Goal: Task Accomplishment & Management: Manage account settings

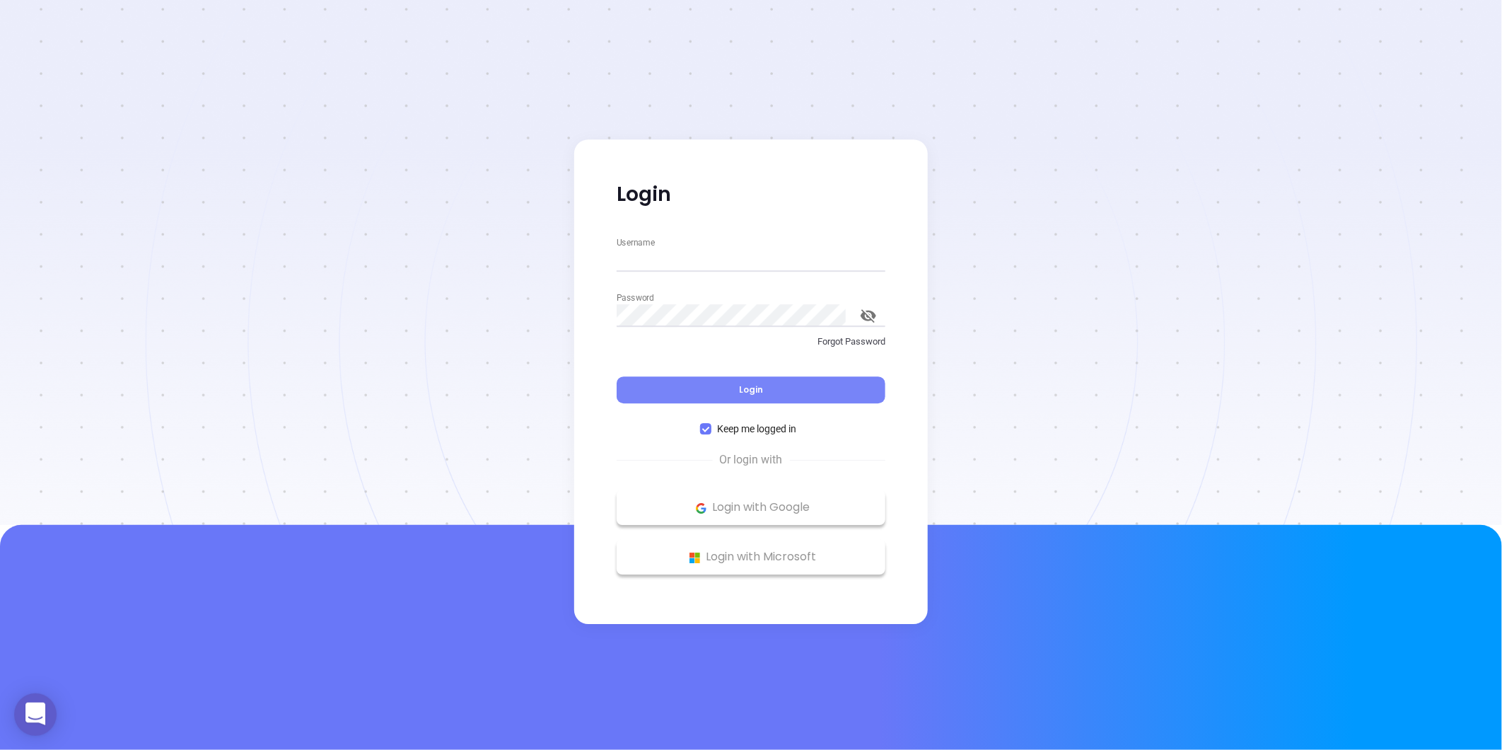
type input "[PERSON_NAME][EMAIL_ADDRESS][PERSON_NAME][DOMAIN_NAME]"
click at [706, 377] on button "Login" at bounding box center [751, 390] width 269 height 27
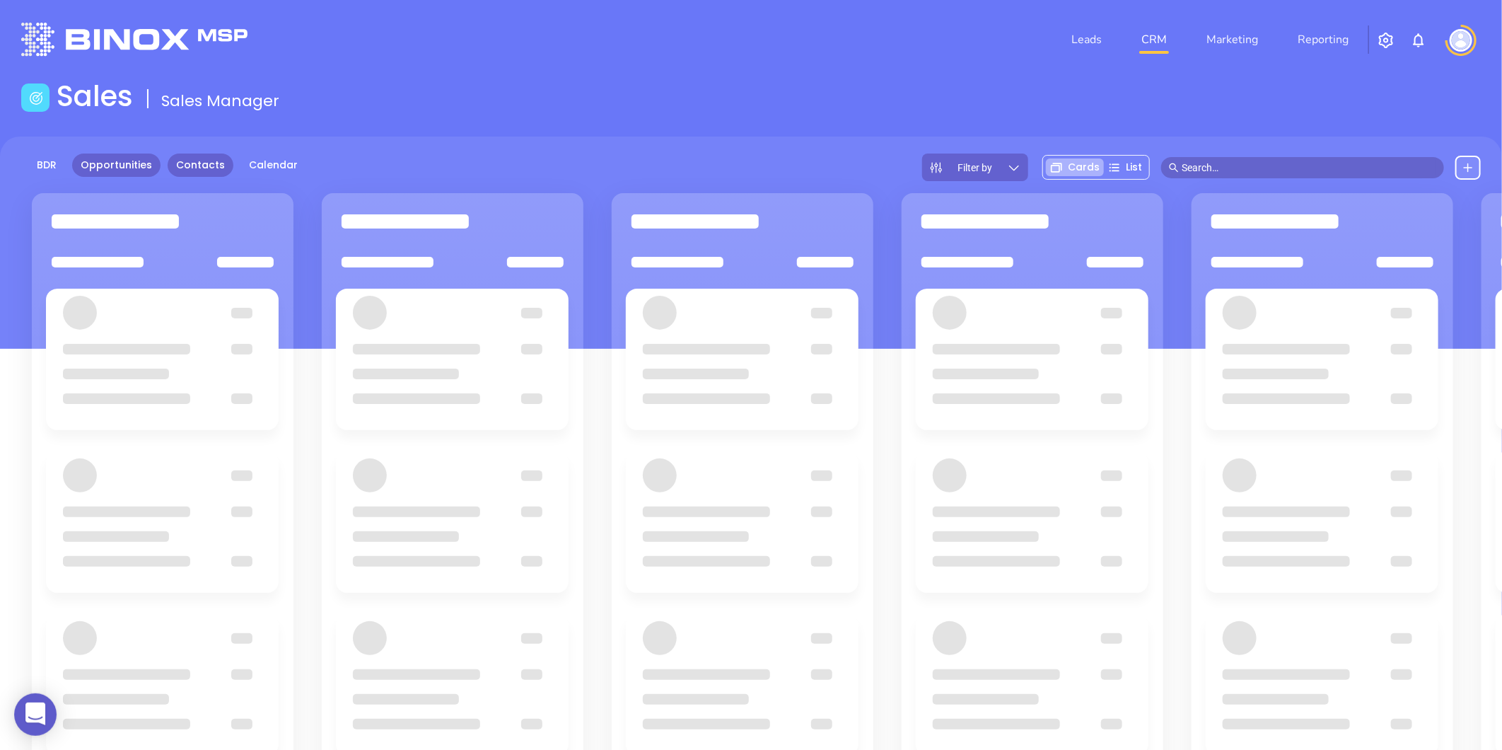
click at [215, 161] on link "Contacts" at bounding box center [201, 164] width 66 height 23
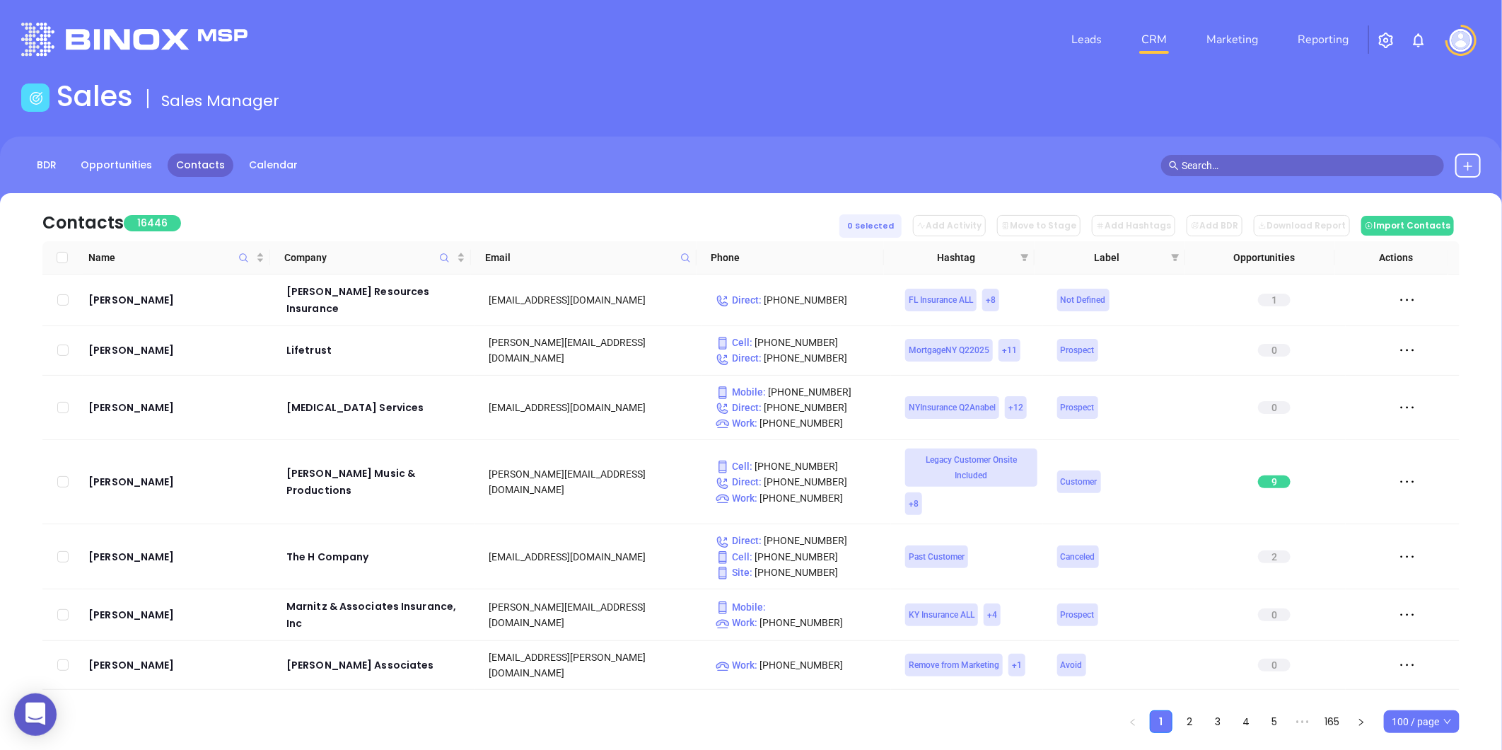
click at [686, 256] on icon at bounding box center [685, 257] width 11 height 11
paste input "insouthins.com"
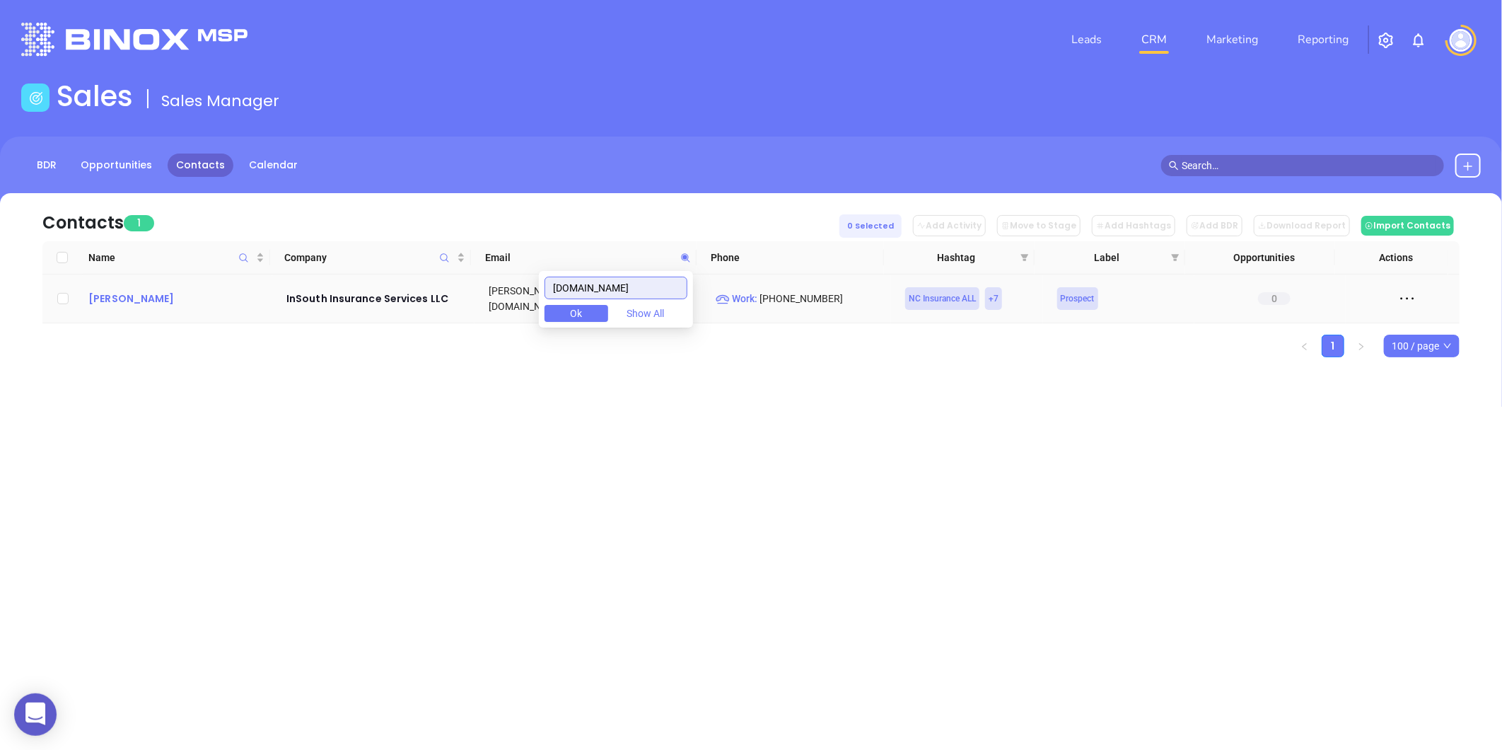
type input "insouthins.com"
click at [109, 291] on div "Steve Smith" at bounding box center [177, 298] width 178 height 17
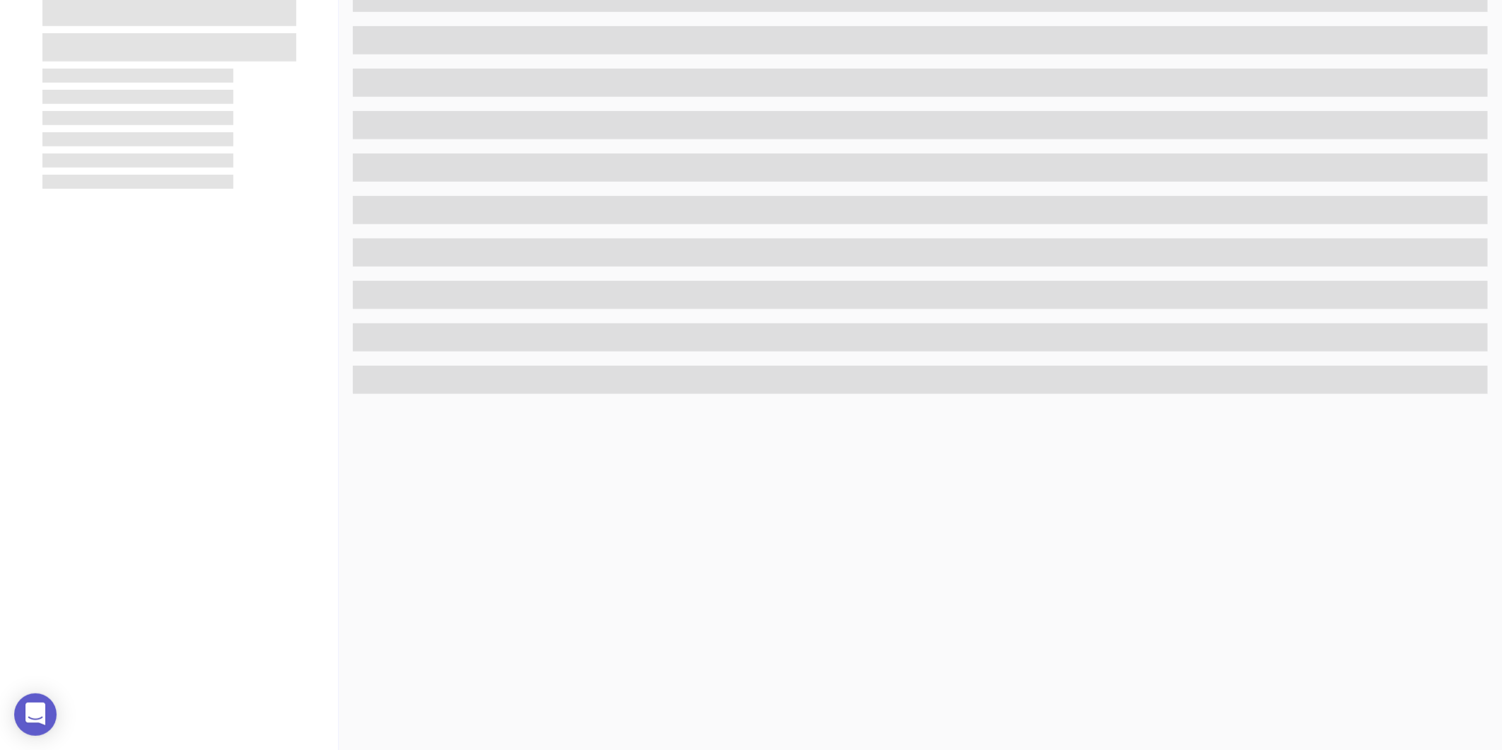
scroll to position [433, 0]
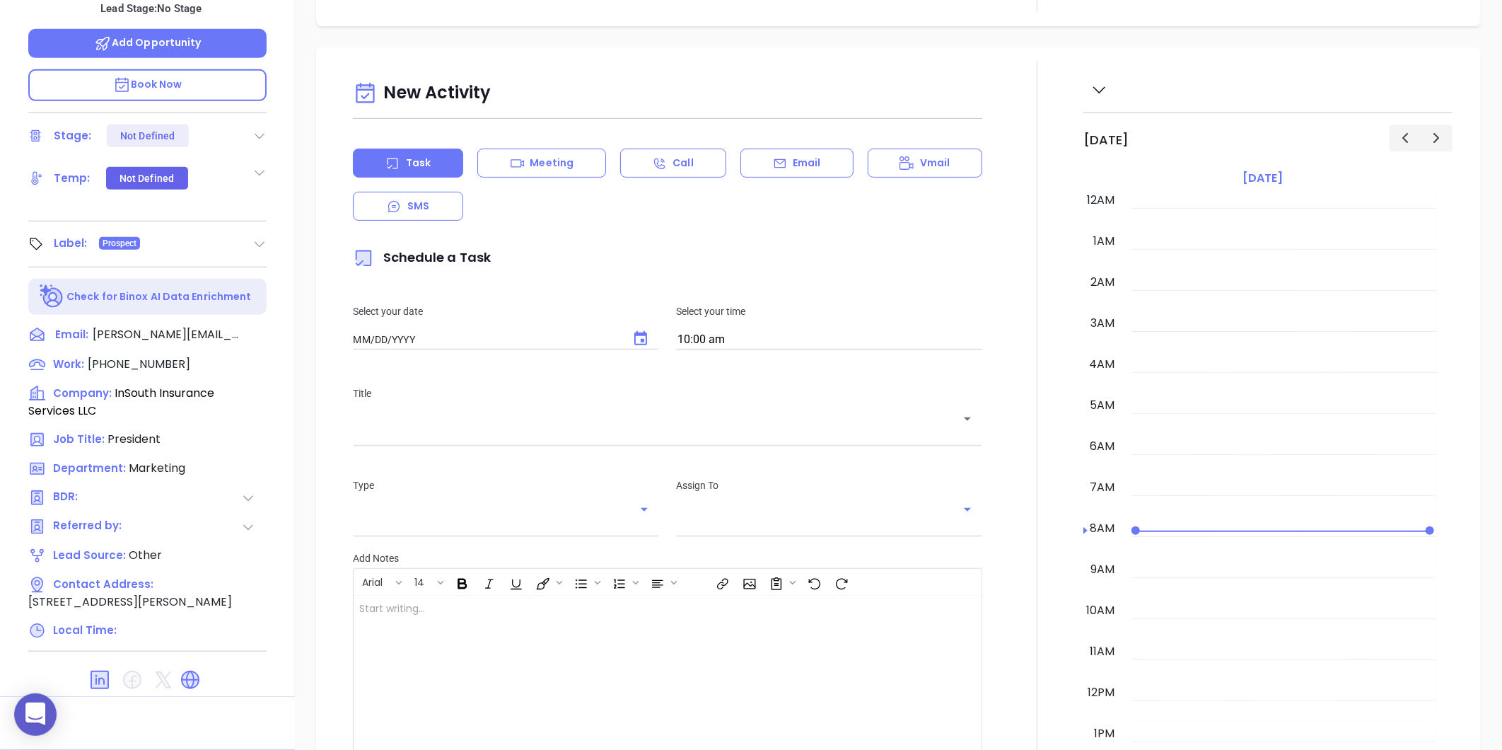
type input "[DATE]"
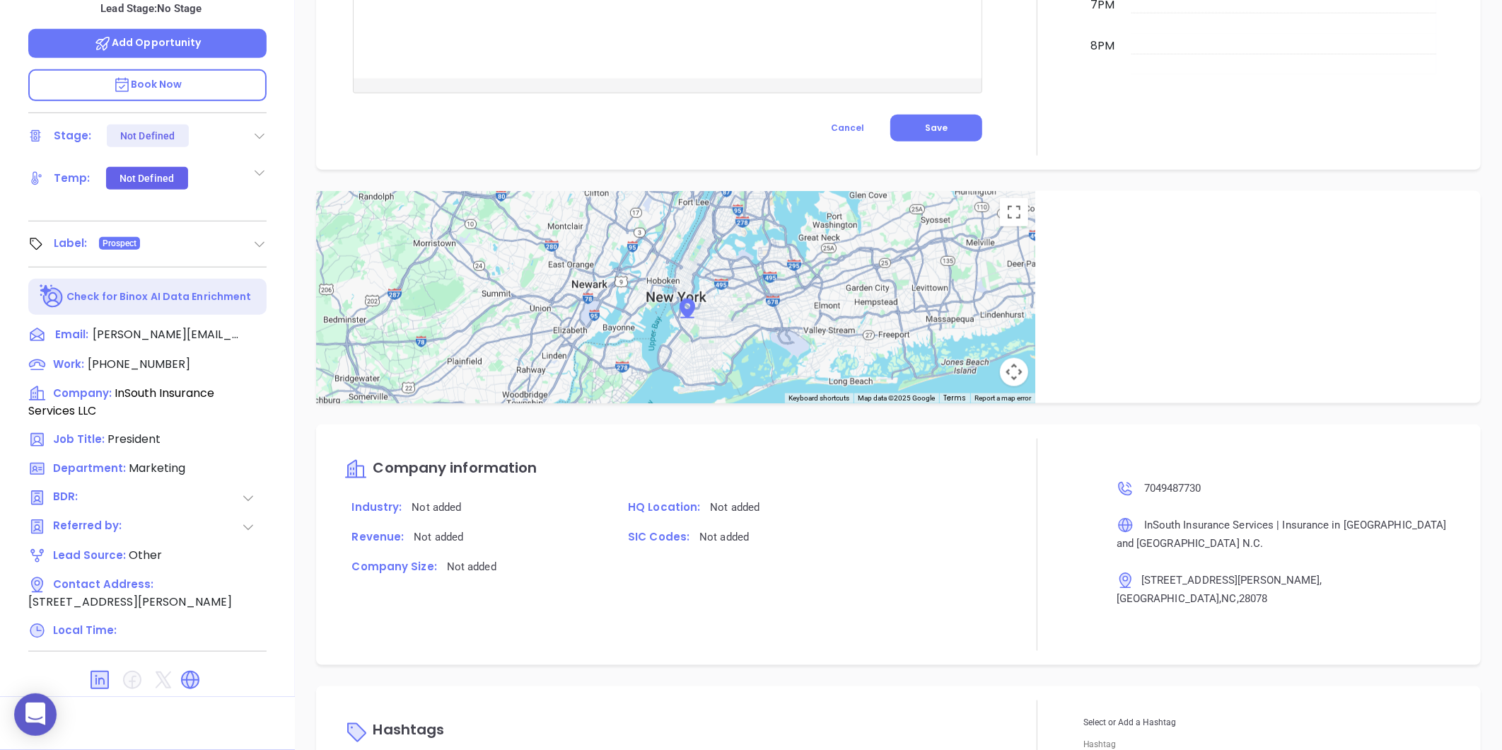
scroll to position [799, 0]
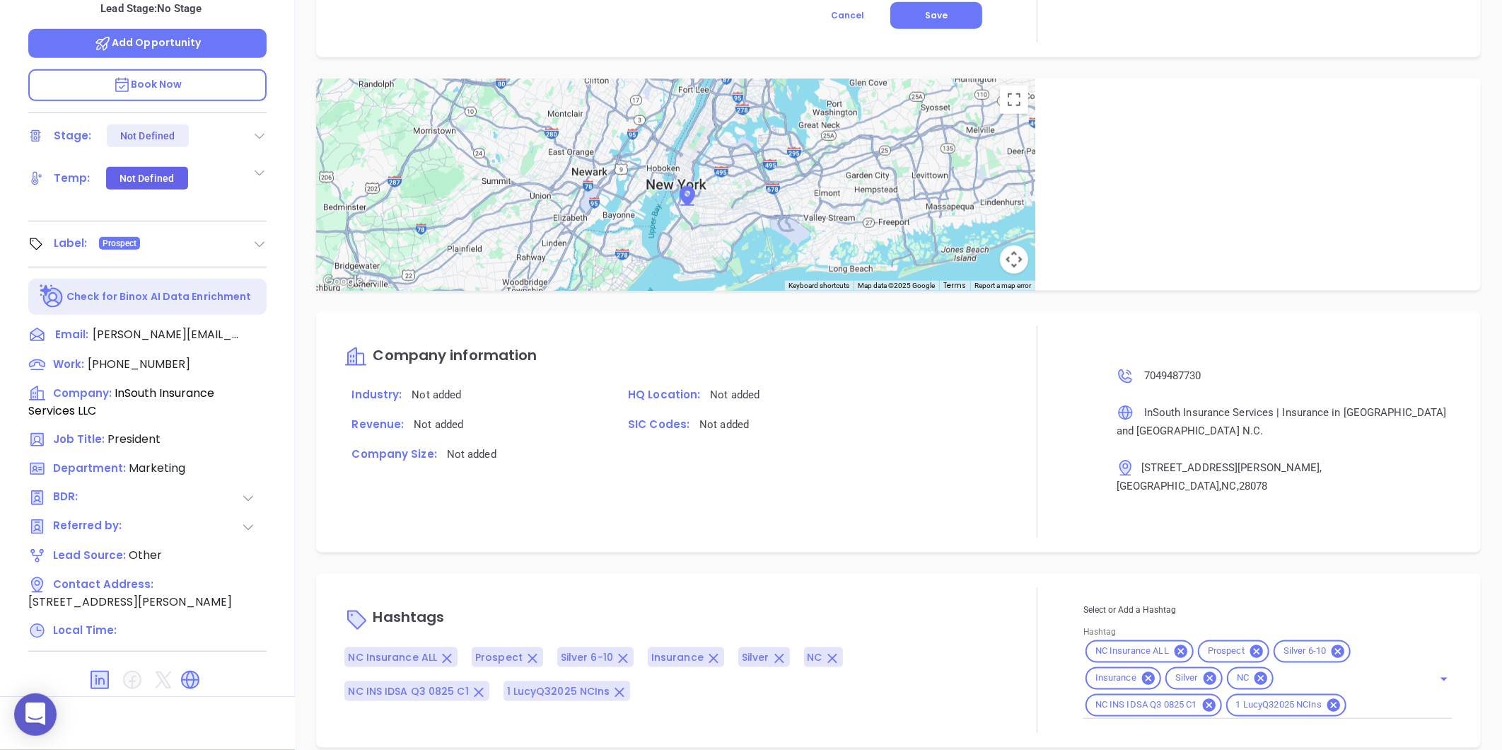
type input "[PERSON_NAME]"
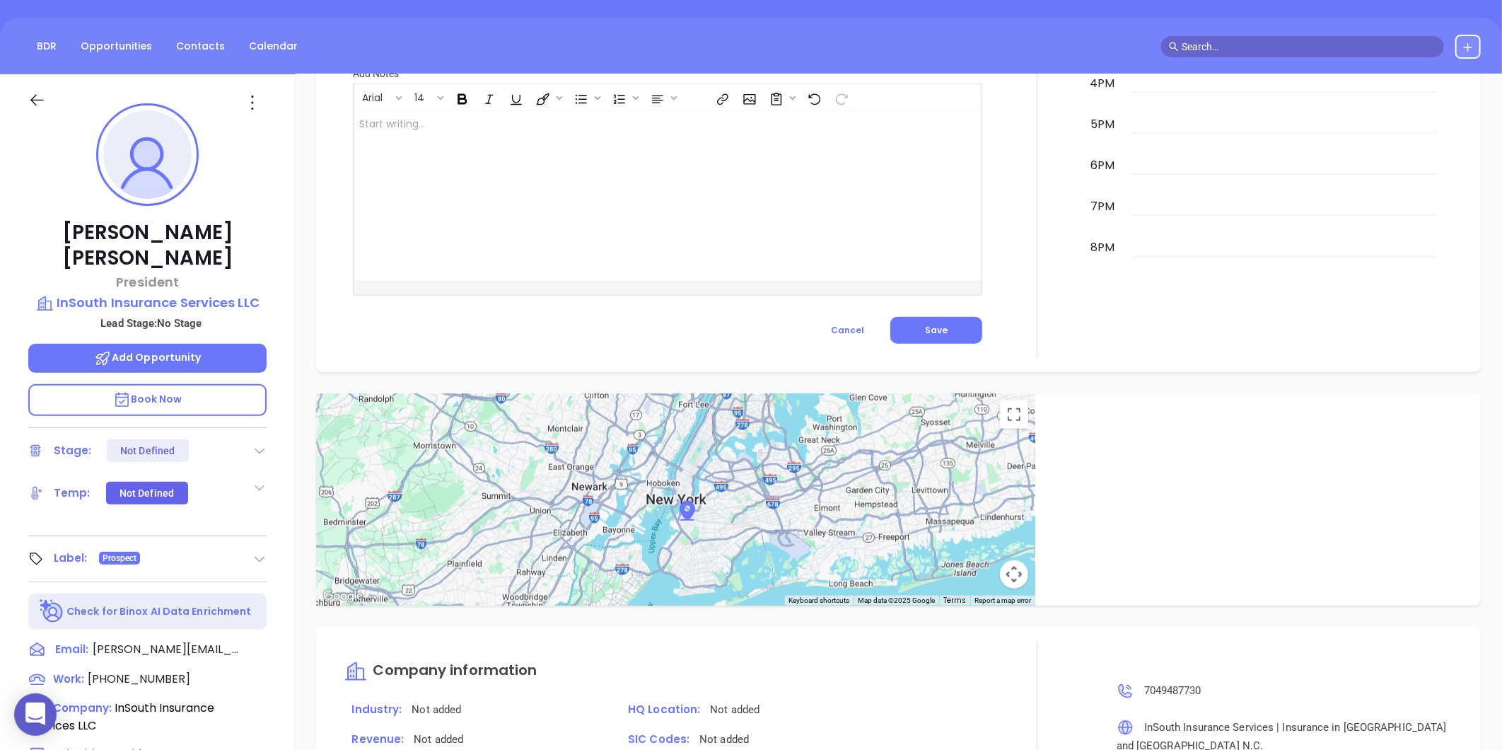
scroll to position [0, 0]
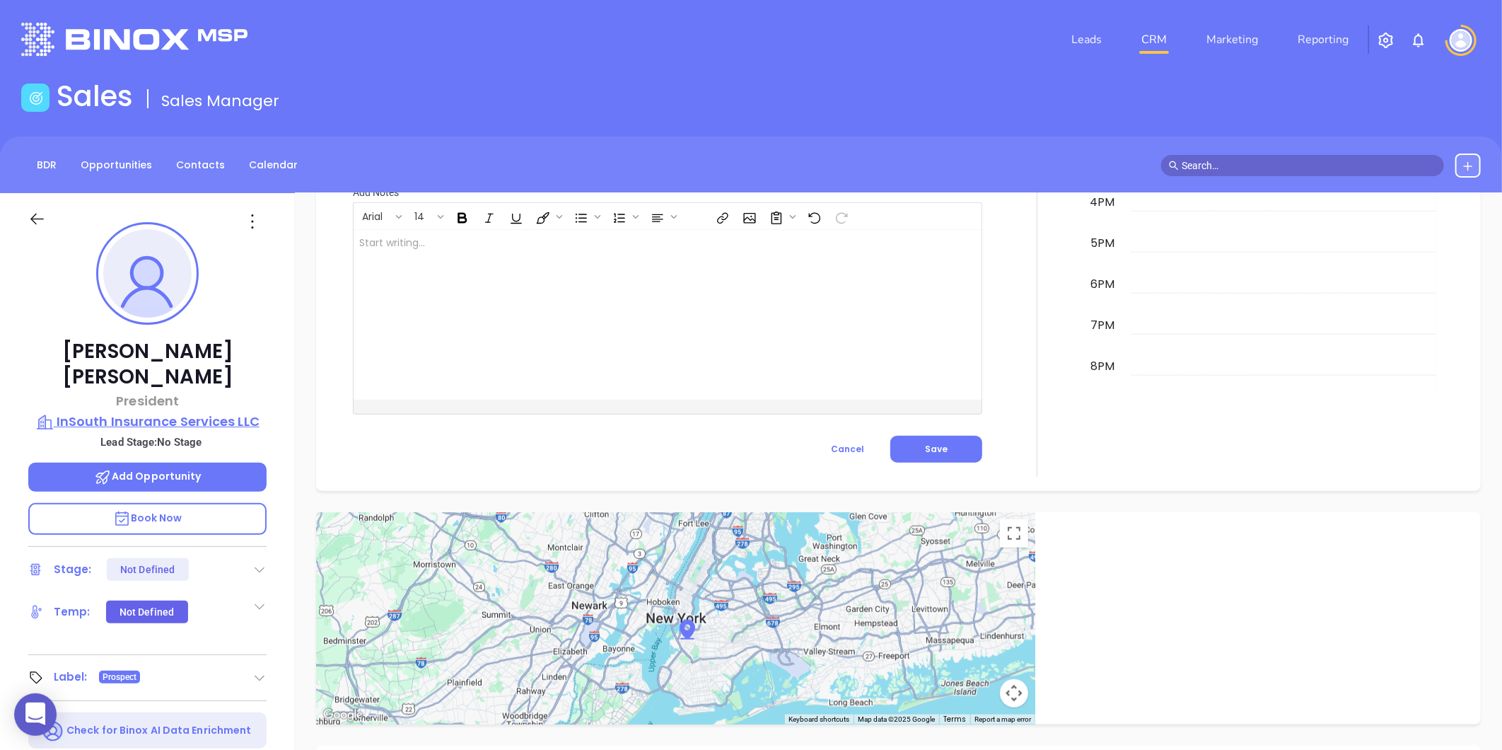
click at [168, 412] on p "InSouth Insurance Services LLC" at bounding box center [147, 422] width 238 height 20
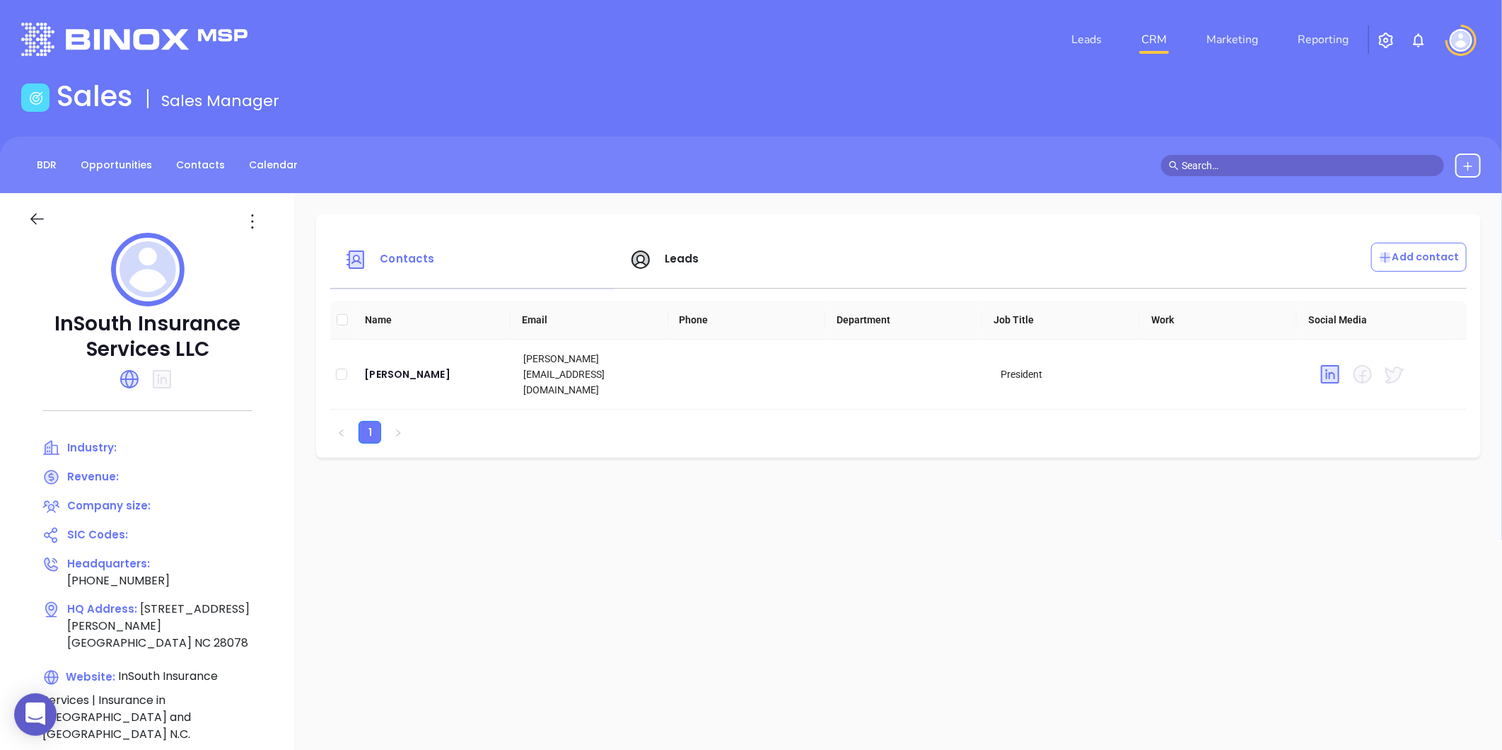
click at [246, 222] on icon at bounding box center [252, 221] width 23 height 23
click at [264, 248] on div "Edit" at bounding box center [316, 249] width 128 height 16
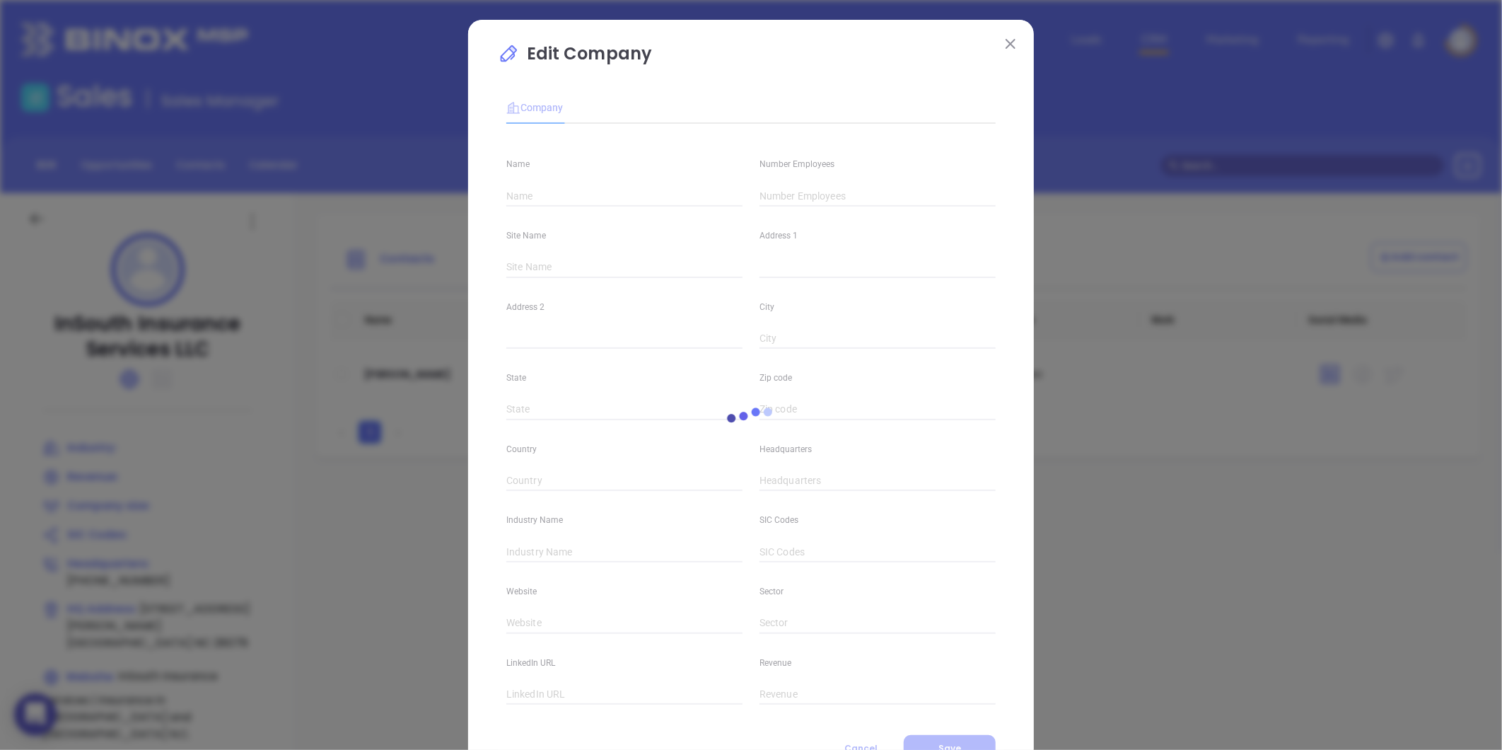
type input "InSouth Insurance Services LLC"
type input "(704) 948-7730"
type input "InSouth Insurance Services | Insurance in Huntersville and Mooresville N.C."
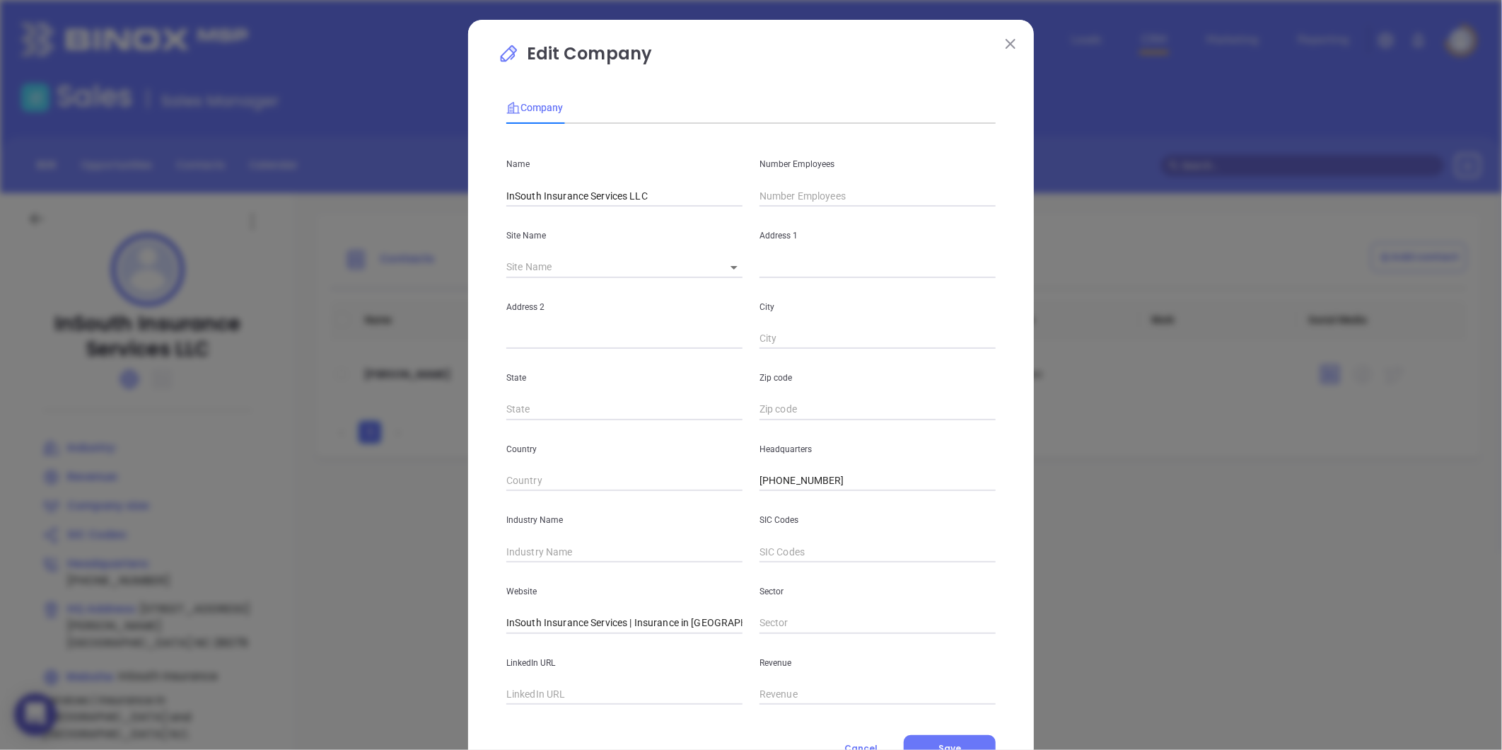
click at [851, 192] on input "text" at bounding box center [877, 195] width 236 height 21
type input "10"
click at [623, 549] on input "text" at bounding box center [624, 551] width 236 height 21
type input "Insurance"
click at [652, 644] on div "LinkedIn URL" at bounding box center [624, 669] width 253 height 71
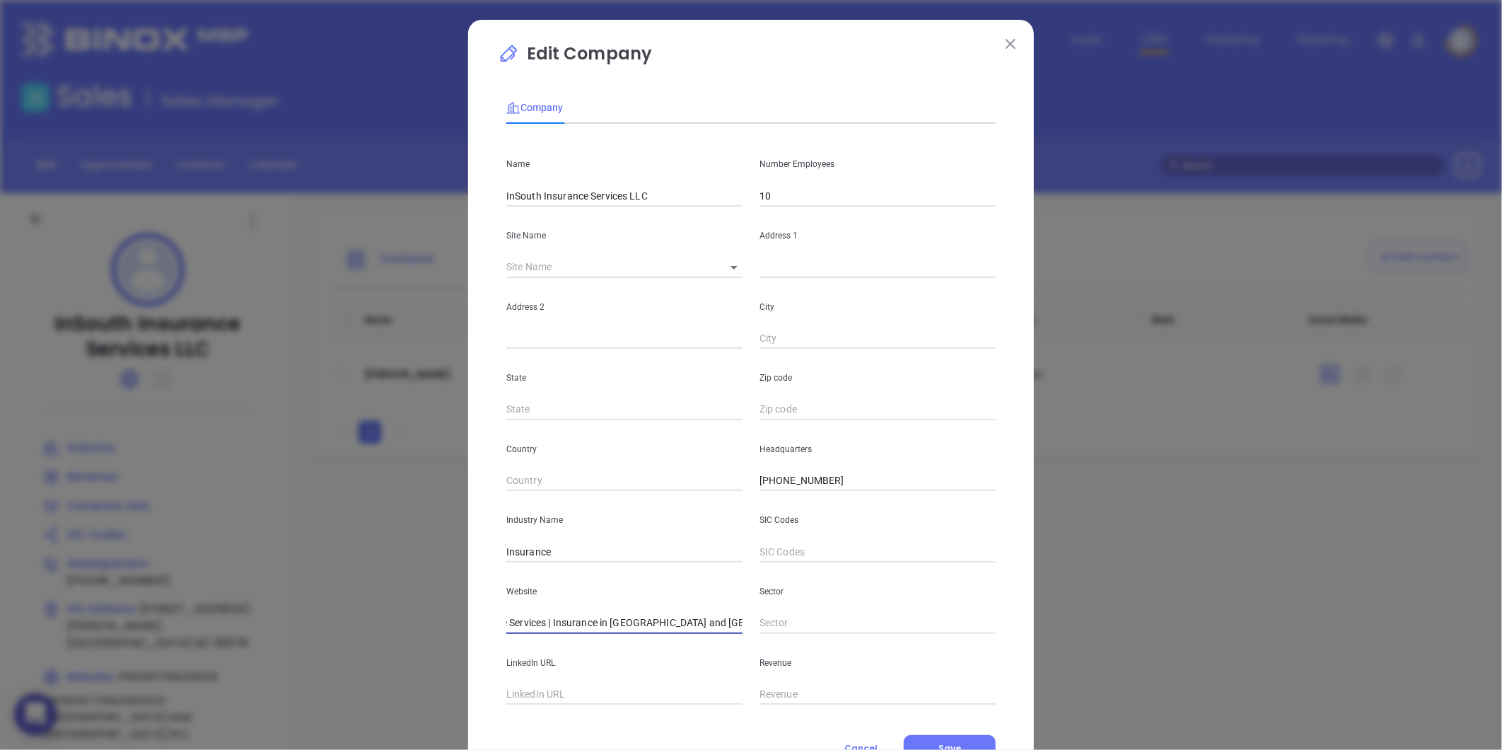
scroll to position [0, 98]
drag, startPoint x: 524, startPoint y: 627, endPoint x: 748, endPoint y: 627, distance: 224.2
click at [748, 627] on div "Website InSouth Insurance Services | Insurance in Huntersville and Mooresville …" at bounding box center [751, 597] width 506 height 71
type input "I"
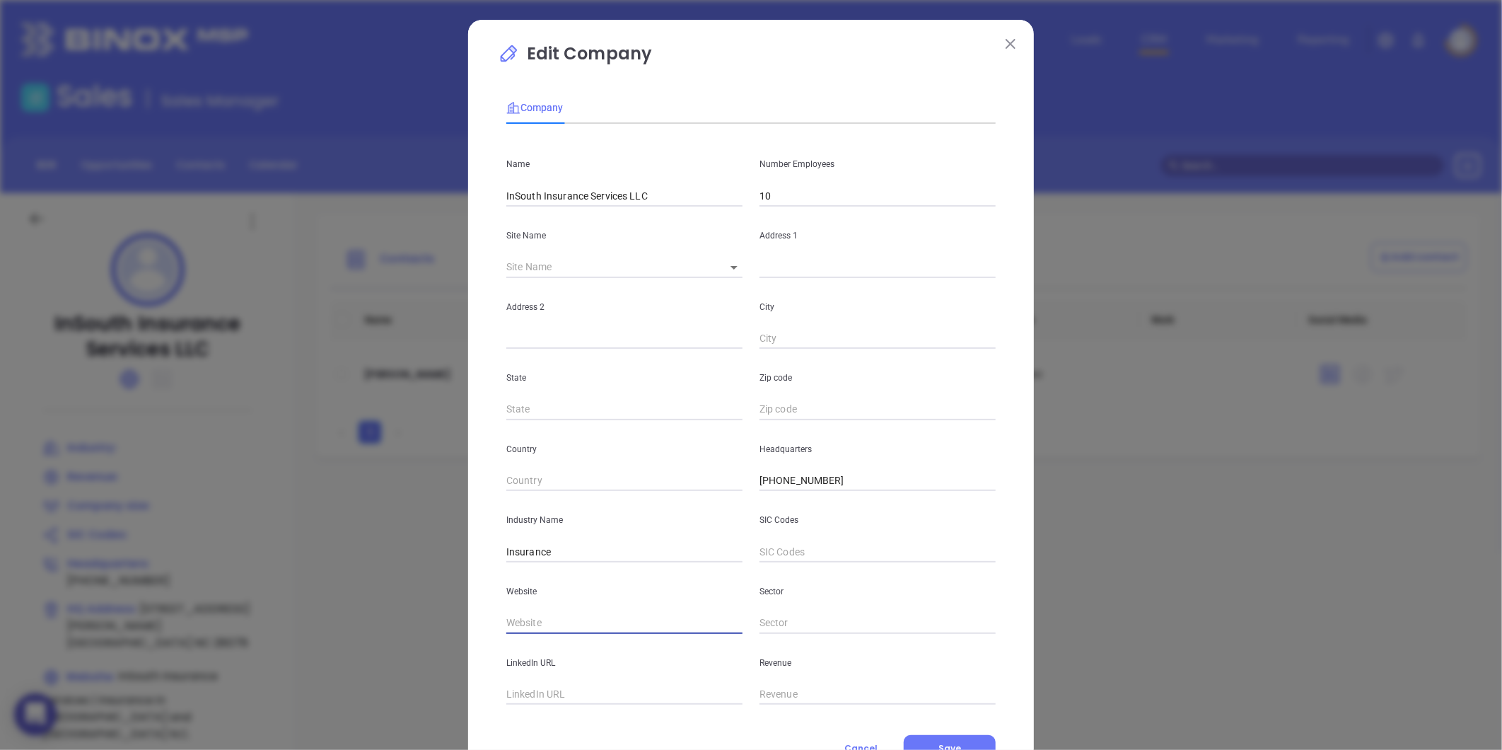
paste input "https://www.insouthins.com/"
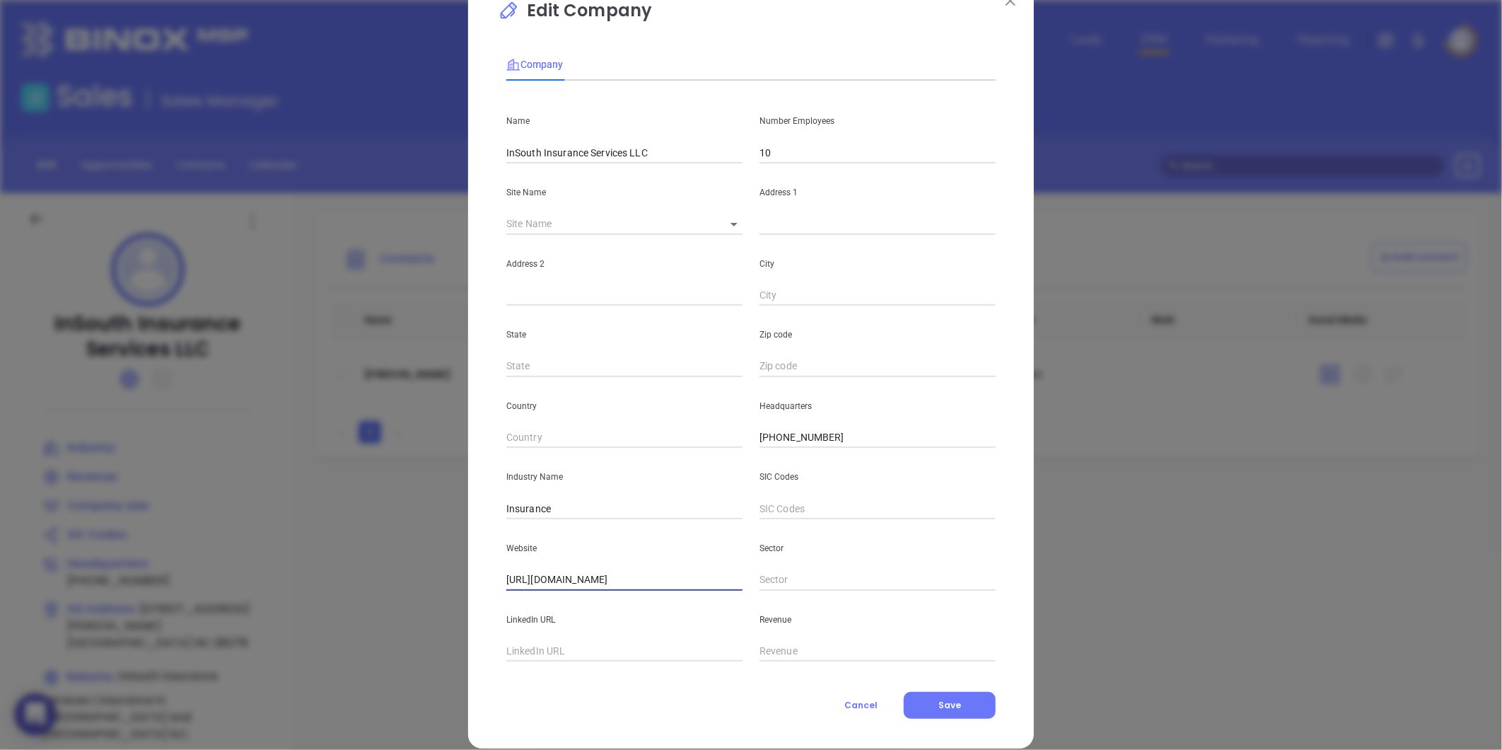
scroll to position [62, 0]
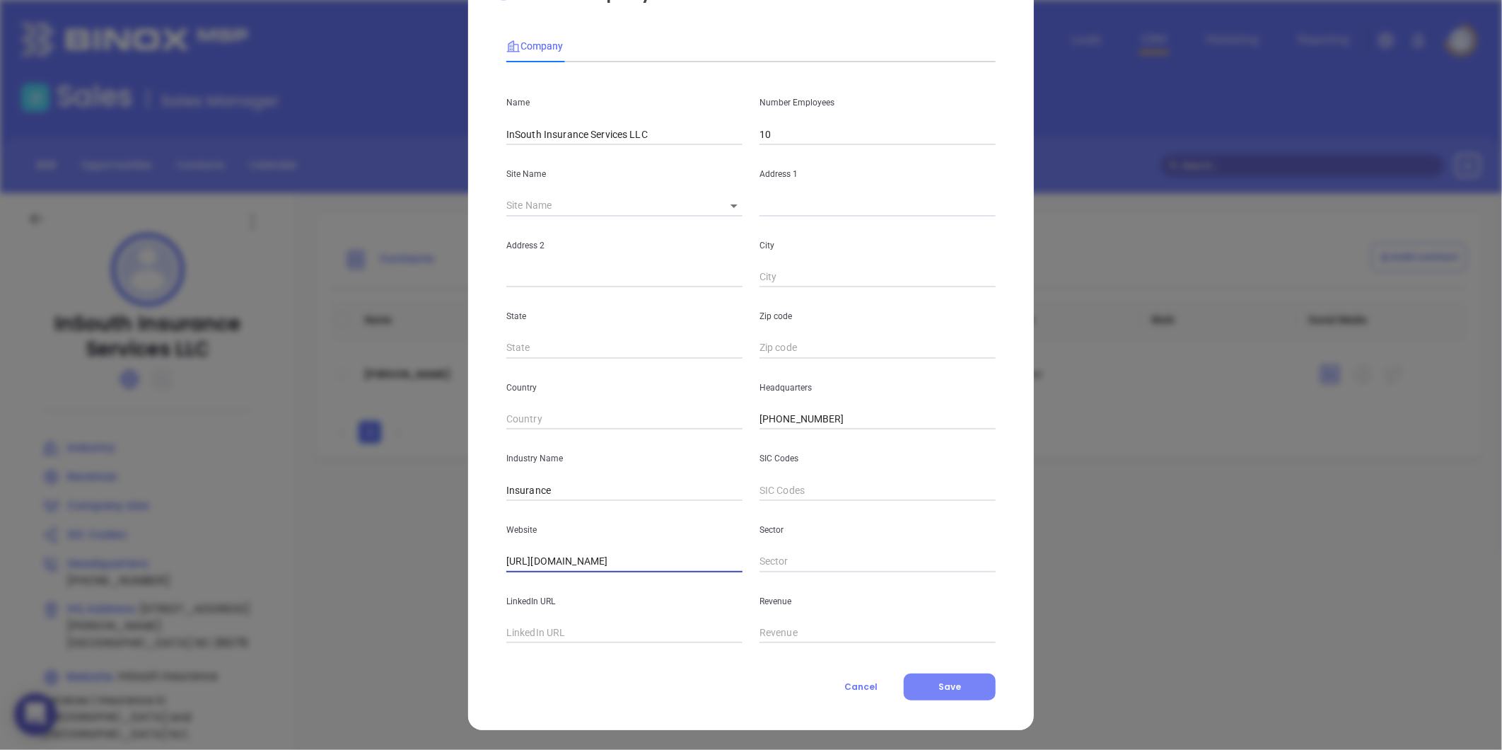
type input "https://www.insouthins.com/"
click at [918, 682] on button "Save" at bounding box center [950, 686] width 92 height 27
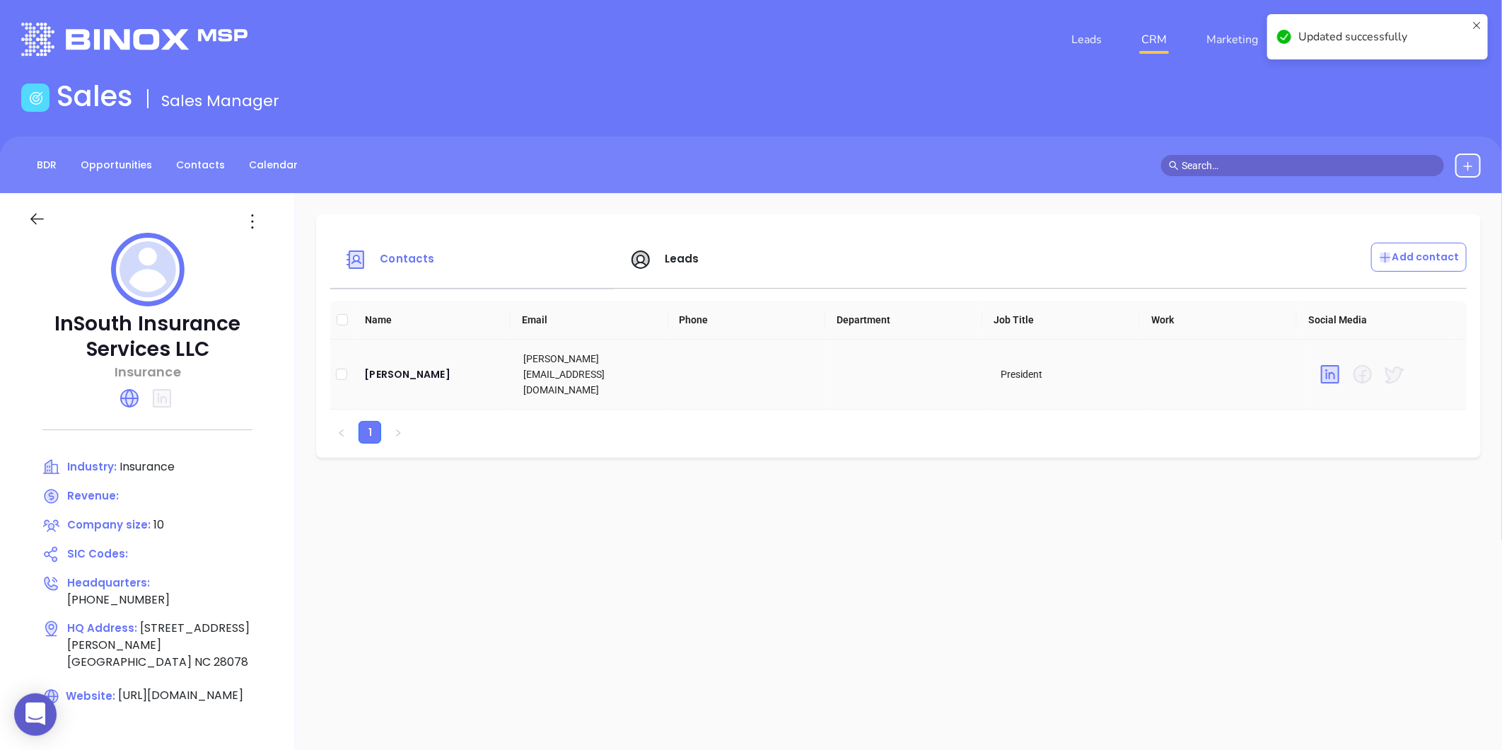
click at [386, 378] on td "Steve Smith" at bounding box center [432, 374] width 159 height 70
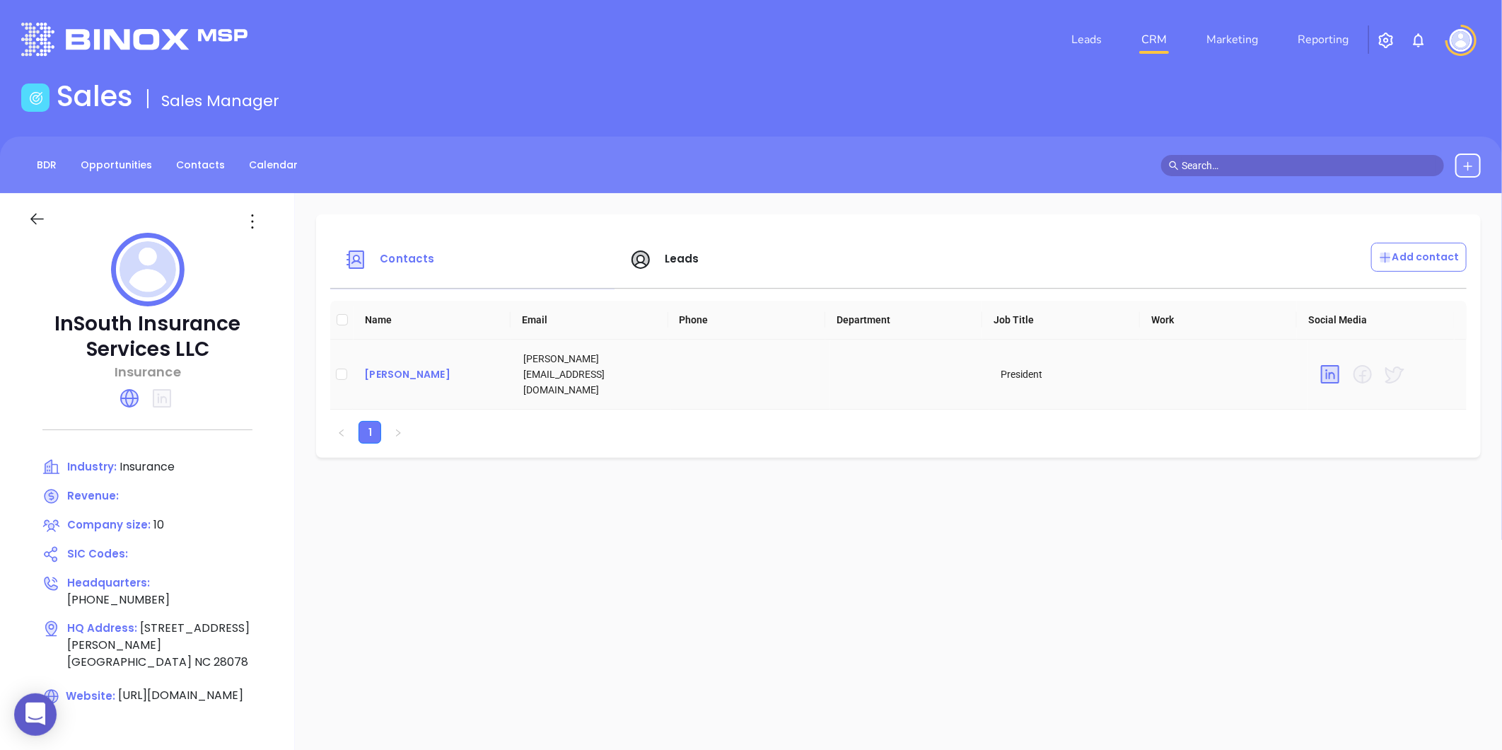
click at [379, 369] on div "Steve Smith" at bounding box center [432, 374] width 136 height 17
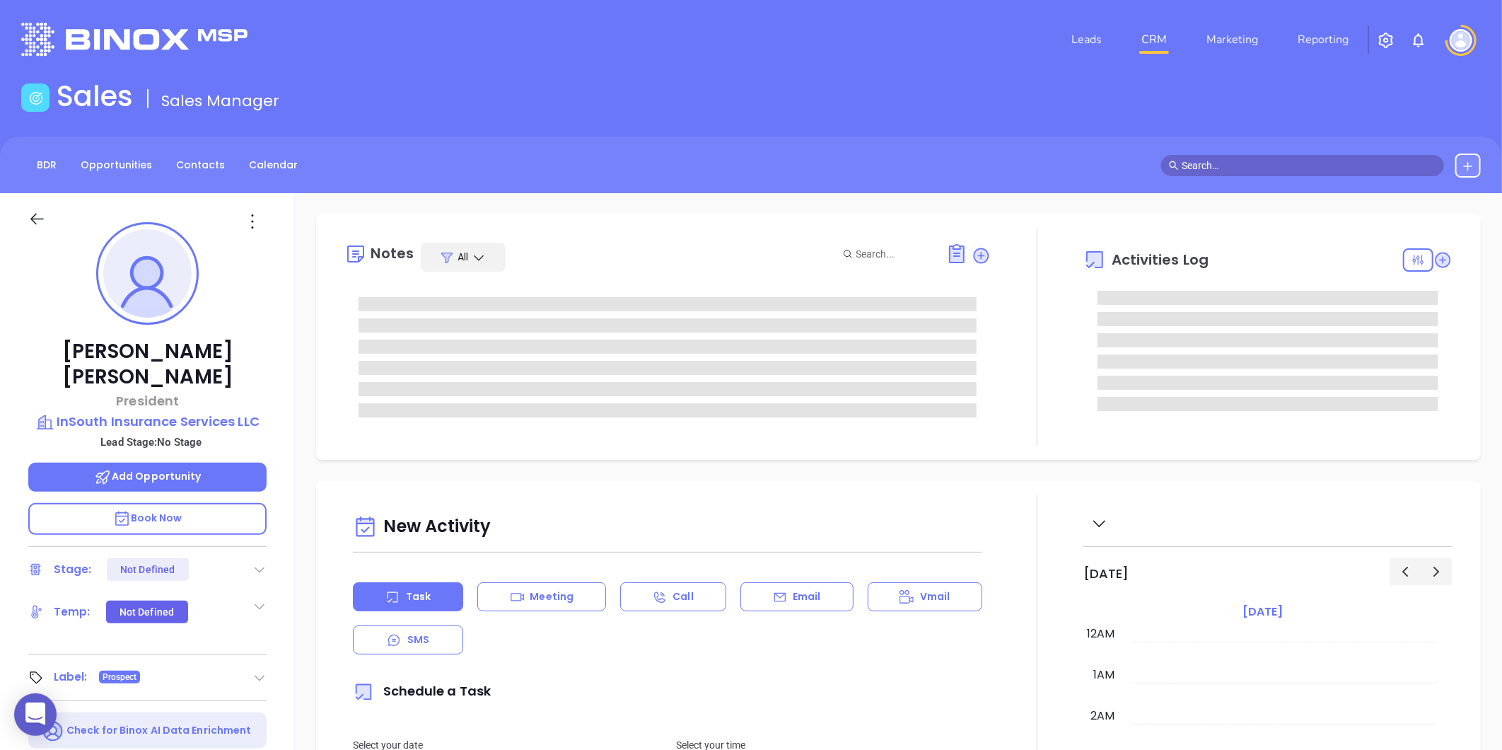
type input "[DATE]"
type input "[PERSON_NAME]"
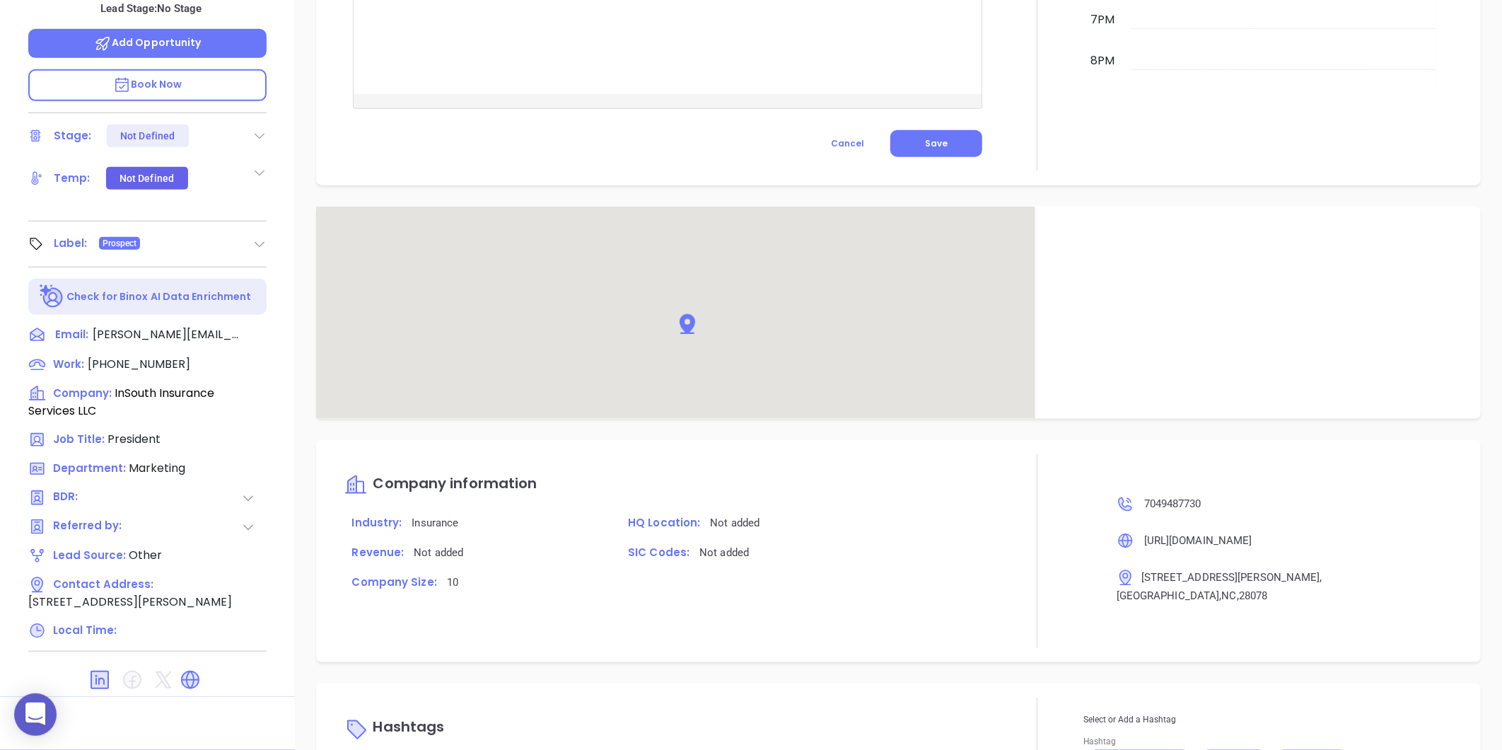
scroll to position [774, 0]
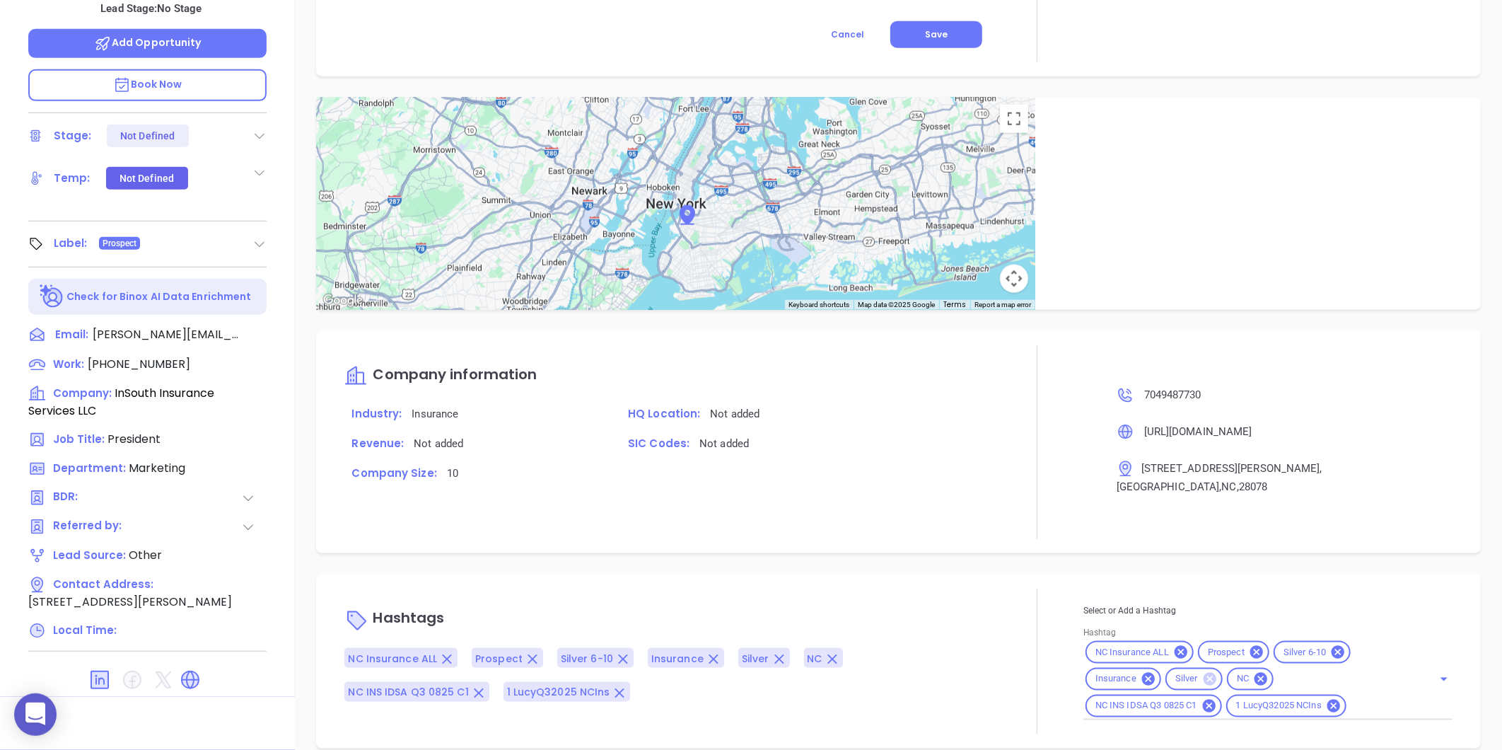
click at [1204, 672] on icon at bounding box center [1210, 678] width 13 height 13
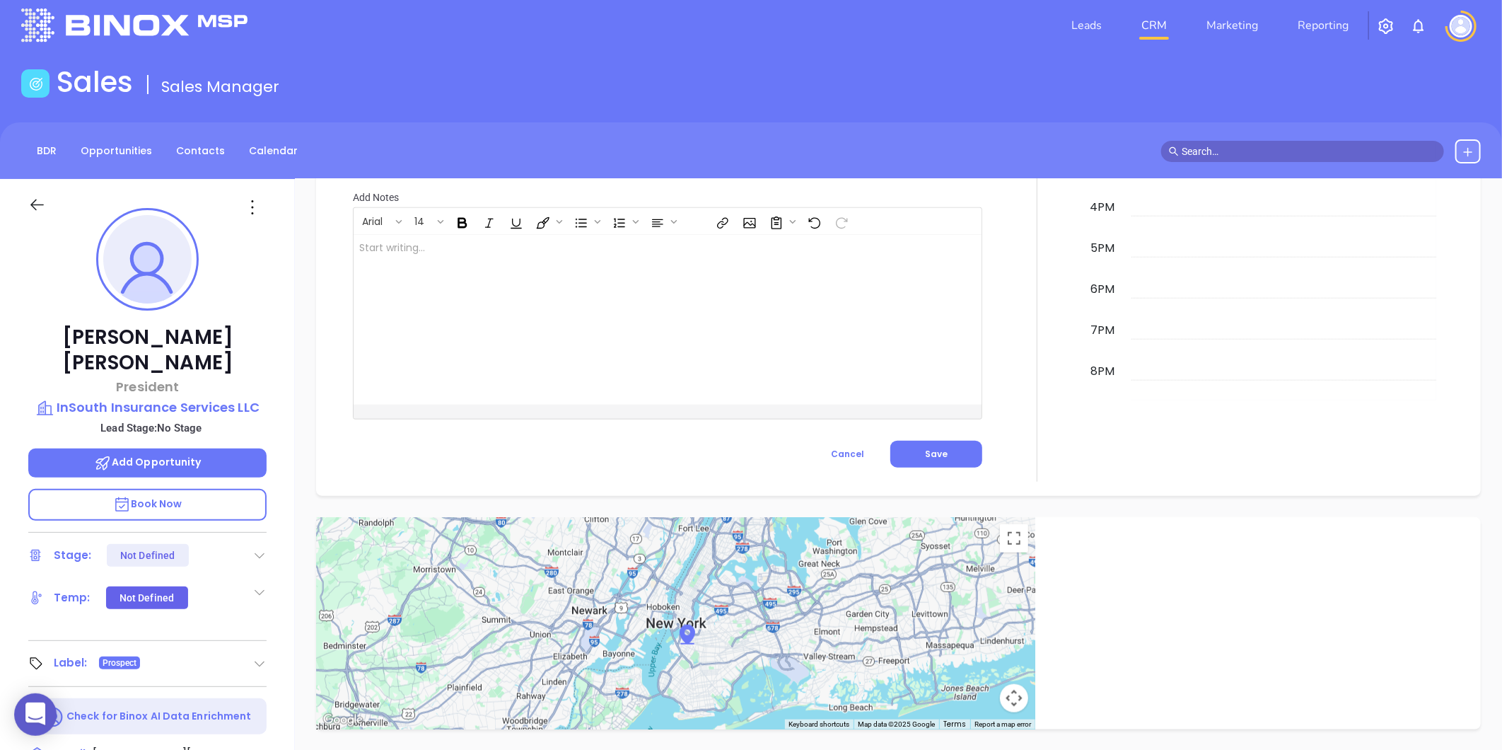
scroll to position [0, 0]
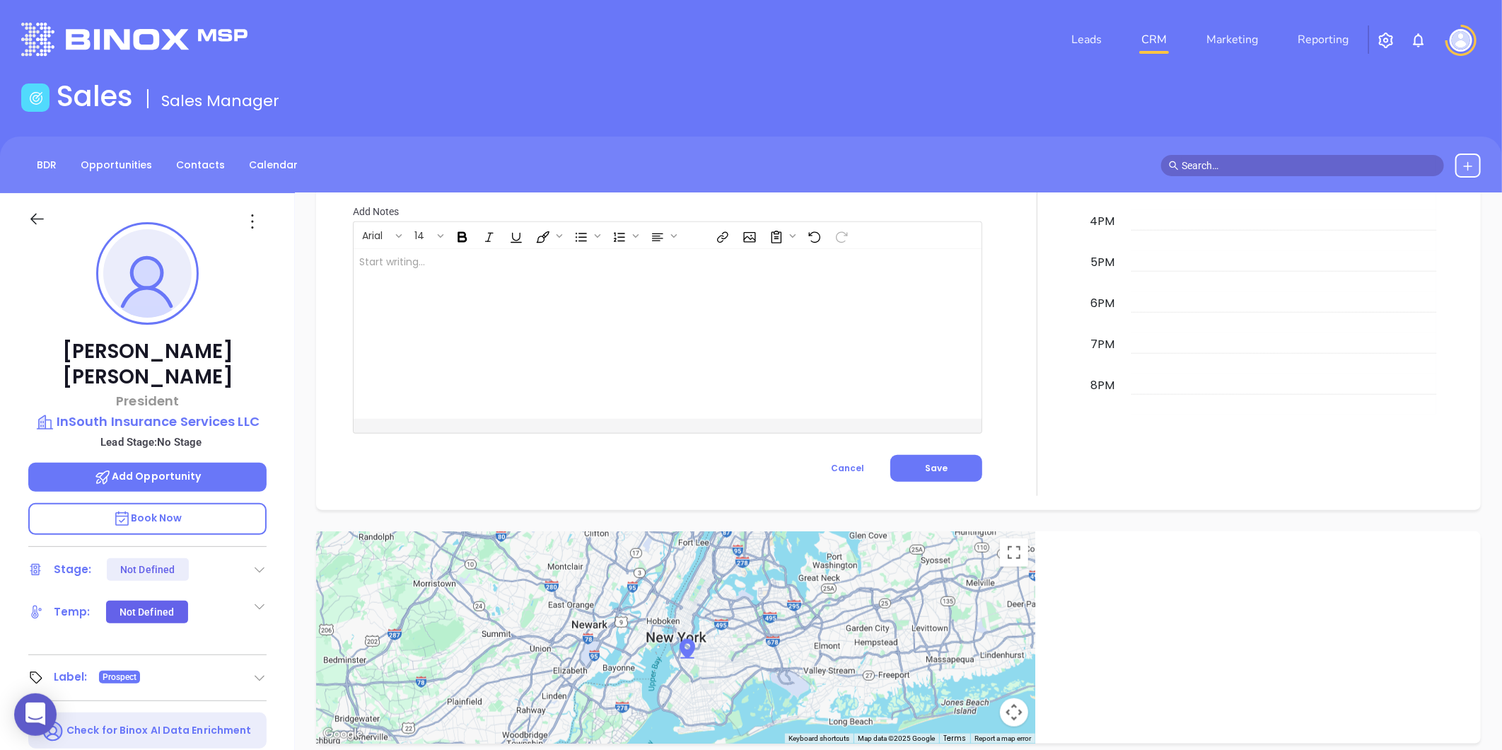
click at [257, 221] on icon at bounding box center [252, 221] width 23 height 23
click at [290, 375] on div "Edit" at bounding box center [321, 373] width 139 height 16
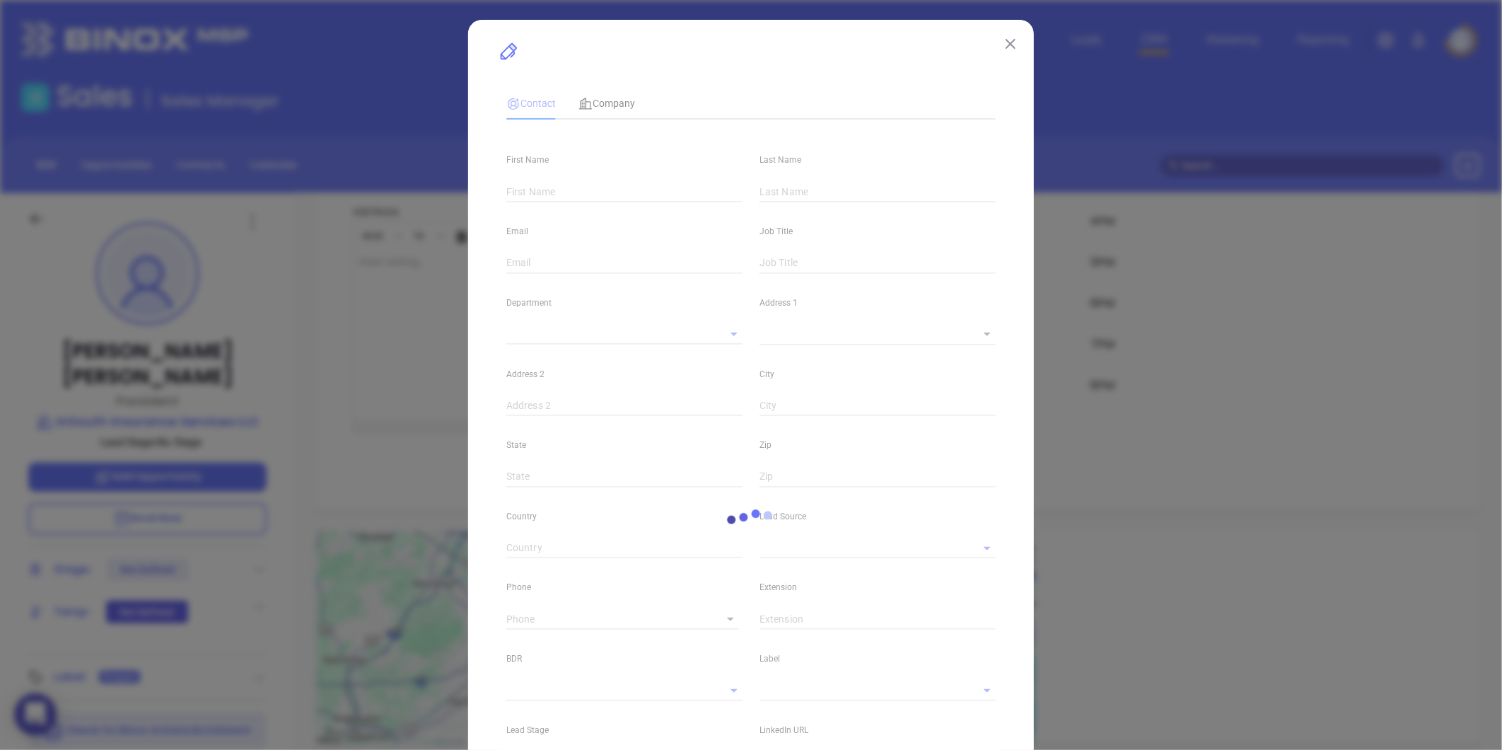
type input "Steve"
type input "Smith"
type input "steve@insouthins.com"
type input "President"
type input "1"
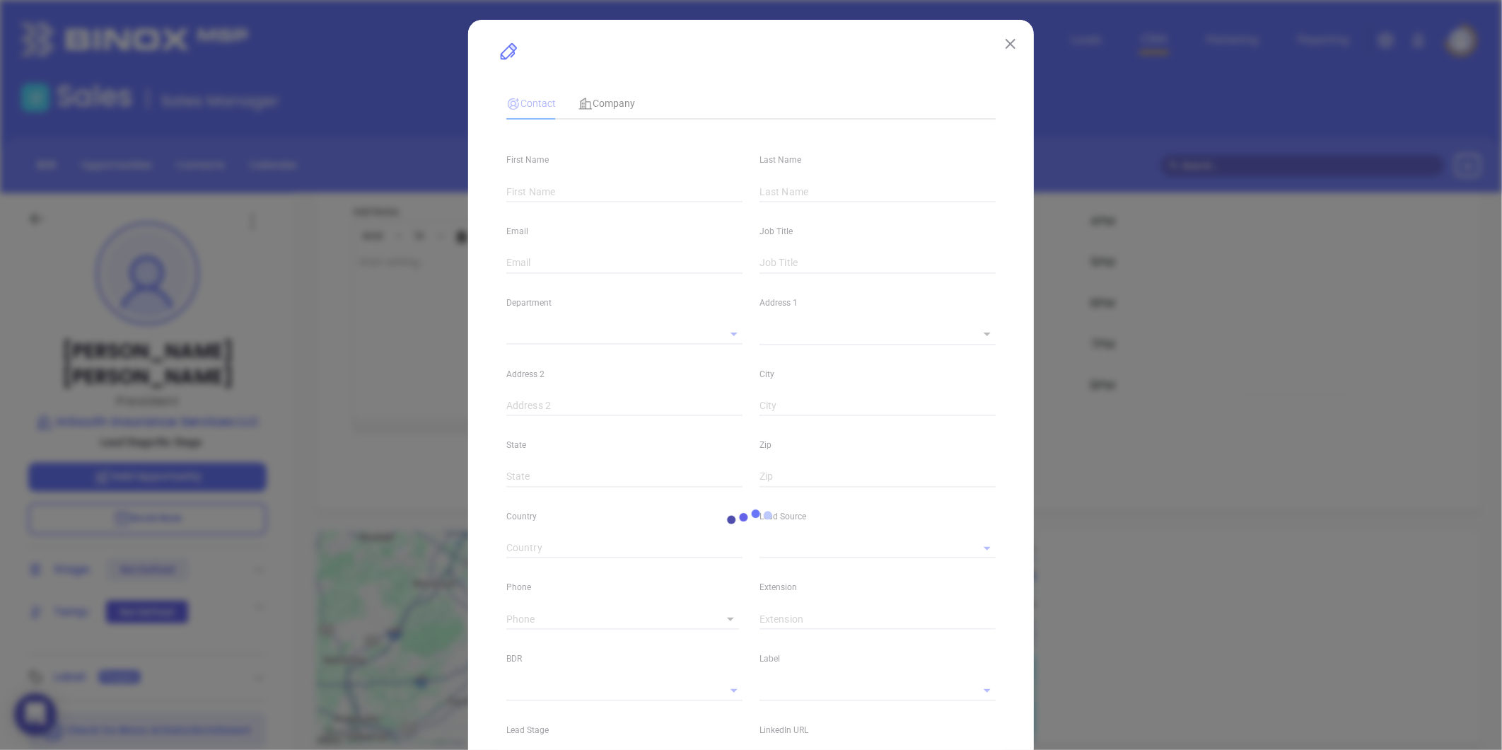
type input "linkedin.com/in/steve-smith-cic-cwca-cbia-143b5a8"
type input "Marketing"
type input "Other"
type input "undefined undefined"
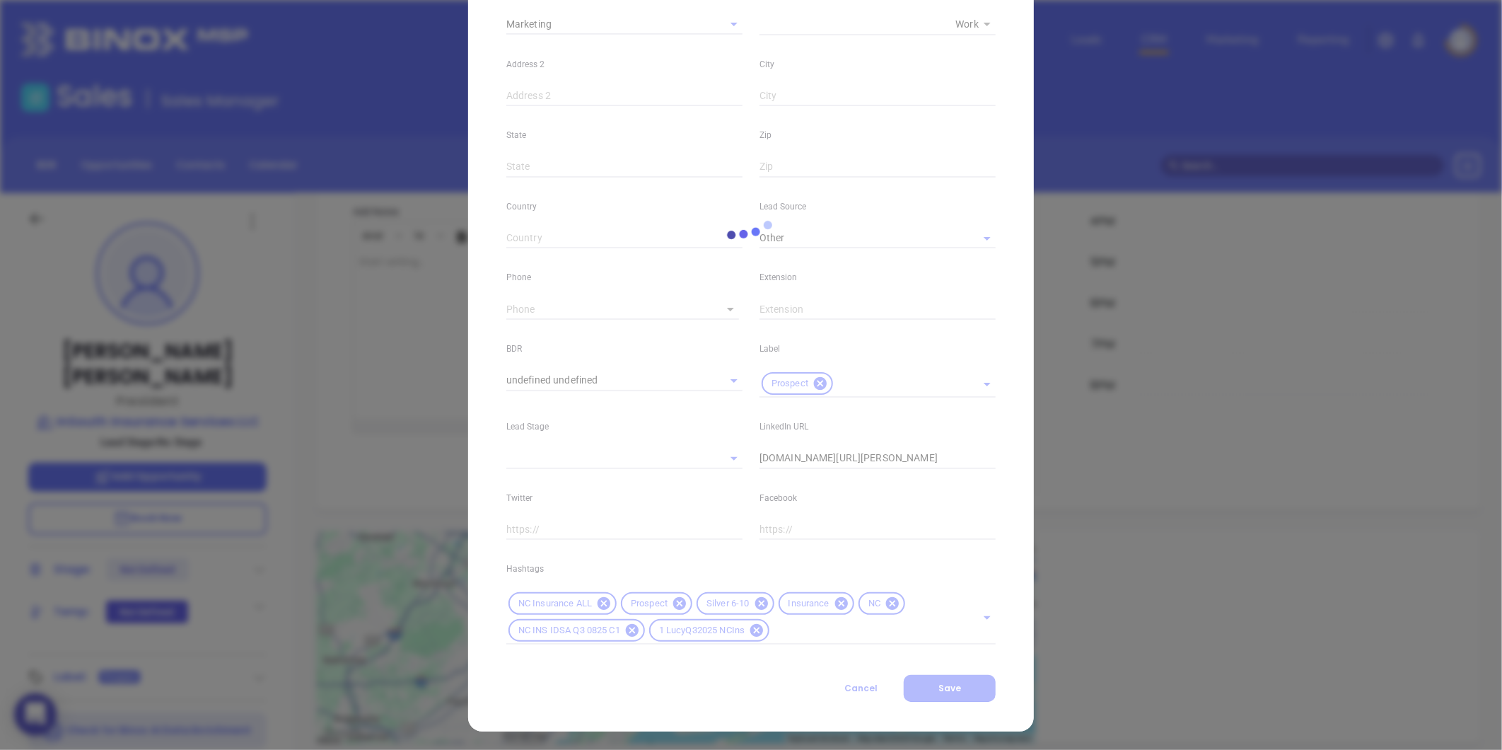
type input "(704) 948-7730"
type input "1"
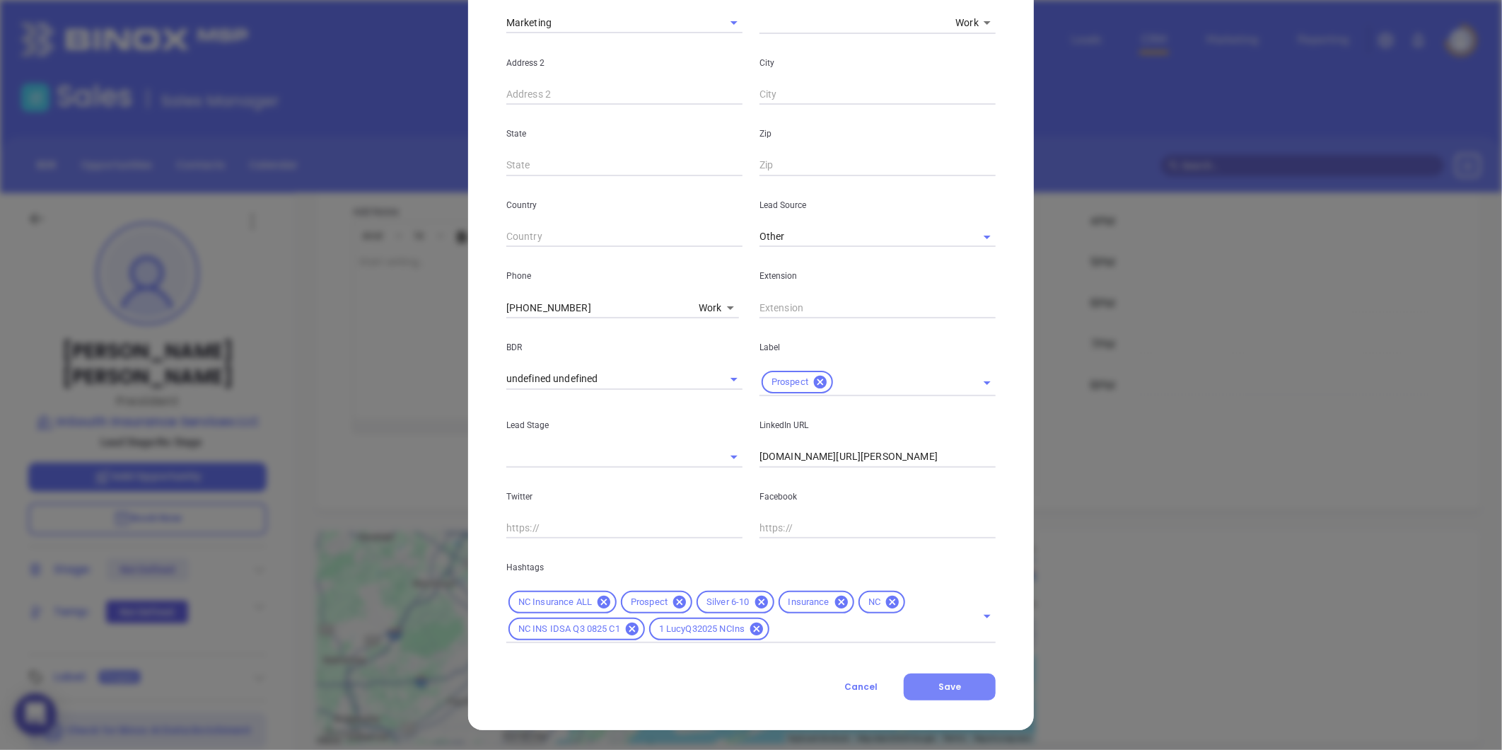
click at [938, 684] on span "Save" at bounding box center [949, 686] width 23 height 12
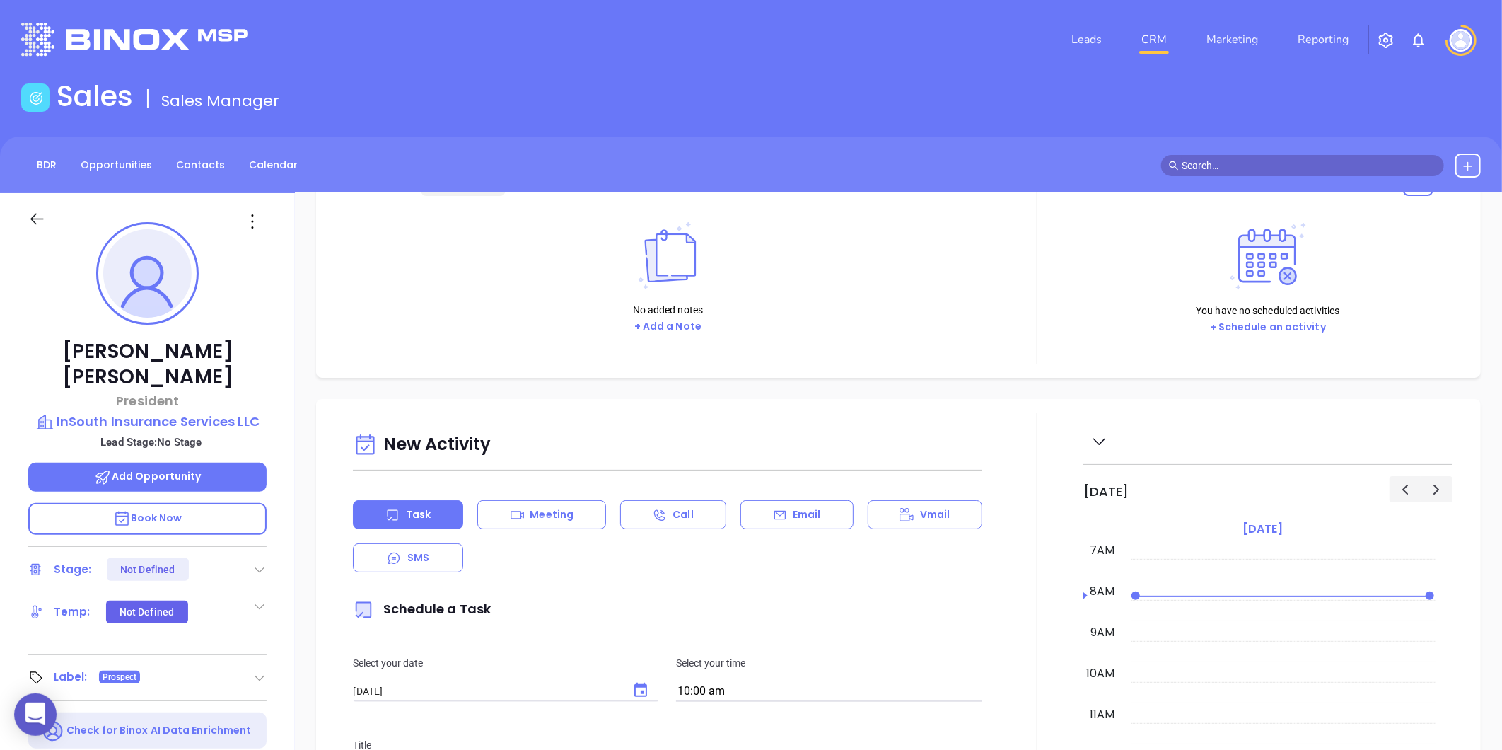
scroll to position [0, 0]
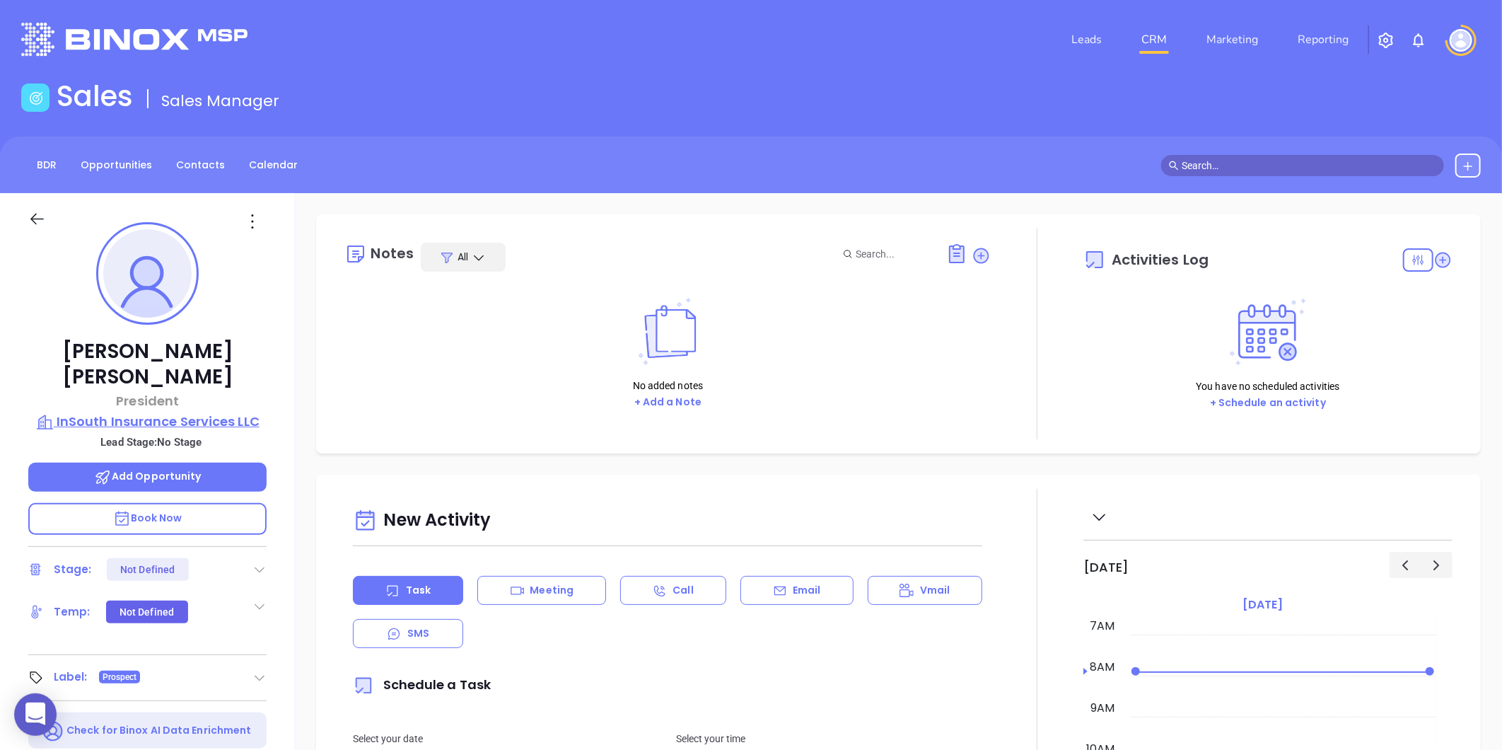
click at [76, 412] on p "InSouth Insurance Services LLC" at bounding box center [147, 422] width 238 height 20
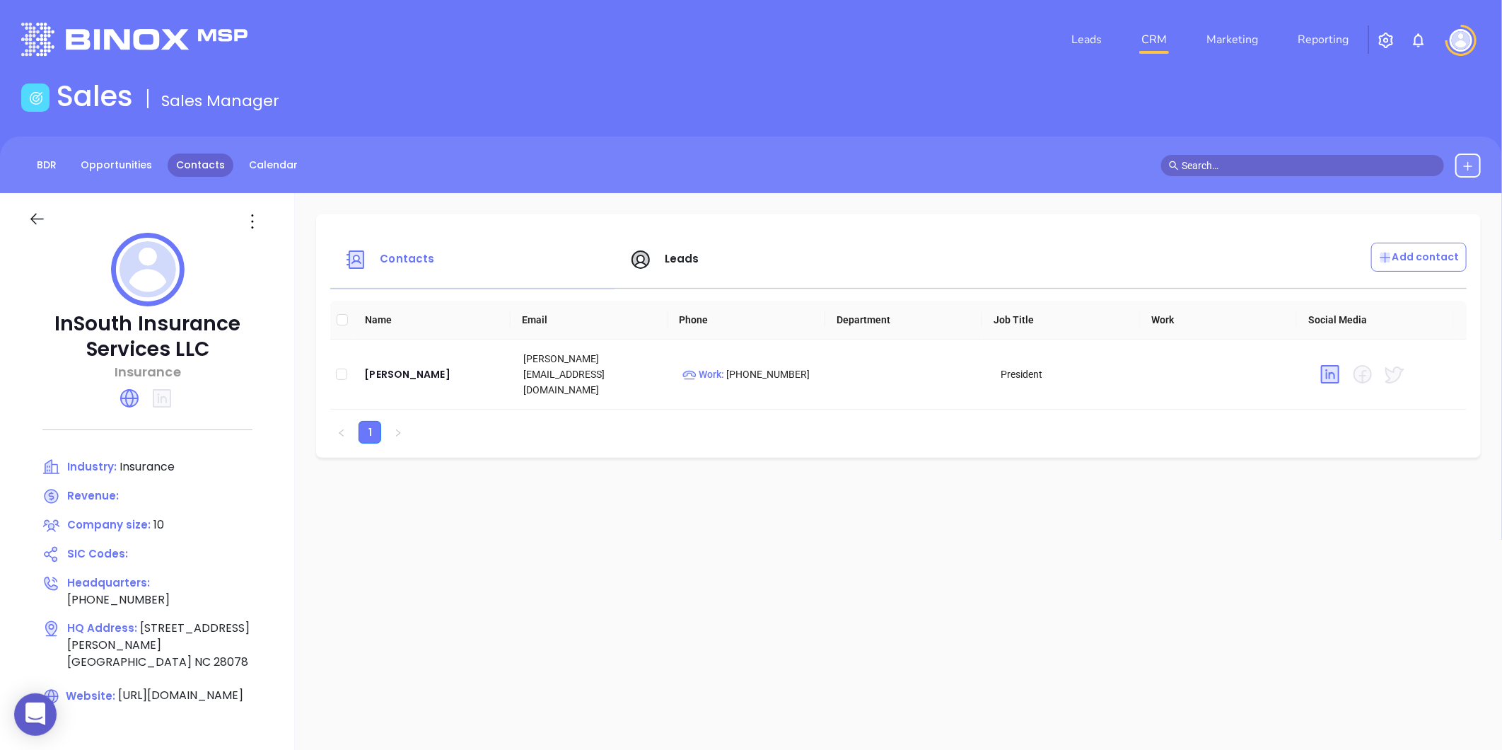
click at [170, 166] on link "Contacts" at bounding box center [201, 164] width 66 height 23
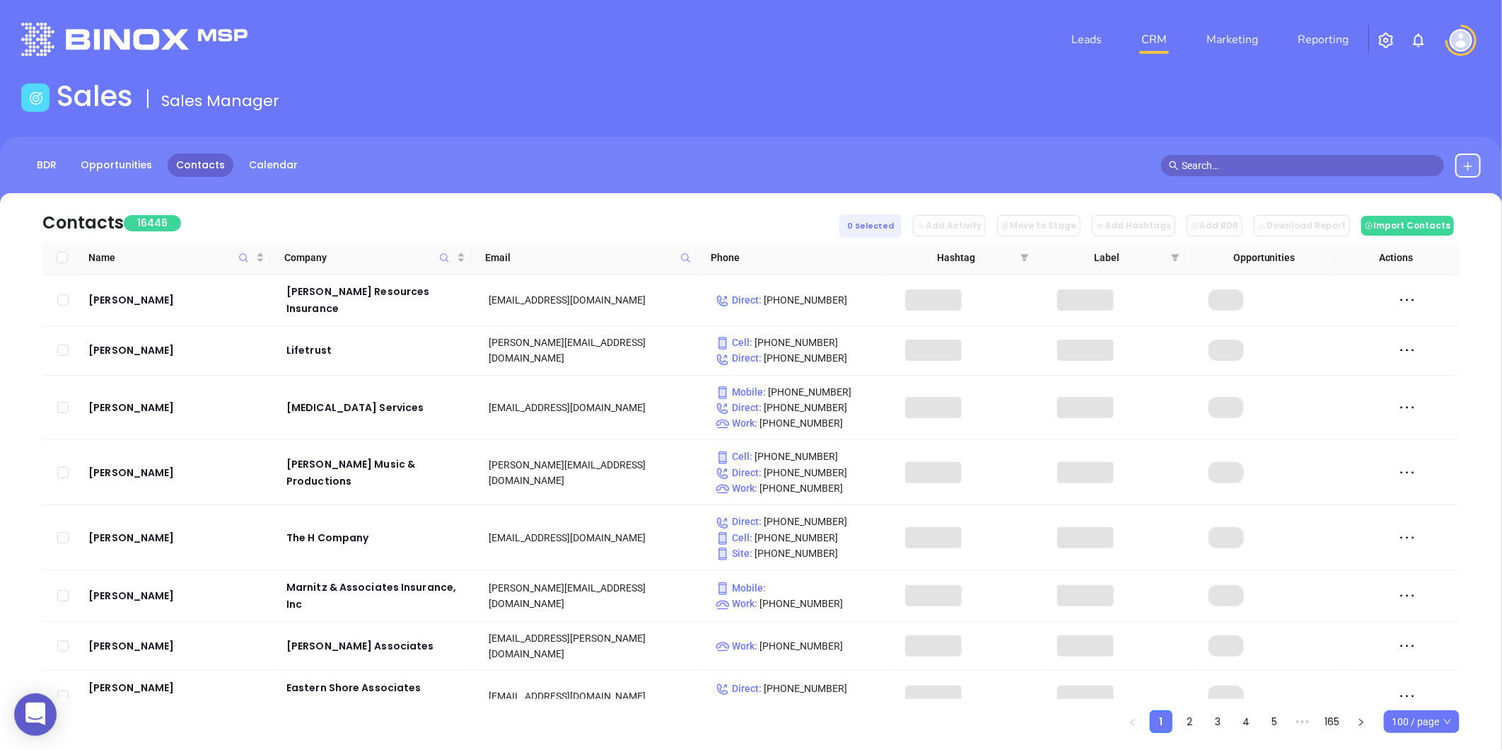
click at [686, 257] on icon at bounding box center [685, 257] width 11 height 11
paste input "moultoninsgroup.com"
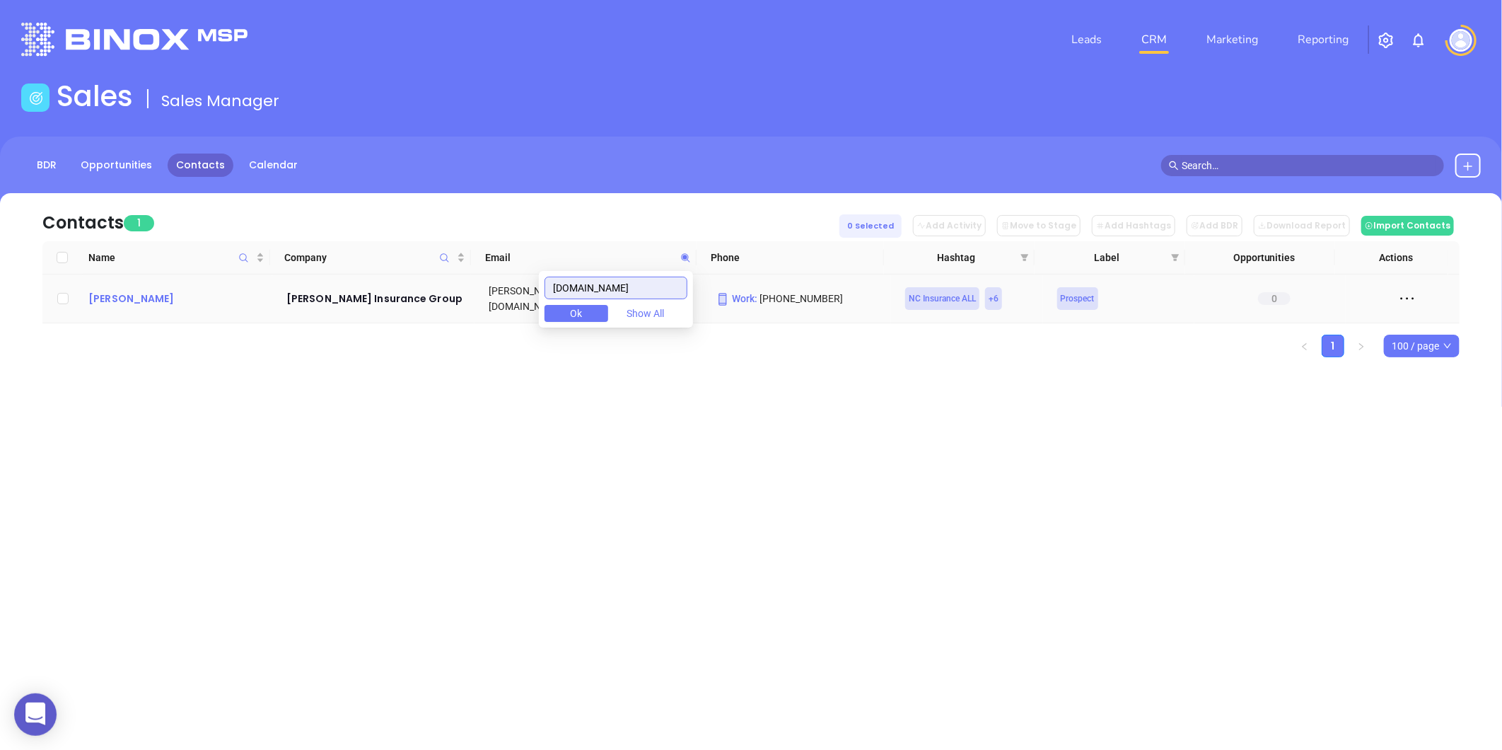
type input "moultoninsgroup.com"
click at [107, 293] on div "Kelley Moulton" at bounding box center [177, 298] width 178 height 17
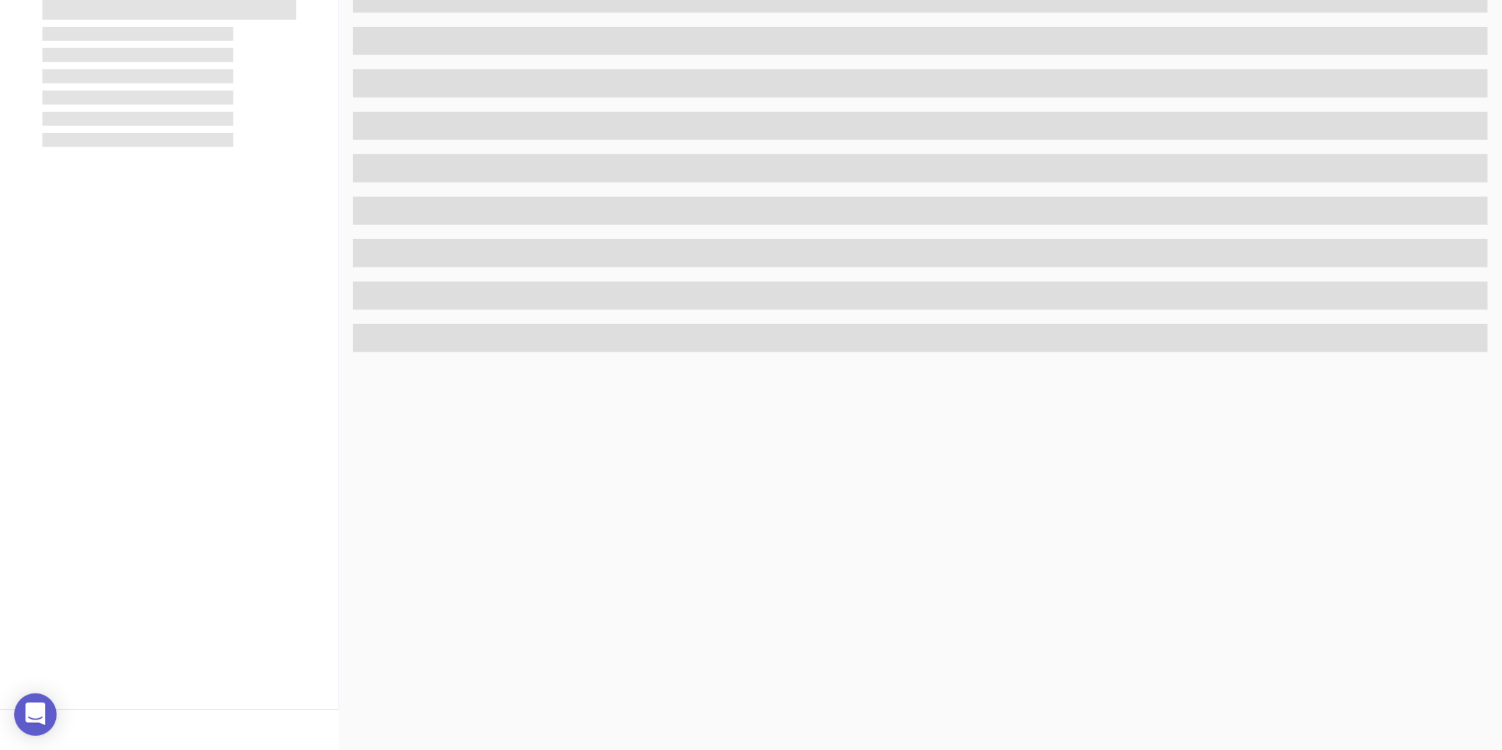
scroll to position [433, 0]
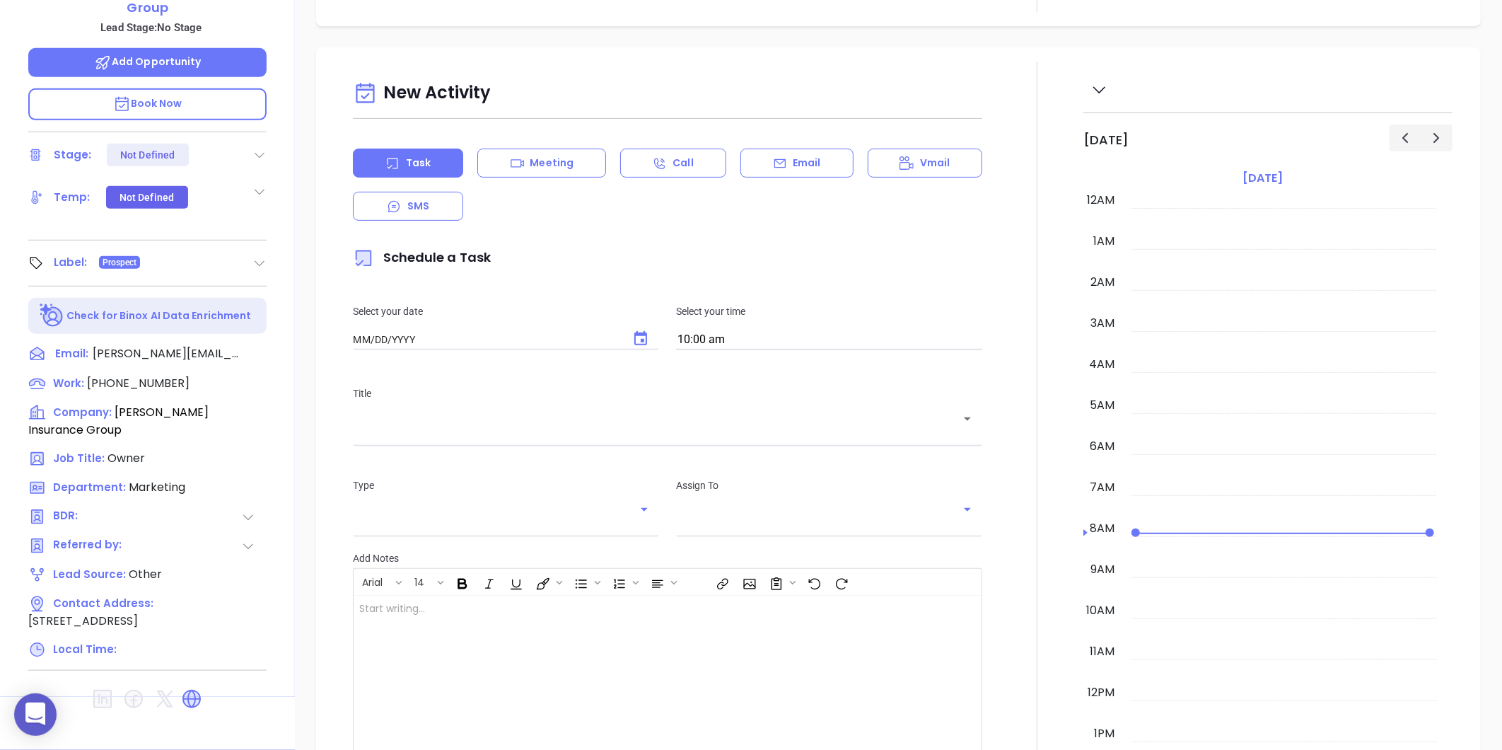
type input "[DATE]"
type input "[PERSON_NAME]"
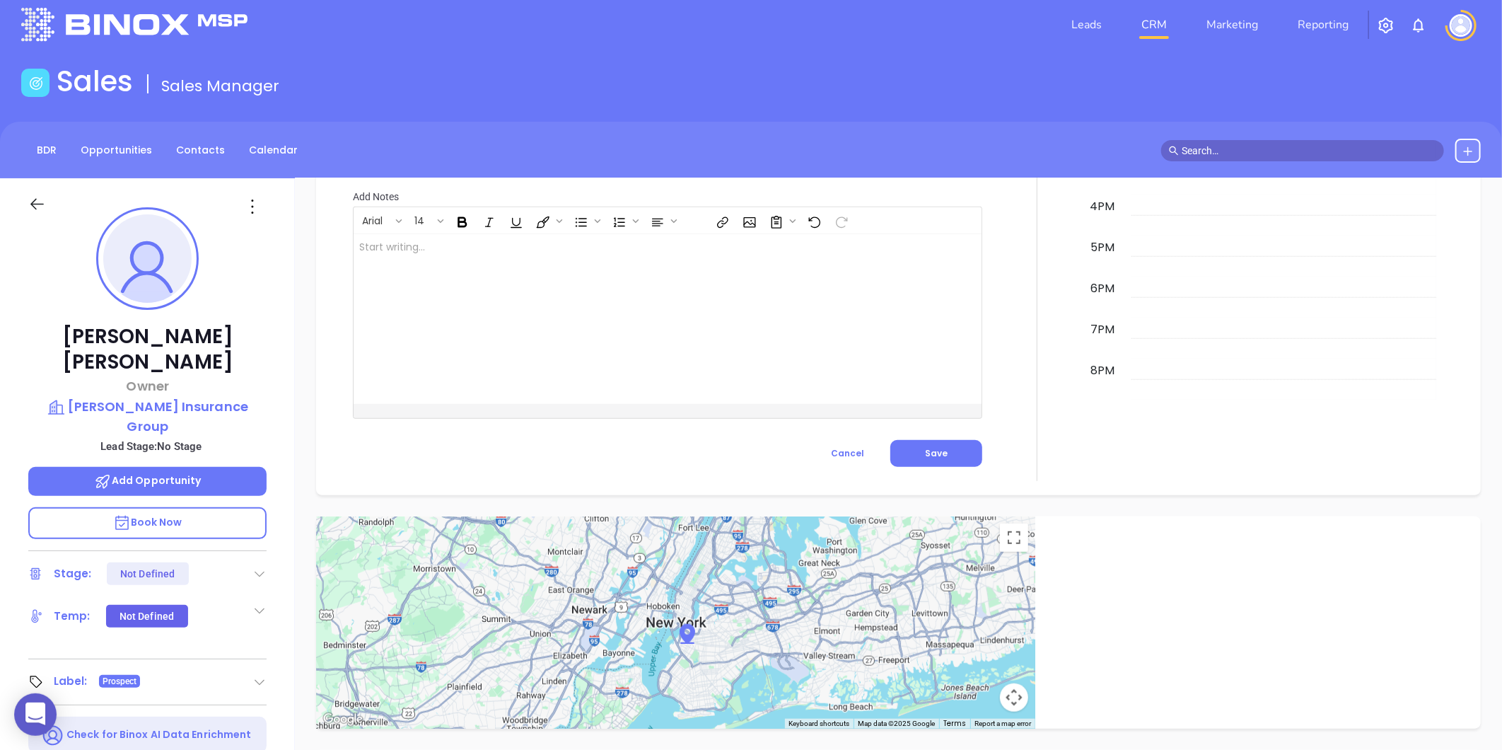
scroll to position [0, 0]
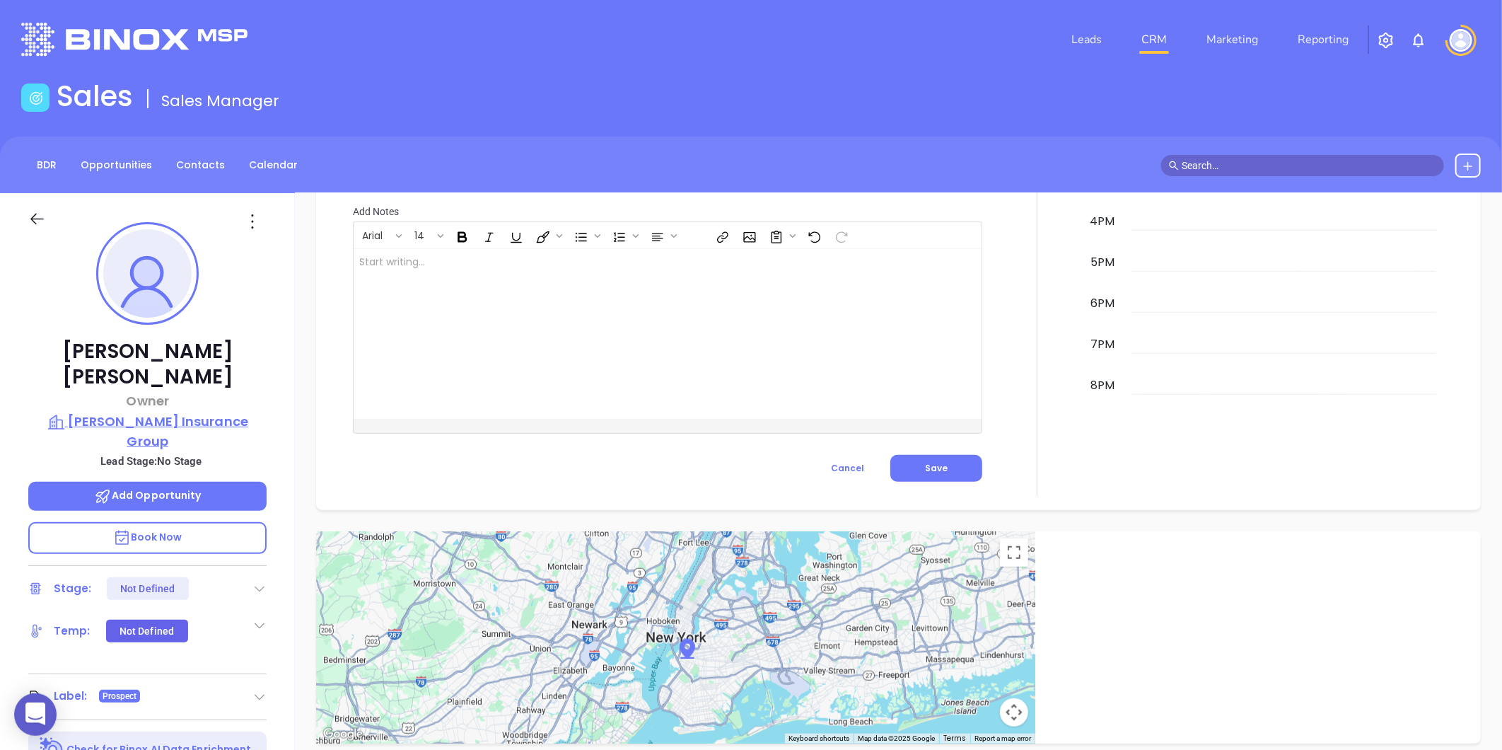
click at [156, 412] on p "Moulton Insurance Group" at bounding box center [147, 431] width 238 height 39
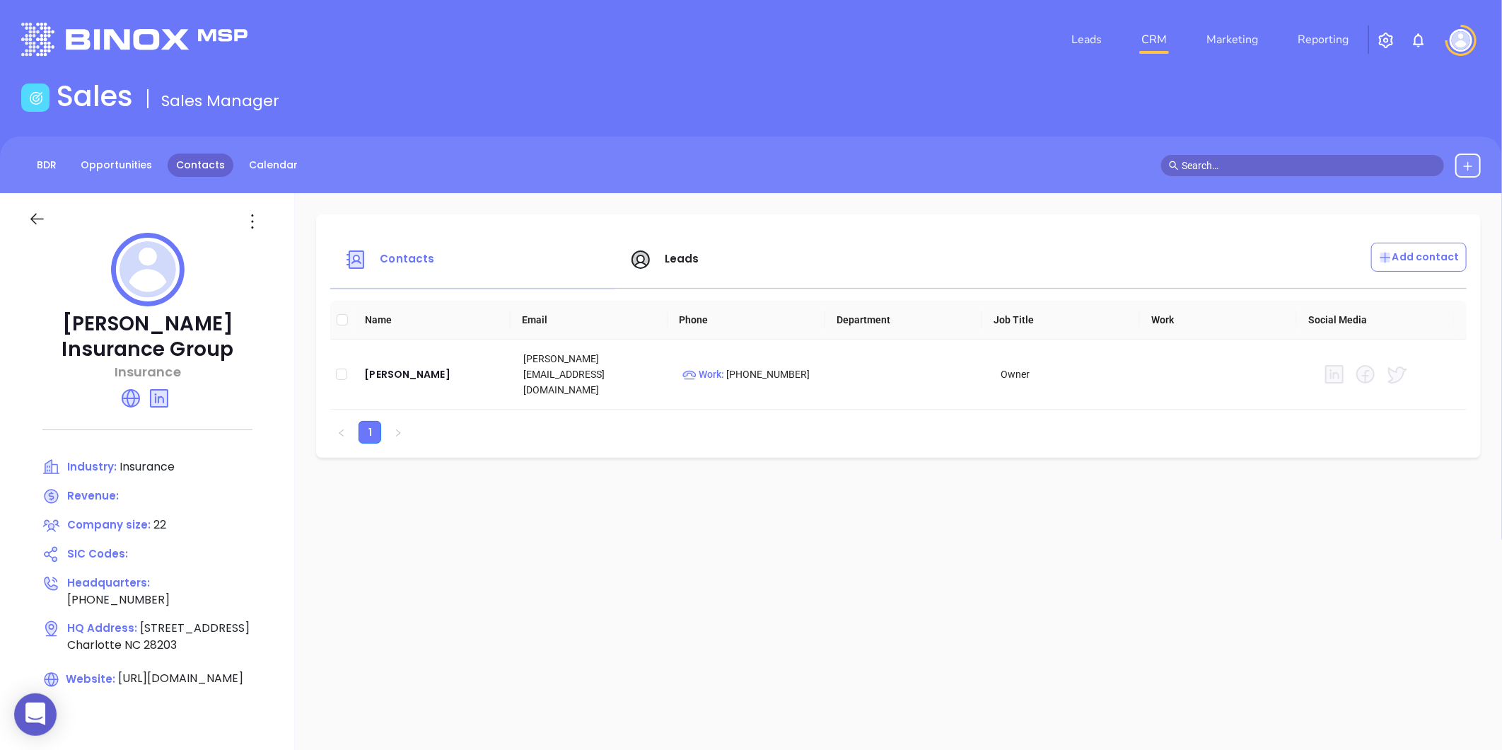
click at [221, 165] on link "Contacts" at bounding box center [201, 164] width 66 height 23
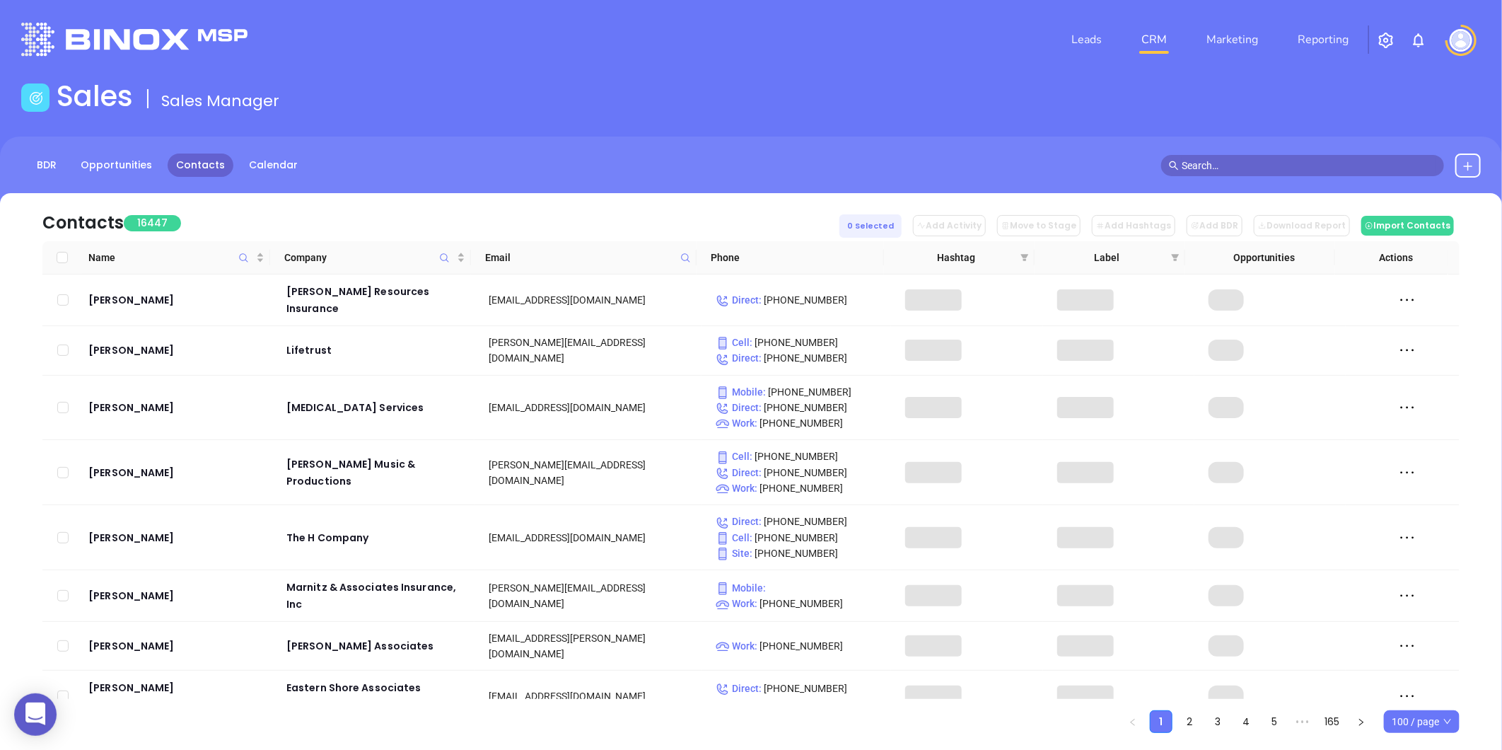
click at [682, 260] on icon at bounding box center [685, 257] width 11 height 11
paste input "RankinInsuranceGroup.com"
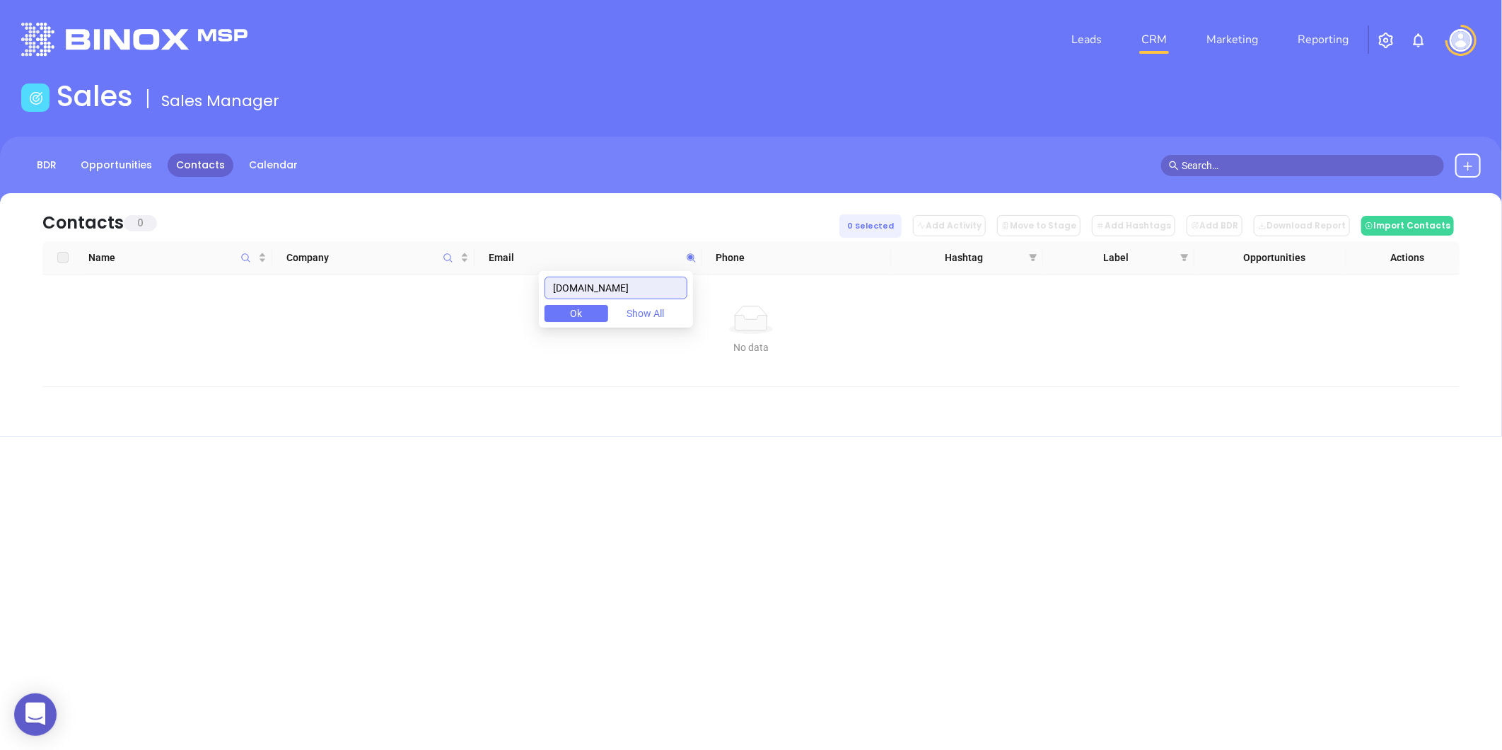
drag, startPoint x: 682, startPoint y: 284, endPoint x: 491, endPoint y: 327, distance: 196.4
click at [491, 327] on body "0 Leads CRM Marketing Reporting Financial Leads Leads Sales Sales Manager BDR O…" at bounding box center [751, 375] width 1502 height 750
type input "RankinInsuranceGroup.com"
paste input "spiveyinsurancegroup.com"
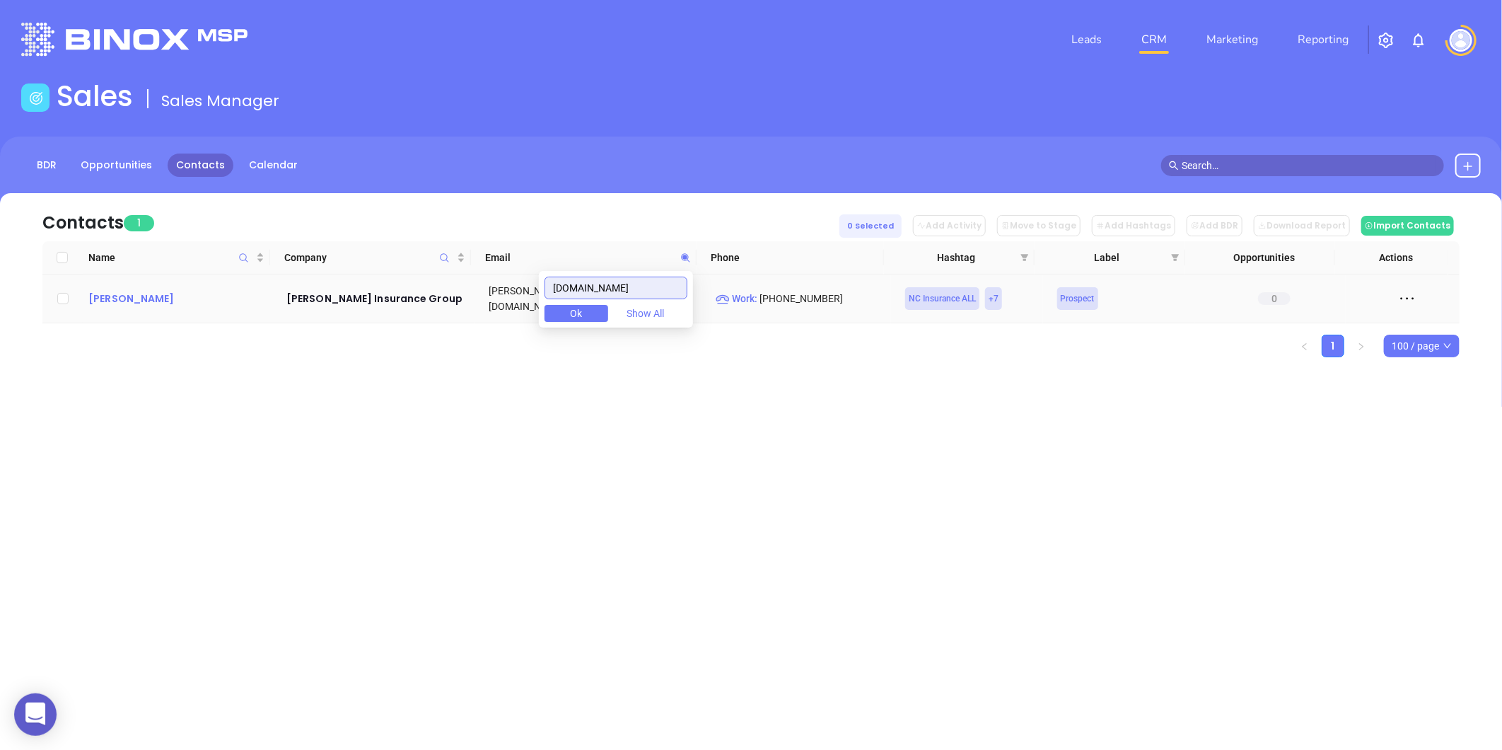
type input "spiveyinsurancegroup.com"
click at [89, 298] on div "Chris Spivey" at bounding box center [177, 298] width 178 height 17
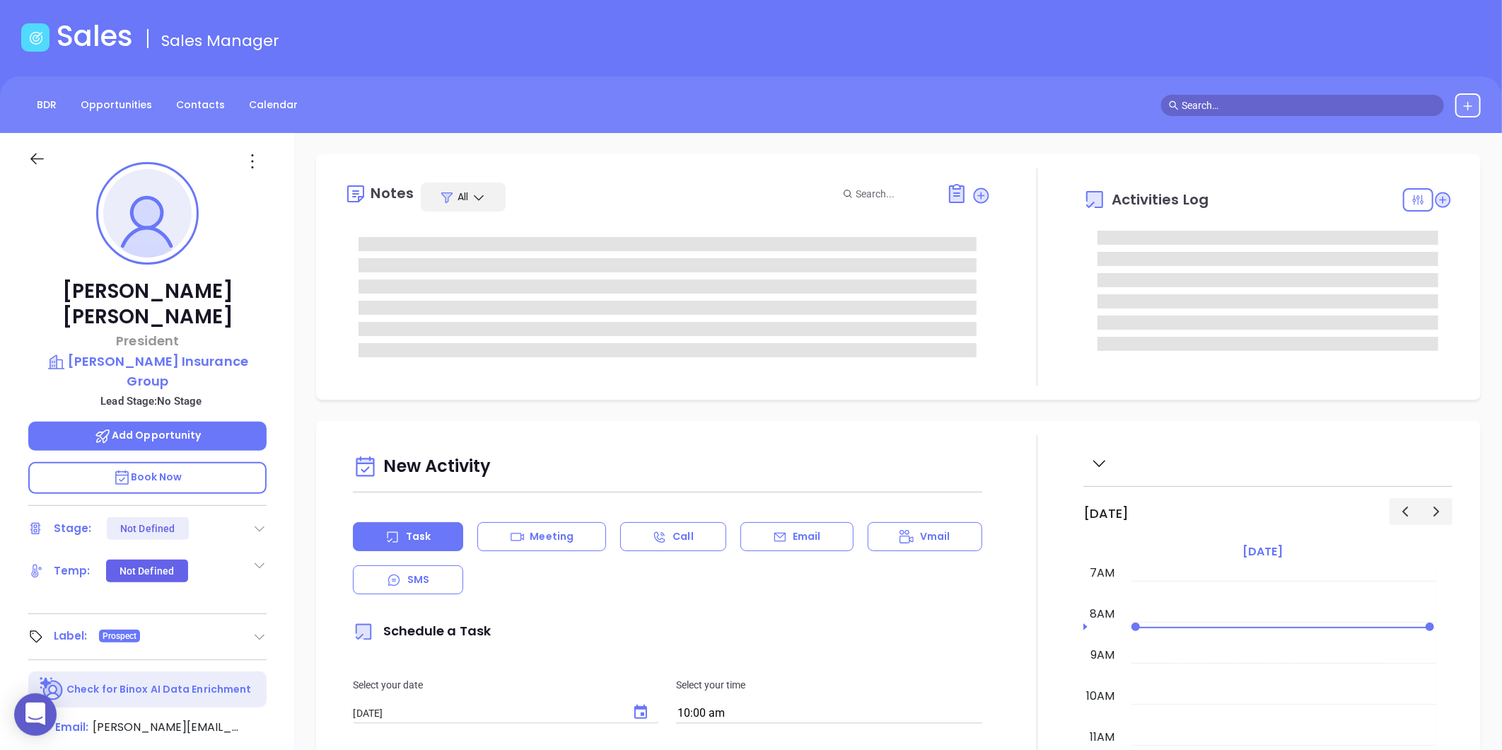
scroll to position [157, 0]
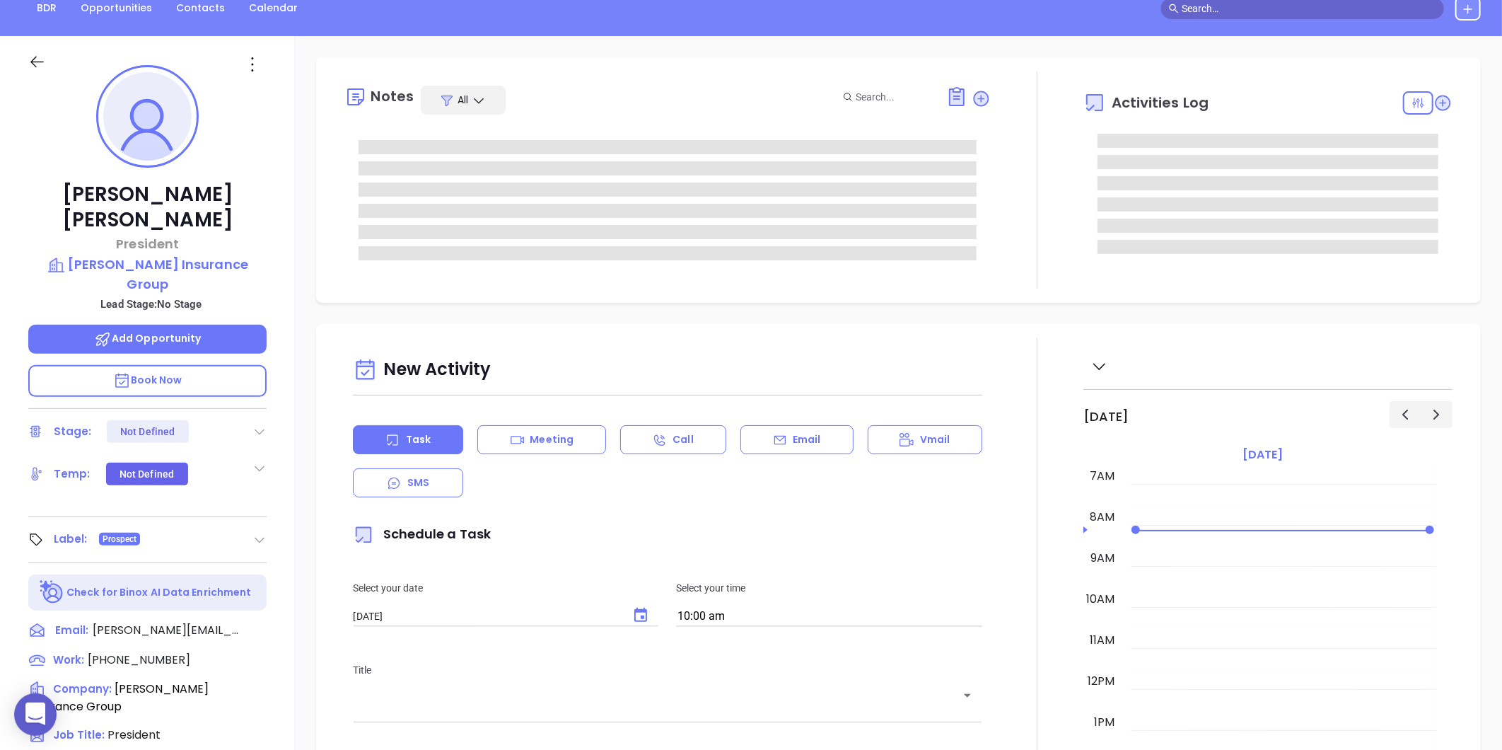
type input "[PERSON_NAME]"
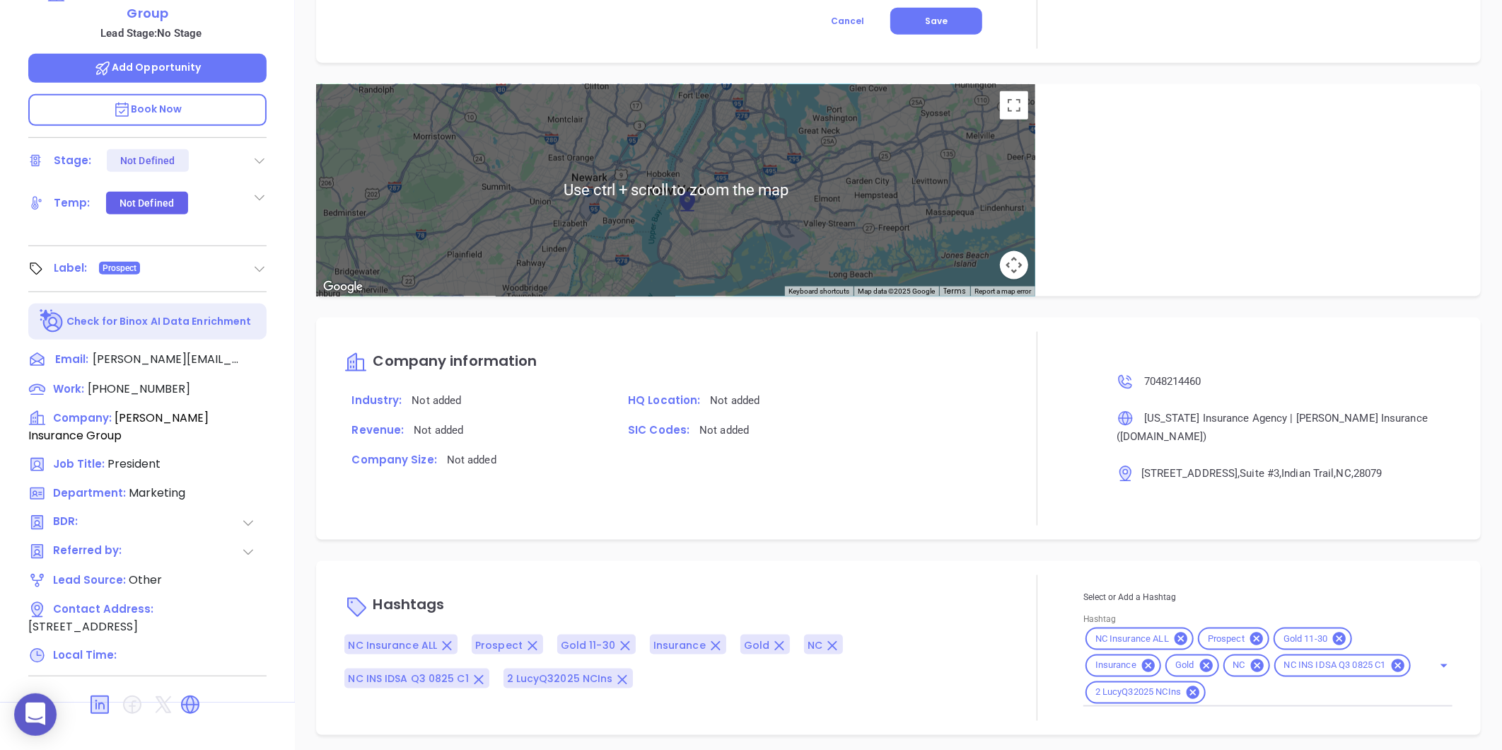
scroll to position [433, 0]
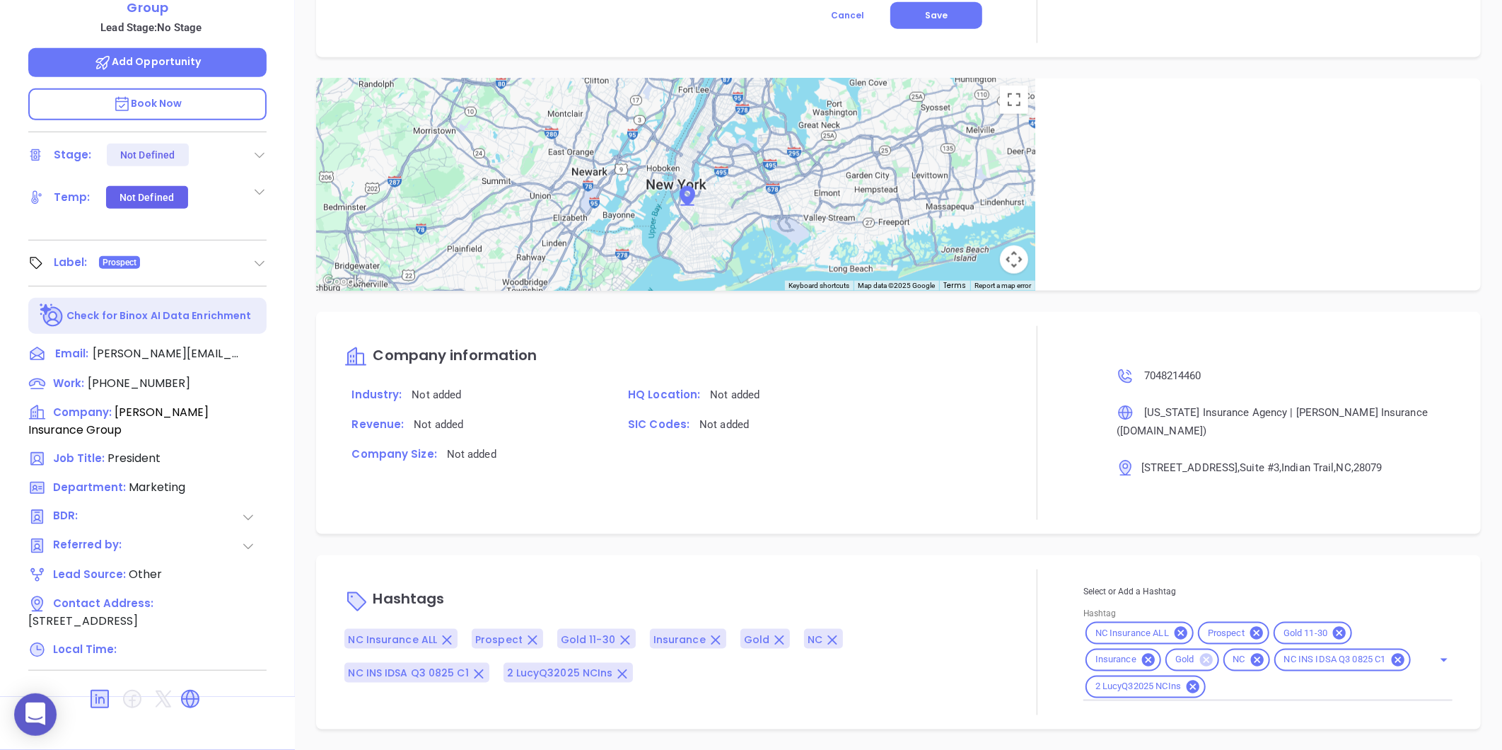
click at [1199, 658] on icon at bounding box center [1205, 659] width 13 height 13
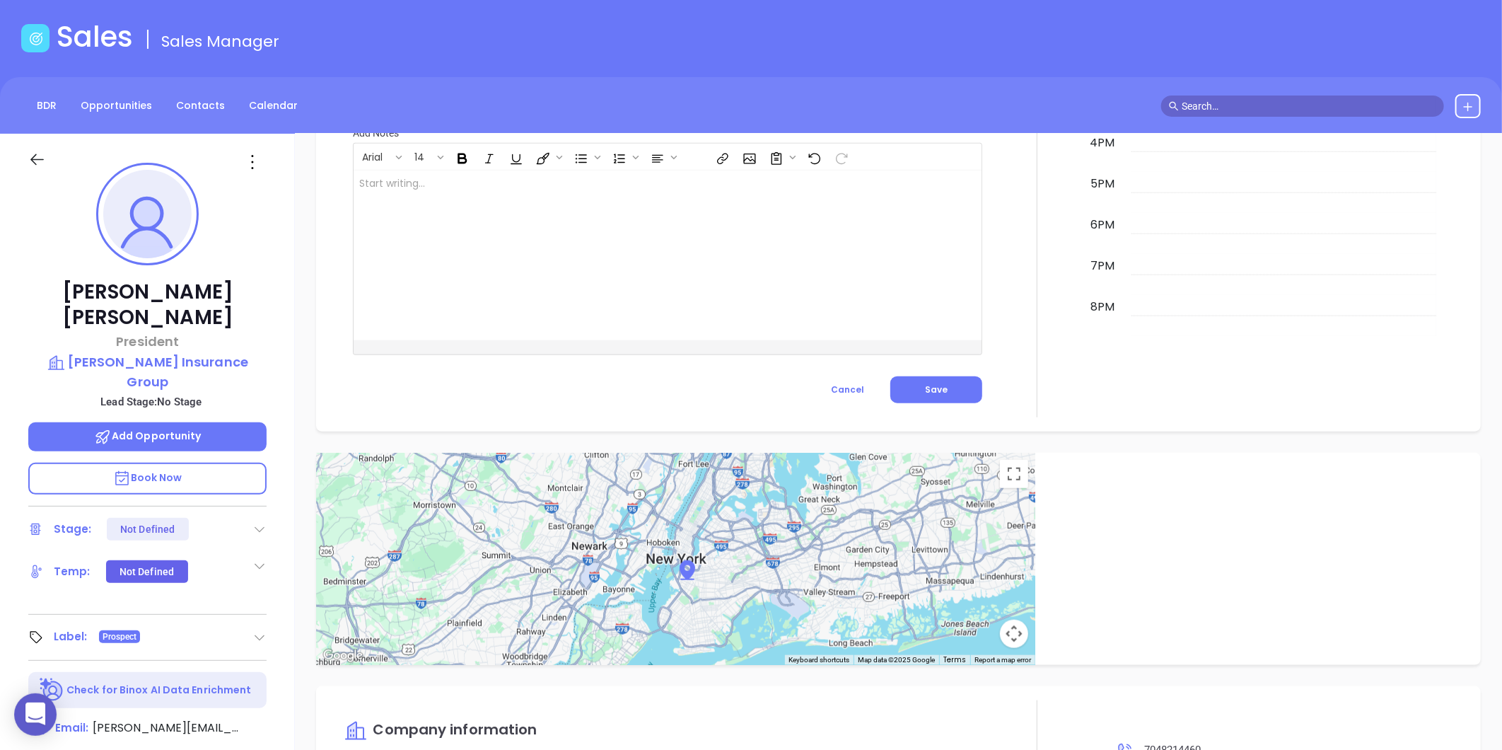
scroll to position [40, 0]
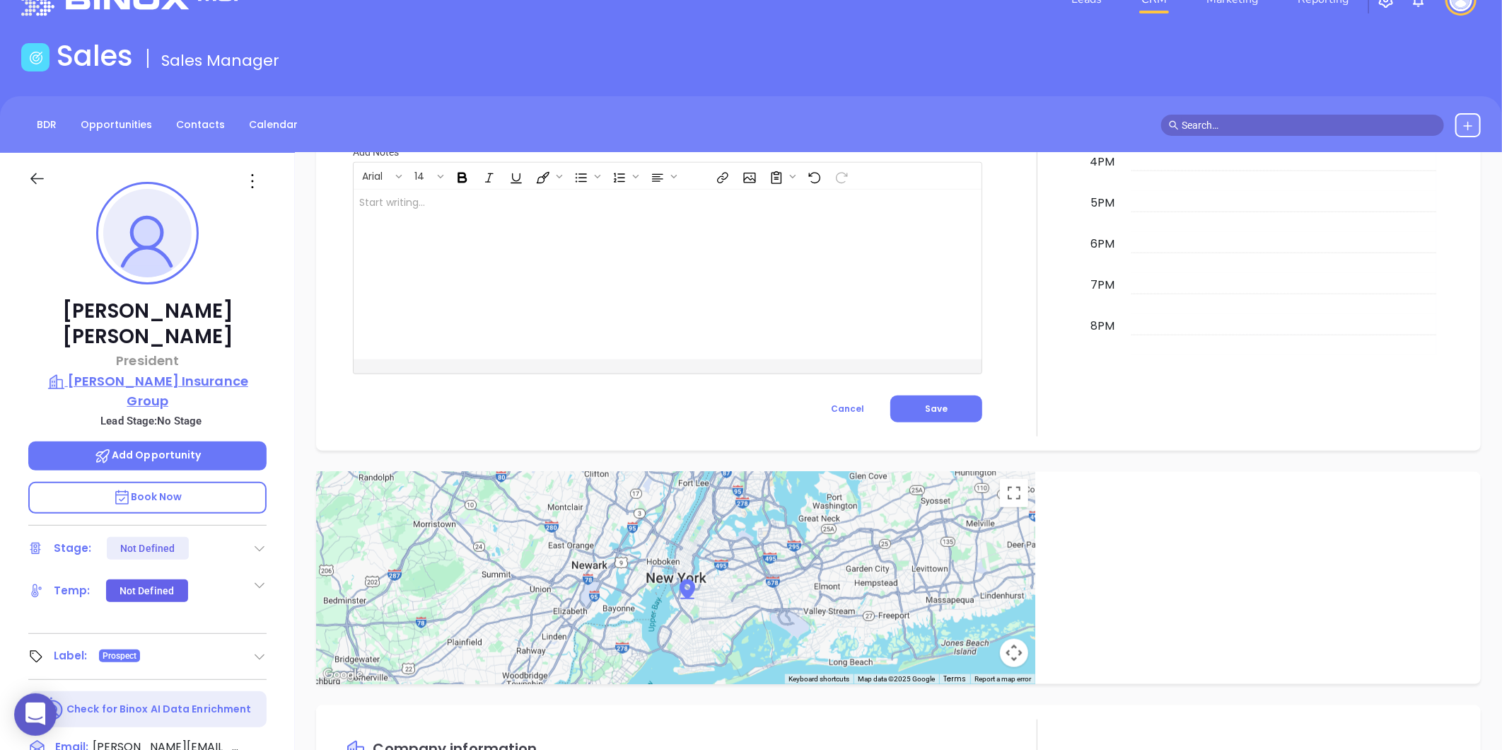
click at [165, 371] on p "Spivey Insurance Group" at bounding box center [147, 390] width 238 height 39
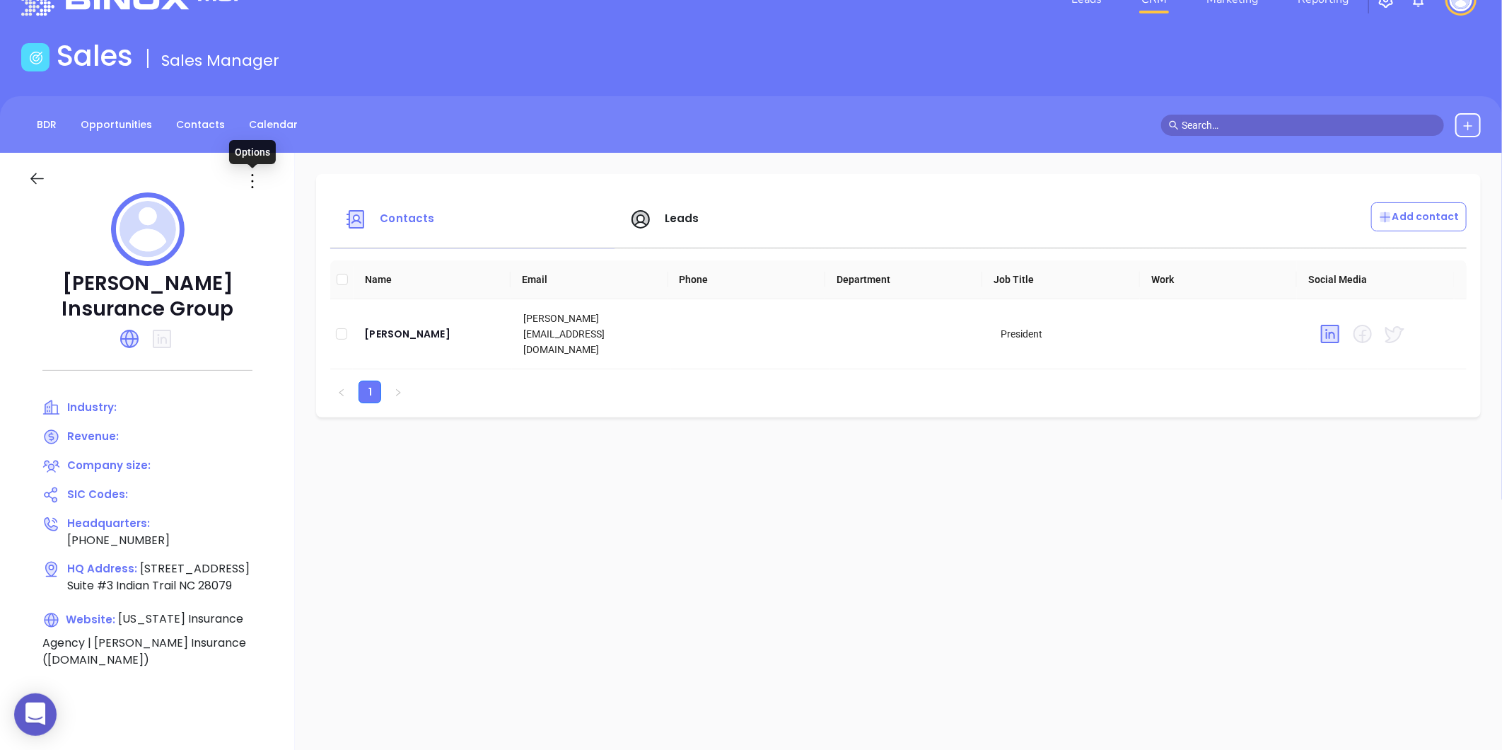
click at [260, 182] on icon at bounding box center [252, 181] width 23 height 23
click at [286, 205] on div "Edit" at bounding box center [316, 209] width 128 height 16
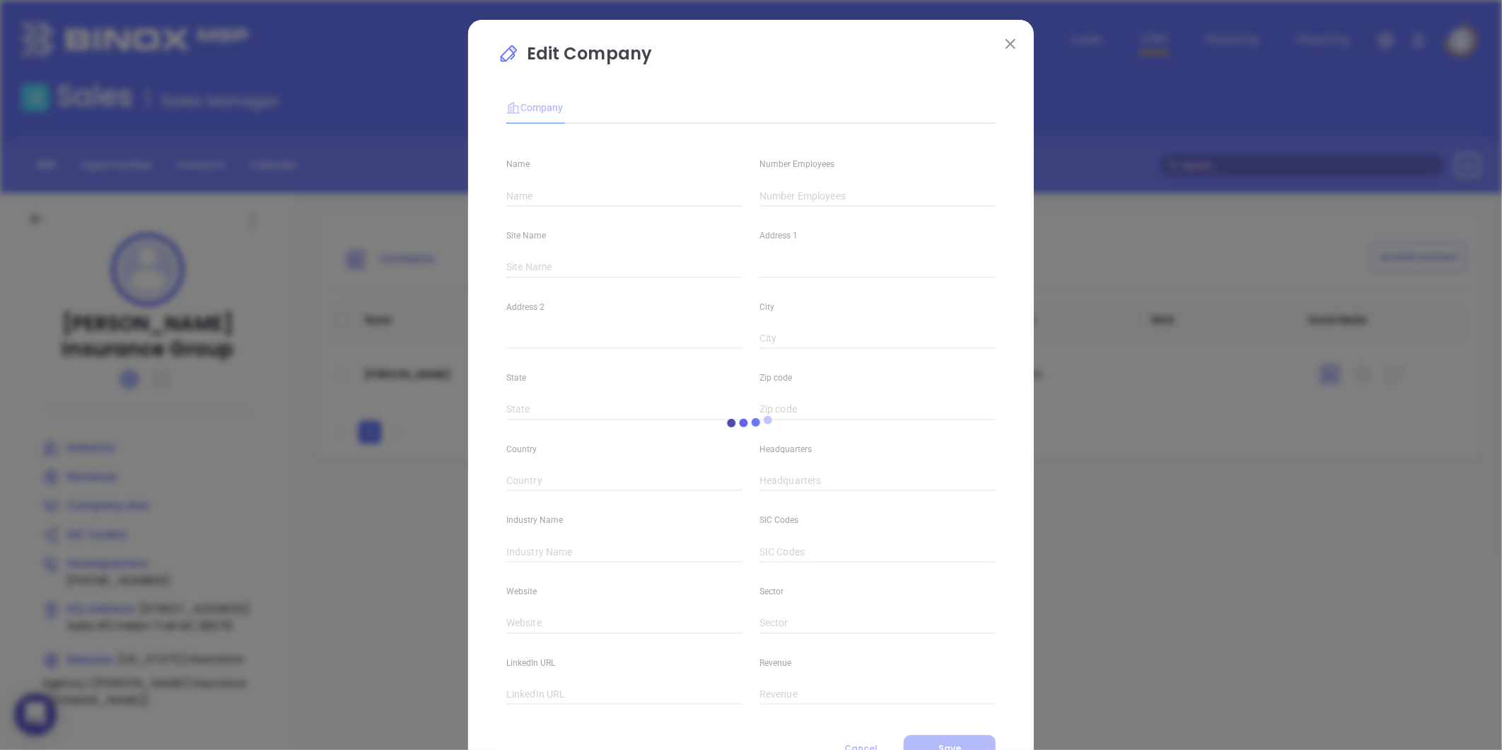
type input "Spivey Insurance Group"
type input "(704) 821-4460"
type input "North Carolina Insurance Agency | Spivey Insurance (spiveyinsurancegroup.com)"
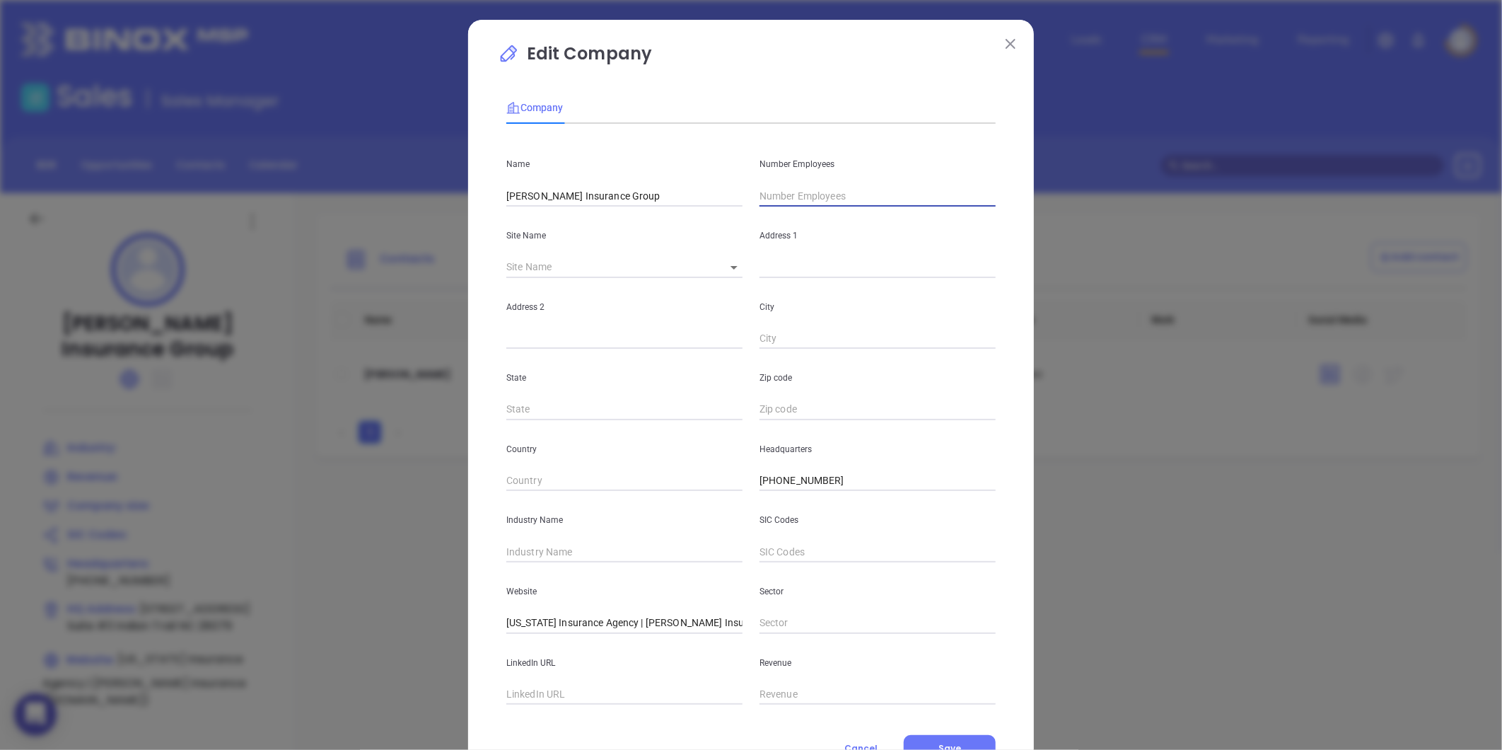
click at [767, 187] on input "text" at bounding box center [877, 195] width 236 height 21
type input "12"
click at [581, 566] on div "Website North Carolina Insurance Agency | Spivey Insurance (spiveyinsurancegrou…" at bounding box center [624, 597] width 253 height 71
click at [566, 549] on input "text" at bounding box center [624, 551] width 236 height 21
type input "Insurance"
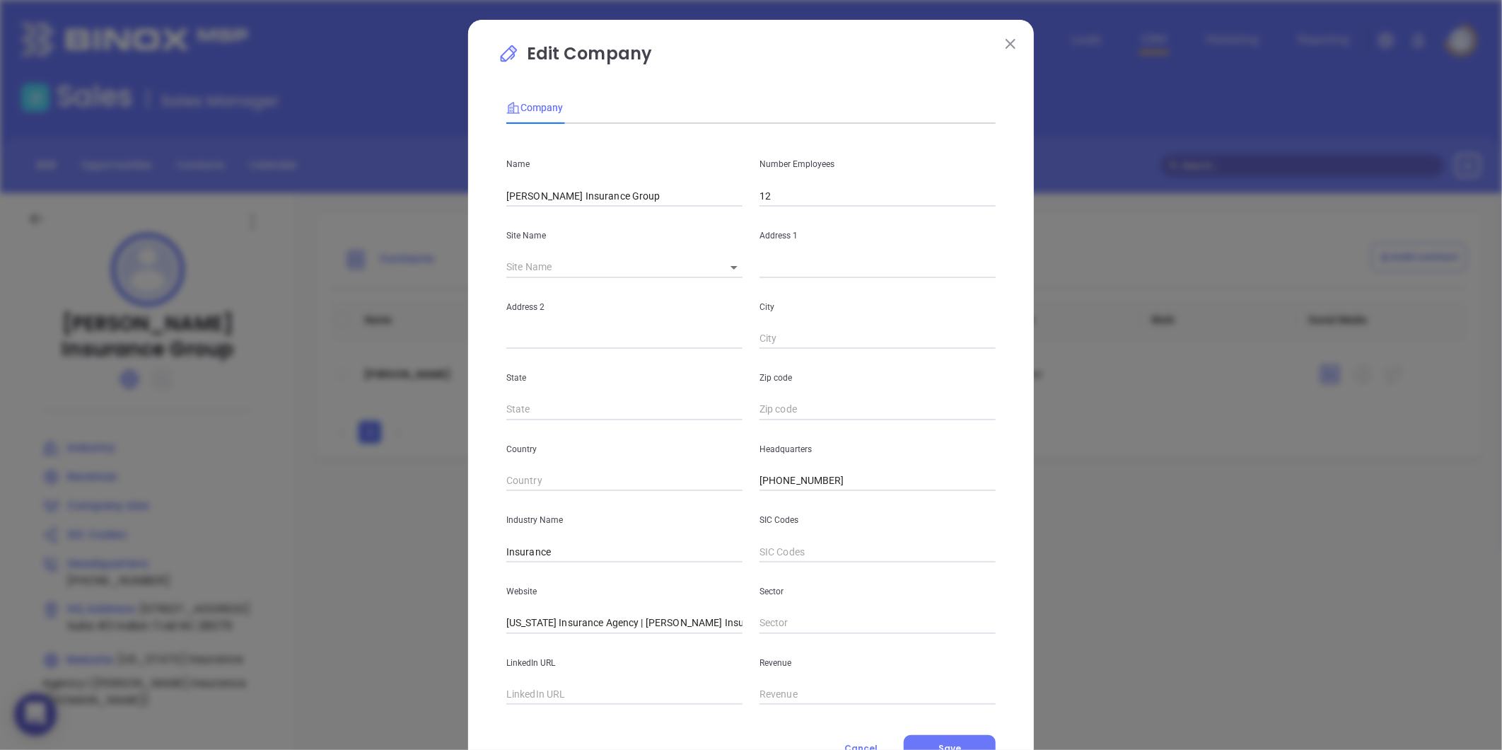
click at [470, 600] on div "Edit Company Company Name Spivey Insurance Group Number Employees 12 Site Name …" at bounding box center [751, 406] width 566 height 772
drag, startPoint x: 663, startPoint y: 624, endPoint x: 791, endPoint y: 651, distance: 130.9
click at [791, 651] on div "Name Spivey Insurance Group Number Employees 12 Site Name ​ Address 1 Address 2…" at bounding box center [750, 419] width 489 height 569
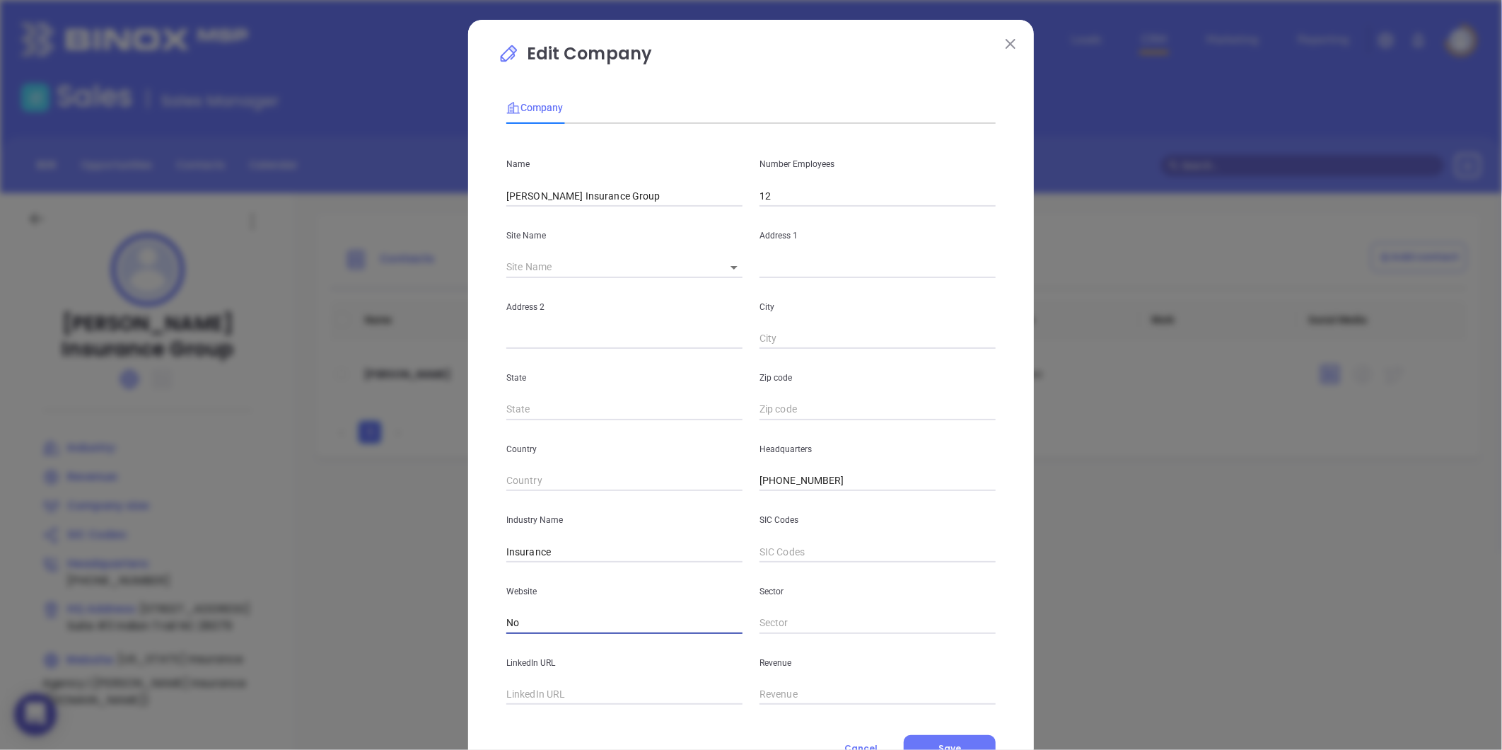
type input "N"
paste input "https://spiveyinsurancegroup.com/"
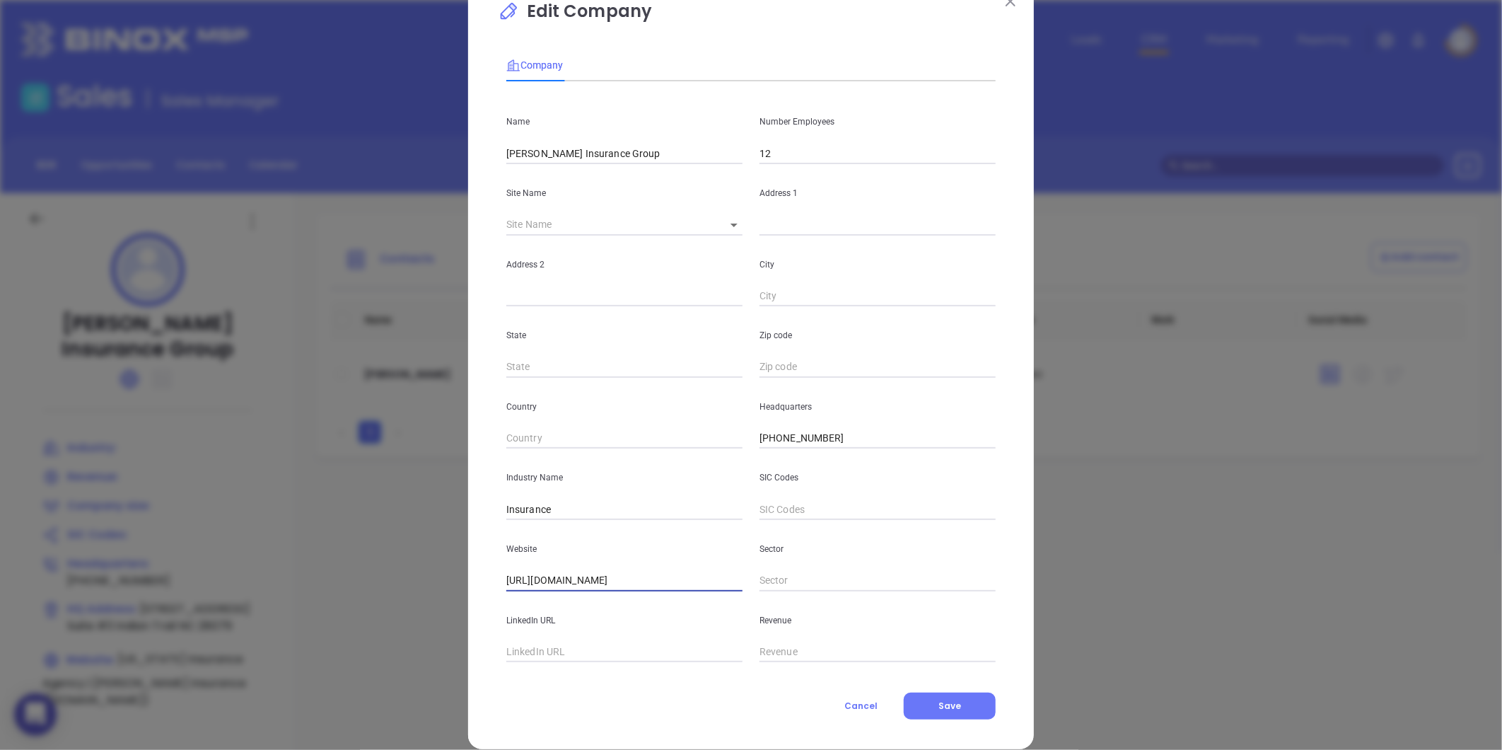
scroll to position [62, 0]
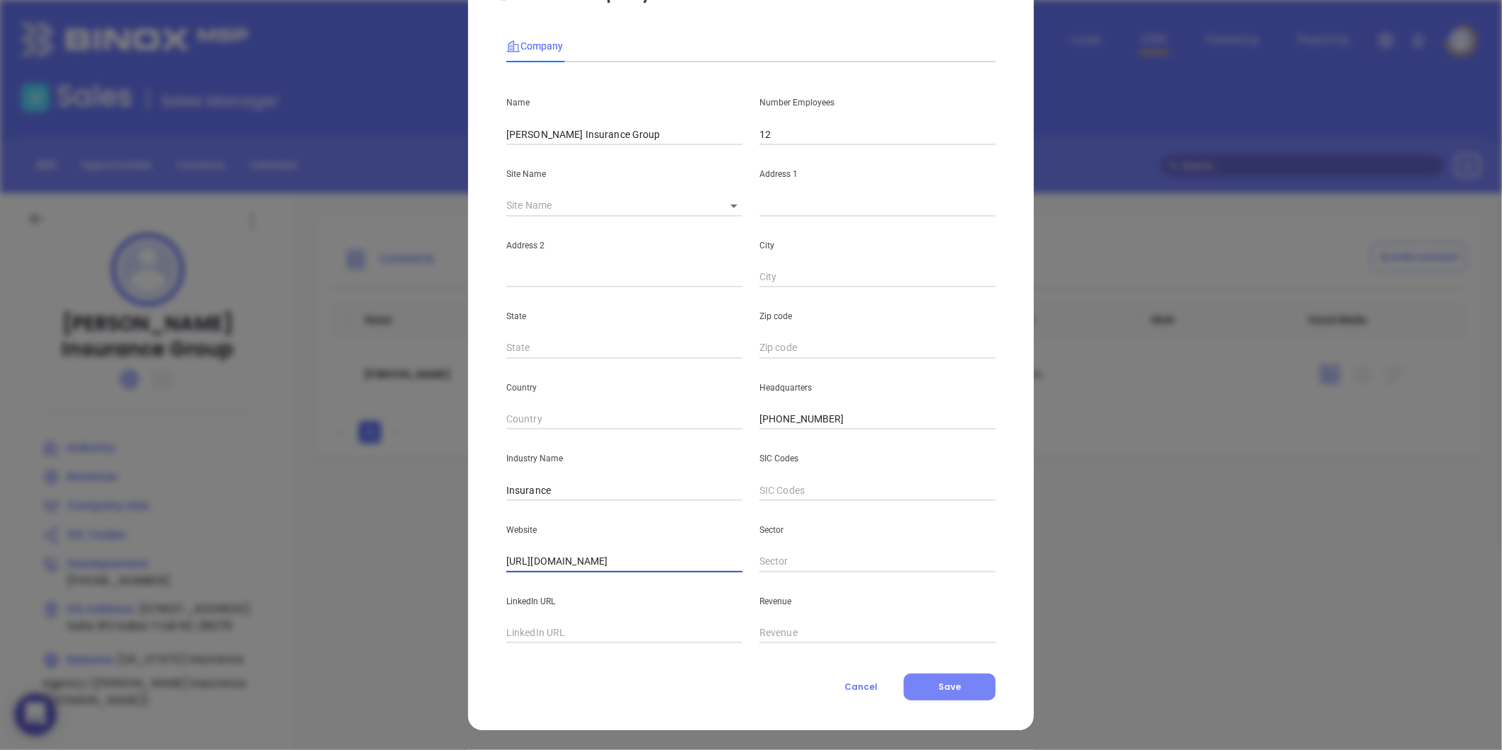
type input "https://spiveyinsurancegroup.com/"
click at [924, 688] on button "Save" at bounding box center [950, 686] width 92 height 27
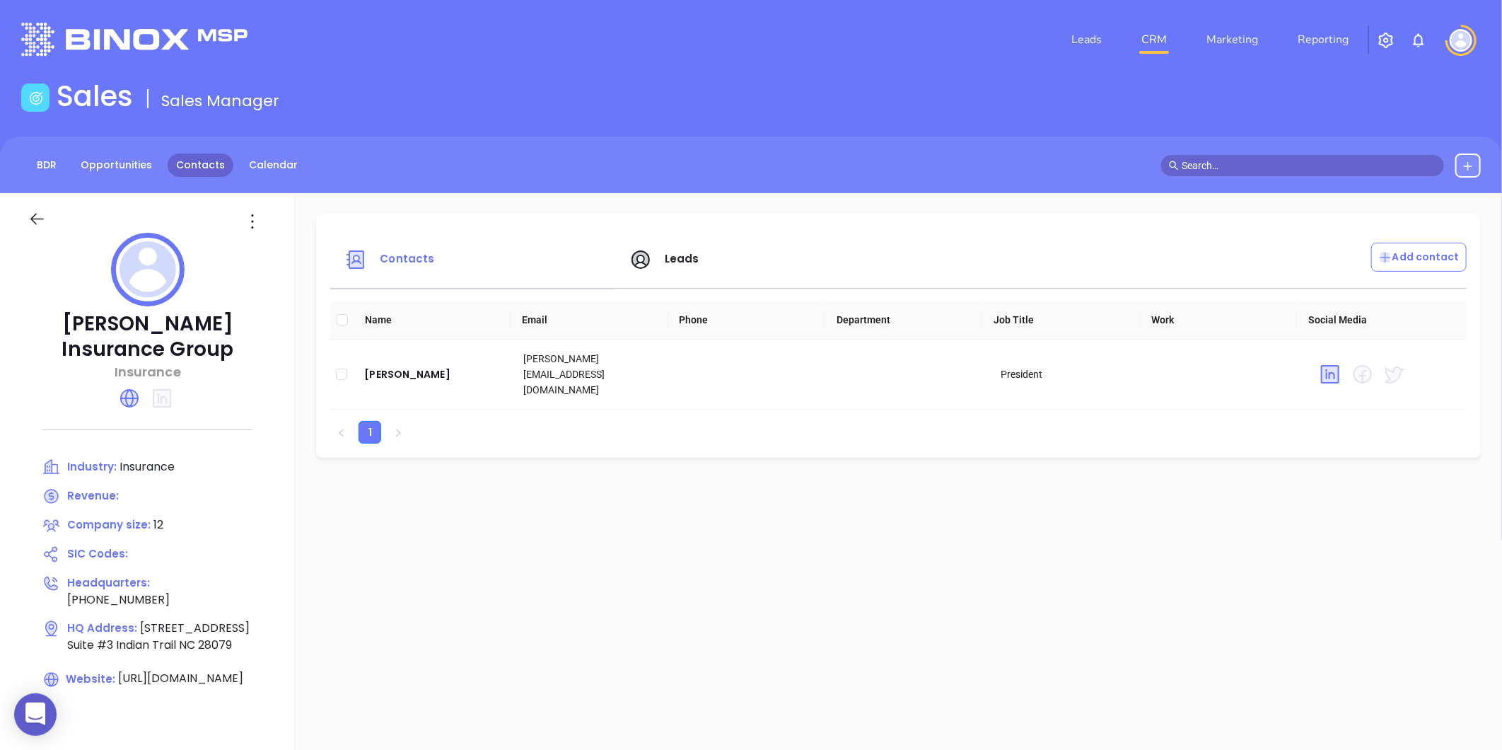
click at [200, 170] on link "Contacts" at bounding box center [201, 164] width 66 height 23
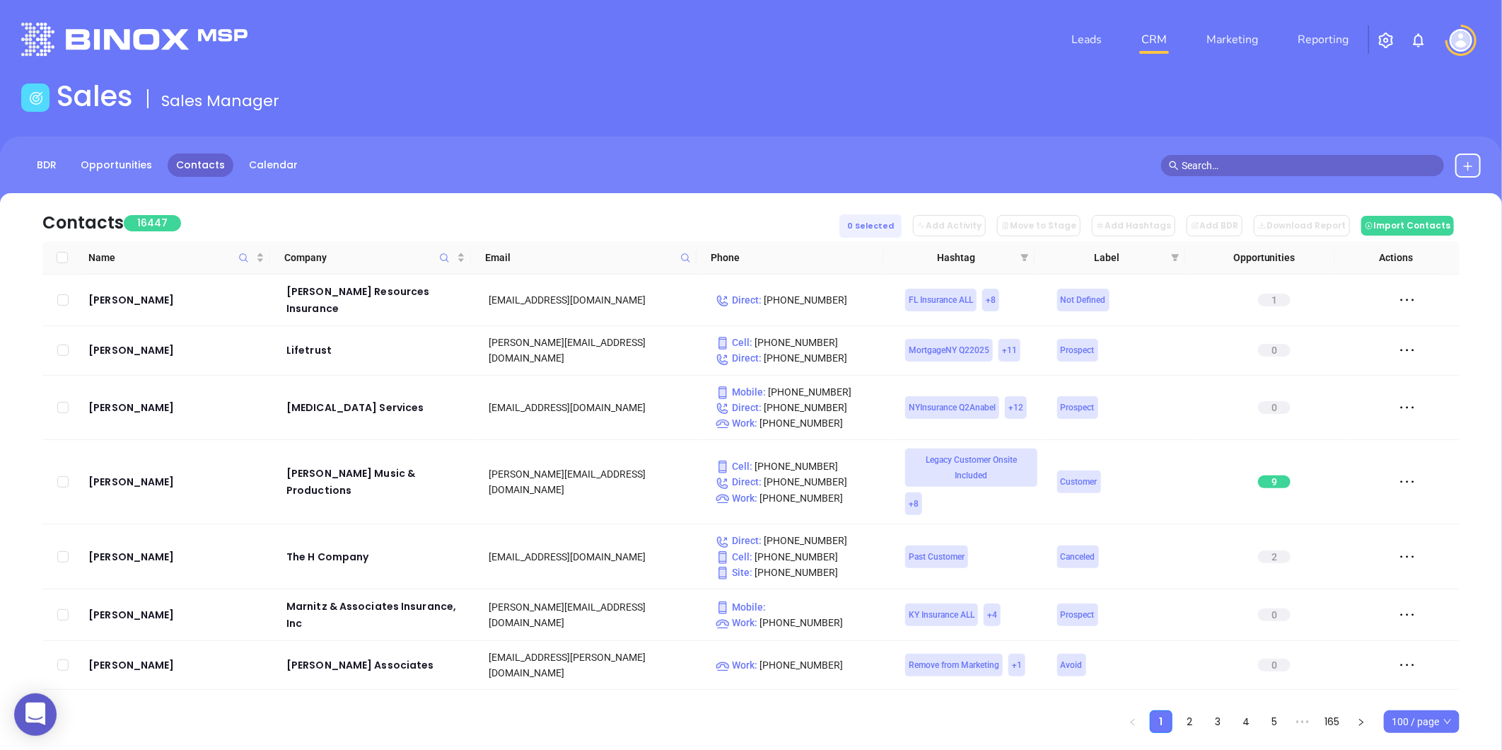
click at [679, 258] on span at bounding box center [685, 257] width 16 height 21
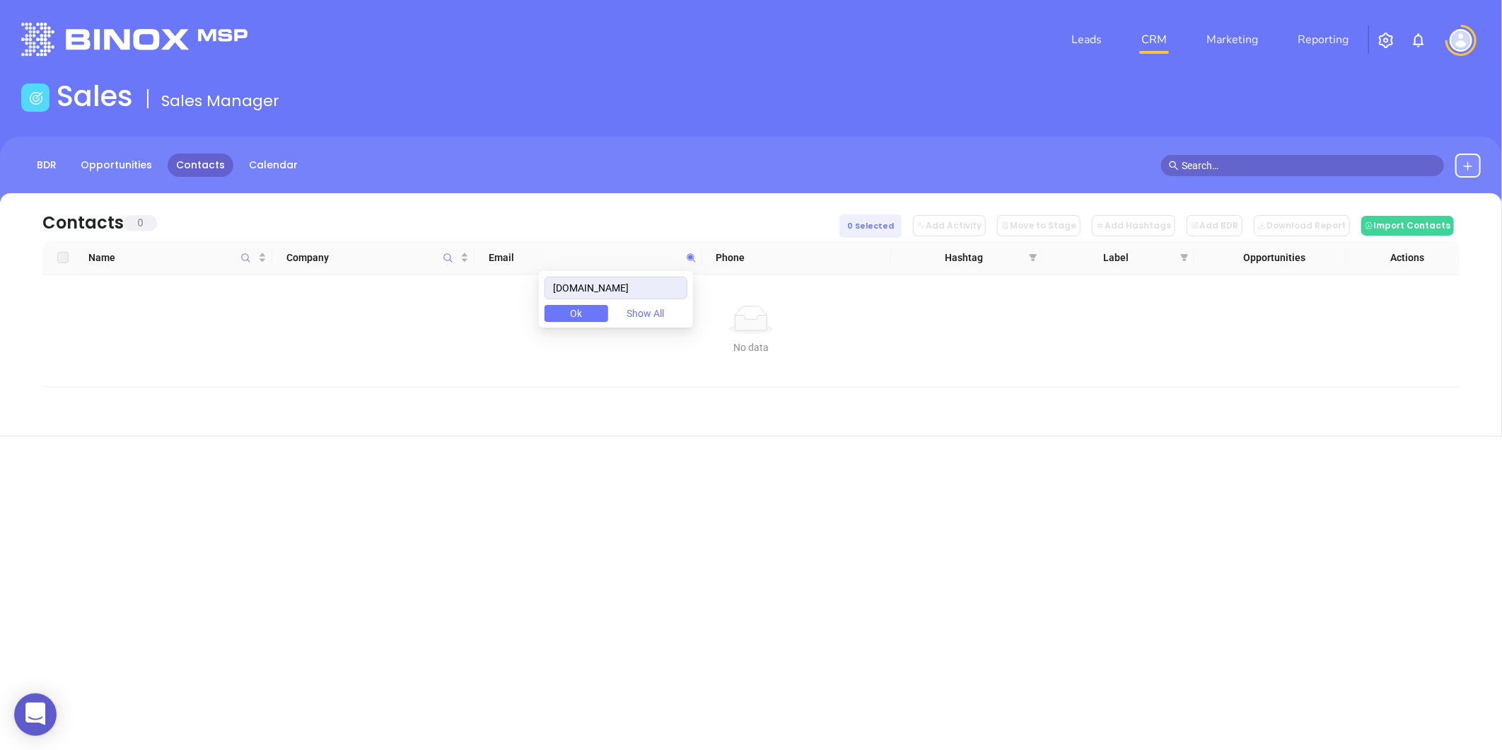
drag, startPoint x: 674, startPoint y: 284, endPoint x: 481, endPoint y: 297, distance: 193.5
click at [483, 298] on body "0 Leads CRM Marketing Reporting Financial Leads Leads Sales Sales Manager BDR O…" at bounding box center [751, 375] width 1502 height 750
type input "hembyinsurance.com"
paste input "larryhelms.com"
type input "larryhelms.com"
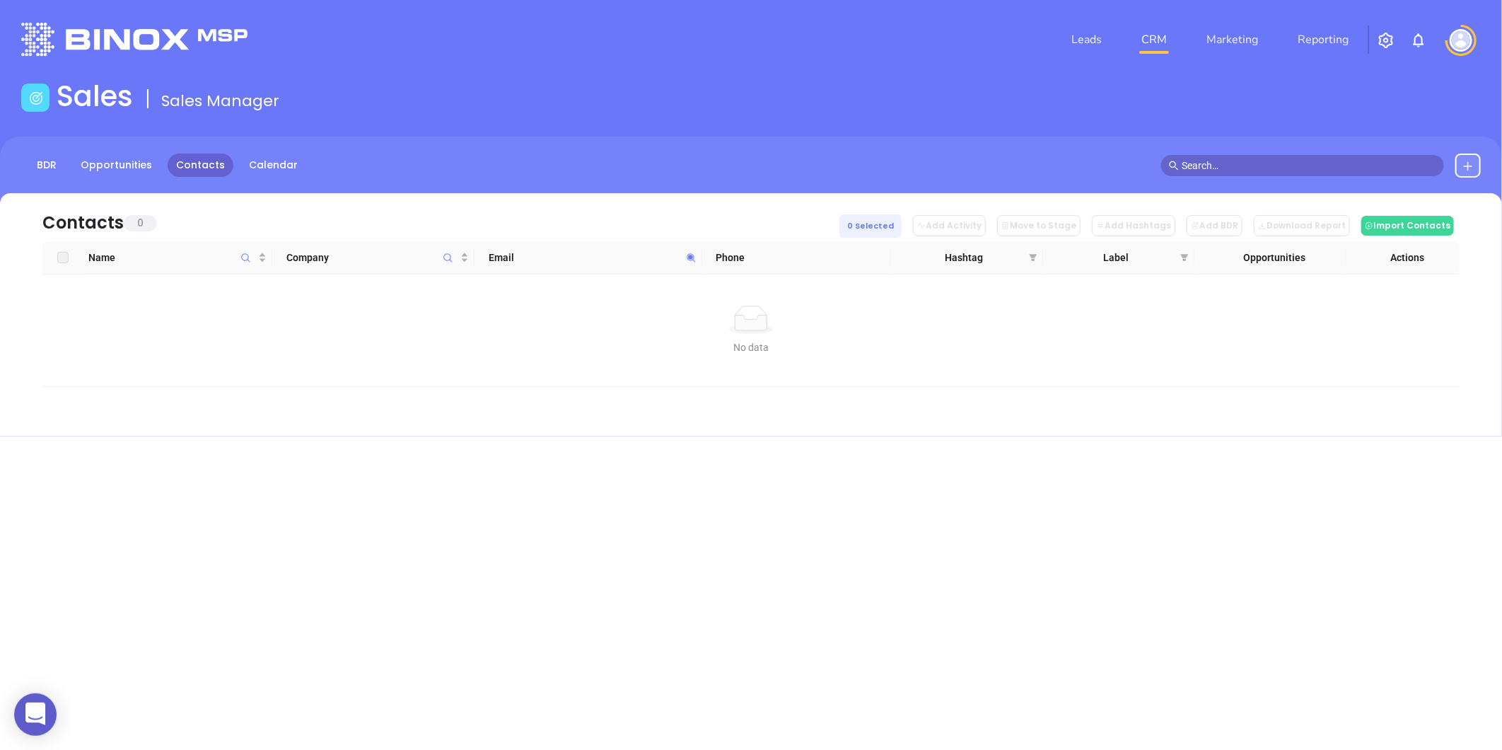
click at [636, 266] on th "Email" at bounding box center [588, 257] width 228 height 33
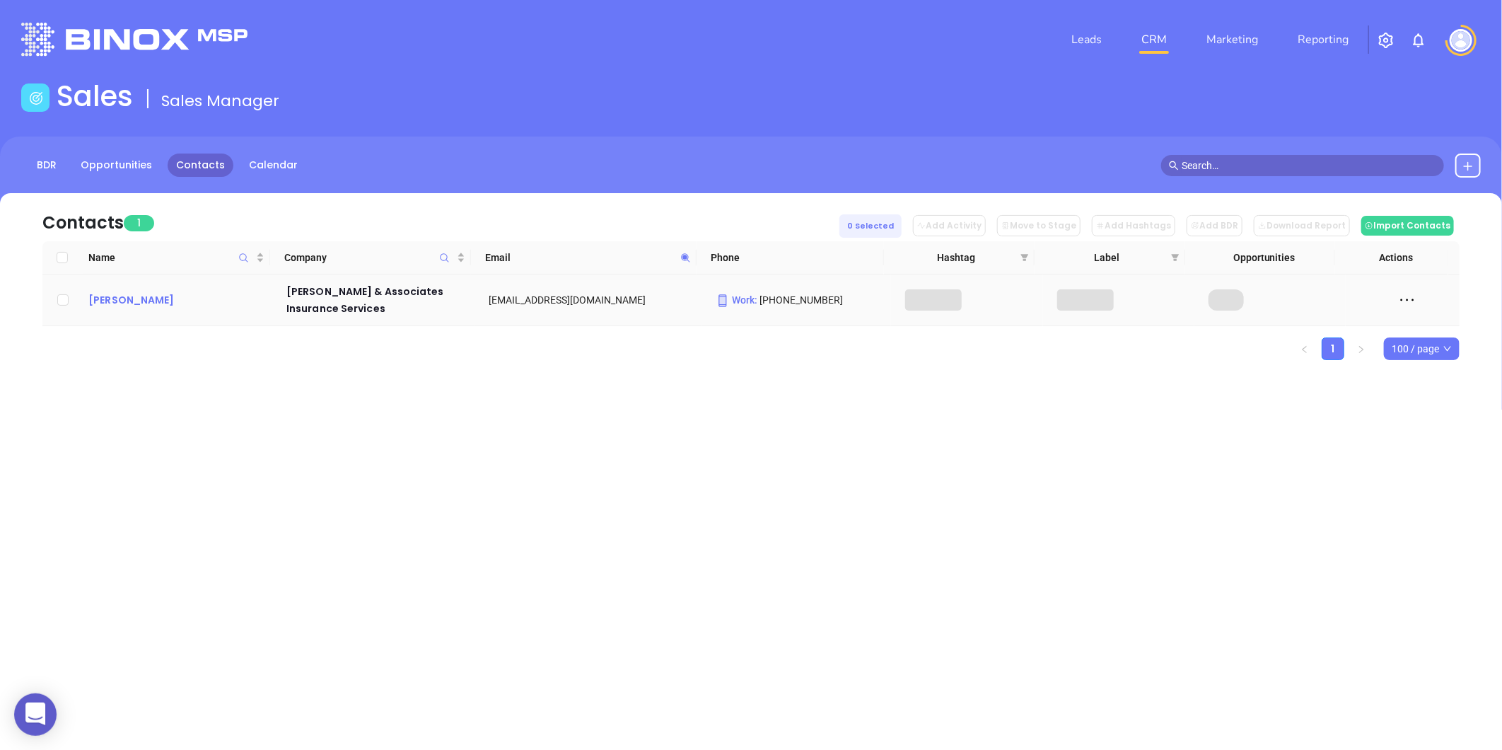
click at [129, 296] on div "Steven Helms" at bounding box center [177, 299] width 178 height 17
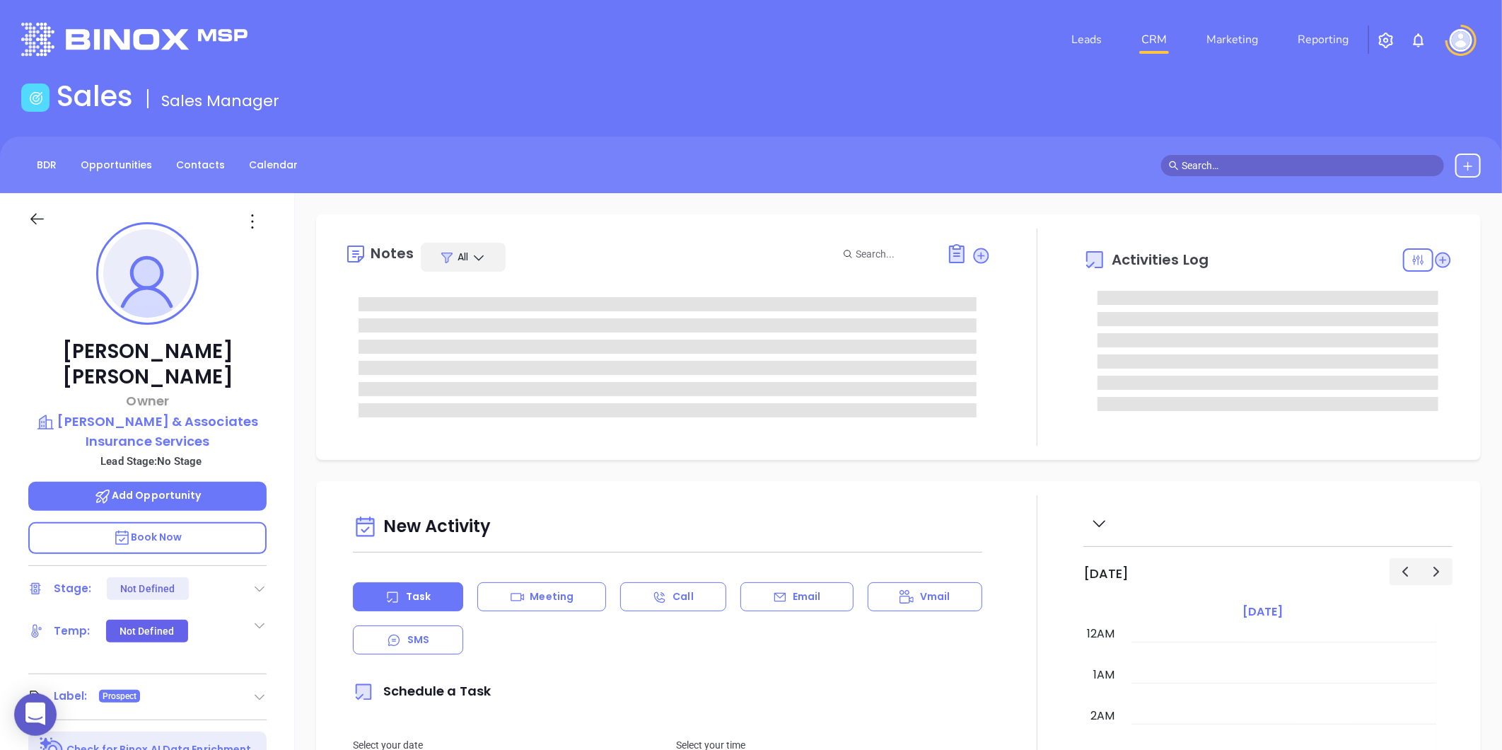
type input "[DATE]"
type input "[PERSON_NAME]"
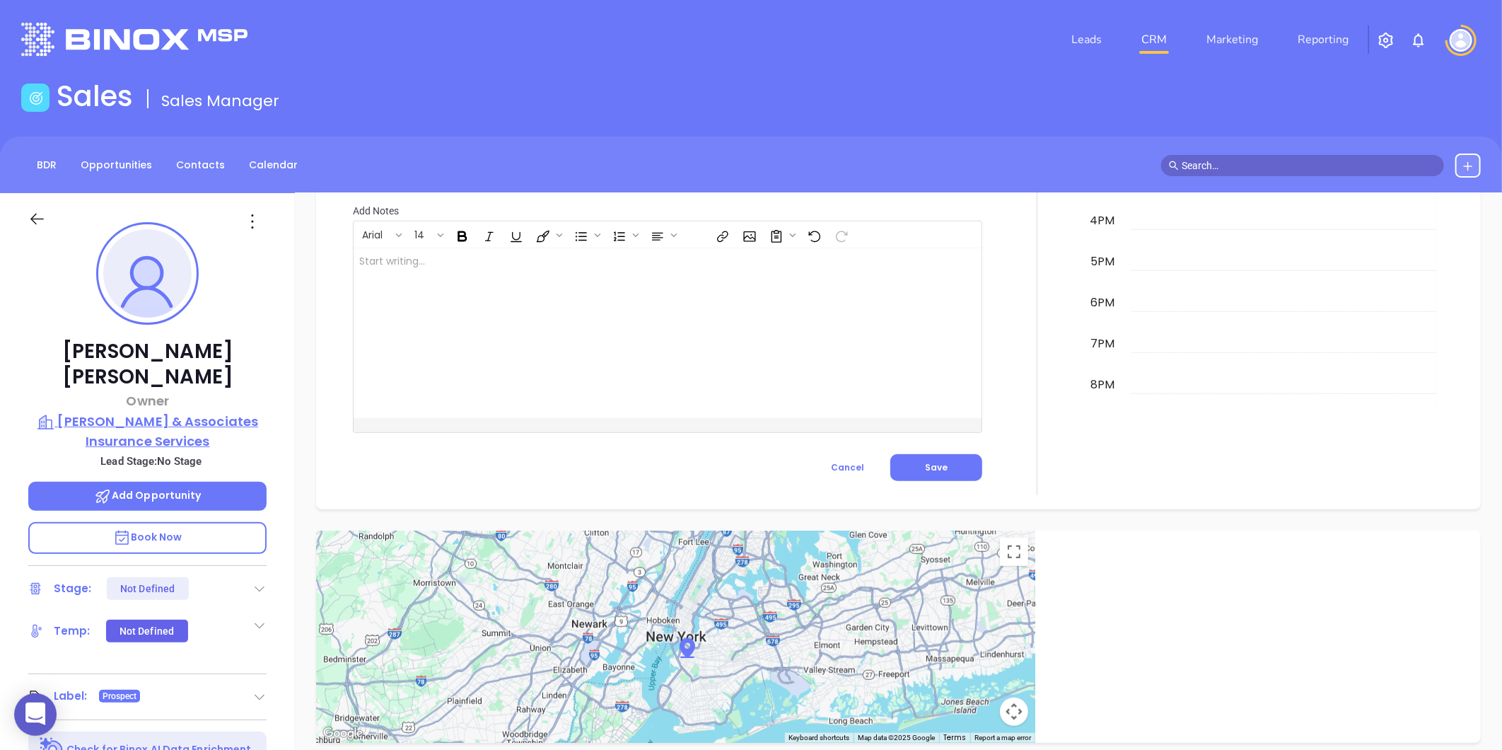
click at [150, 414] on p "Larry S. Helms & Associates Insurance Services" at bounding box center [147, 431] width 238 height 39
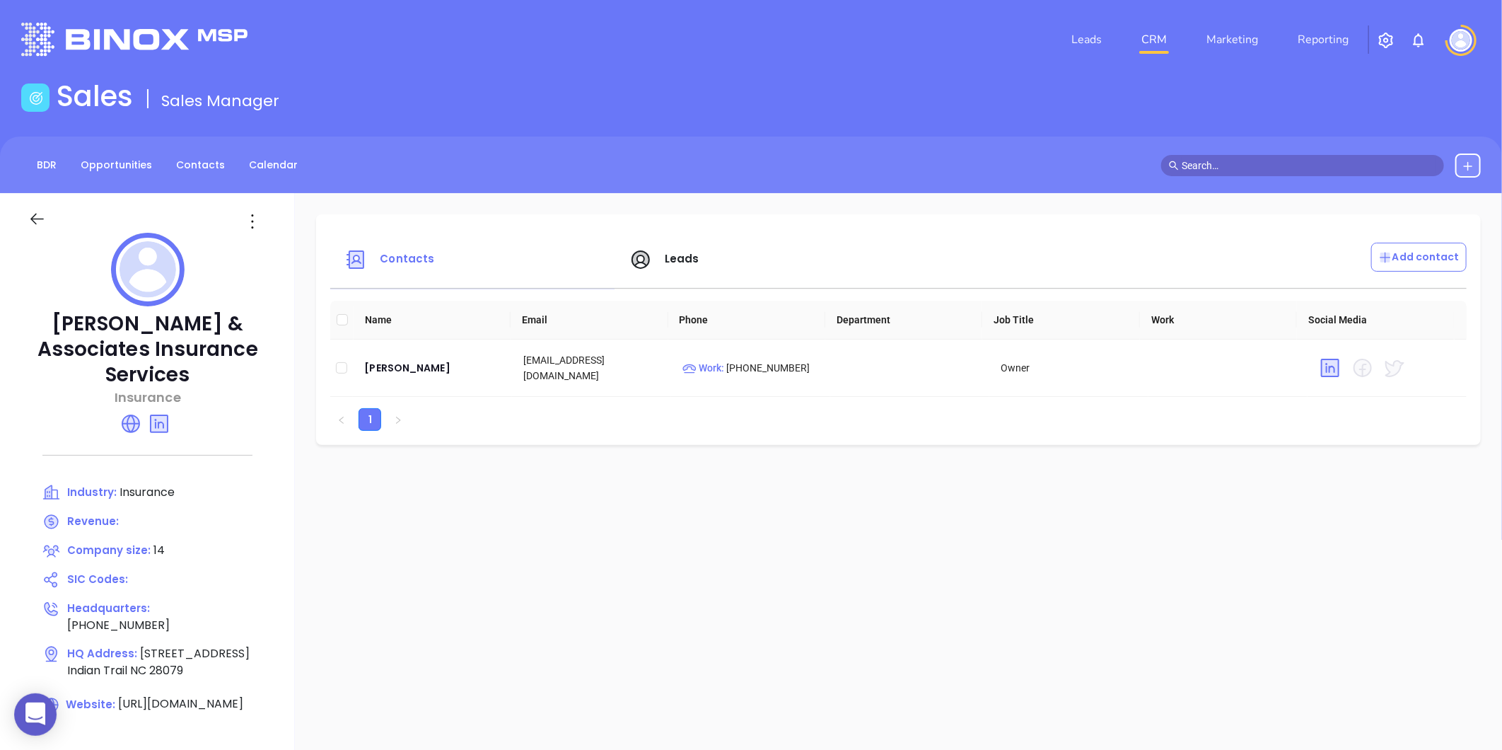
click at [180, 146] on div "BDR Opportunities Contacts Calendar" at bounding box center [751, 164] width 1502 height 57
click at [188, 158] on link "Contacts" at bounding box center [201, 164] width 66 height 23
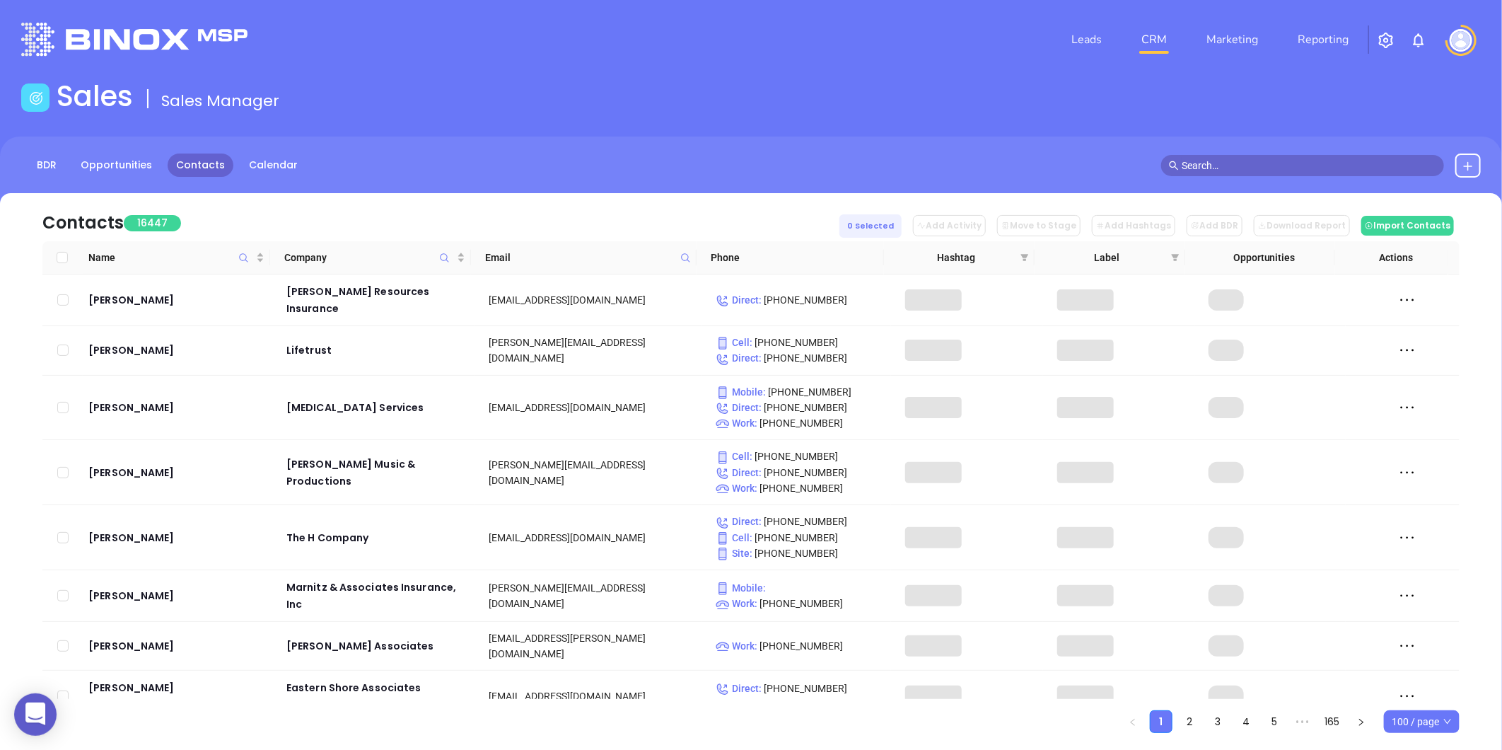
click at [690, 257] on icon at bounding box center [685, 257] width 11 height 11
paste input "kolstadins.com"
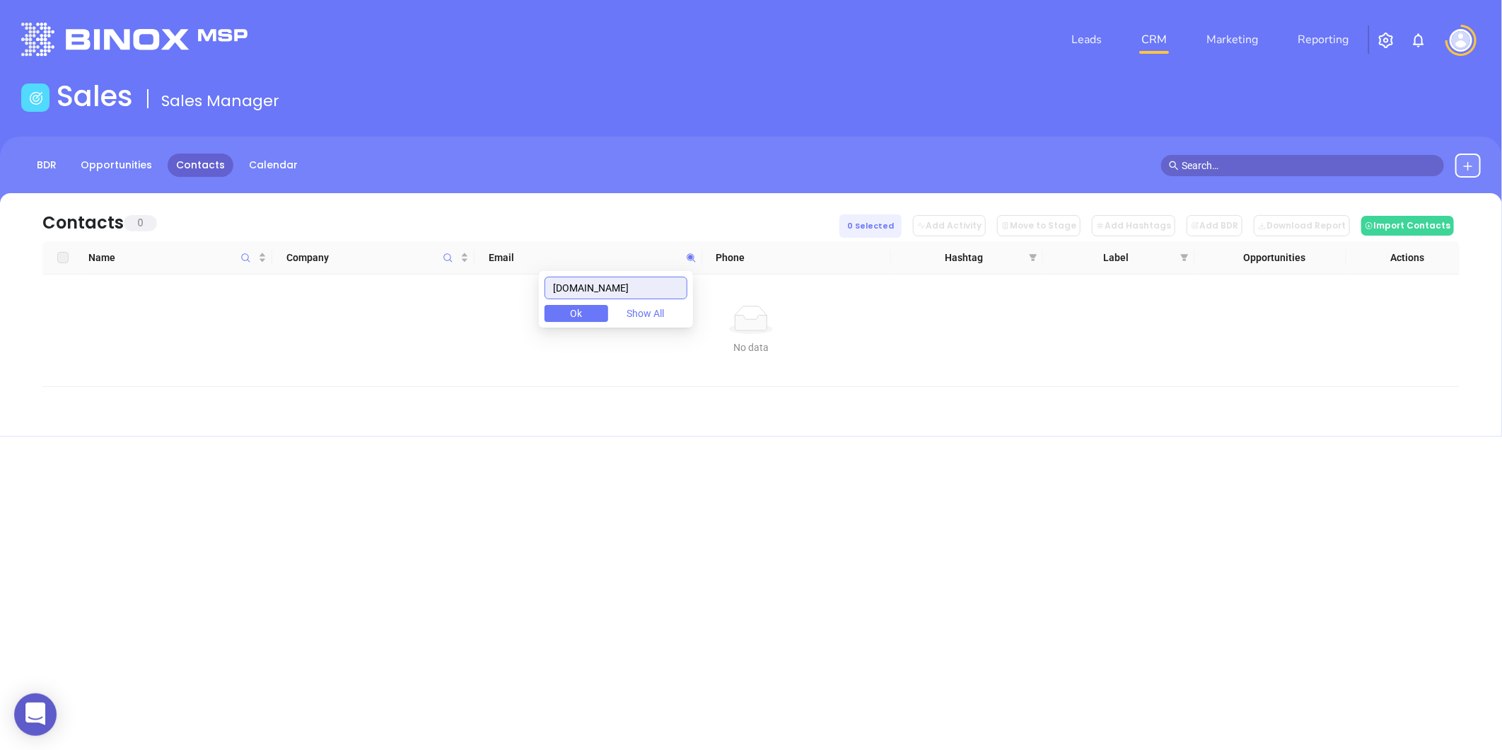
type input "kolstadins.com"
click at [202, 164] on link "Contacts" at bounding box center [201, 164] width 66 height 23
click at [686, 262] on icon at bounding box center [691, 257] width 11 height 11
click at [1033, 249] on span at bounding box center [1033, 257] width 14 height 21
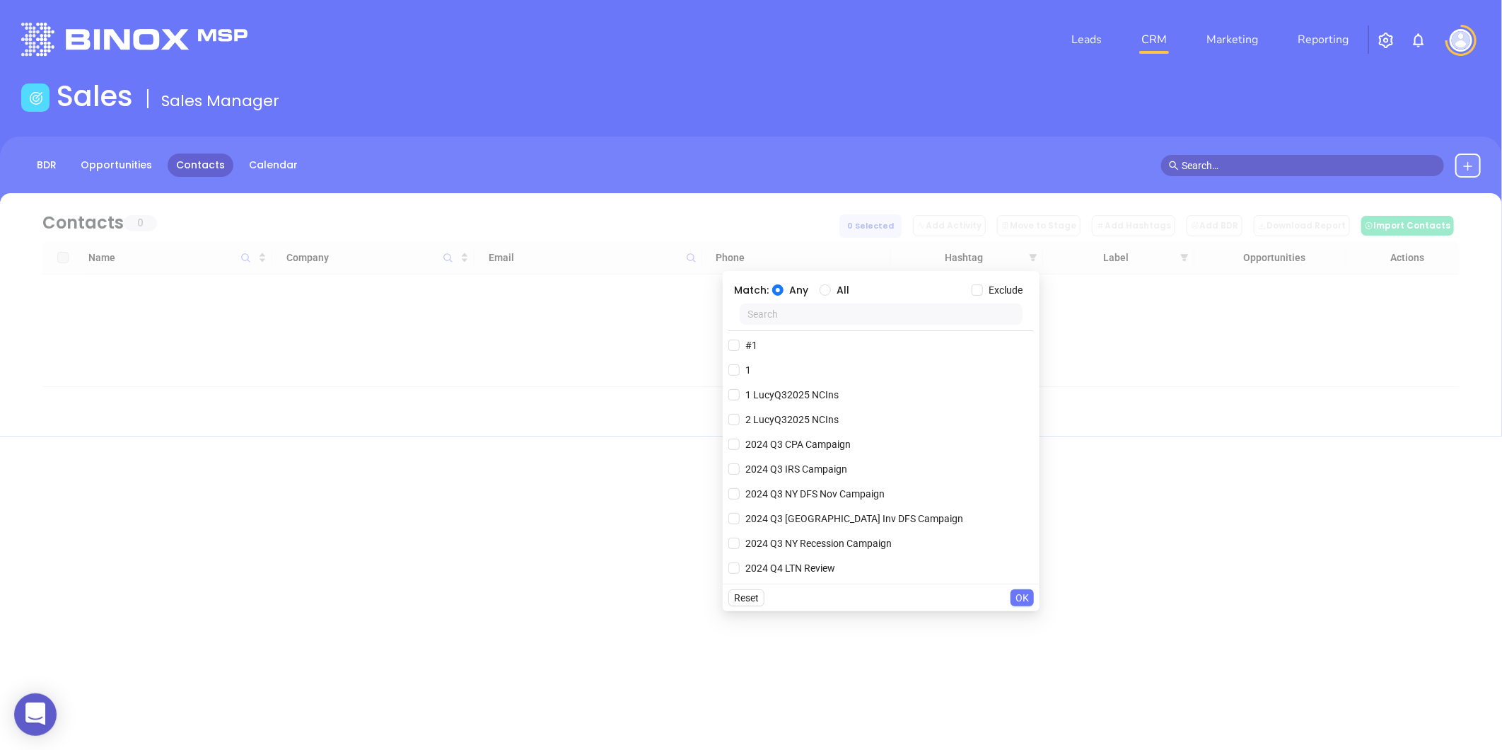
click at [831, 322] on input "text" at bounding box center [881, 313] width 283 height 21
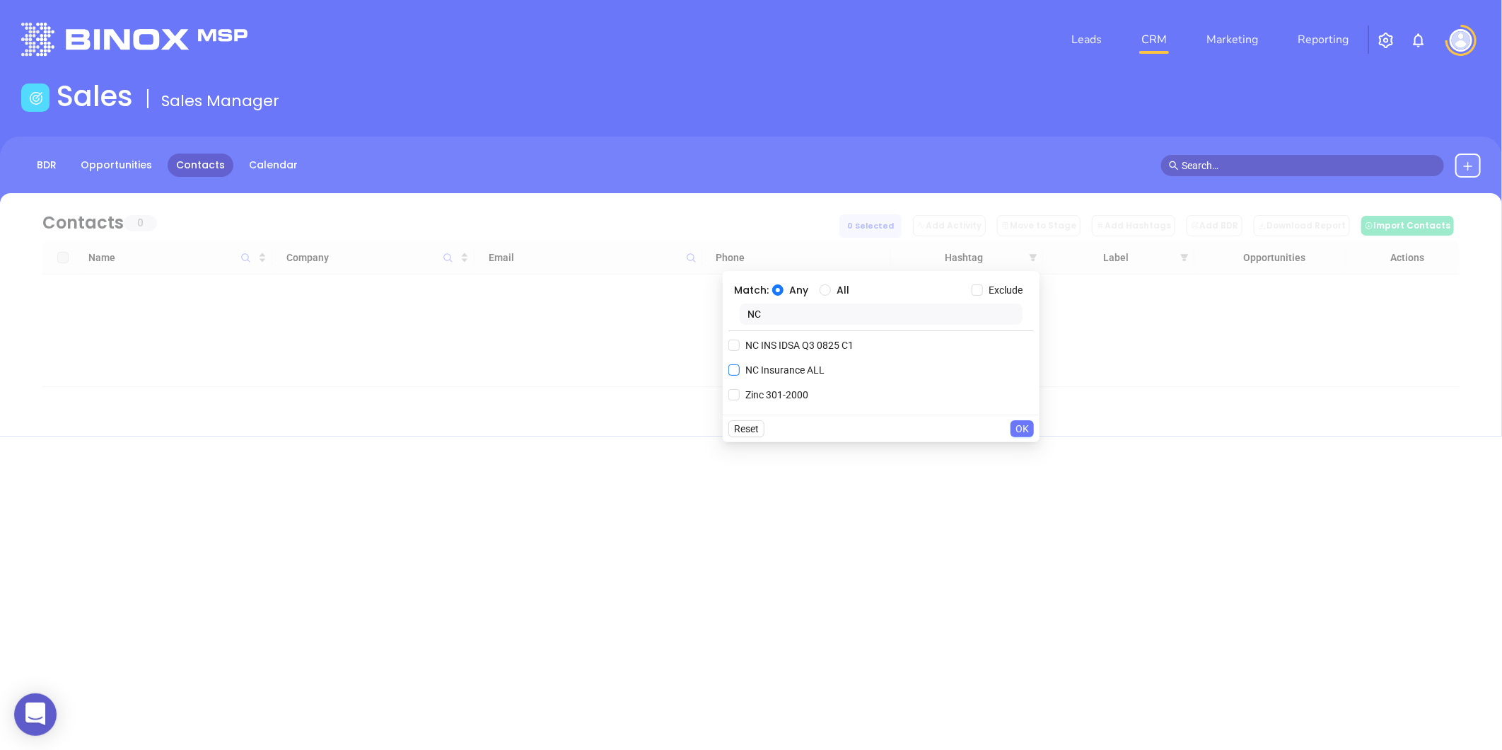
type input "NC"
click at [796, 371] on span "NC Insurance ALL" at bounding box center [785, 370] width 91 height 16
click at [740, 371] on input "NC Insurance ALL" at bounding box center [733, 369] width 11 height 11
checkbox input "true"
drag, startPoint x: 784, startPoint y: 317, endPoint x: 714, endPoint y: 337, distance: 72.1
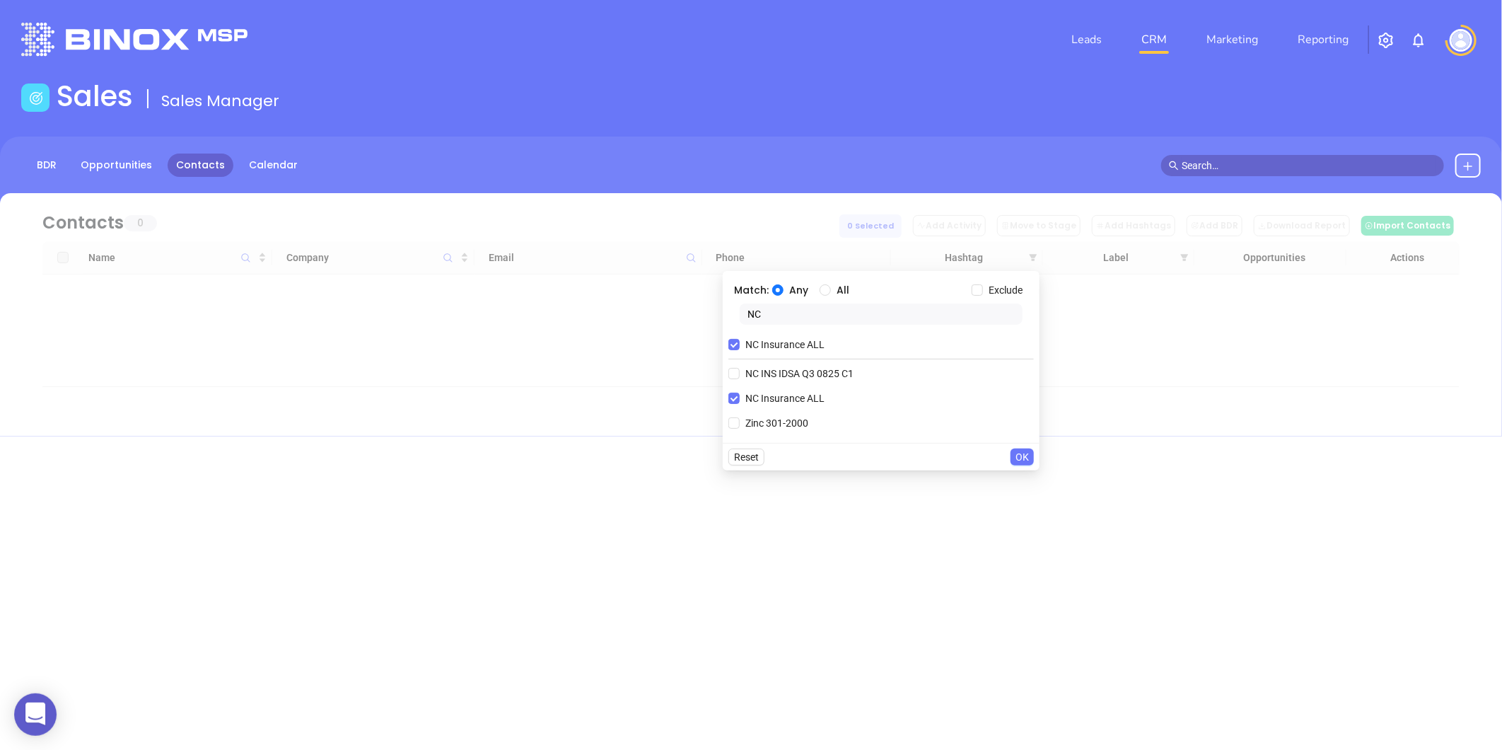
click at [718, 335] on body "0 Leads CRM Marketing Reporting Financial Leads Leads Sales Sales Manager BDR O…" at bounding box center [751, 375] width 1502 height 750
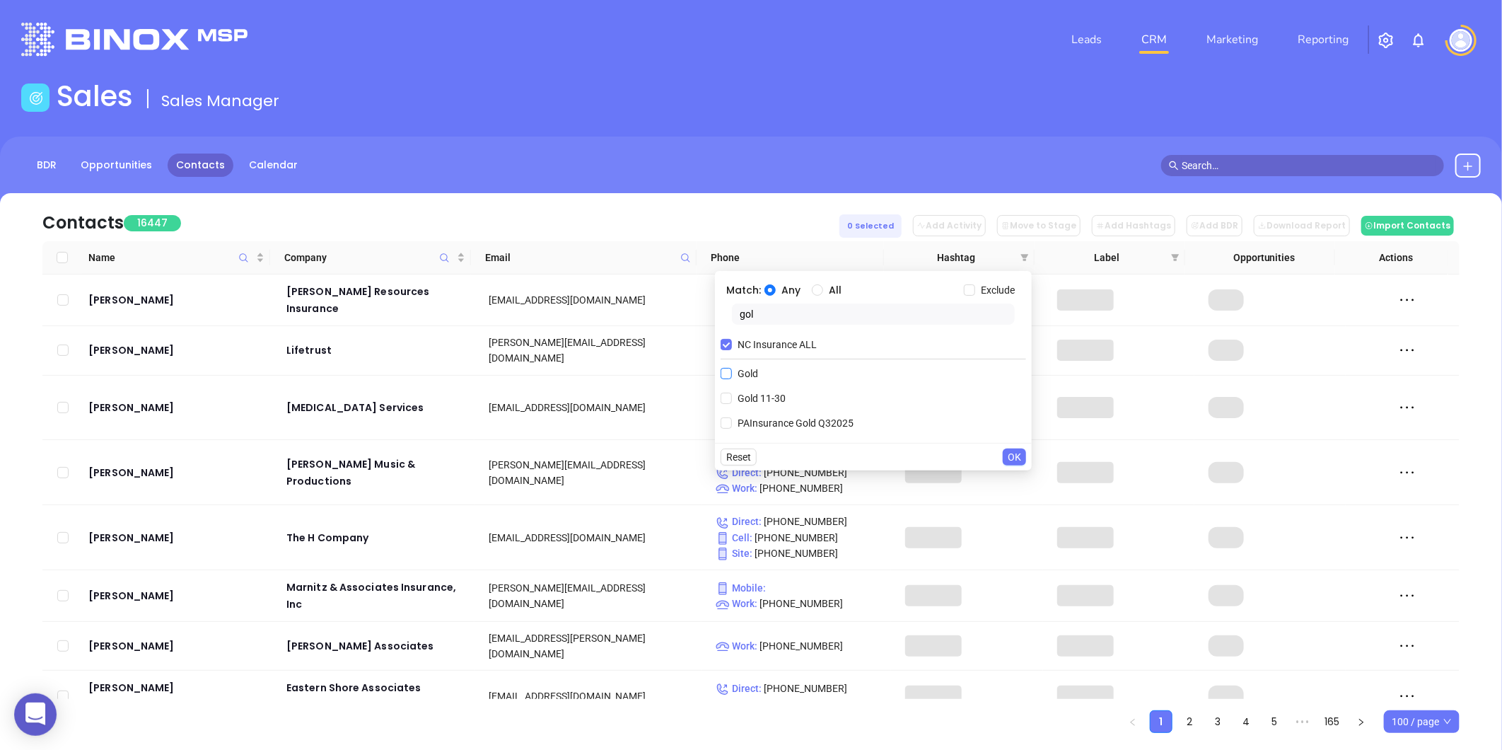
type input "gol"
click at [750, 368] on span "Gold" at bounding box center [748, 374] width 32 height 16
click at [732, 368] on input "Gold" at bounding box center [726, 373] width 11 height 11
checkbox input "true"
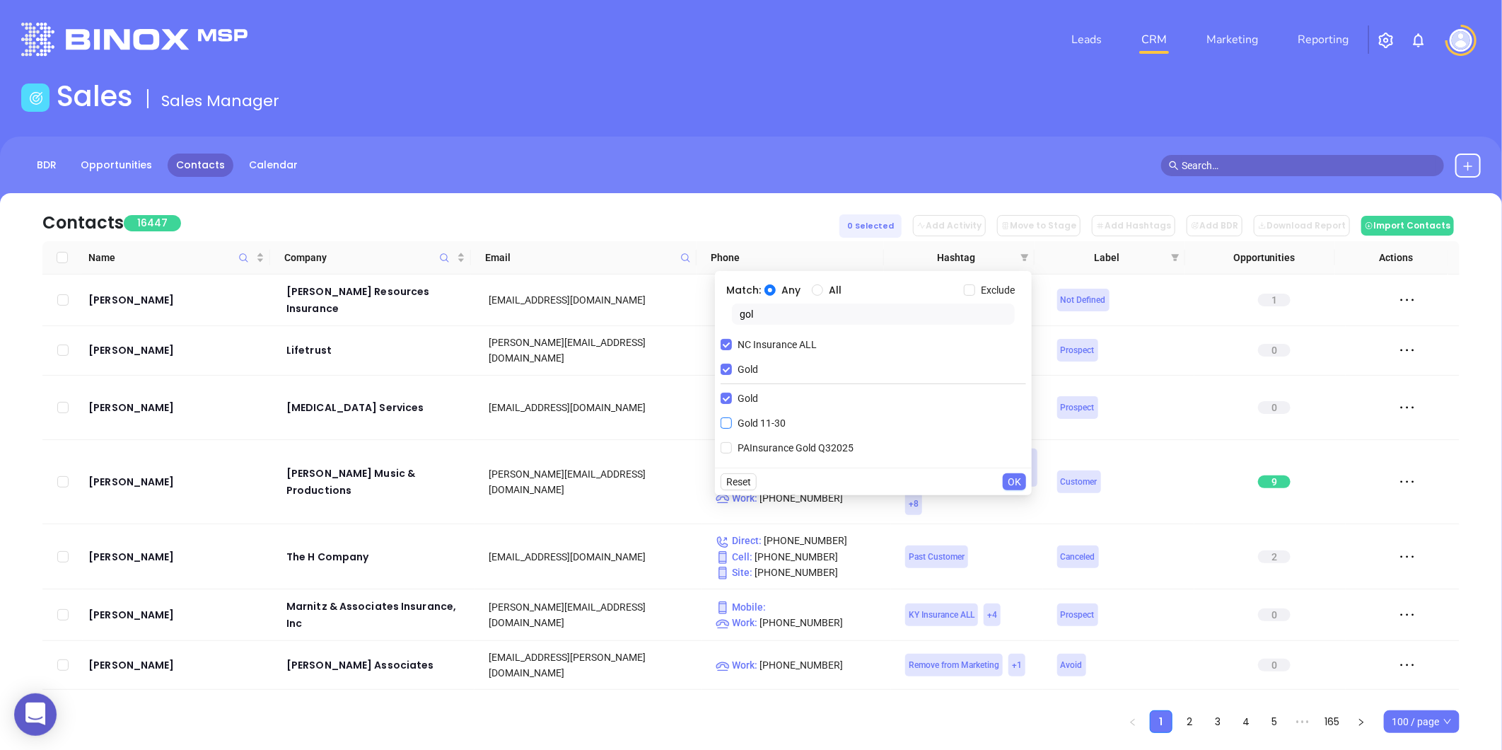
click at [732, 418] on span "Gold 11-30" at bounding box center [761, 423] width 59 height 16
click at [732, 418] on input "Gold 11-30" at bounding box center [726, 422] width 11 height 11
checkbox input "true"
drag, startPoint x: 788, startPoint y: 324, endPoint x: 734, endPoint y: 328, distance: 54.6
click at [734, 328] on div "gol" at bounding box center [873, 316] width 305 height 27
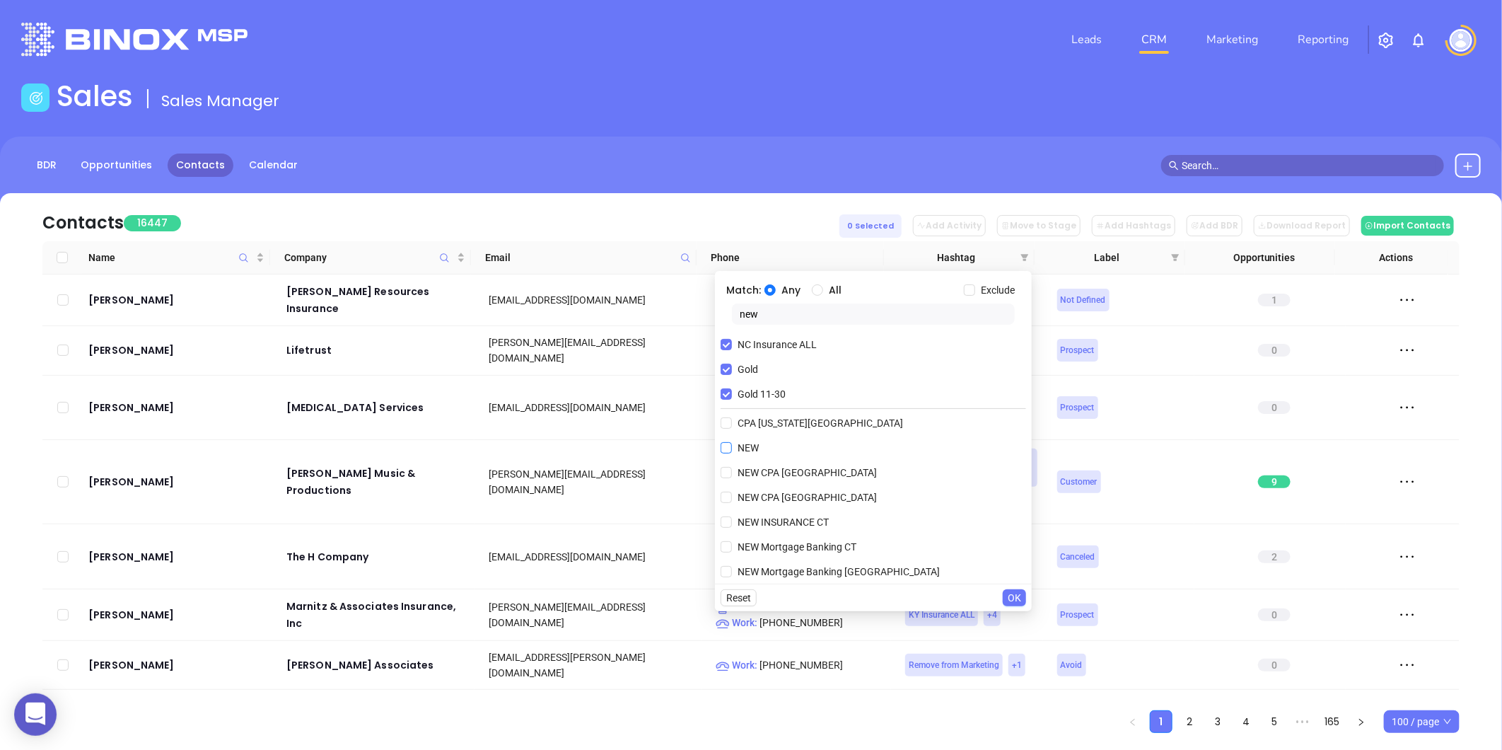
type input "new"
click at [739, 449] on span "NEW" at bounding box center [748, 448] width 33 height 16
click at [732, 449] on input "NEW" at bounding box center [726, 447] width 11 height 11
checkbox input "true"
click at [1014, 602] on span "OK" at bounding box center [1014, 598] width 13 height 16
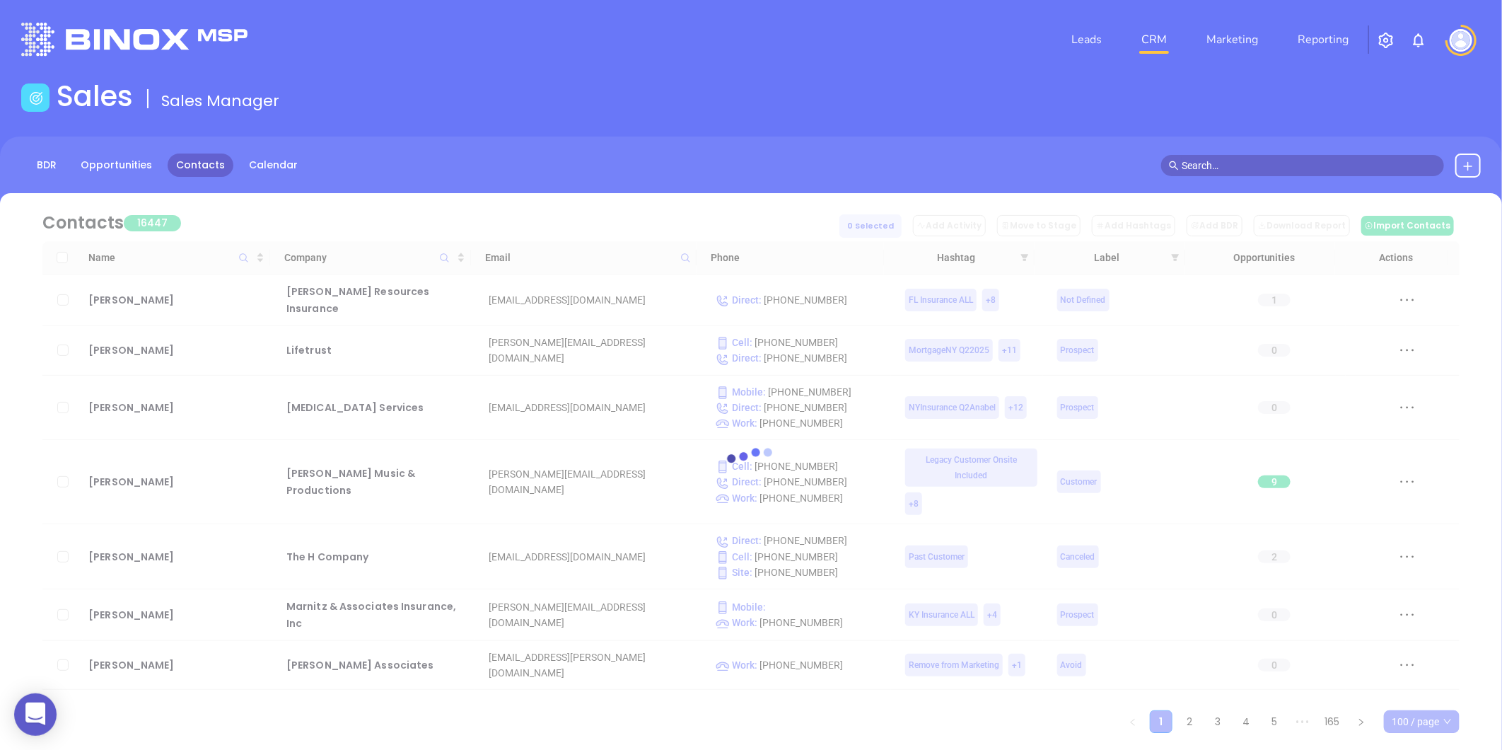
click at [1083, 55] on nav "Leads CRM Marketing Reporting" at bounding box center [1211, 39] width 318 height 51
click at [1144, 43] on link "CRM" at bounding box center [1154, 39] width 37 height 28
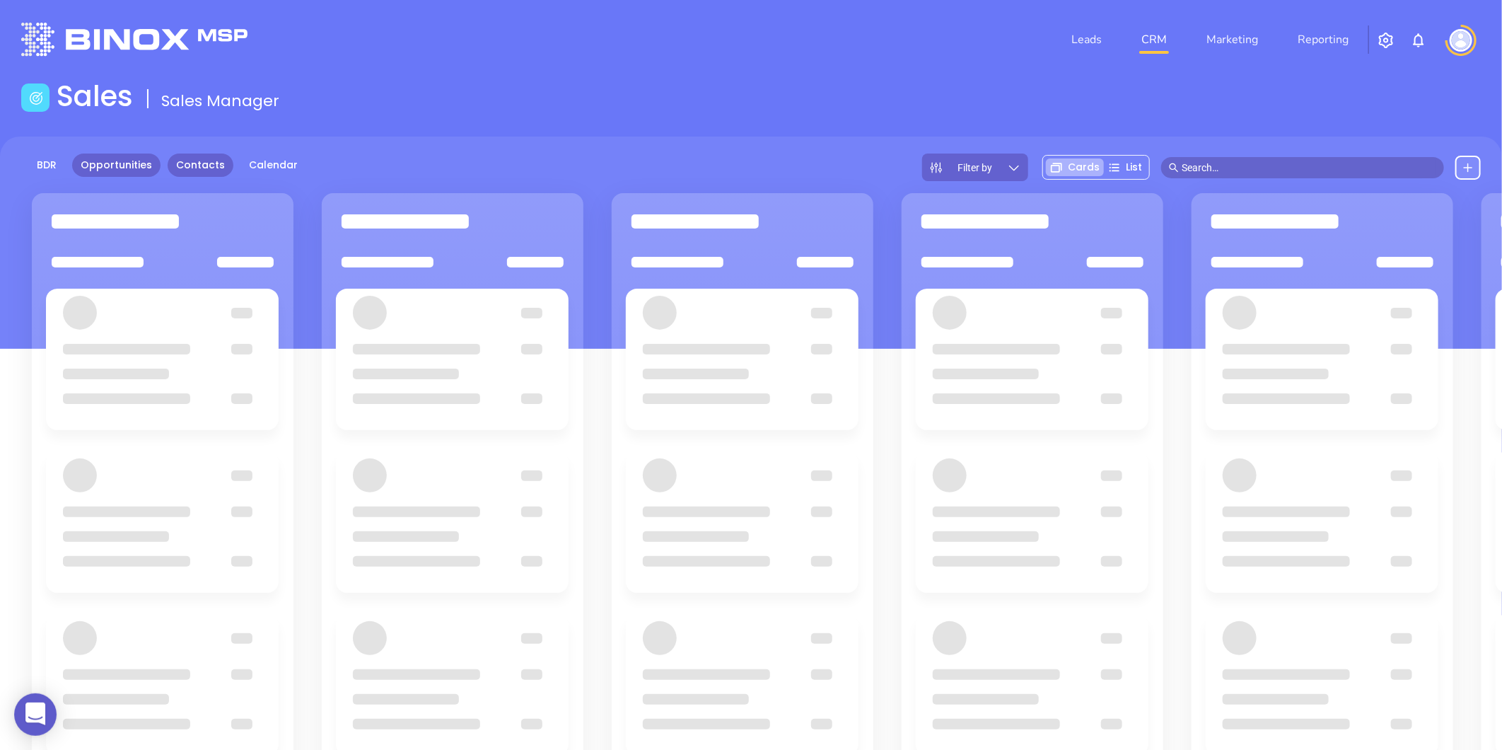
click at [180, 170] on link "Contacts" at bounding box center [201, 164] width 66 height 23
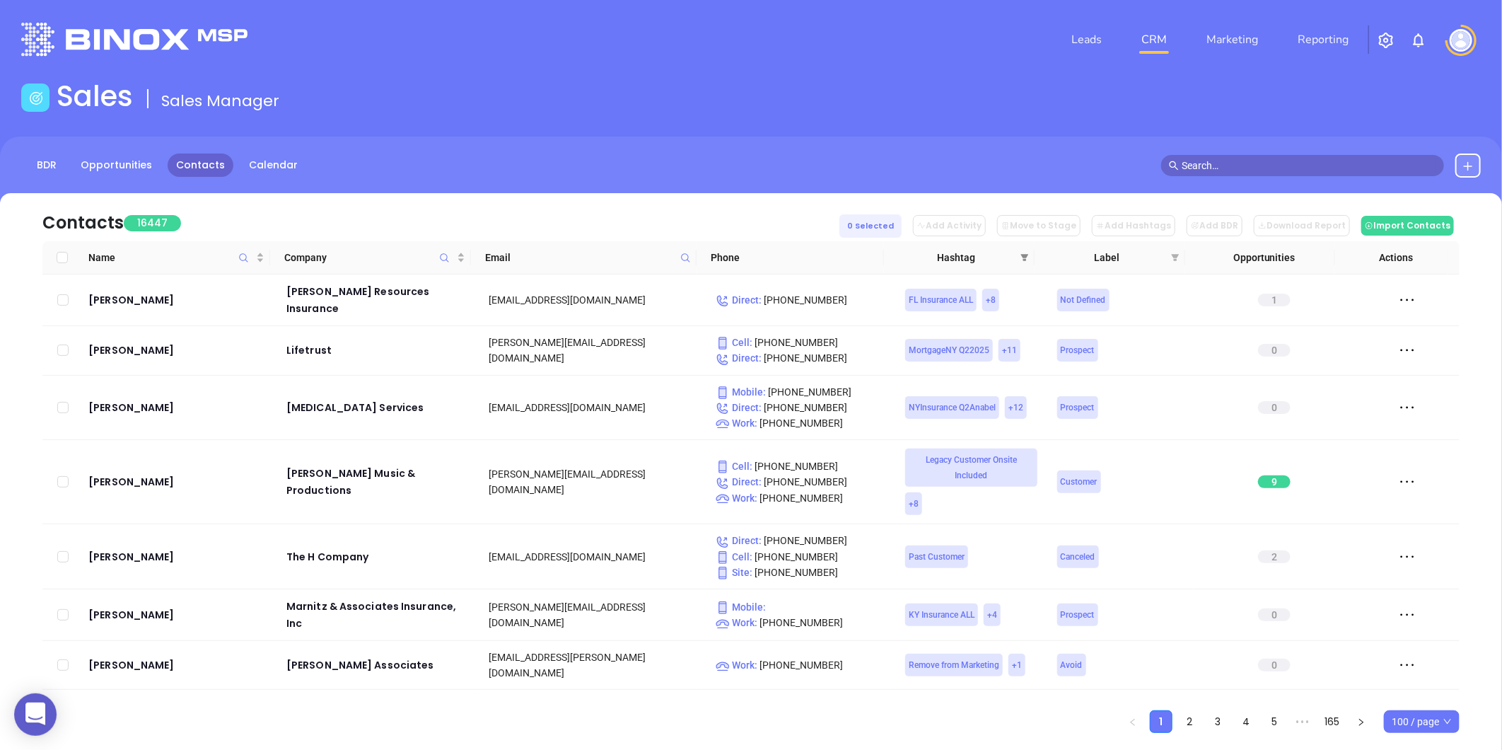
click at [1019, 262] on span at bounding box center [1025, 257] width 14 height 21
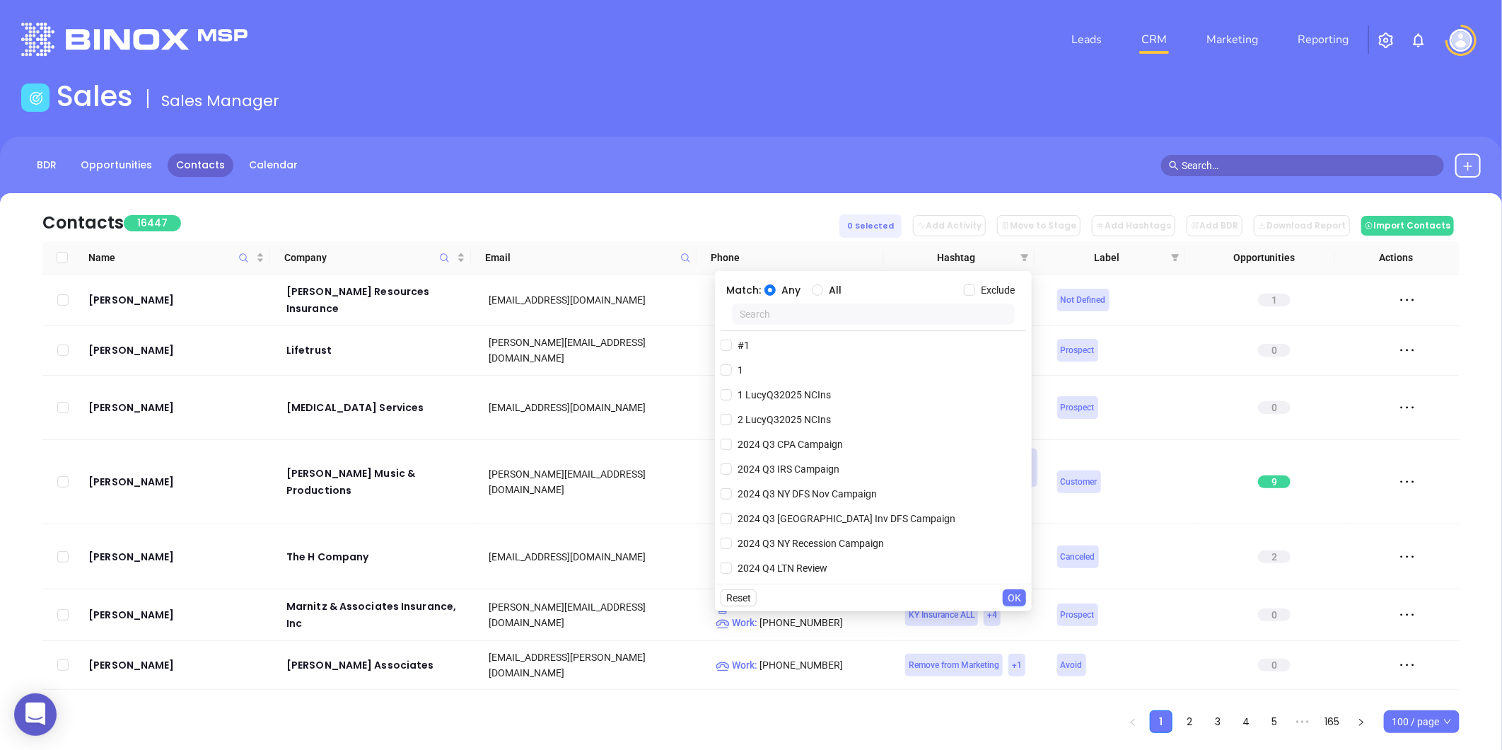
click at [796, 309] on input "text" at bounding box center [873, 313] width 283 height 21
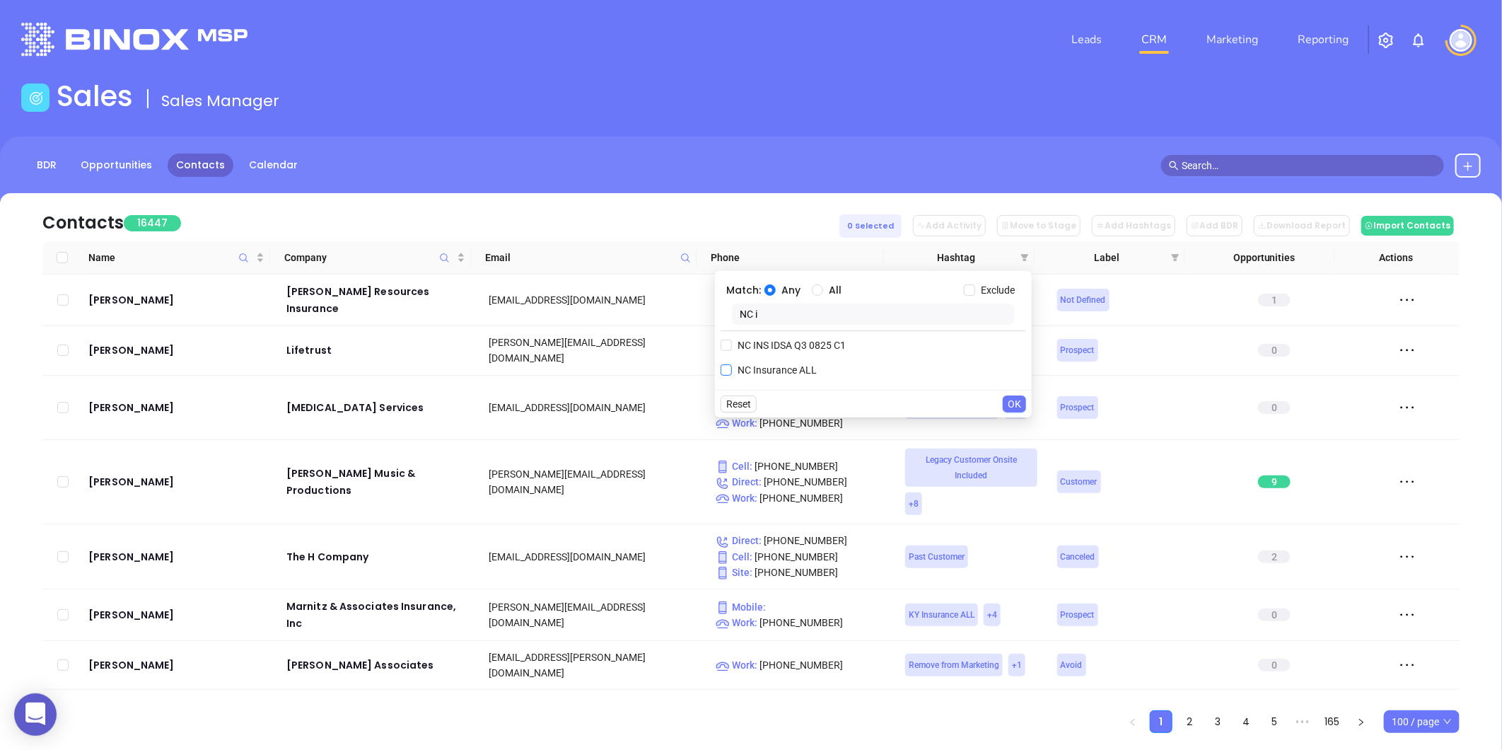
type input "NC i"
click at [748, 365] on span "NC Insurance ALL" at bounding box center [777, 370] width 91 height 16
click at [732, 365] on input "NC Insurance ALL" at bounding box center [726, 369] width 11 height 11
checkbox input "true"
click at [784, 312] on input "NC i" at bounding box center [873, 313] width 283 height 21
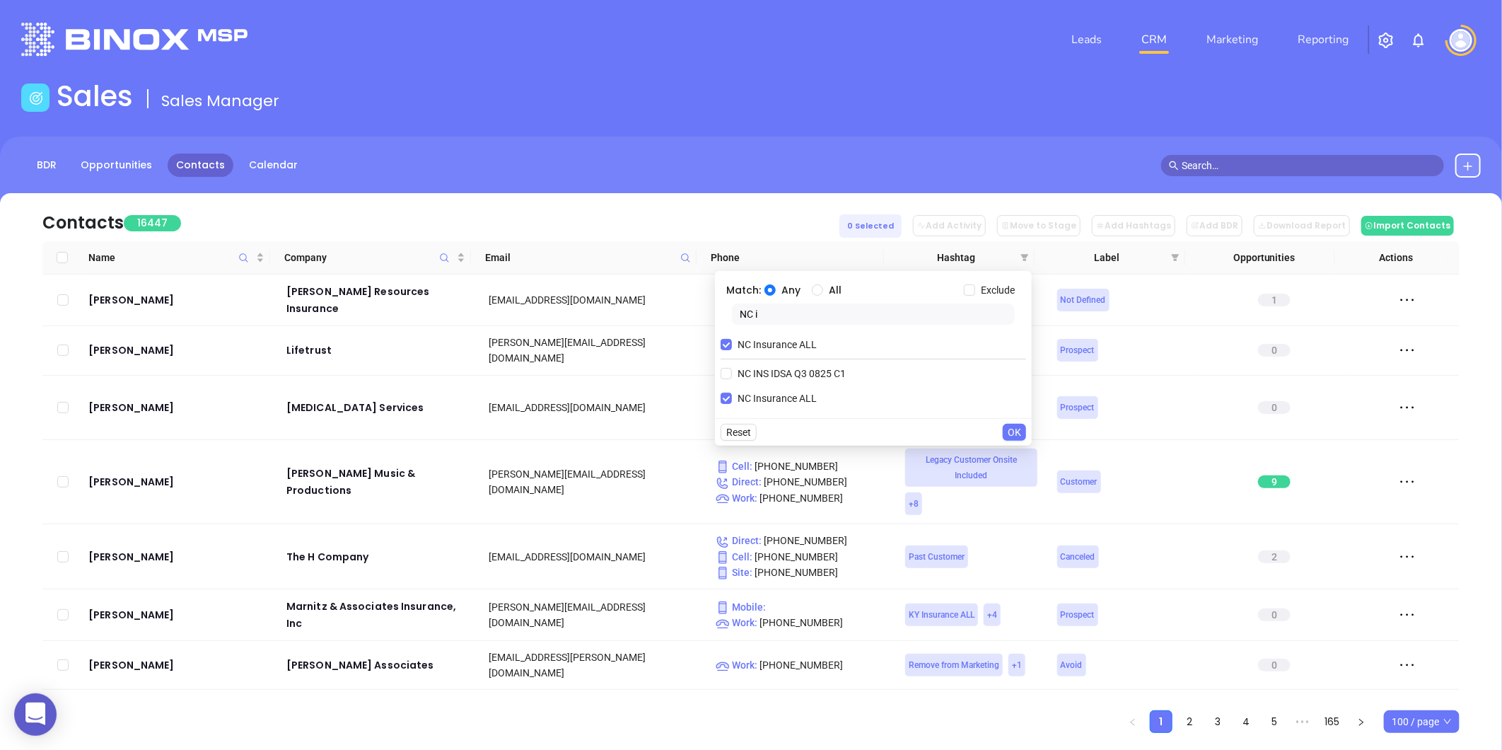
drag, startPoint x: 784, startPoint y: 312, endPoint x: 653, endPoint y: 332, distance: 132.4
click at [653, 332] on body "0 Leads CRM Marketing Reporting Financial Leads Leads Sales Sales Manager BDR O…" at bounding box center [751, 375] width 1502 height 750
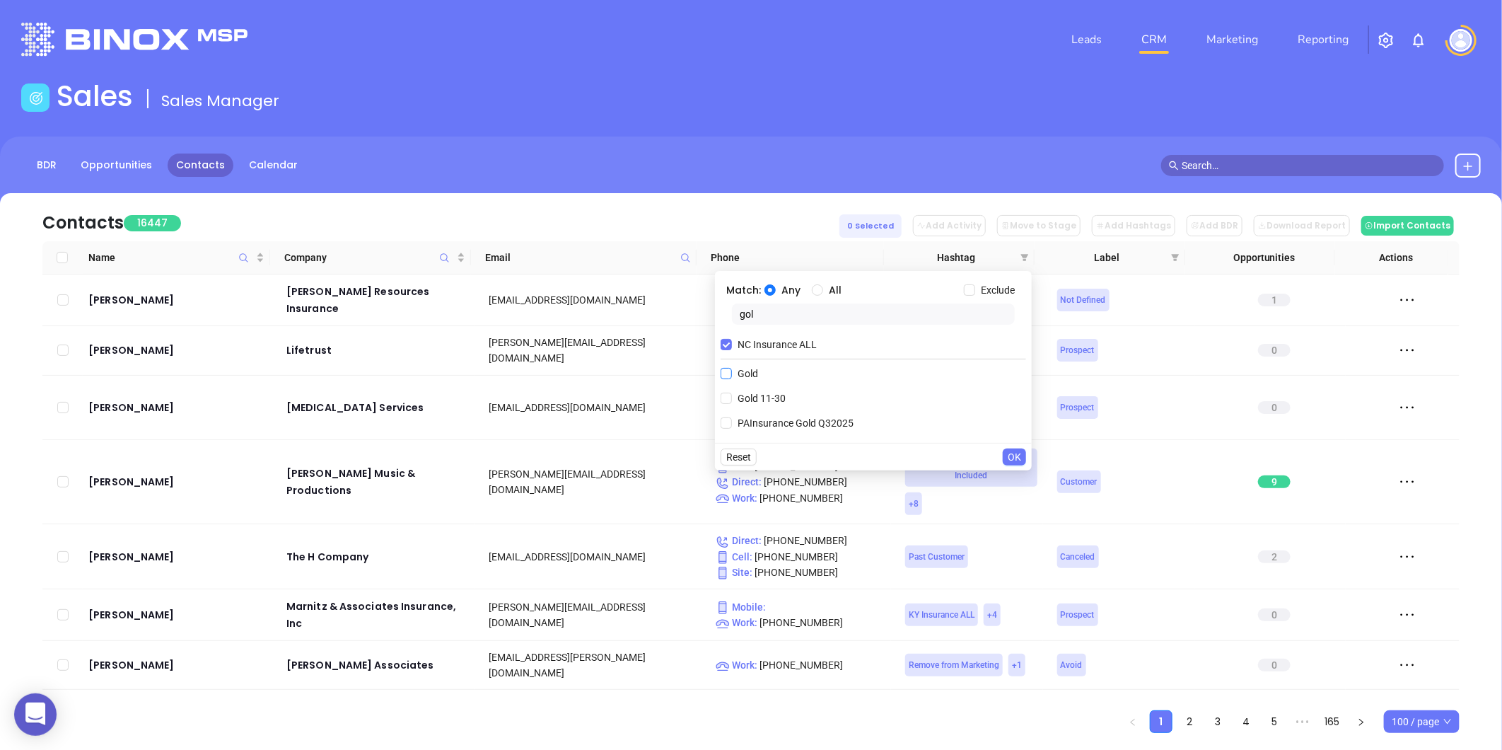
type input "gol"
click at [730, 372] on input "Gold" at bounding box center [726, 373] width 11 height 11
checkbox input "true"
click at [732, 421] on span "Gold 11-30" at bounding box center [761, 423] width 59 height 16
click at [732, 421] on input "Gold 11-30" at bounding box center [726, 422] width 11 height 11
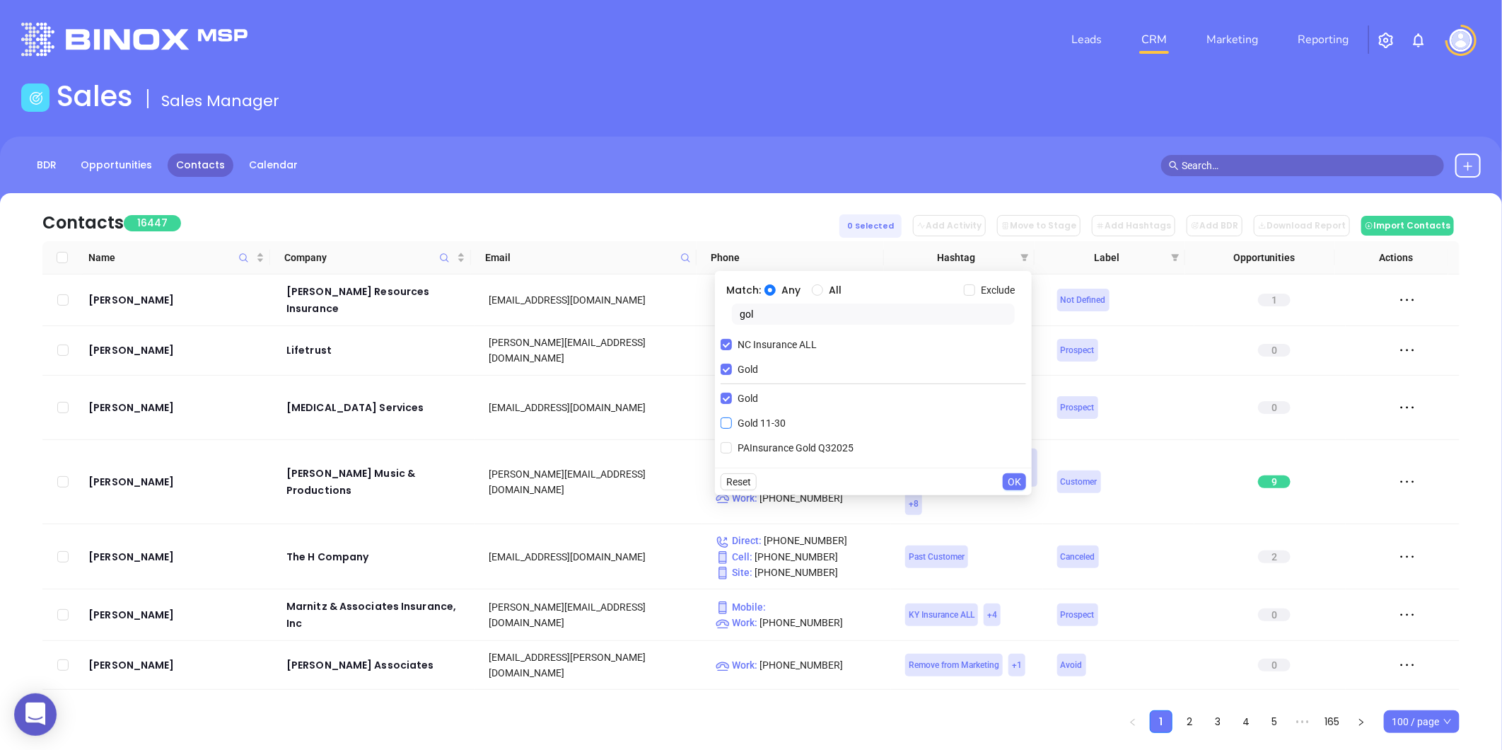
checkbox input "true"
click at [1024, 508] on button "OK" at bounding box center [1014, 506] width 23 height 17
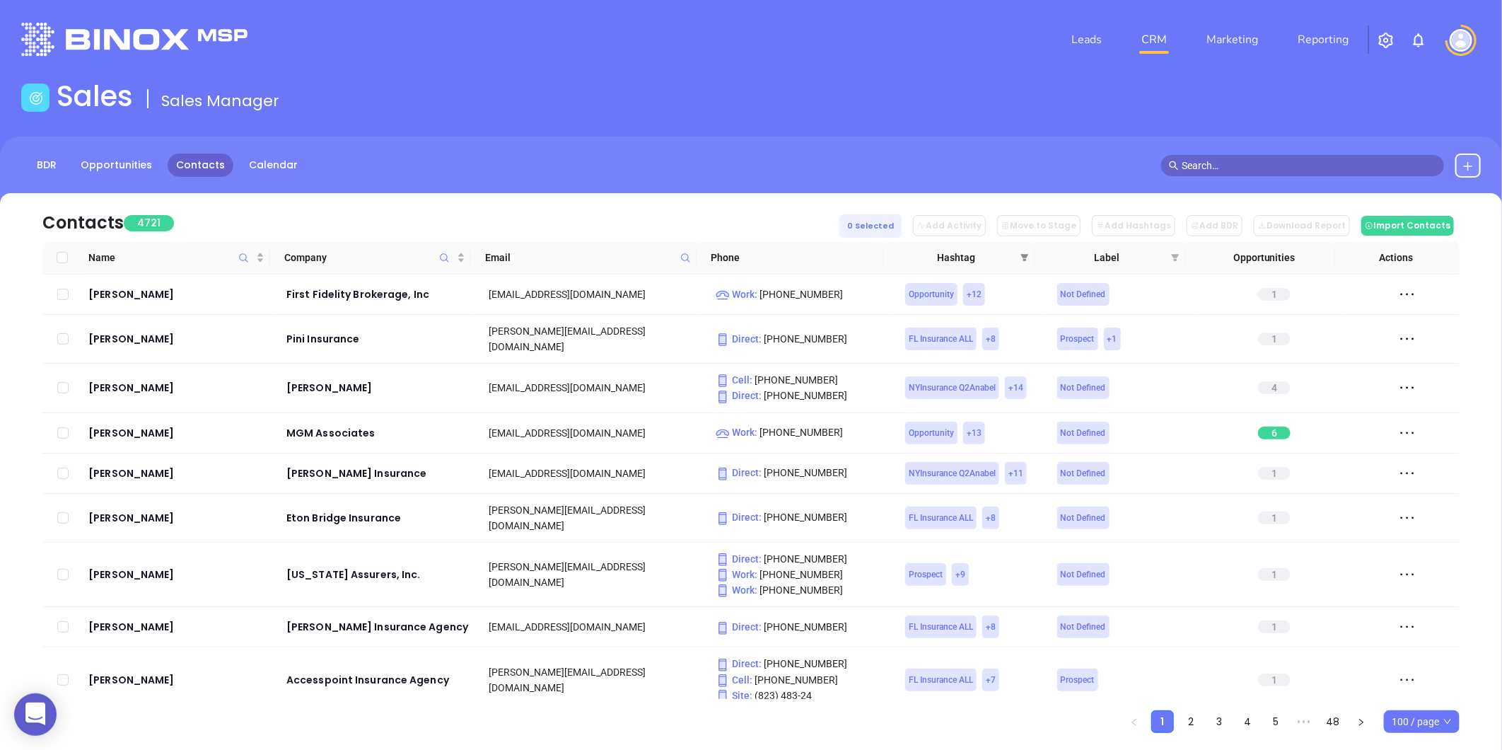
click at [1024, 250] on span at bounding box center [1025, 257] width 14 height 21
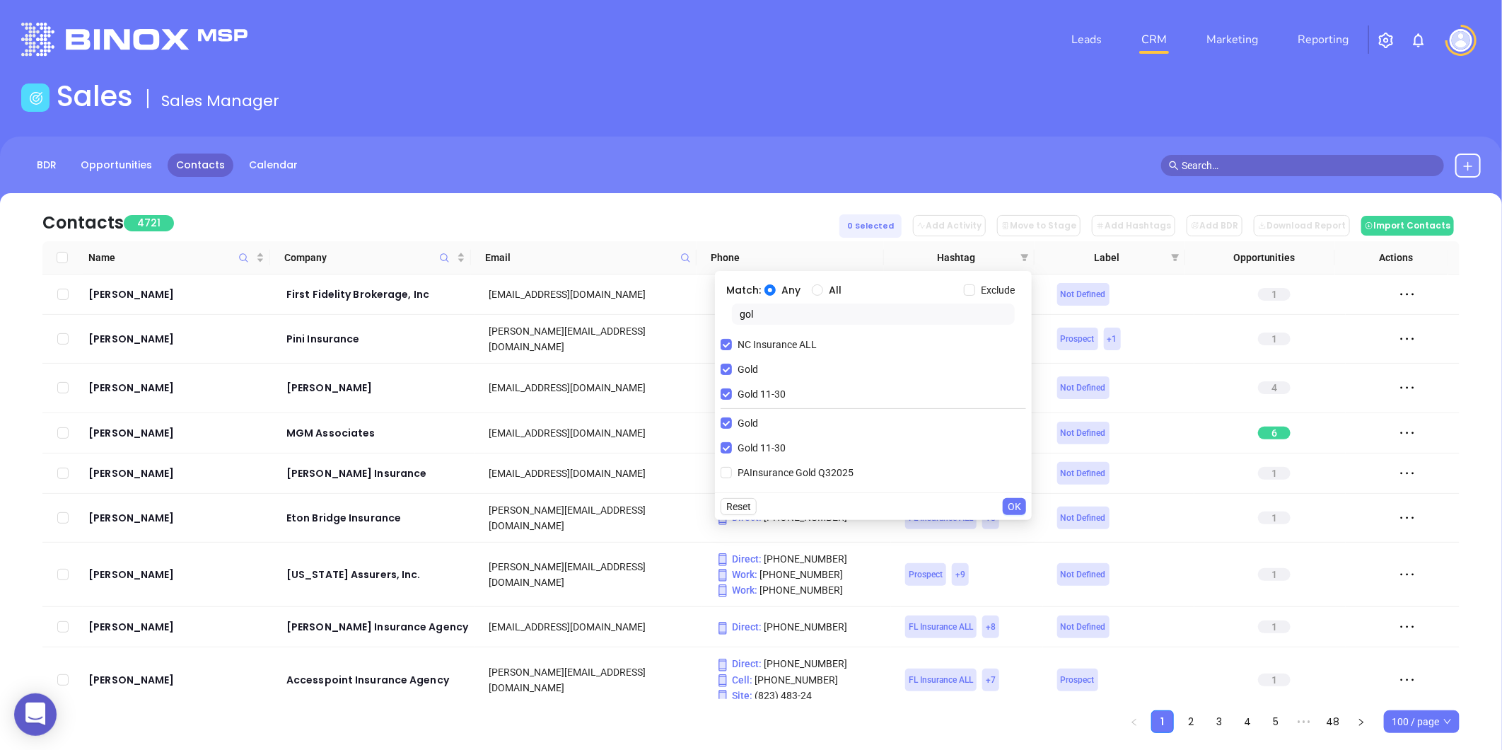
click at [1020, 502] on span "OK" at bounding box center [1014, 507] width 13 height 16
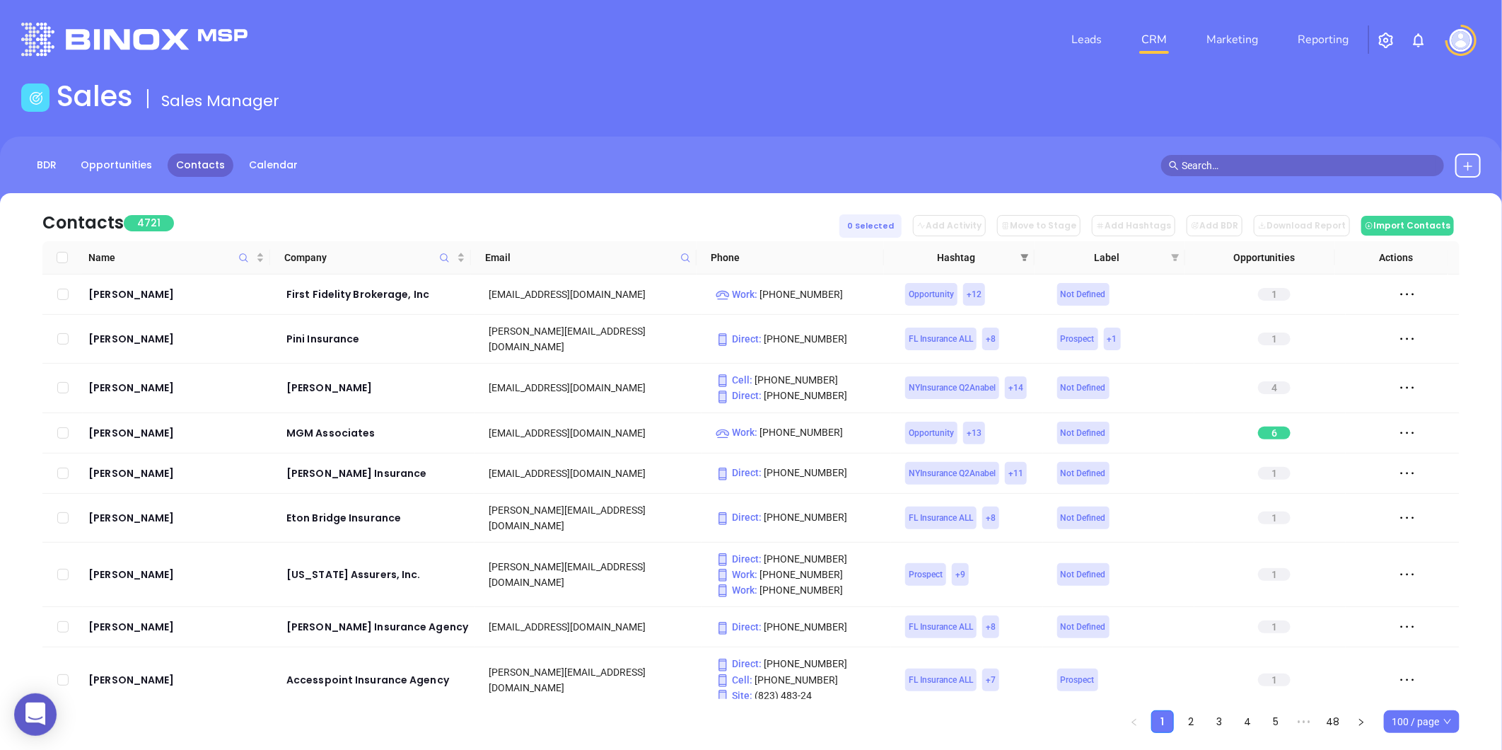
click at [1025, 251] on span at bounding box center [1025, 257] width 14 height 21
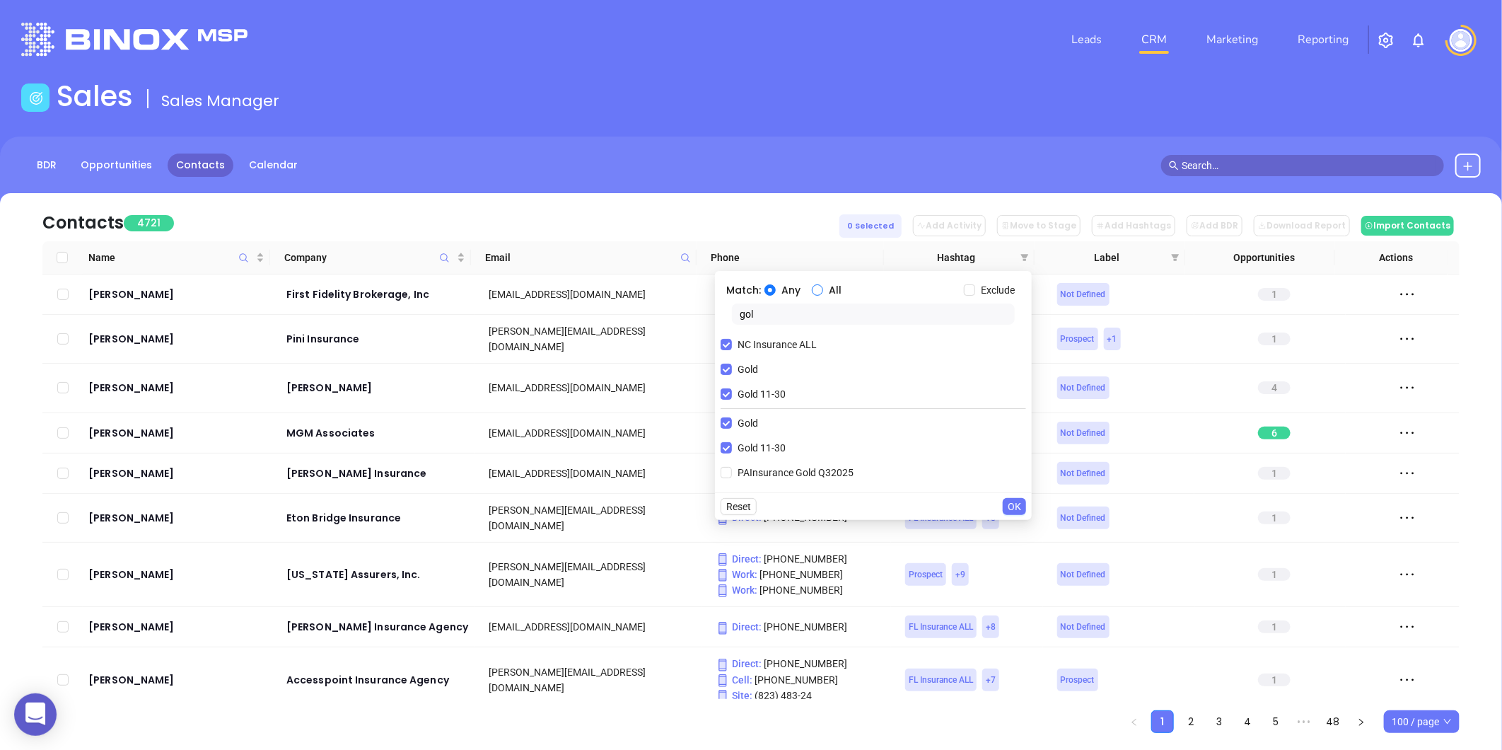
click at [815, 286] on input "All" at bounding box center [817, 289] width 11 height 11
radio input "true"
click at [1009, 503] on span "OK" at bounding box center [1014, 507] width 13 height 16
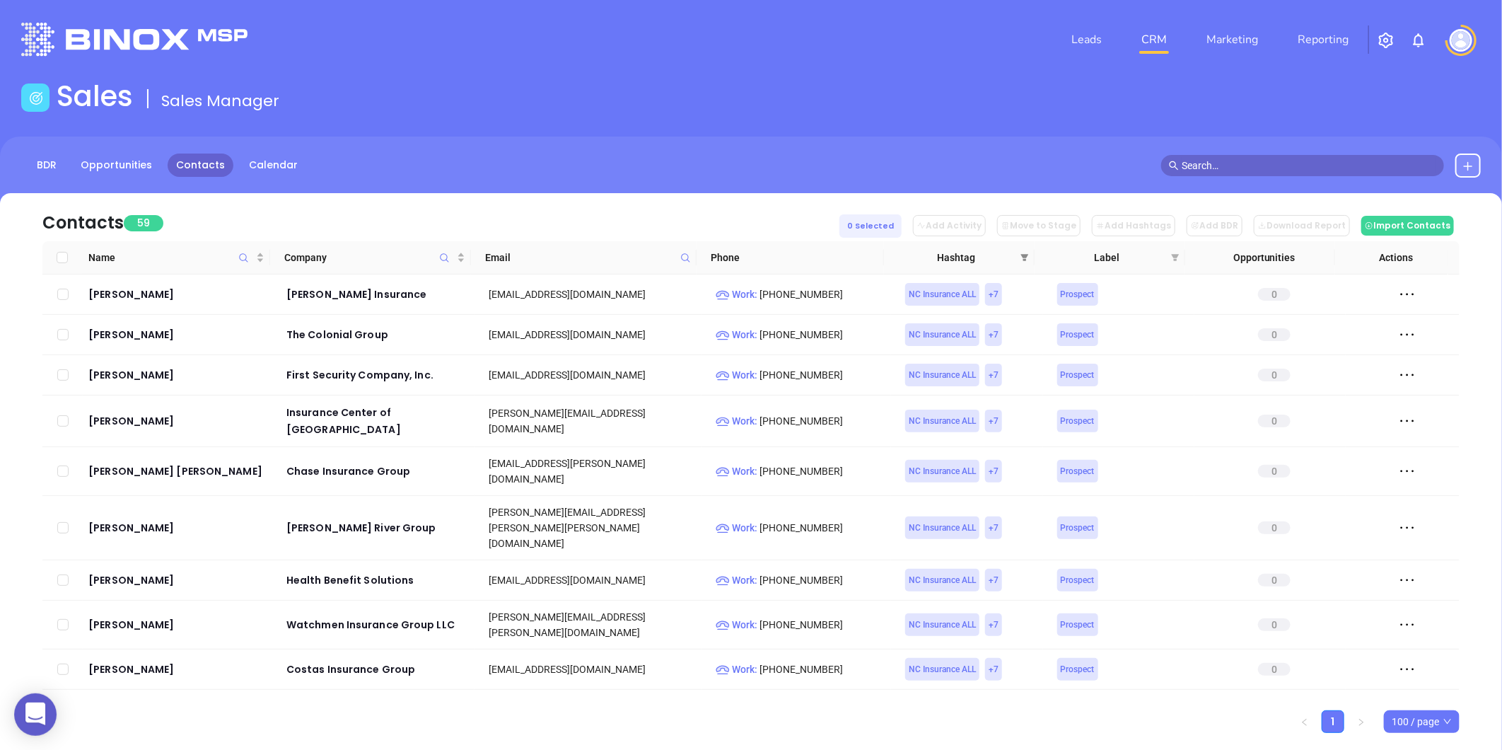
click at [1022, 263] on span at bounding box center [1025, 257] width 14 height 21
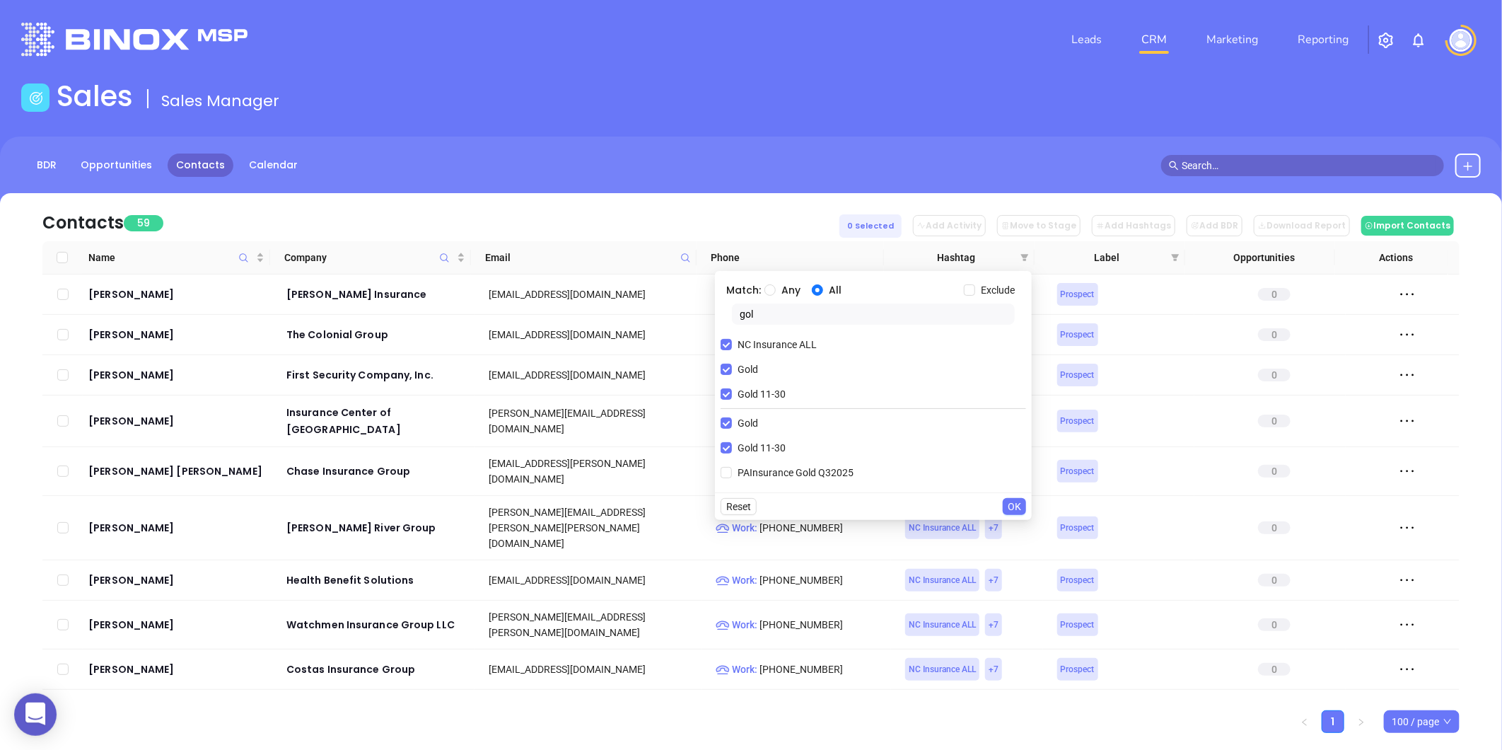
drag, startPoint x: 786, startPoint y: 304, endPoint x: 694, endPoint y: 327, distance: 94.0
click at [701, 323] on body "0 Leads CRM Marketing Reporting Financial Leads Leads Sales Sales Manager BDR O…" at bounding box center [751, 375] width 1502 height 750
click at [721, 345] on input "NC Insurance ALL" at bounding box center [726, 344] width 11 height 11
click at [728, 351] on label "Gold" at bounding box center [742, 344] width 43 height 21
click at [728, 350] on input "Gold" at bounding box center [726, 344] width 11 height 11
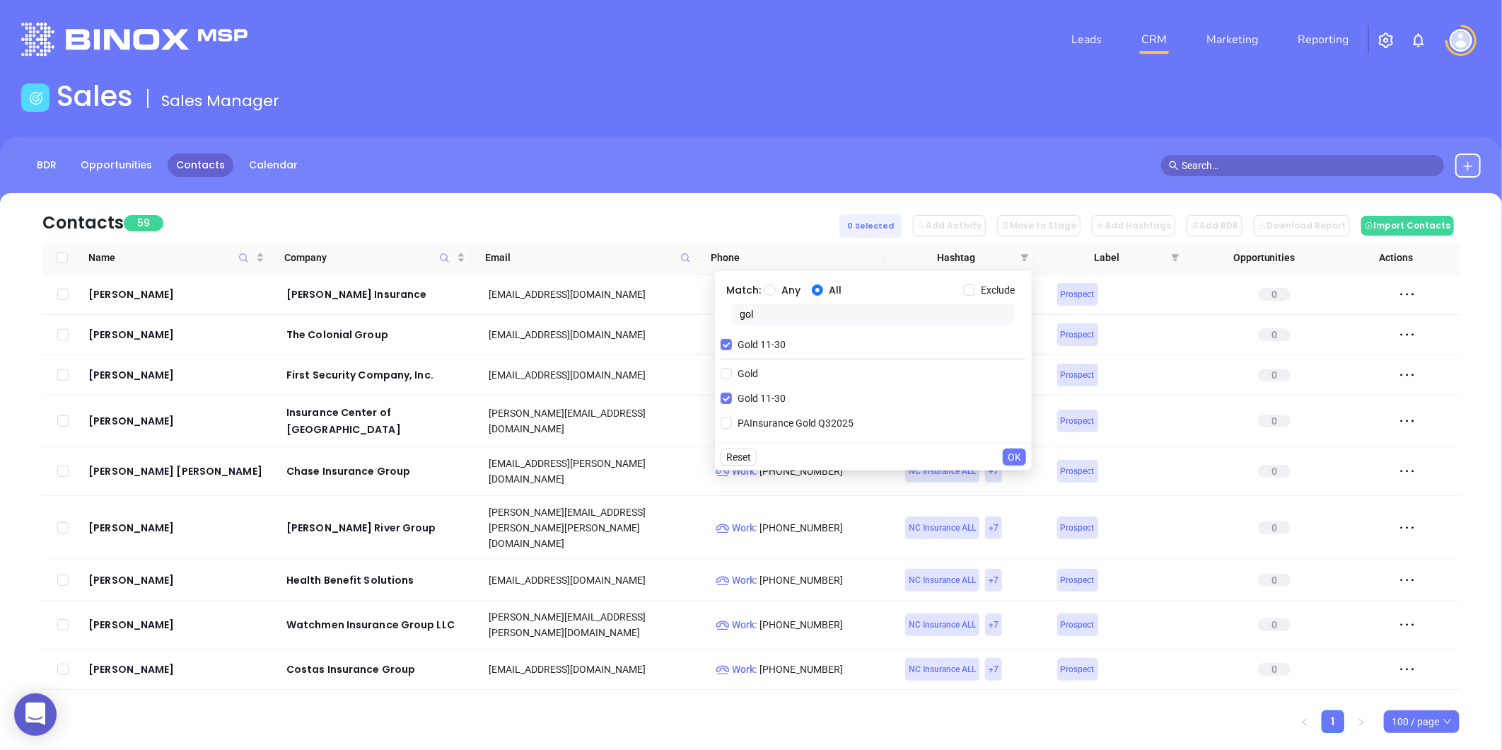
checkbox input "false"
click at [728, 351] on label "Gold 11-30" at bounding box center [756, 344] width 71 height 21
click at [728, 350] on input "Gold 11-30" at bounding box center [726, 344] width 11 height 11
checkbox input "false"
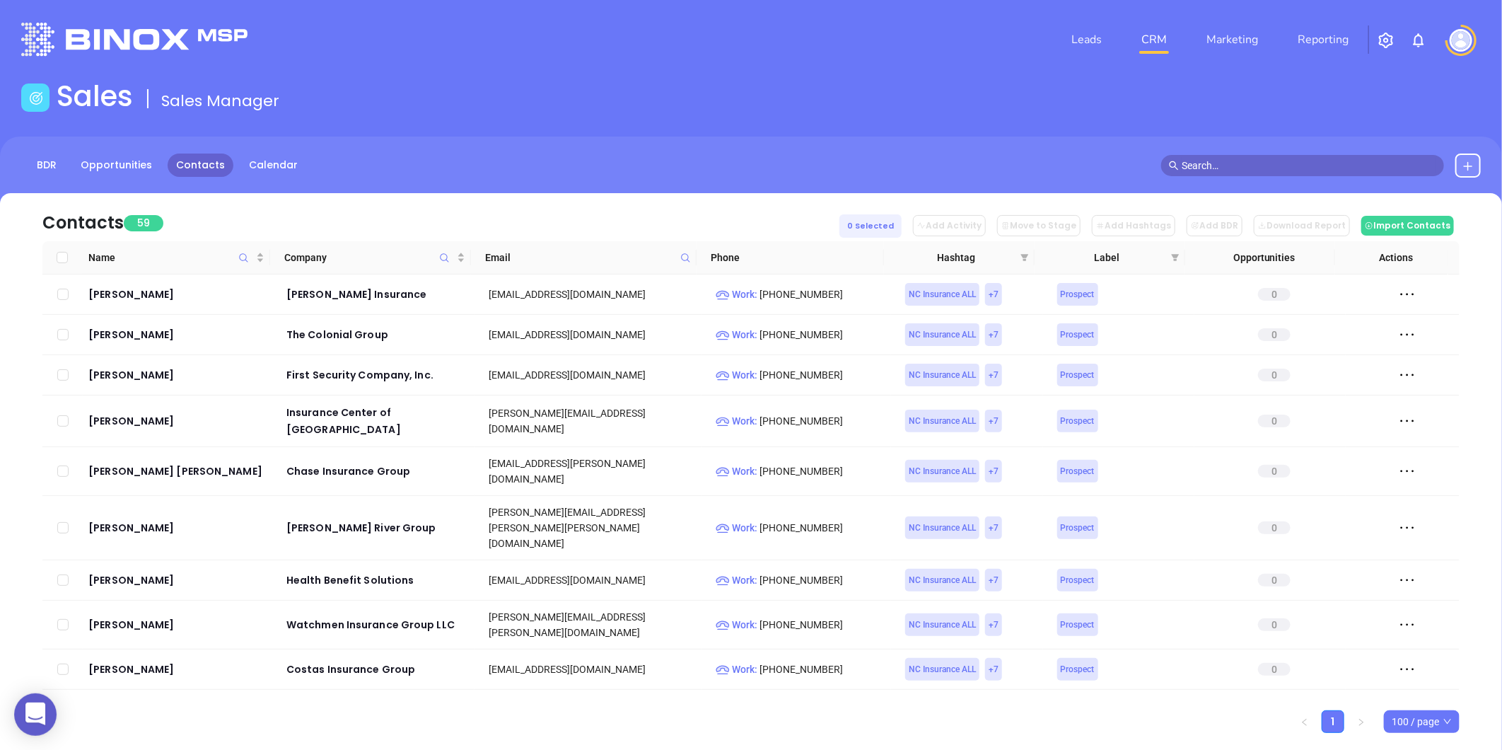
click at [681, 252] on icon at bounding box center [685, 257] width 11 height 11
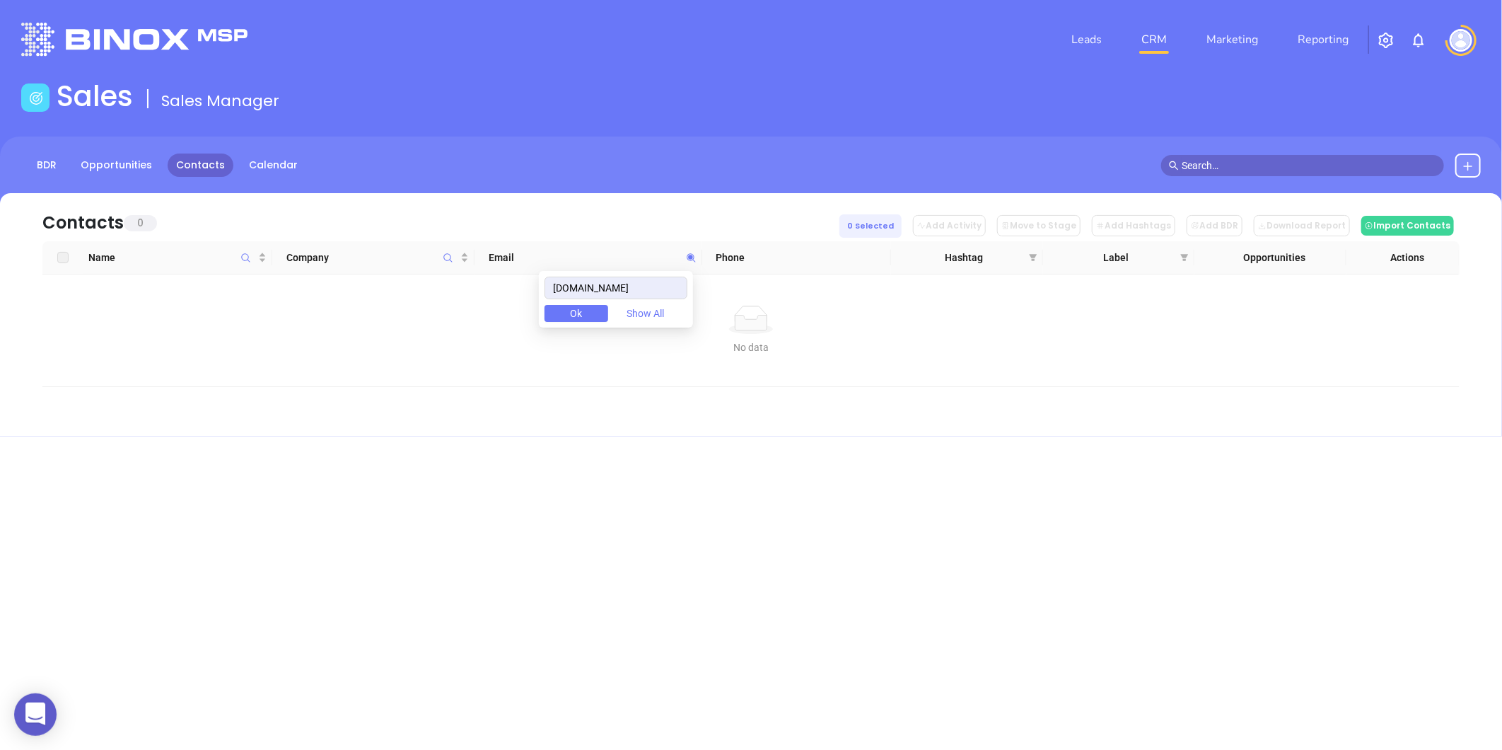
drag, startPoint x: 685, startPoint y: 286, endPoint x: 443, endPoint y: 339, distance: 247.1
click at [443, 339] on body "0 Leads CRM Marketing Reporting Financial Leads Leads Sales Sales Manager BDR O…" at bounding box center [751, 375] width 1502 height 750
type input "palmettostatehomemortgage.com"
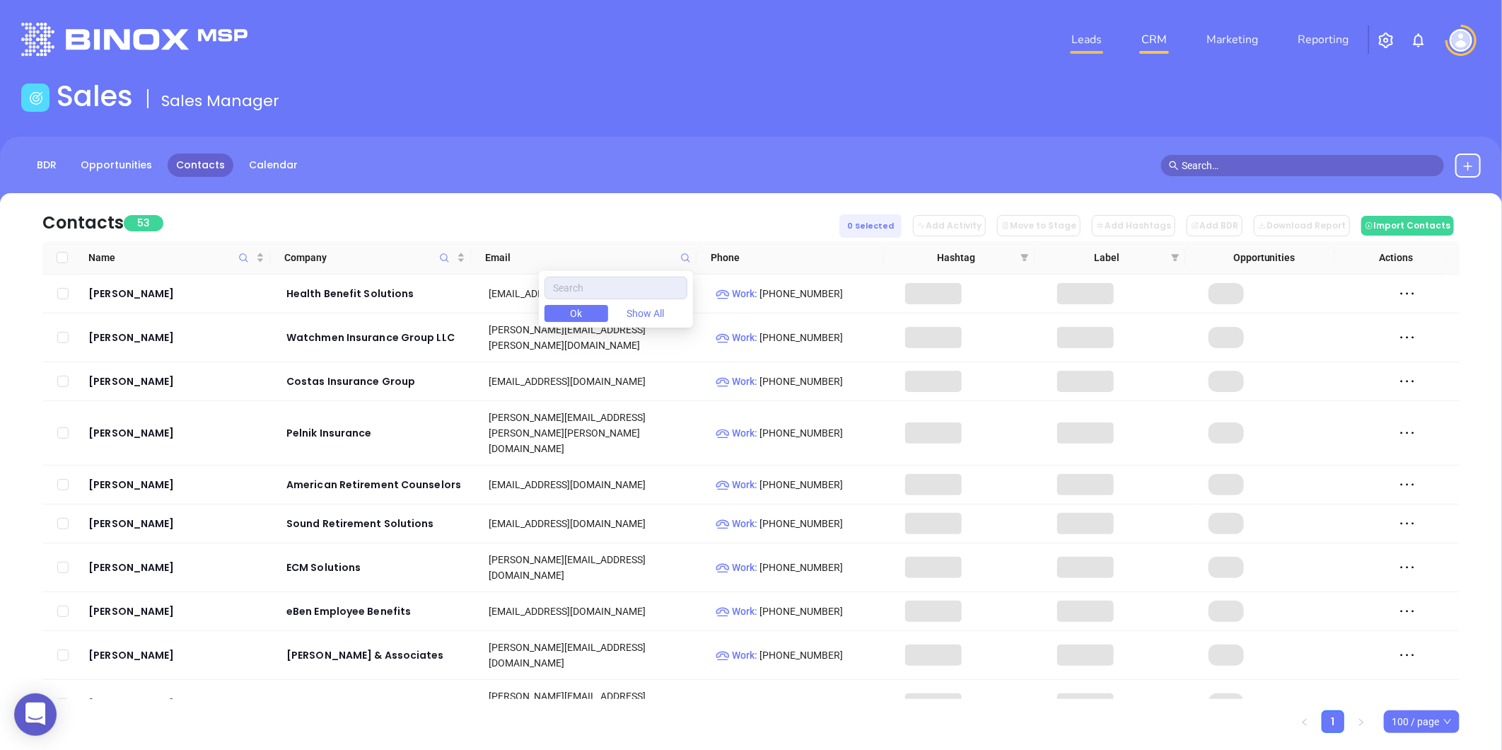
click at [1083, 31] on link "Leads" at bounding box center [1087, 39] width 42 height 28
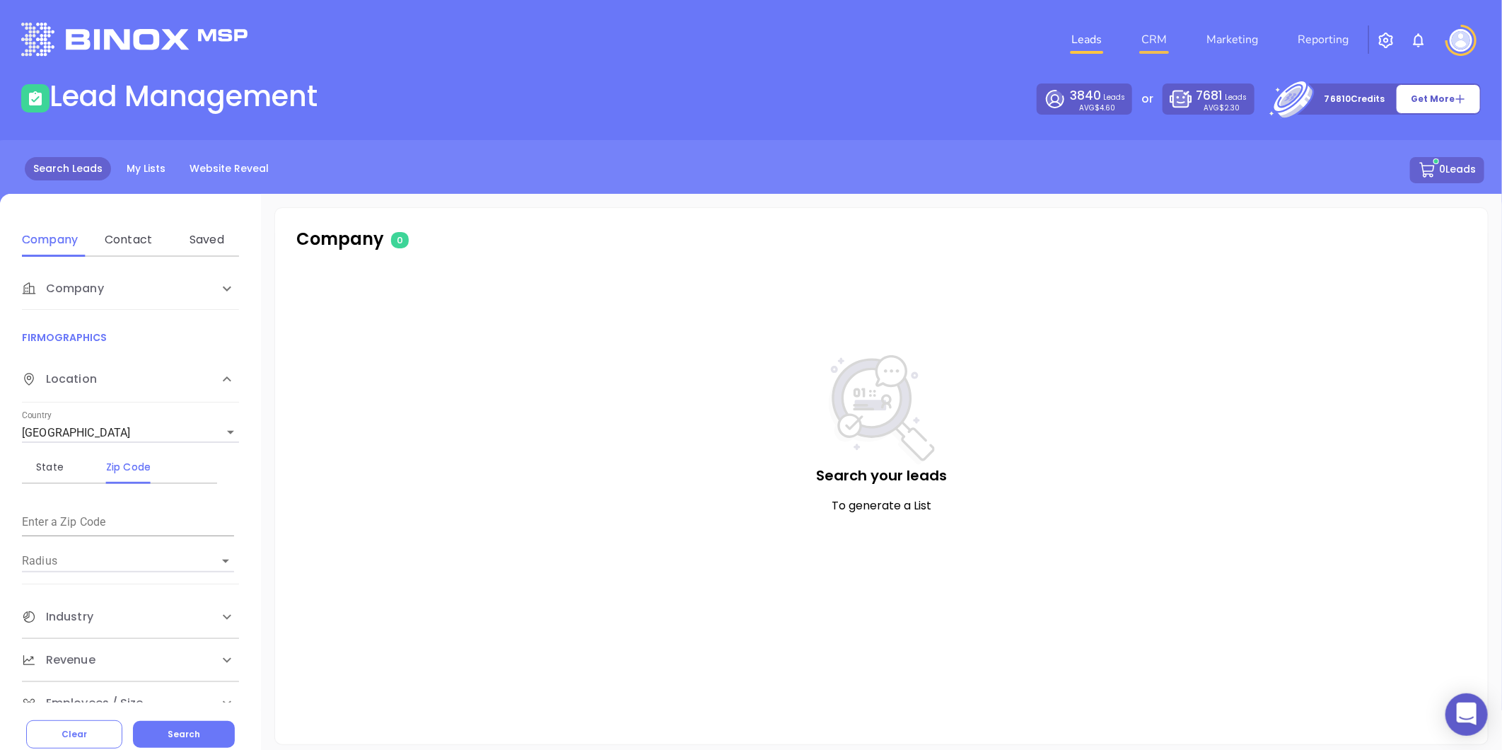
click at [1151, 27] on link "CRM" at bounding box center [1154, 39] width 37 height 28
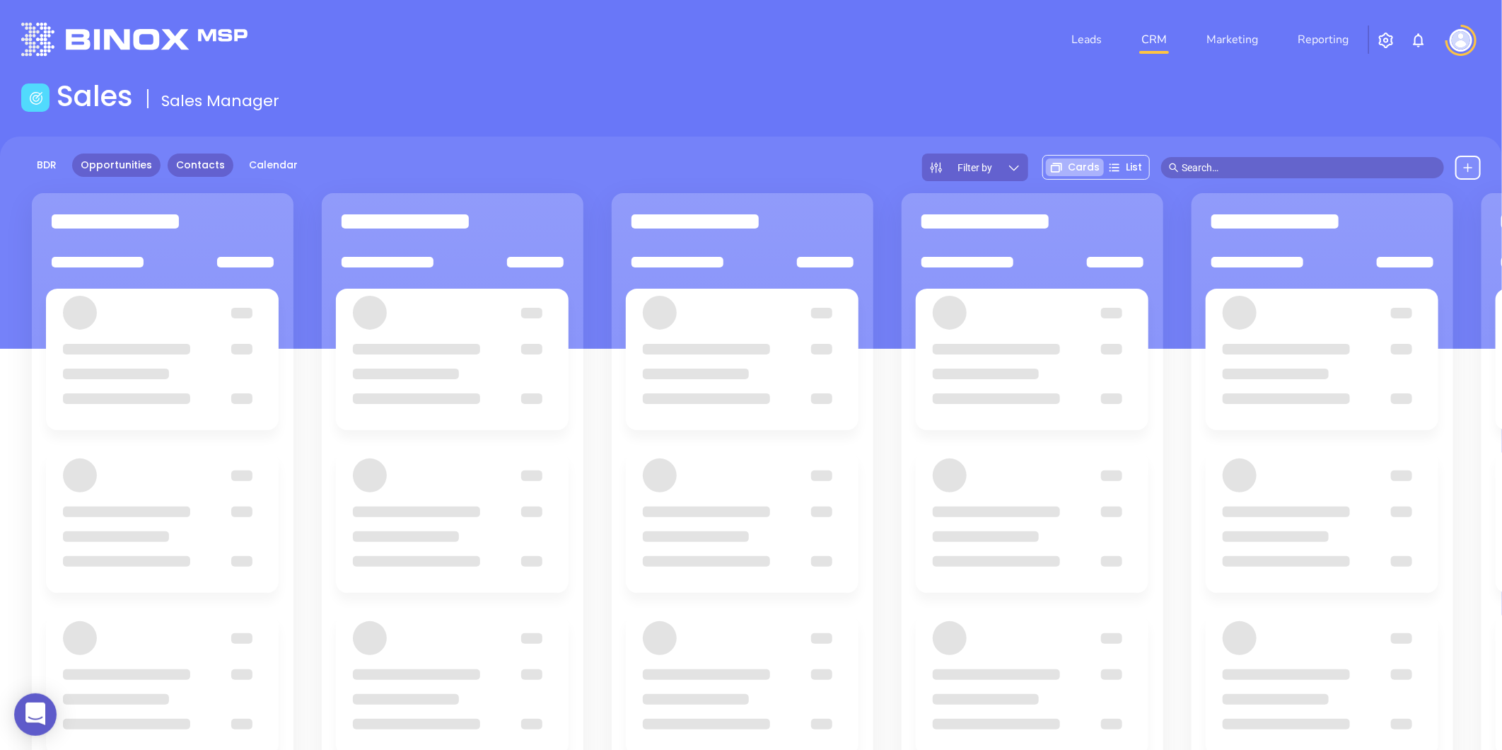
click at [168, 165] on link "Contacts" at bounding box center [201, 164] width 66 height 23
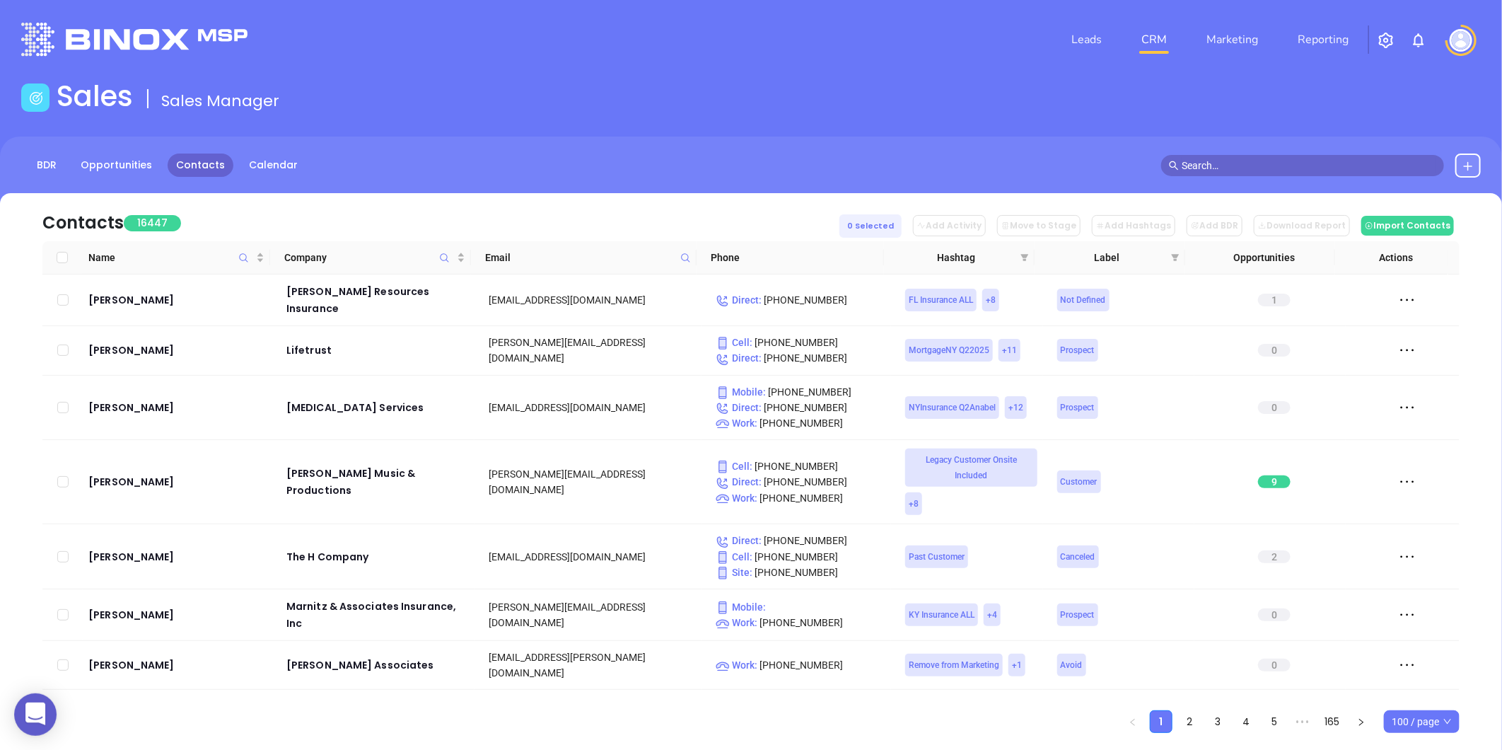
click at [686, 257] on icon at bounding box center [685, 257] width 11 height 11
paste input "palmettostatehomemortgage.com"
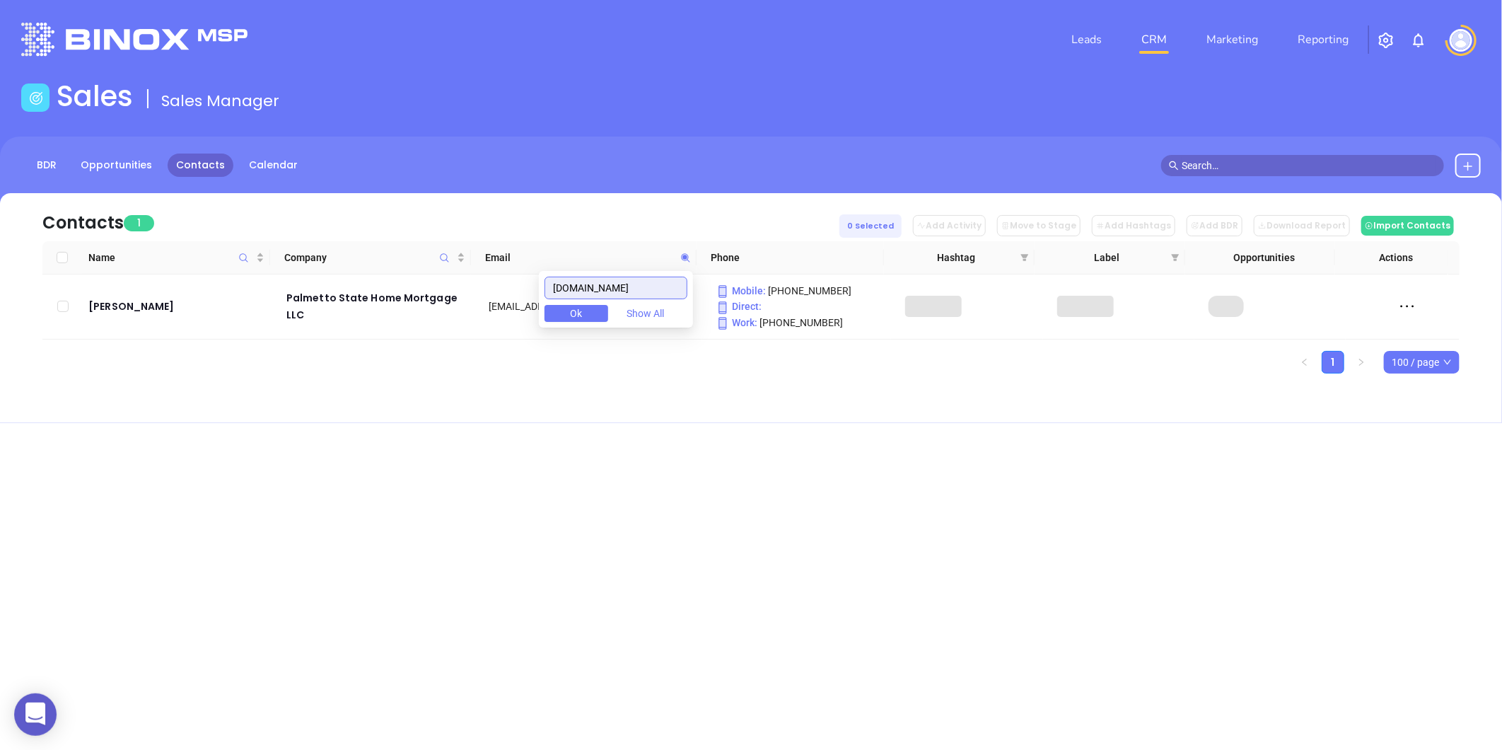
click at [680, 288] on input "palmettostatehomemortgage.com" at bounding box center [616, 287] width 143 height 23
type input "palmettostatehomemortgage.com"
click at [95, 314] on div "Shawn Ezell" at bounding box center [177, 306] width 178 height 17
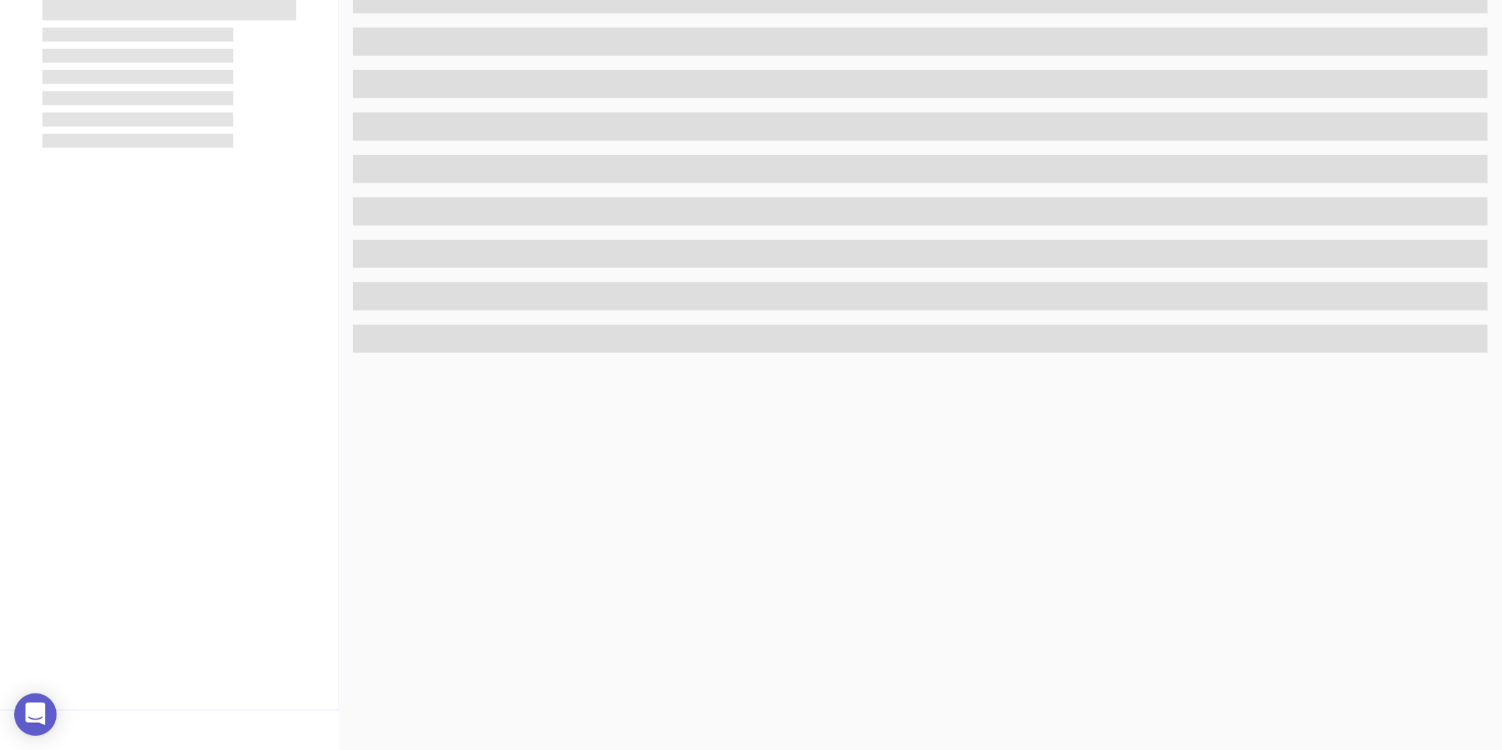
scroll to position [433, 0]
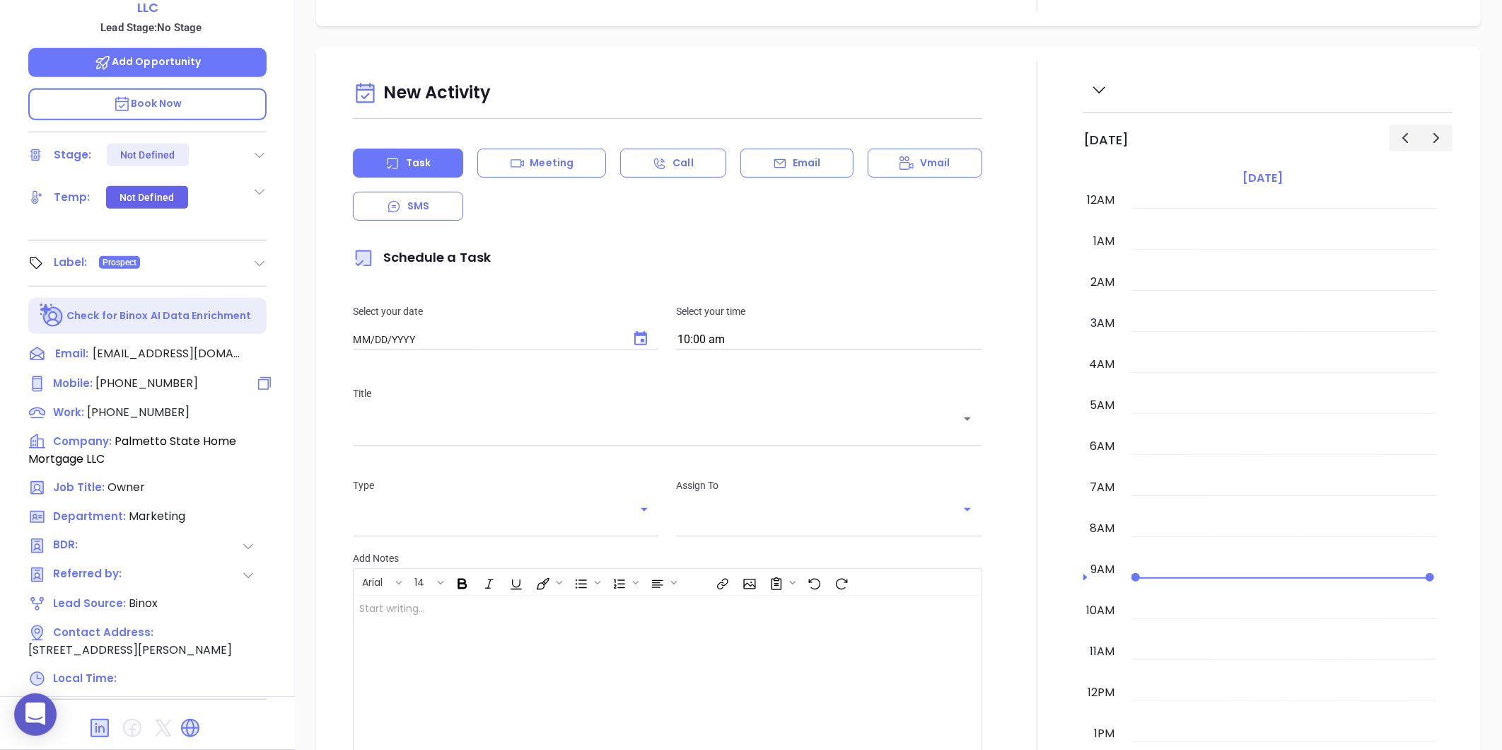
type input "08/21/2025"
type input "Gissela Vargas"
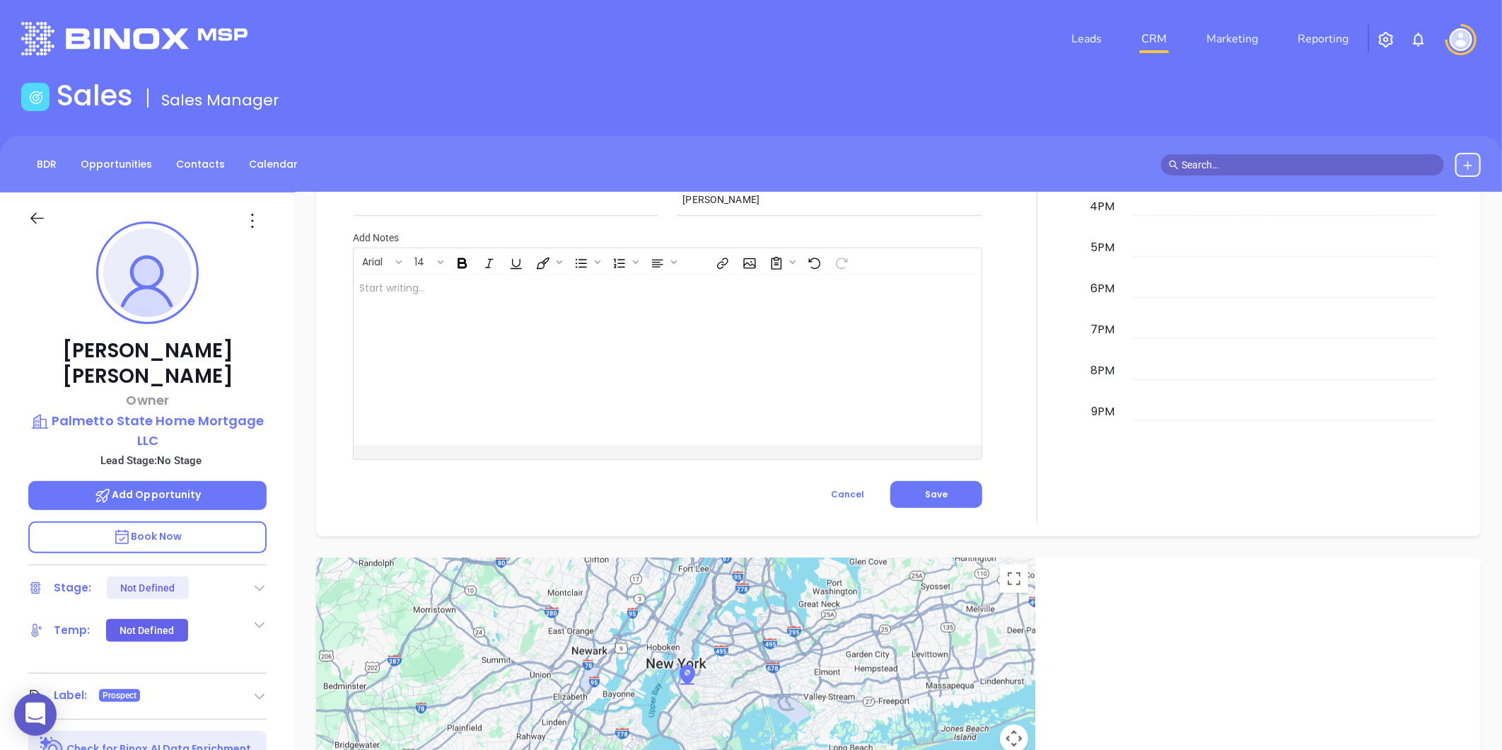
scroll to position [0, 0]
click at [166, 412] on p "Palmetto State Home Mortgage LLC" at bounding box center [147, 431] width 238 height 39
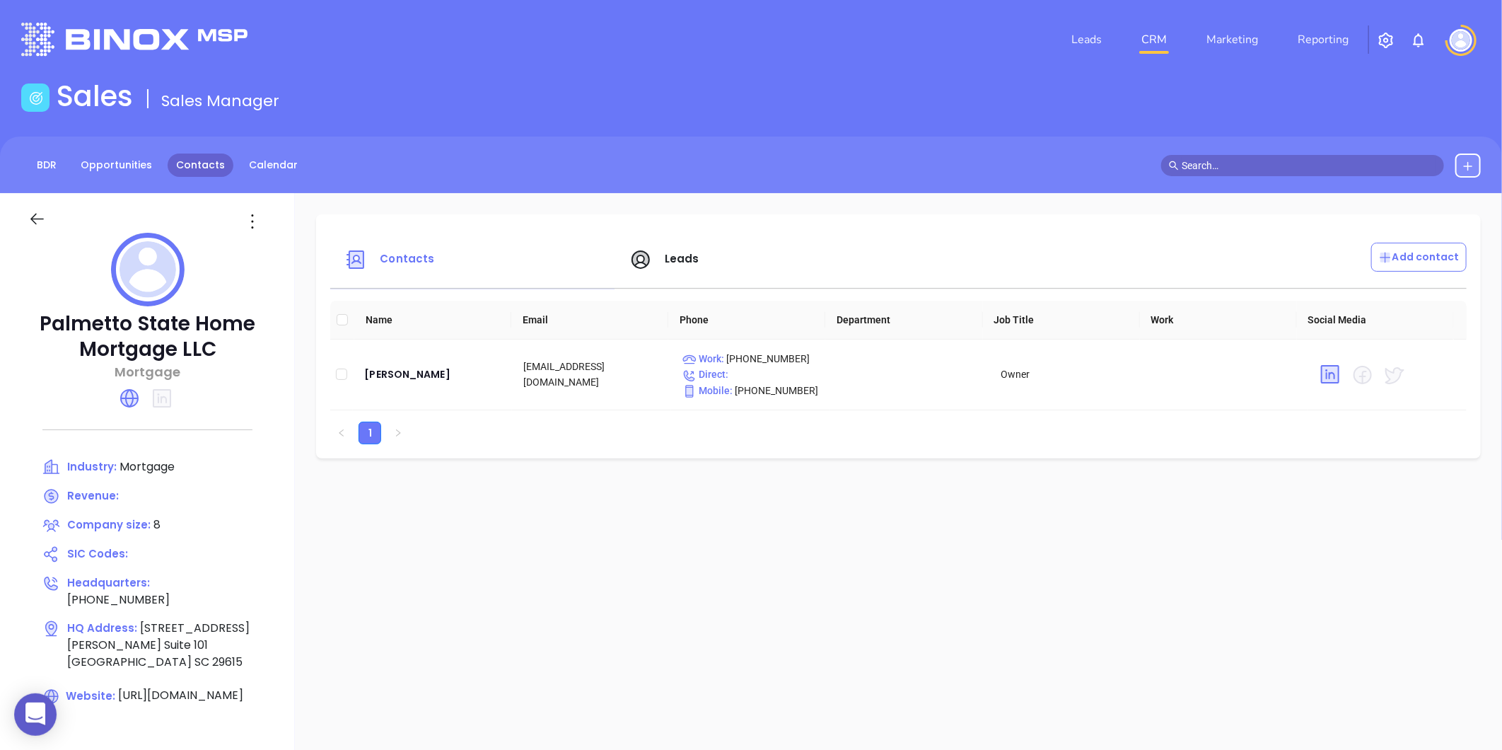
click at [202, 153] on link "Contacts" at bounding box center [201, 164] width 66 height 23
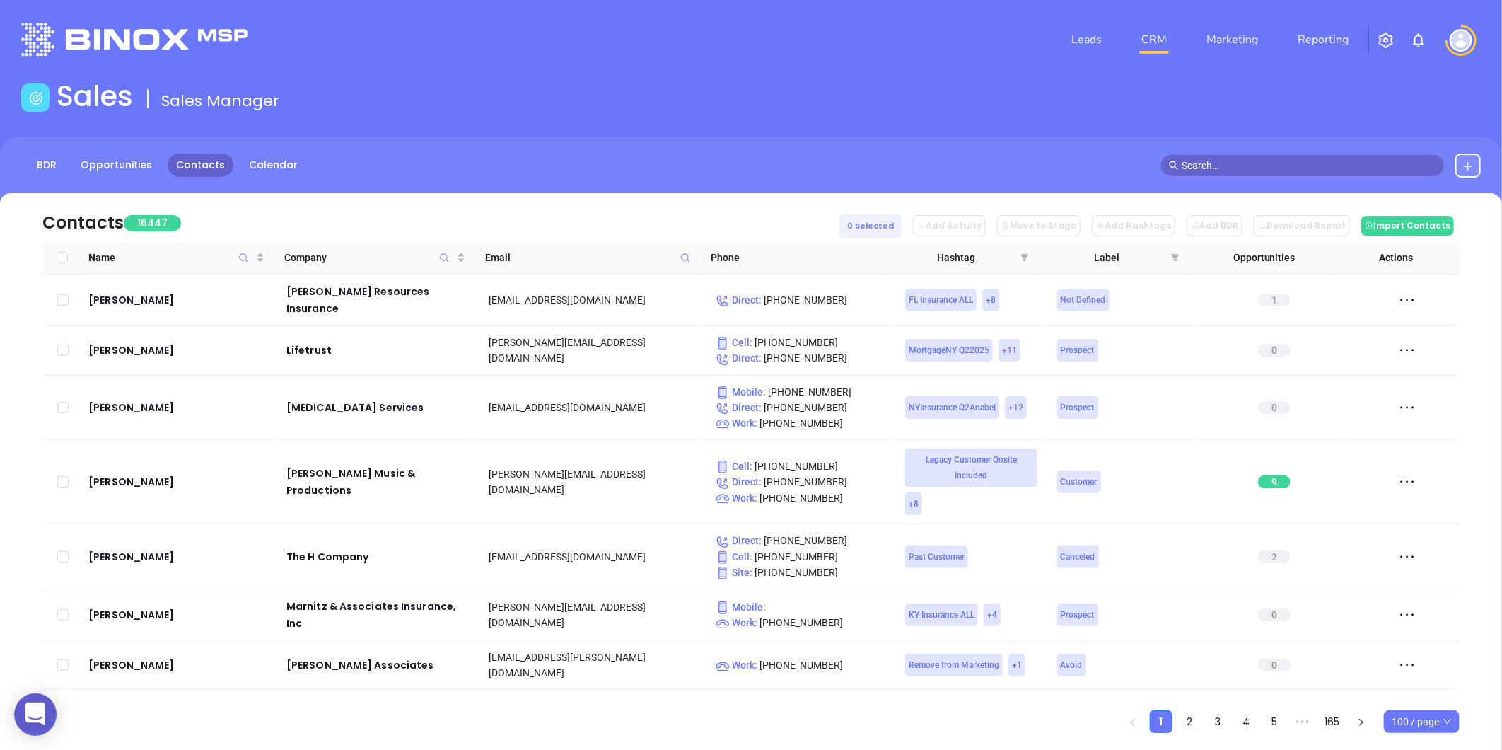
click at [682, 262] on icon at bounding box center [685, 257] width 11 height 11
paste input "cainmortgageteam.com"
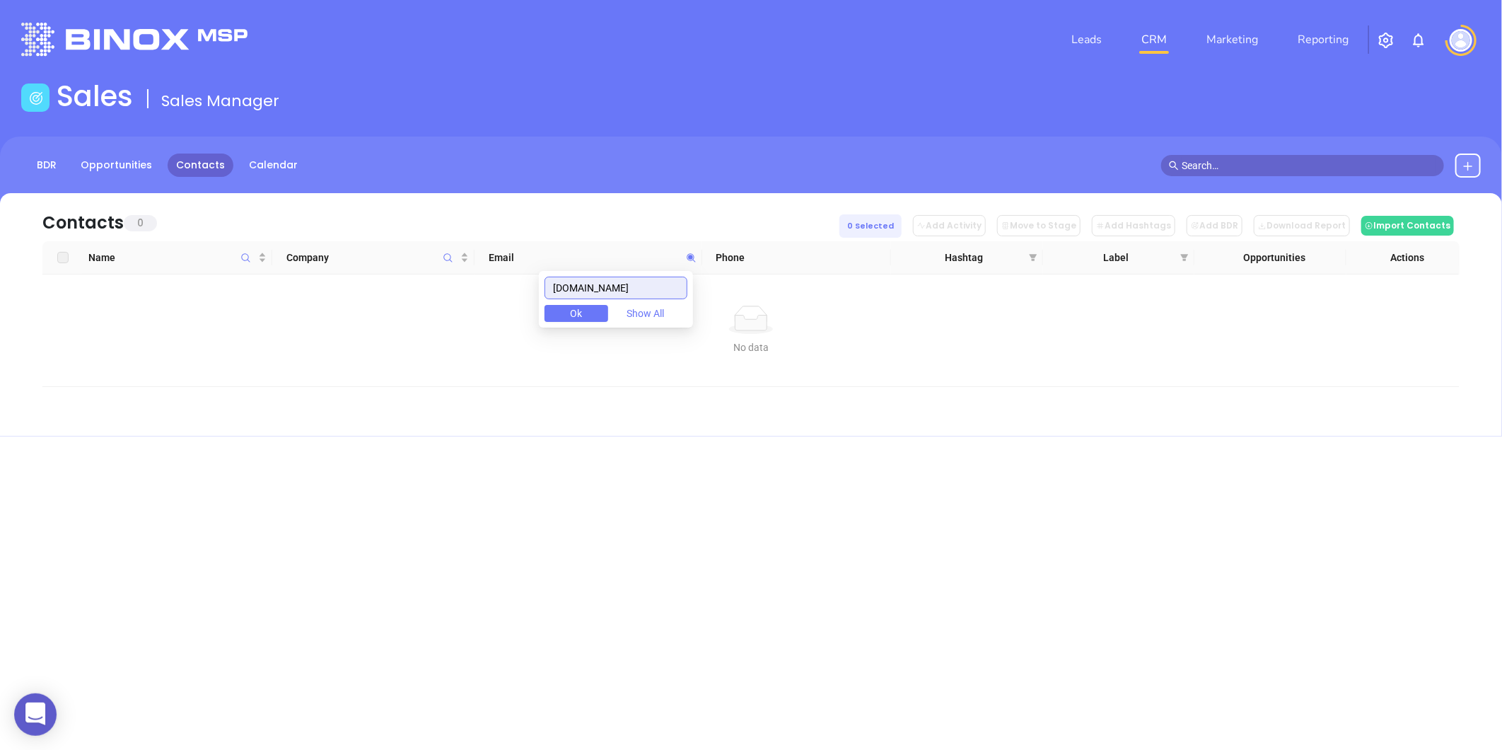
drag, startPoint x: 680, startPoint y: 284, endPoint x: 511, endPoint y: 298, distance: 169.6
click at [515, 297] on body "0 Leads CRM Marketing Reporting Financial Leads Leads Sales Sales Manager BDR O…" at bounding box center [751, 375] width 1502 height 750
type input "cainmortgageteam.com"
paste input "ihmcloans.com"
type input "ihmcloans.com"
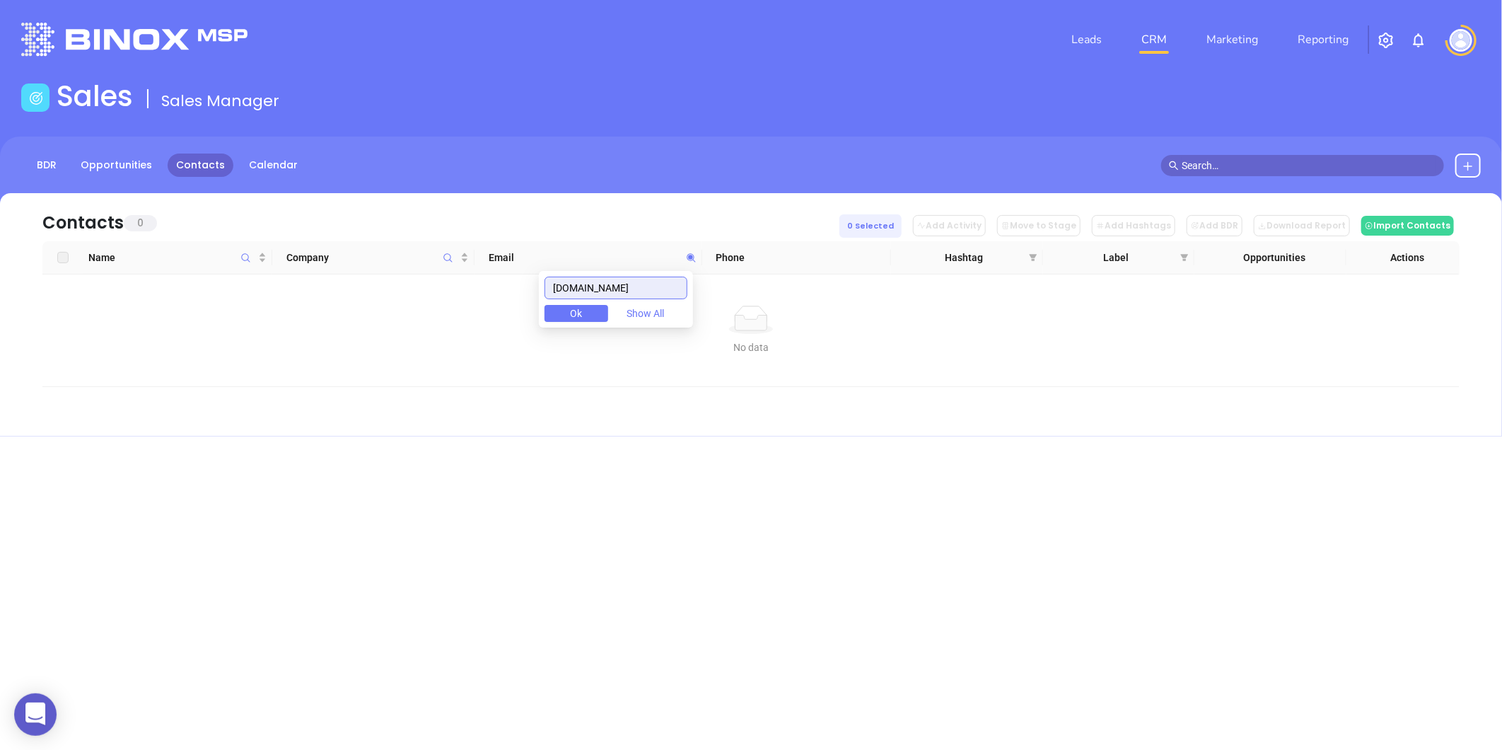
drag, startPoint x: 644, startPoint y: 284, endPoint x: 477, endPoint y: 304, distance: 168.1
click at [484, 302] on body "0 Leads CRM Marketing Reporting Financial Leads Leads Sales Sales Manager BDR O…" at bounding box center [751, 375] width 1502 height 750
click at [1037, 260] on span at bounding box center [1033, 257] width 14 height 21
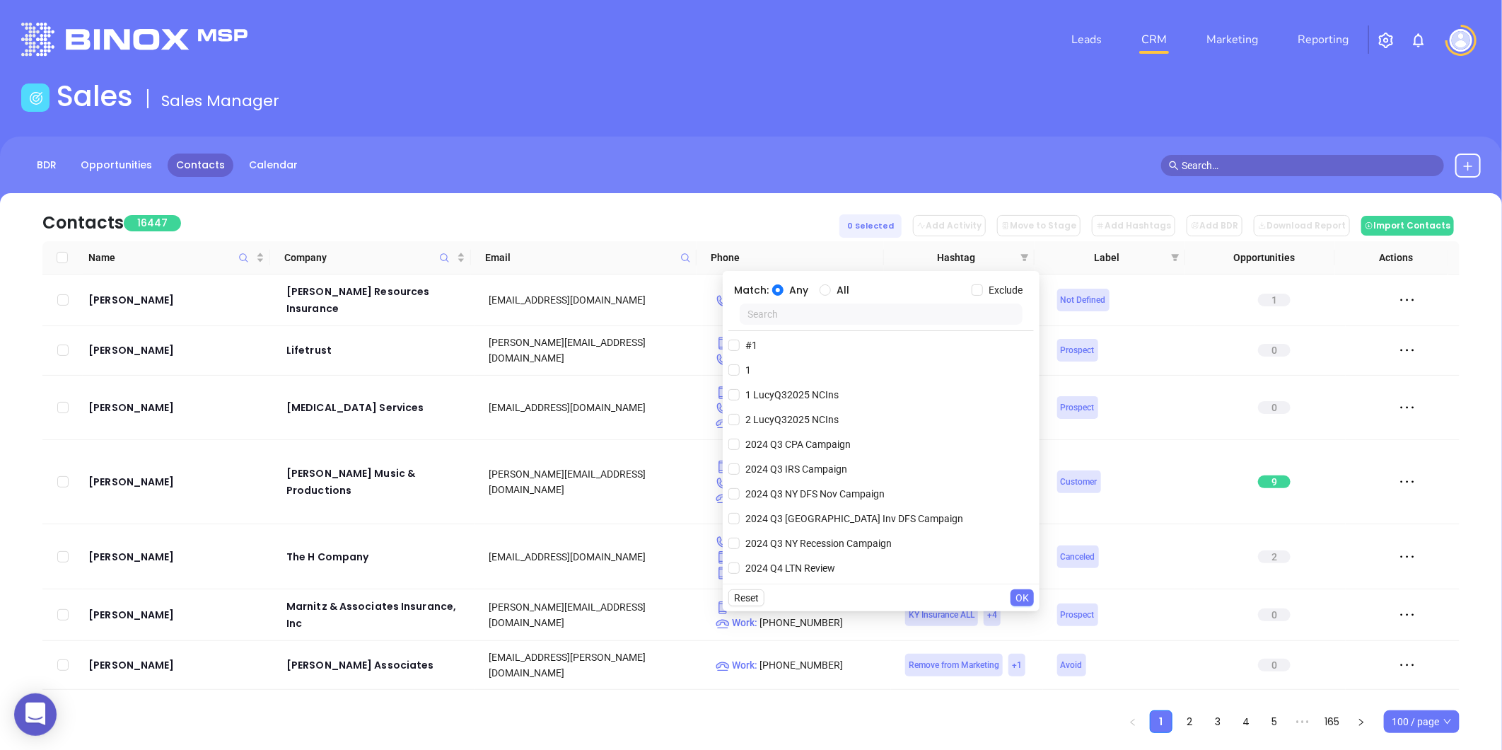
click at [817, 286] on div "Any All" at bounding box center [871, 290] width 199 height 16
click at [822, 293] on input "All" at bounding box center [825, 289] width 11 height 11
radio input "true"
click at [778, 313] on input "text" at bounding box center [881, 313] width 283 height 21
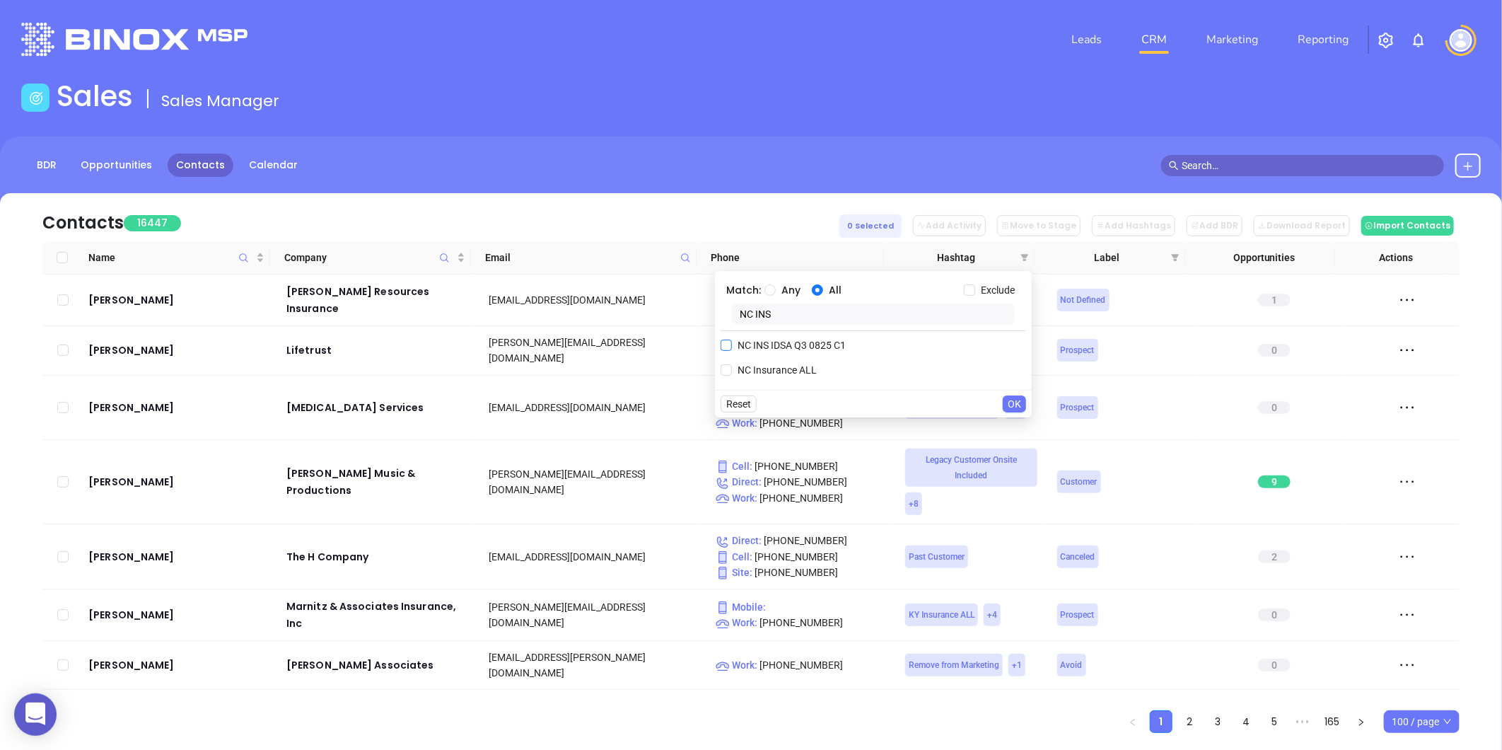
type input "NC INS"
click at [726, 350] on input "NC INS IDSA Q3 0825 C1" at bounding box center [726, 344] width 11 height 11
checkbox input "true"
drag, startPoint x: 793, startPoint y: 315, endPoint x: 709, endPoint y: 332, distance: 85.8
click at [709, 332] on body "0 Leads CRM Marketing Reporting Financial Leads Leads Sales Sales Manager BDR O…" at bounding box center [751, 375] width 1502 height 750
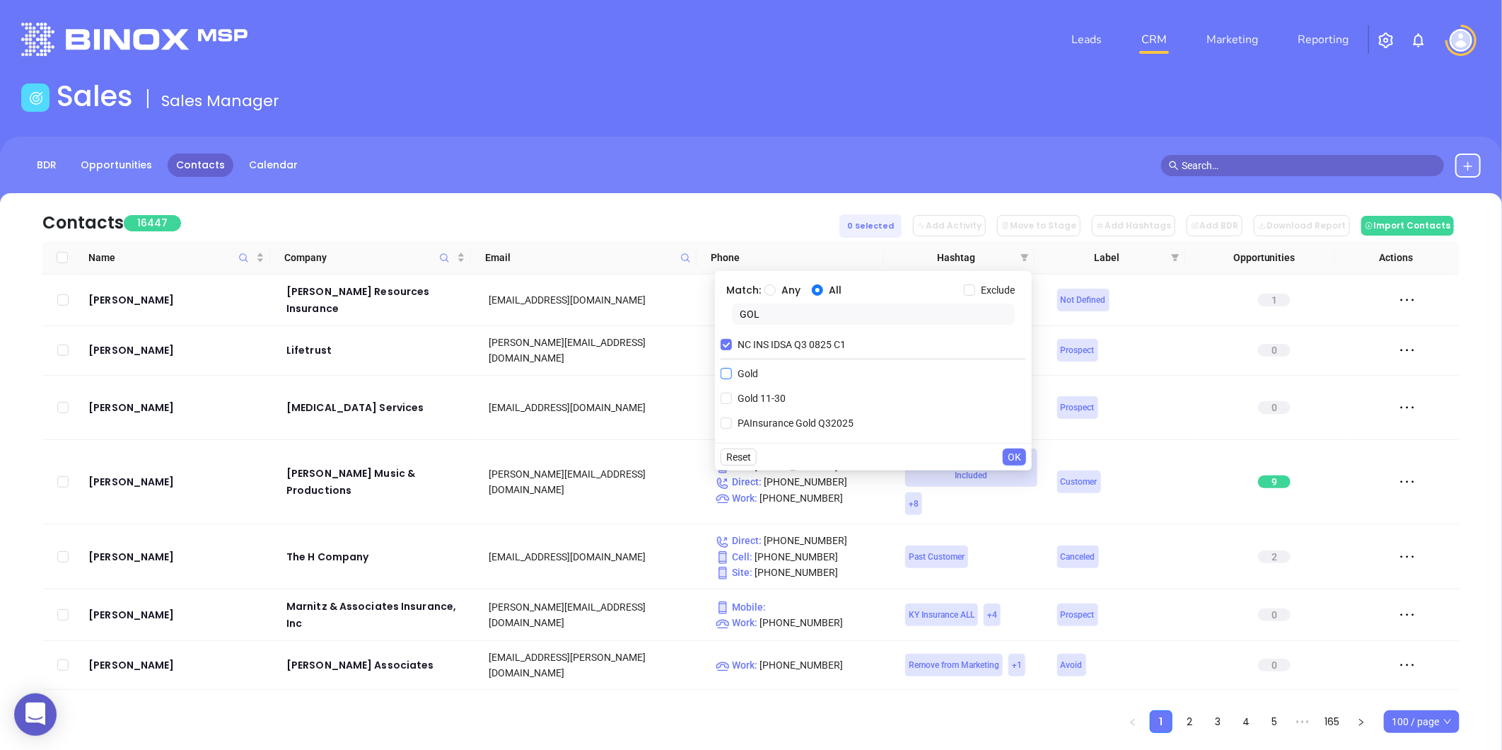
type input "GOL"
click at [730, 368] on input "Gold" at bounding box center [726, 373] width 11 height 11
checkbox input "true"
click at [743, 427] on span "Gold 11-30" at bounding box center [761, 423] width 59 height 16
click at [732, 427] on input "Gold 11-30" at bounding box center [726, 422] width 11 height 11
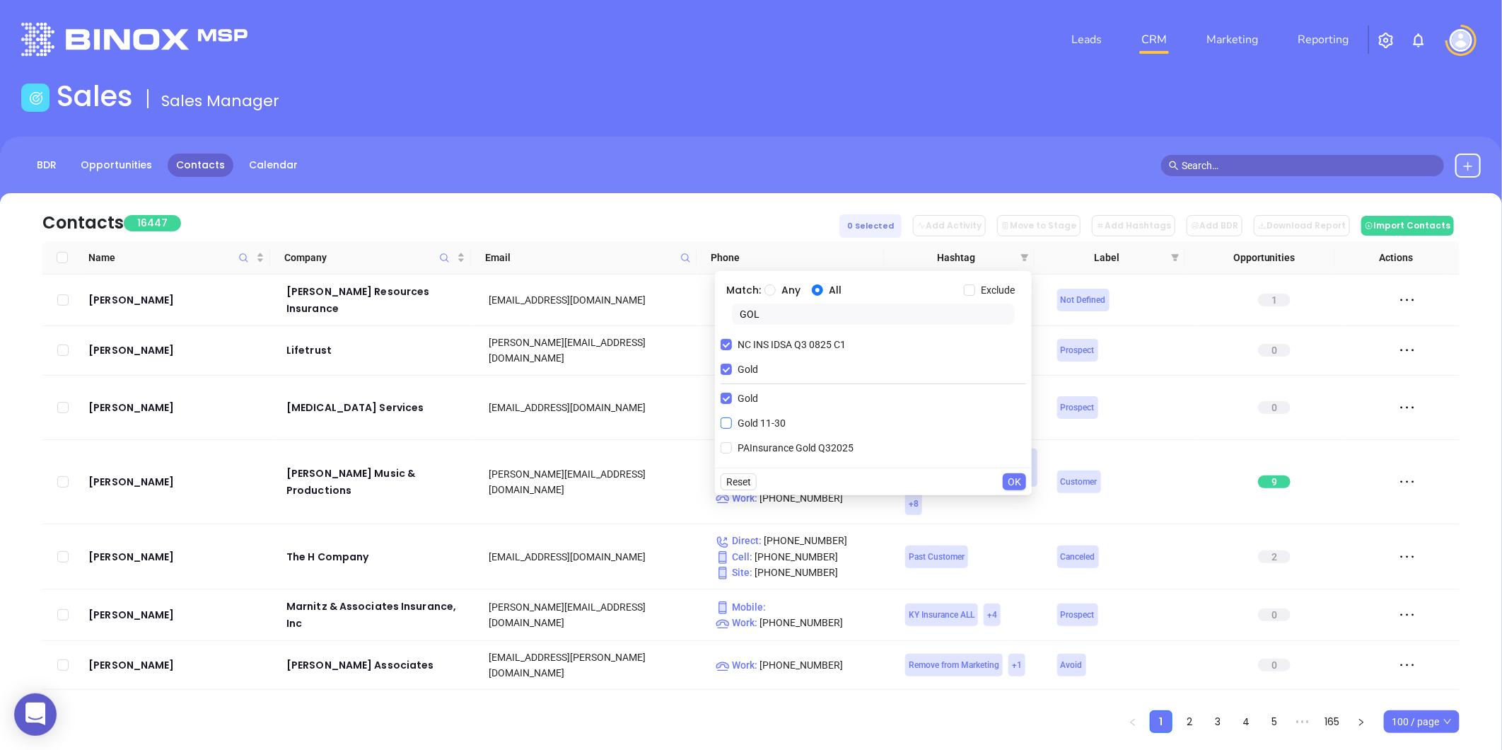
checkbox input "true"
click at [1019, 504] on span "OK" at bounding box center [1014, 507] width 13 height 16
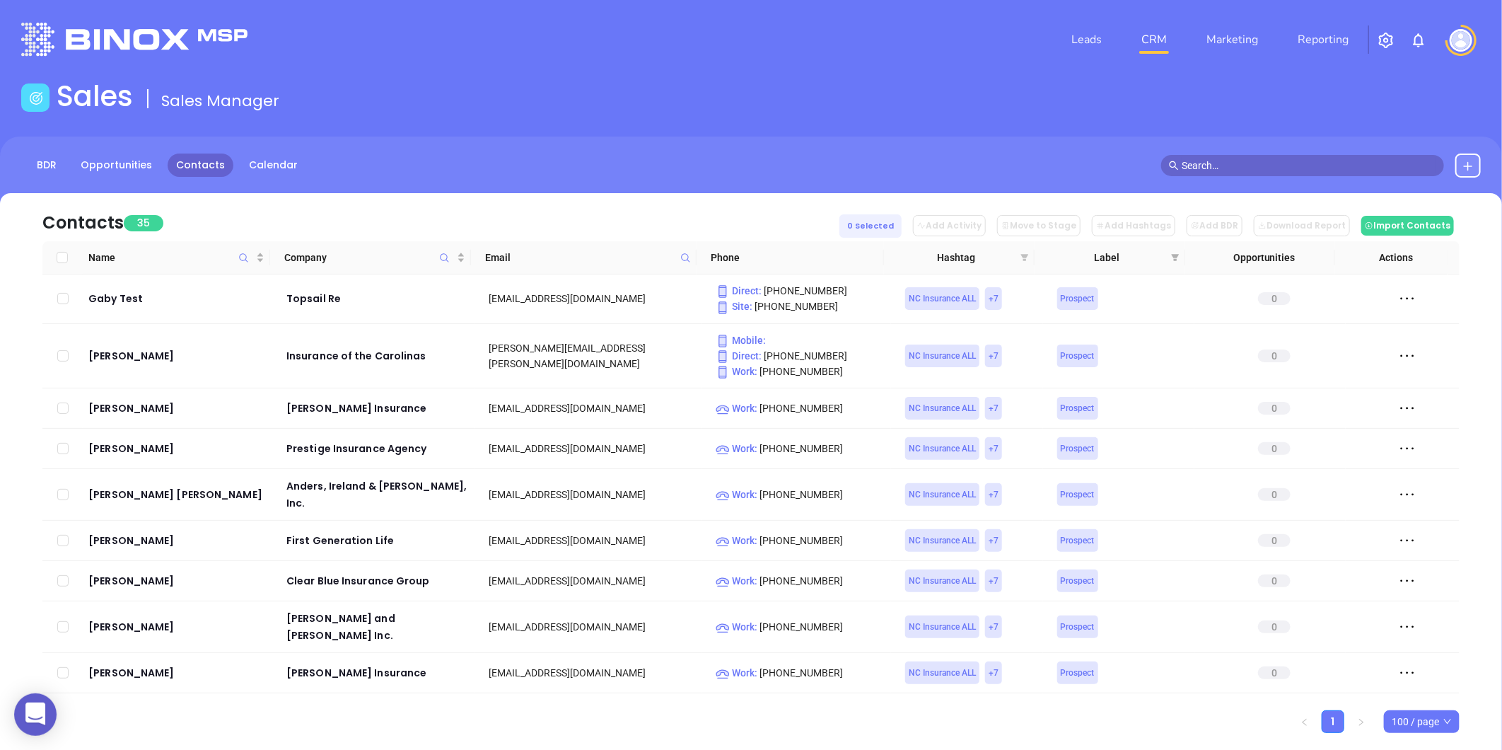
click at [1023, 256] on icon "filter" at bounding box center [1025, 257] width 8 height 7
click at [455, 248] on th "Company" at bounding box center [370, 257] width 200 height 33
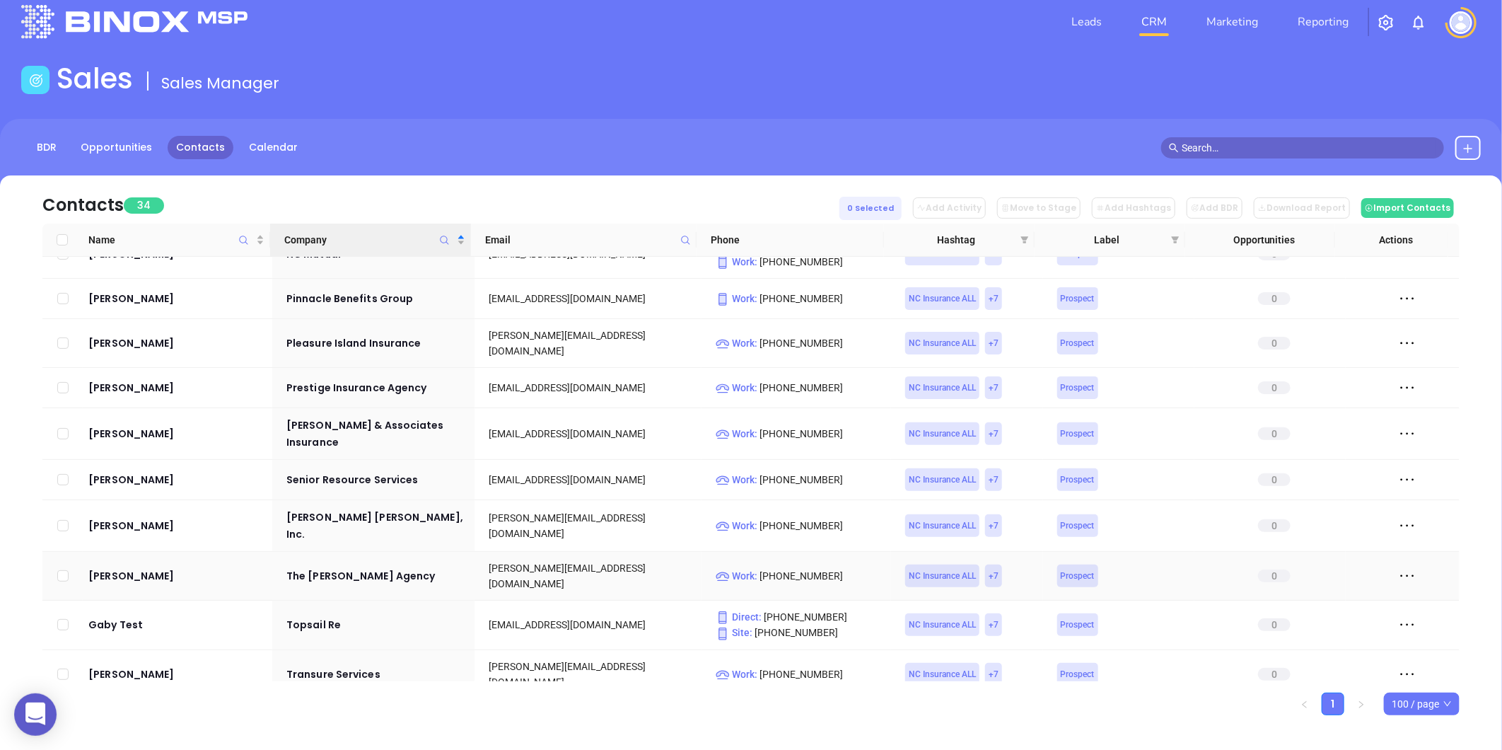
scroll to position [32, 0]
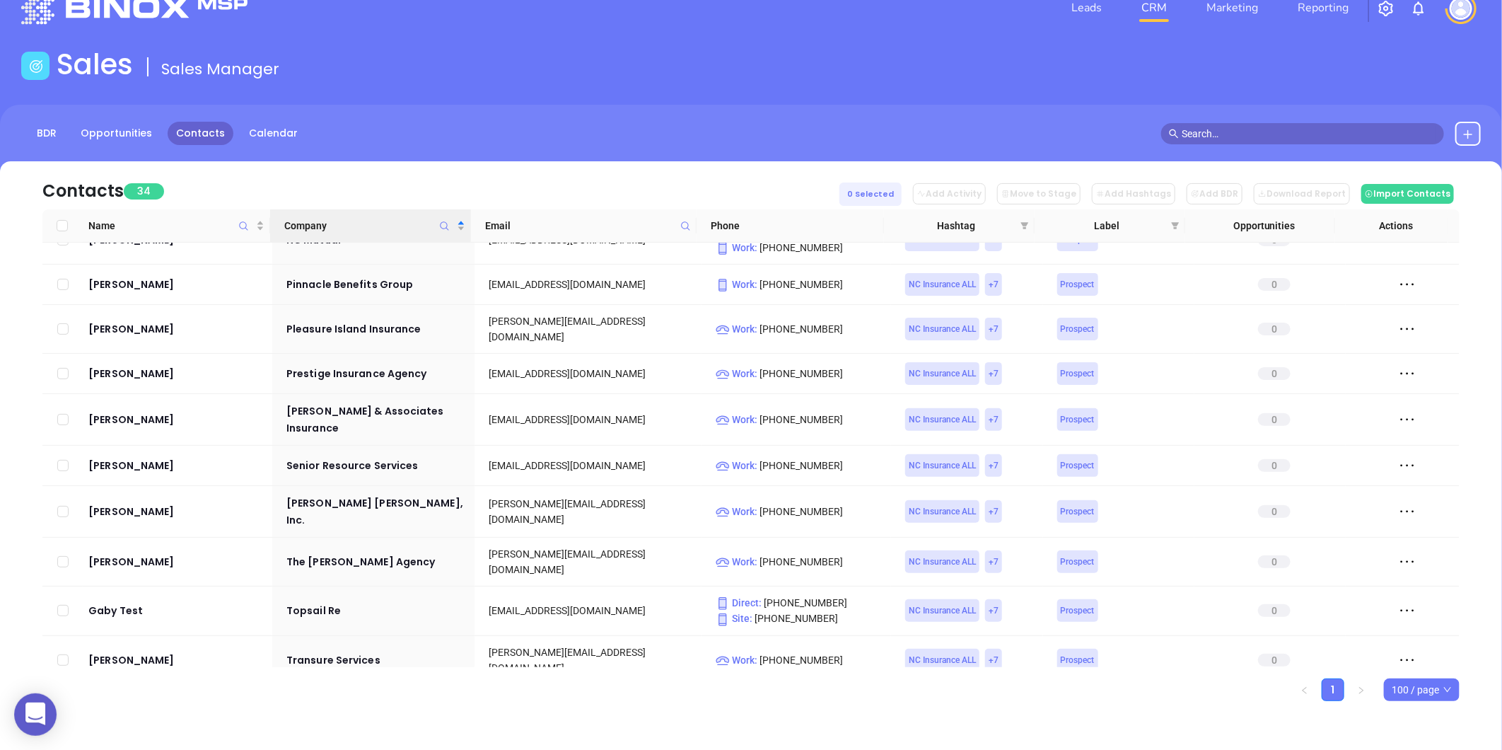
drag, startPoint x: 140, startPoint y: 647, endPoint x: 278, endPoint y: 683, distance: 142.5
click at [278, 683] on ul "1 100 / page" at bounding box center [750, 689] width 1417 height 23
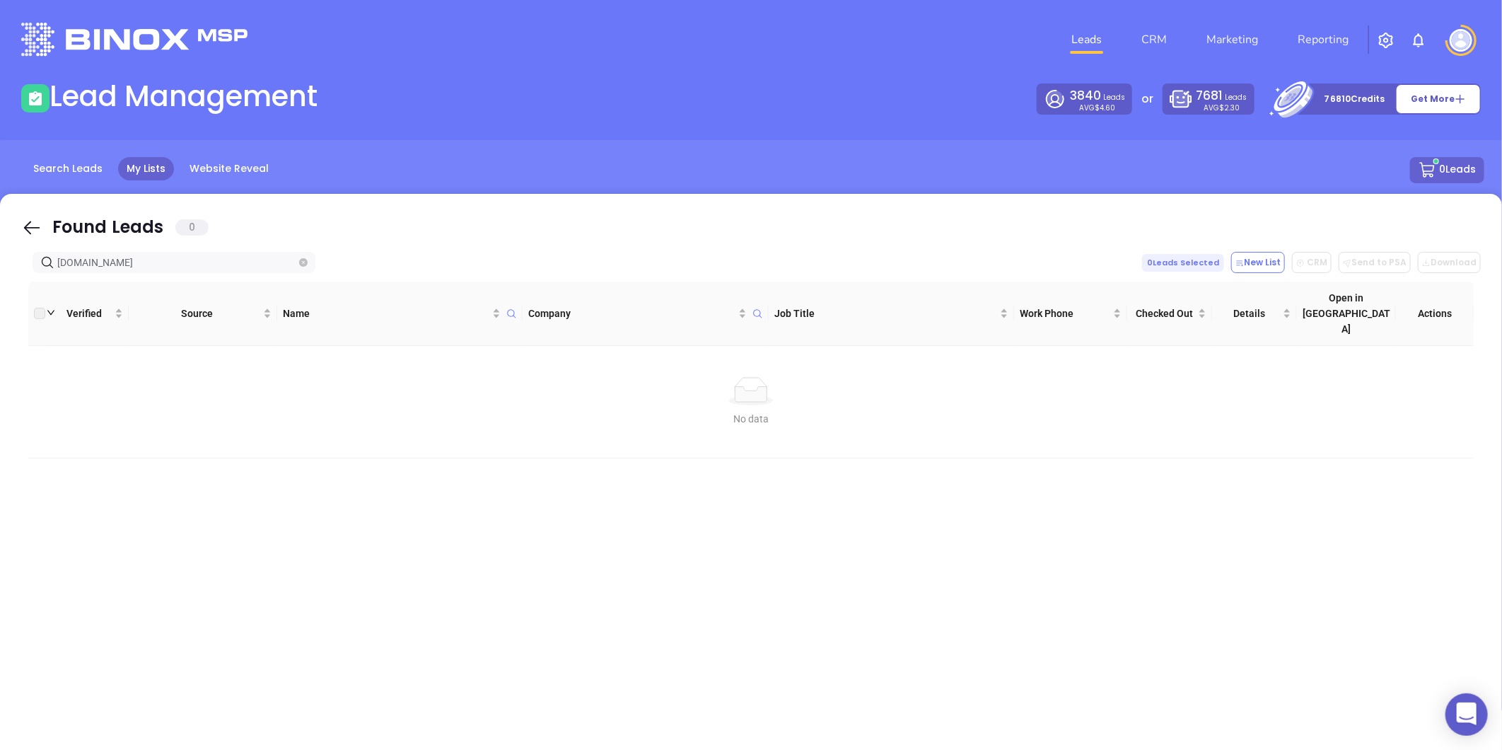
click at [300, 259] on icon "close-circle" at bounding box center [303, 262] width 8 height 8
type input "[DOMAIN_NAME]"
click at [299, 264] on icon "close-circle" at bounding box center [303, 262] width 8 height 8
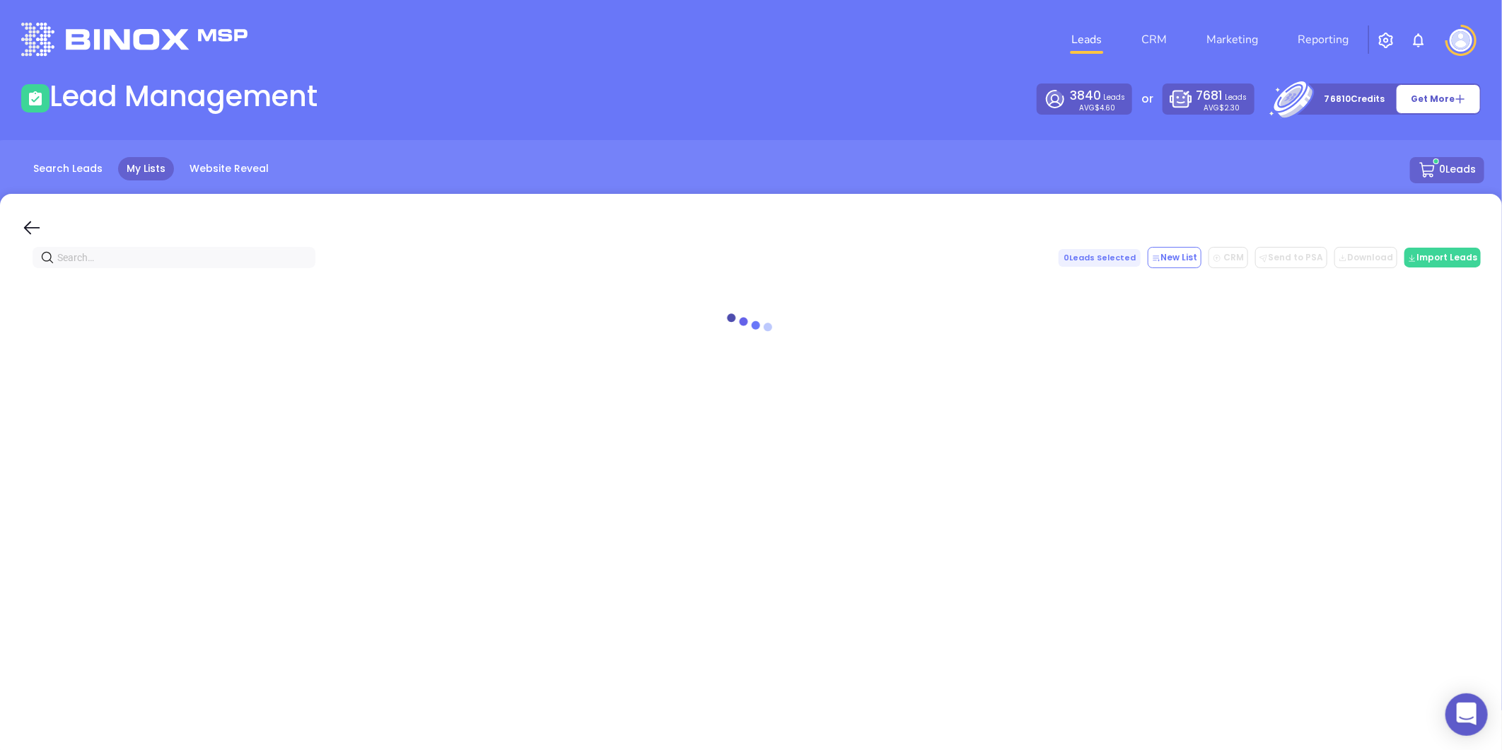
paste input "[DOMAIN_NAME]"
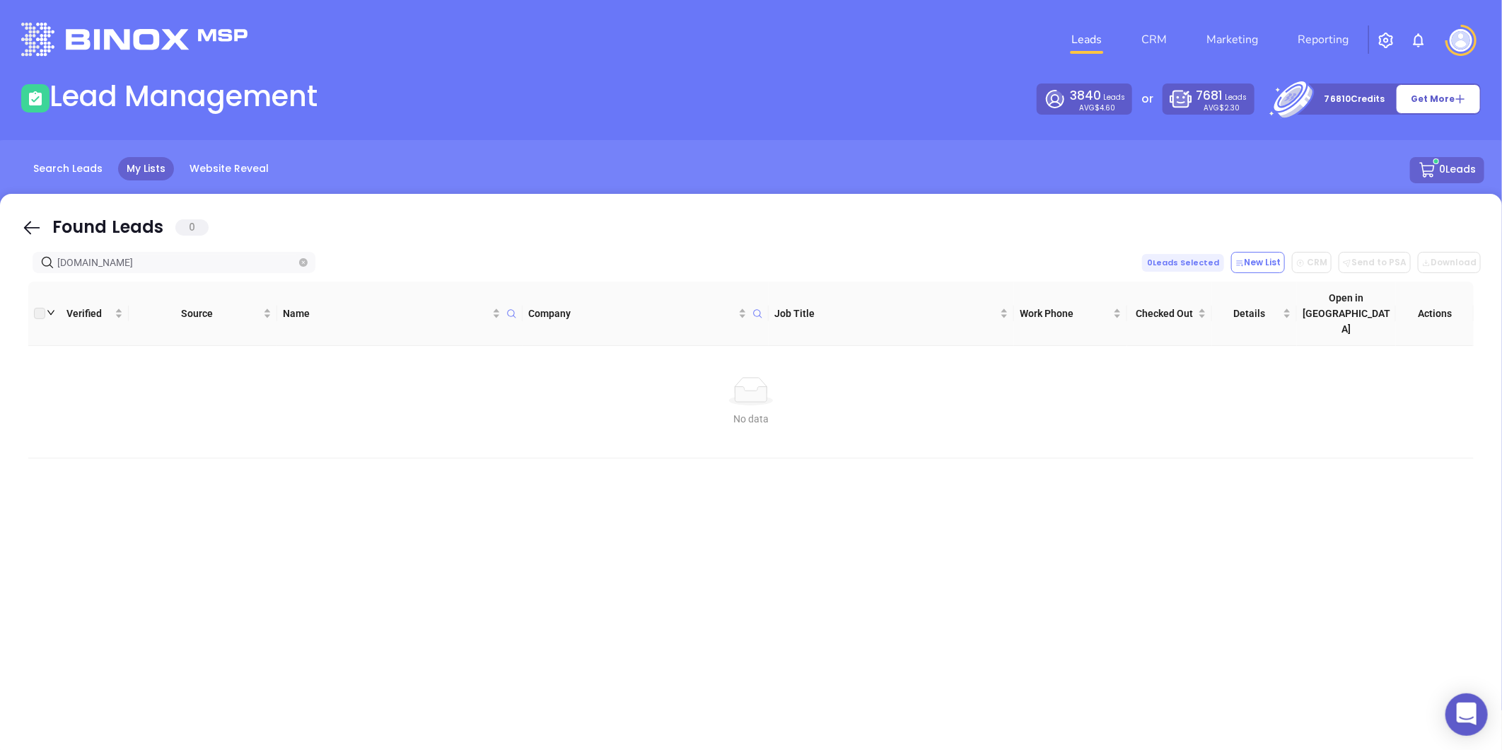
type input "[DOMAIN_NAME]"
click at [302, 258] on icon "close-circle" at bounding box center [303, 262] width 8 height 8
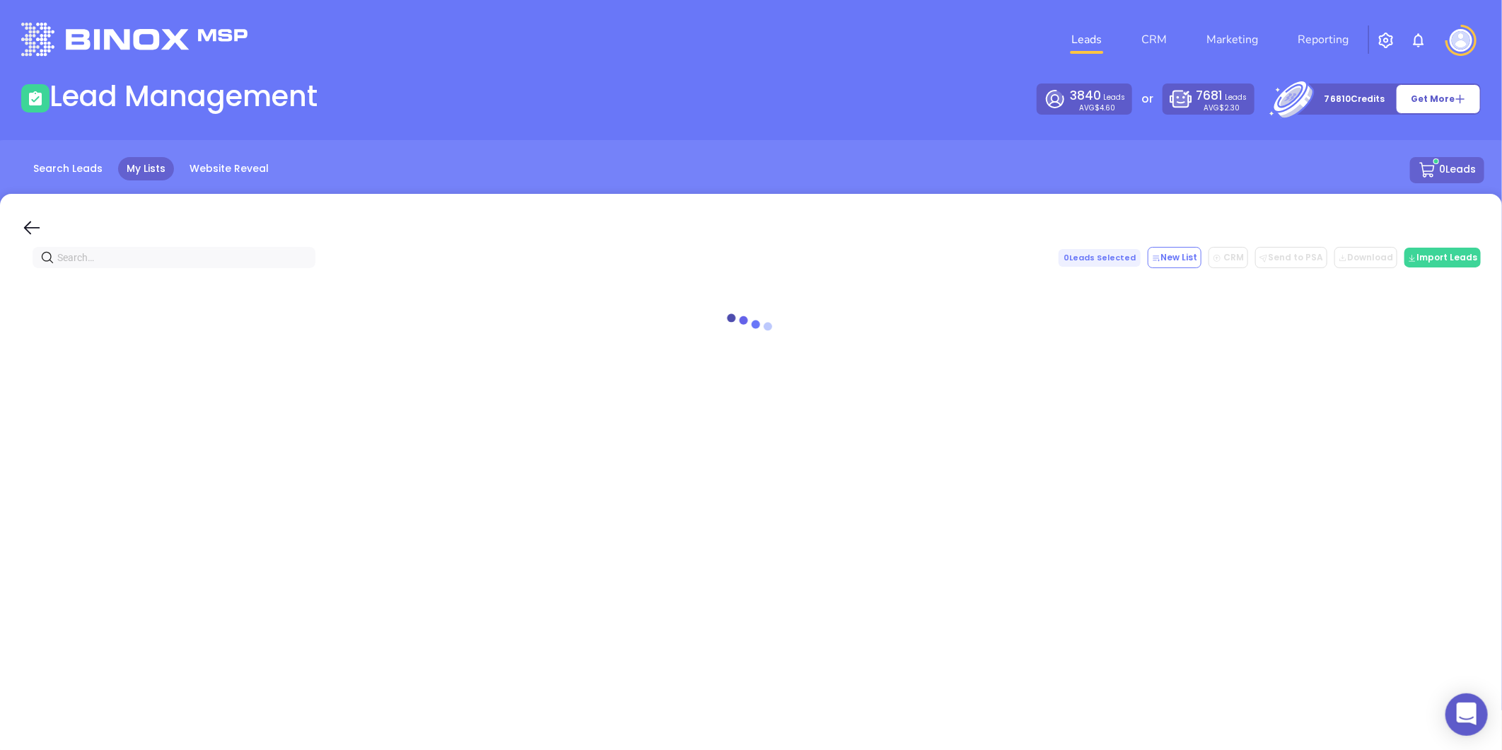
paste input "ihmcloans.com"
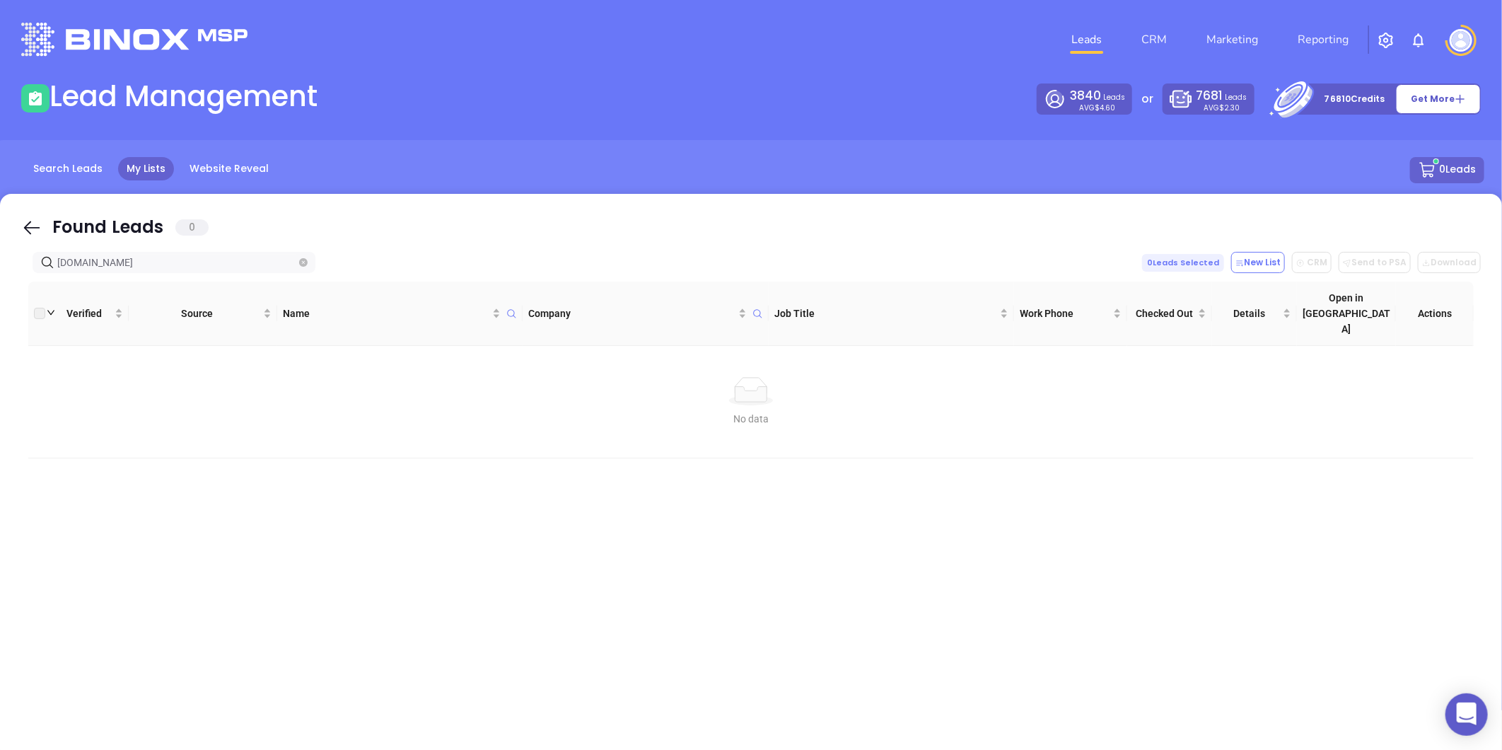
type input "ihmcloans.com"
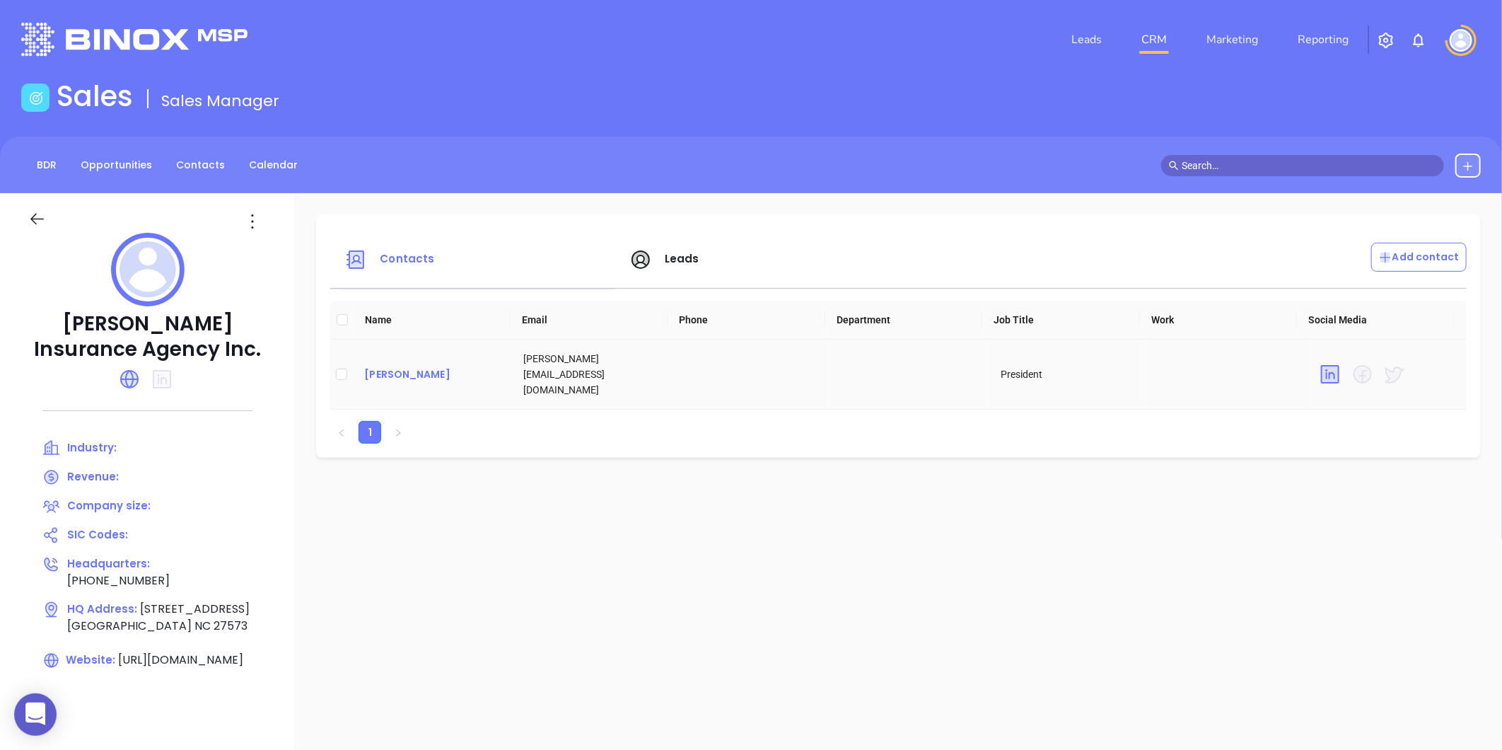
click at [422, 366] on div "[PERSON_NAME]" at bounding box center [432, 374] width 136 height 17
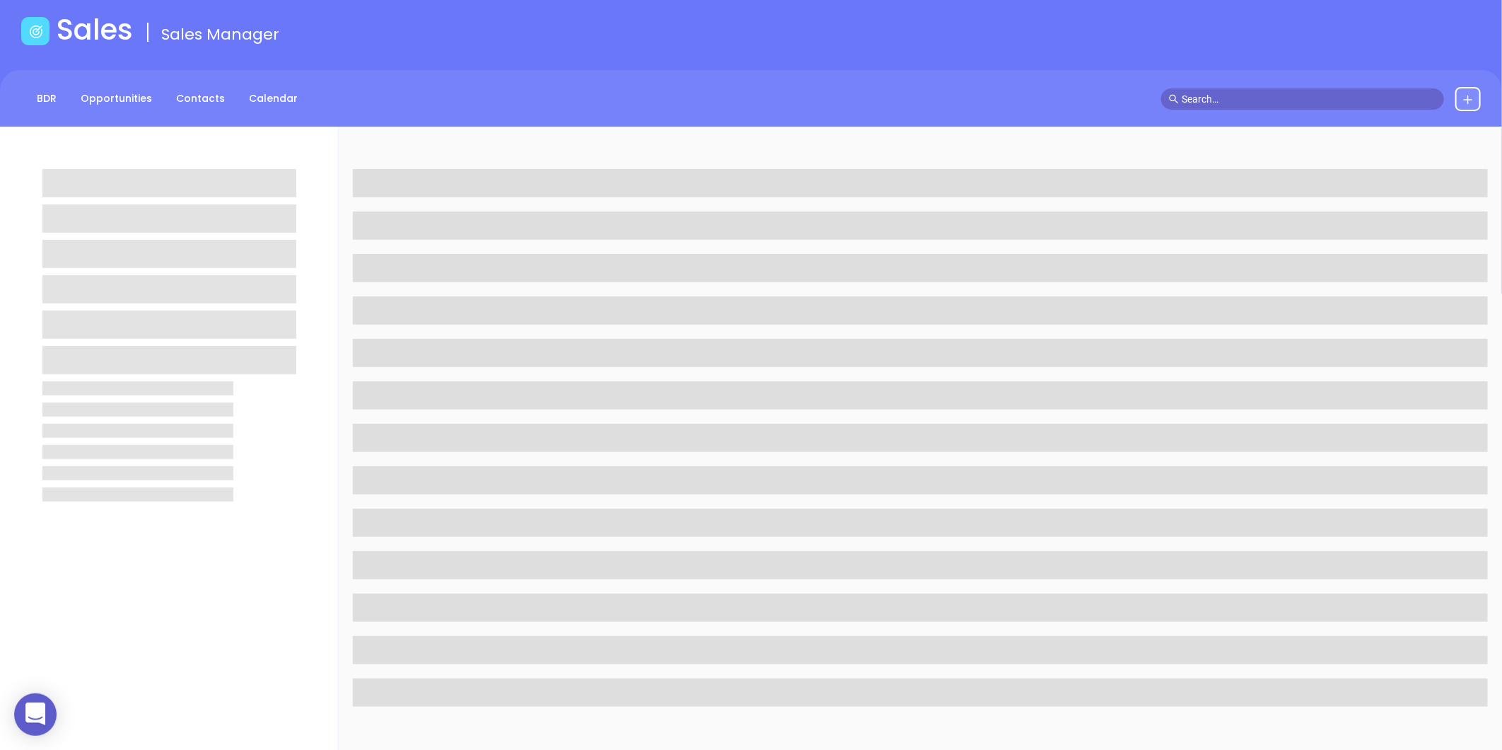
scroll to position [157, 0]
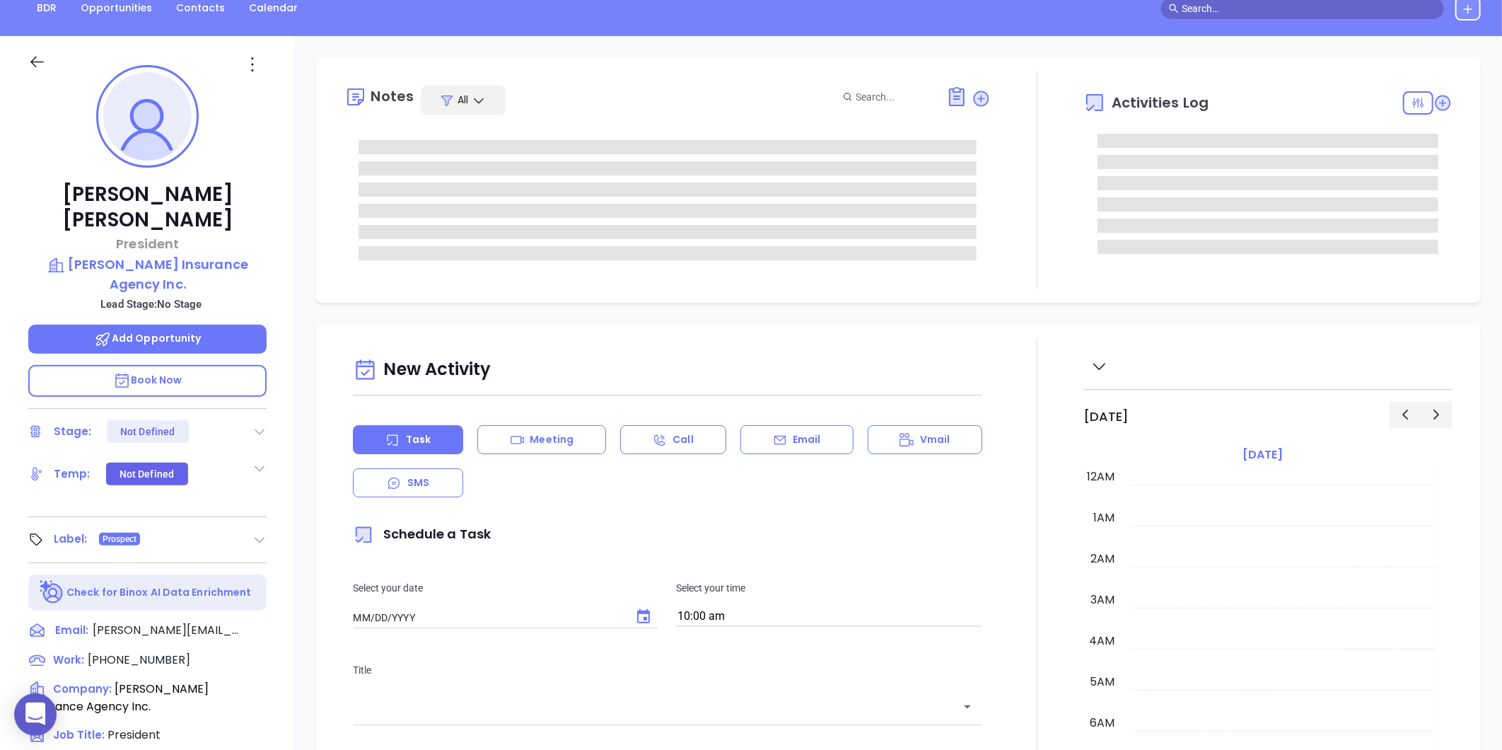
type input "[DATE]"
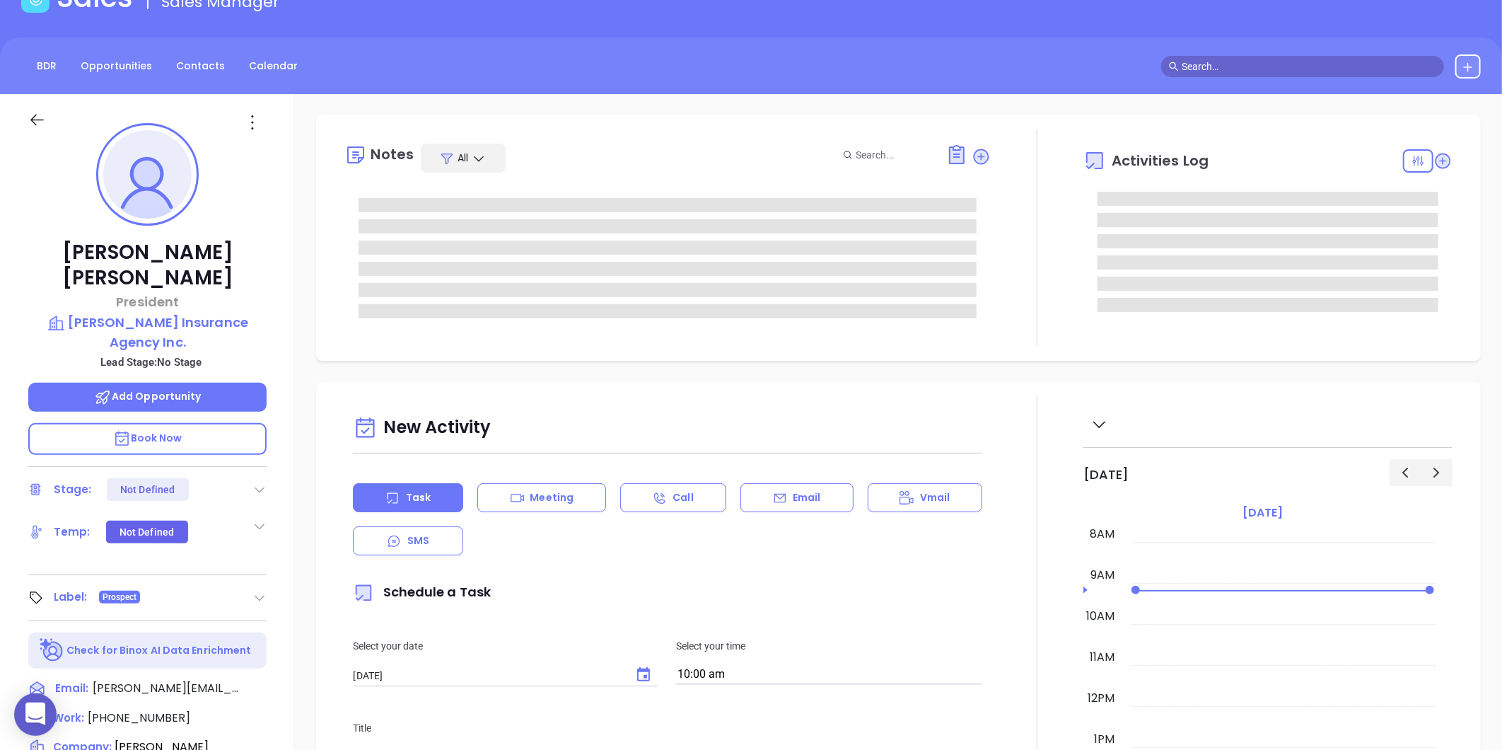
scroll to position [78, 0]
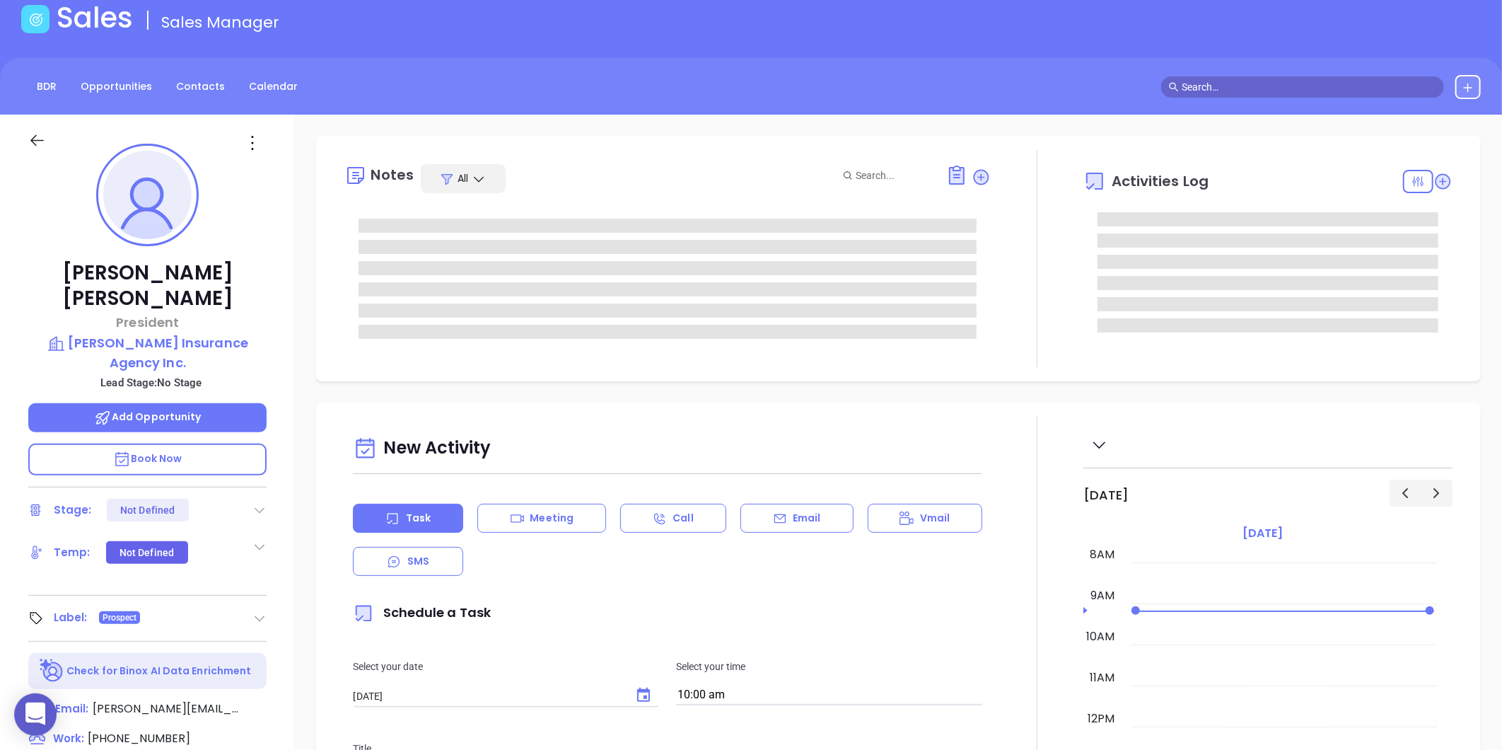
click at [248, 136] on icon at bounding box center [252, 143] width 23 height 23
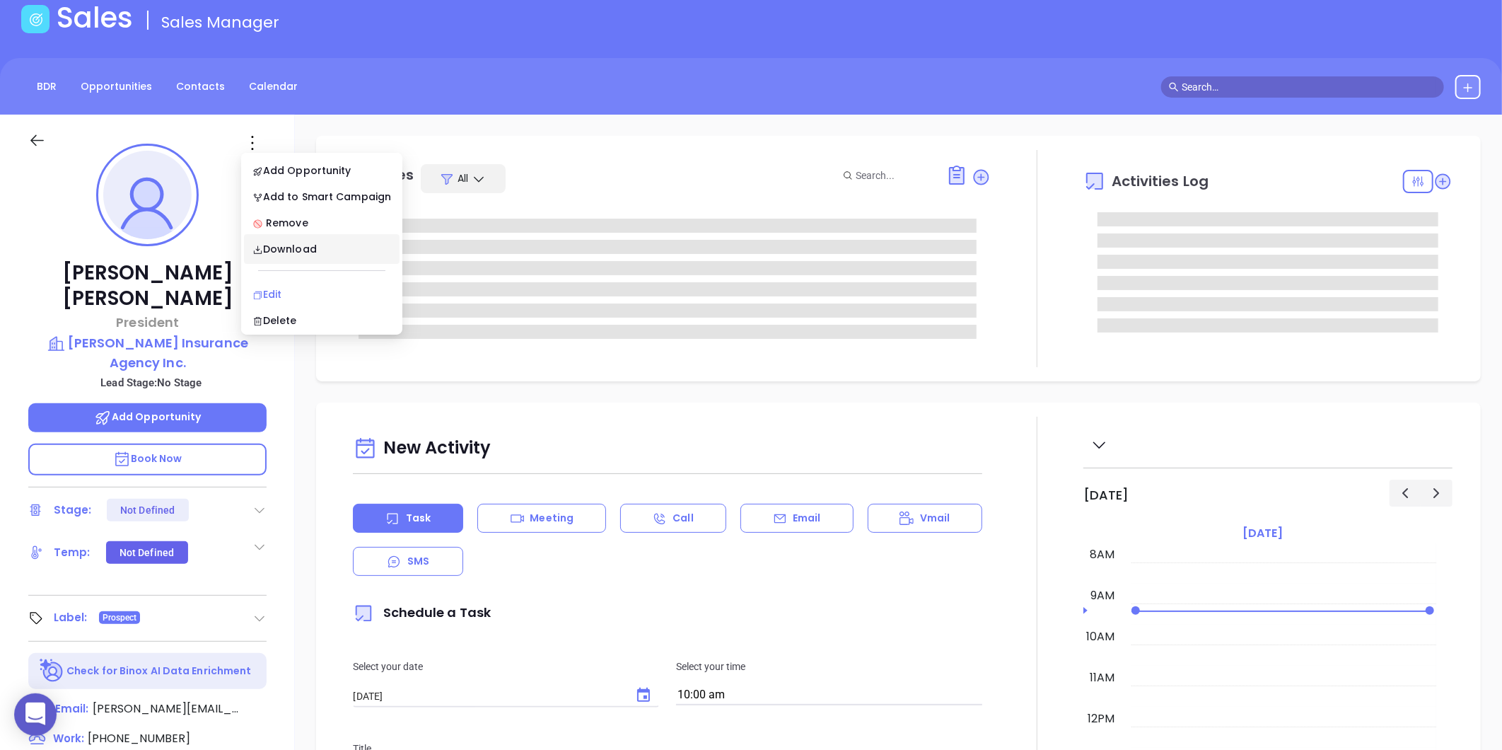
type input "[PERSON_NAME]"
click at [262, 292] on div "Edit" at bounding box center [321, 294] width 139 height 16
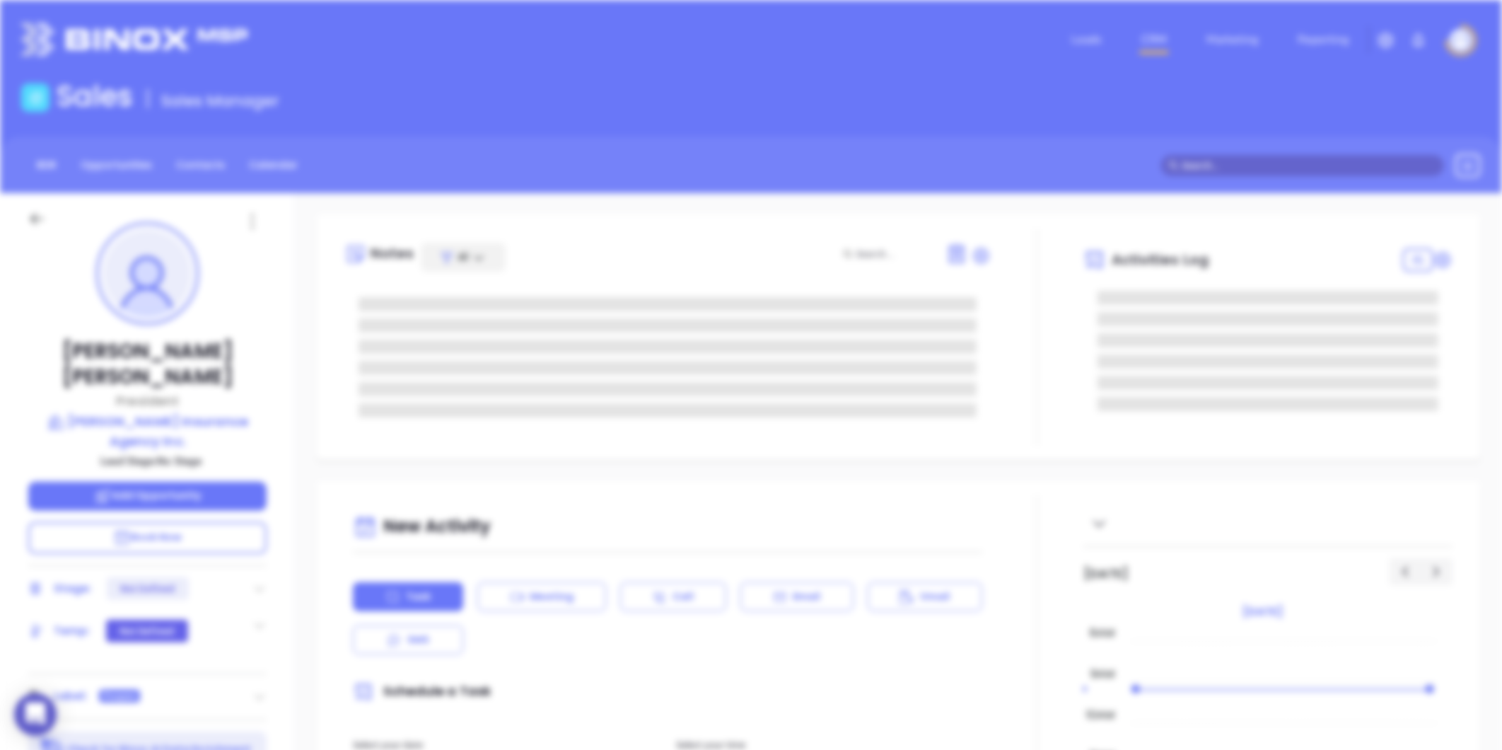
scroll to position [0, 0]
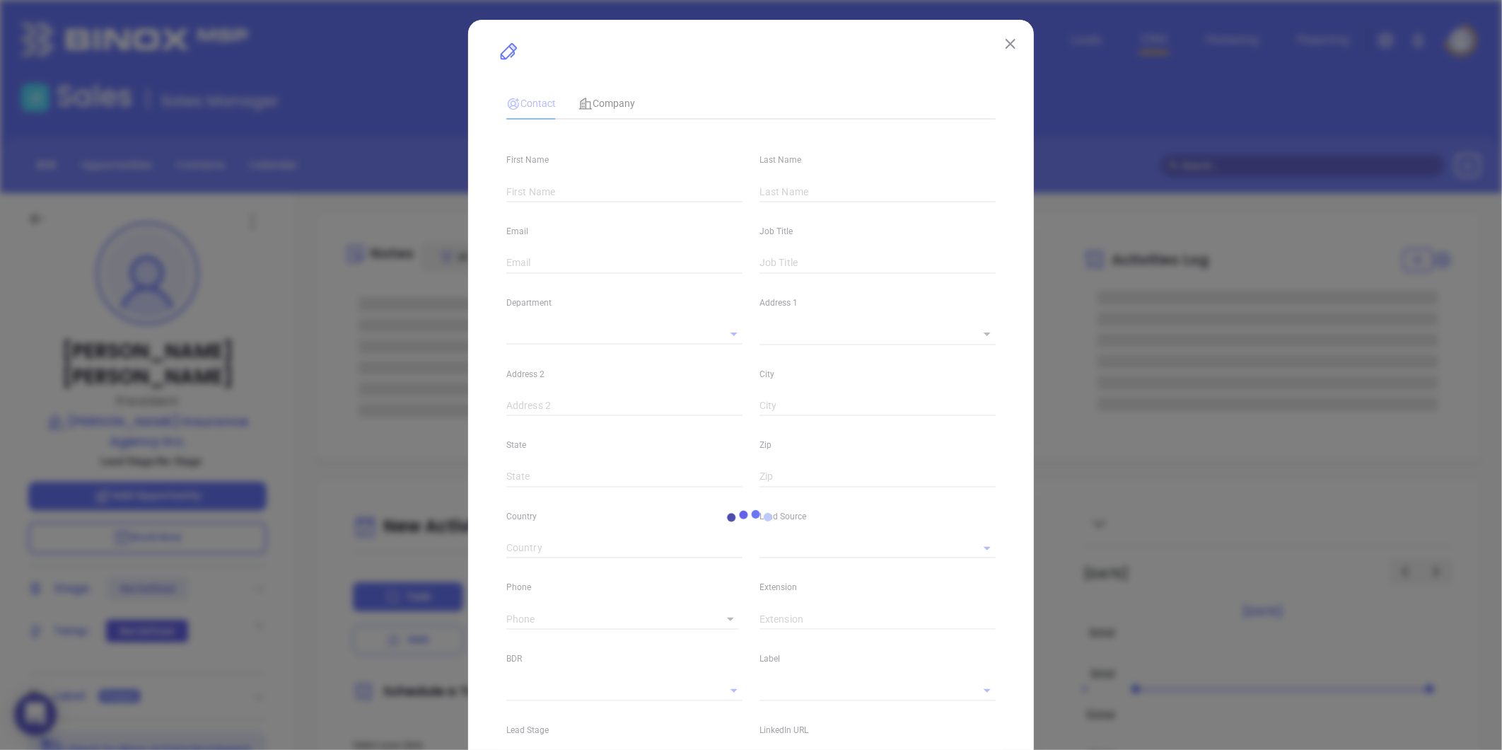
type input "Robby"
type input "Jones"
type input "[PERSON_NAME][EMAIL_ADDRESS][DOMAIN_NAME]"
type input "President"
type input "1"
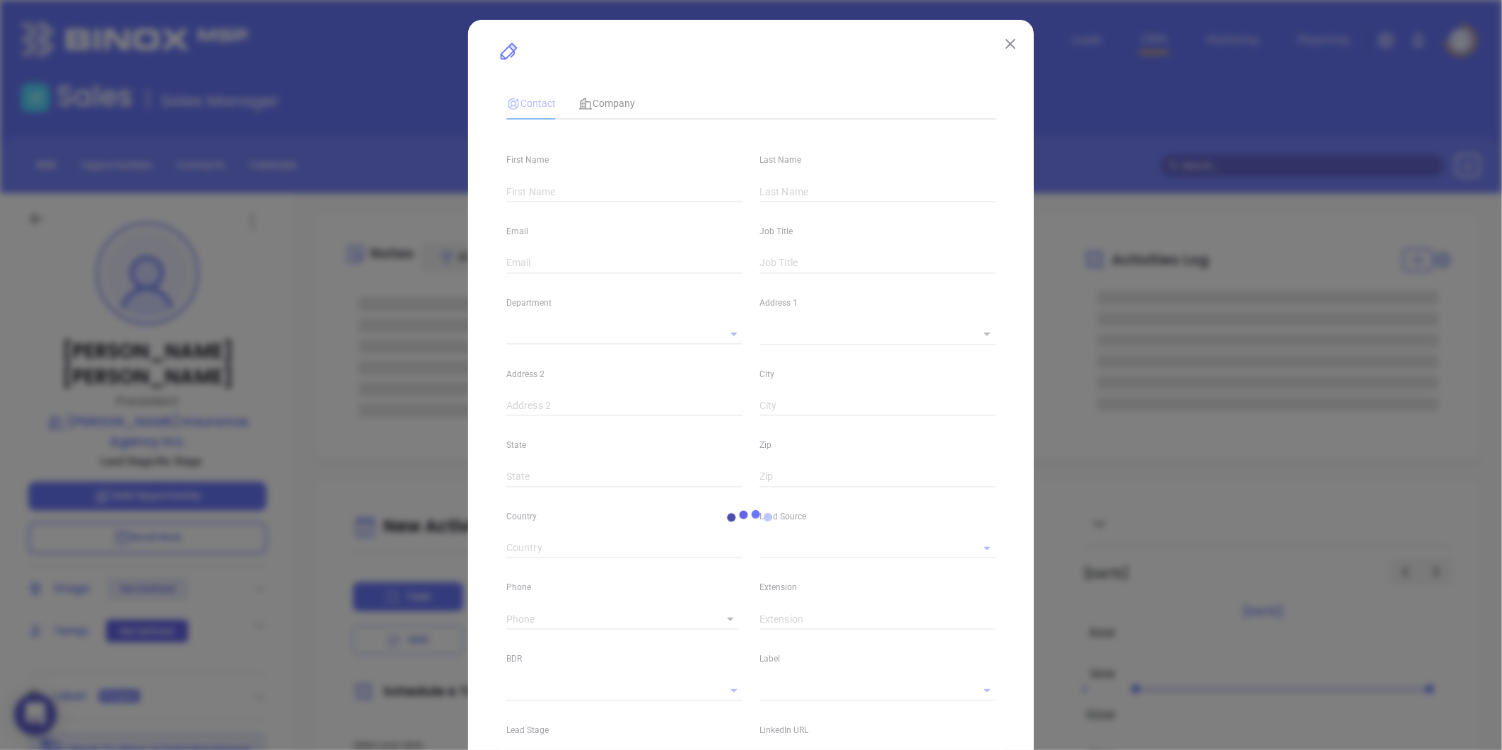
type input "www.linkedin.com/in/robby-jones"
type input "Marketing"
type input "Other"
type input "undefined undefined"
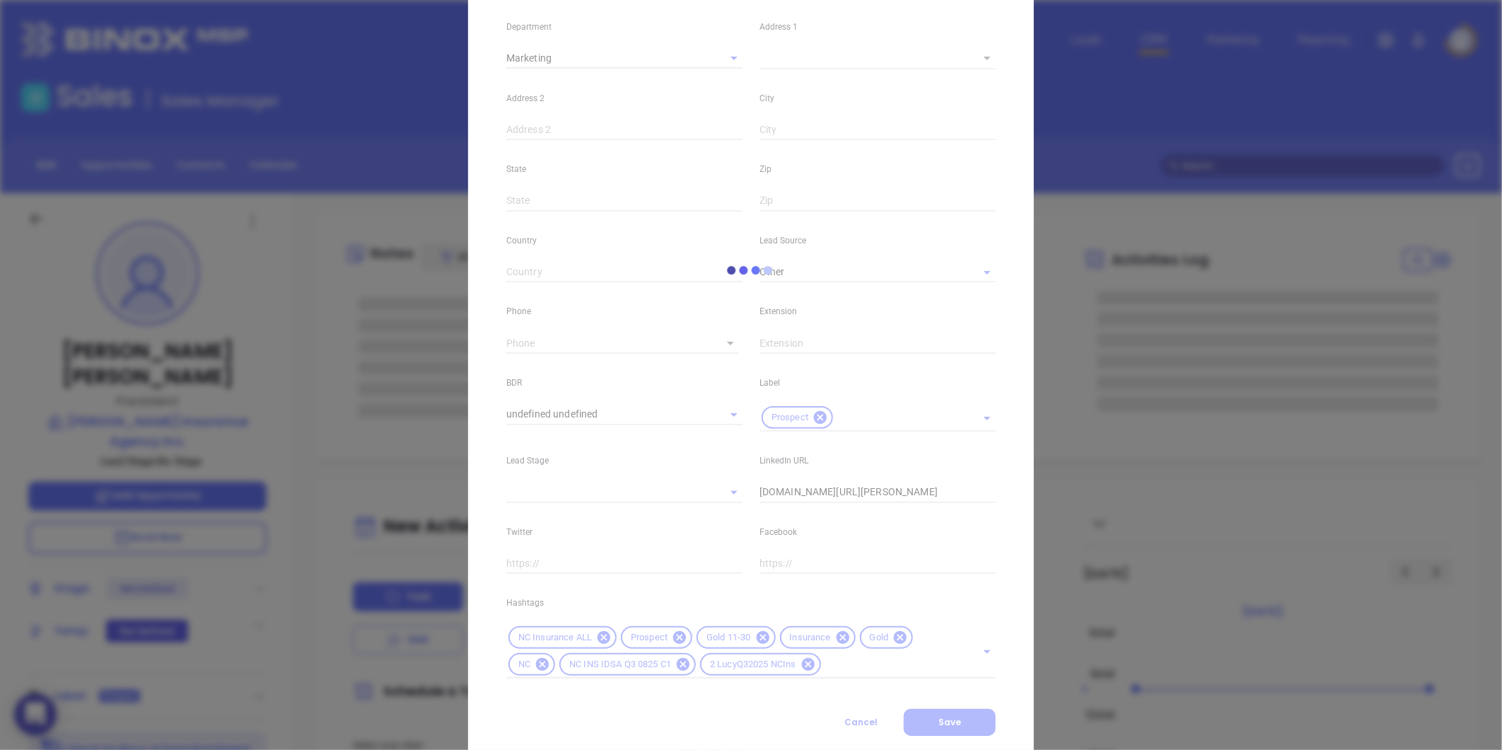
scroll to position [315, 0]
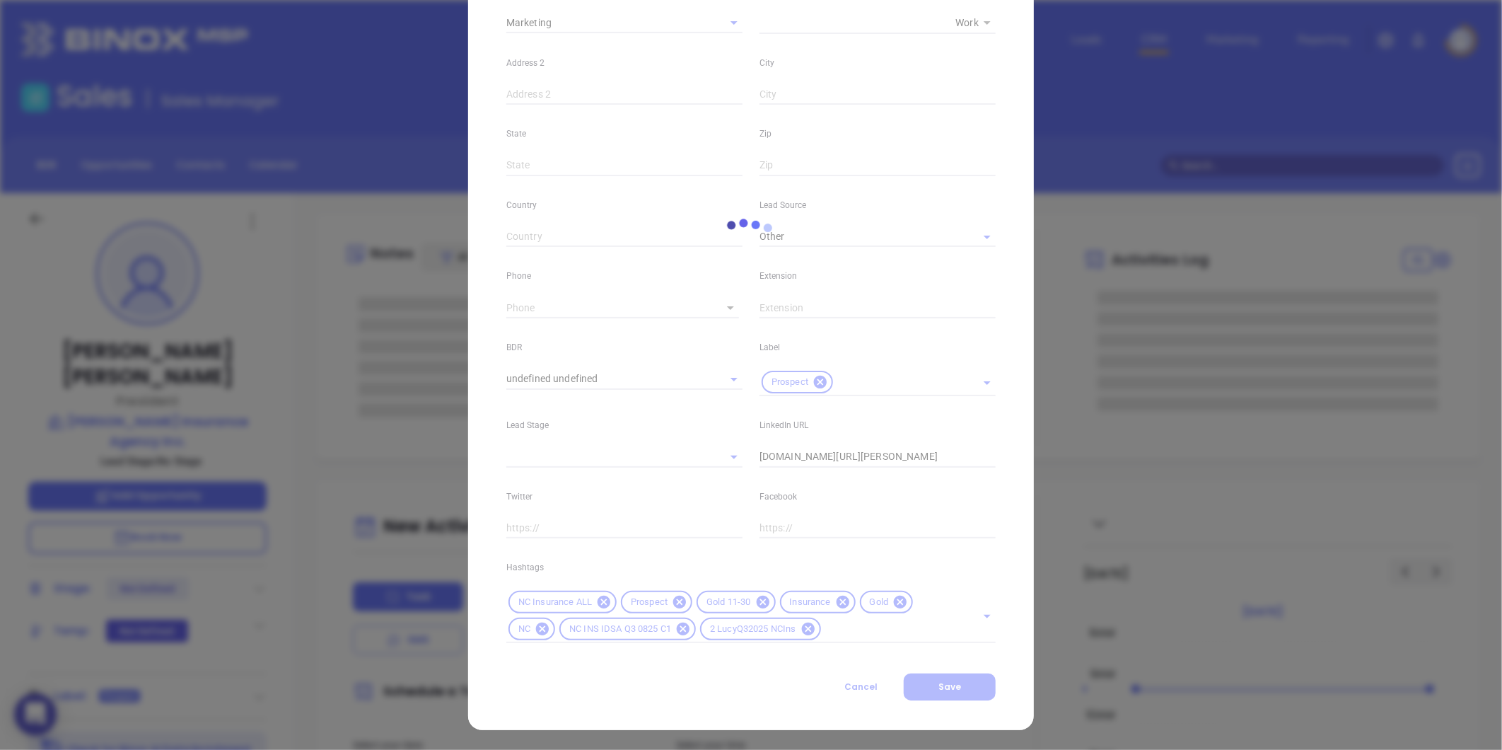
type input "[PHONE_NUMBER]"
type input "1"
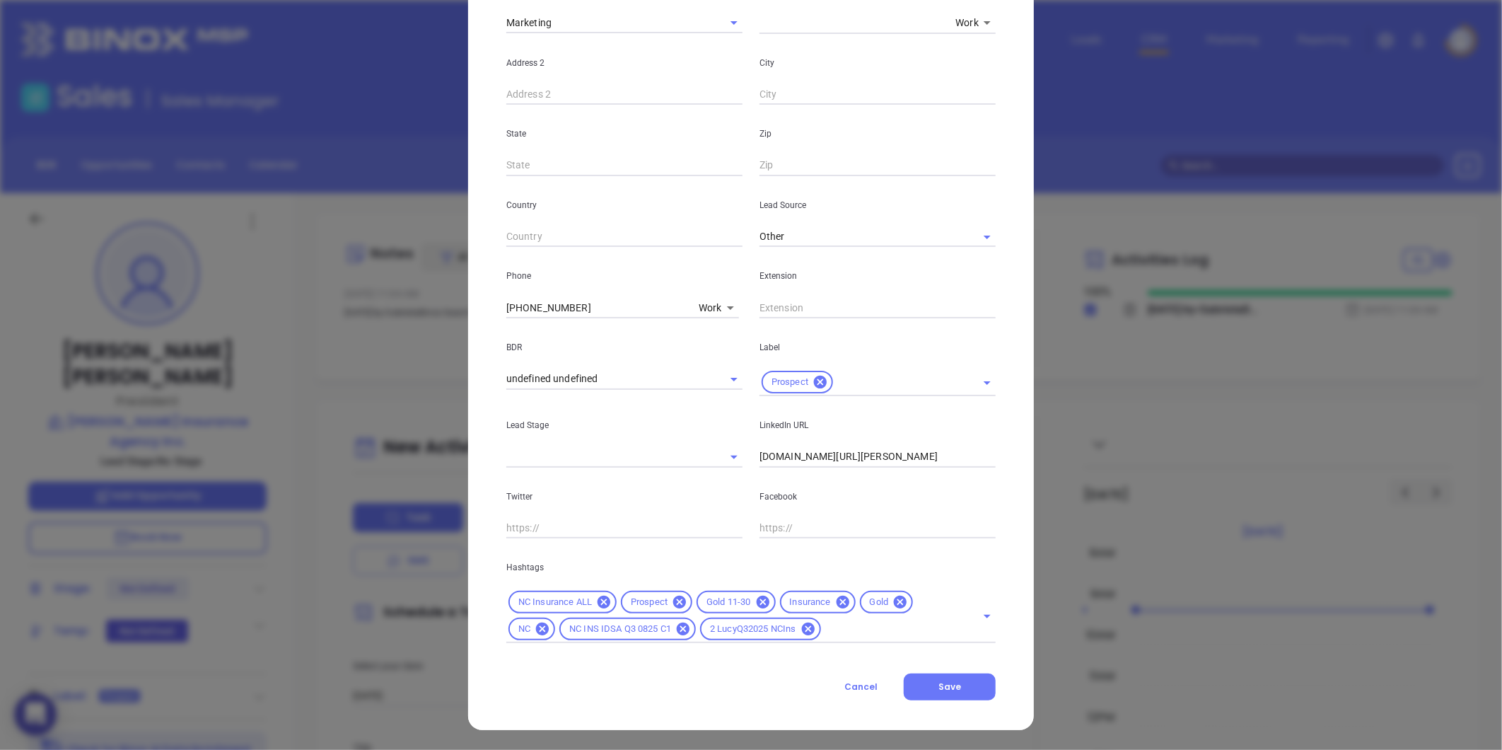
click at [892, 595] on icon at bounding box center [900, 602] width 16 height 16
click at [953, 686] on span "Save" at bounding box center [949, 686] width 23 height 12
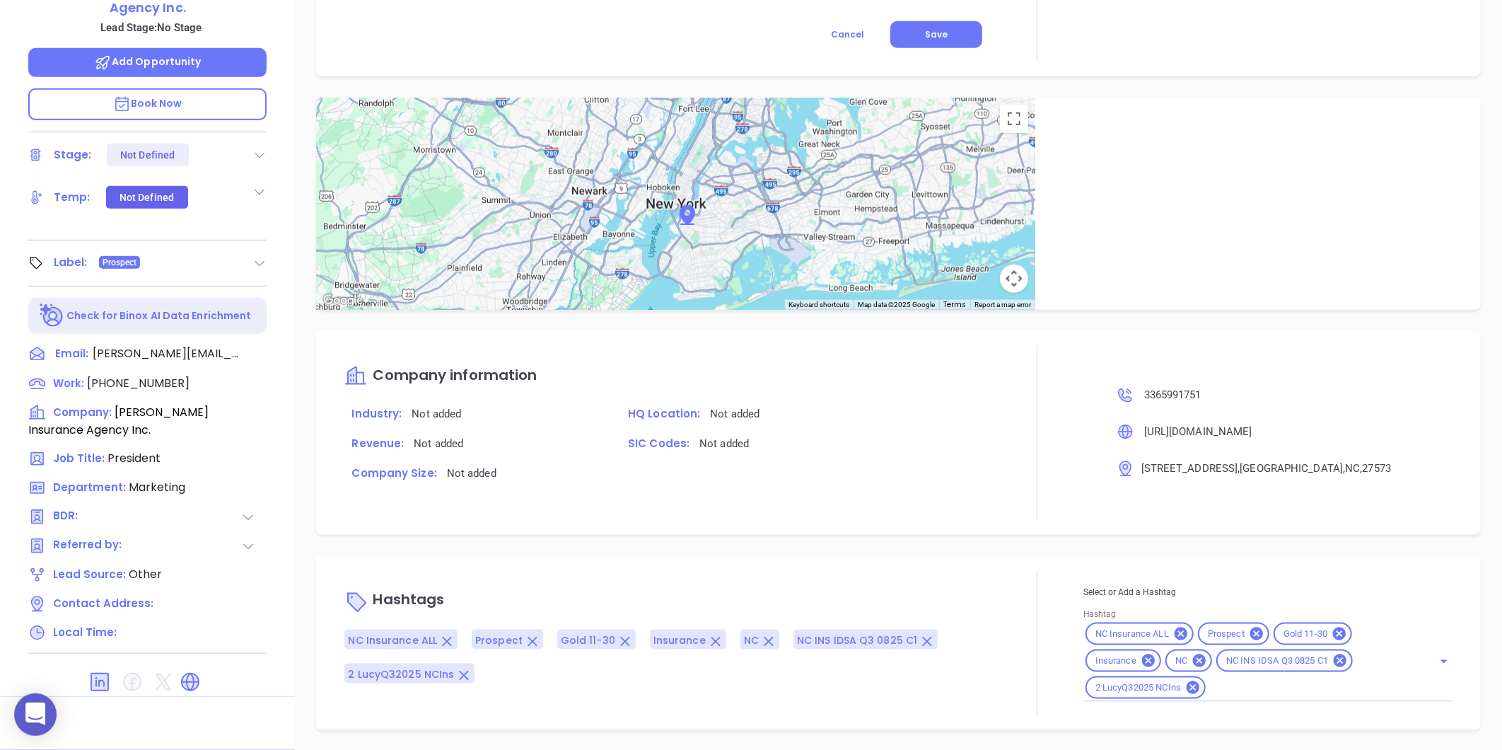
scroll to position [276, 0]
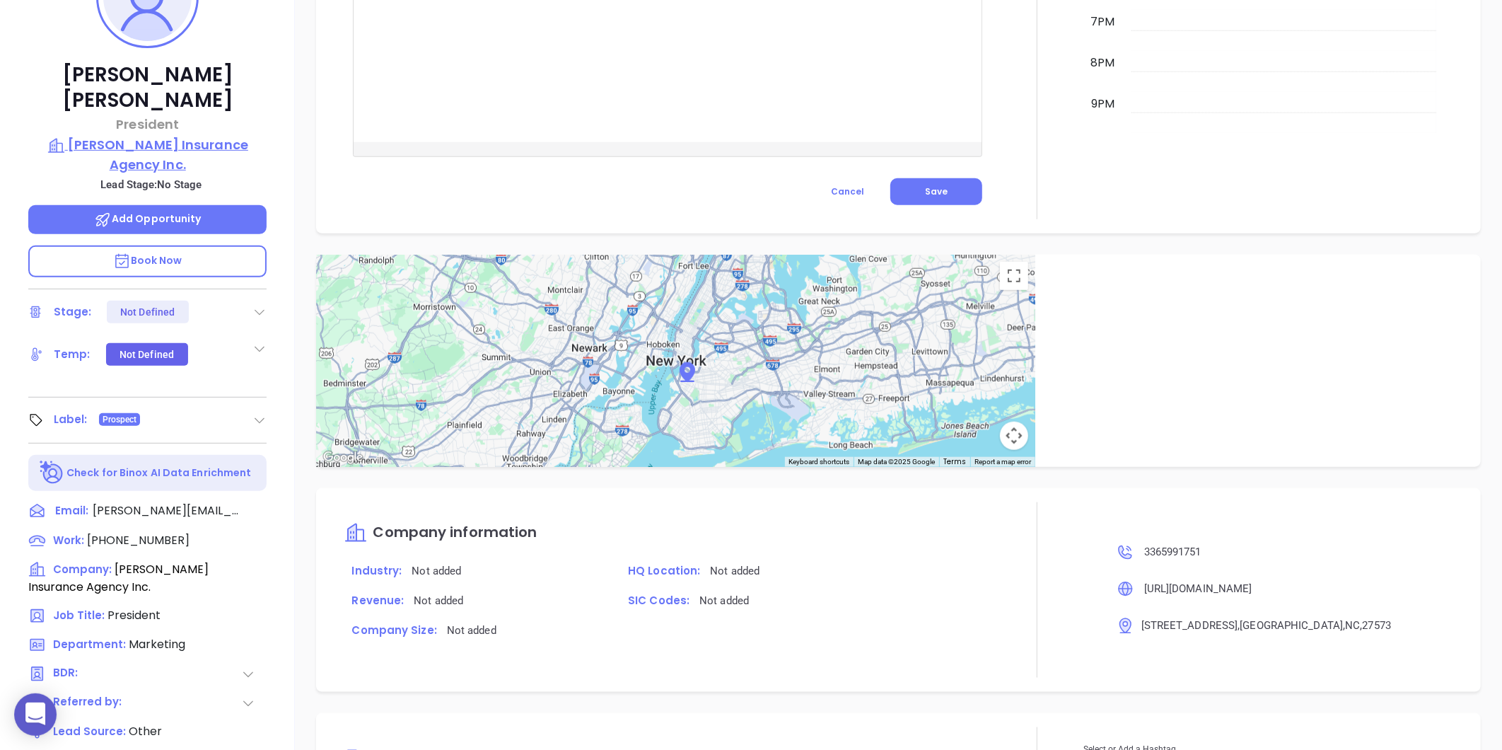
click at [171, 135] on p "[PERSON_NAME] Insurance Agency Inc." at bounding box center [147, 154] width 238 height 39
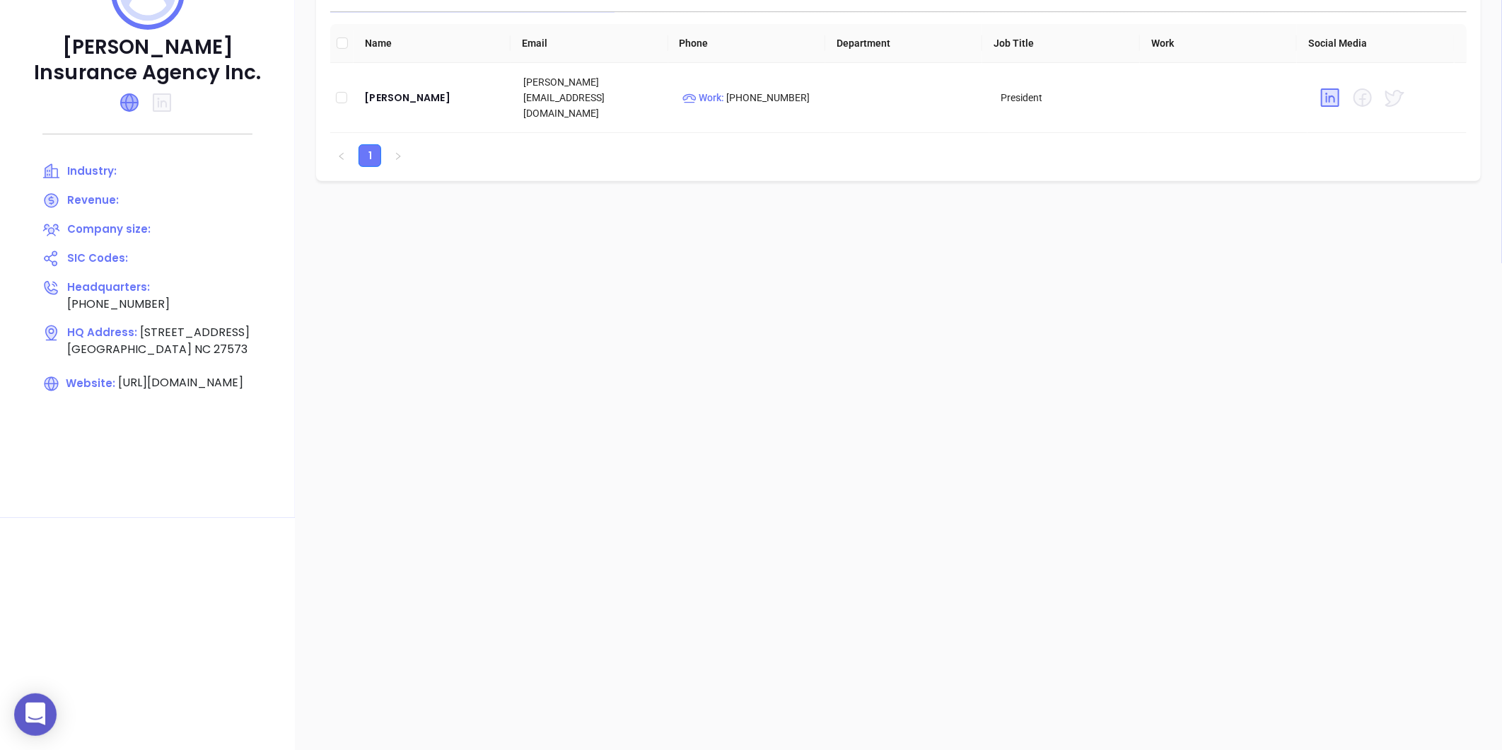
click at [128, 106] on icon at bounding box center [129, 102] width 17 height 17
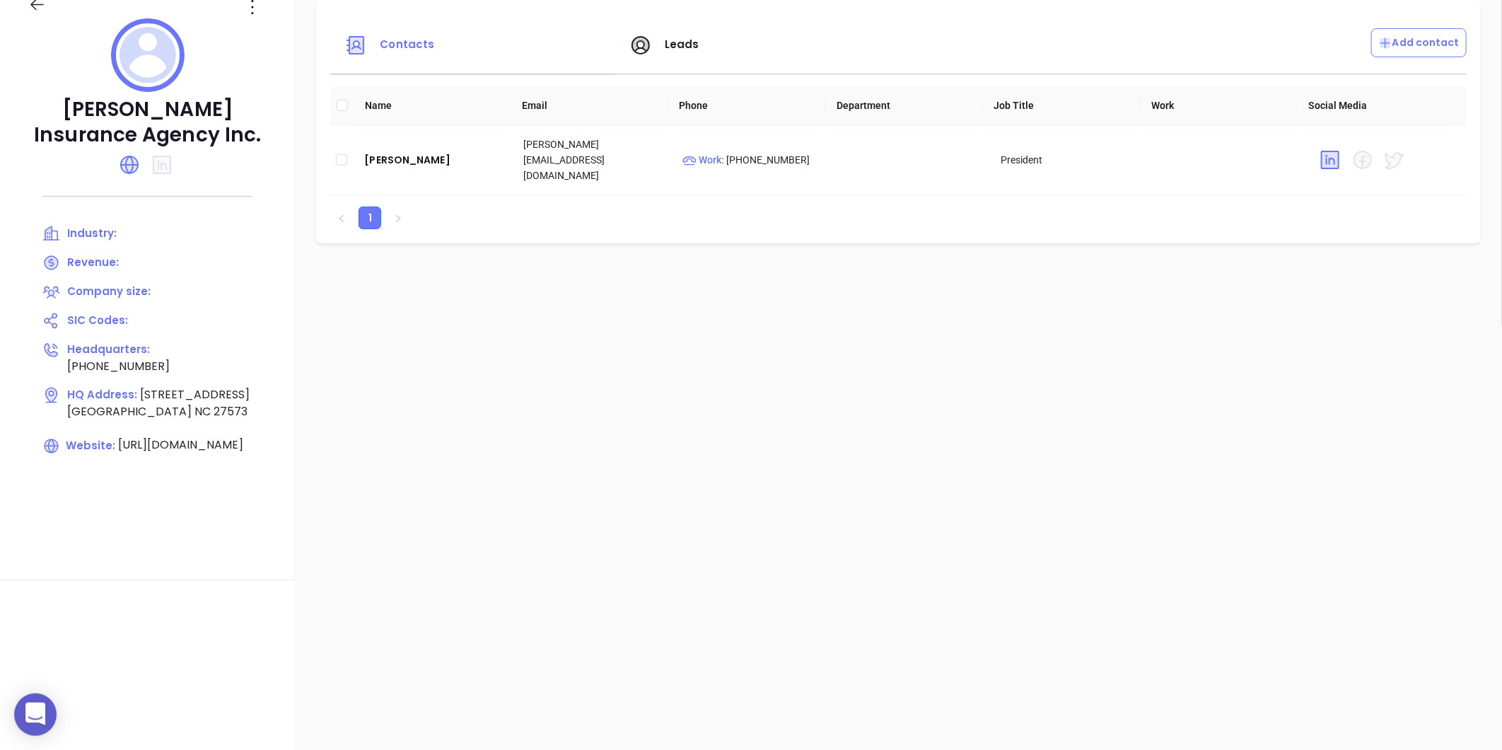
scroll to position [119, 0]
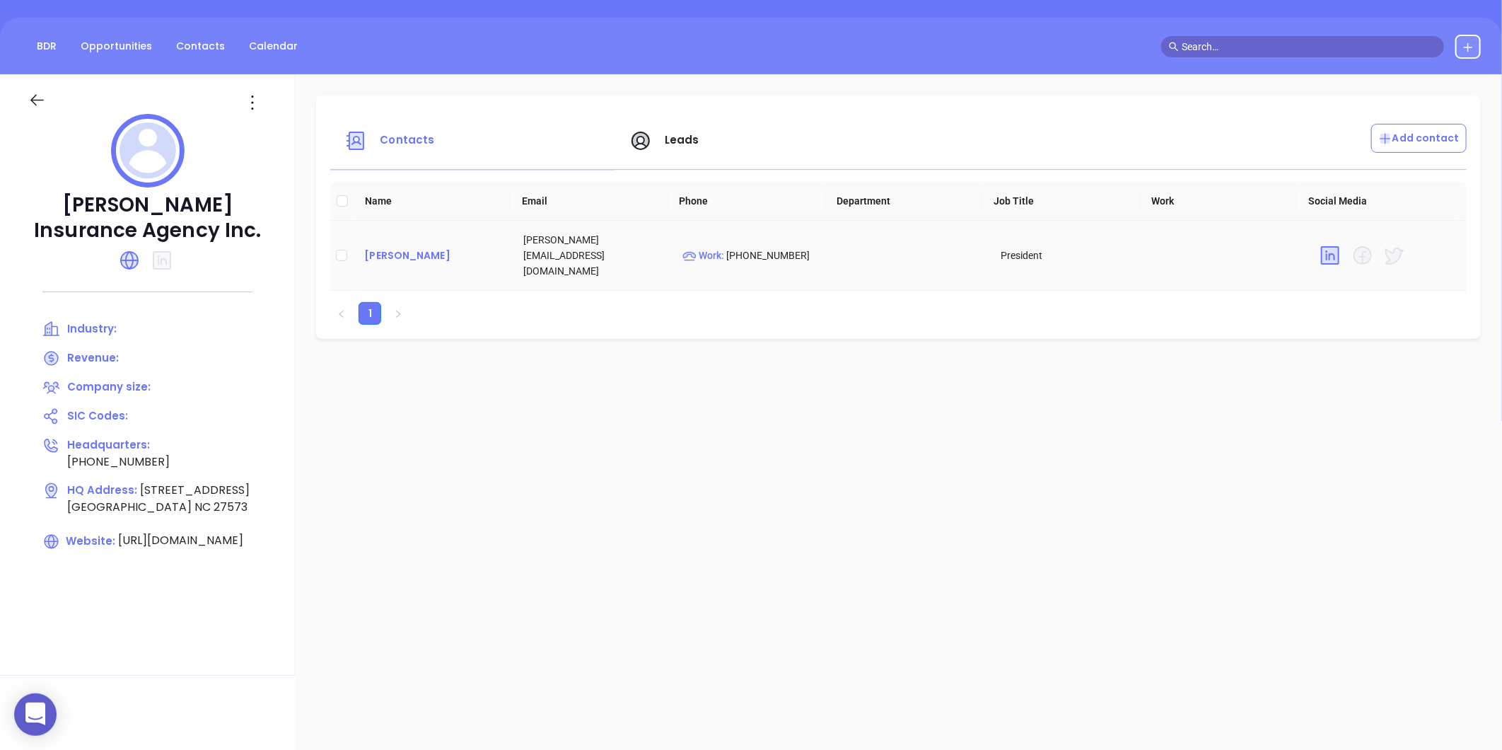
click at [385, 248] on div "[PERSON_NAME]" at bounding box center [432, 255] width 136 height 17
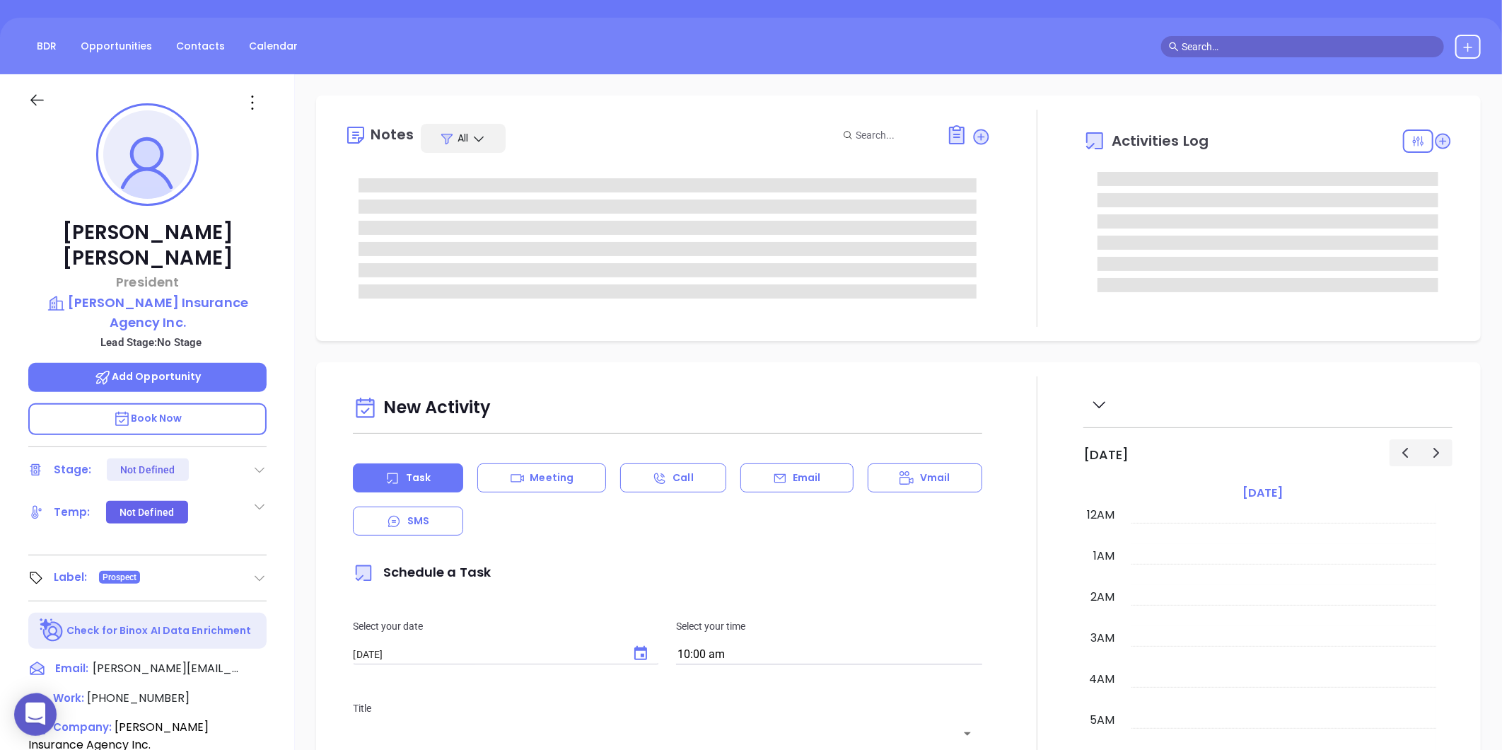
scroll to position [329, 0]
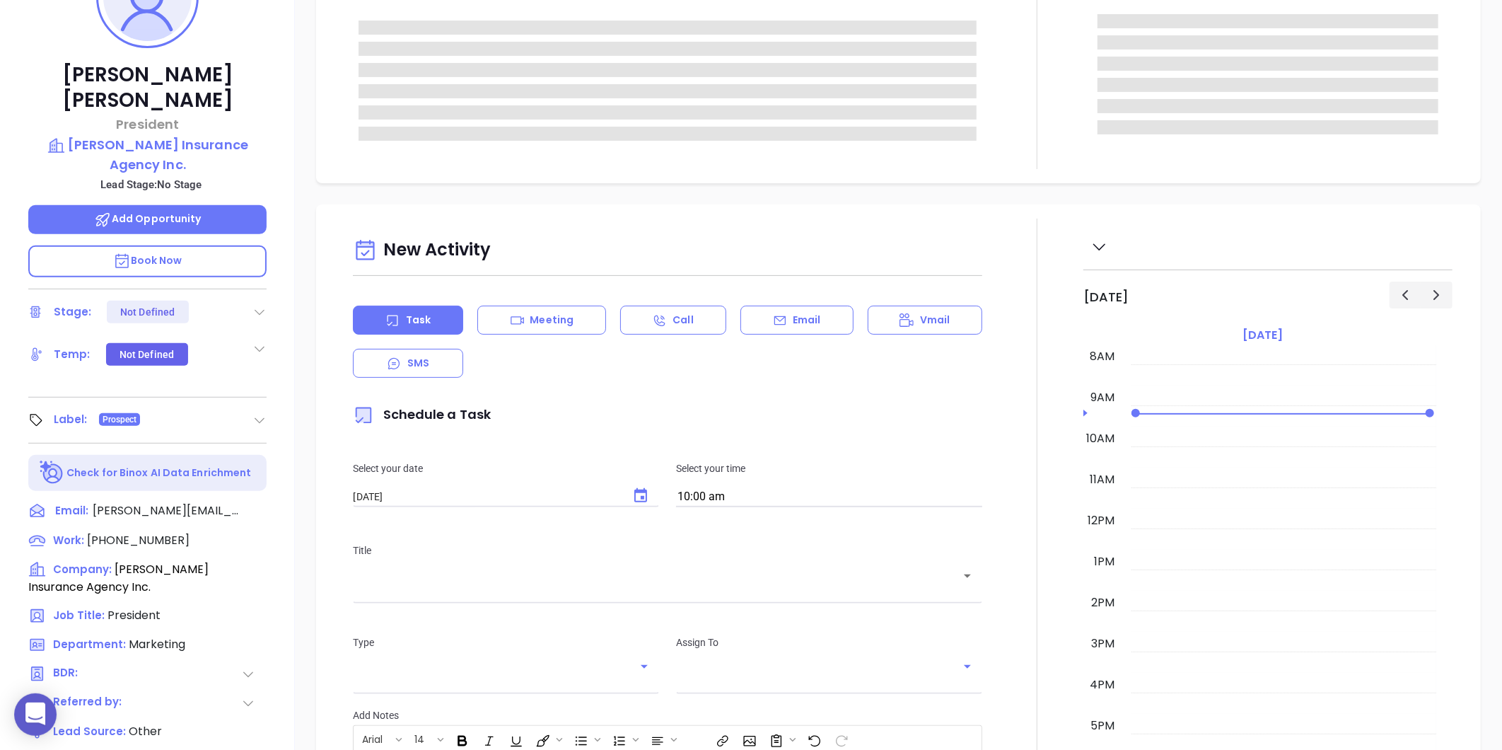
type input "[PERSON_NAME]"
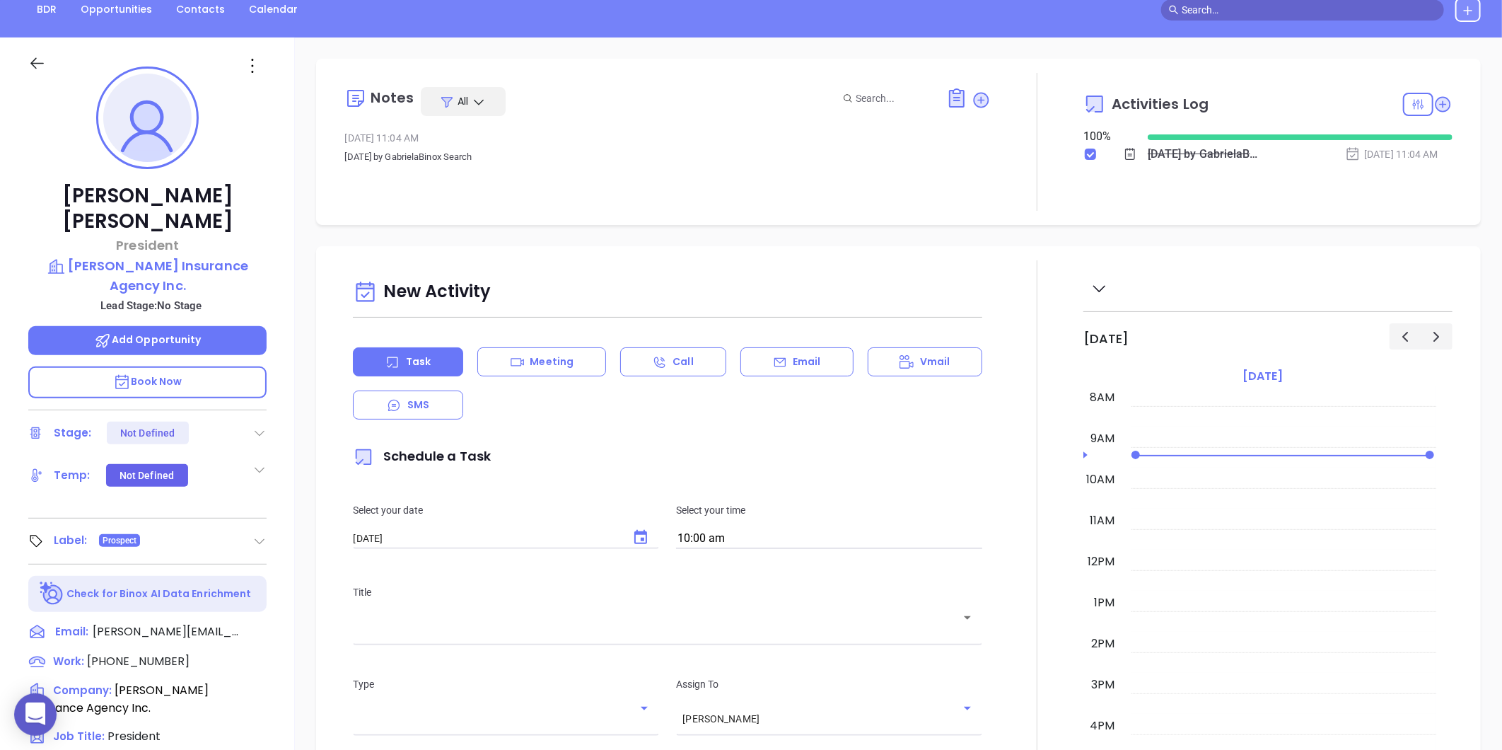
scroll to position [119, 0]
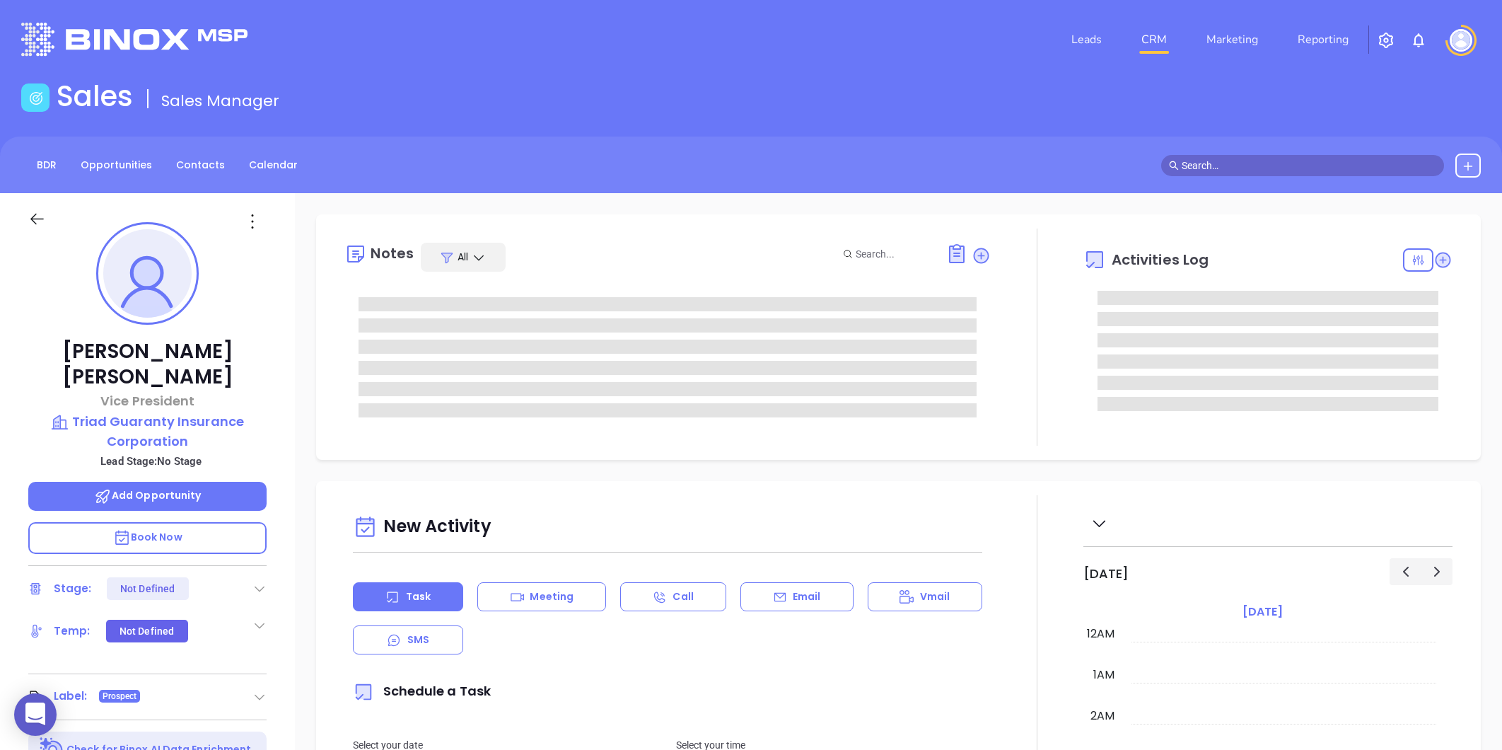
type input "[DATE]"
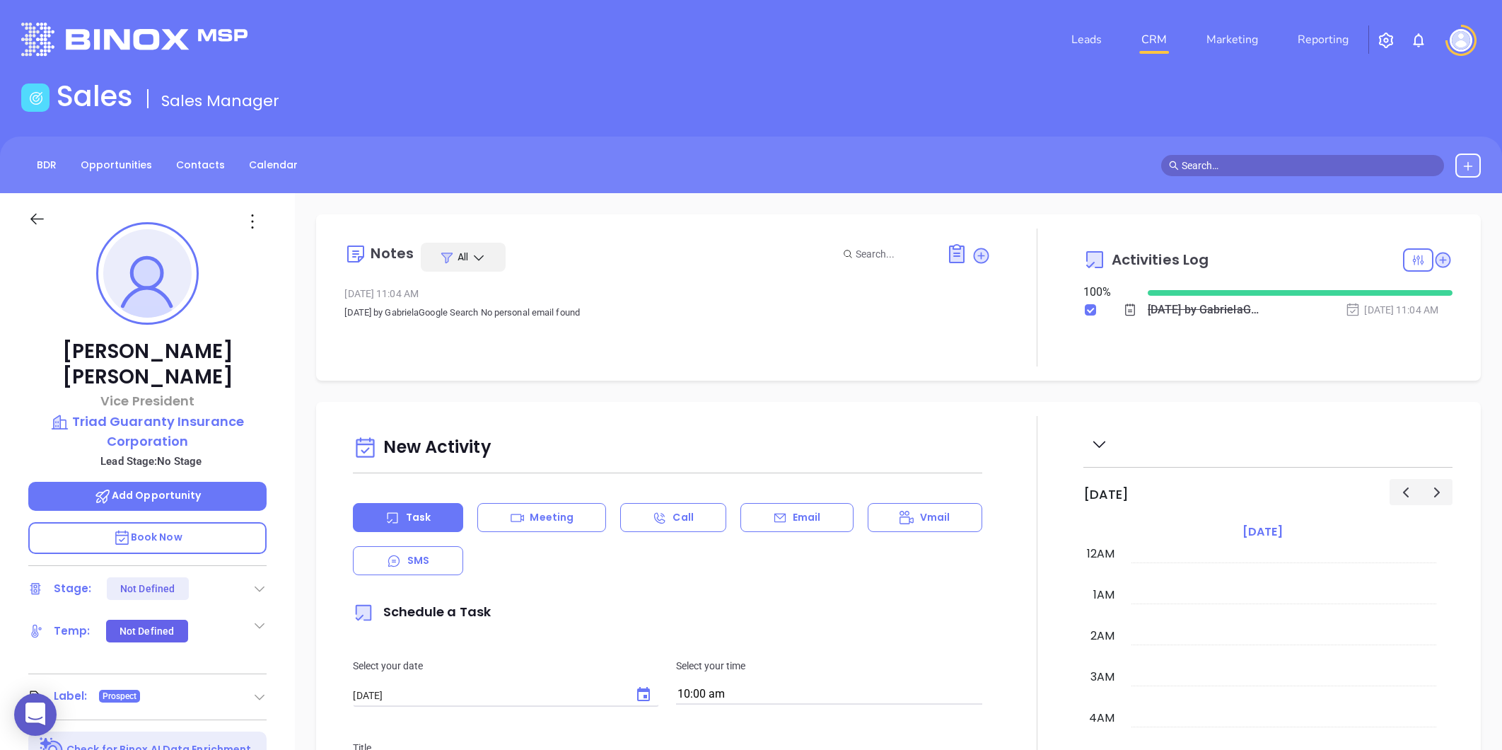
type input "[PERSON_NAME]"
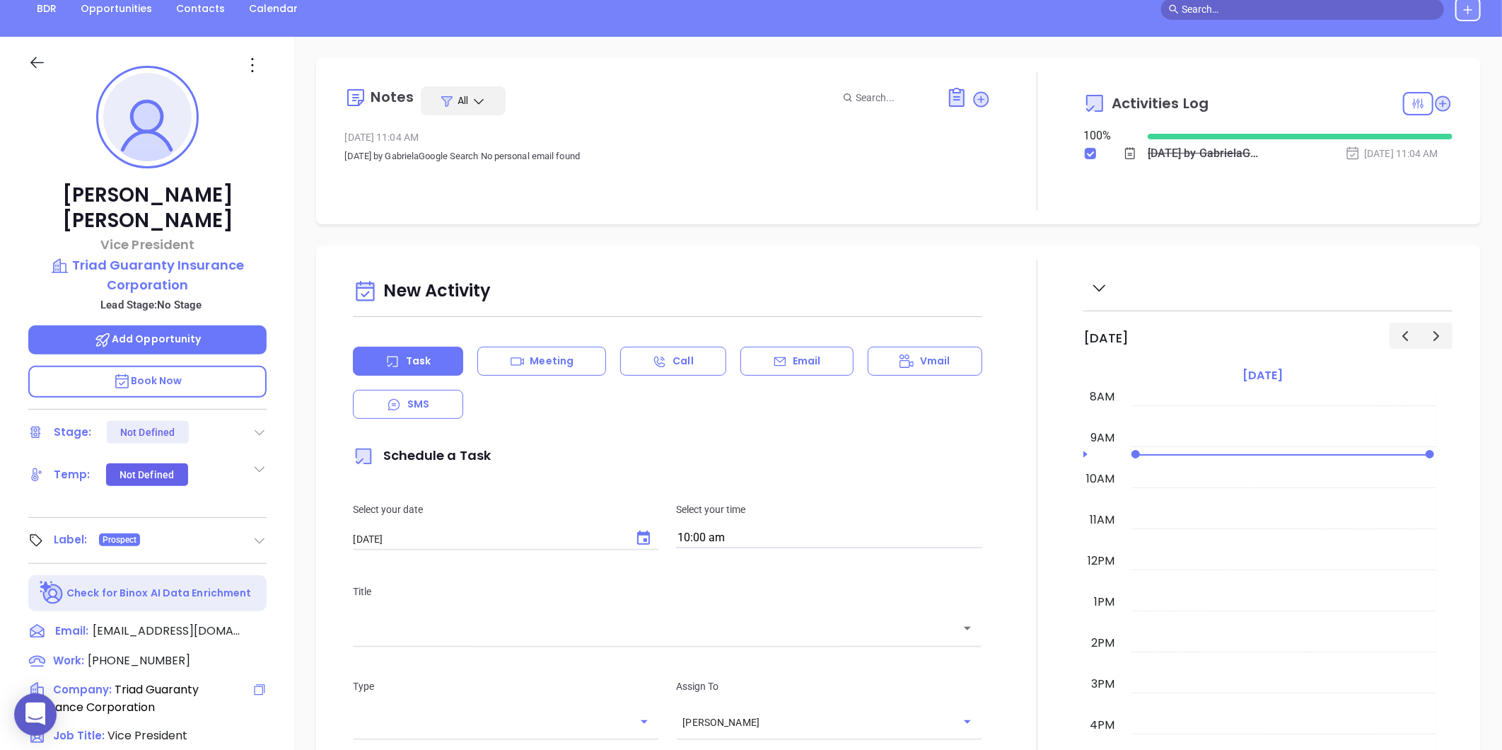
scroll to position [119, 0]
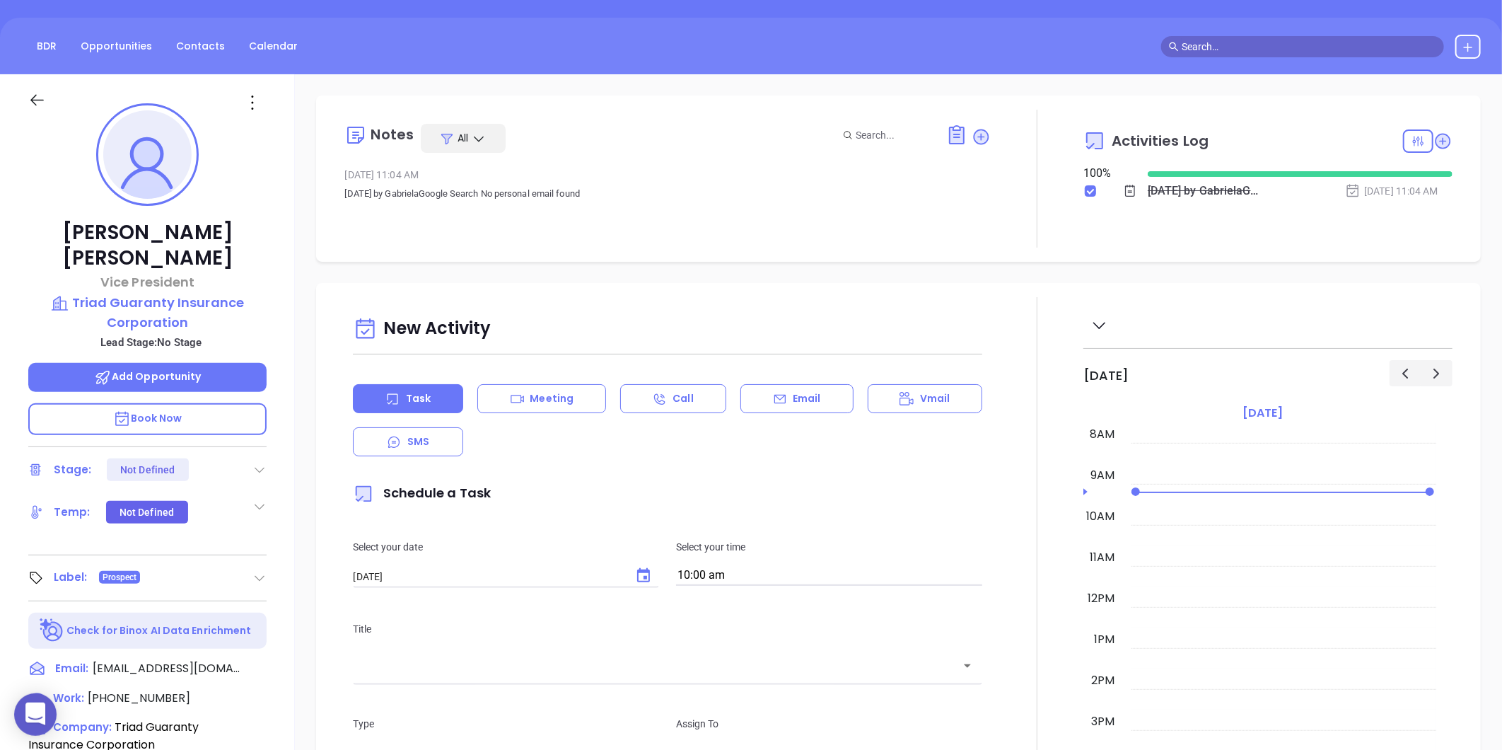
click at [248, 81] on div at bounding box center [147, 99] width 255 height 50
click at [253, 103] on icon at bounding box center [252, 102] width 23 height 23
click at [288, 259] on div "Edit" at bounding box center [321, 254] width 139 height 16
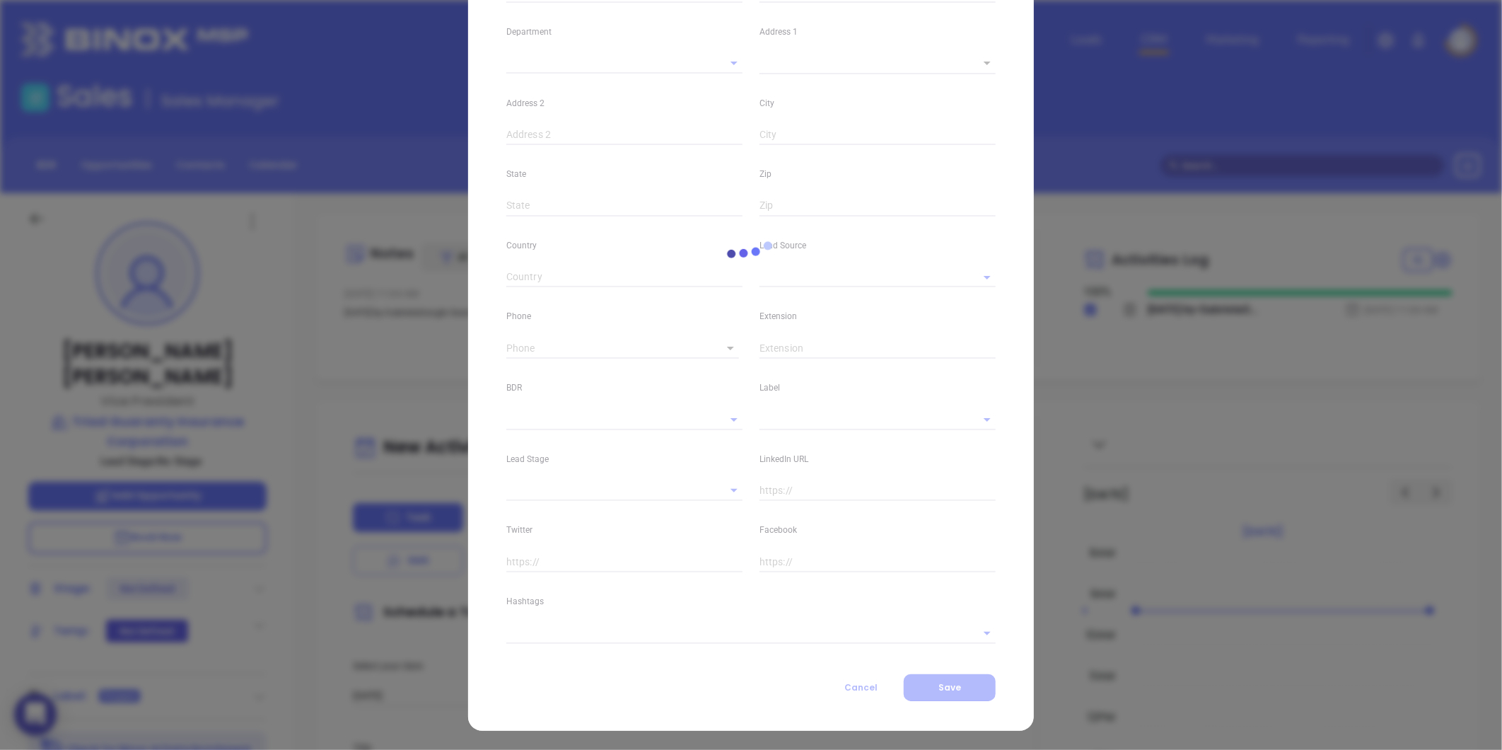
type input "Ken"
type input "Dwyer"
type input "customerservice@tgic.com"
type input "Vice President"
type input "1"
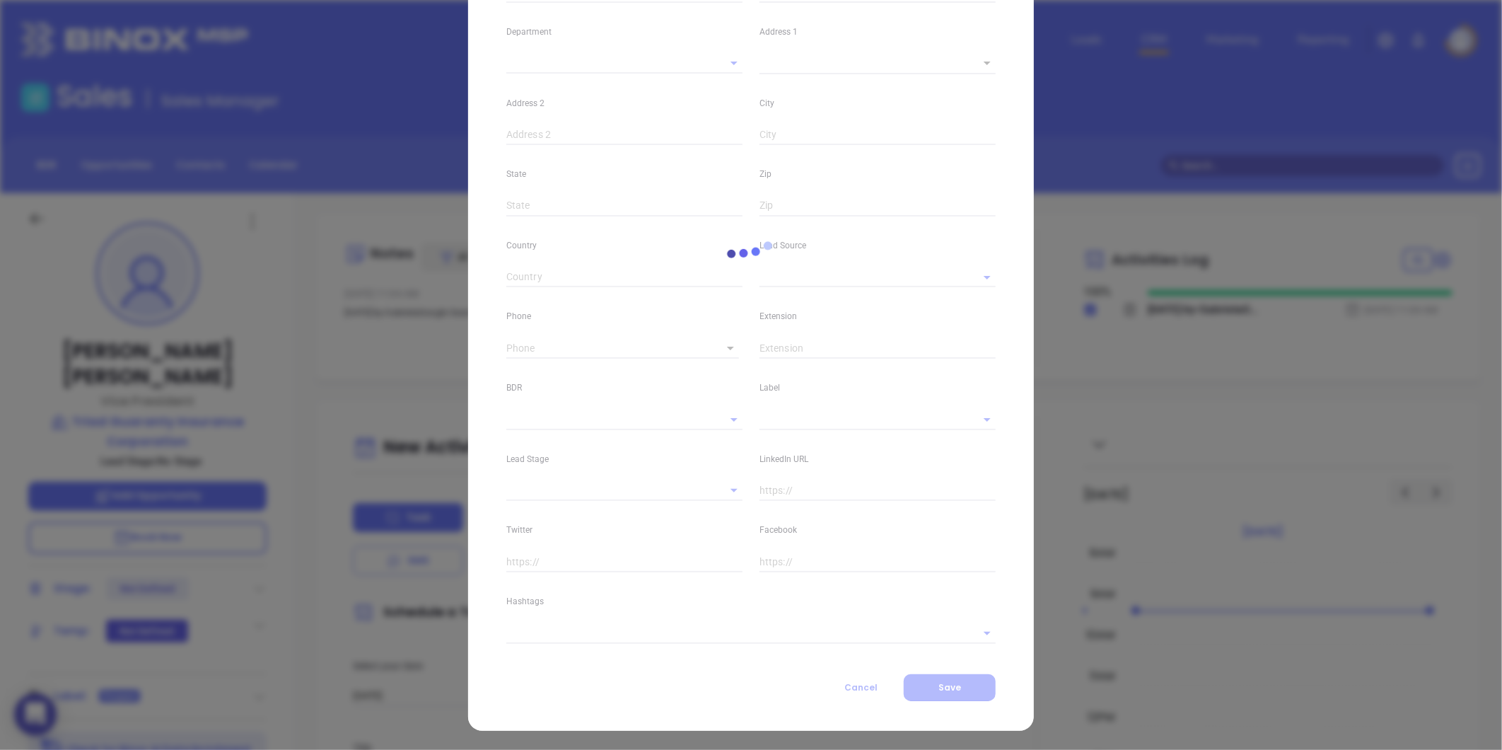
type input "www.linkedin.com/in/ken-dwyer-9961a8b"
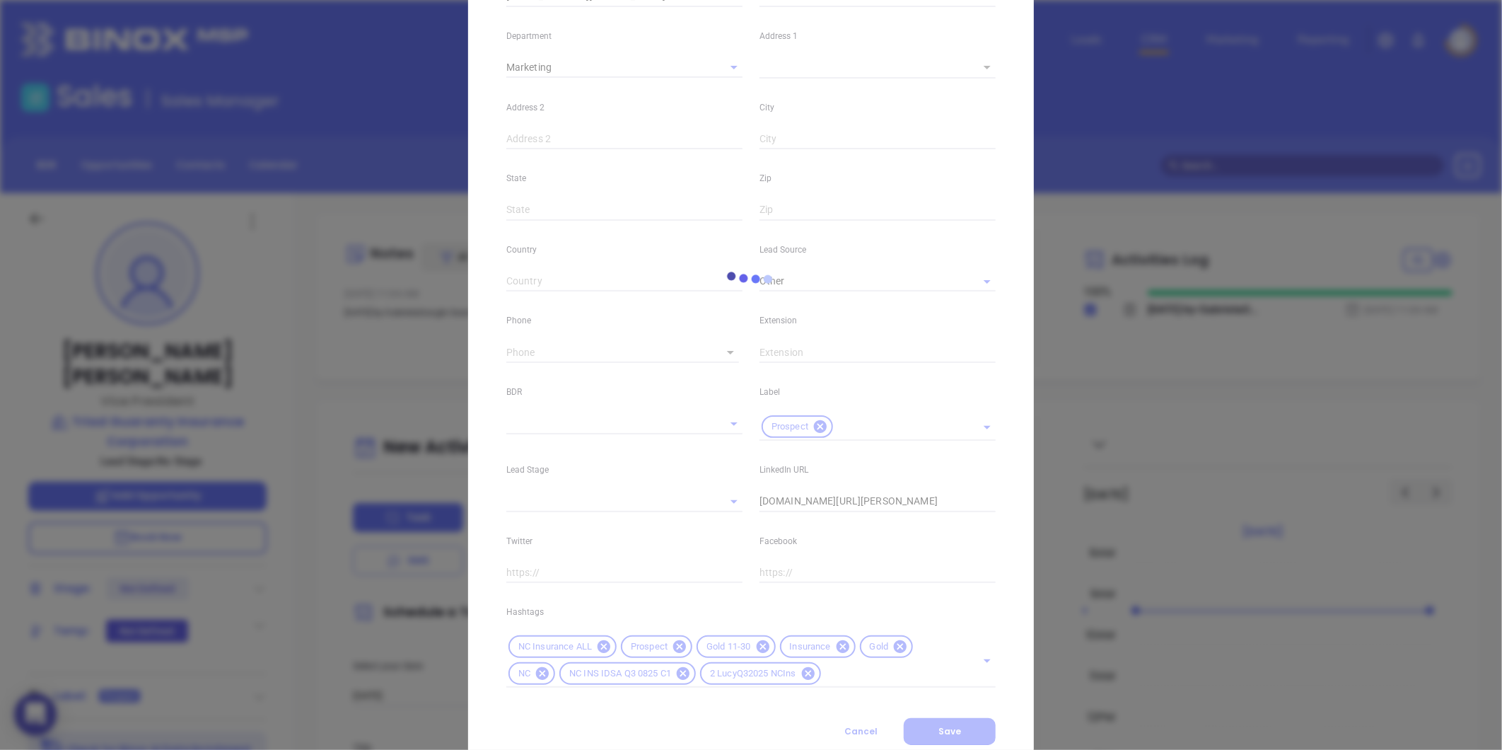
type input "Marketing"
type input "Other"
type input "undefined undefined"
type input "[PHONE_NUMBER]"
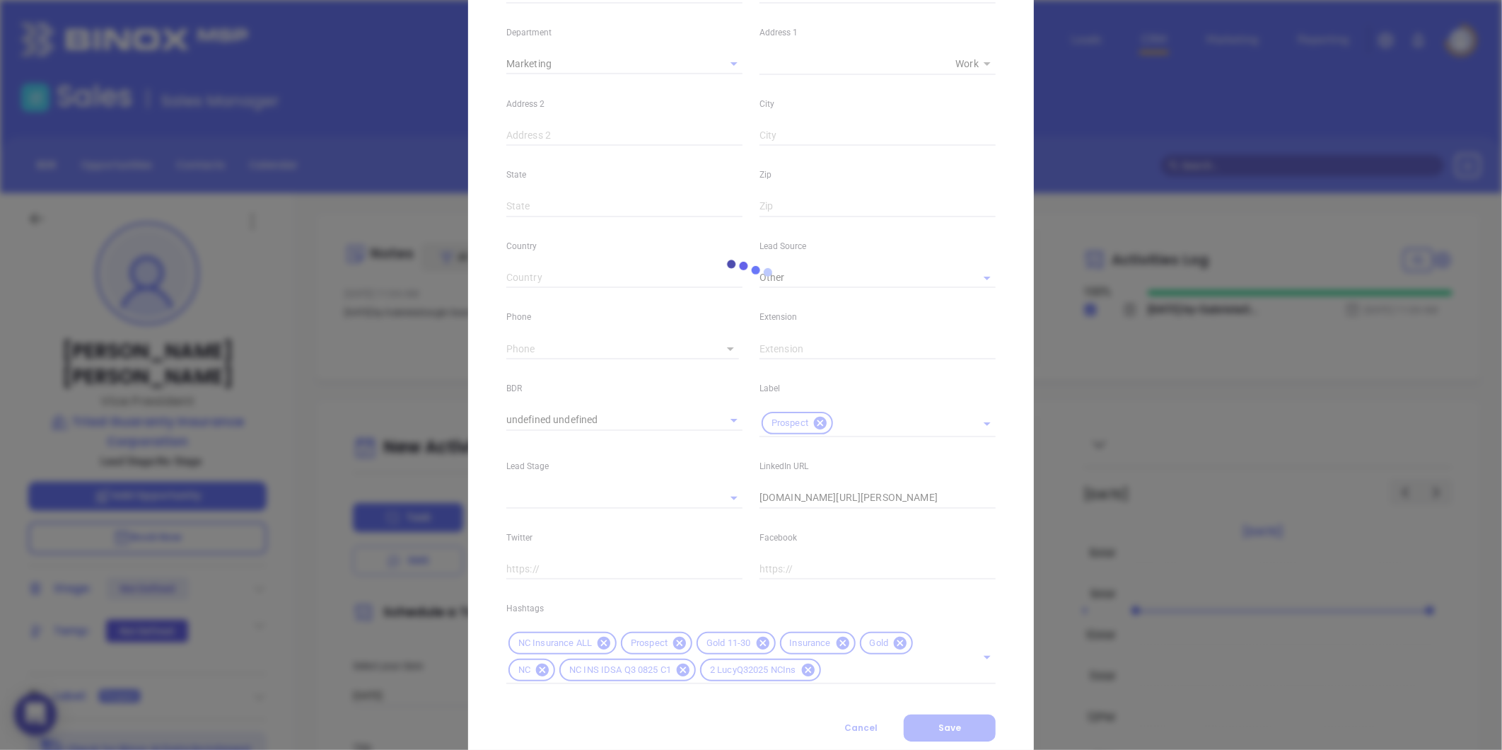
type input "1"
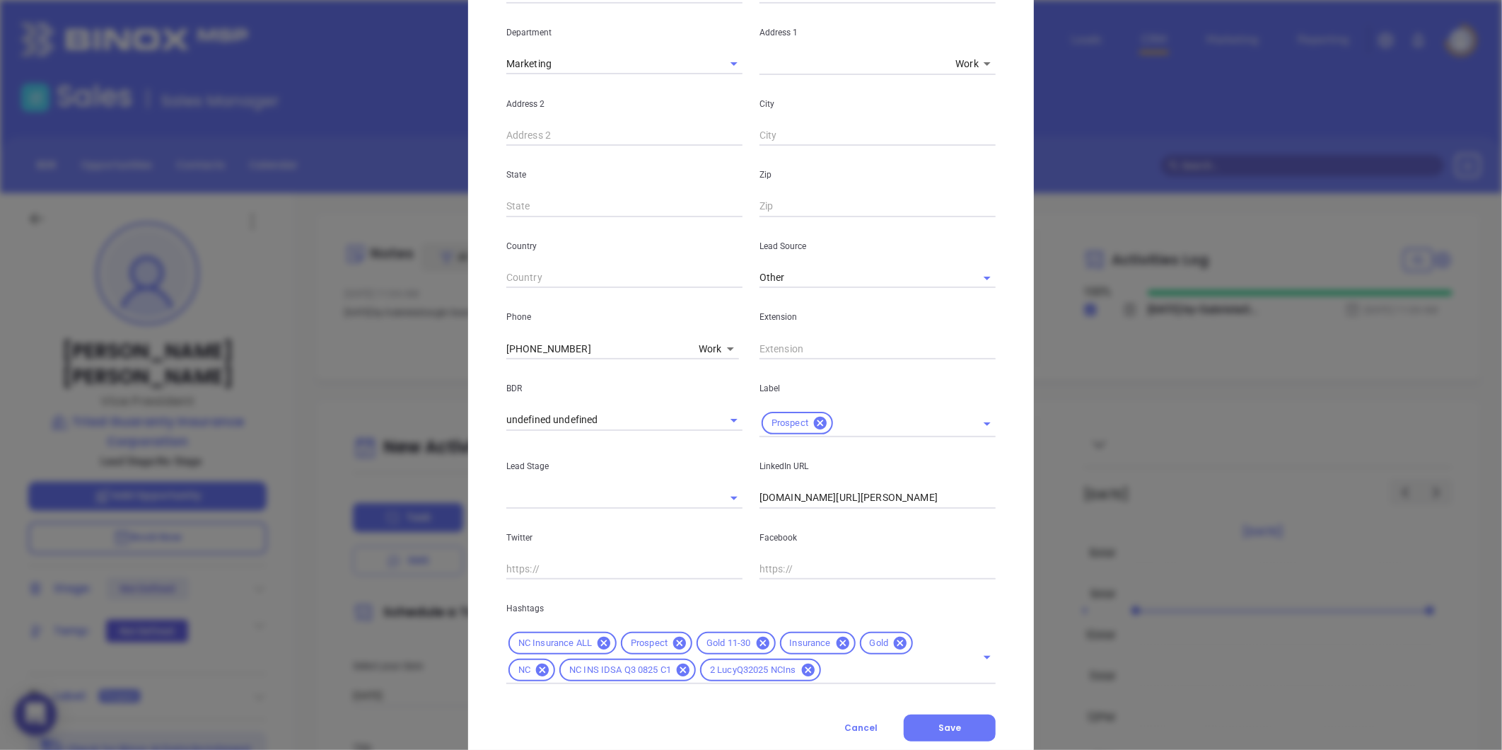
click at [894, 641] on icon at bounding box center [900, 642] width 13 height 13
click at [920, 728] on button "Save" at bounding box center [950, 727] width 92 height 27
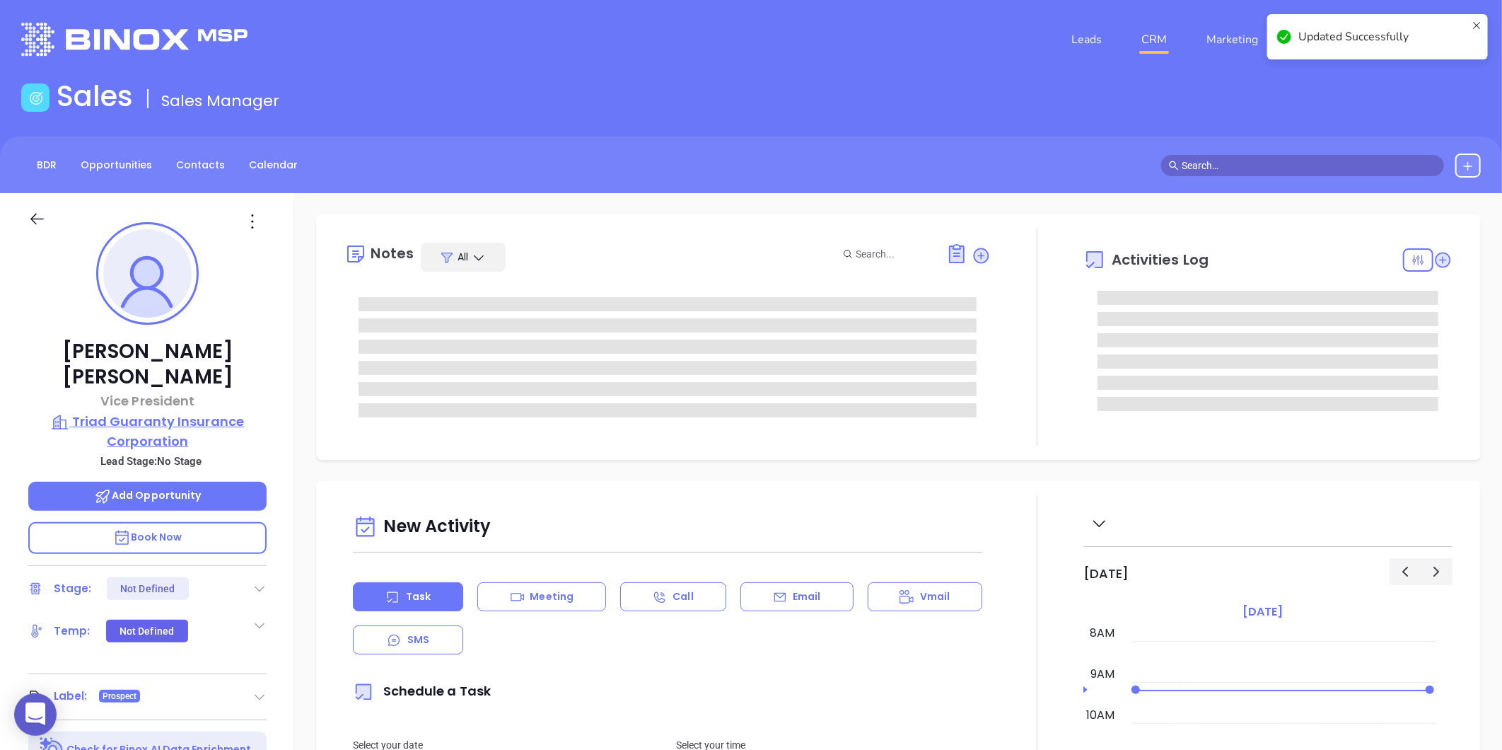
click at [149, 412] on p "Triad Guaranty Insurance Corporation" at bounding box center [147, 431] width 238 height 39
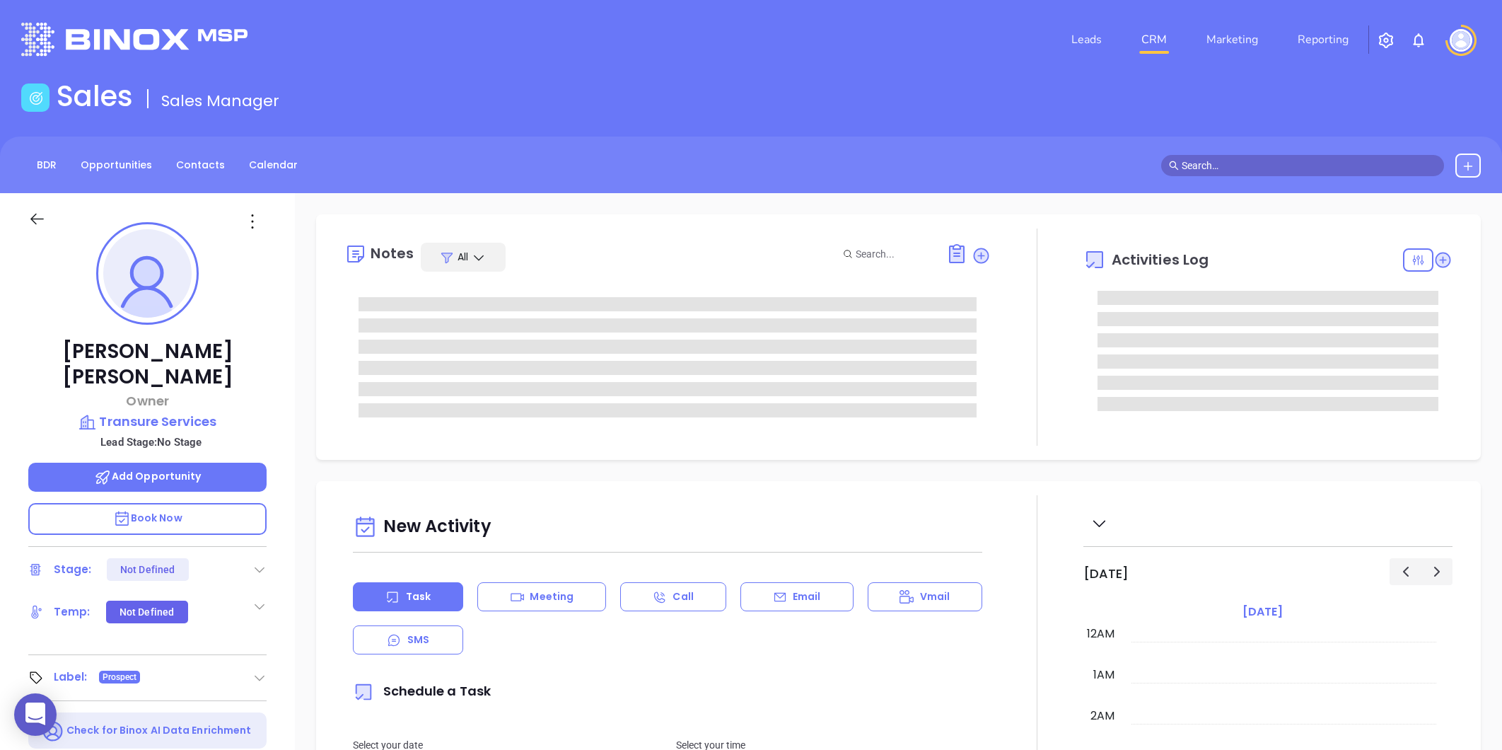
type input "[PERSON_NAME]"
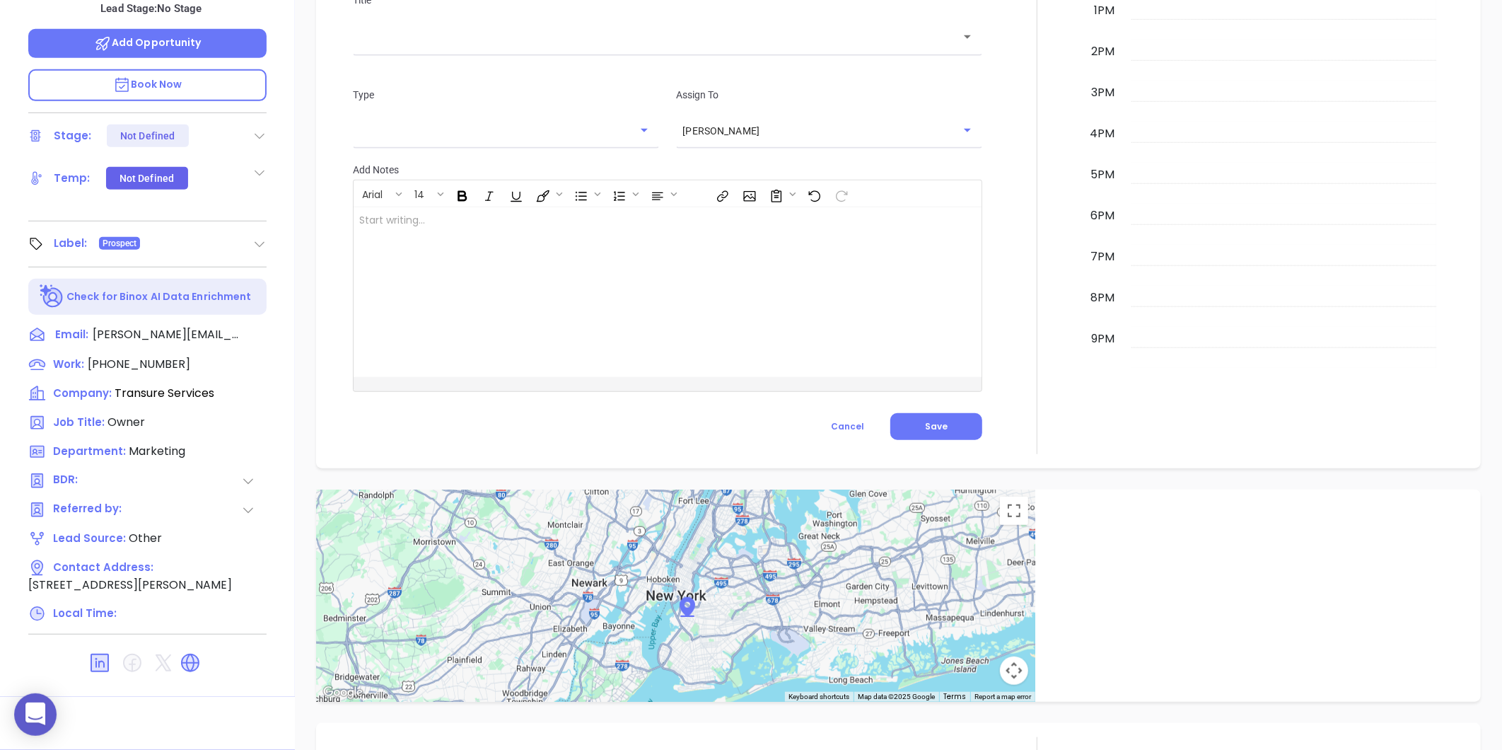
scroll to position [706, 0]
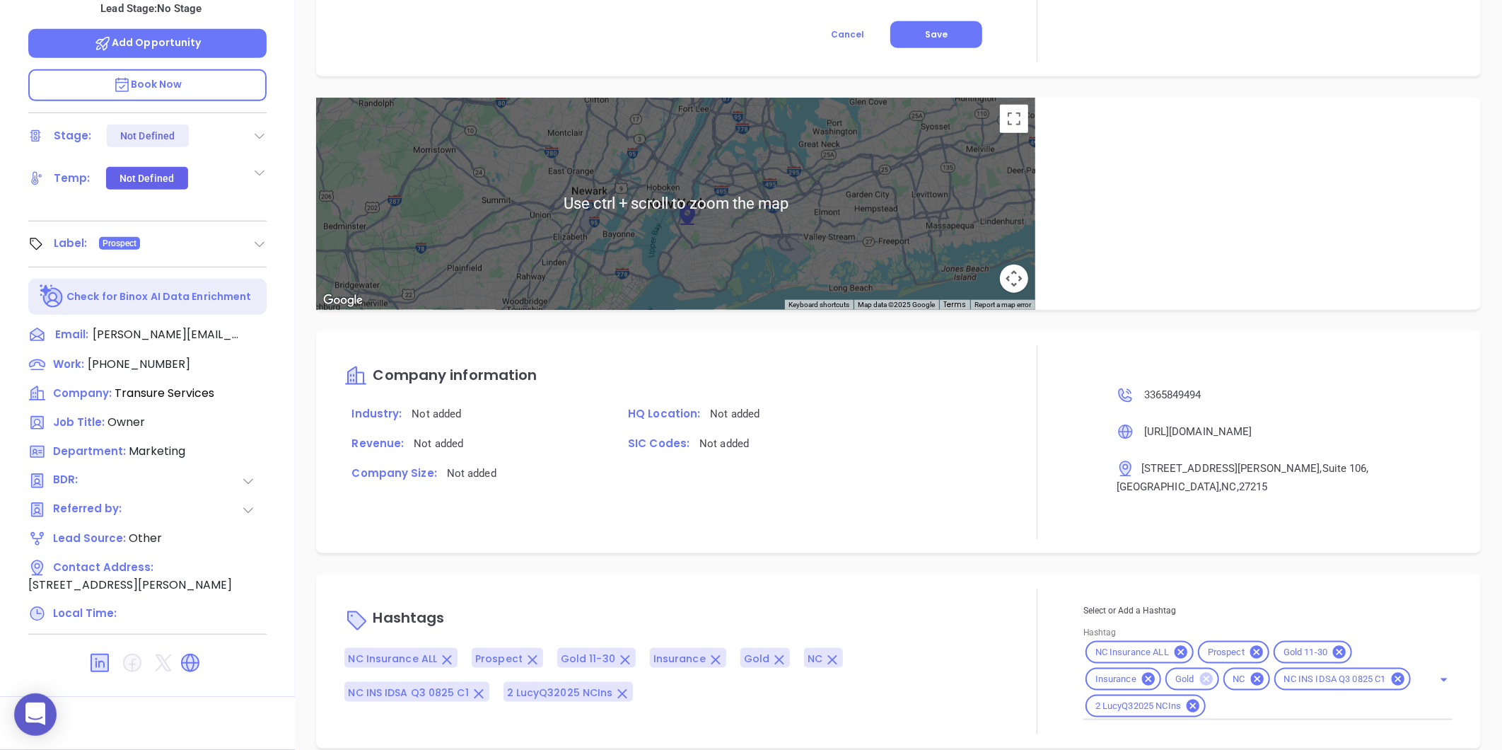
click at [1203, 672] on icon at bounding box center [1205, 678] width 13 height 13
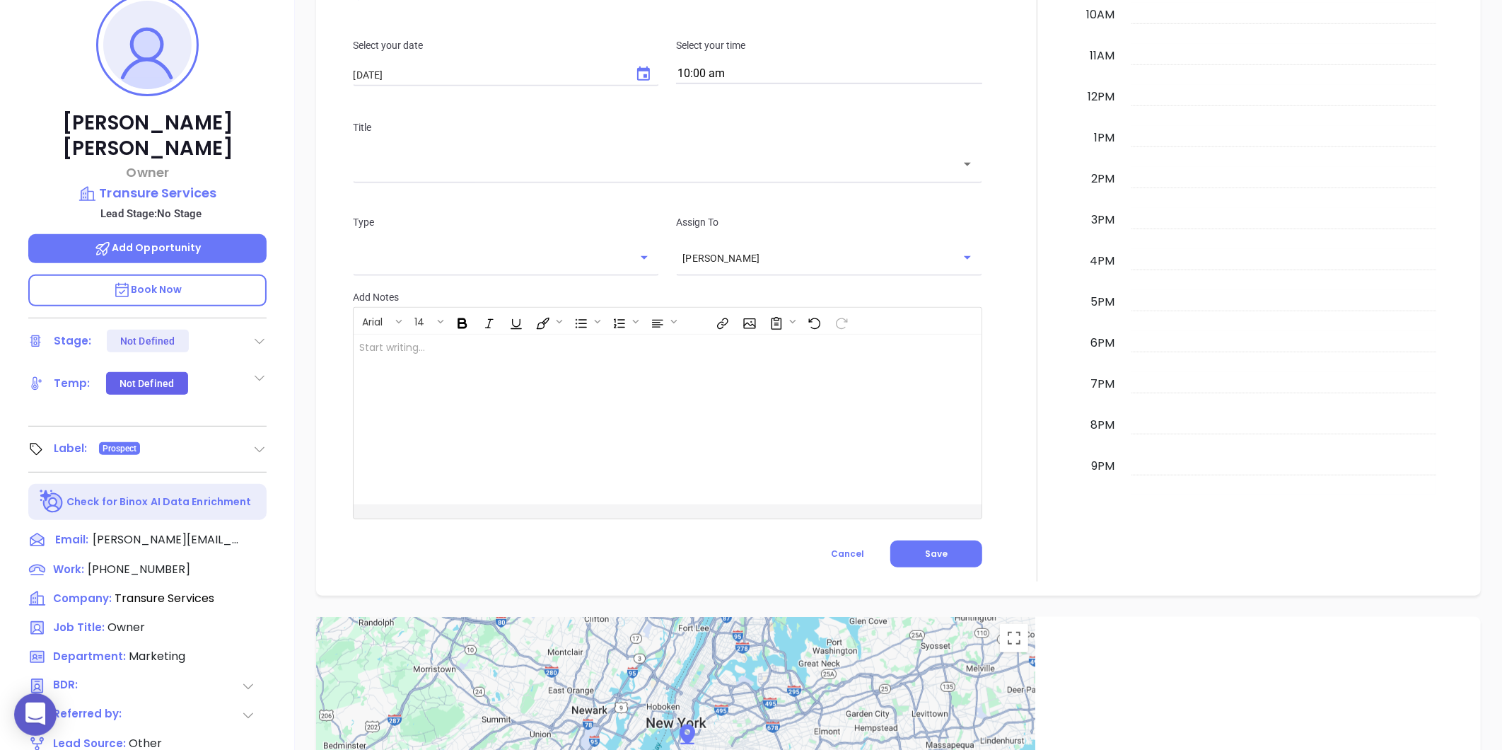
scroll to position [119, 0]
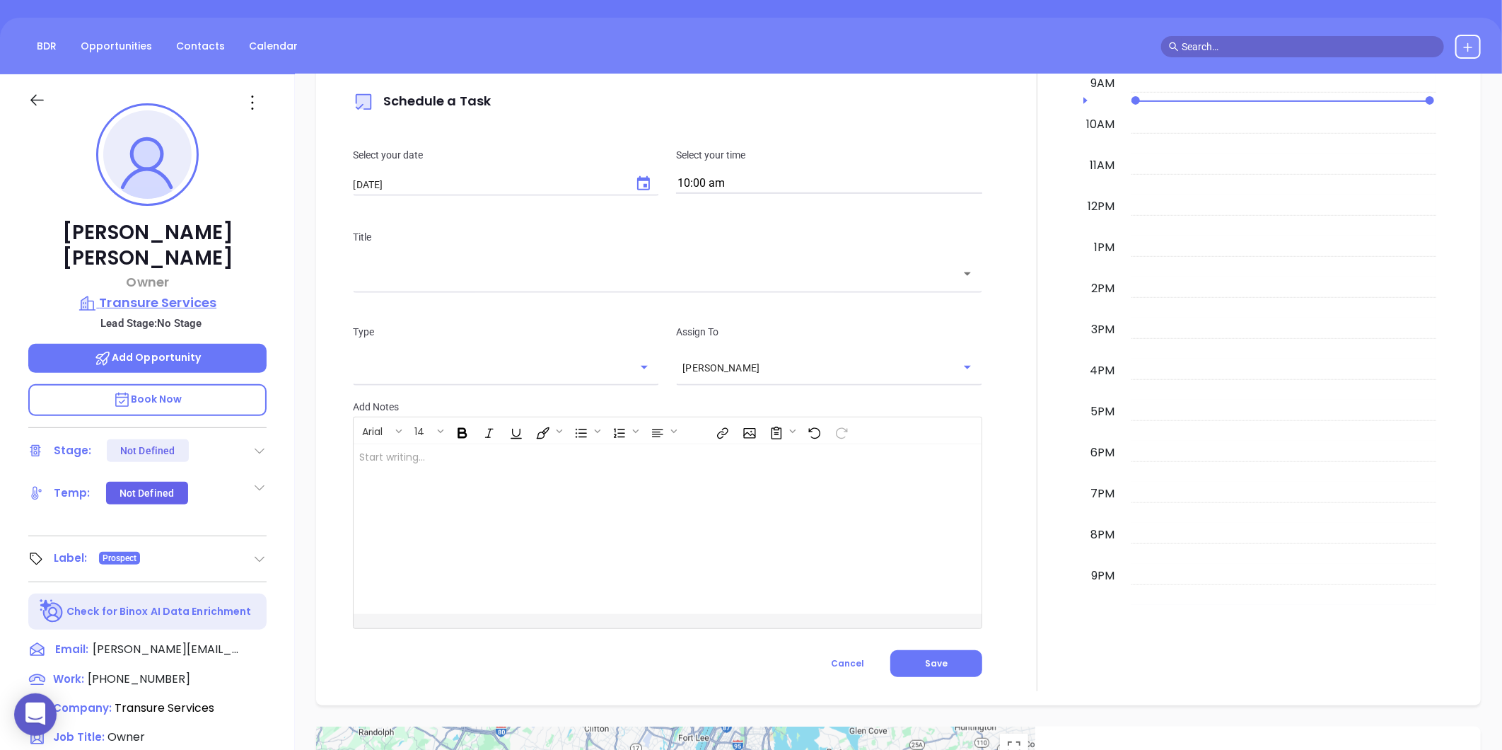
click at [173, 293] on p "Transure Services" at bounding box center [147, 303] width 238 height 20
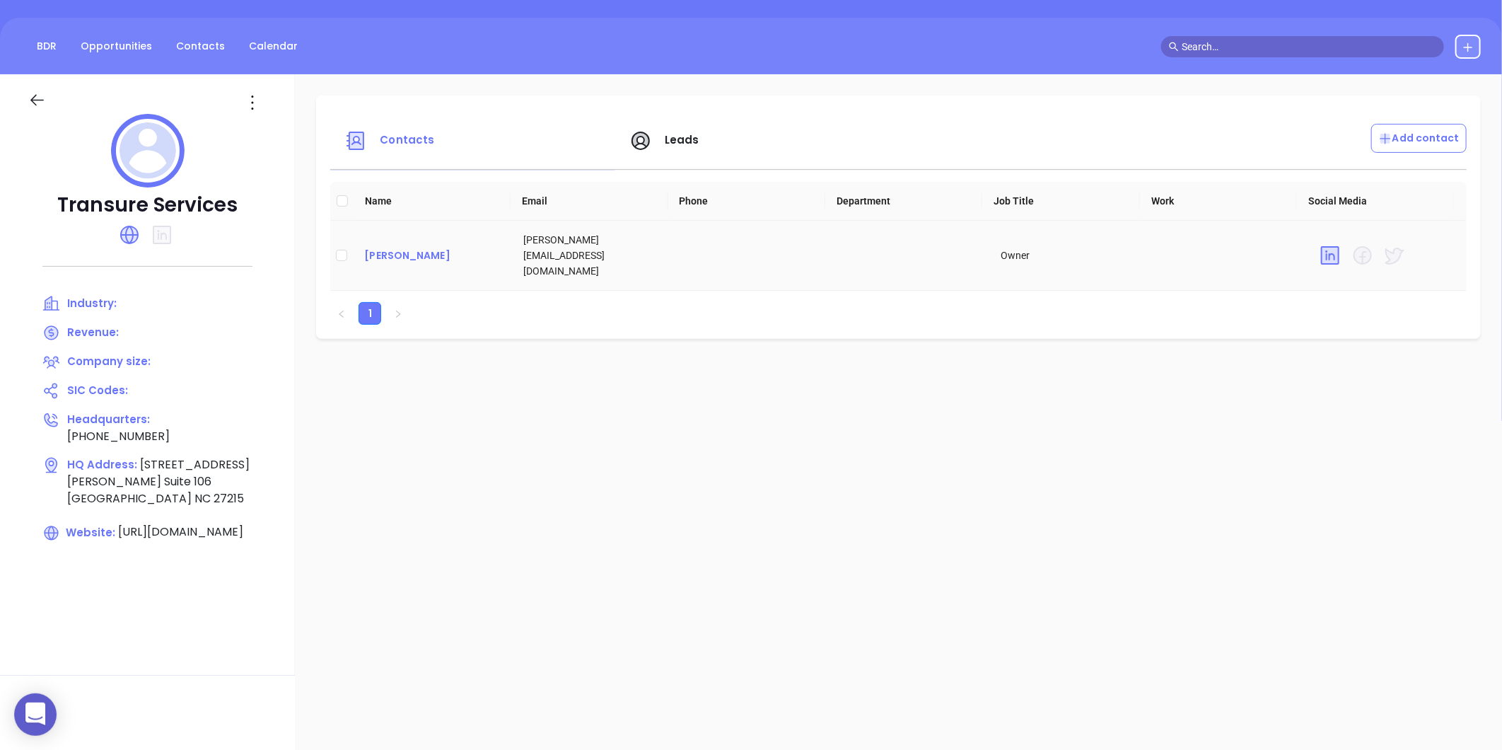
click at [375, 251] on div "Stan Sharpe" at bounding box center [432, 255] width 136 height 17
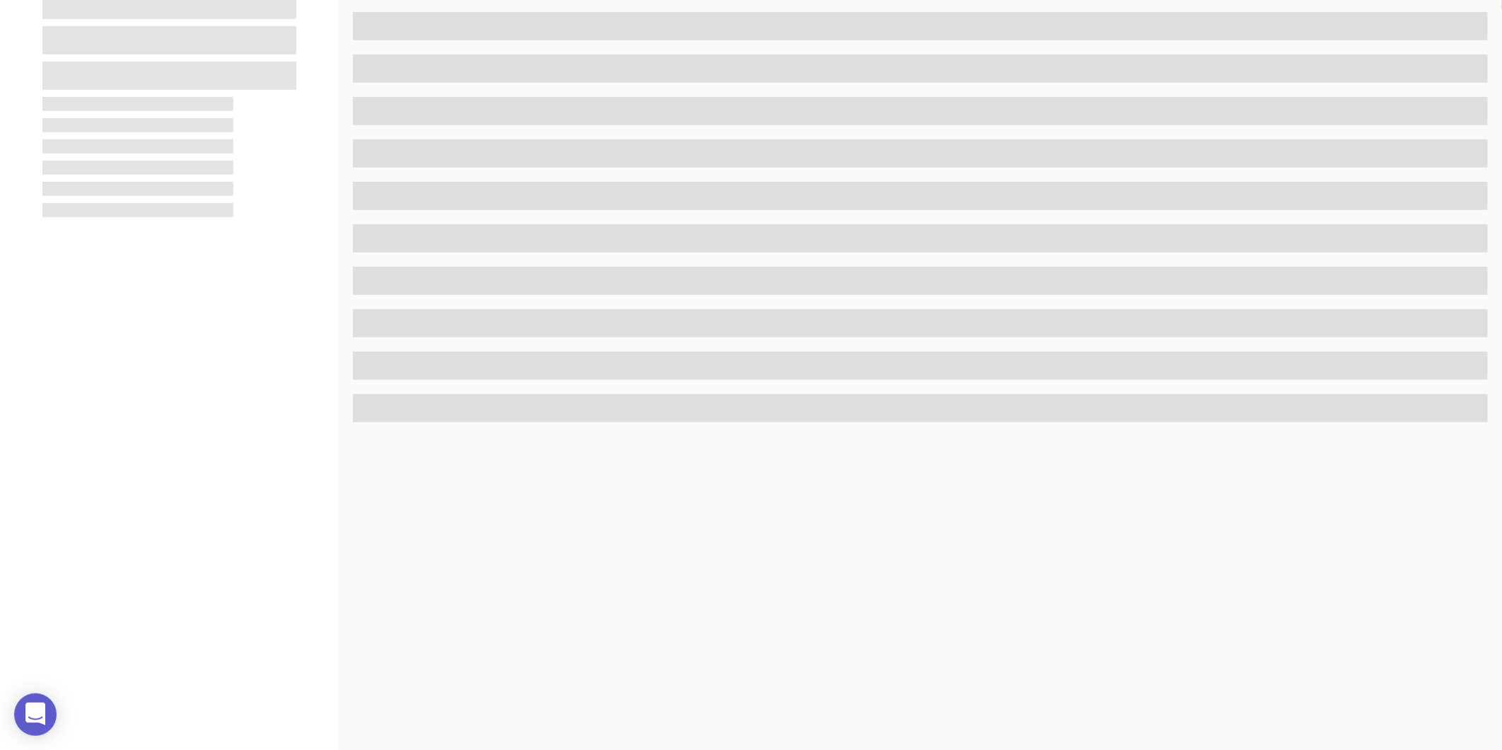
scroll to position [433, 0]
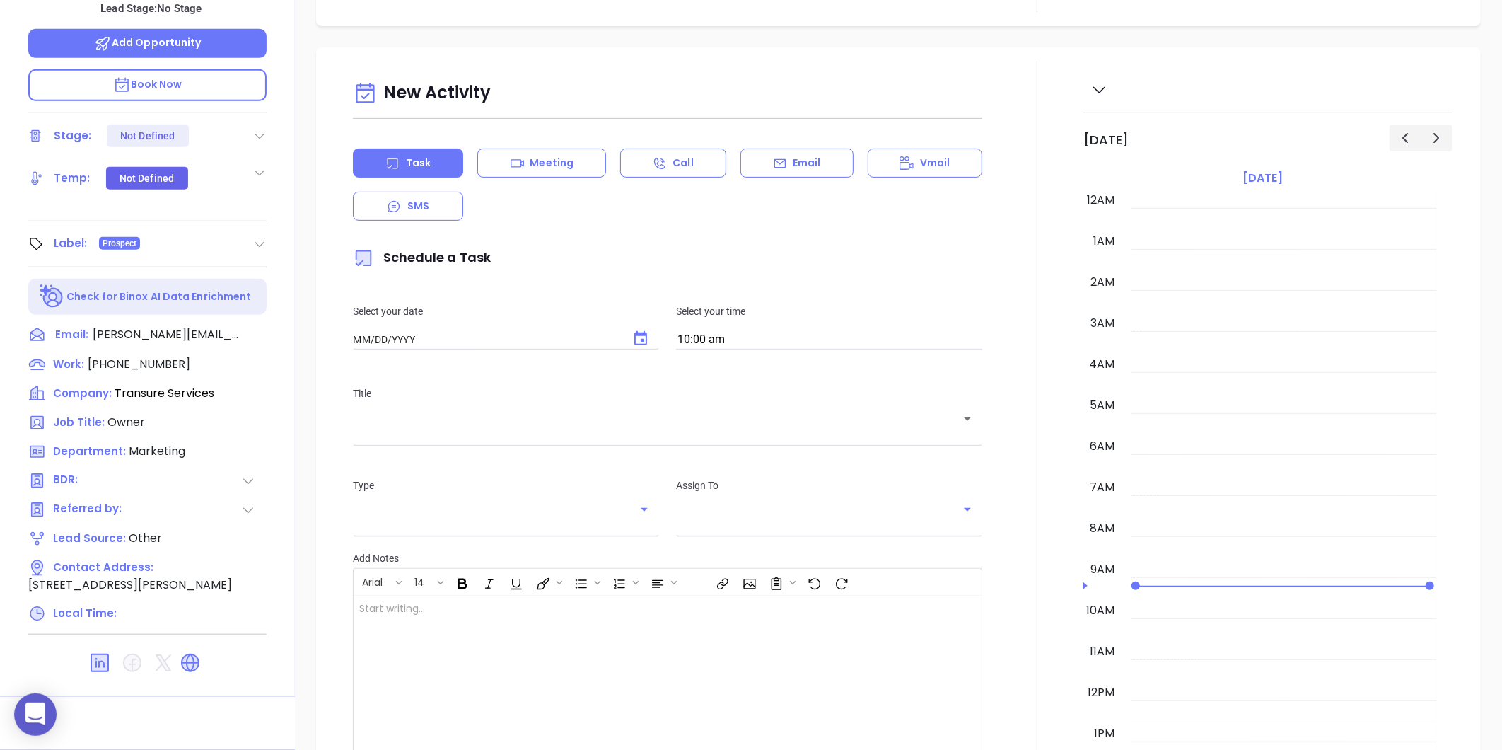
type input "[DATE]"
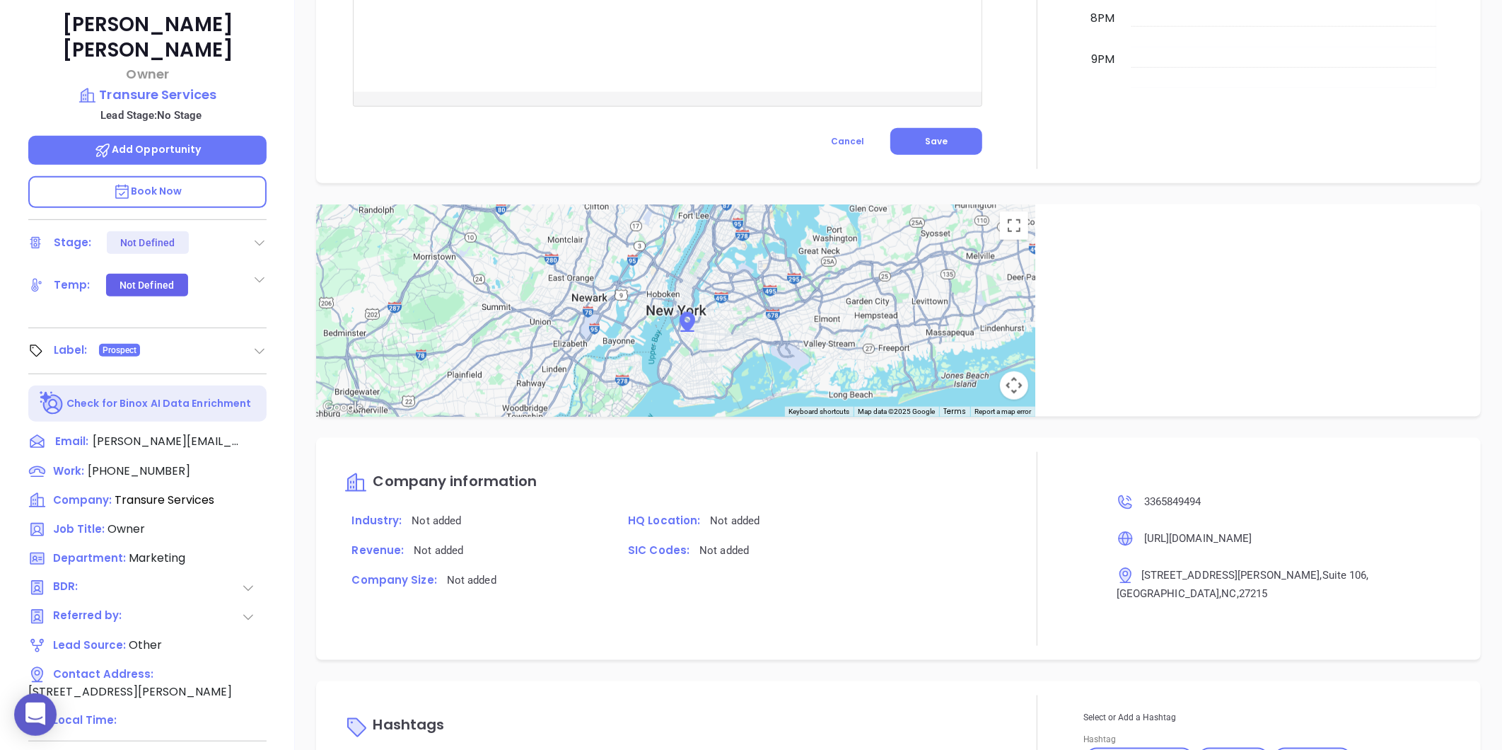
scroll to position [107, 0]
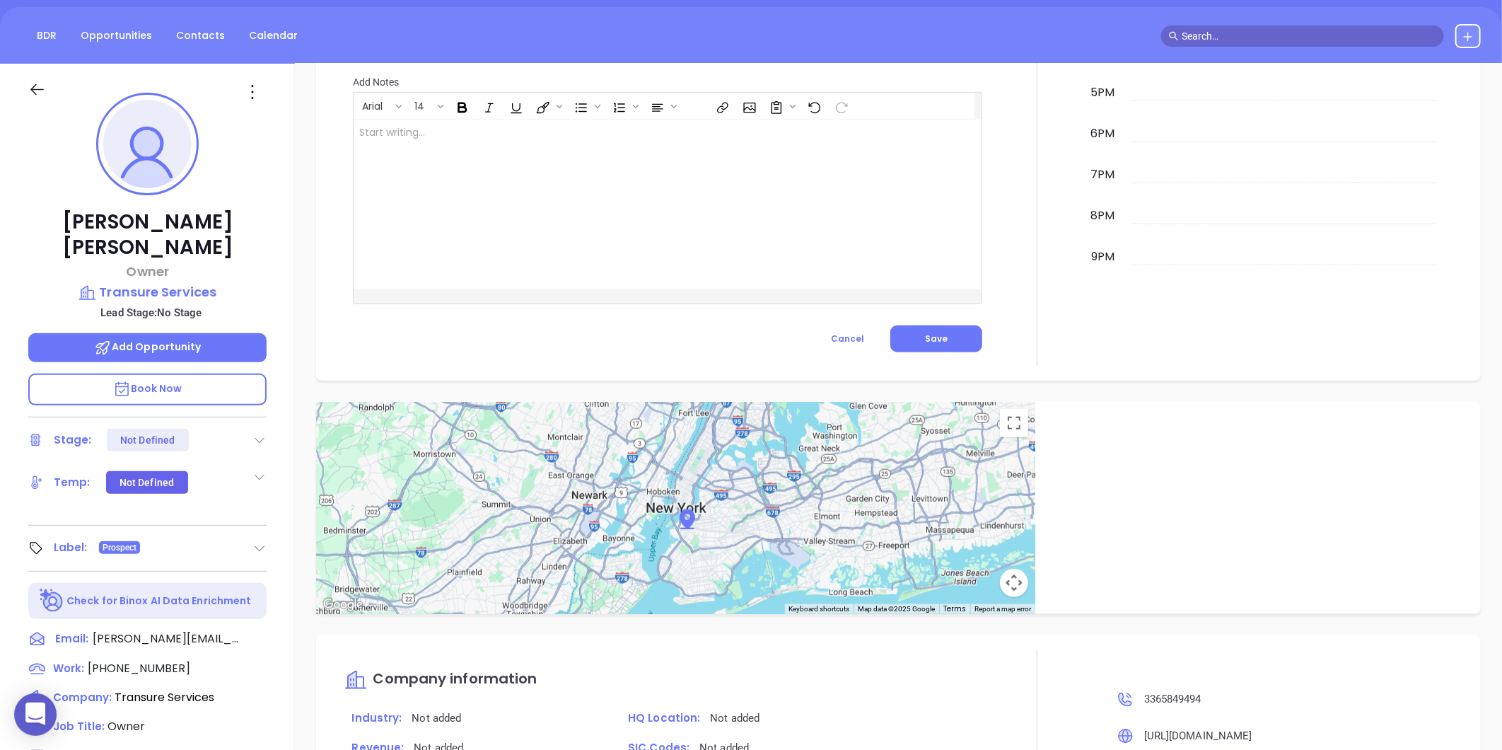
type input "Gissela Vargas"
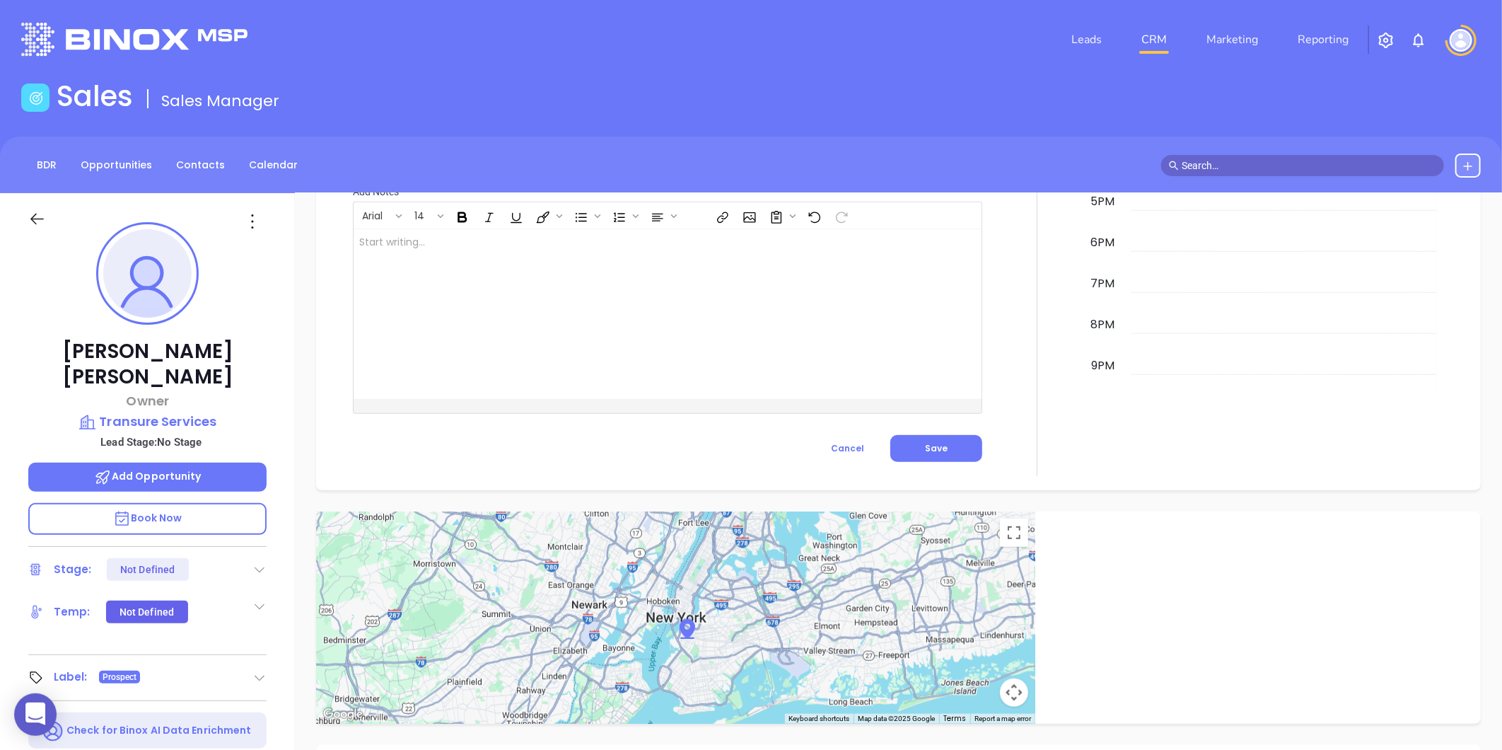
scroll to position [701, 0]
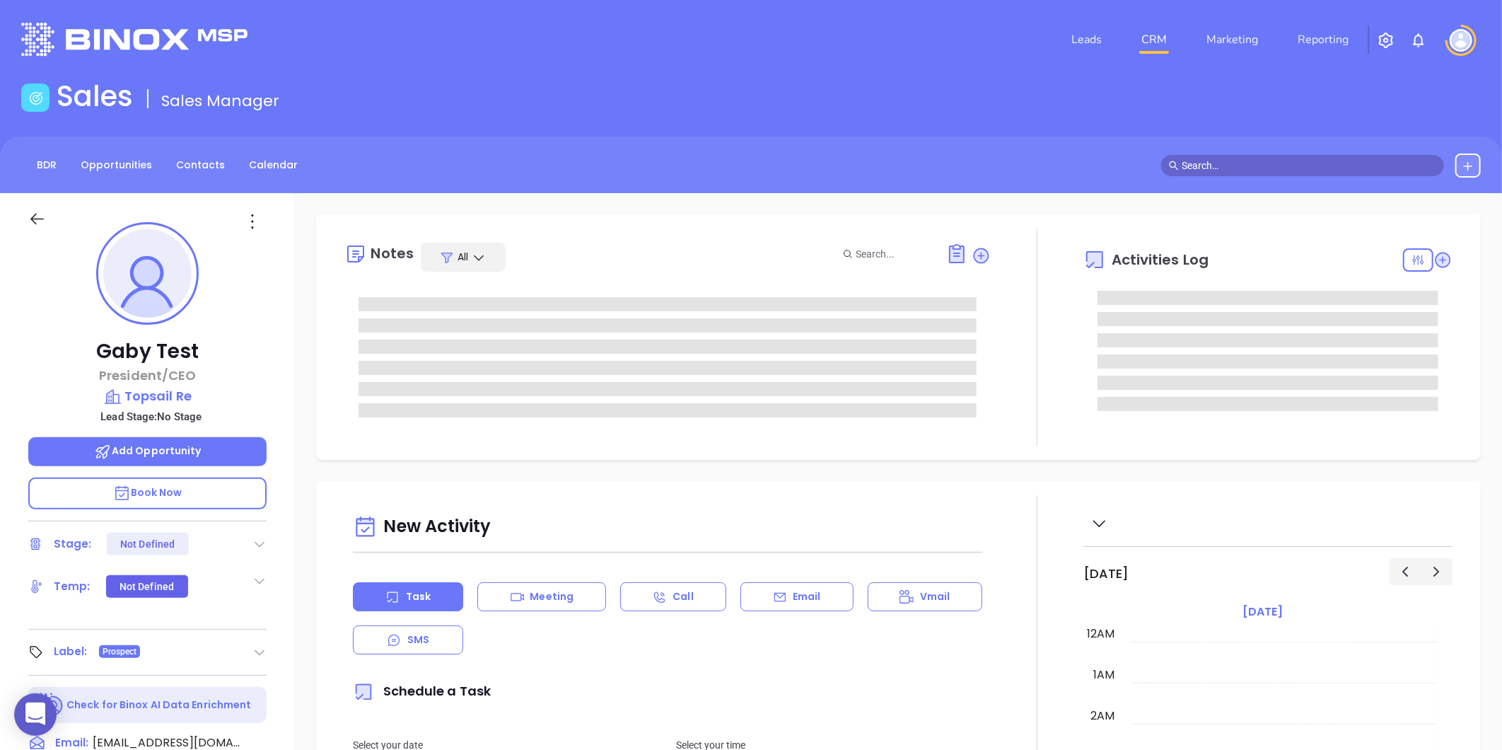
type input "[DATE]"
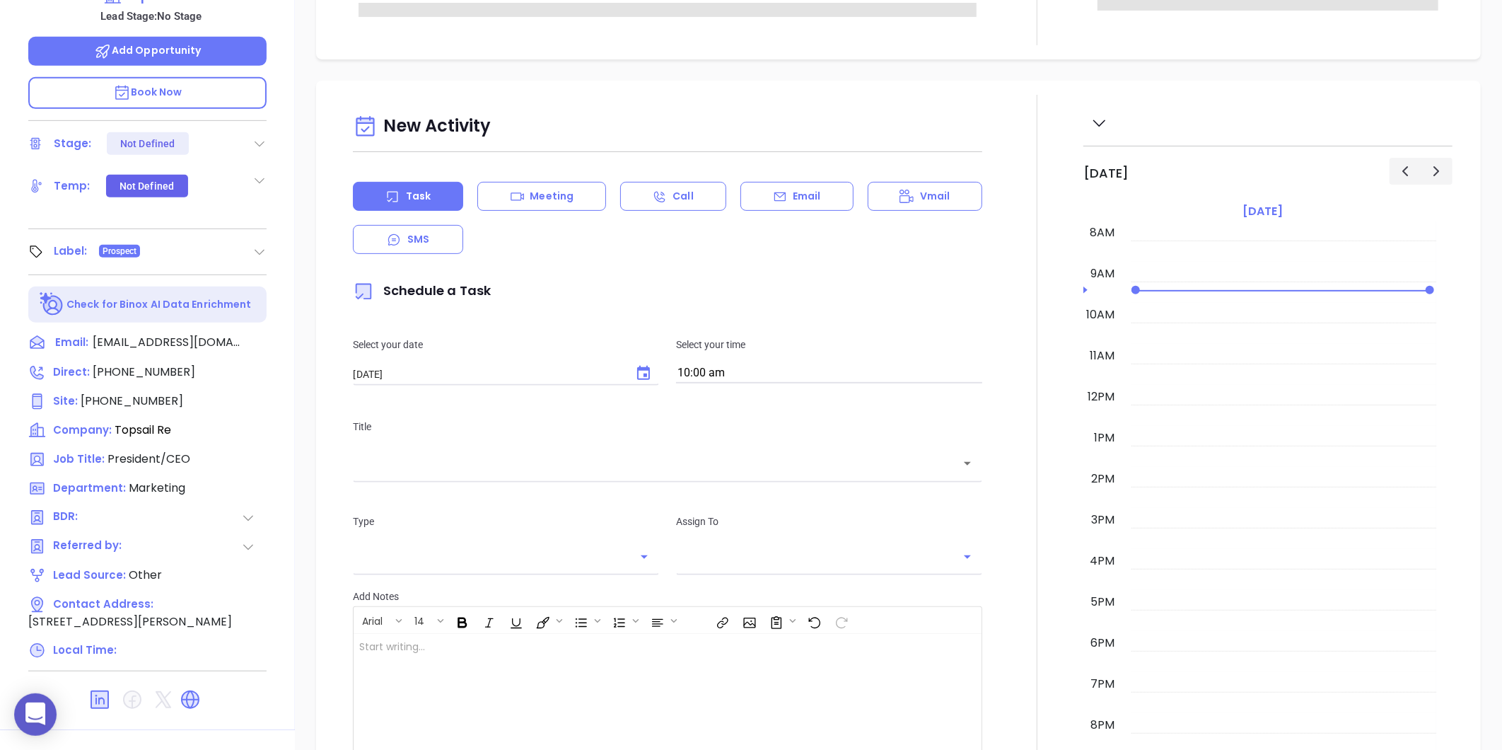
scroll to position [433, 0]
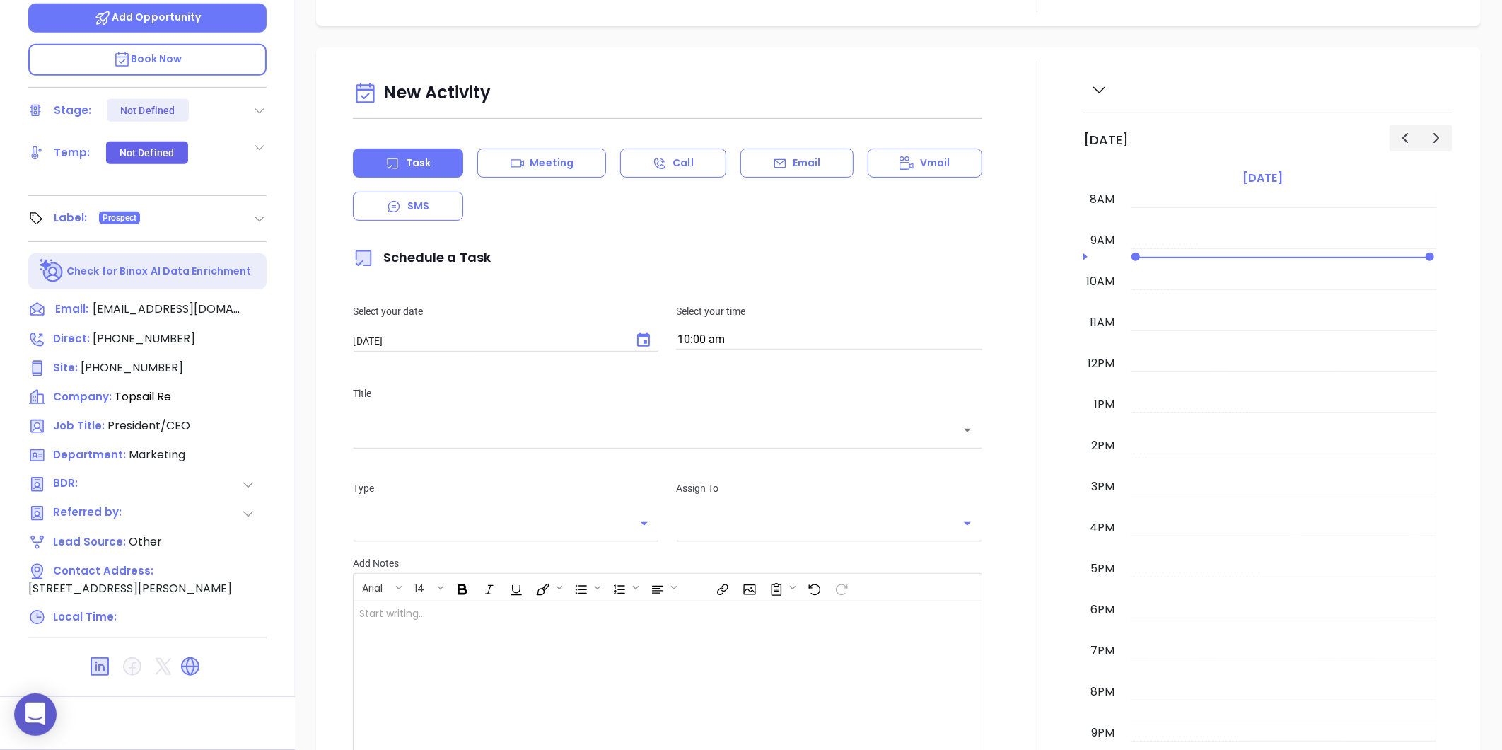
type input "[PERSON_NAME]"
click at [194, 674] on icon at bounding box center [190, 666] width 18 height 18
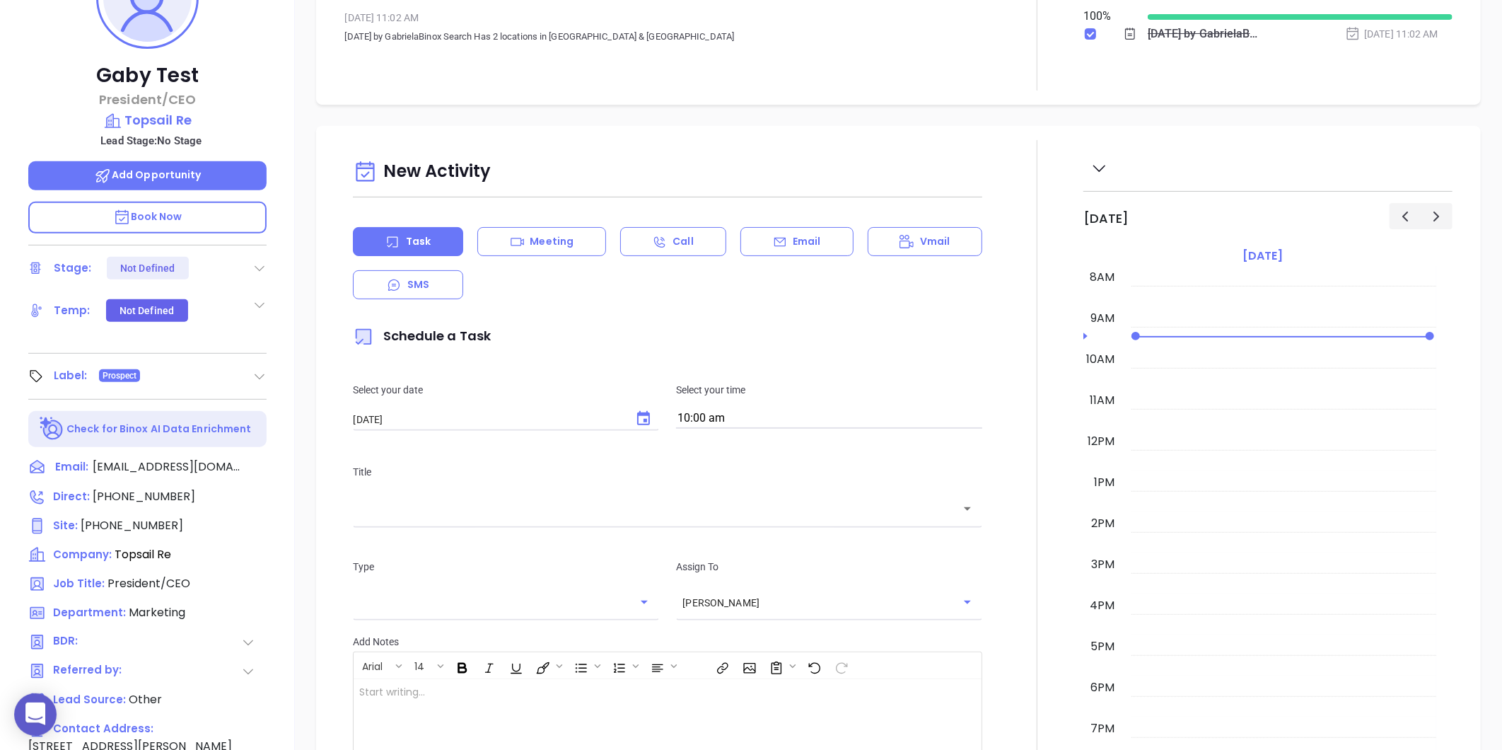
scroll to position [119, 0]
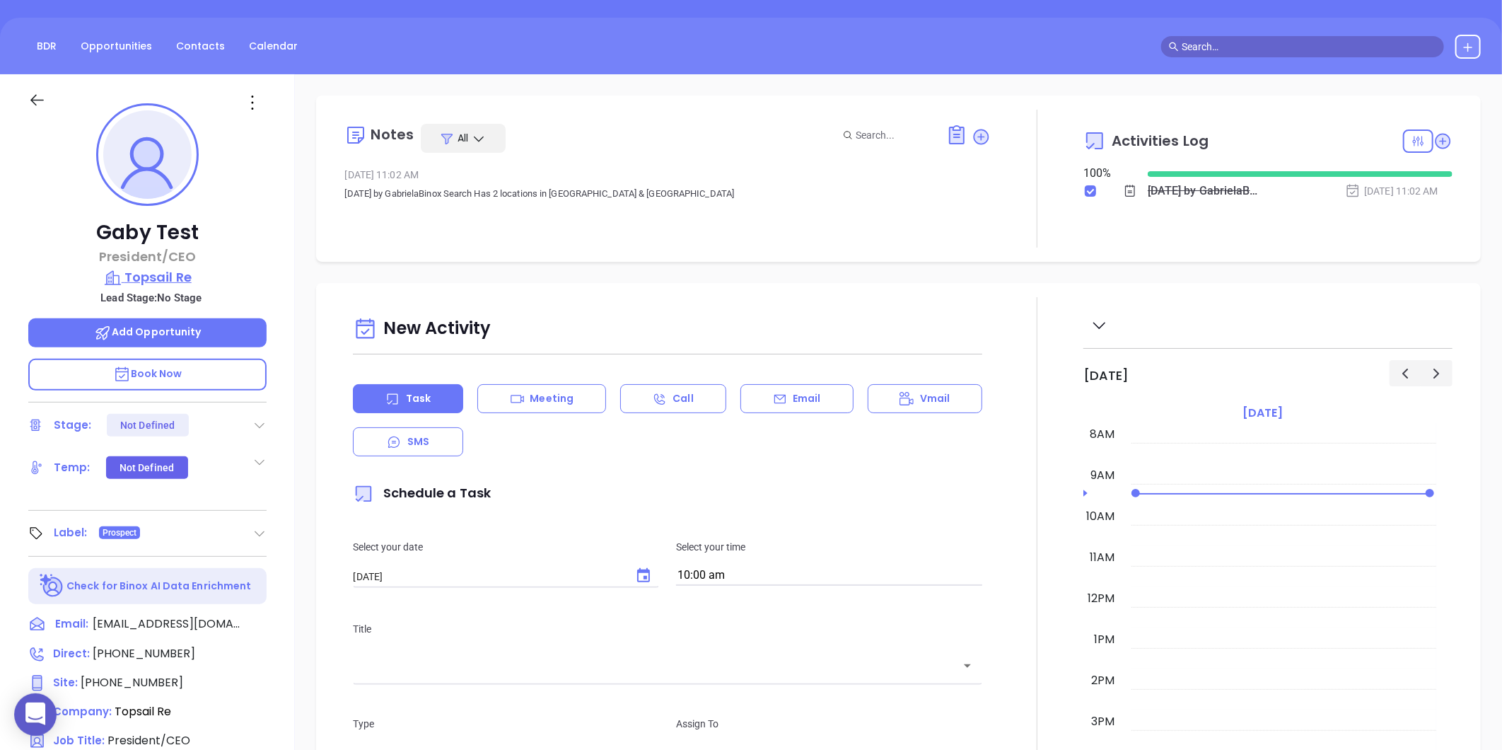
click at [144, 273] on p "Topsail Re" at bounding box center [147, 277] width 238 height 20
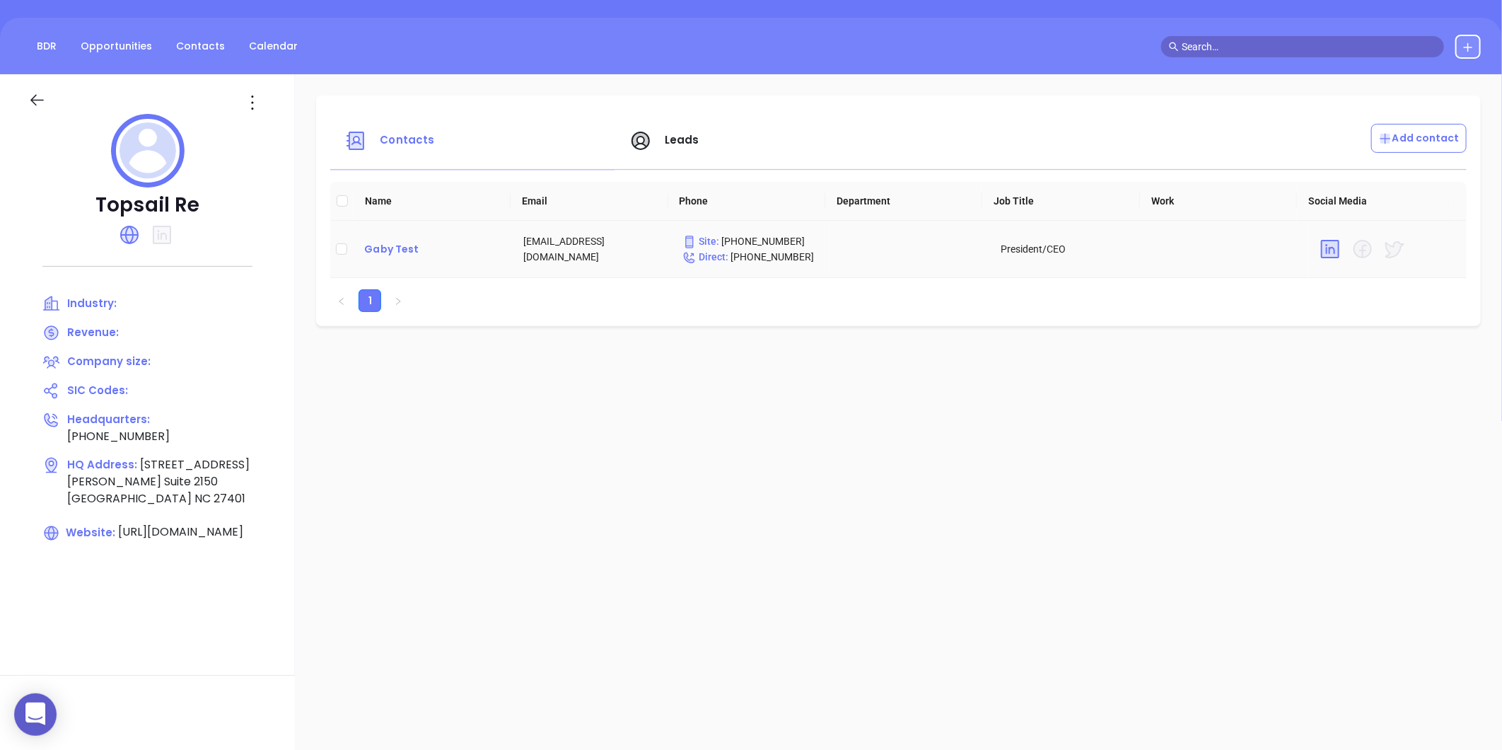
click at [370, 248] on div "Gaby Test" at bounding box center [432, 248] width 136 height 17
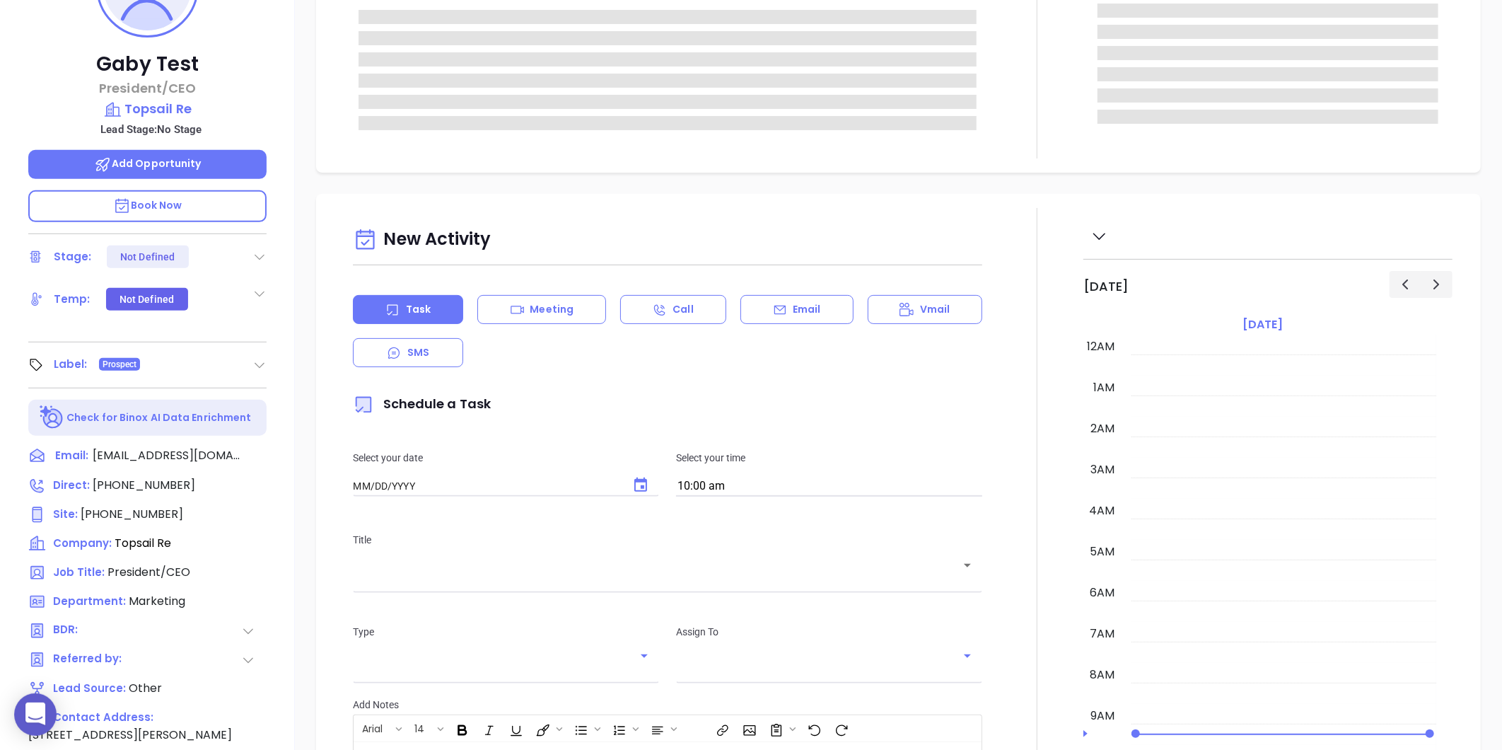
scroll to position [433, 0]
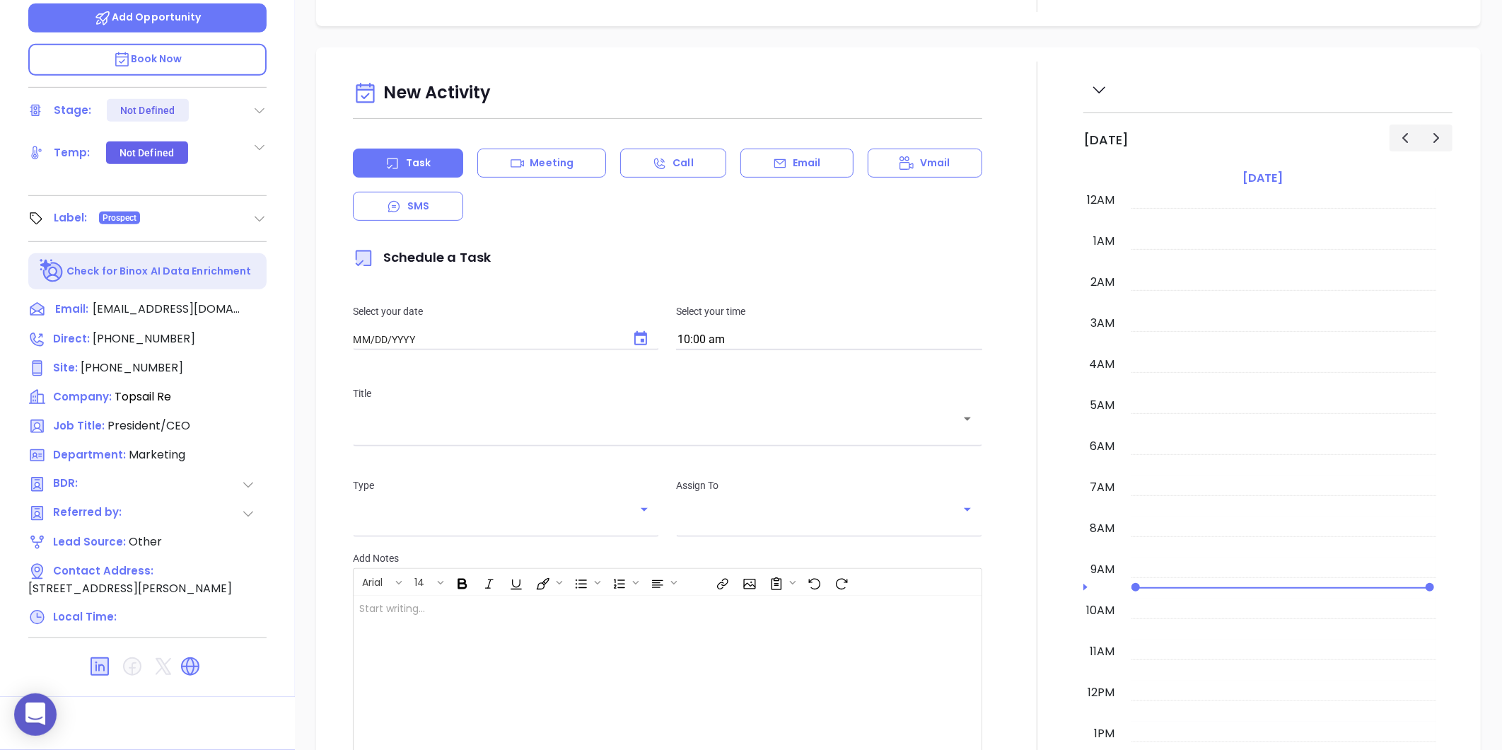
type input "[DATE]"
type input "[PERSON_NAME]"
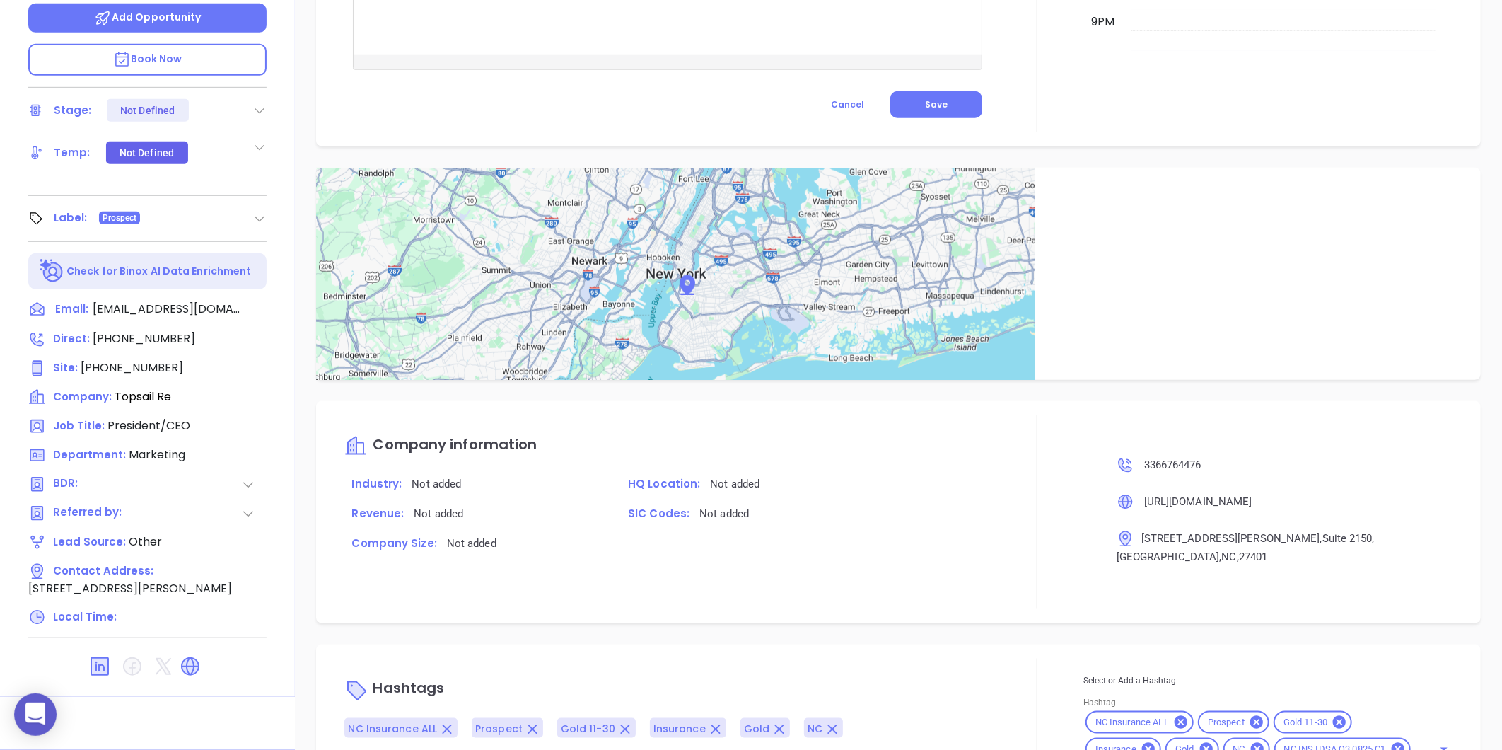
scroll to position [701, 0]
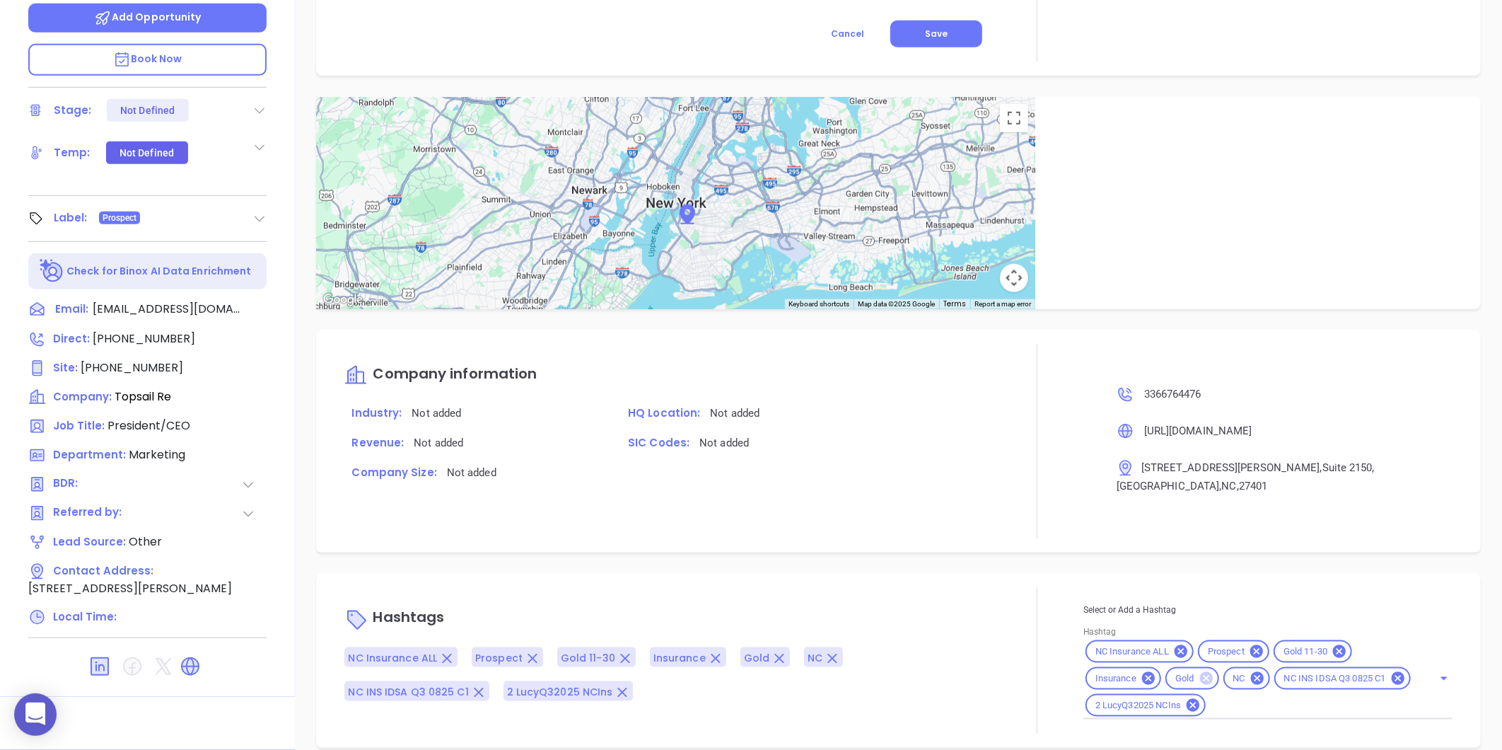
click at [1199, 672] on icon at bounding box center [1205, 678] width 13 height 13
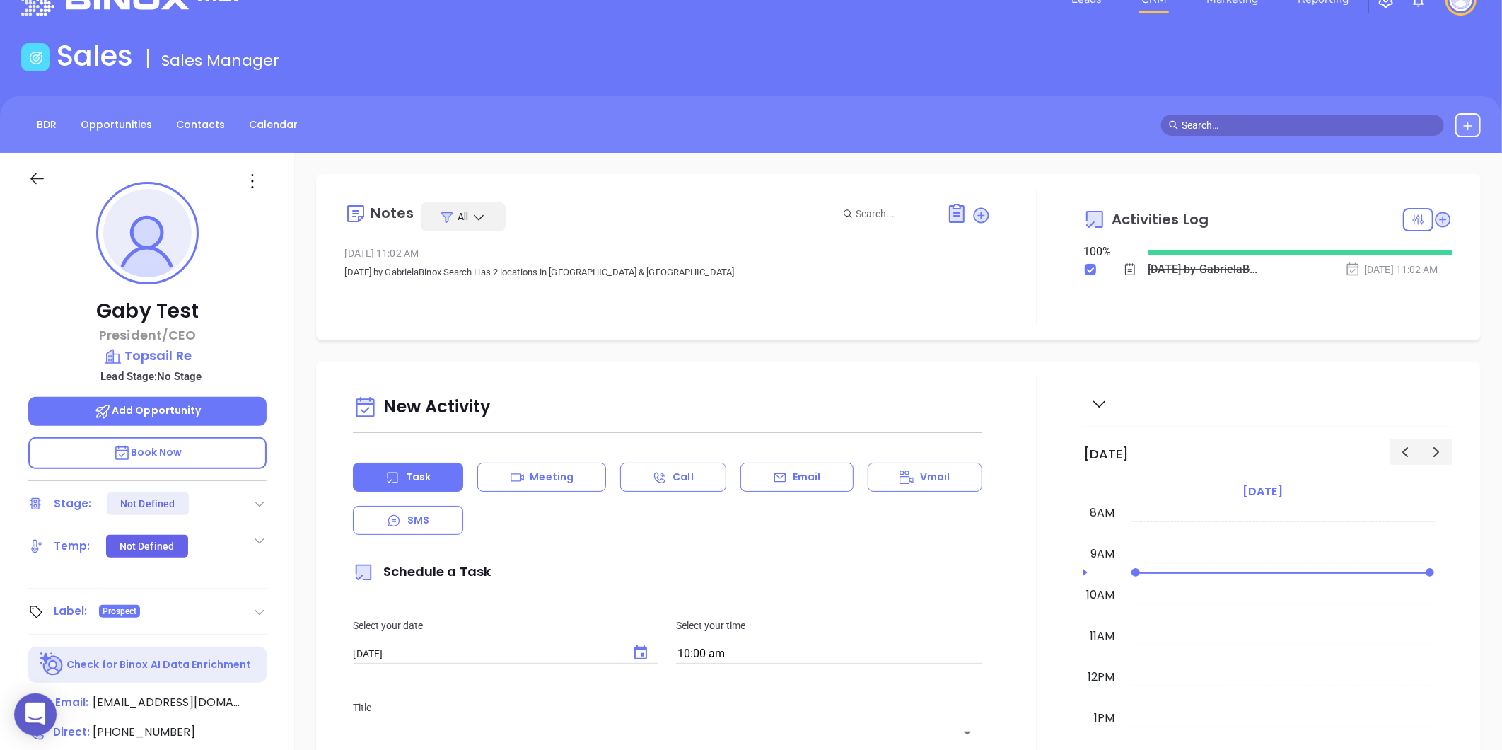
scroll to position [0, 0]
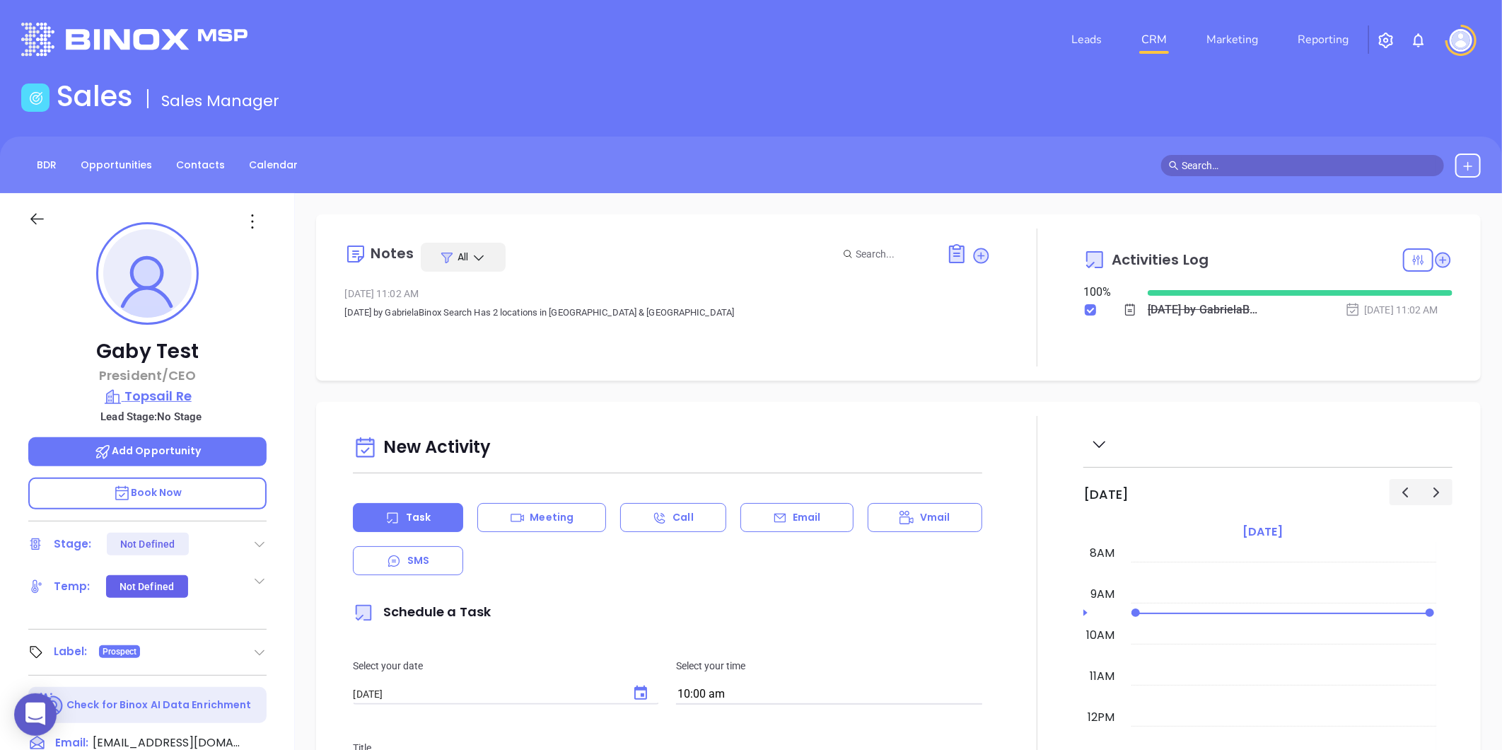
click at [160, 400] on p "Topsail Re" at bounding box center [147, 396] width 238 height 20
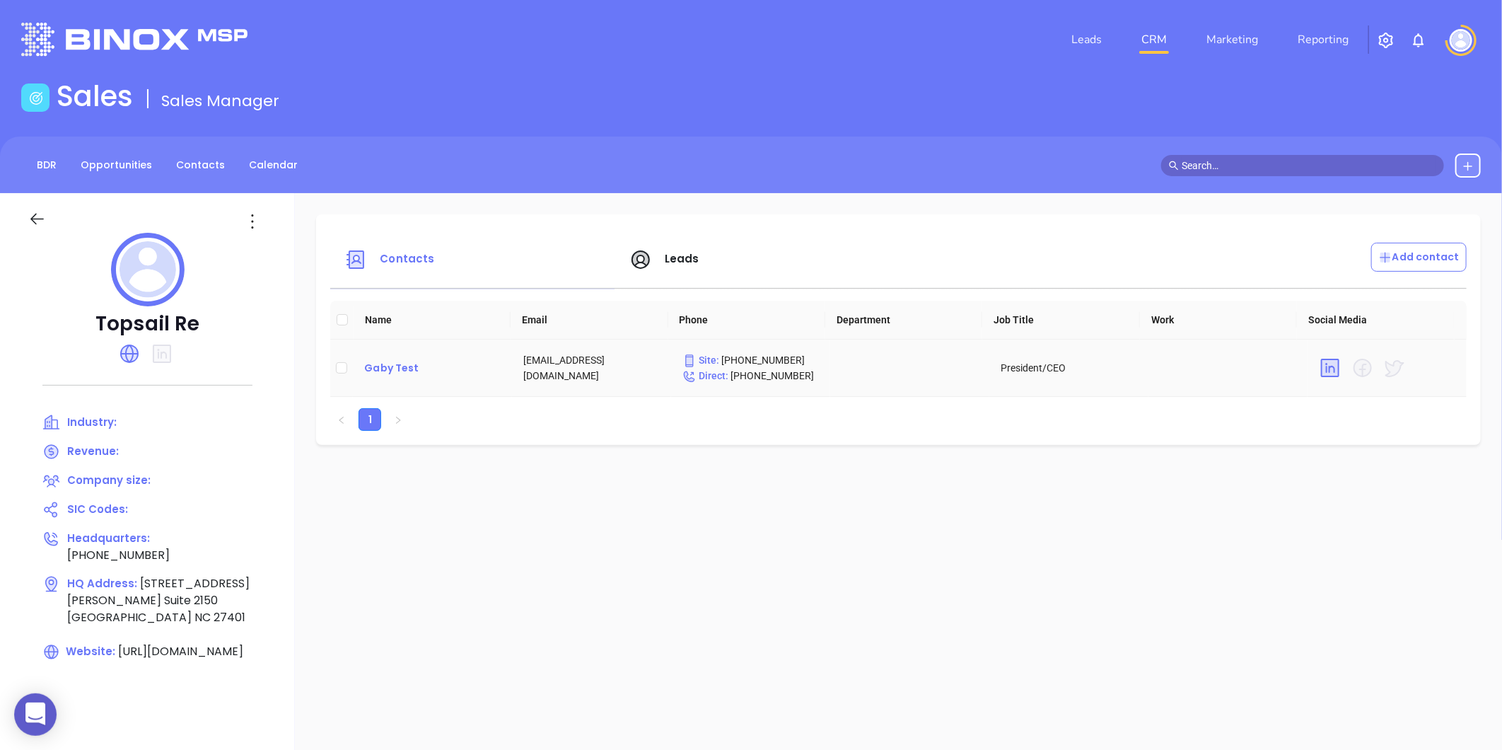
click at [390, 373] on div "Gaby Test" at bounding box center [432, 367] width 136 height 17
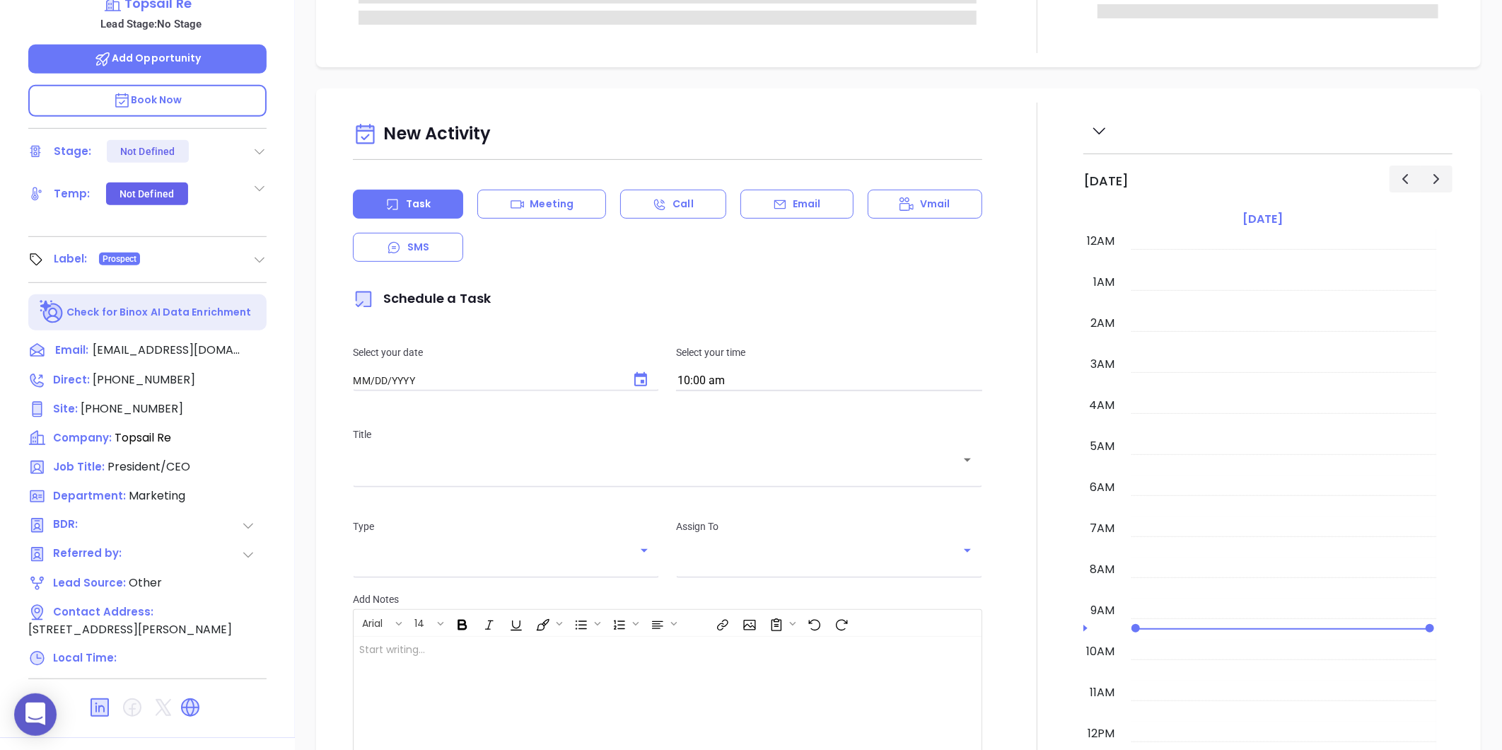
type input "[DATE]"
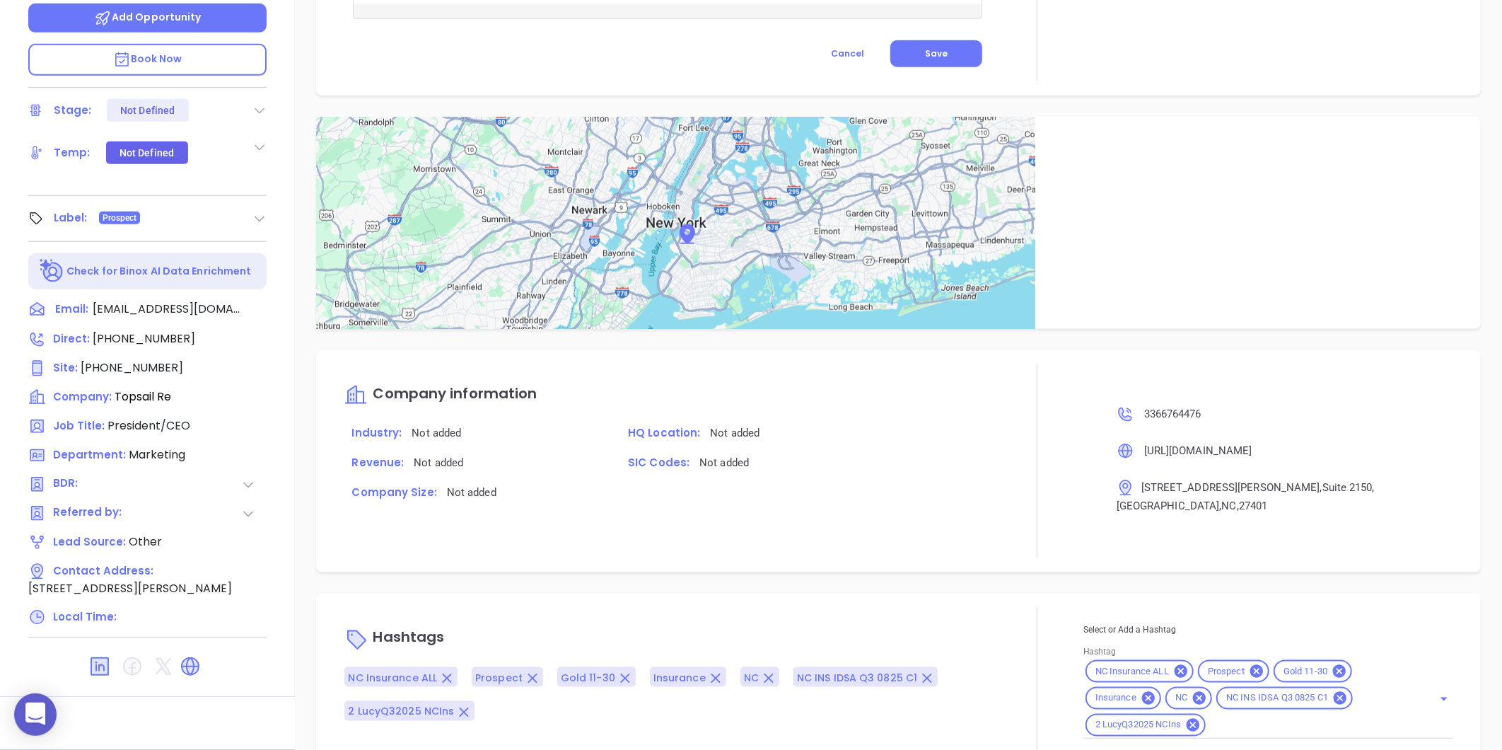
scroll to position [780, 0]
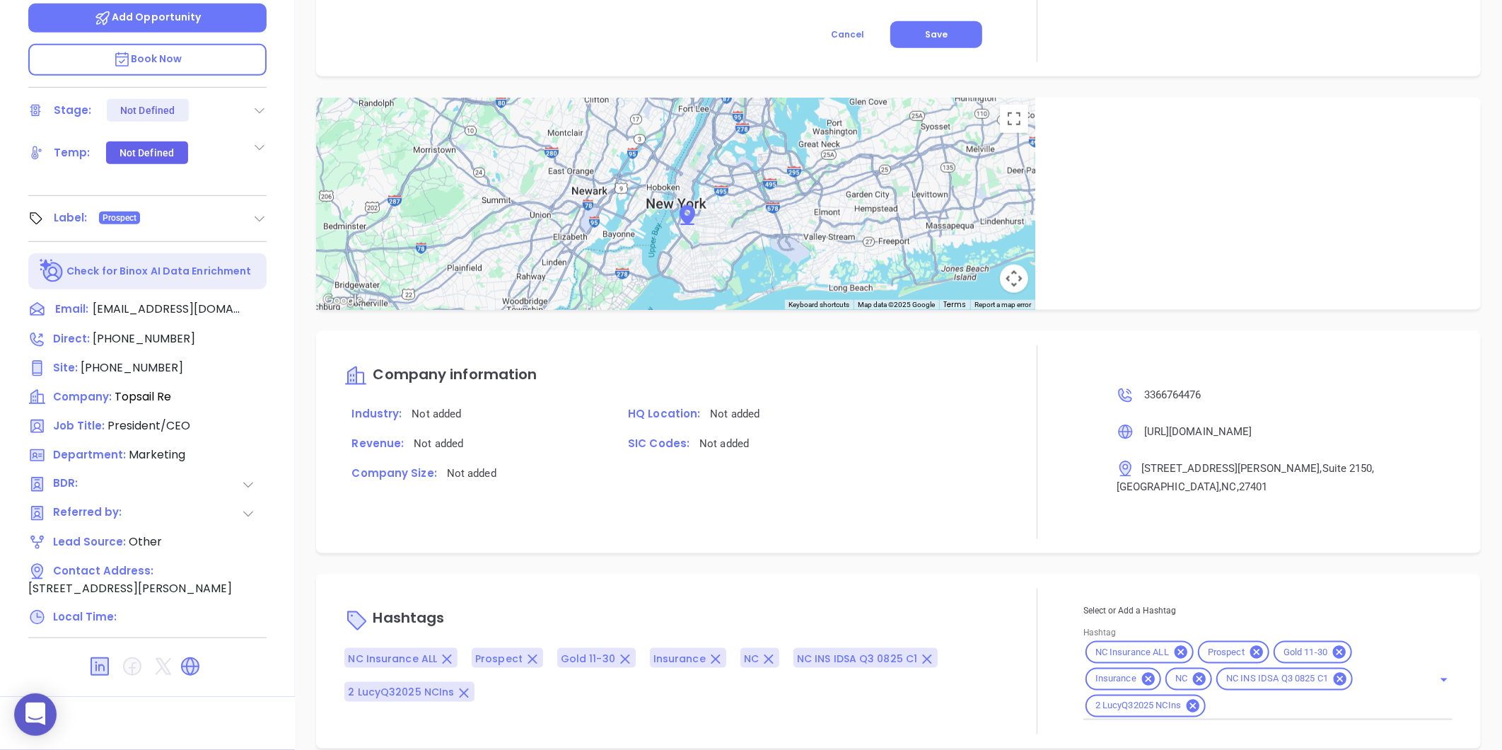
type input "[PERSON_NAME]"
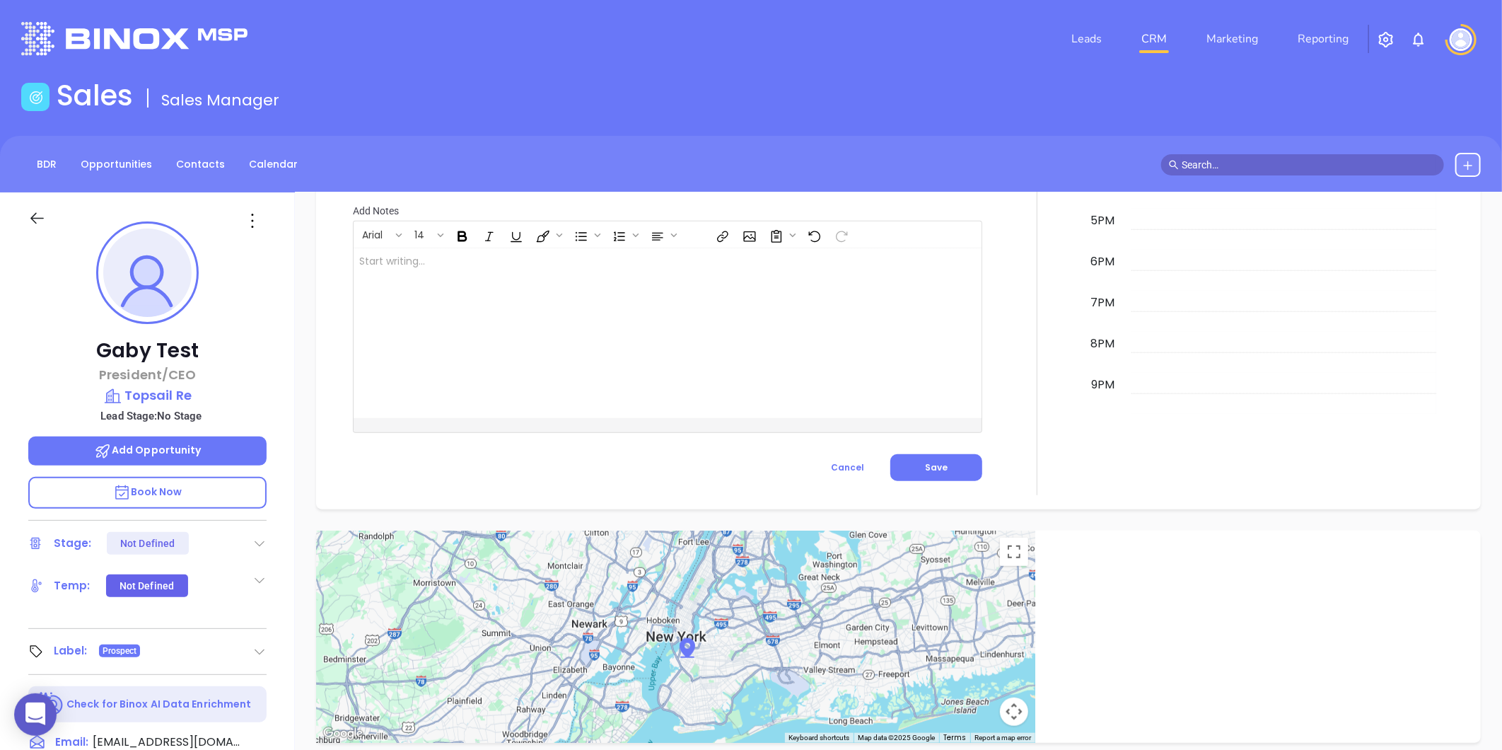
scroll to position [0, 0]
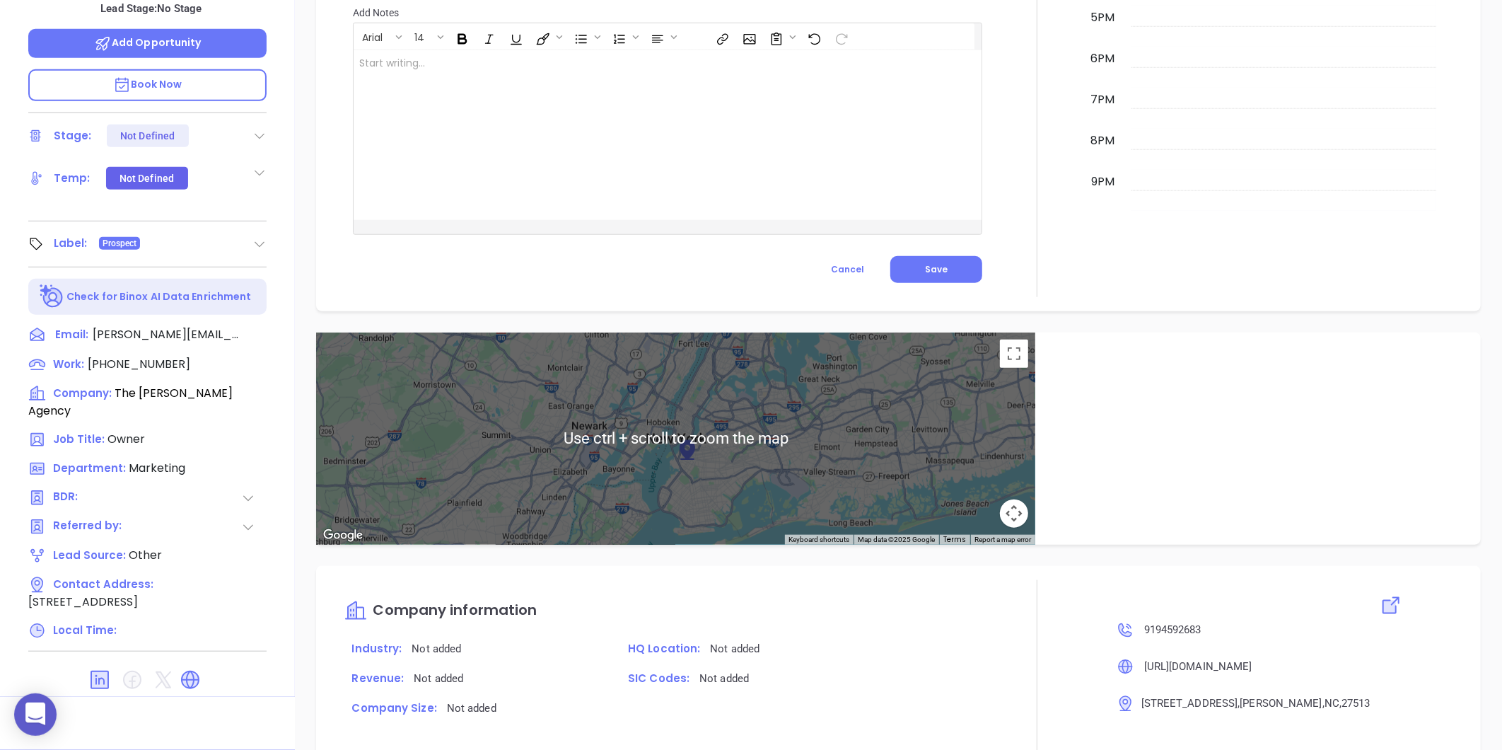
scroll to position [706, 0]
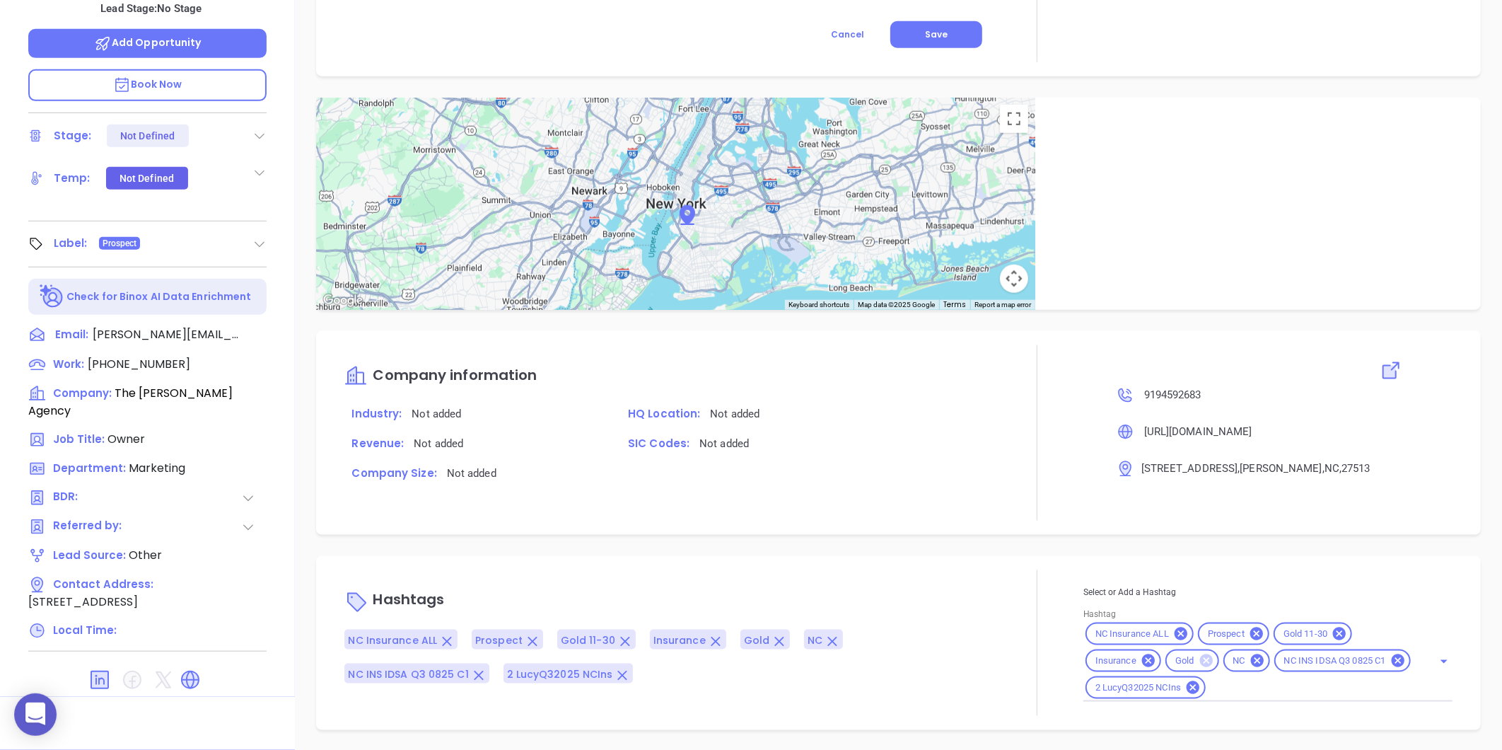
click at [1199, 663] on icon at bounding box center [1205, 660] width 13 height 13
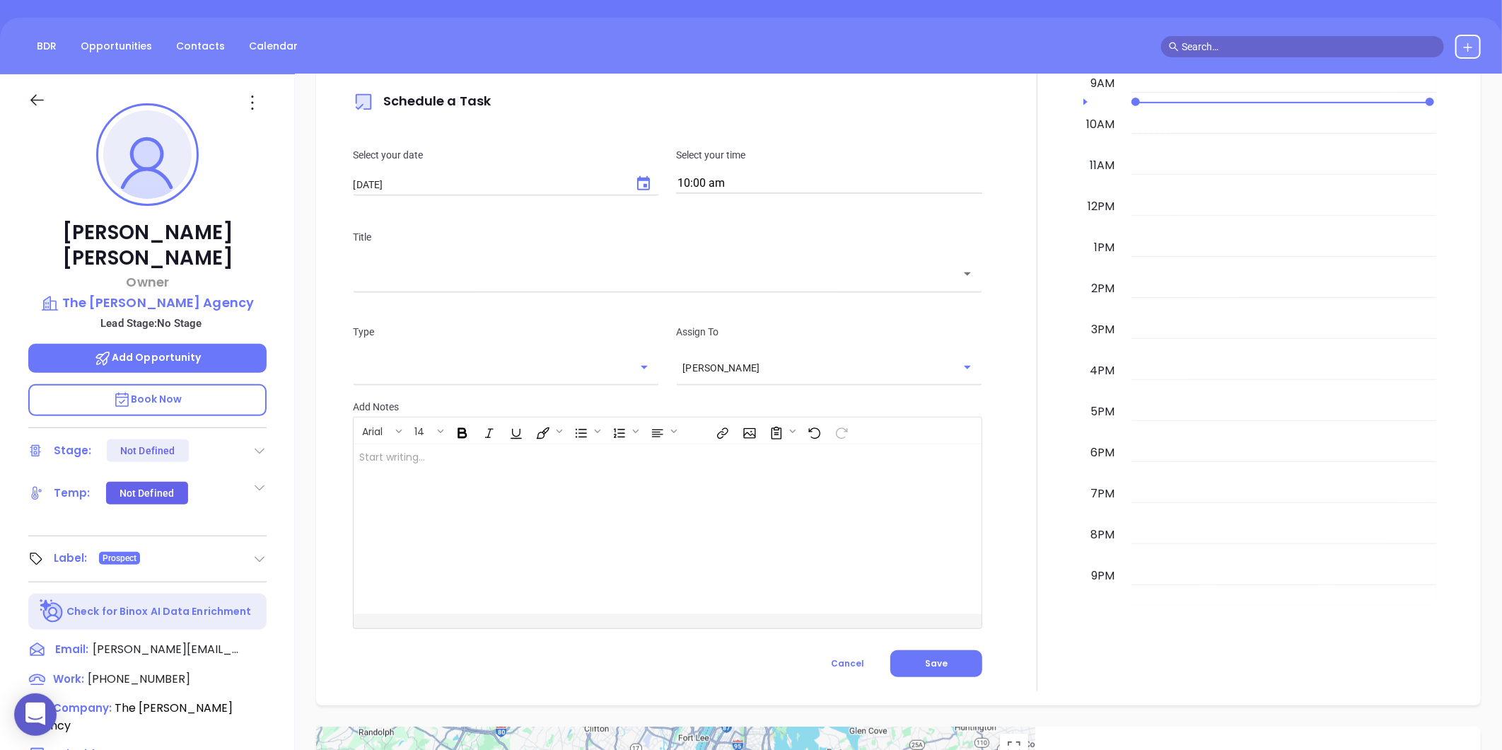
scroll to position [0, 0]
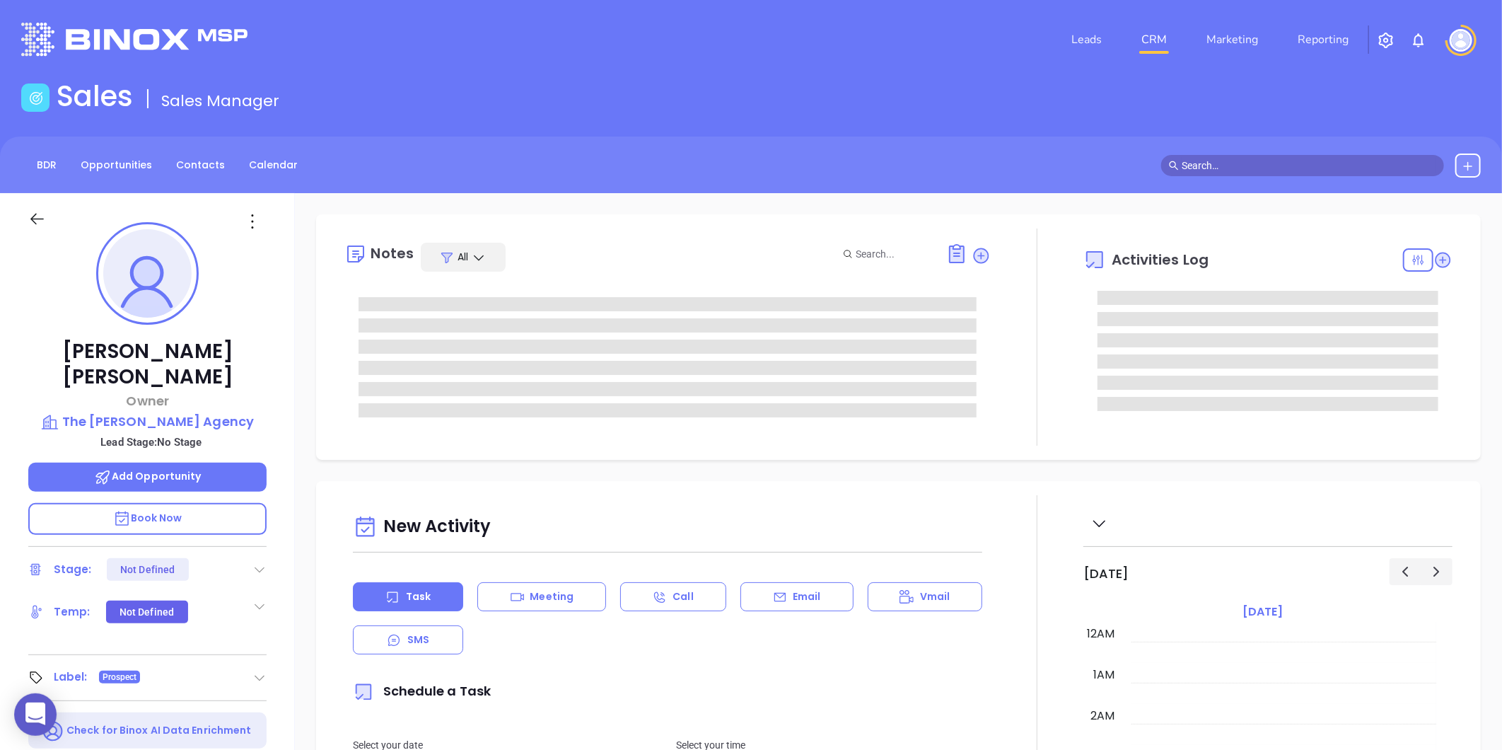
type input "[DATE]"
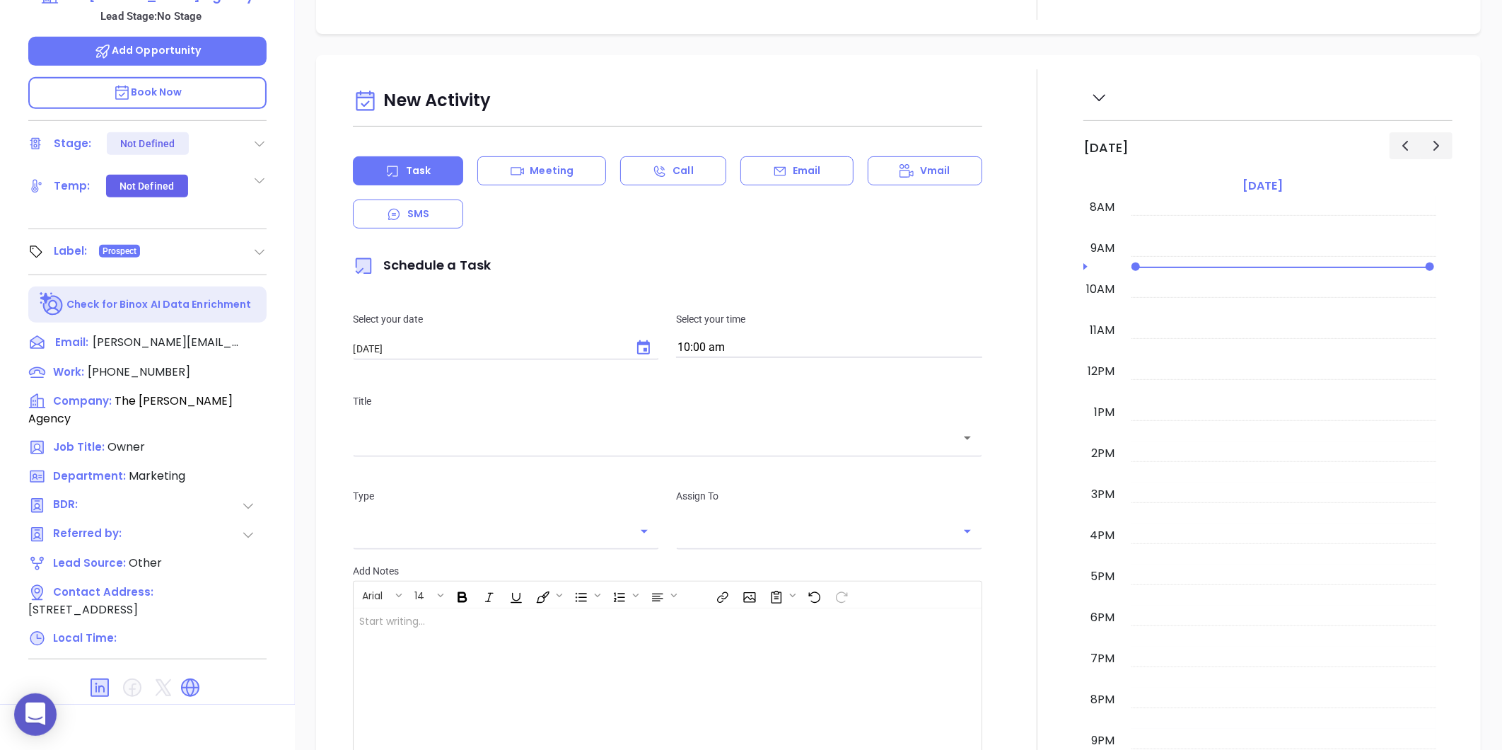
scroll to position [433, 0]
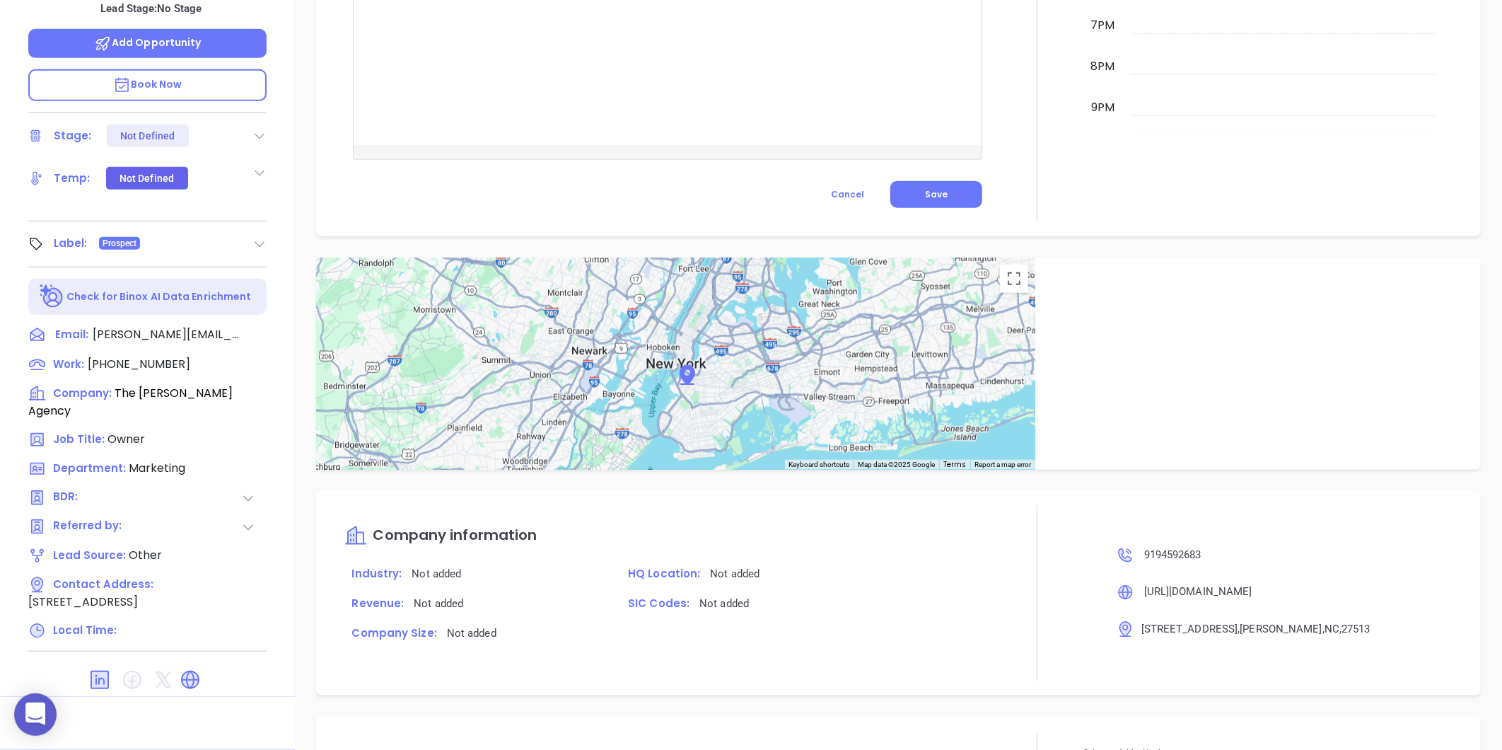
type input "[PERSON_NAME]"
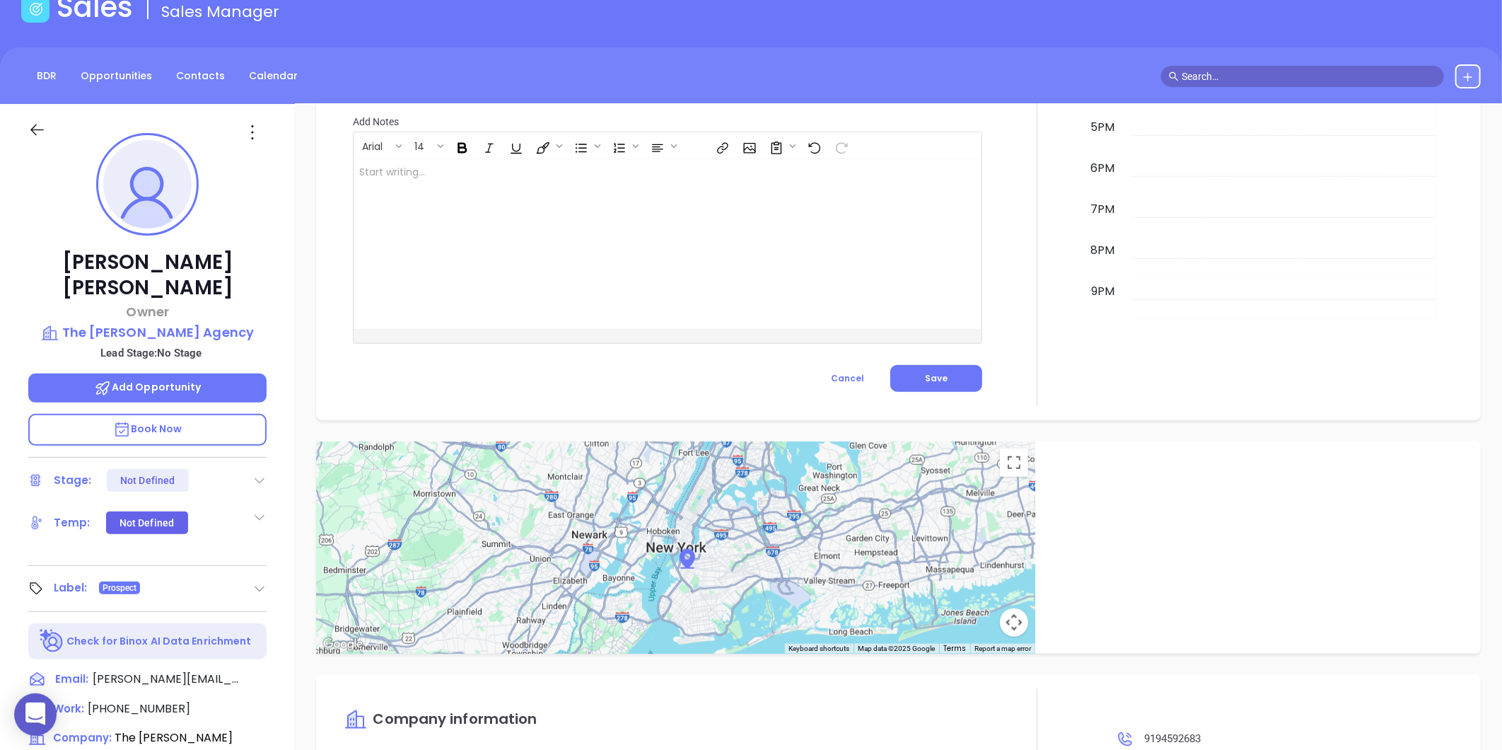
scroll to position [0, 0]
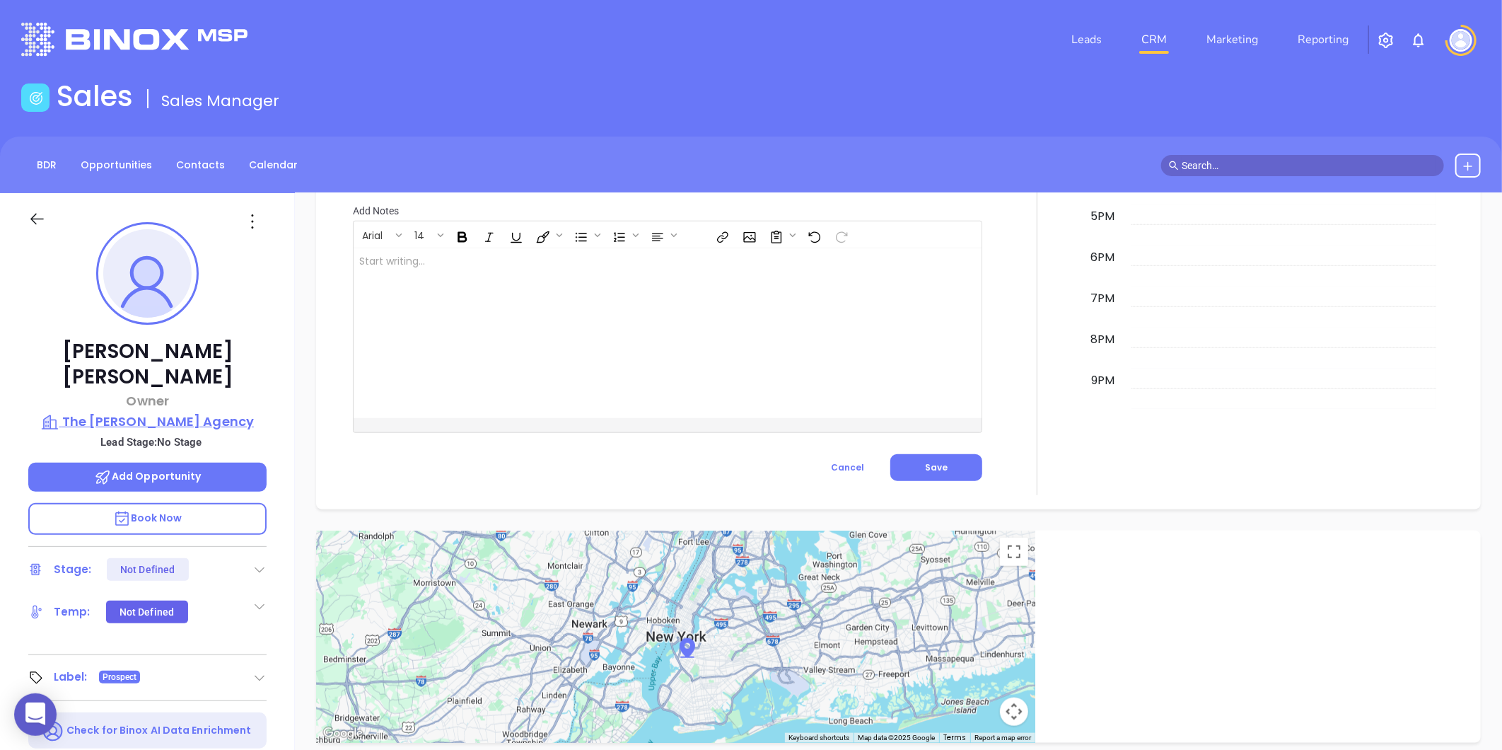
click at [122, 412] on p "The [PERSON_NAME] Agency" at bounding box center [147, 422] width 238 height 20
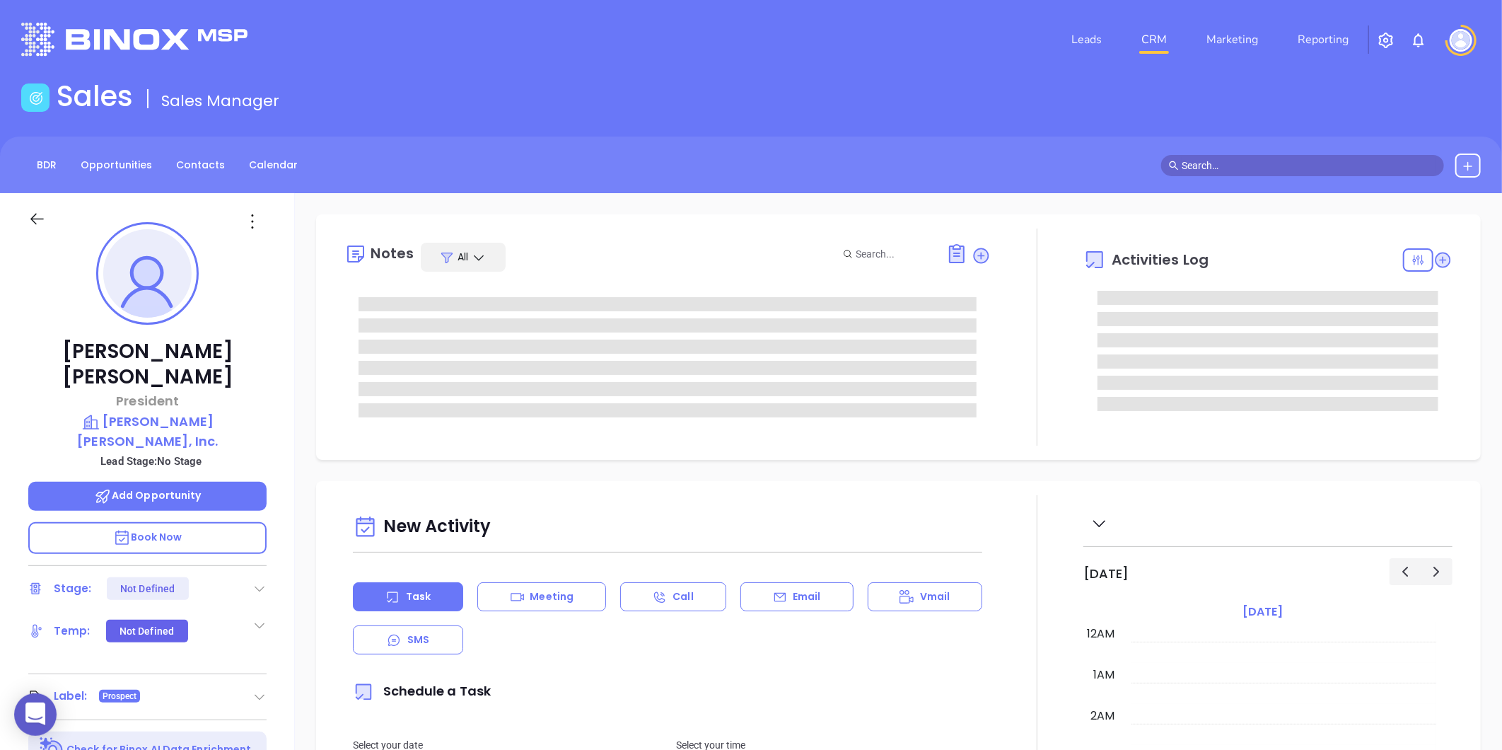
type input "[DATE]"
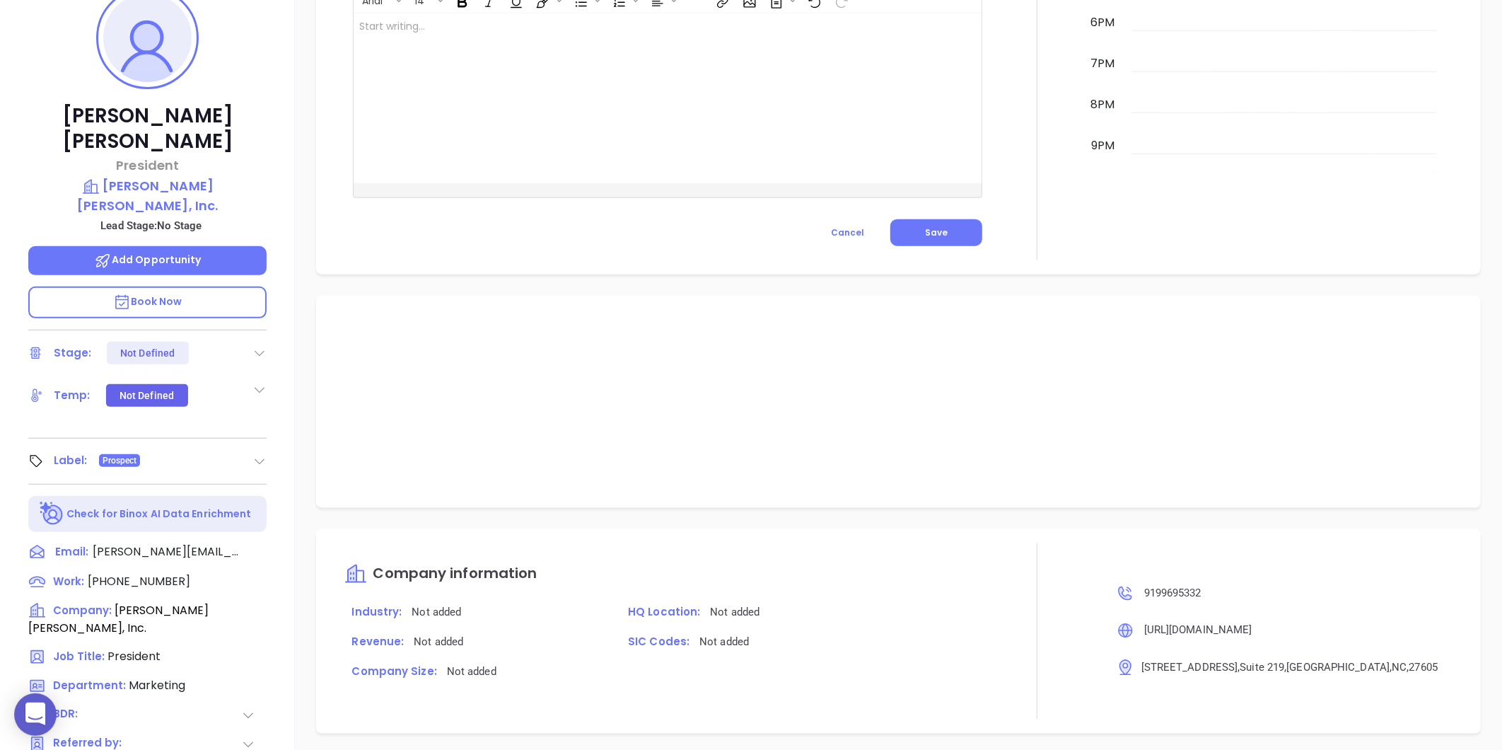
scroll to position [786, 0]
type input "[PERSON_NAME]"
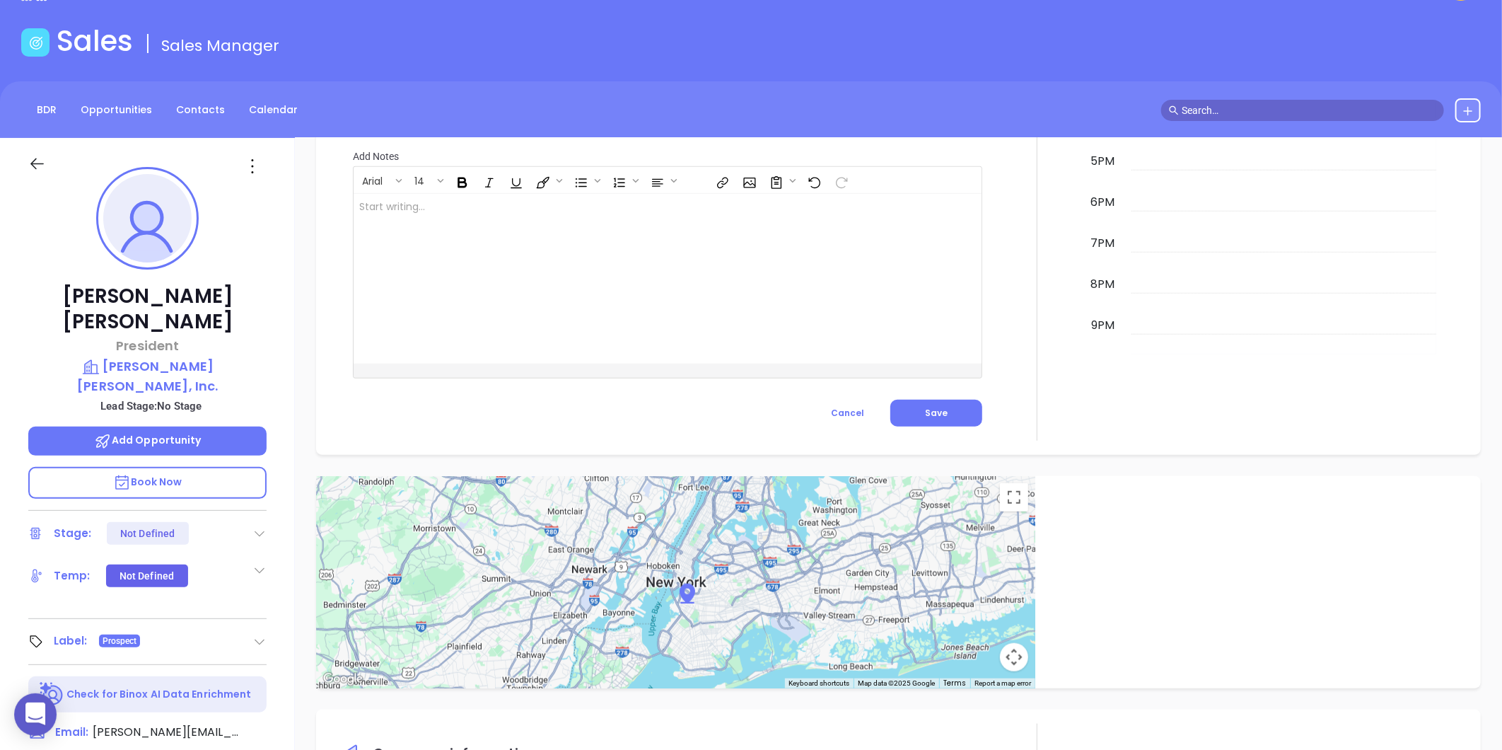
scroll to position [0, 0]
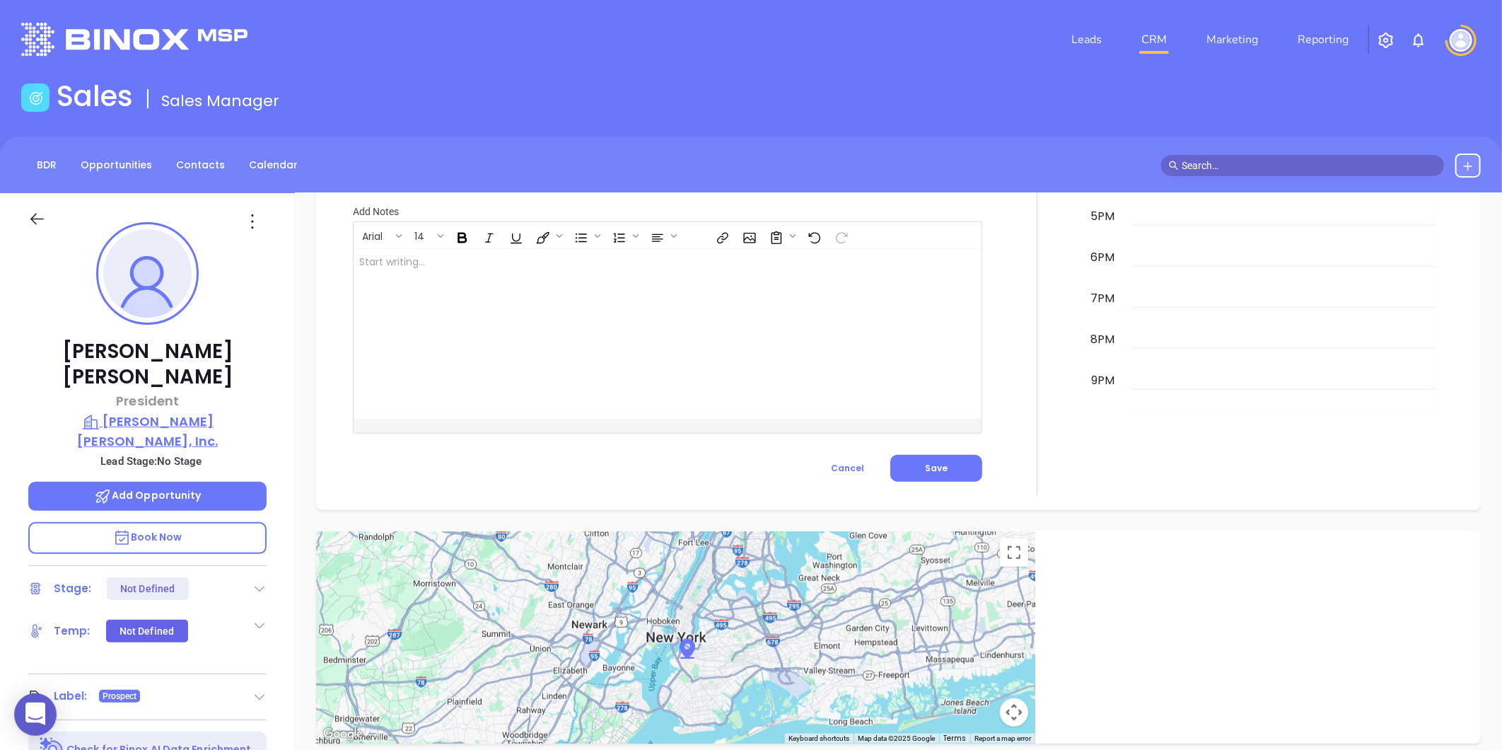
click at [199, 412] on p "[PERSON_NAME] [PERSON_NAME], Inc." at bounding box center [147, 431] width 238 height 39
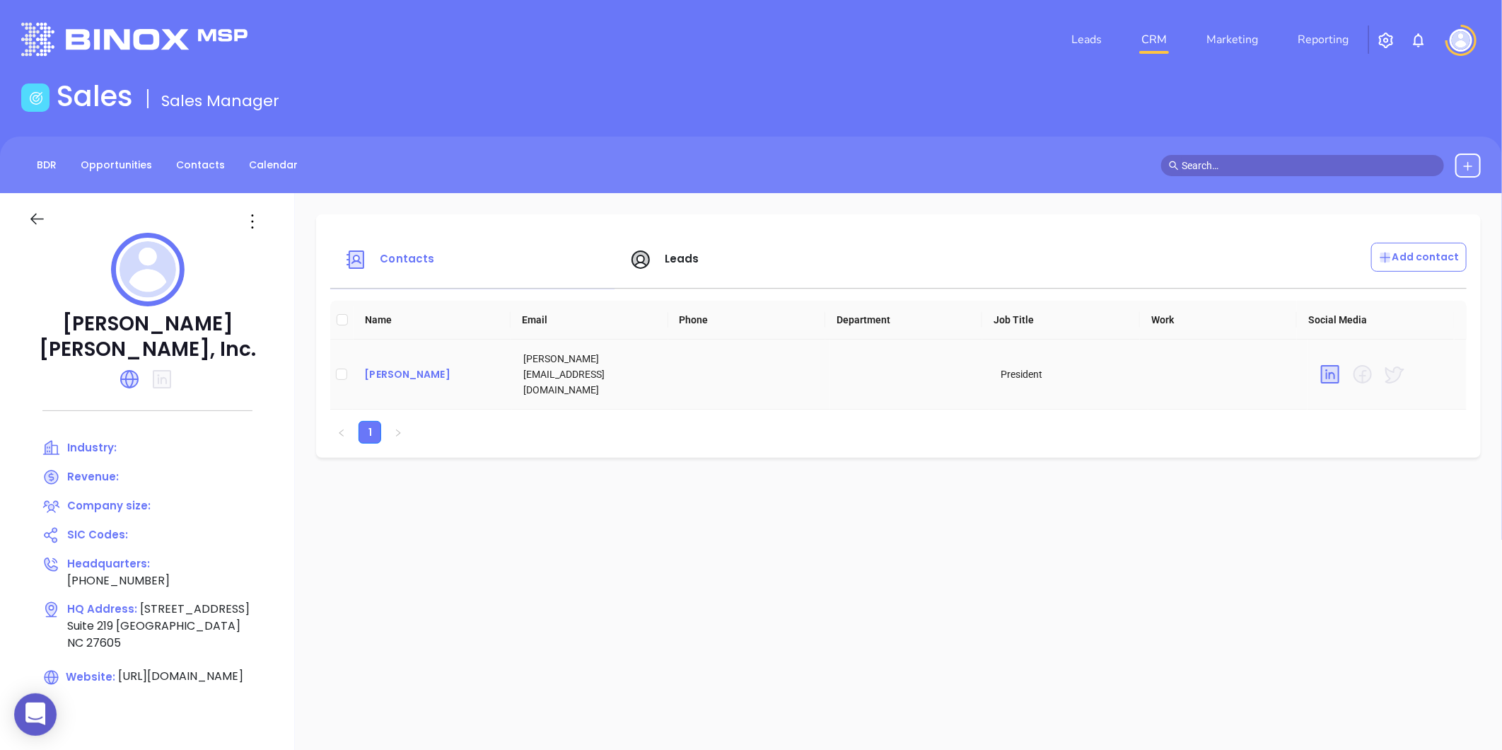
click at [424, 368] on div "[PERSON_NAME]" at bounding box center [432, 374] width 136 height 17
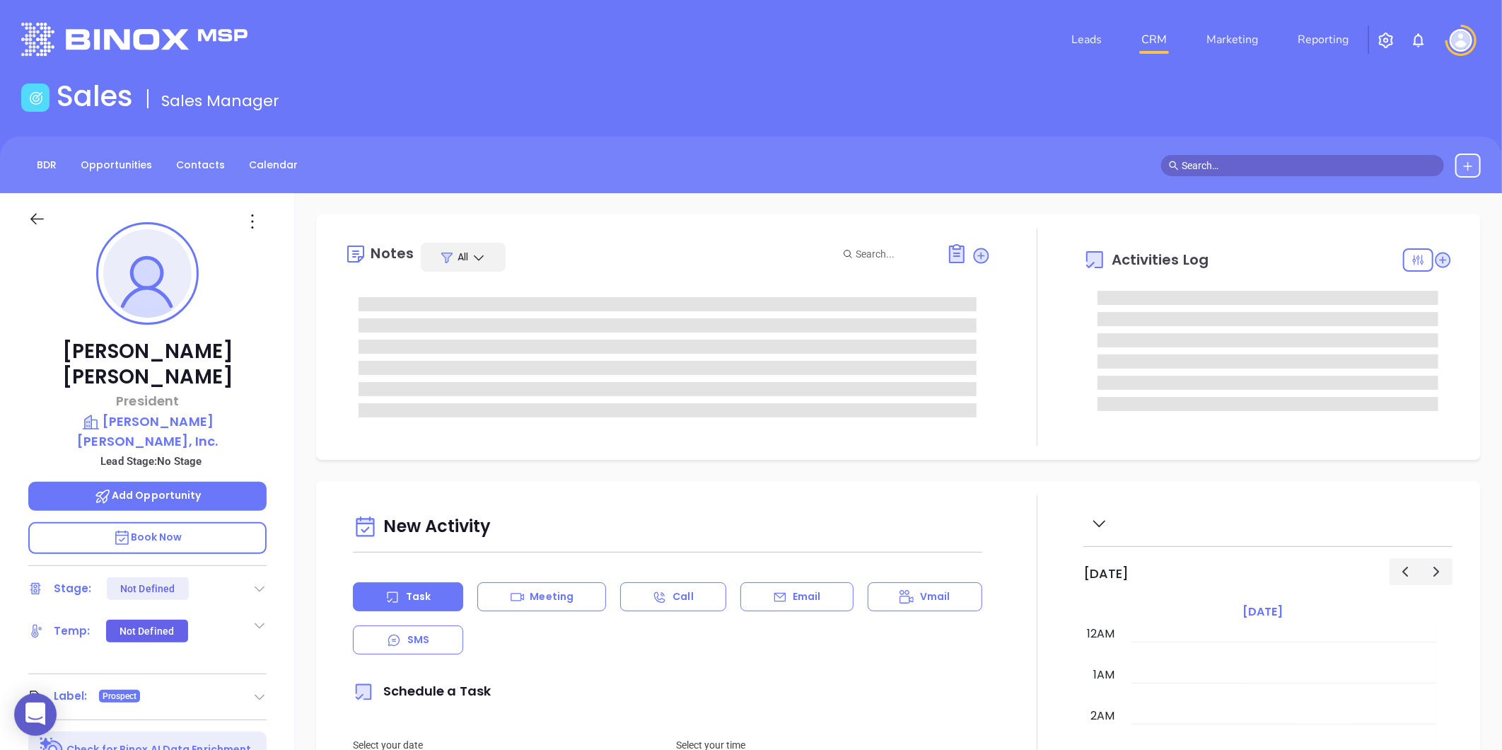
type input "[DATE]"
click at [250, 224] on icon at bounding box center [252, 221] width 23 height 23
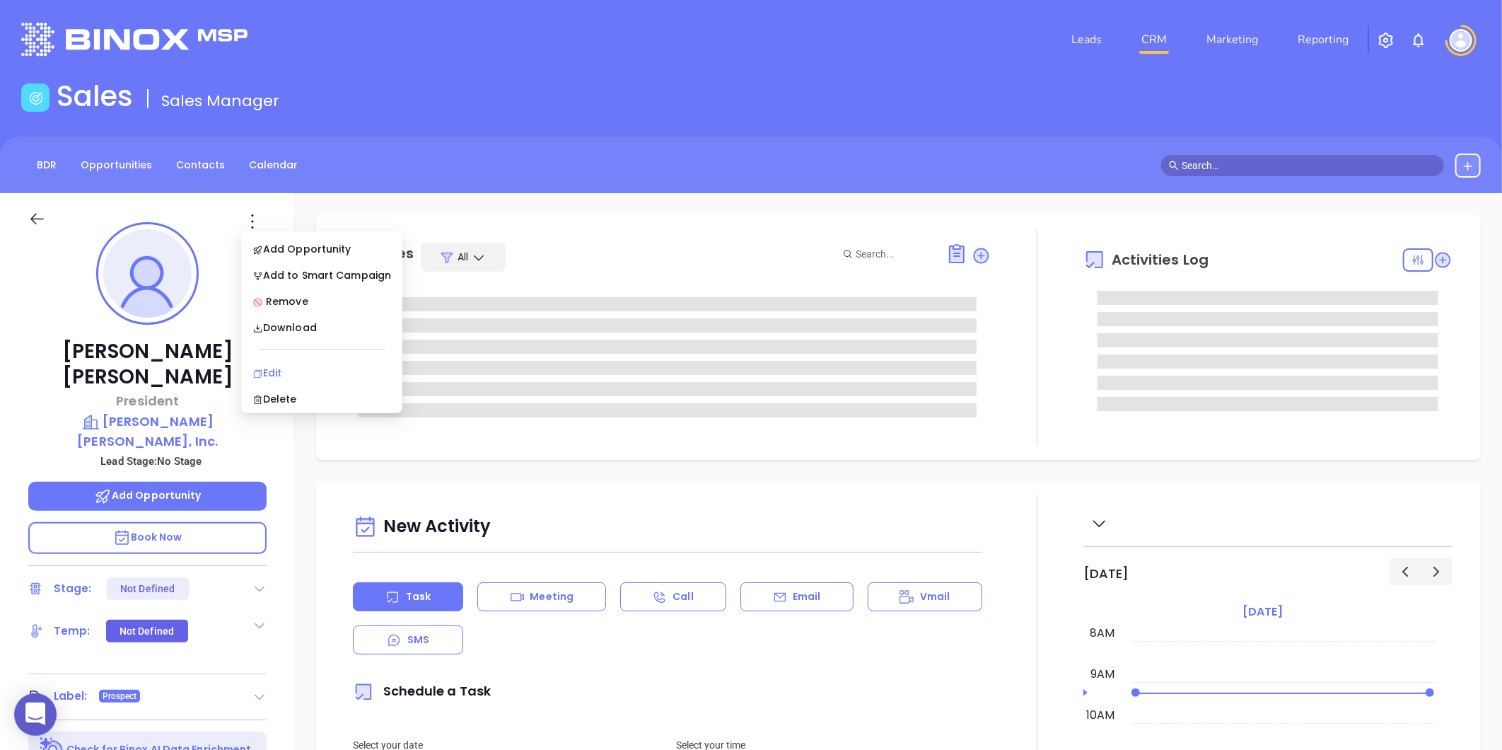
click at [262, 366] on div "Edit" at bounding box center [321, 373] width 139 height 16
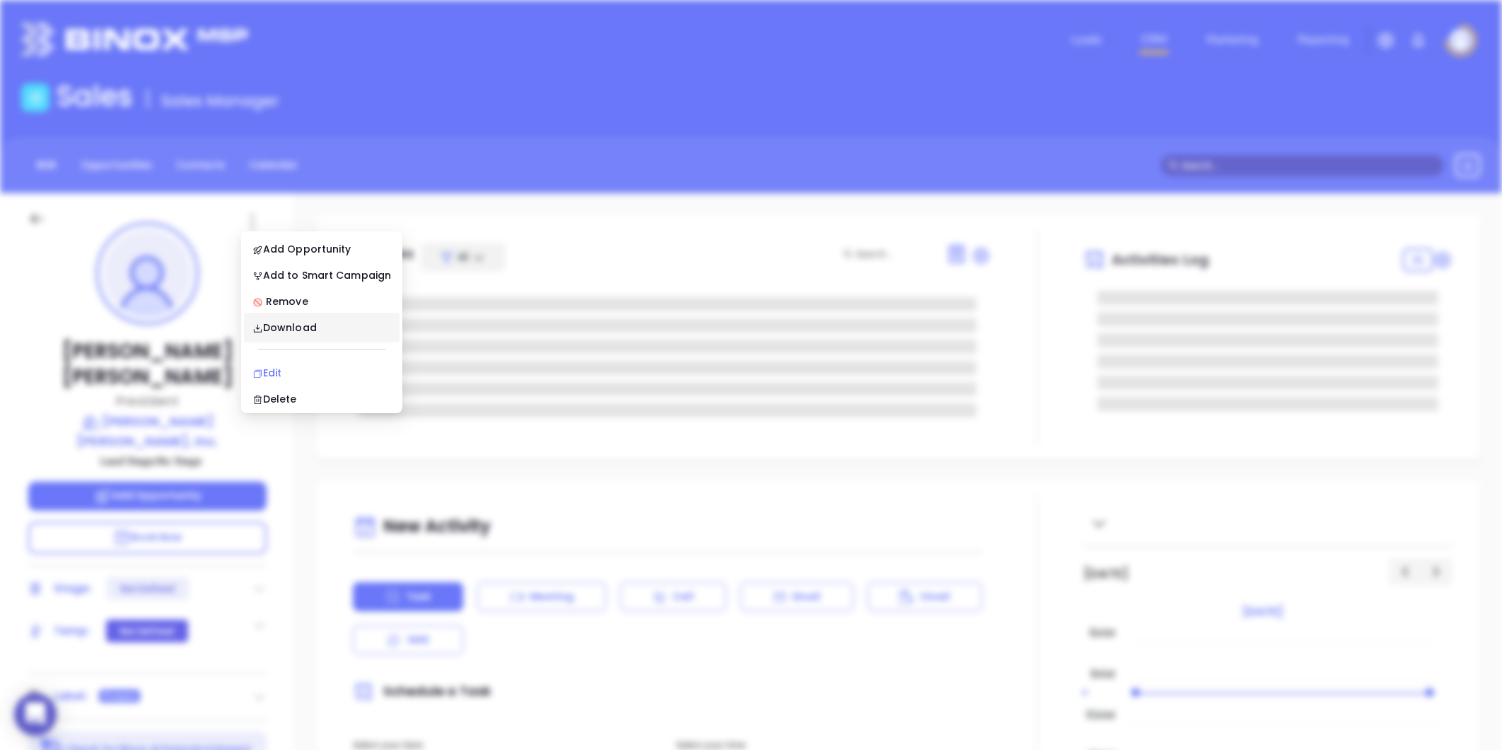
type input "[PERSON_NAME]"
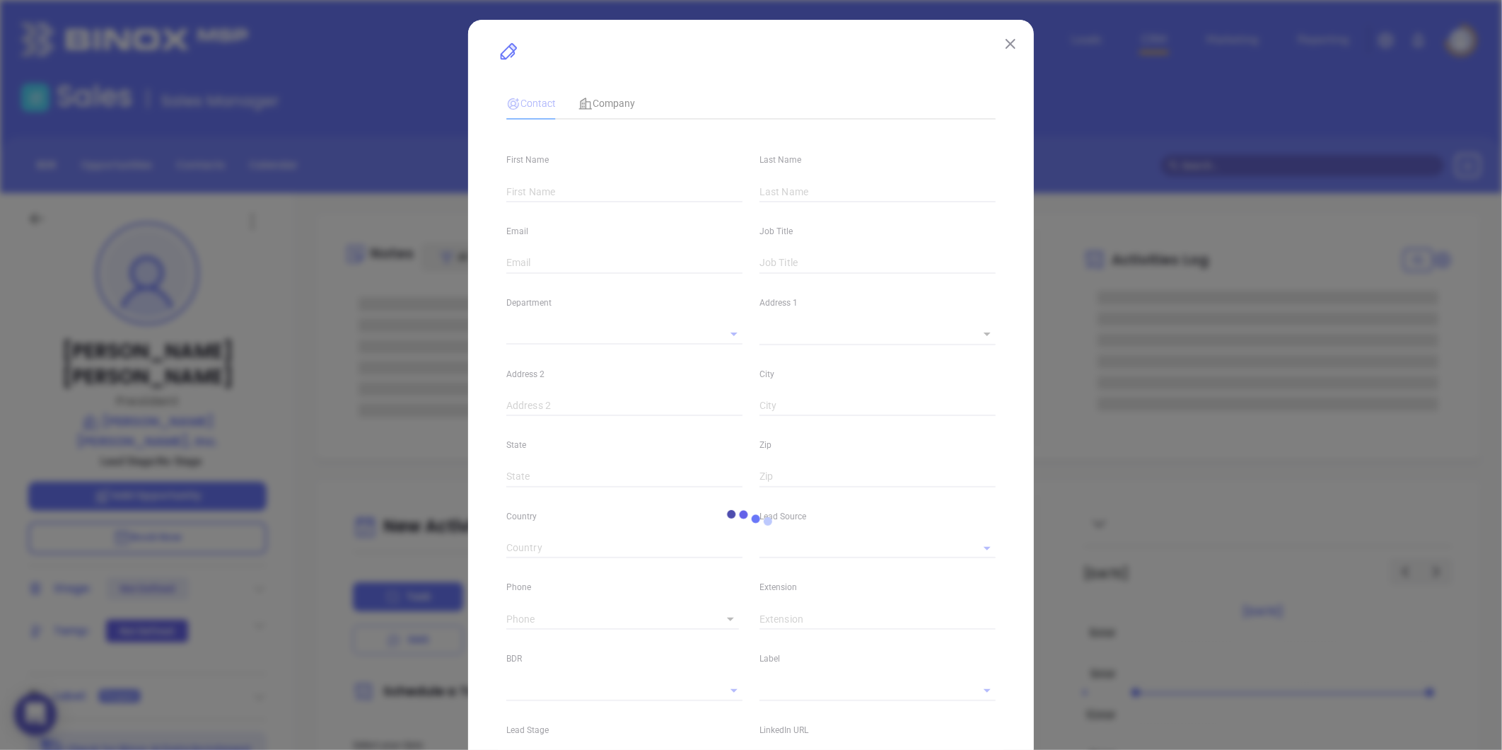
type input "[PERSON_NAME]"
type input "larry@stlinsure.com"
type input "President"
type input "1"
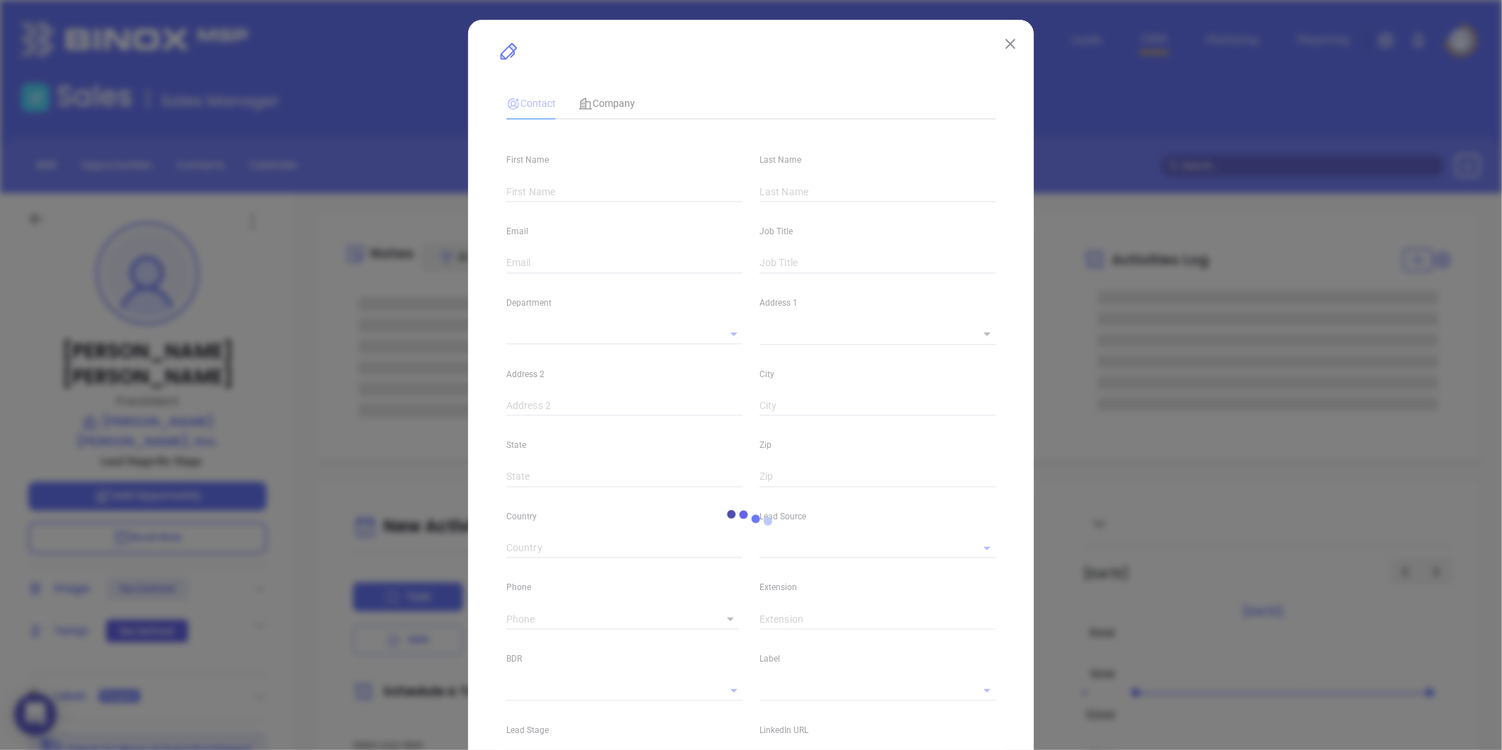
type input "www.linkedin.com/in/larry-summers-47a6aa3"
type input "Marketing"
type input "Other"
type input "undefined undefined"
type input "(919) 969-5332"
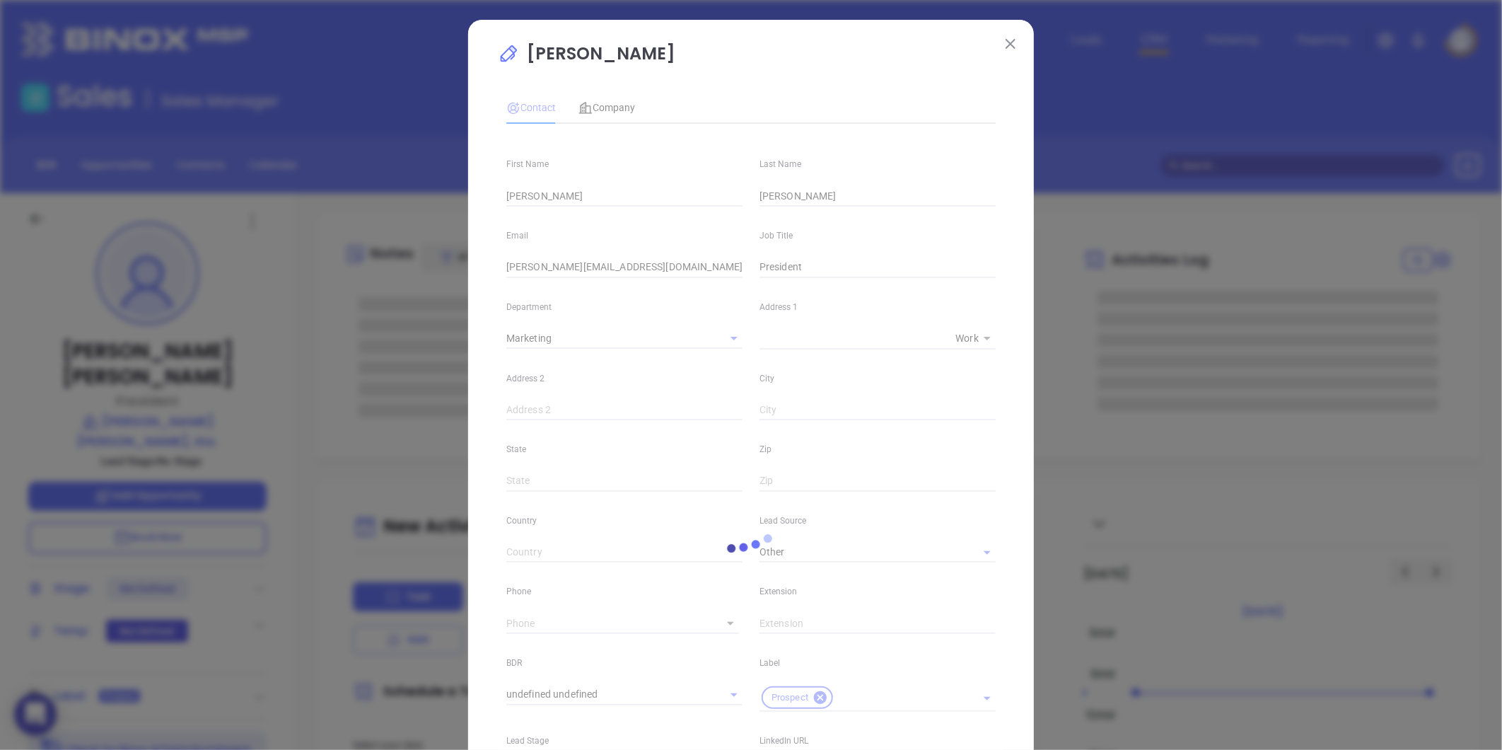
type input "1"
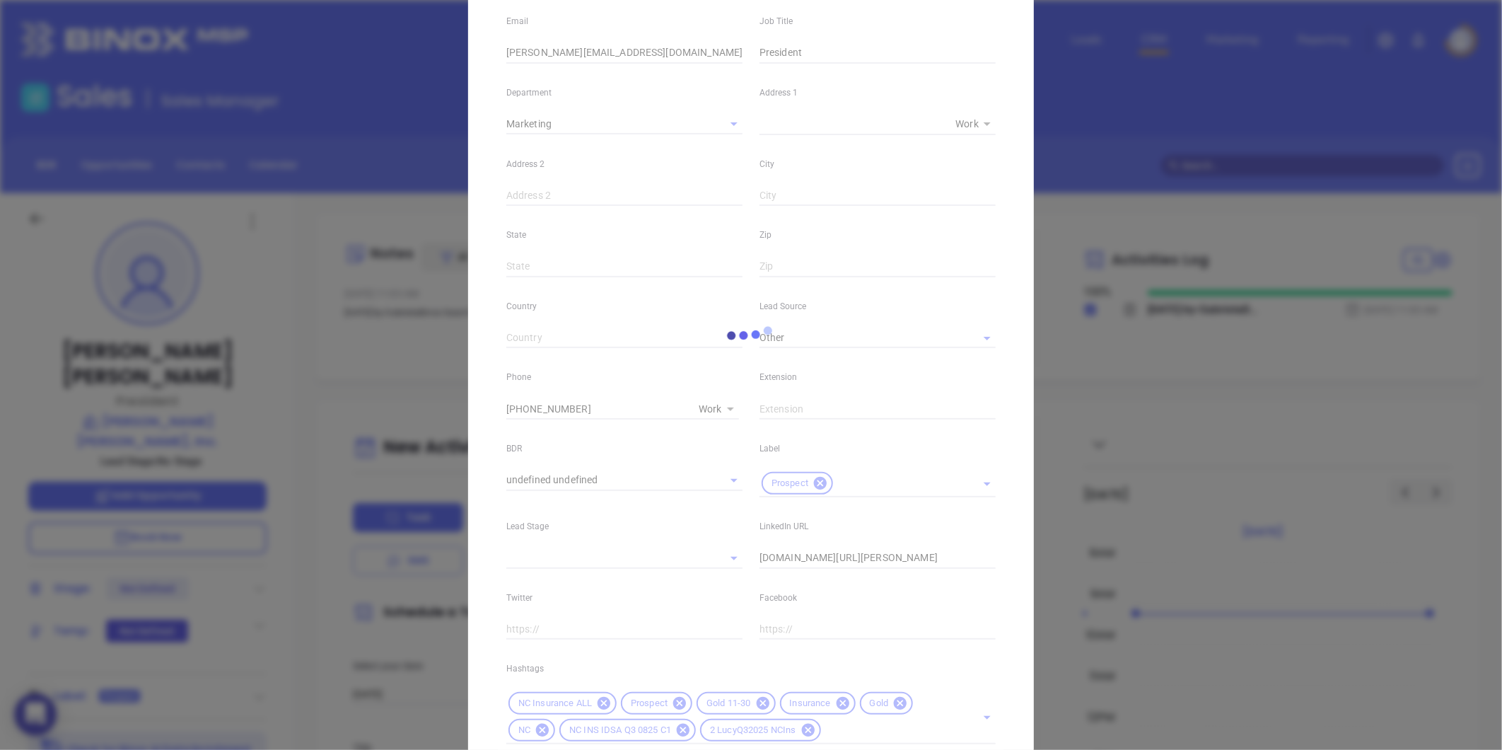
scroll to position [315, 0]
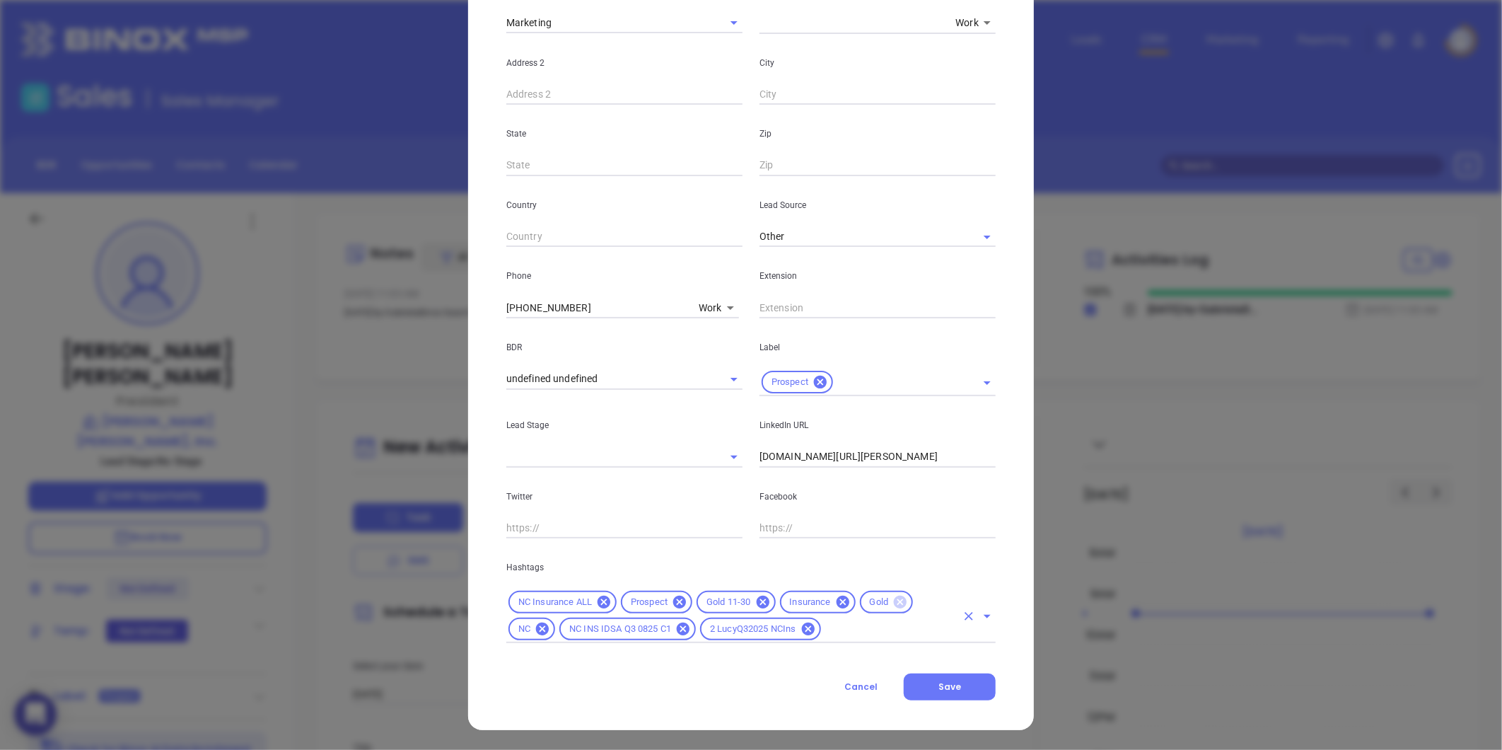
click at [894, 599] on icon at bounding box center [900, 601] width 13 height 13
click at [928, 690] on button "Save" at bounding box center [950, 686] width 92 height 27
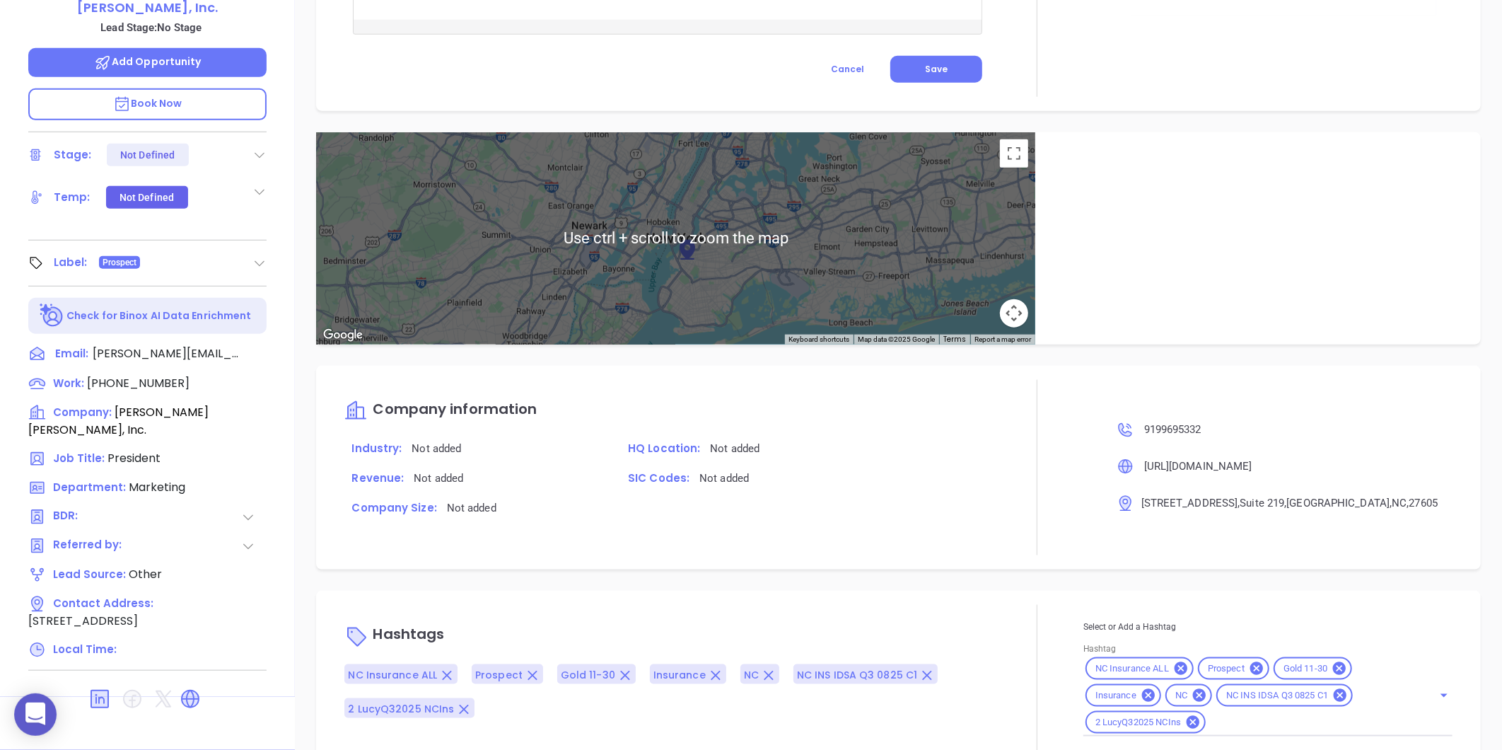
scroll to position [701, 0]
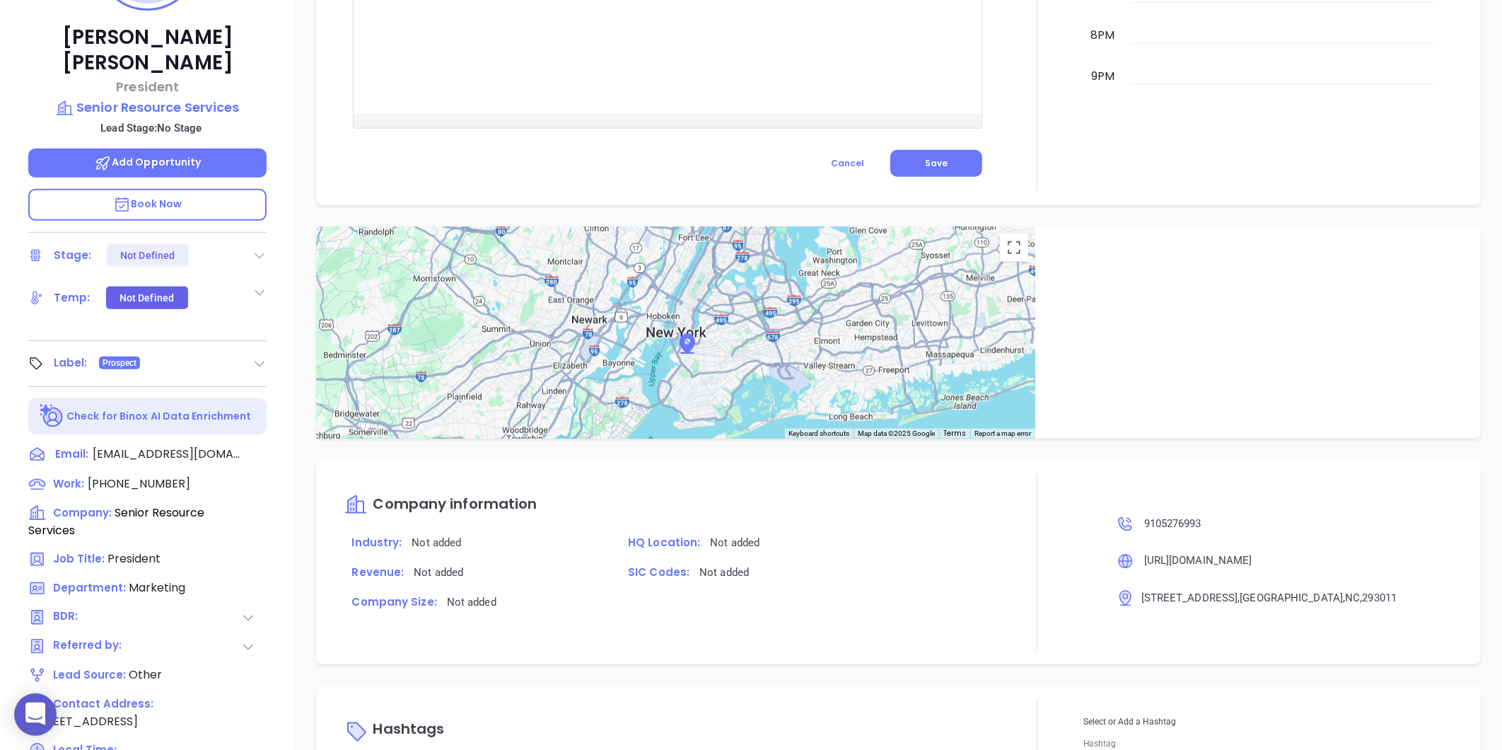
scroll to position [786, 0]
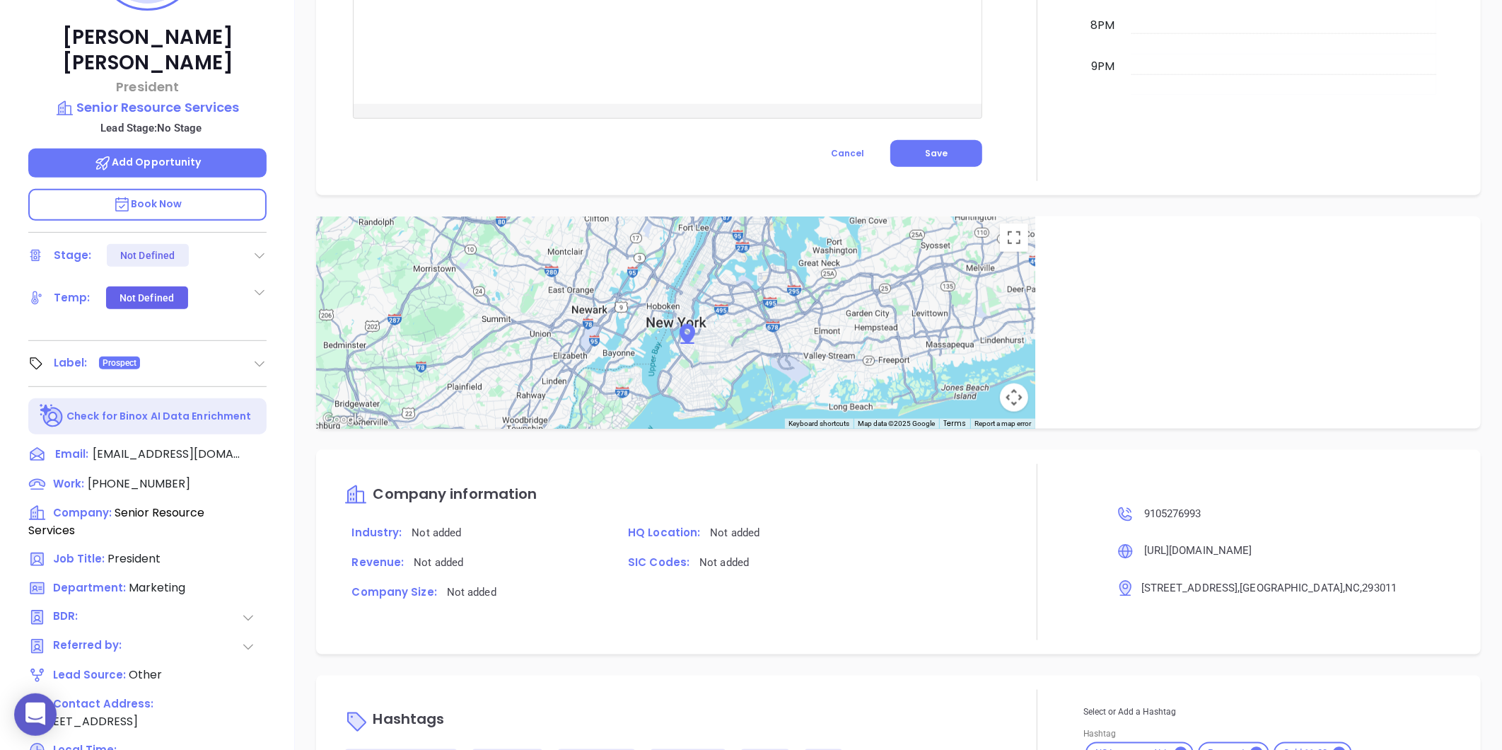
type input "[PERSON_NAME]"
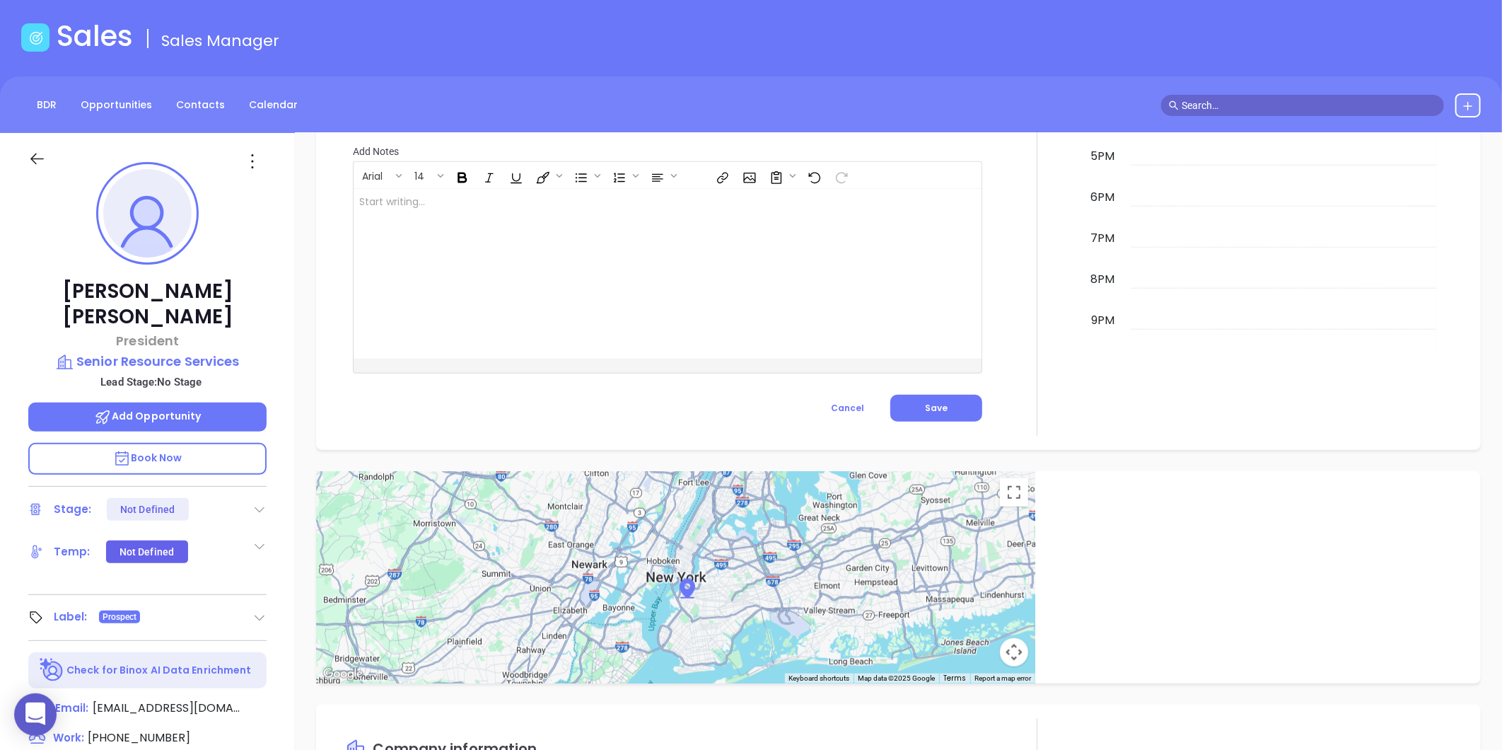
scroll to position [0, 0]
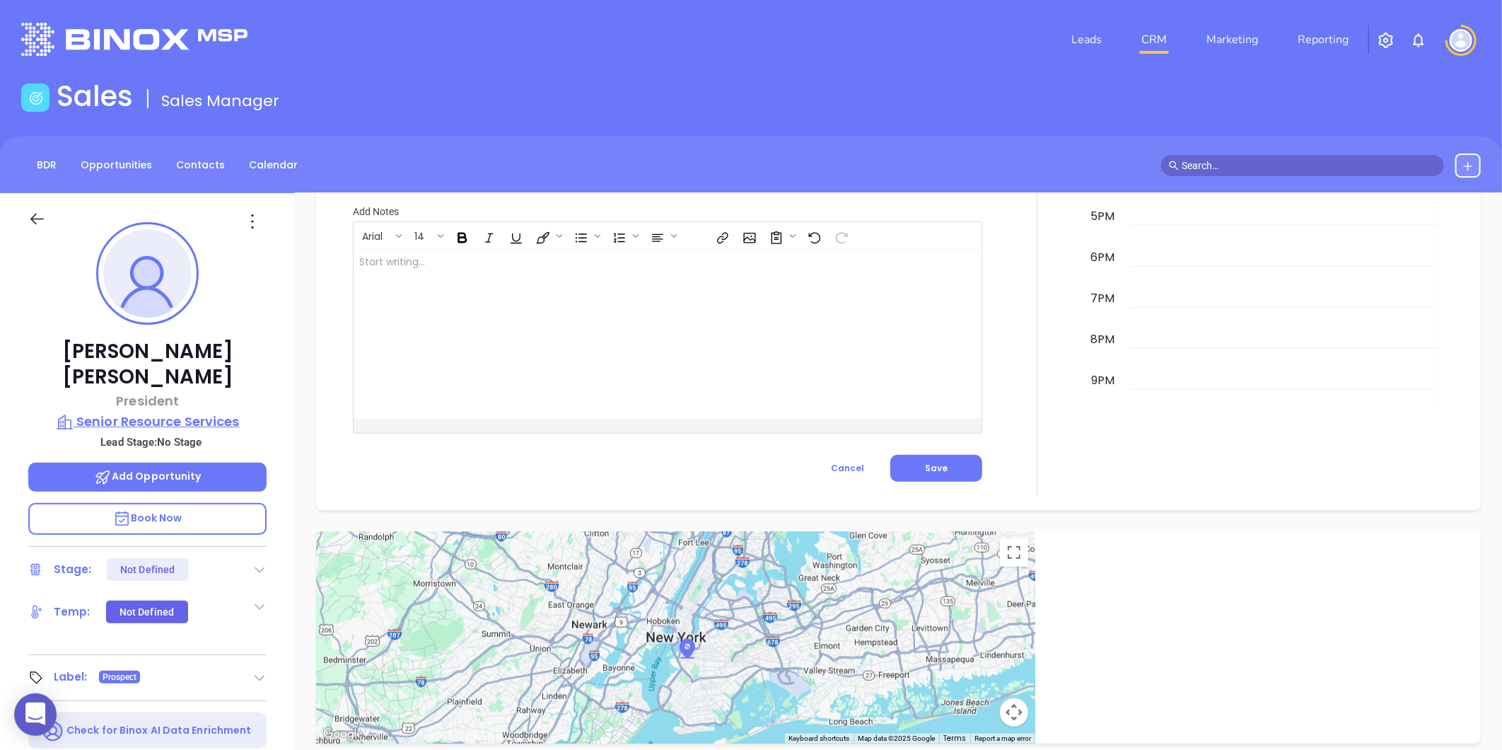
click at [173, 412] on p "Senior Resource Services" at bounding box center [147, 422] width 238 height 20
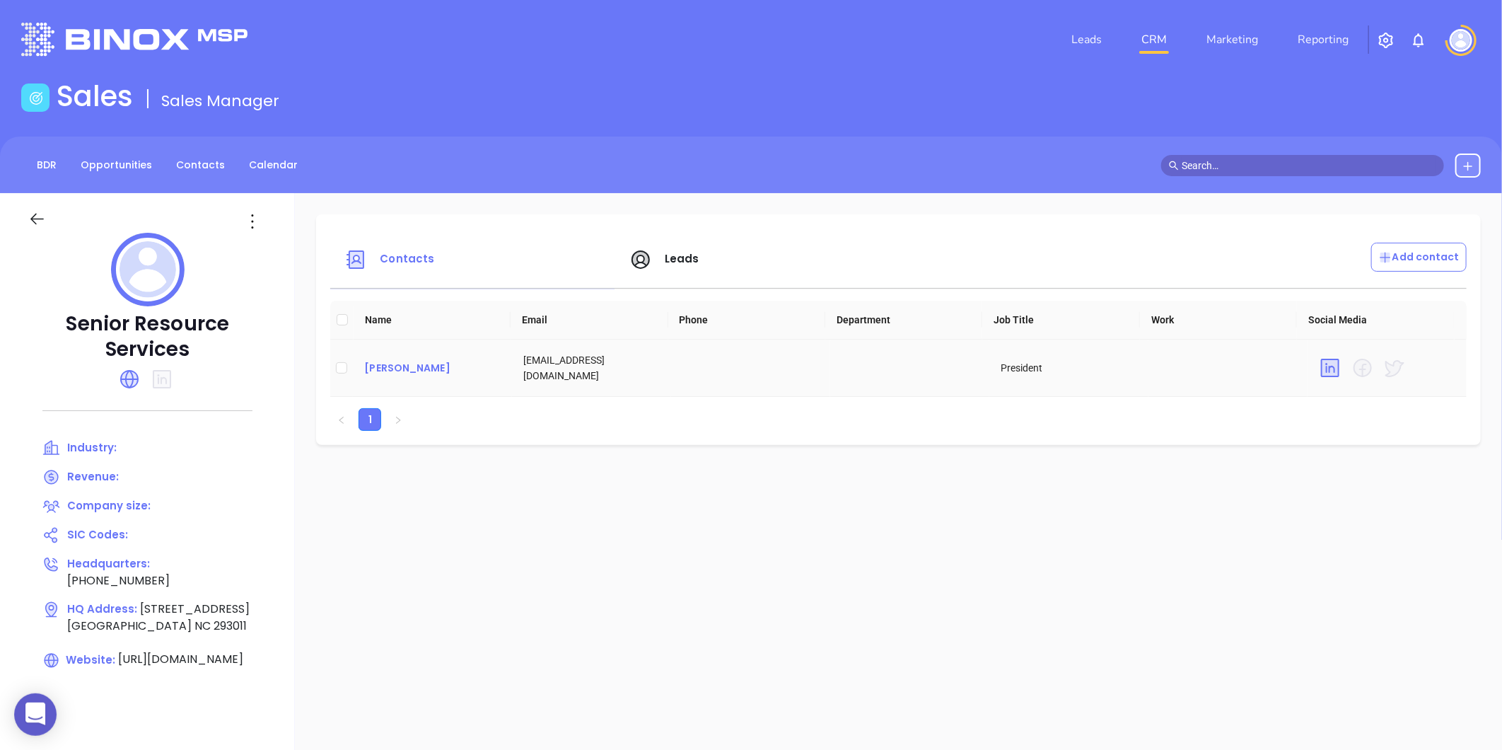
click at [401, 370] on div "[PERSON_NAME]" at bounding box center [432, 367] width 136 height 17
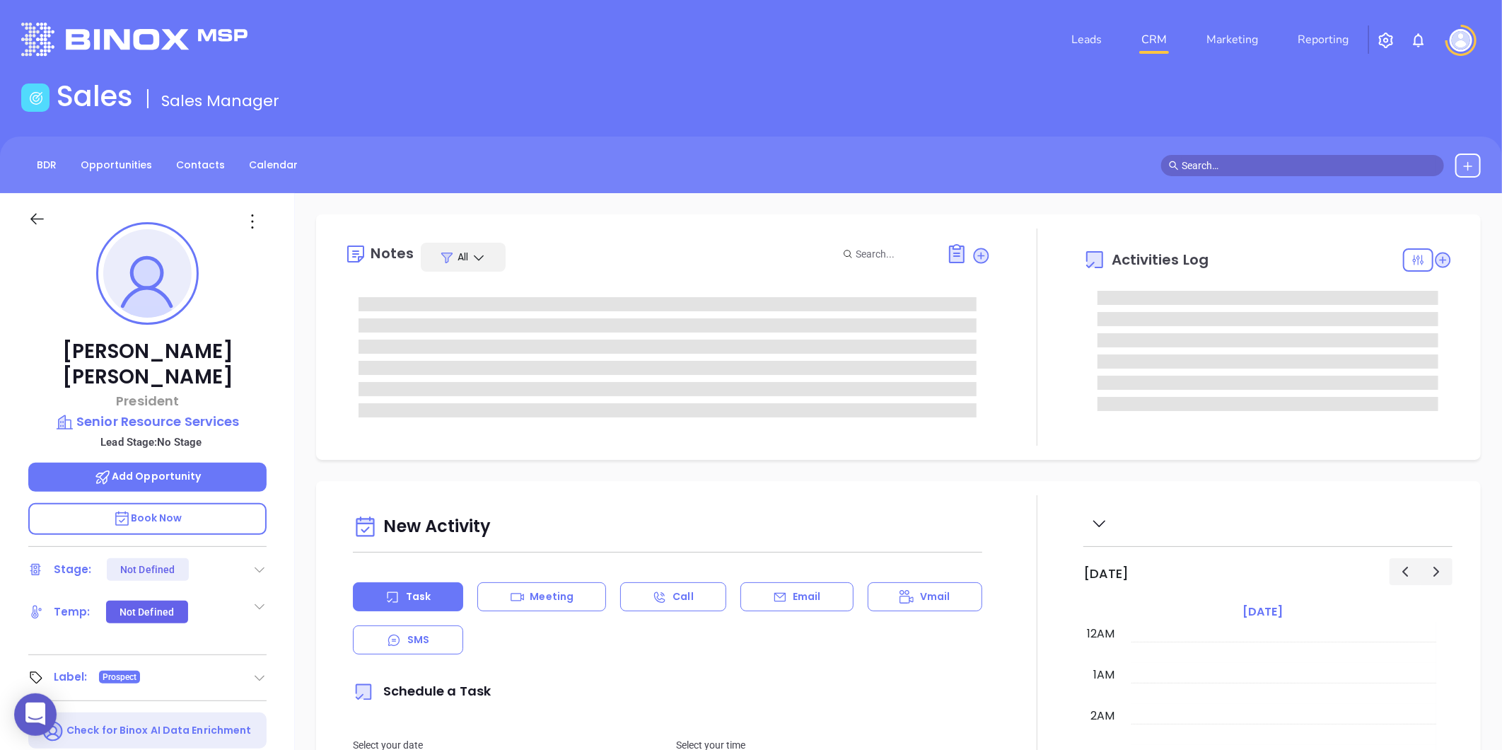
type input "[DATE]"
click at [248, 231] on icon at bounding box center [252, 221] width 23 height 23
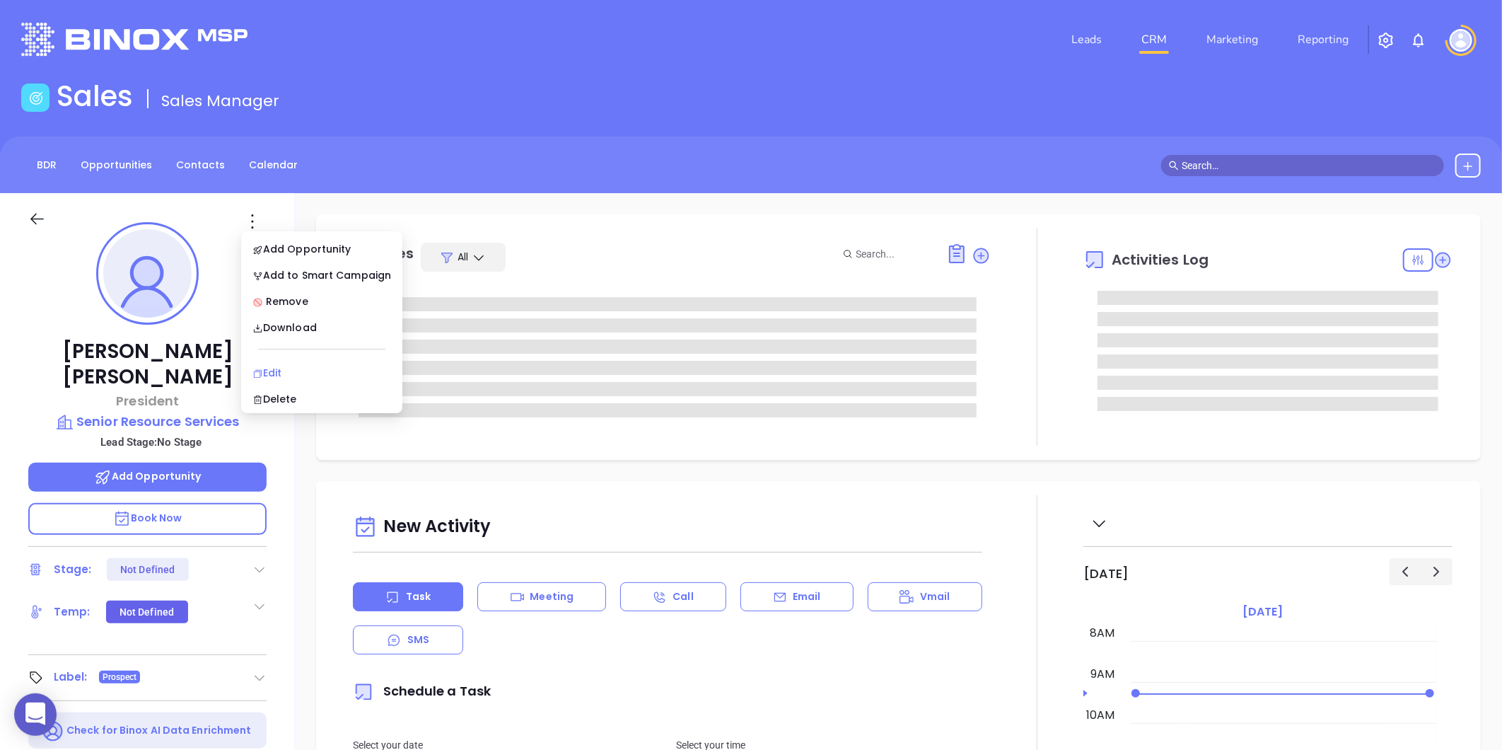
click at [281, 365] on div "Edit" at bounding box center [321, 373] width 139 height 16
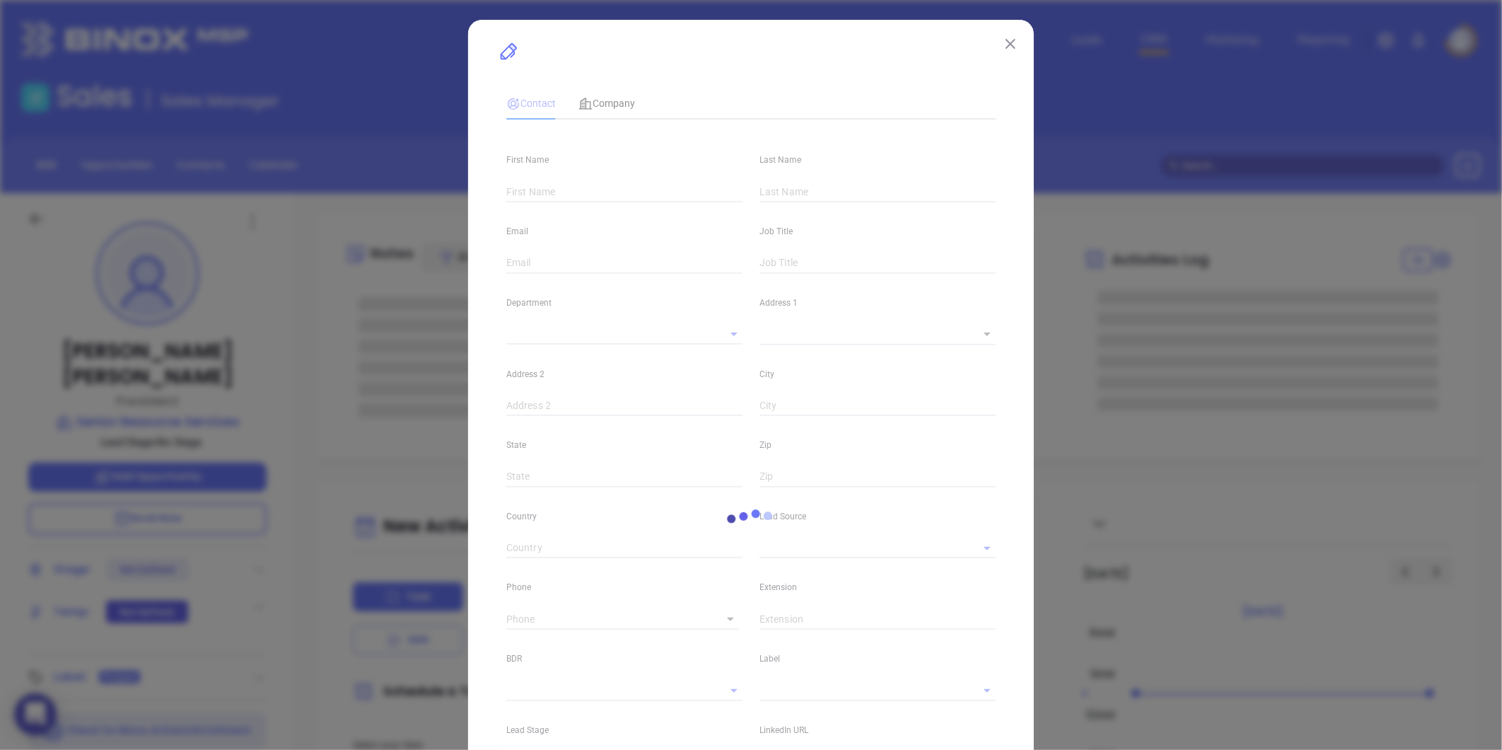
type input "Robert"
type input "Williams"
type input "robwms101@aol.com"
type input "President"
type input "1"
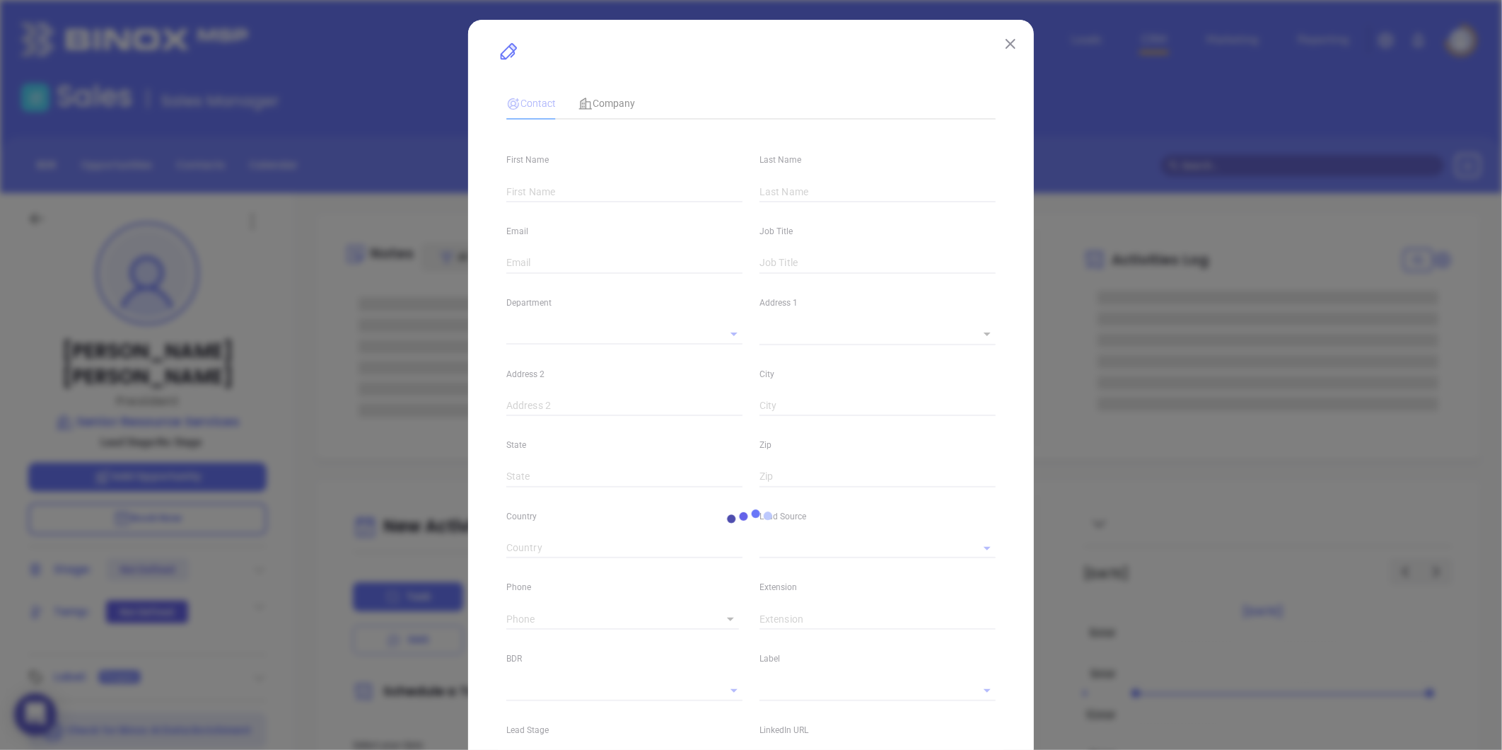
type input "www.linkedin.com/in/robert-williams-09b28721"
type input "Marketing"
type input "Other"
type input "undefined undefined"
type input "(910) 527-6993"
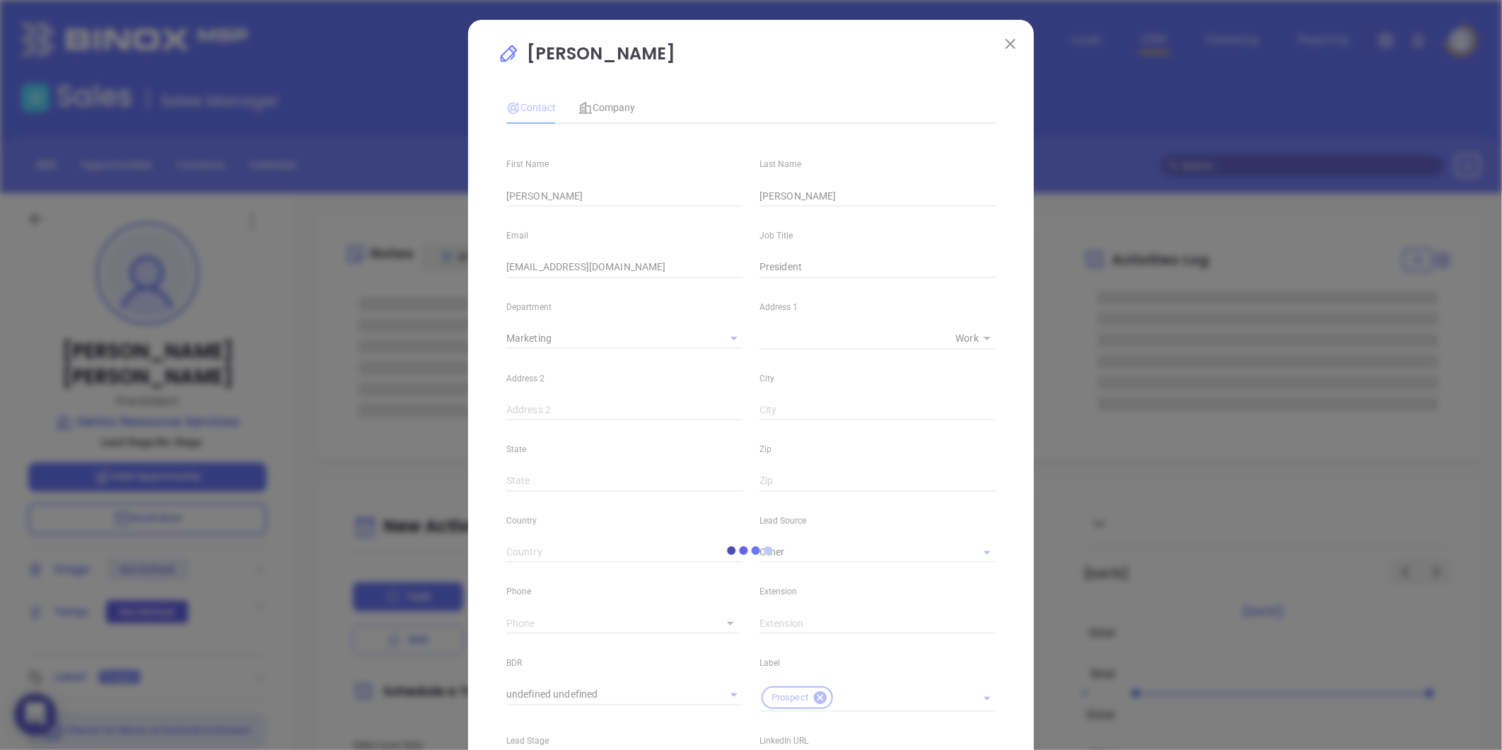
type input "1"
type input "[PERSON_NAME]"
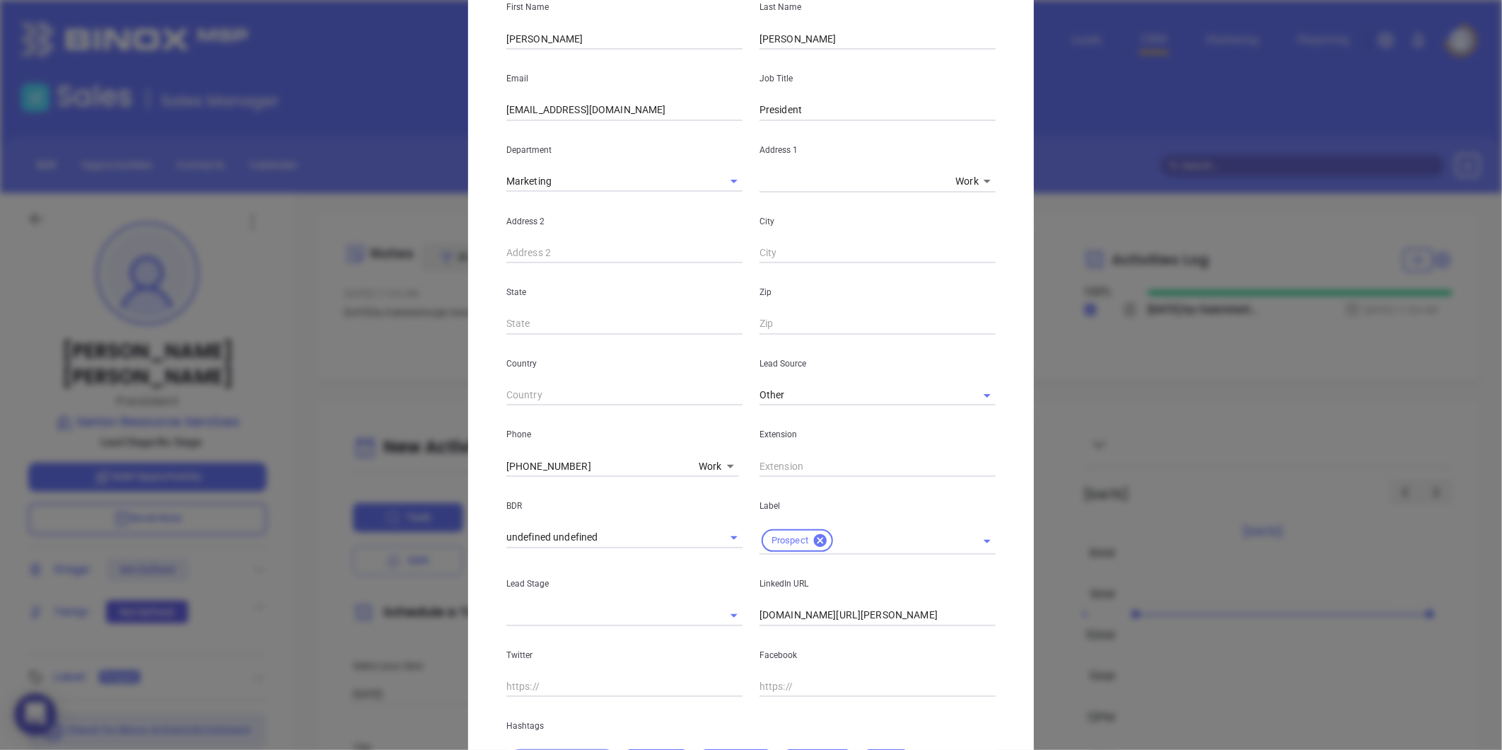
scroll to position [314, 0]
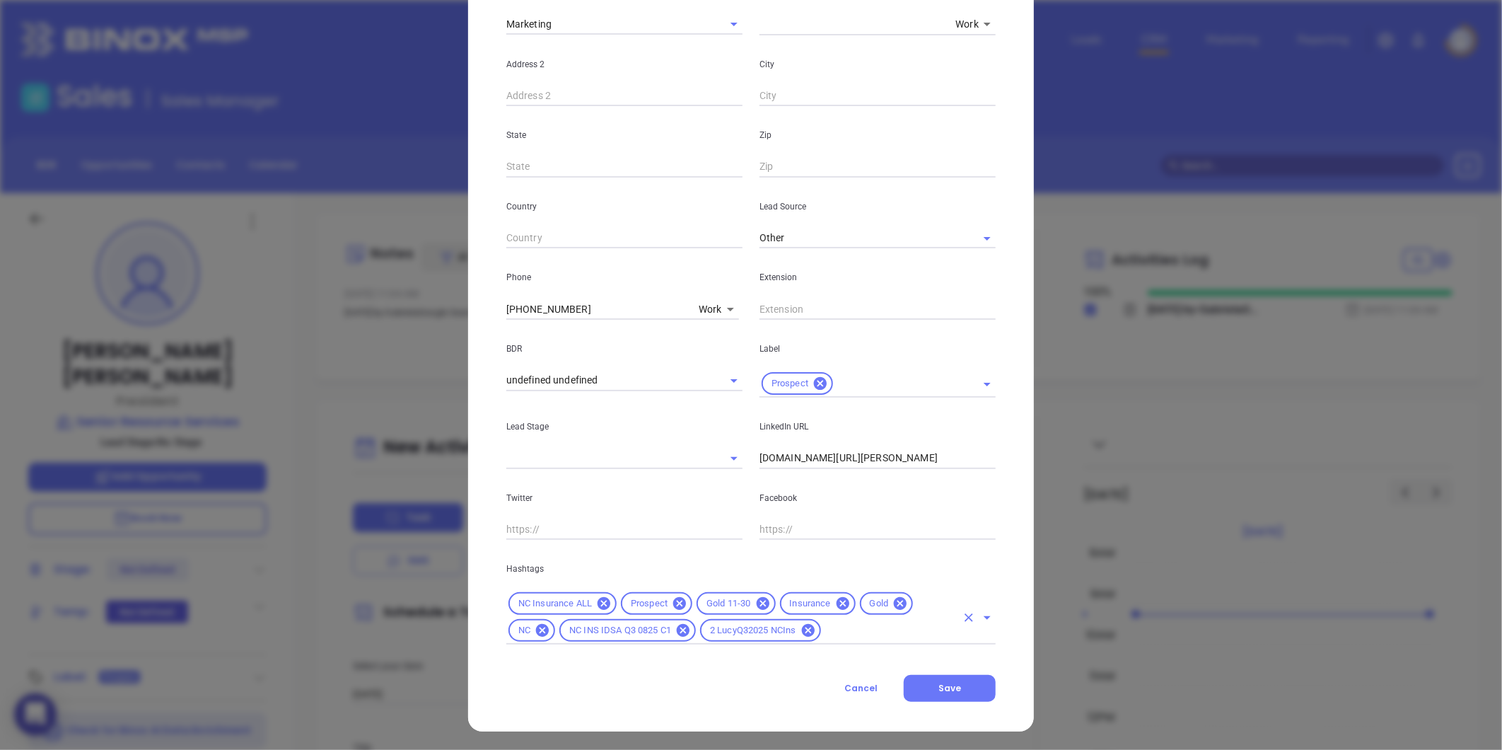
click at [885, 611] on div "Gold" at bounding box center [887, 603] width 54 height 23
click at [894, 598] on icon at bounding box center [900, 603] width 13 height 13
click at [914, 683] on button "Save" at bounding box center [950, 688] width 92 height 27
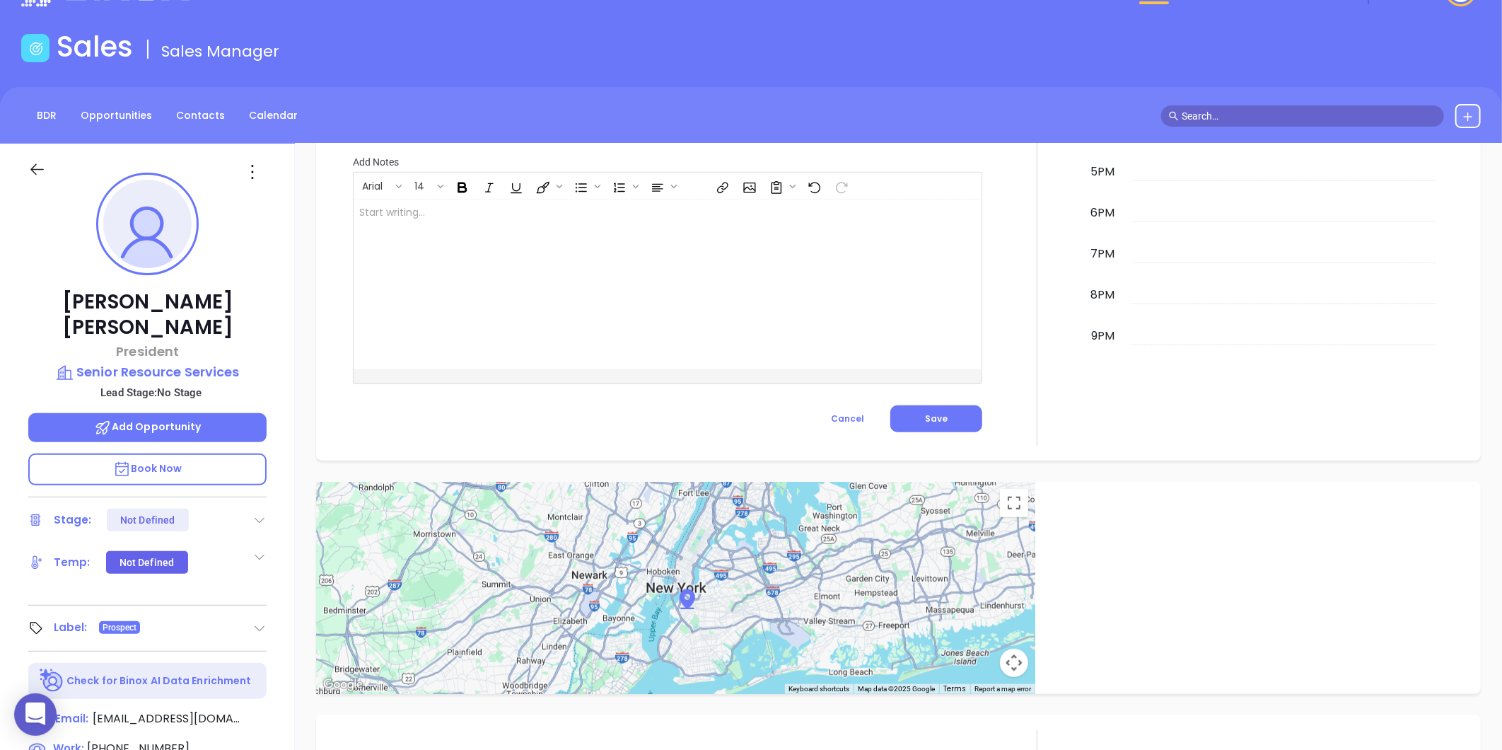
scroll to position [0, 0]
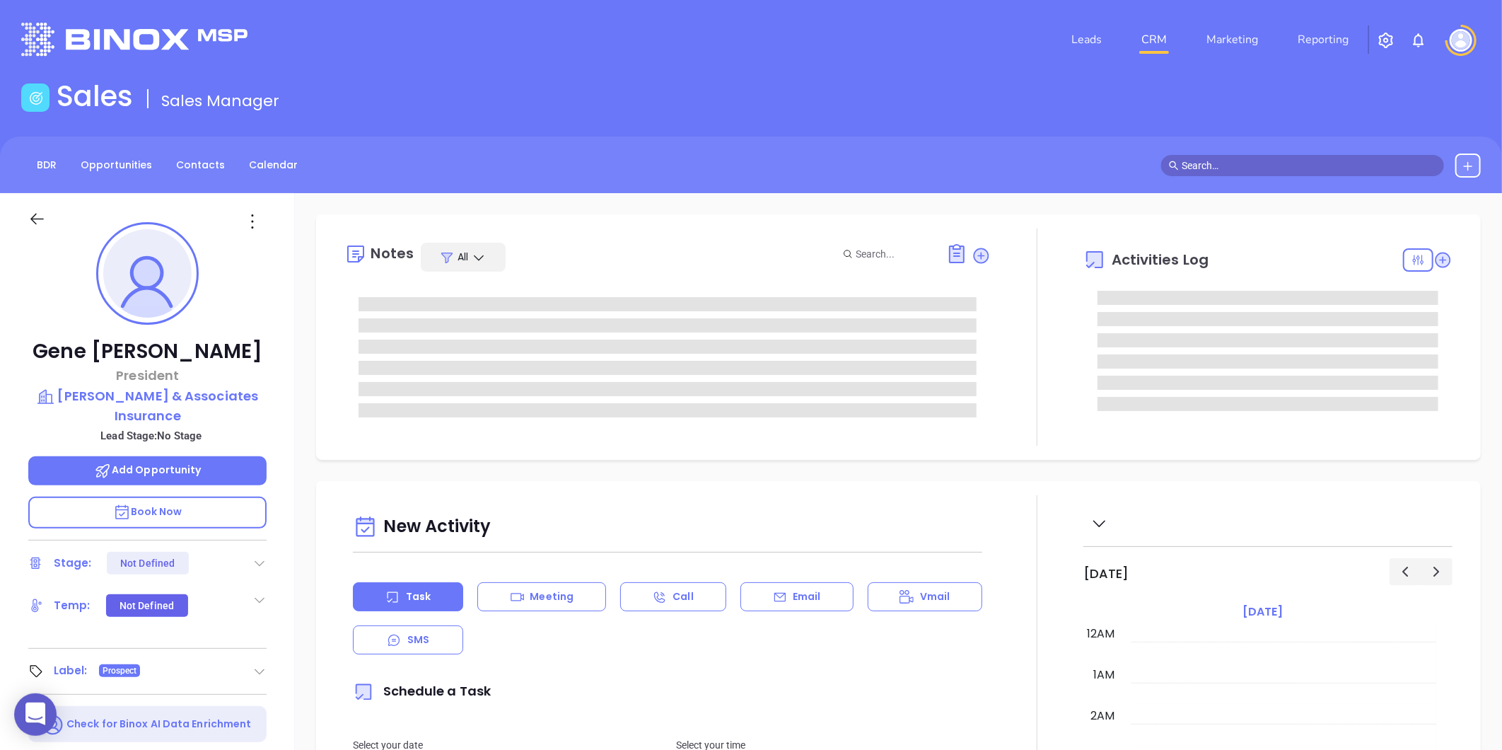
type input "[DATE]"
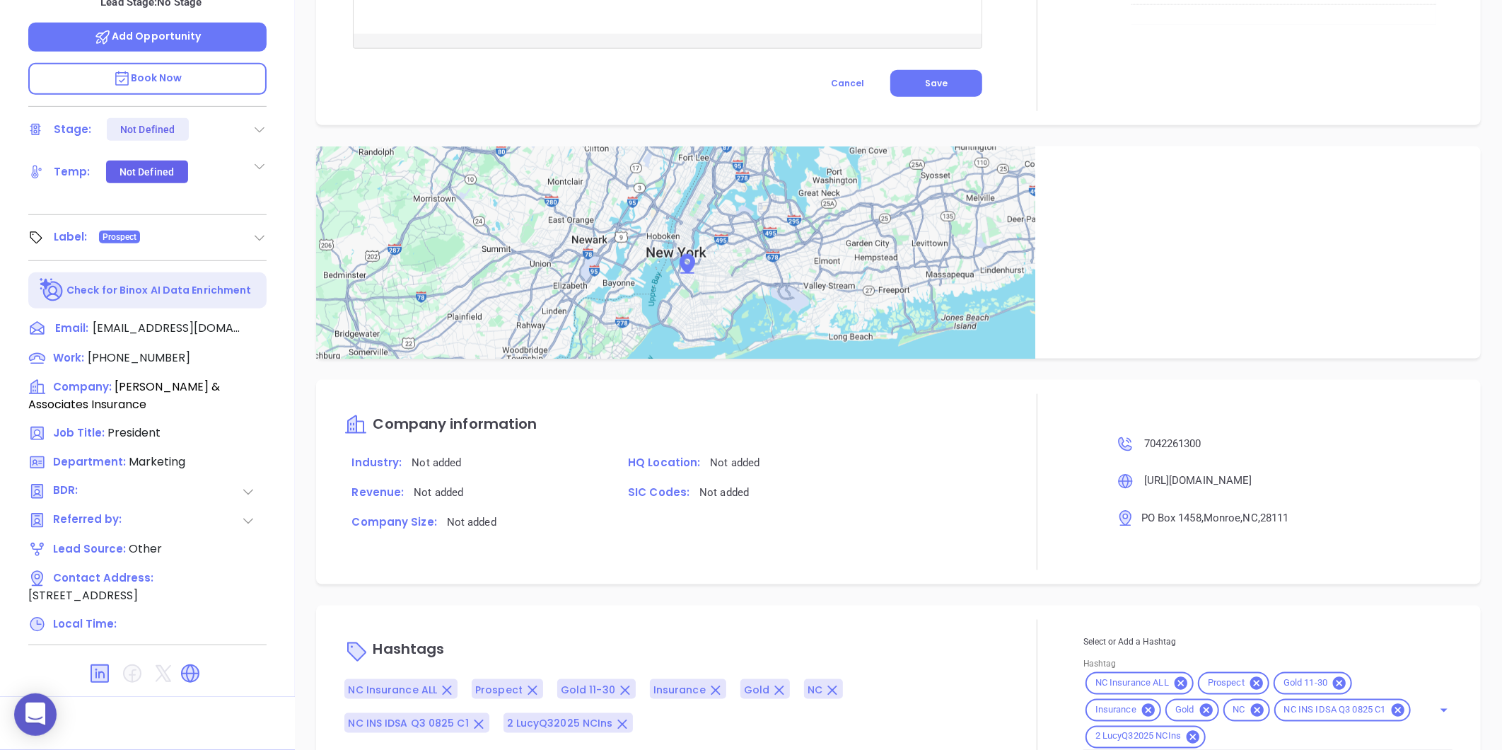
scroll to position [786, 0]
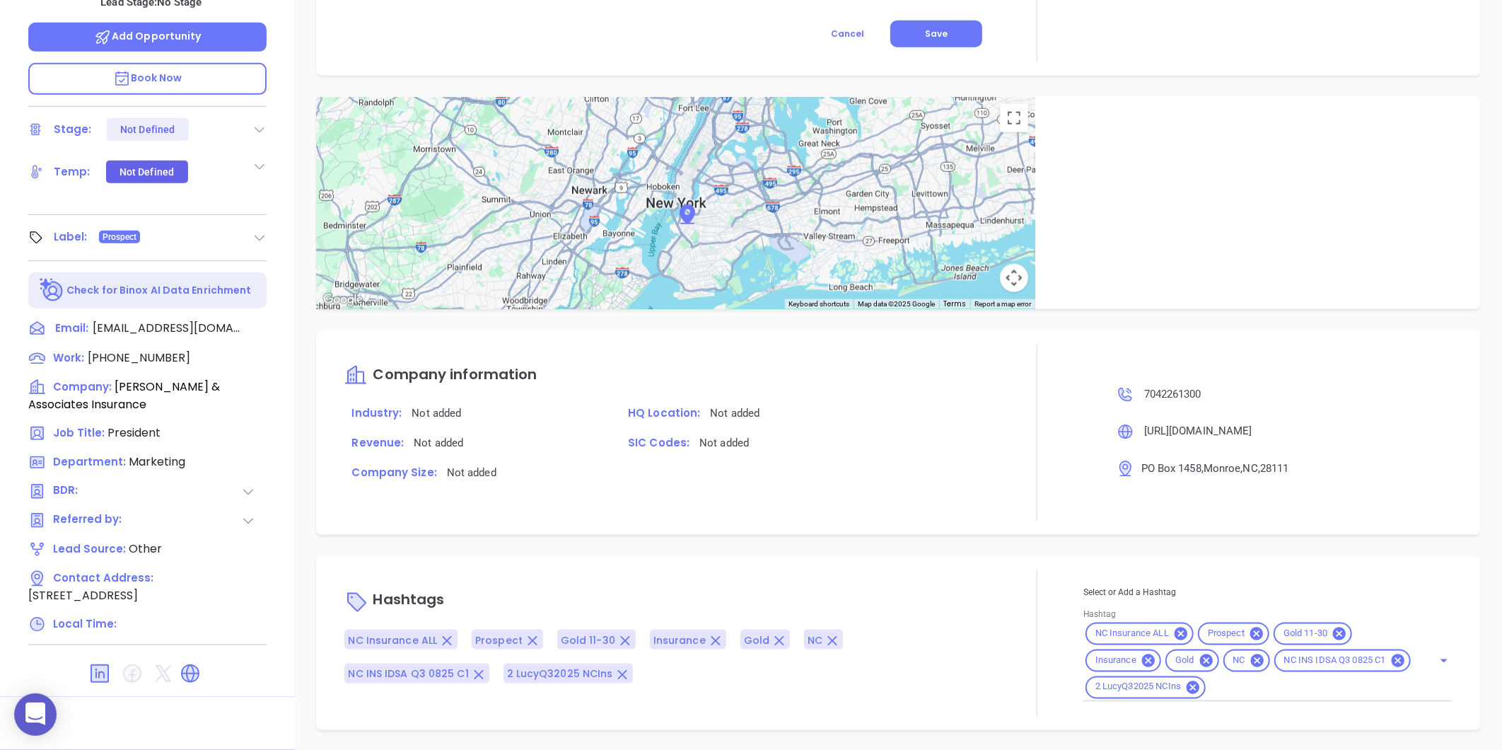
type input "[PERSON_NAME]"
click at [1203, 656] on icon at bounding box center [1205, 659] width 13 height 13
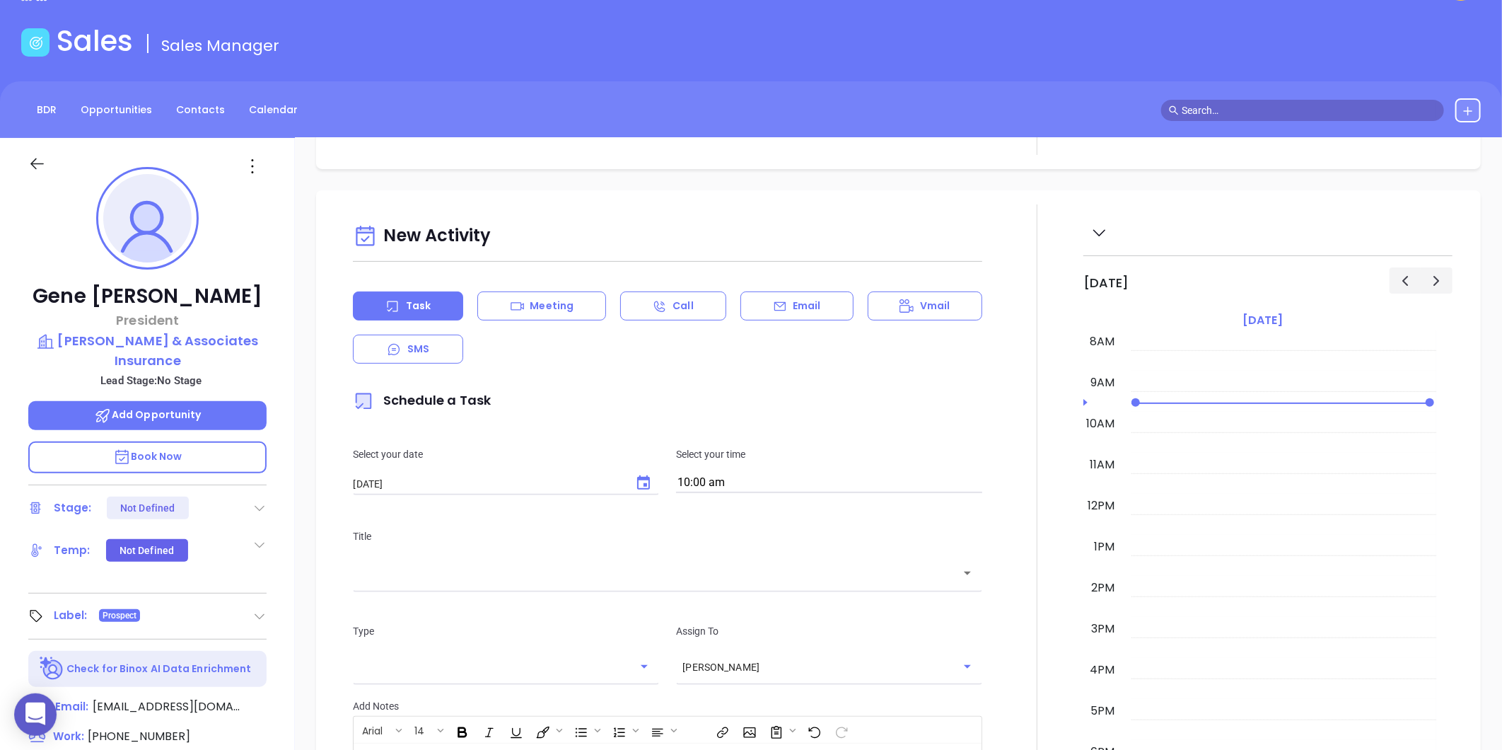
scroll to position [0, 0]
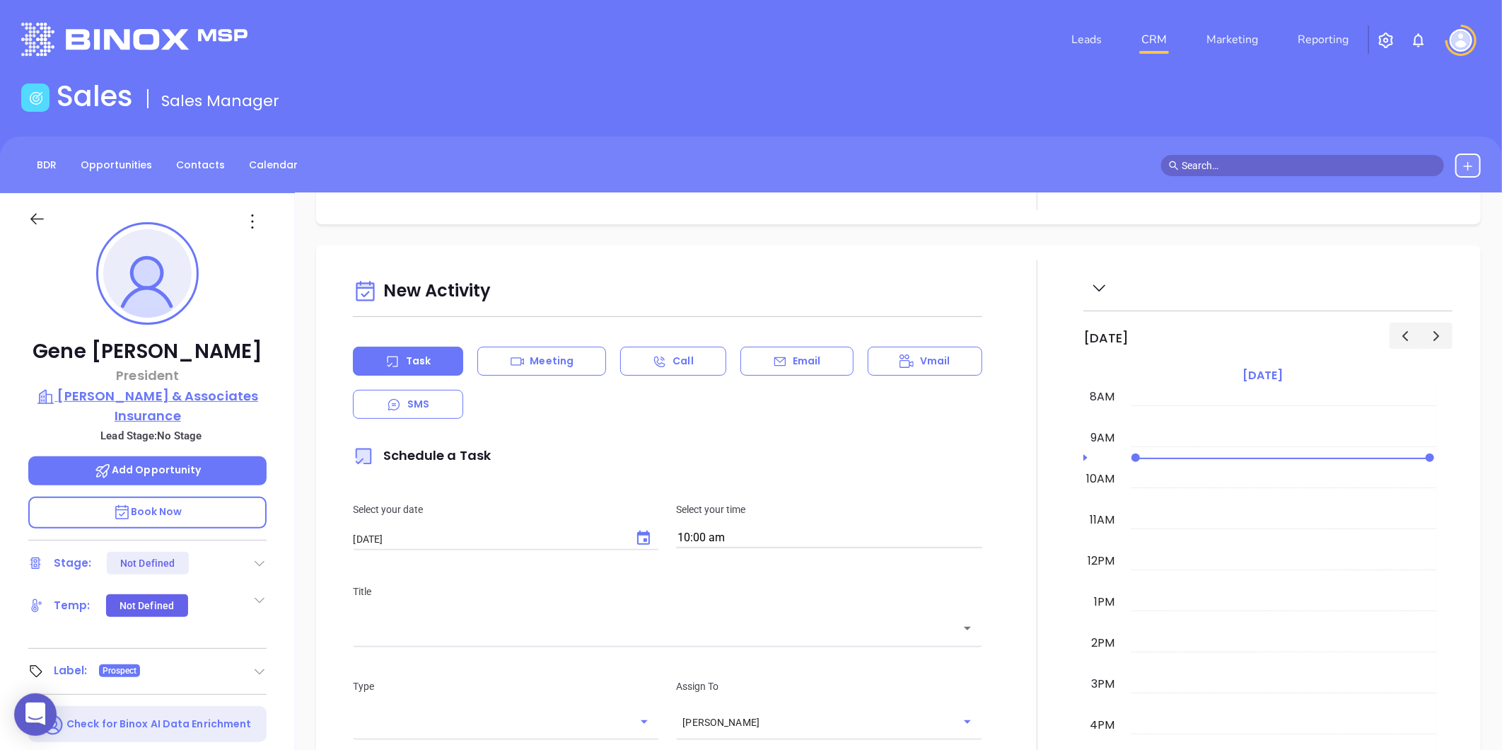
click at [197, 400] on p "[PERSON_NAME] & Associates Insurance" at bounding box center [147, 405] width 238 height 39
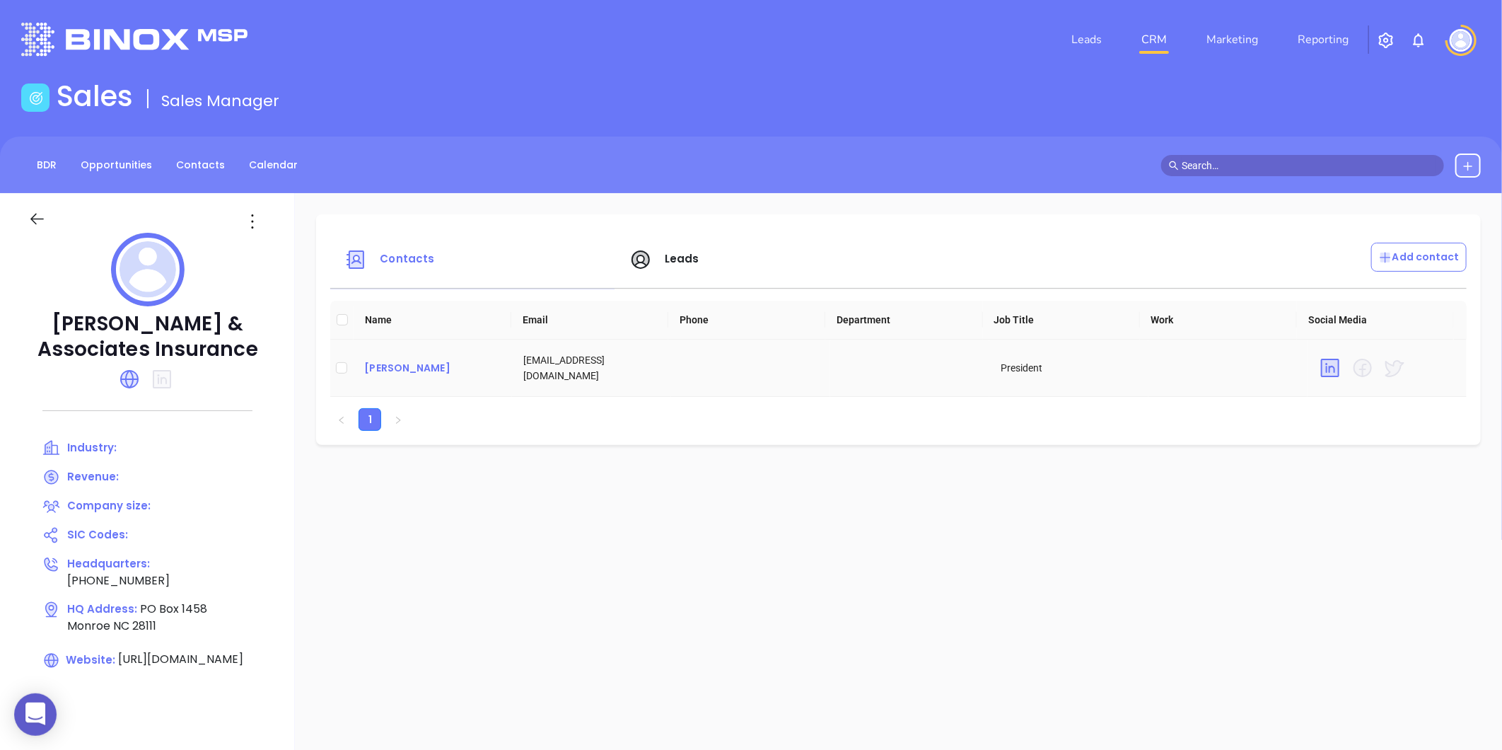
click at [416, 371] on div "[PERSON_NAME]" at bounding box center [432, 367] width 136 height 17
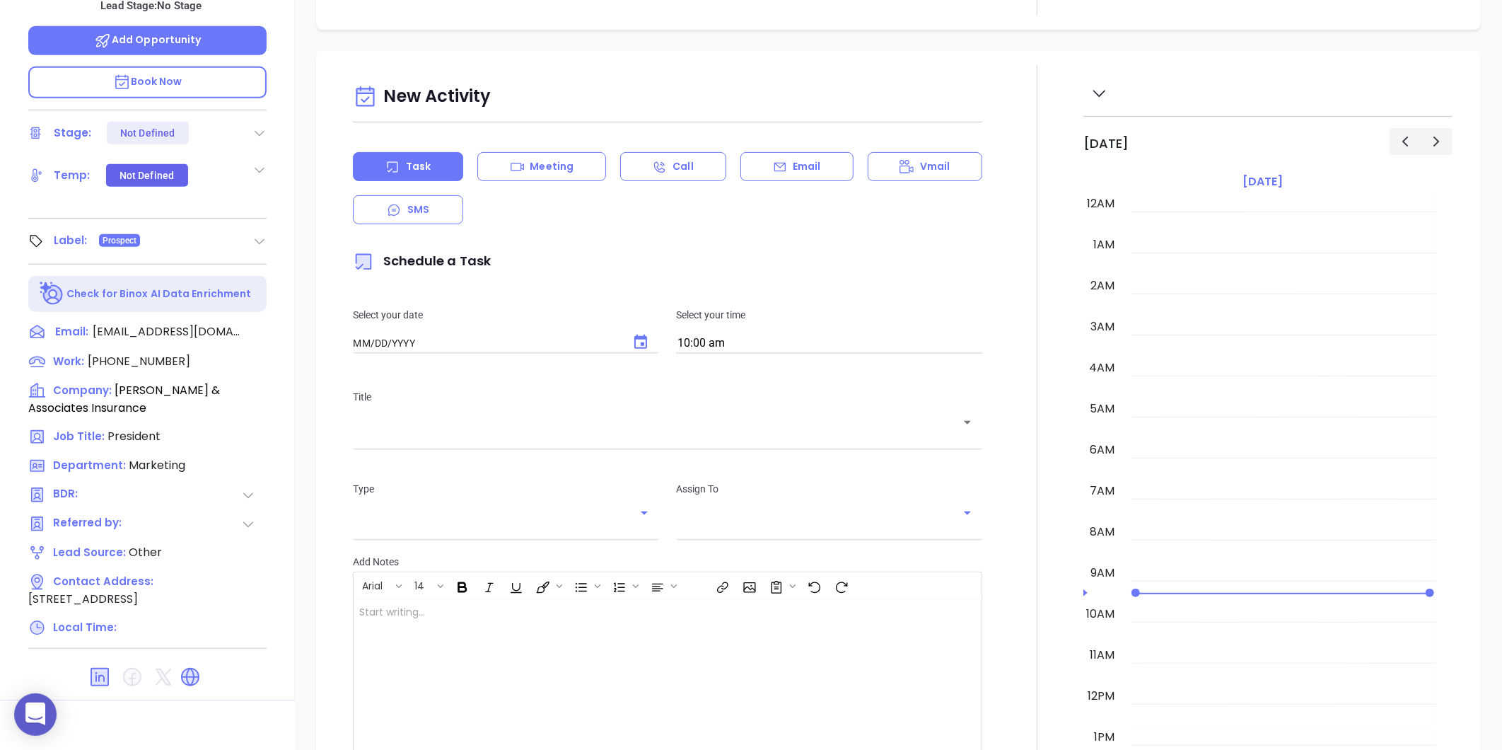
type input "[DATE]"
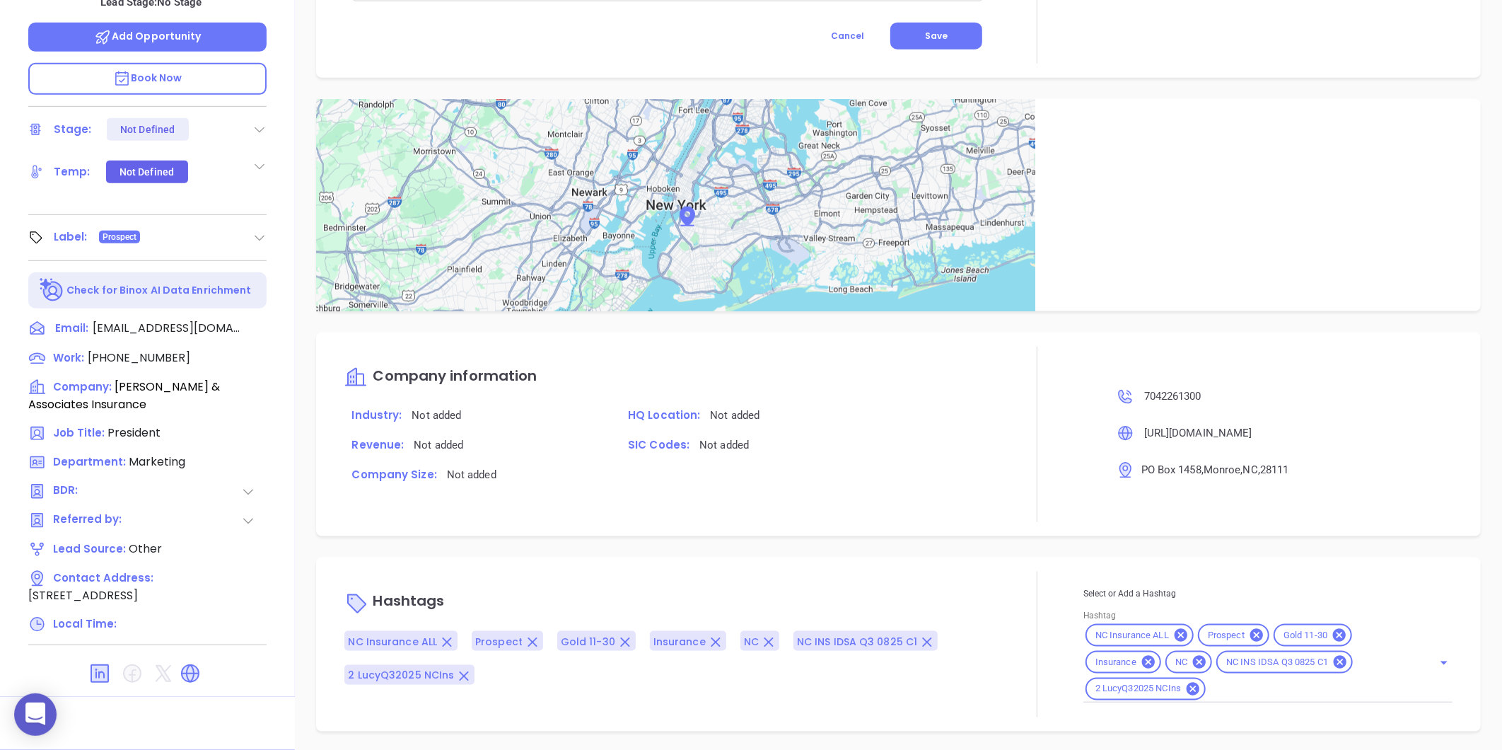
scroll to position [780, 0]
type input "[PERSON_NAME]"
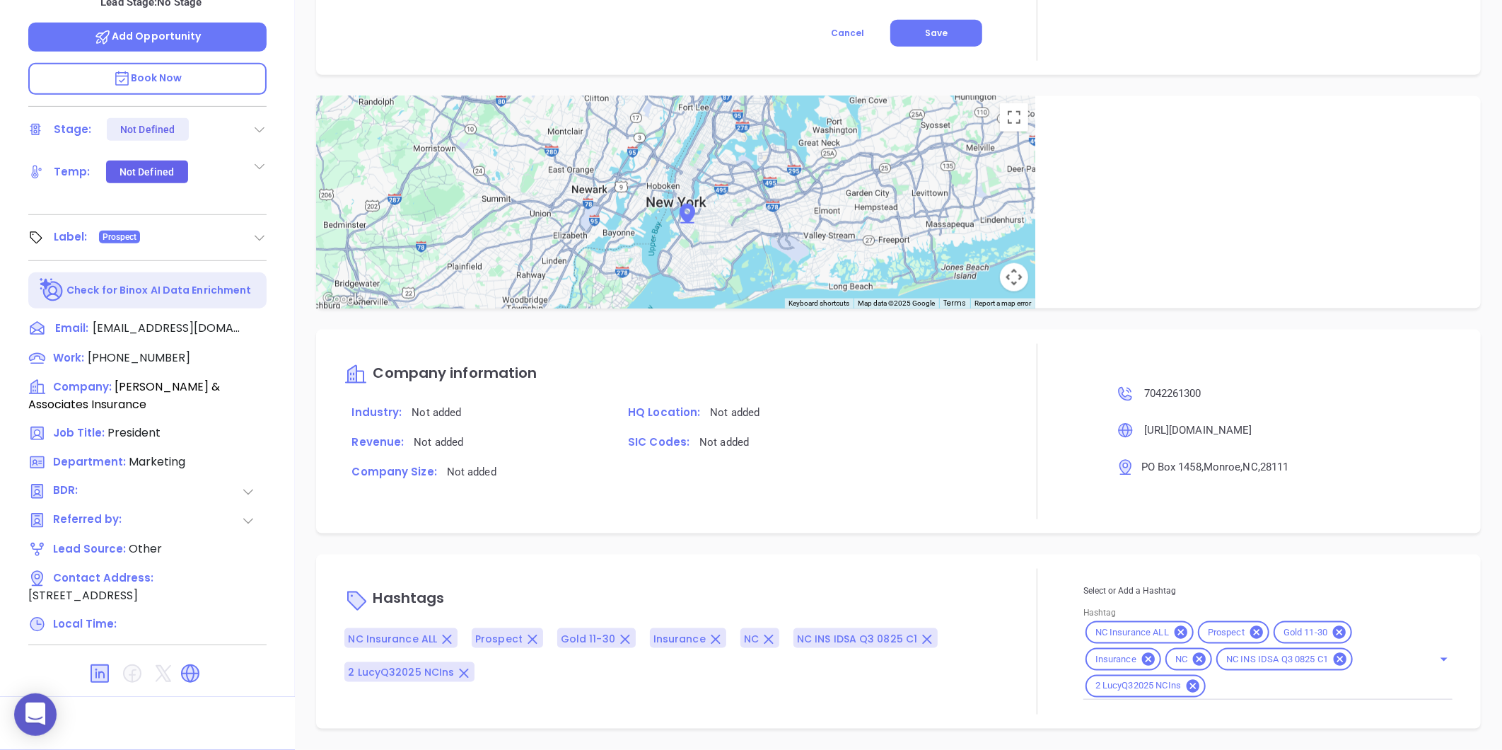
scroll to position [773, 0]
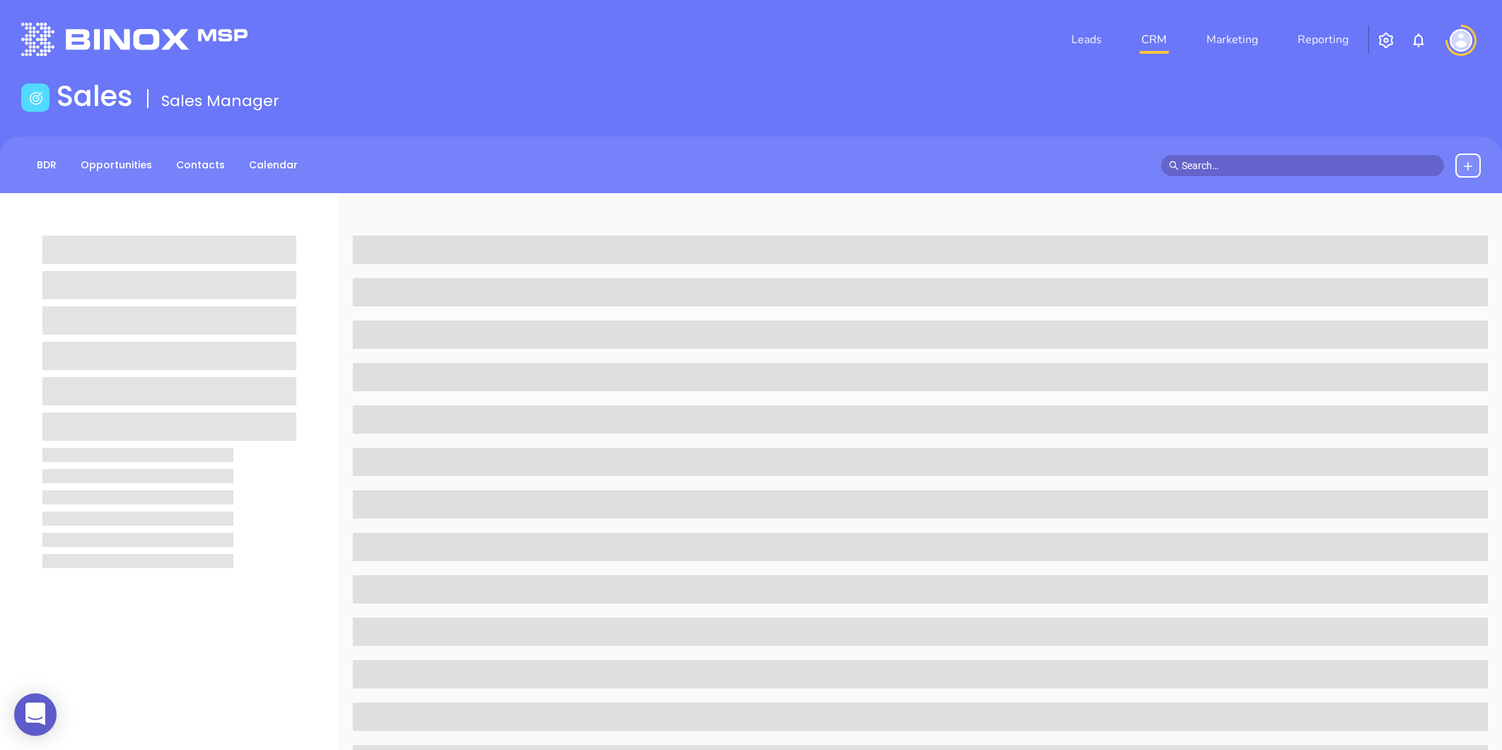
scroll to position [433, 0]
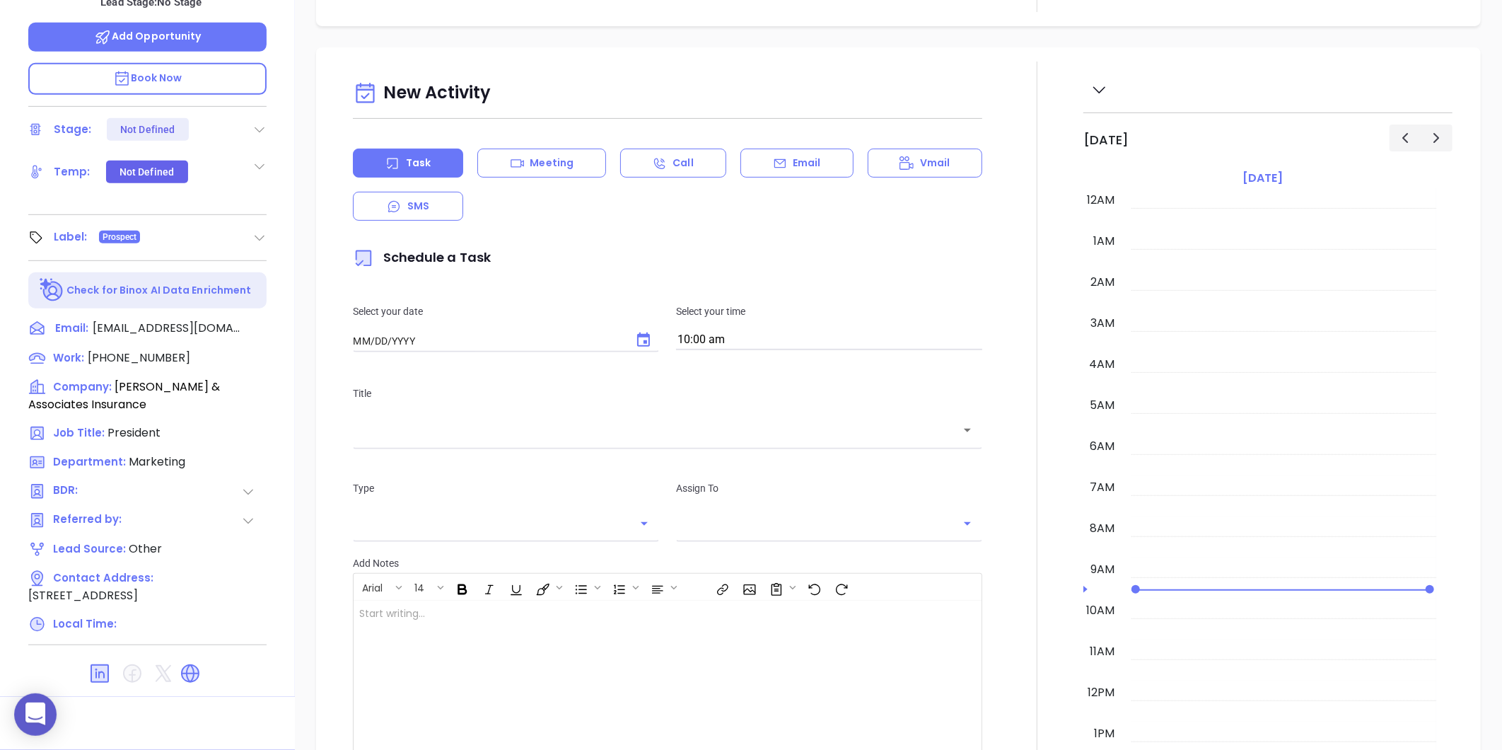
type input "[DATE]"
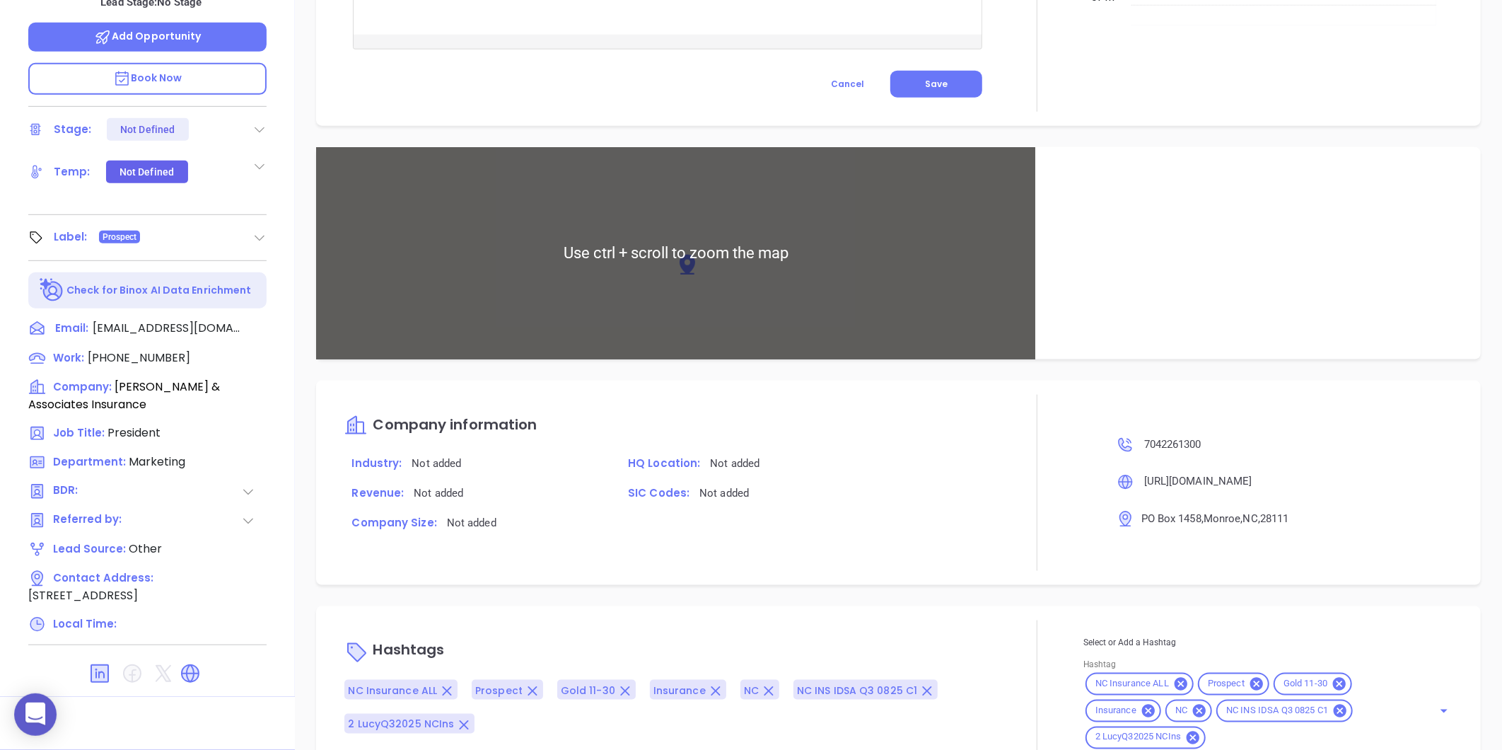
scroll to position [786, 0]
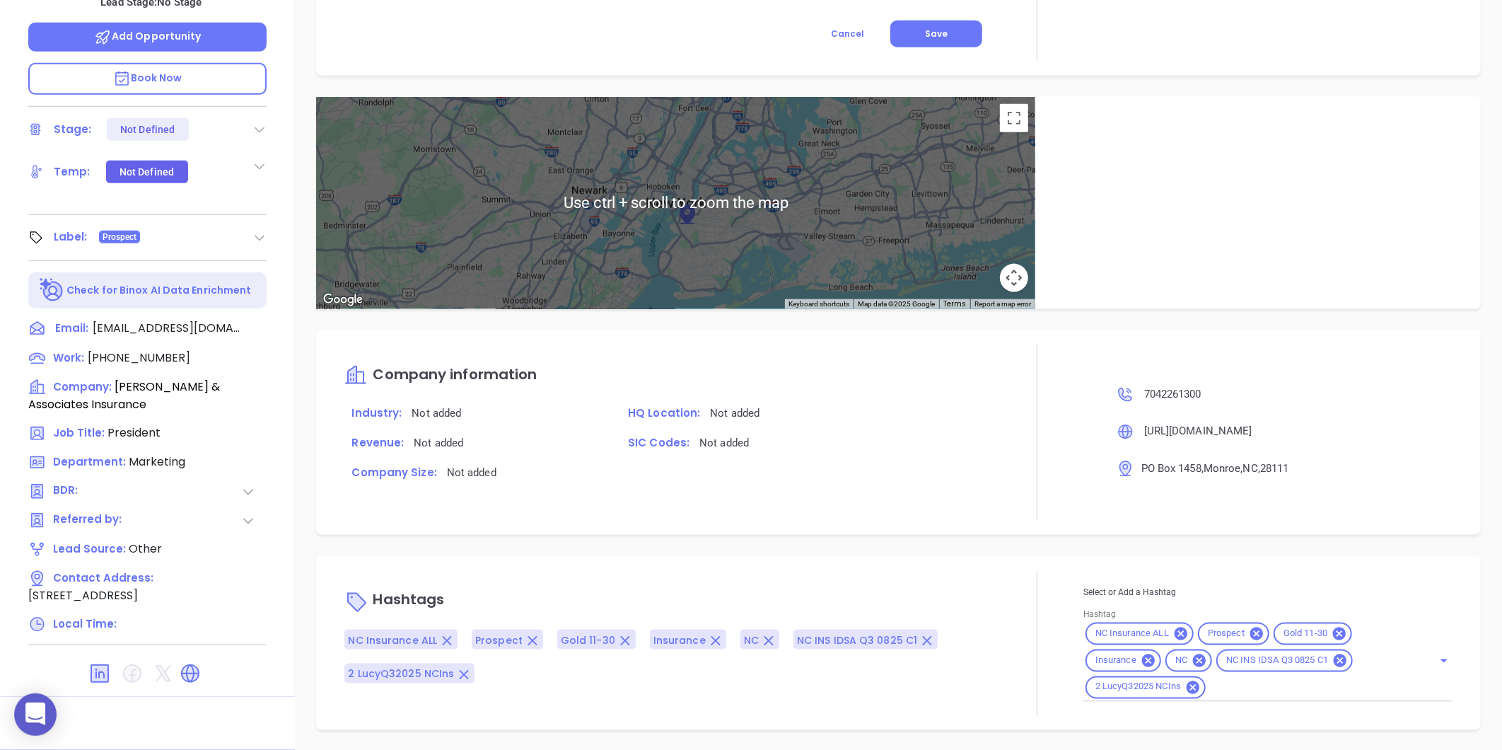
type input "[PERSON_NAME]"
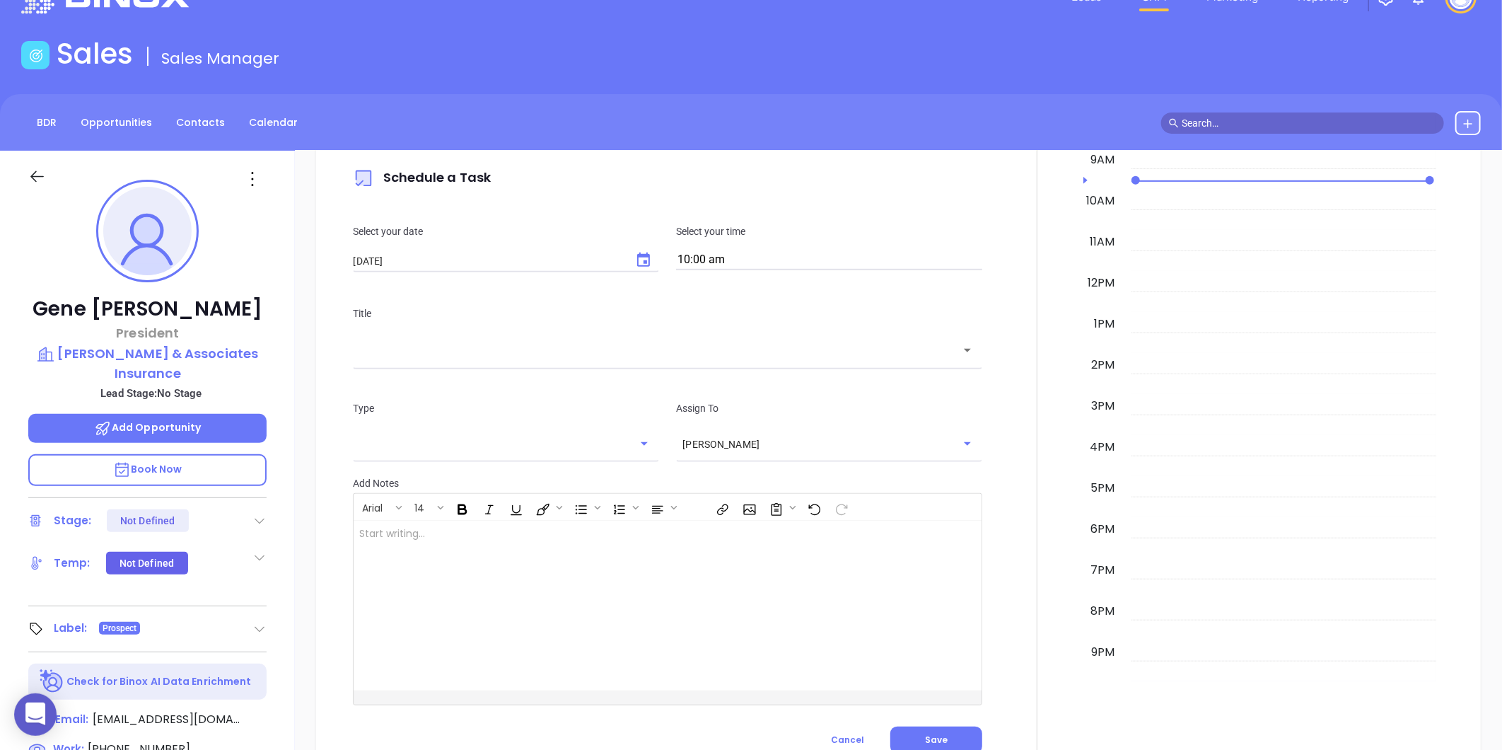
scroll to position [40, 0]
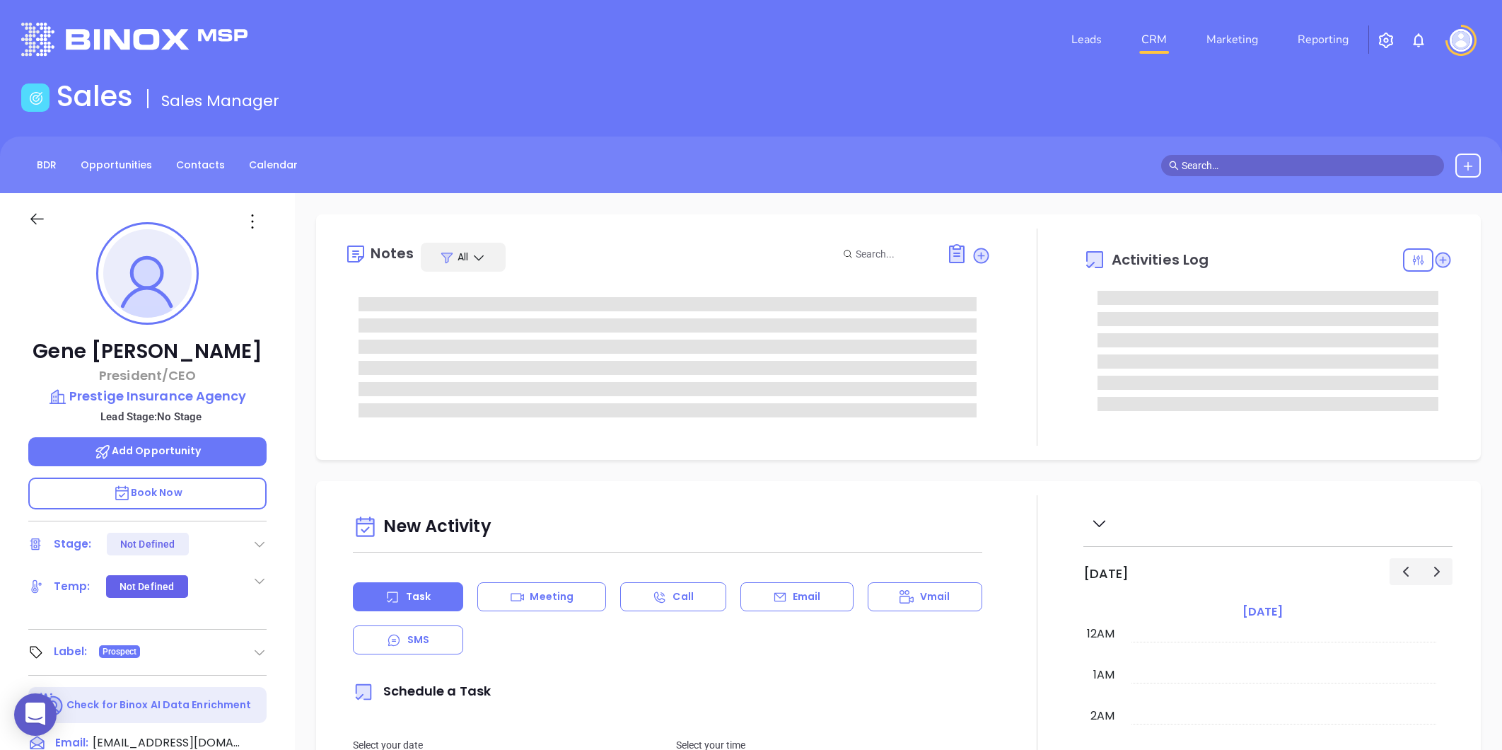
type input "[DATE]"
click at [168, 392] on p "Prestige Insurance Agency" at bounding box center [147, 396] width 238 height 20
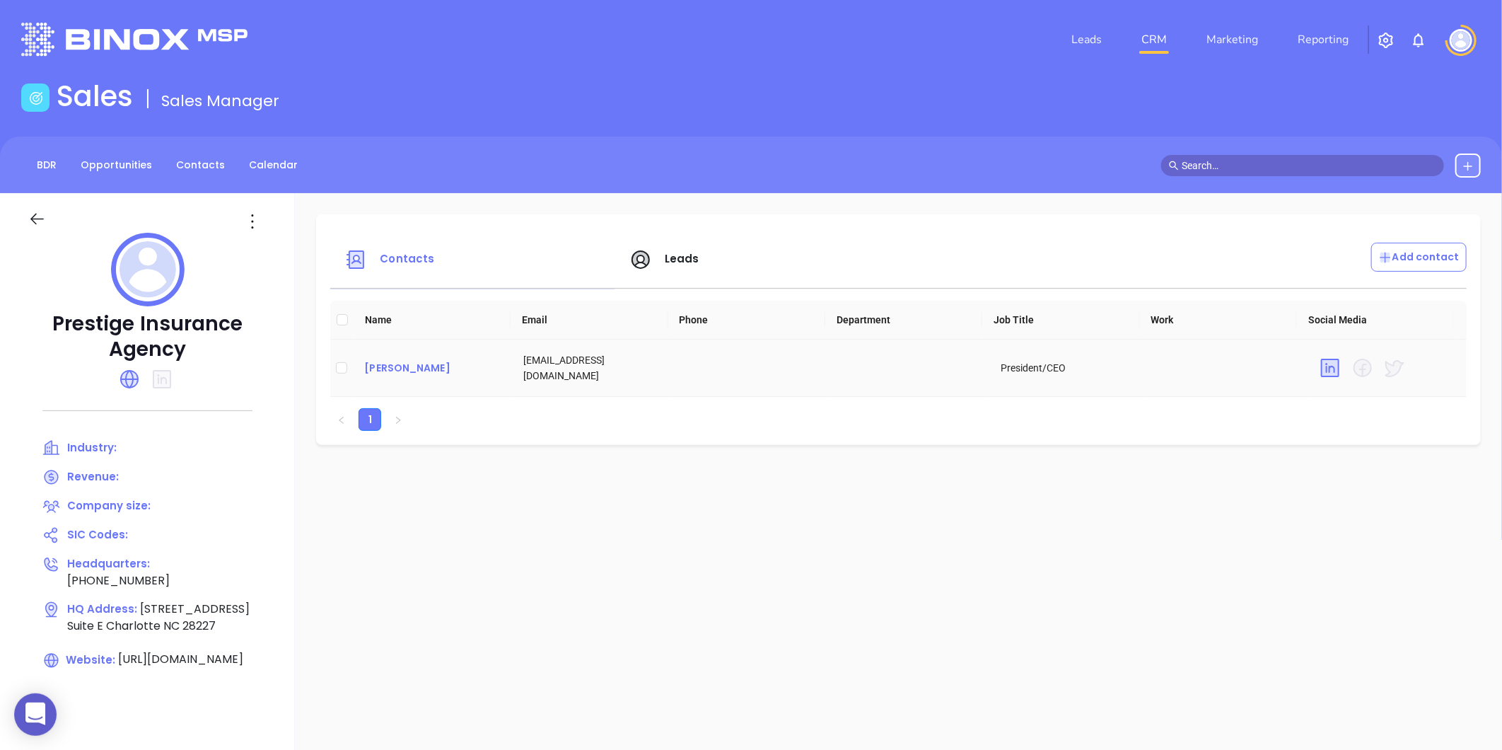
click at [385, 363] on div "Gene Dennis" at bounding box center [432, 367] width 136 height 17
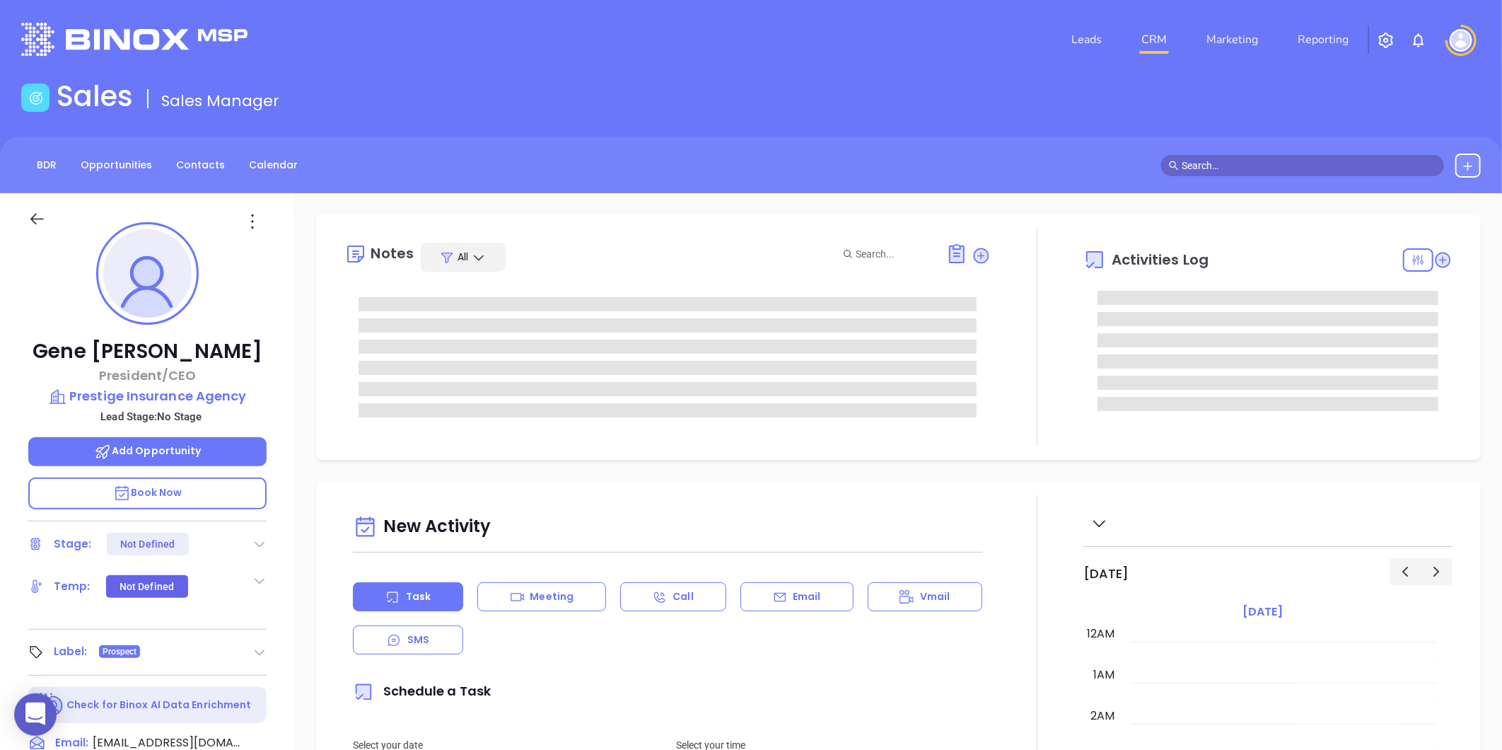
scroll to position [329, 0]
click at [248, 221] on icon at bounding box center [252, 221] width 23 height 23
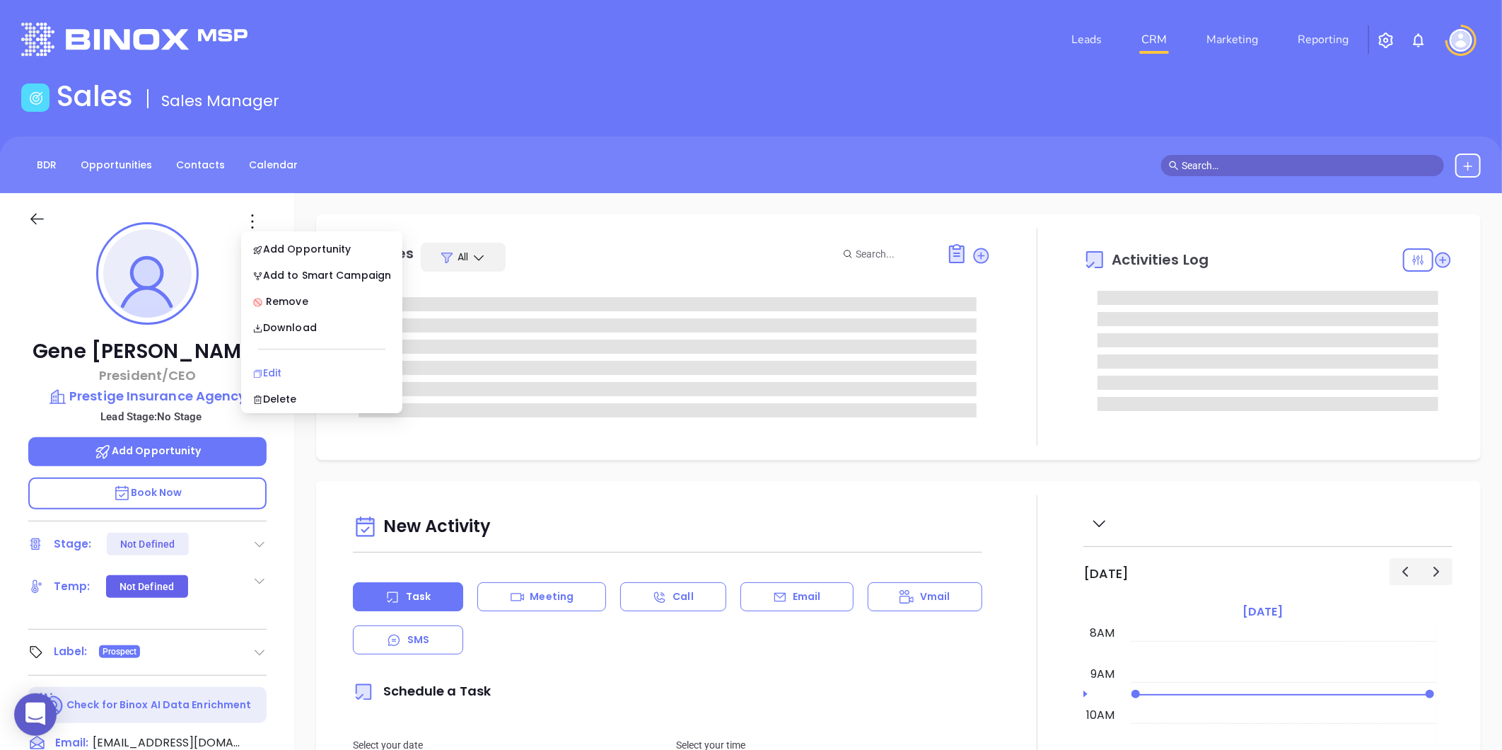
click at [265, 365] on div "Edit" at bounding box center [321, 373] width 139 height 16
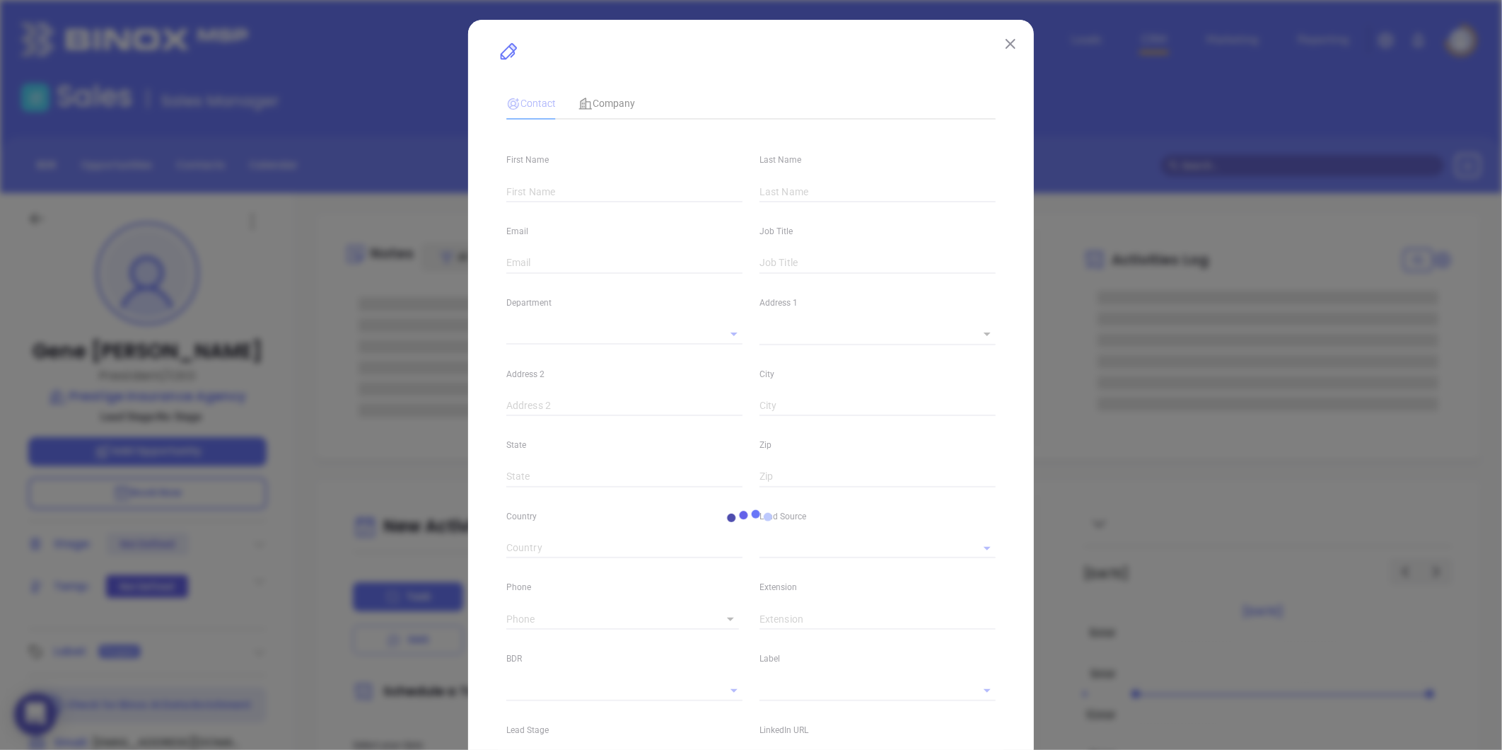
type input "Gene"
type input "Dennis"
type input "gdennis@presins.com"
type input "President/CEO"
type input "1"
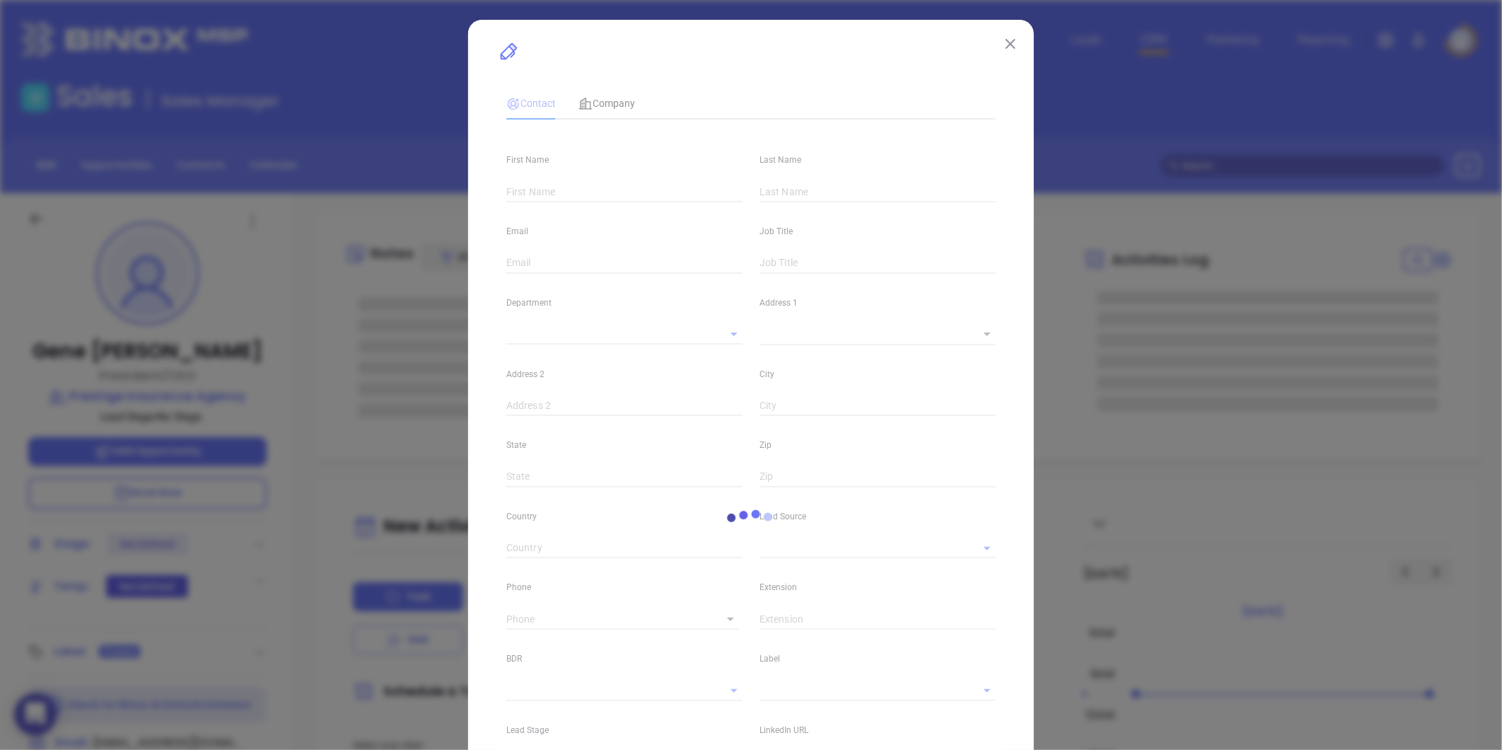
type input "www.linkedin.com/in/gene-dennis-20527a11"
type input "Marketing"
type input "Other"
type input "undefined undefined"
type input "[PERSON_NAME]"
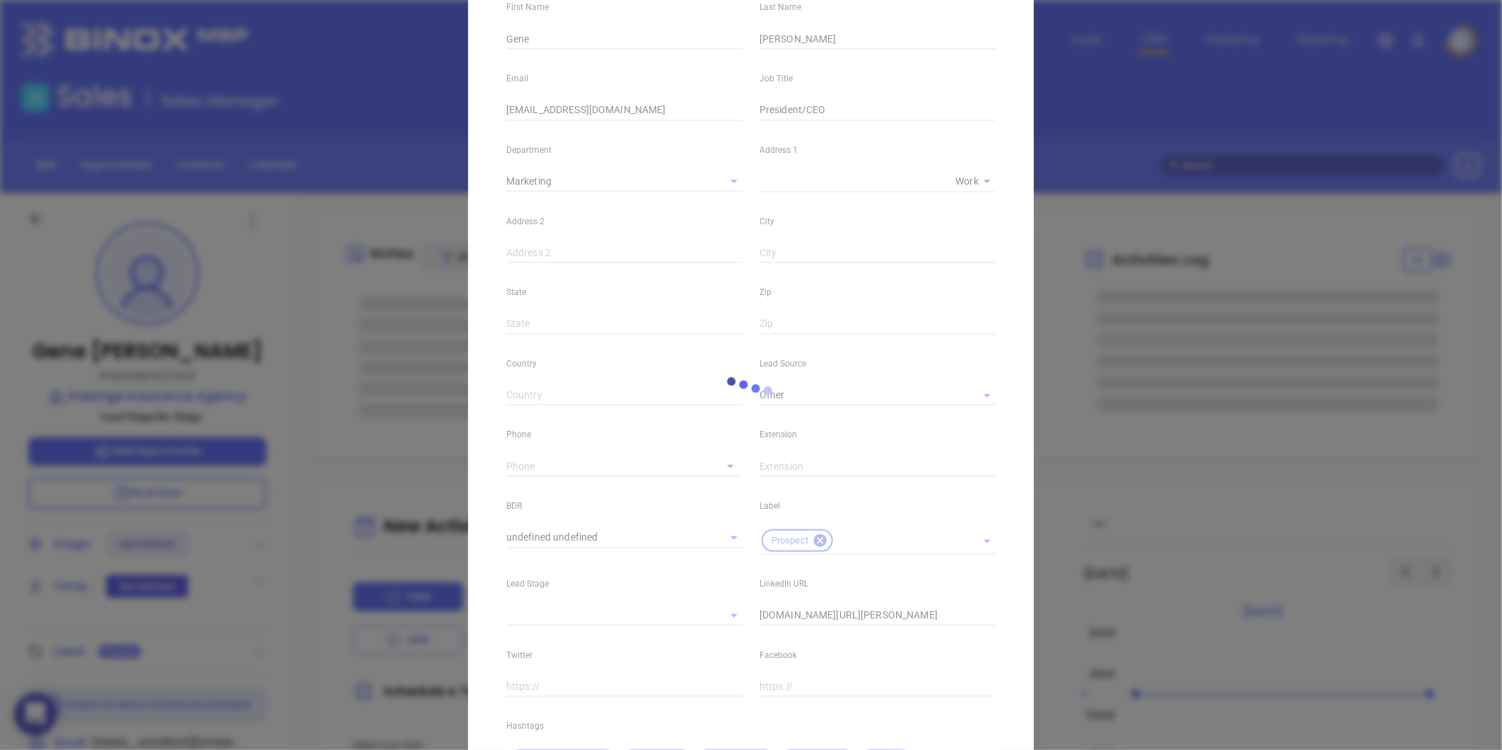
scroll to position [315, 0]
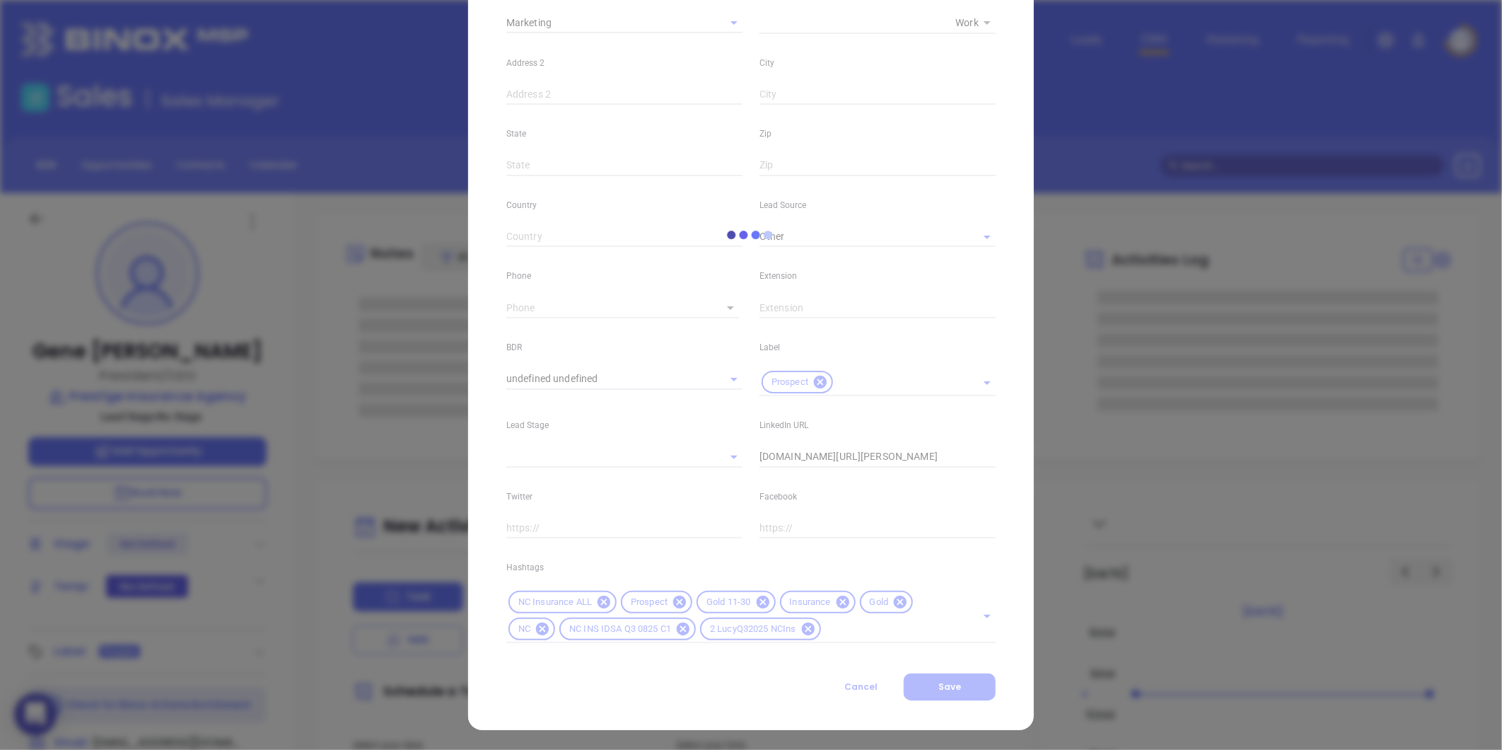
type input "(704) 321-3900"
type input "1"
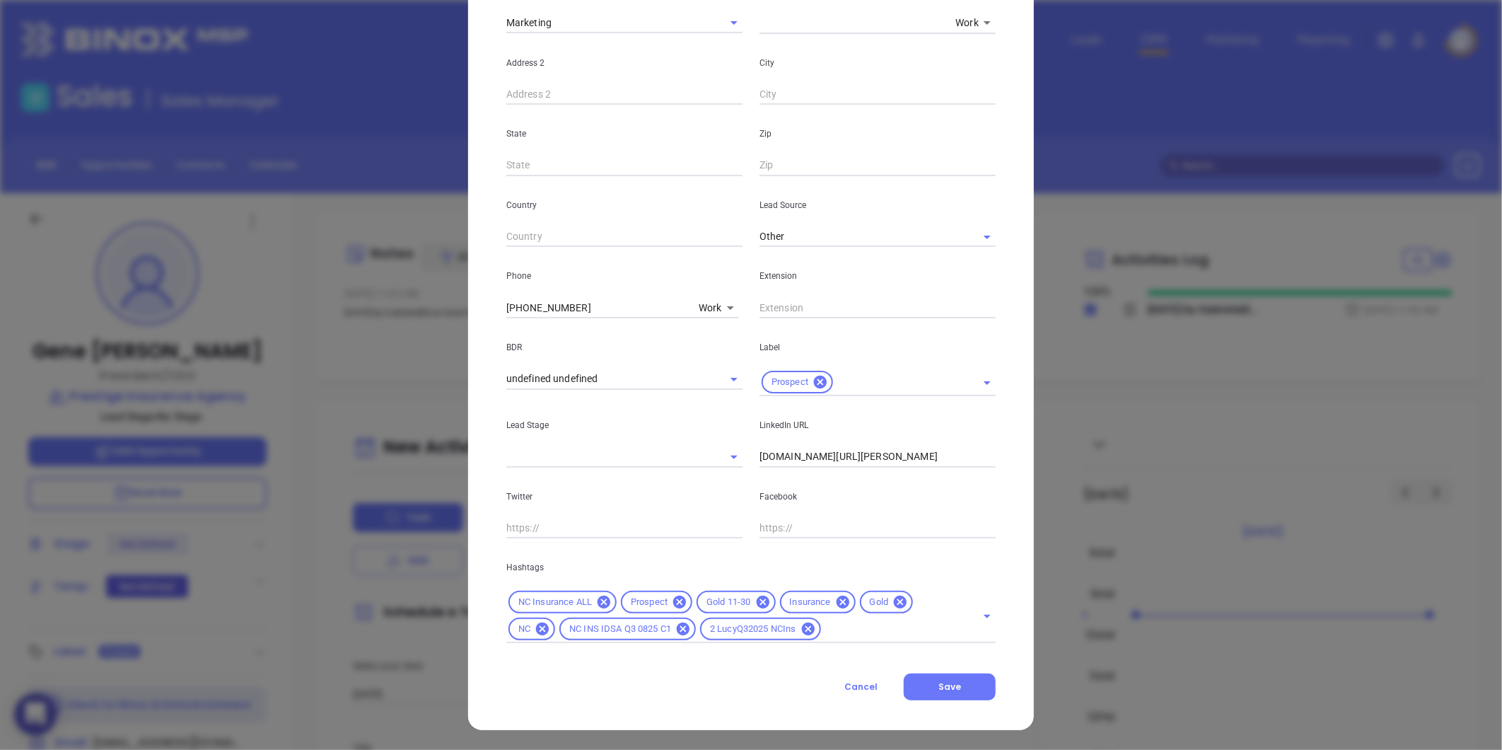
click at [892, 600] on icon at bounding box center [900, 602] width 16 height 16
click at [927, 680] on button "Save" at bounding box center [950, 686] width 92 height 27
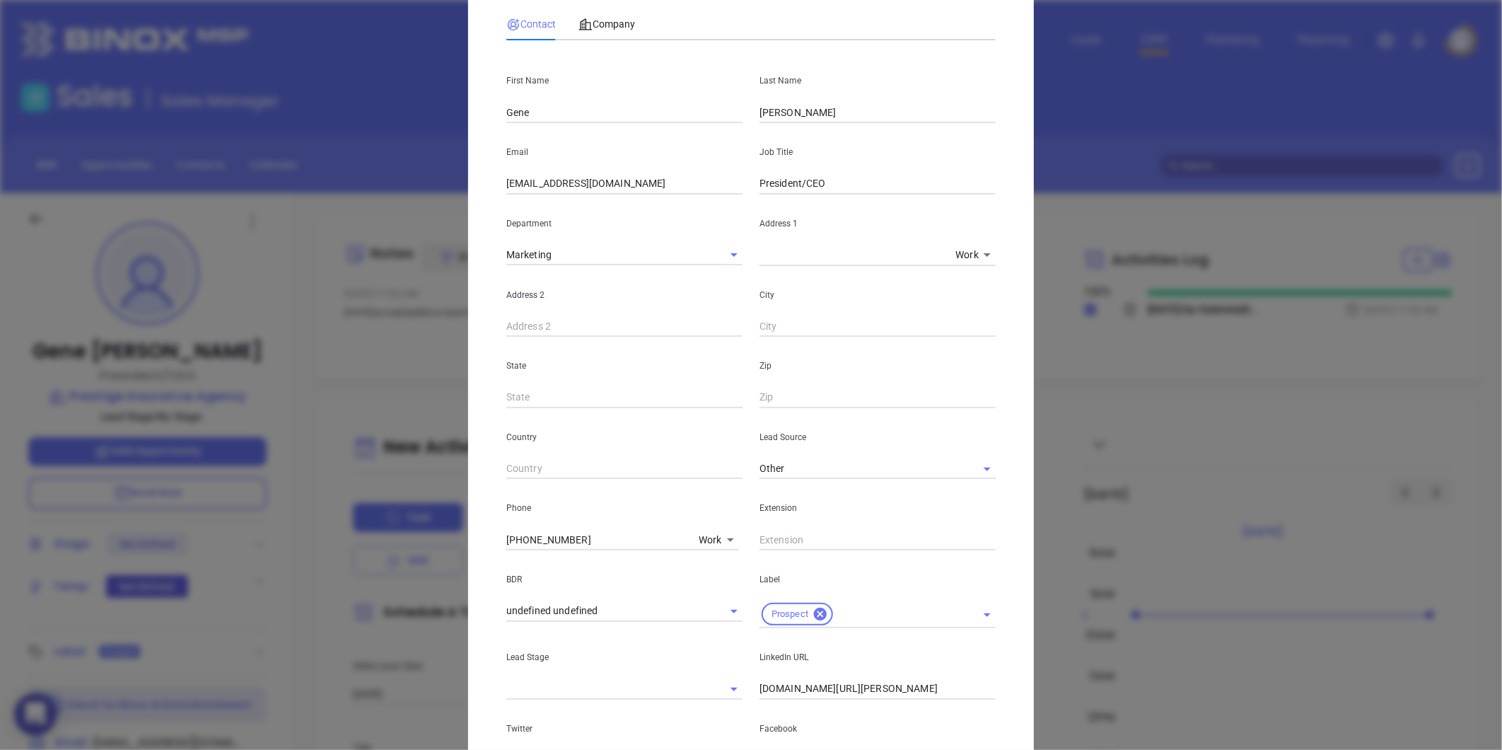
scroll to position [80, 0]
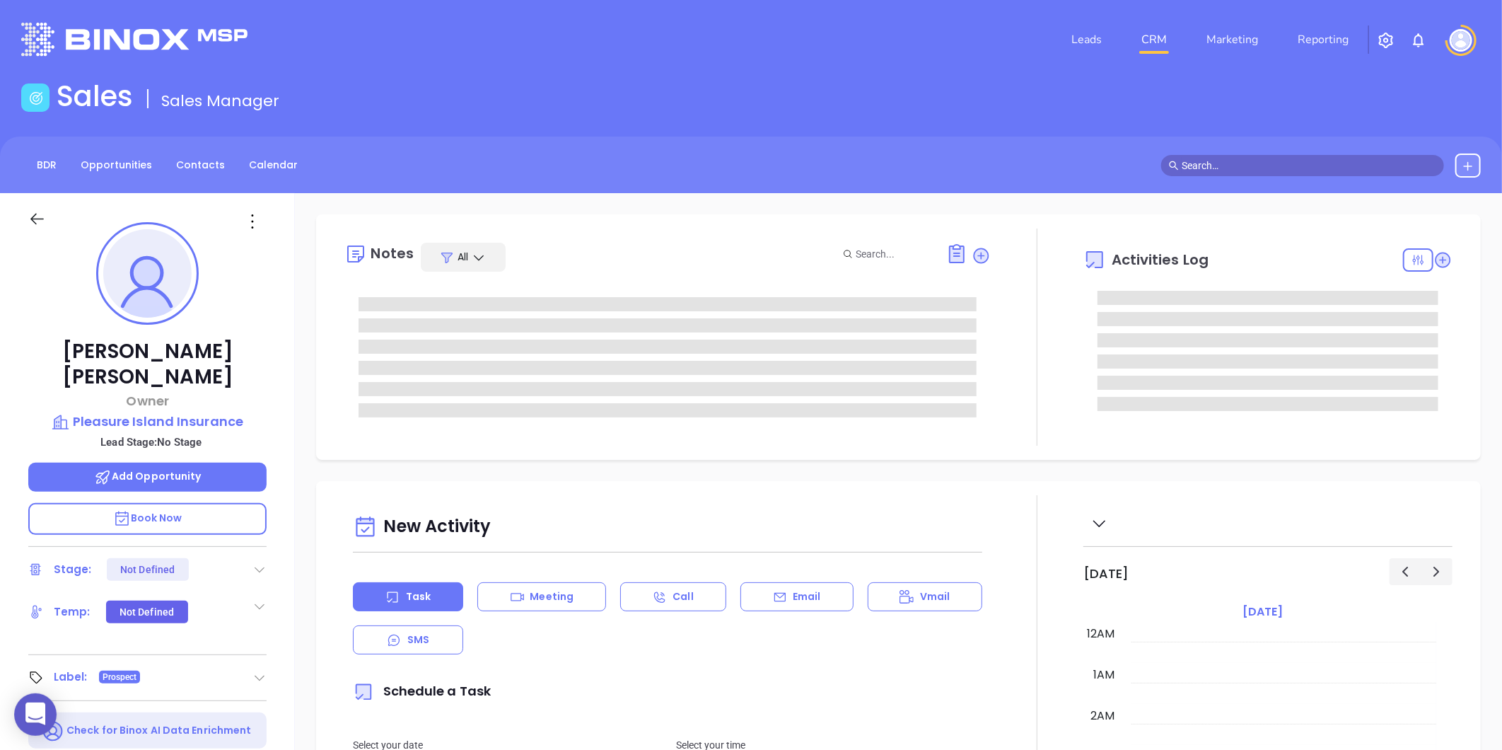
type input "[DATE]"
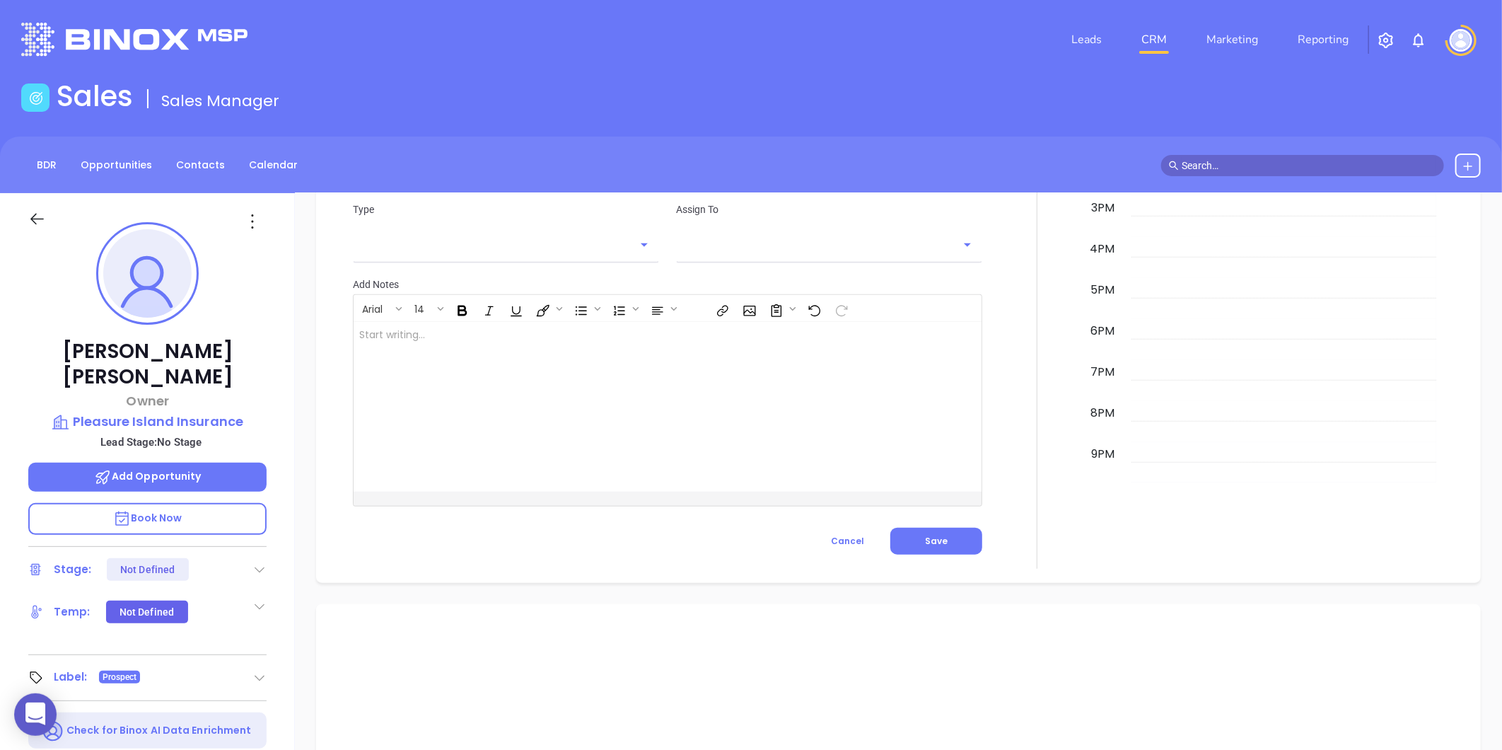
scroll to position [803, 0]
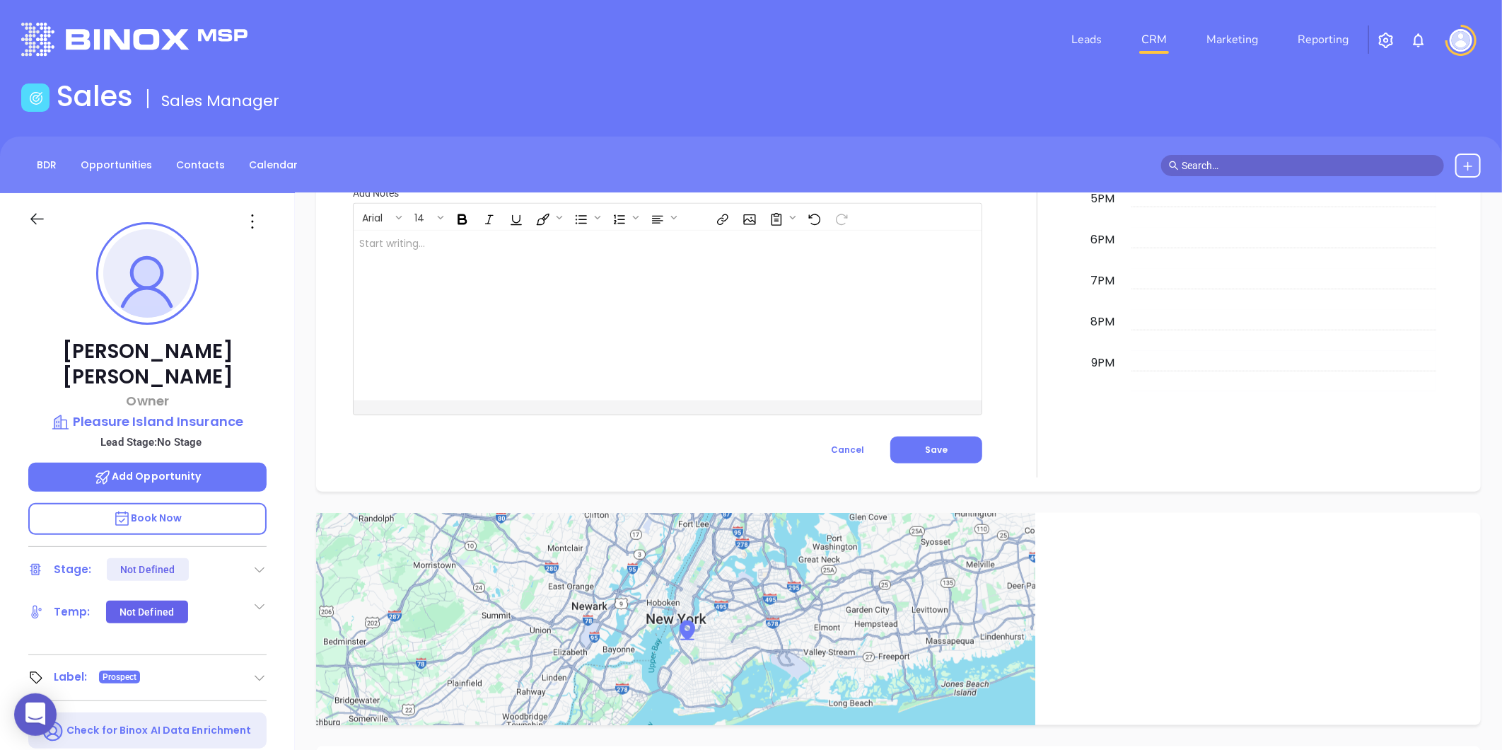
type input "[PERSON_NAME]"
click at [270, 215] on div at bounding box center [254, 221] width 42 height 23
click at [257, 216] on icon at bounding box center [252, 221] width 23 height 23
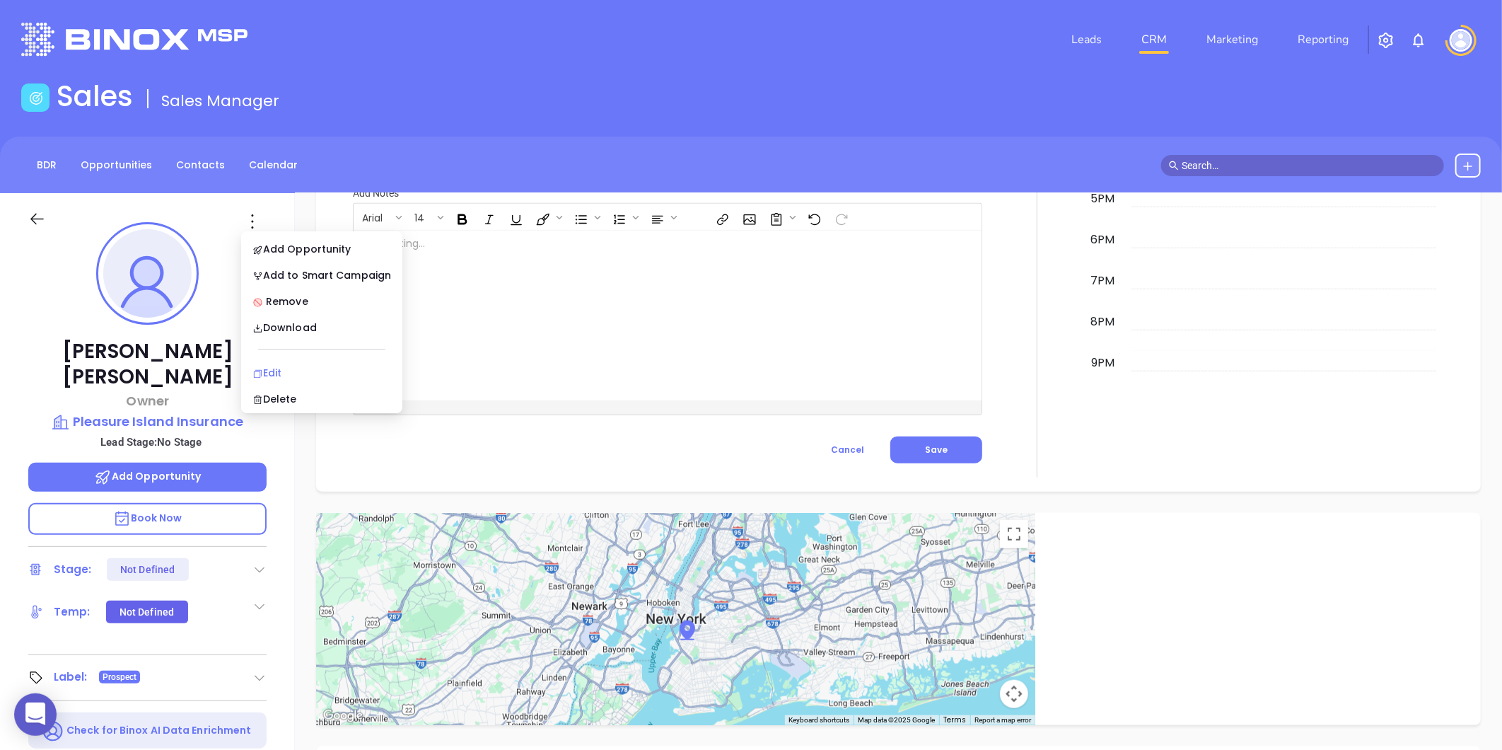
click at [276, 369] on div "Edit" at bounding box center [321, 373] width 139 height 16
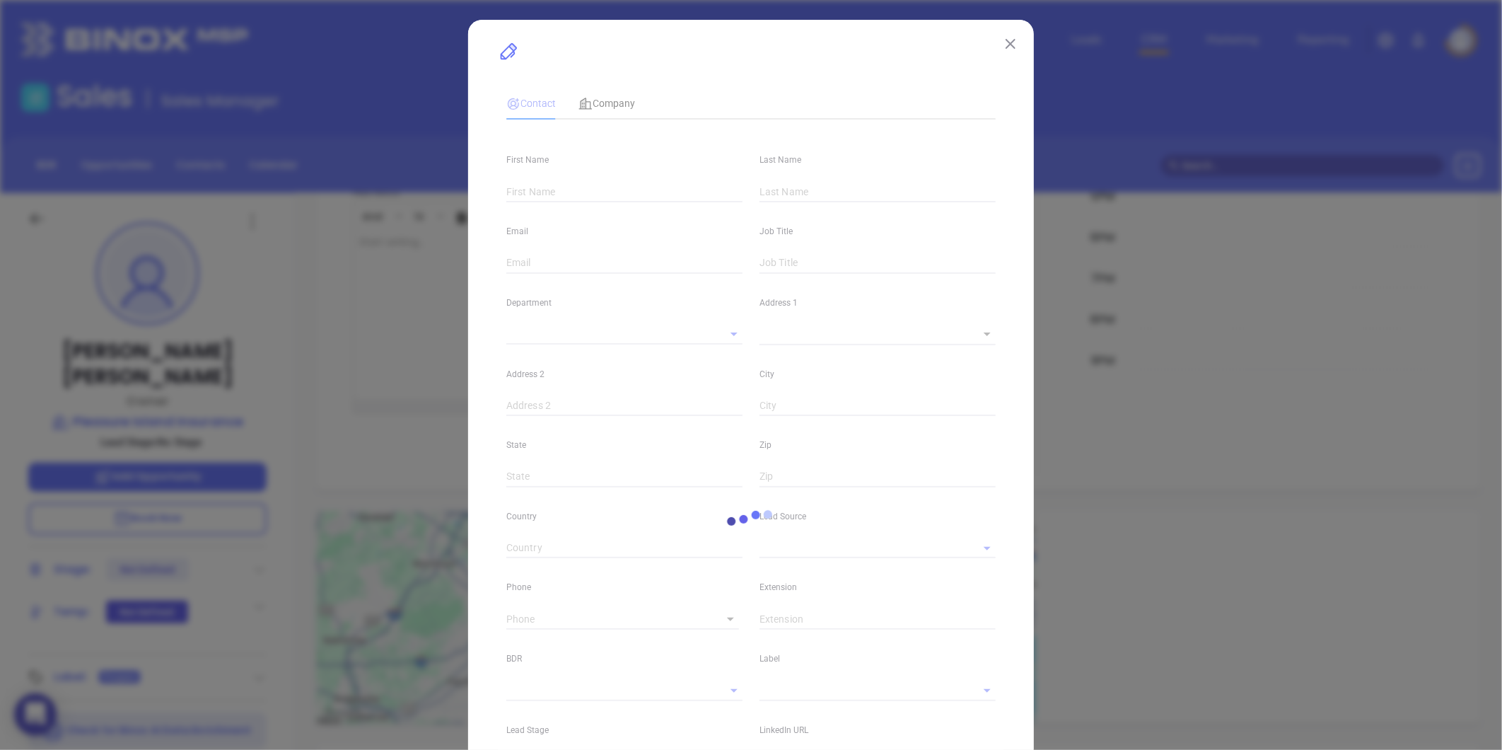
scroll to position [797, 0]
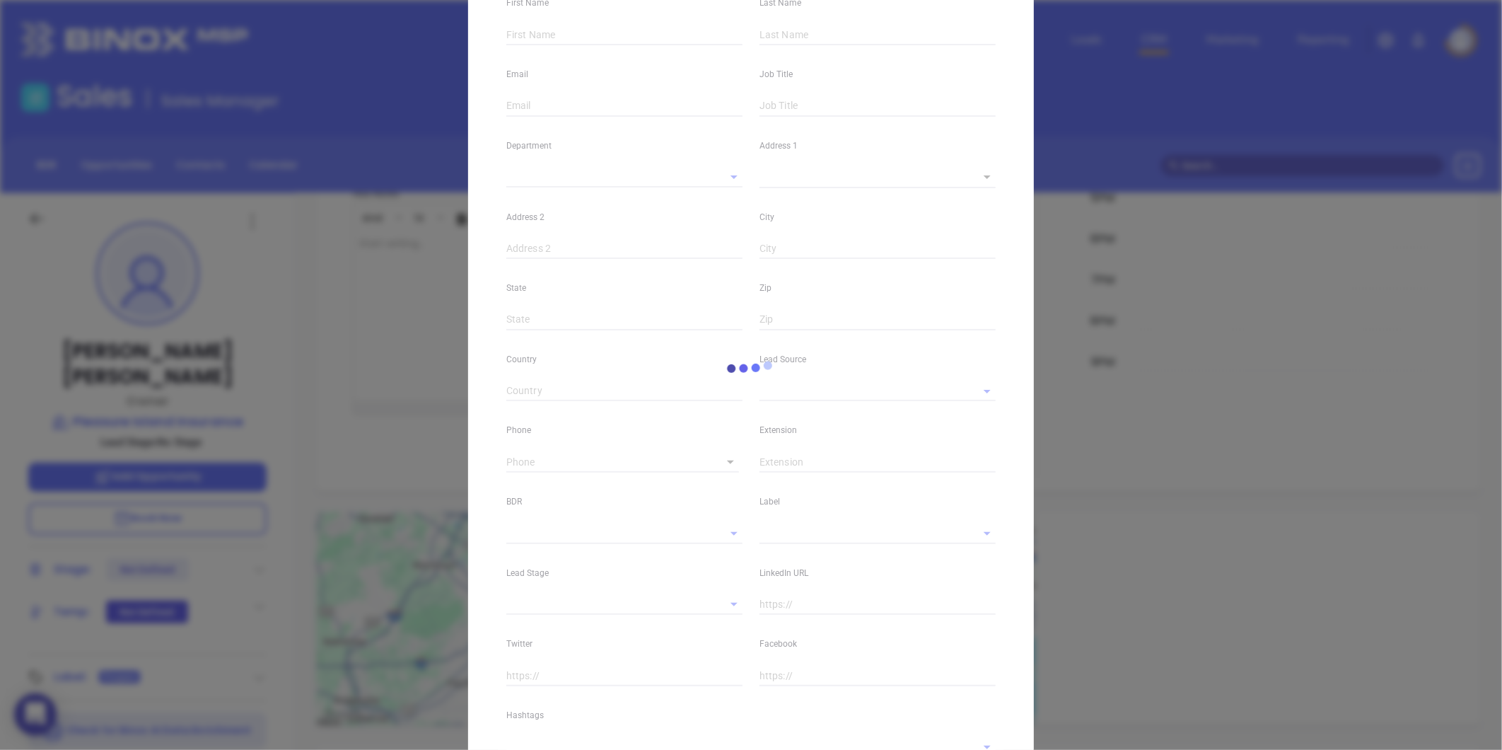
type input "[PERSON_NAME]"
type input "[PERSON_NAME][EMAIL_ADDRESS][DOMAIN_NAME]"
type input "Owner"
type input "1"
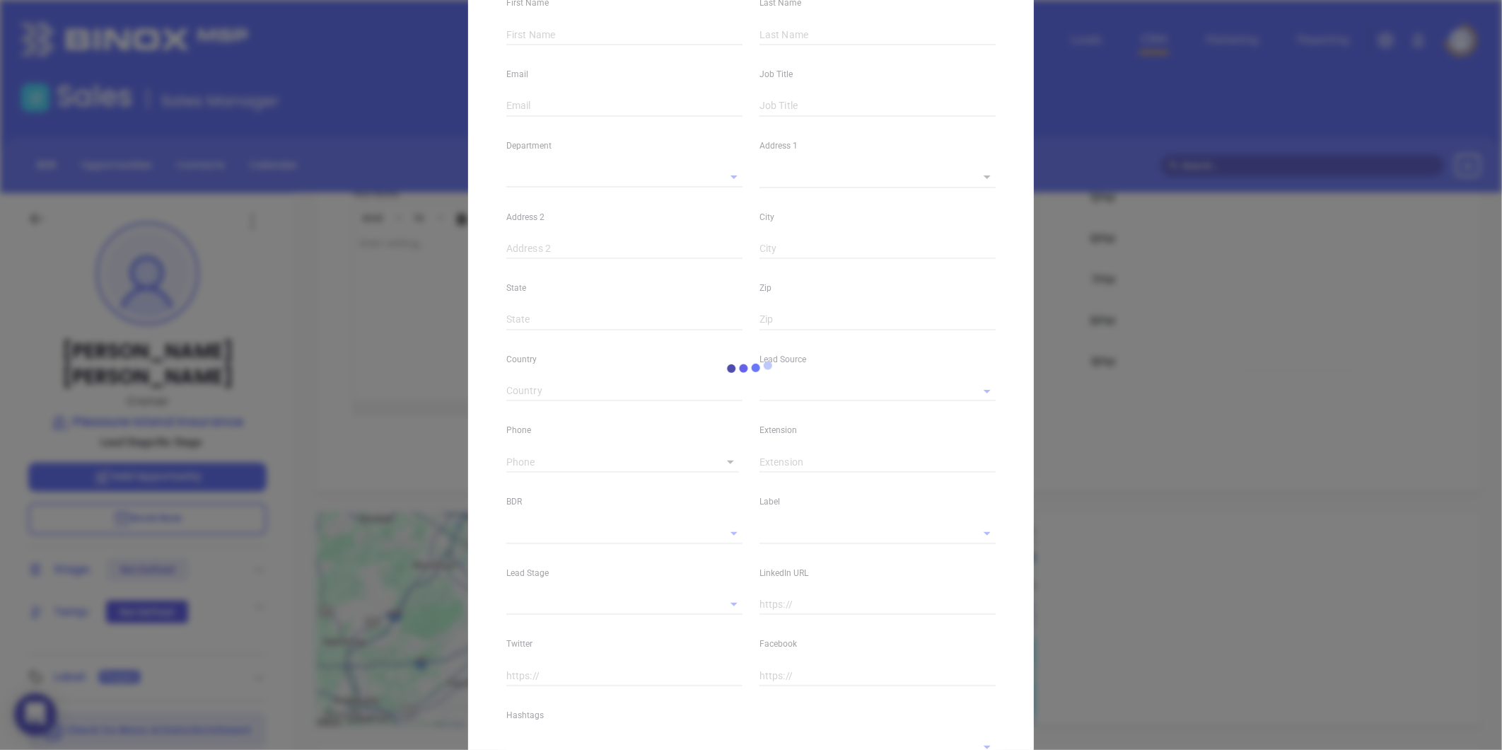
type input "[DOMAIN_NAME][URL][PERSON_NAME]"
type input "Marketing"
type input "Other"
type input "undefined undefined"
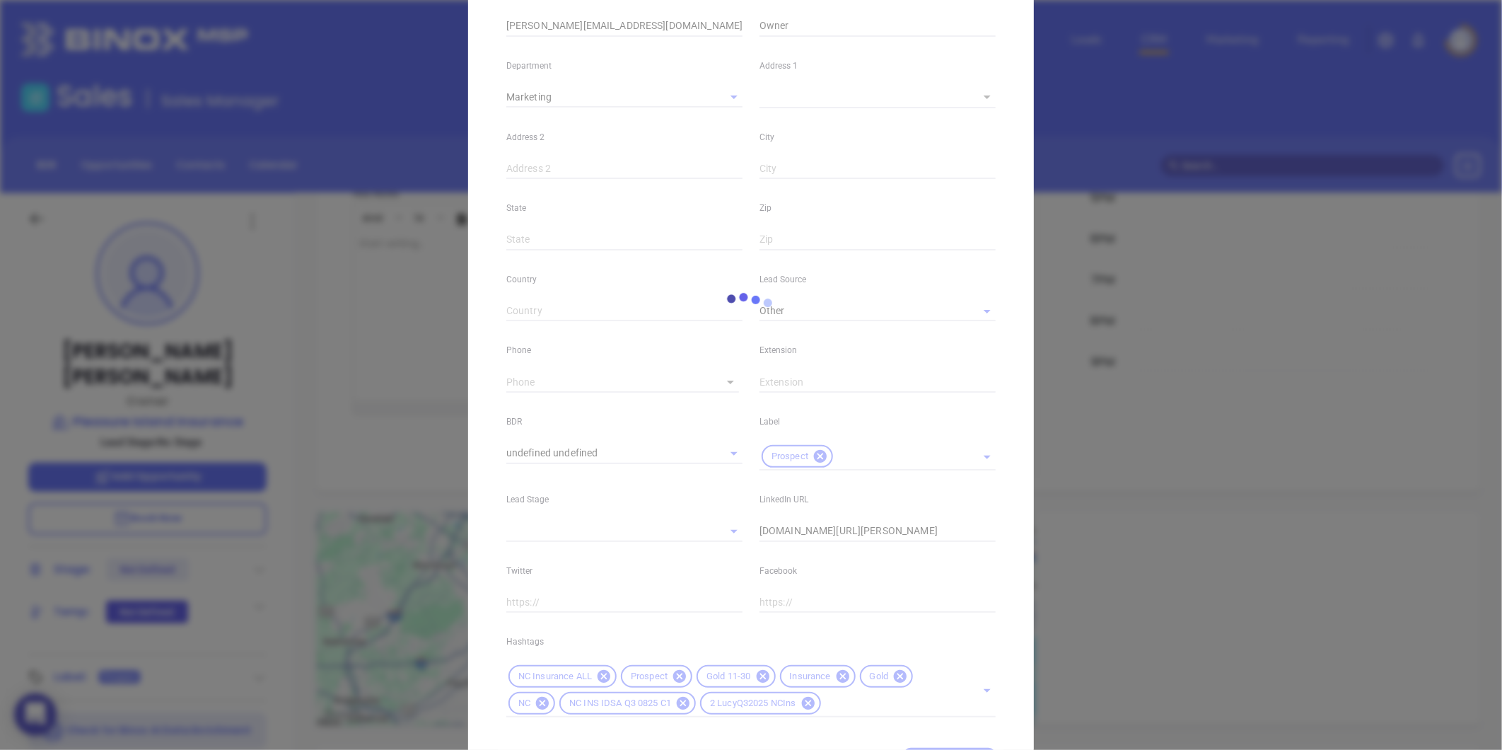
scroll to position [315, 0]
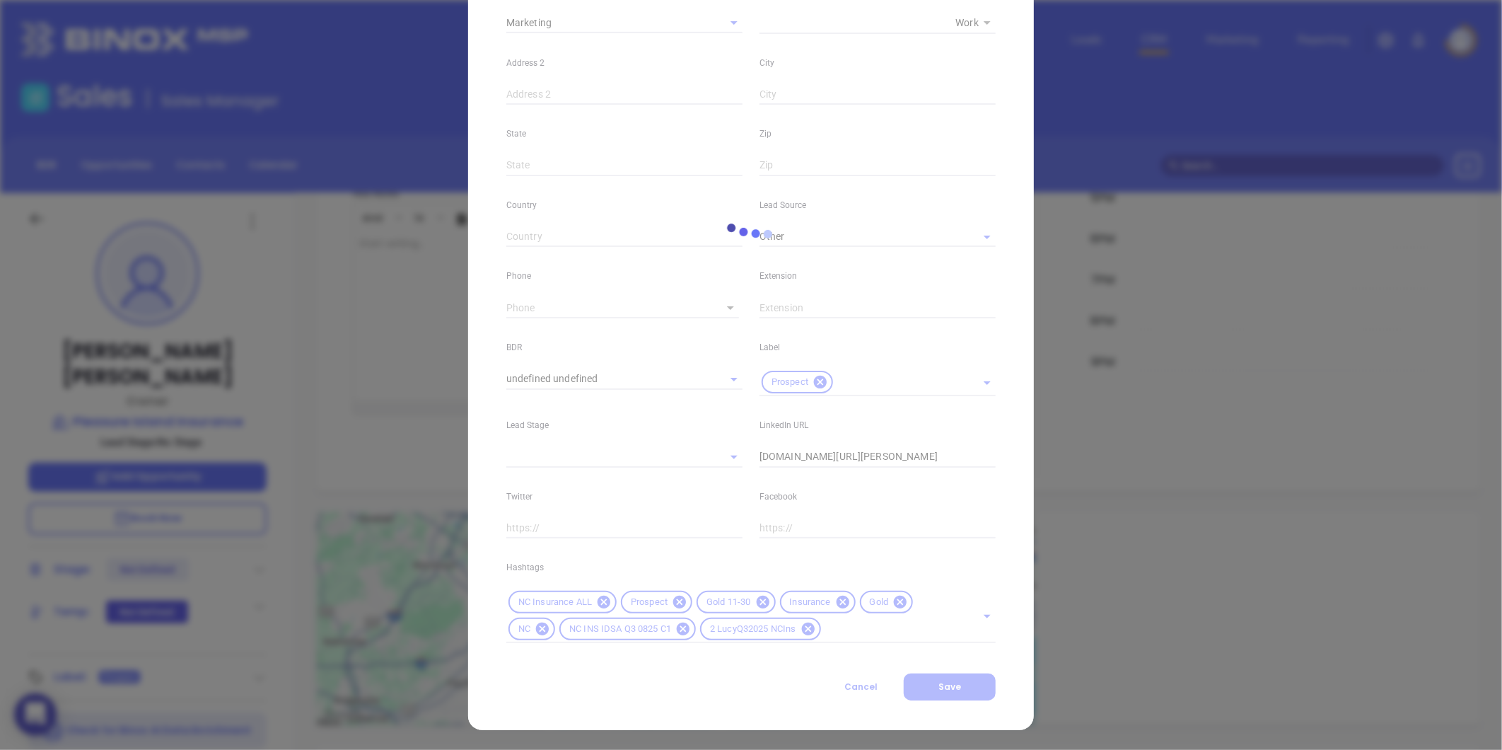
type input "[PHONE_NUMBER]"
type input "1"
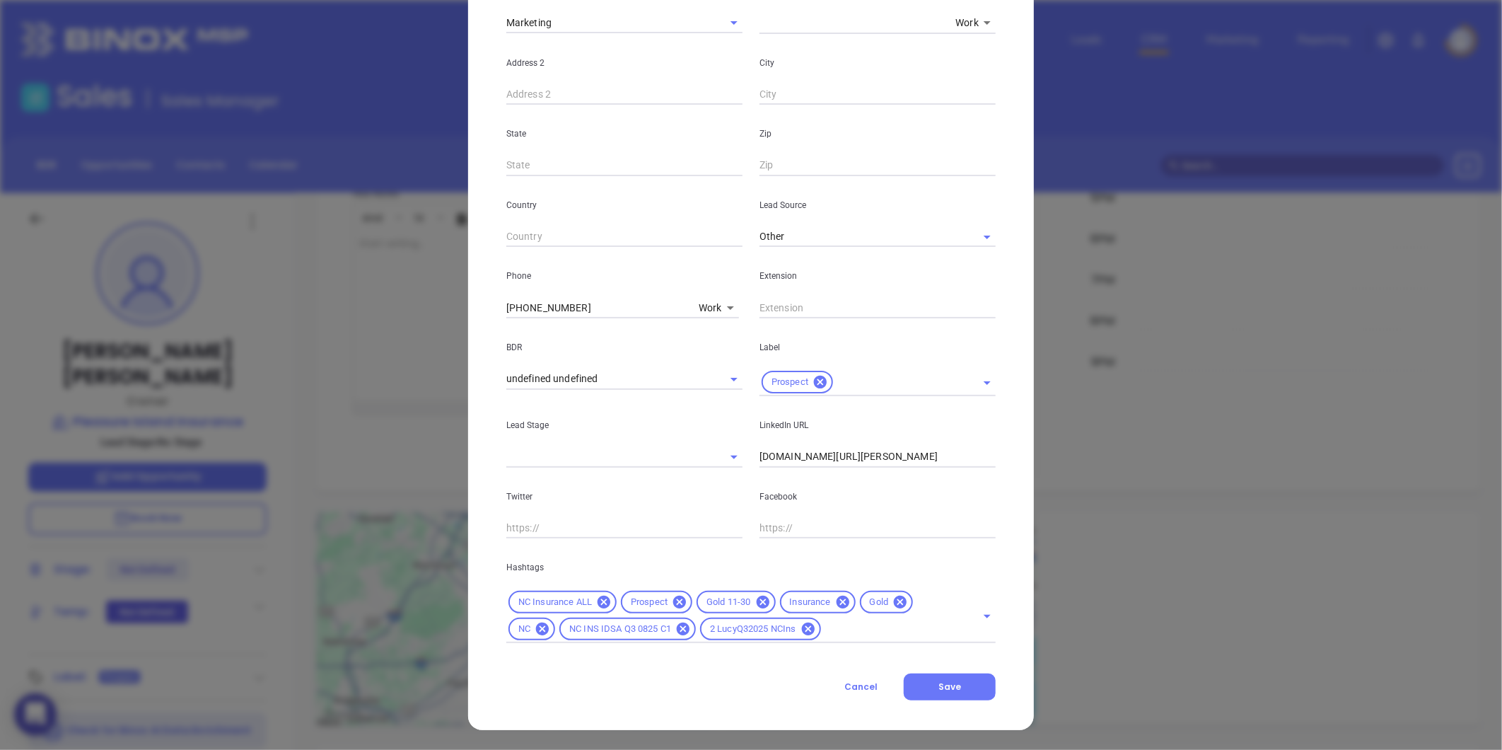
click at [894, 605] on icon at bounding box center [900, 601] width 13 height 13
click at [946, 677] on button "Save" at bounding box center [950, 686] width 92 height 27
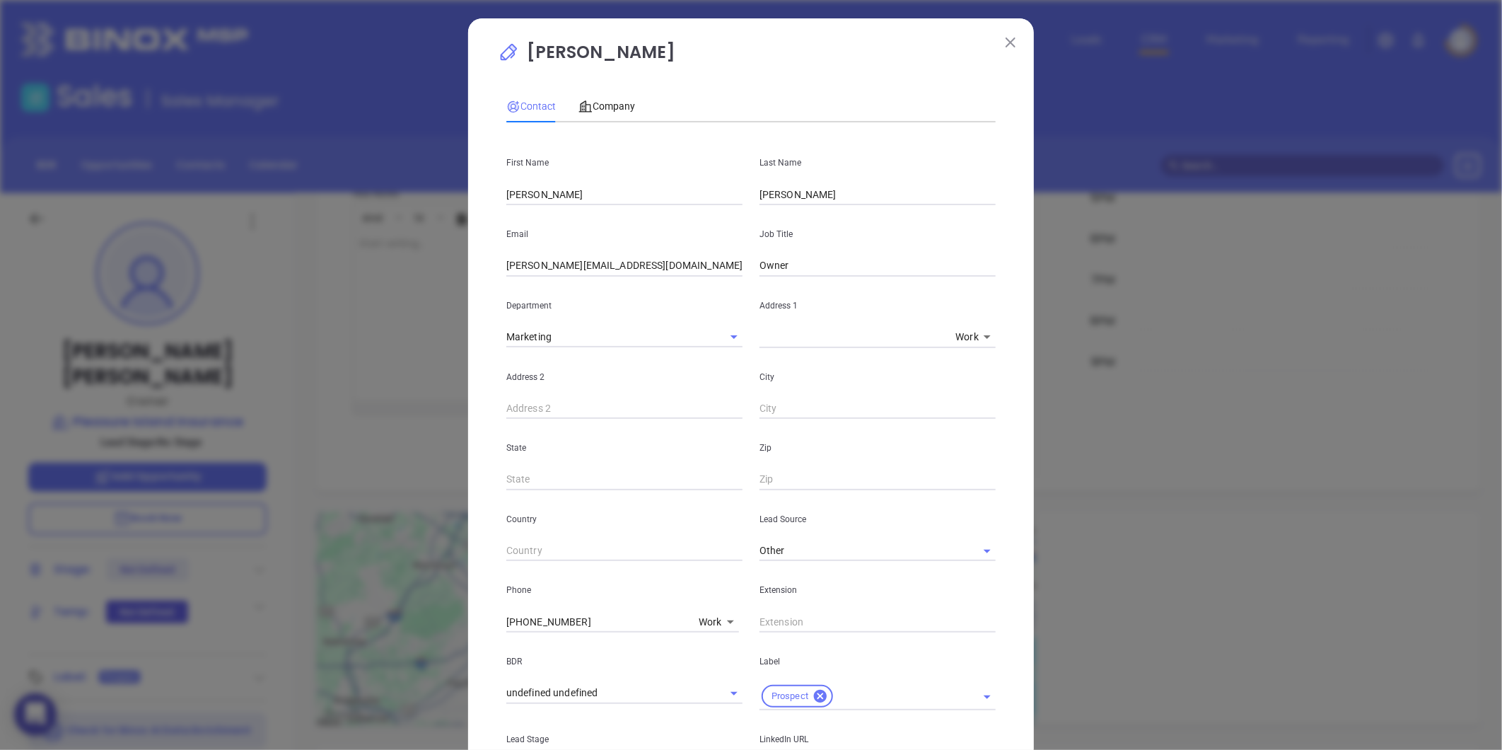
scroll to position [803, 0]
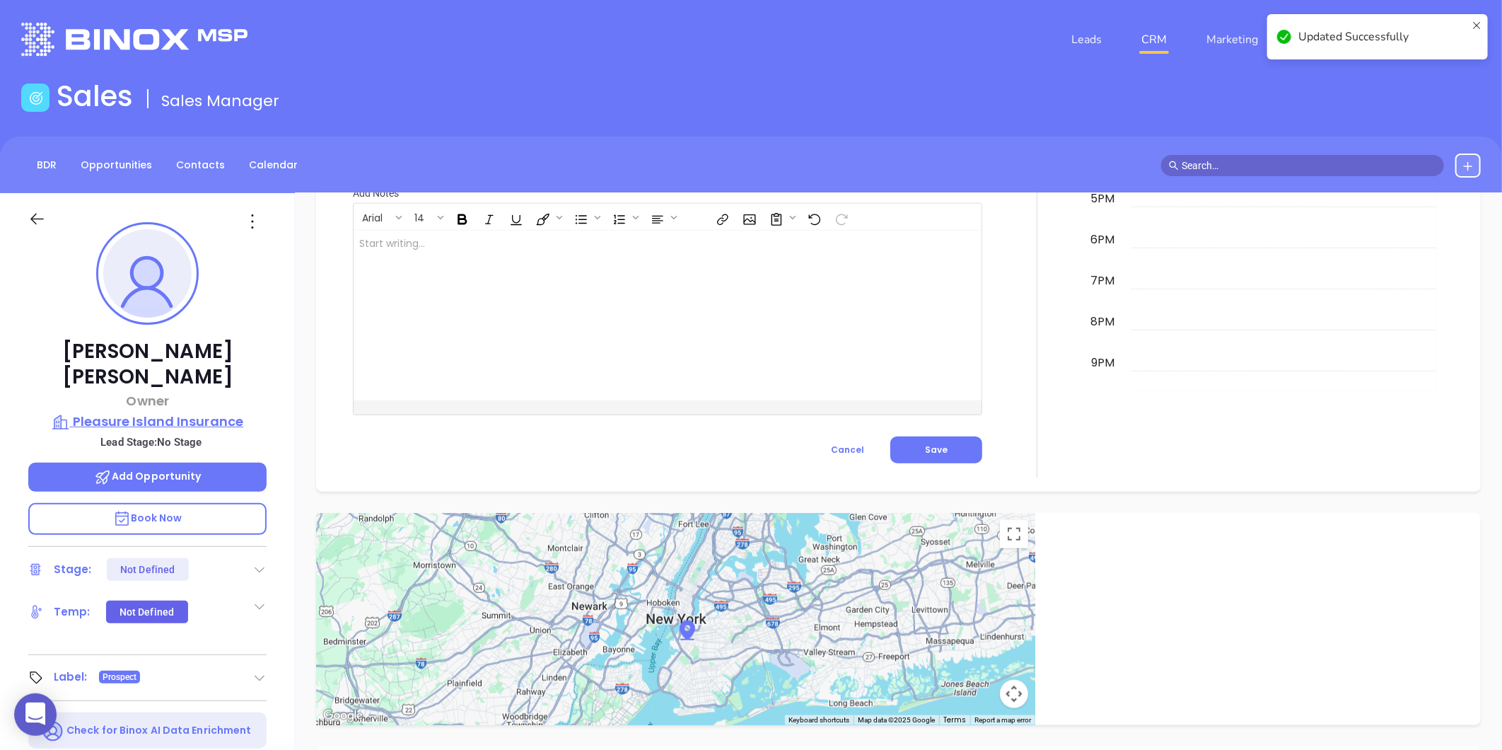
click at [167, 412] on p "Pleasure Island Insurance" at bounding box center [147, 422] width 238 height 20
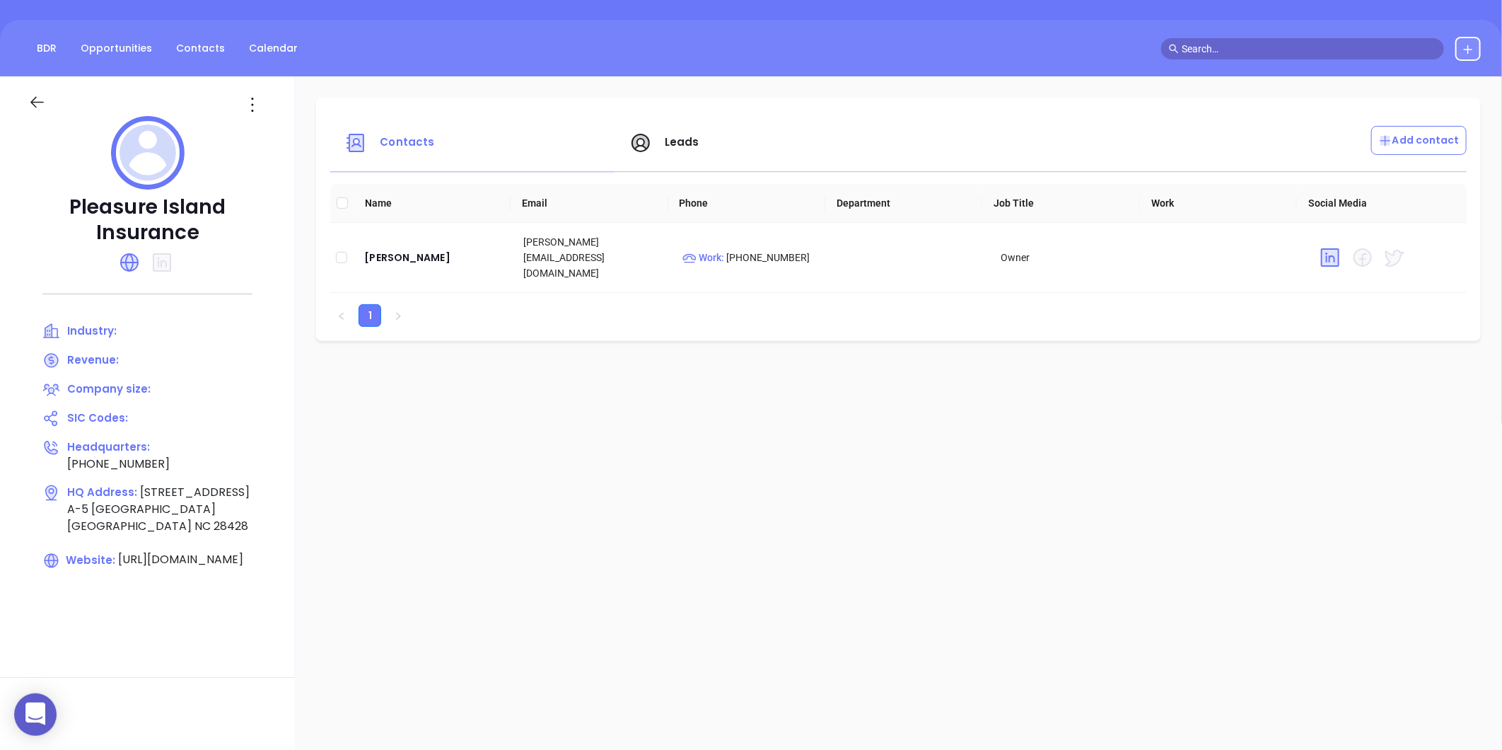
scroll to position [40, 0]
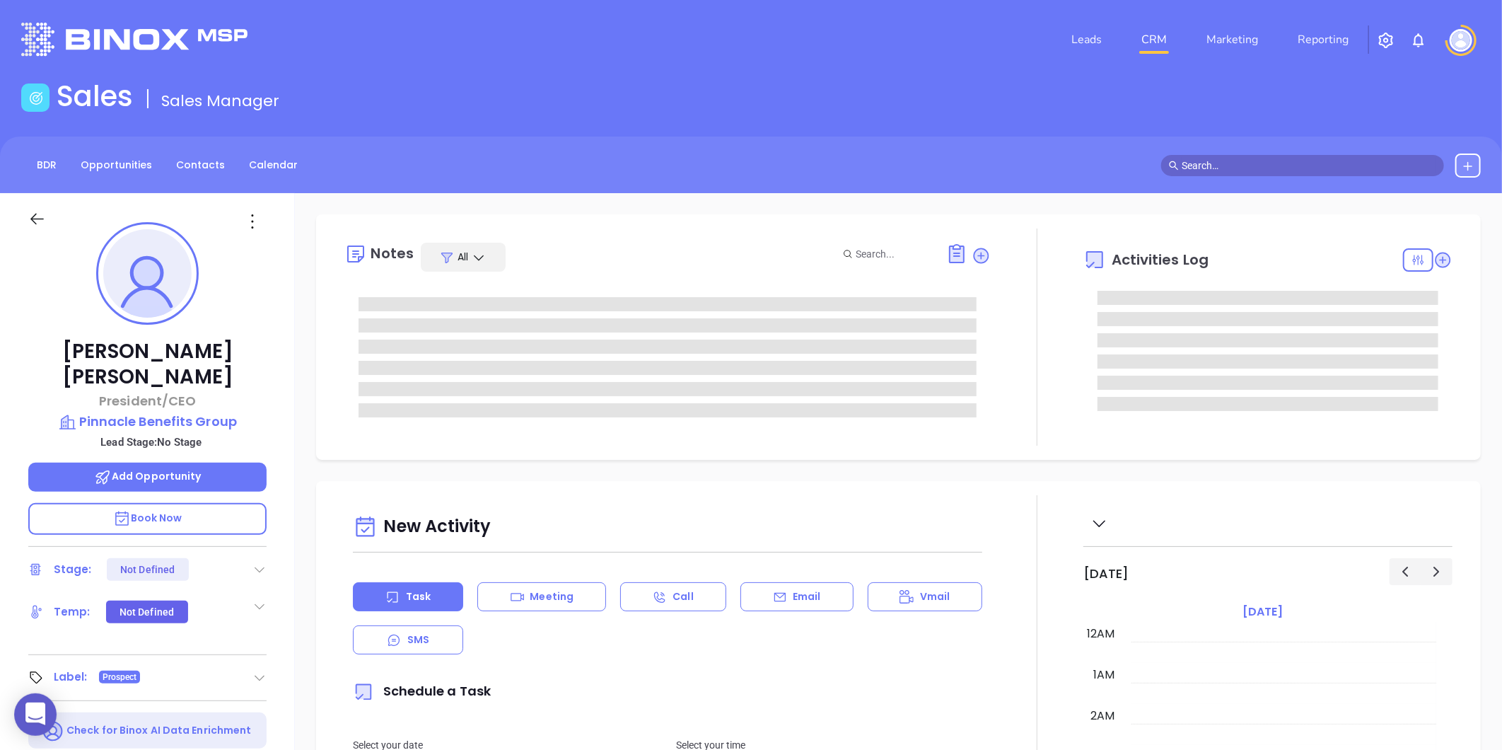
type input "[DATE]"
type input "[PERSON_NAME]"
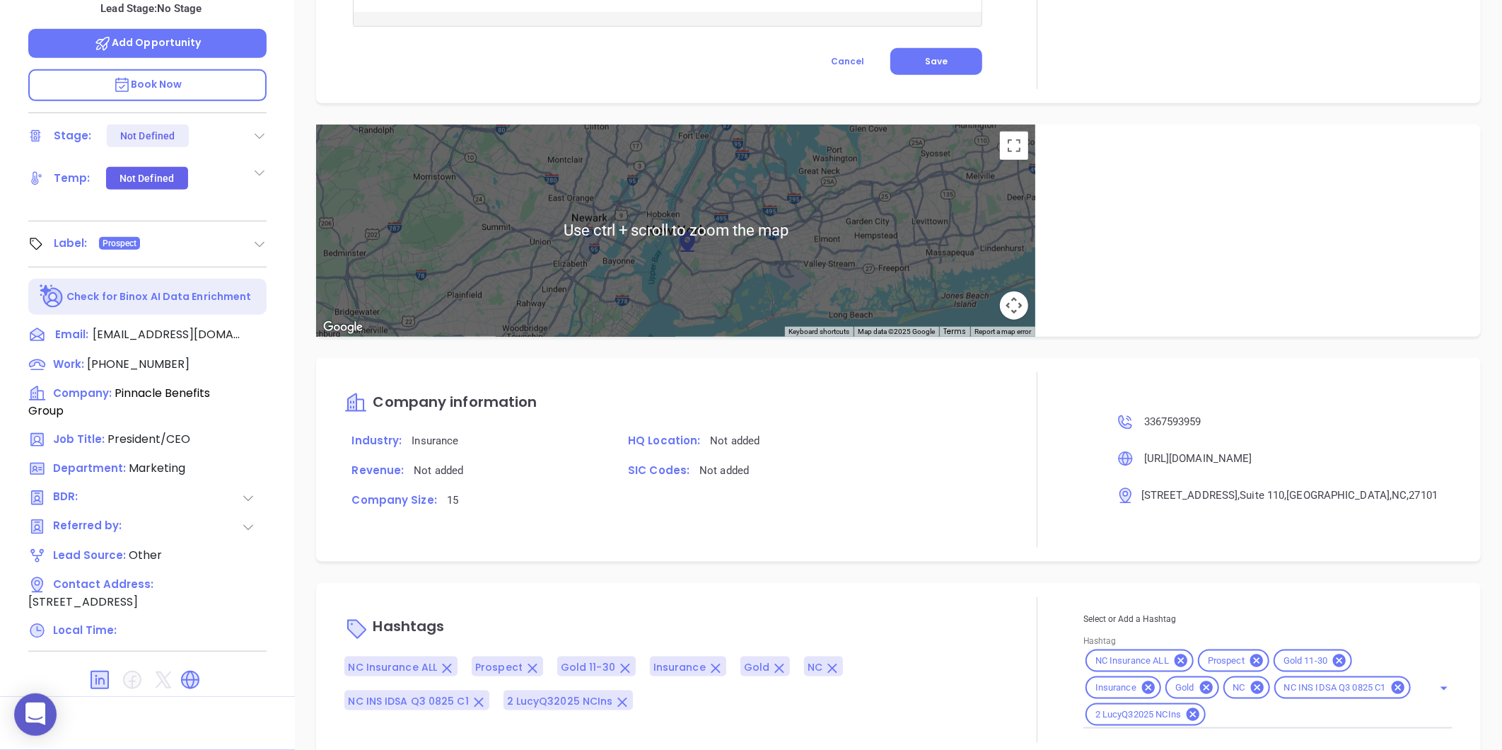
scroll to position [706, 0]
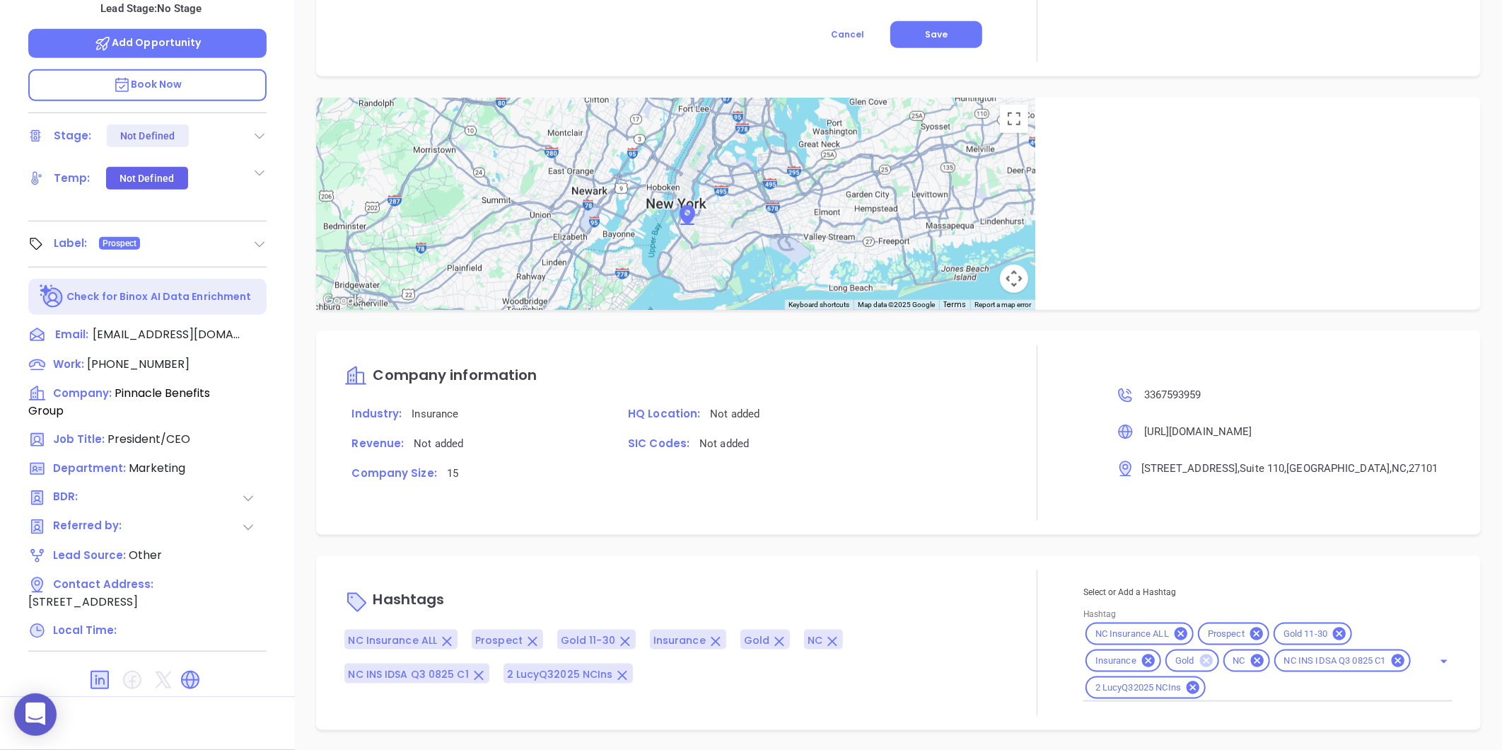
click at [1199, 663] on icon at bounding box center [1205, 660] width 13 height 13
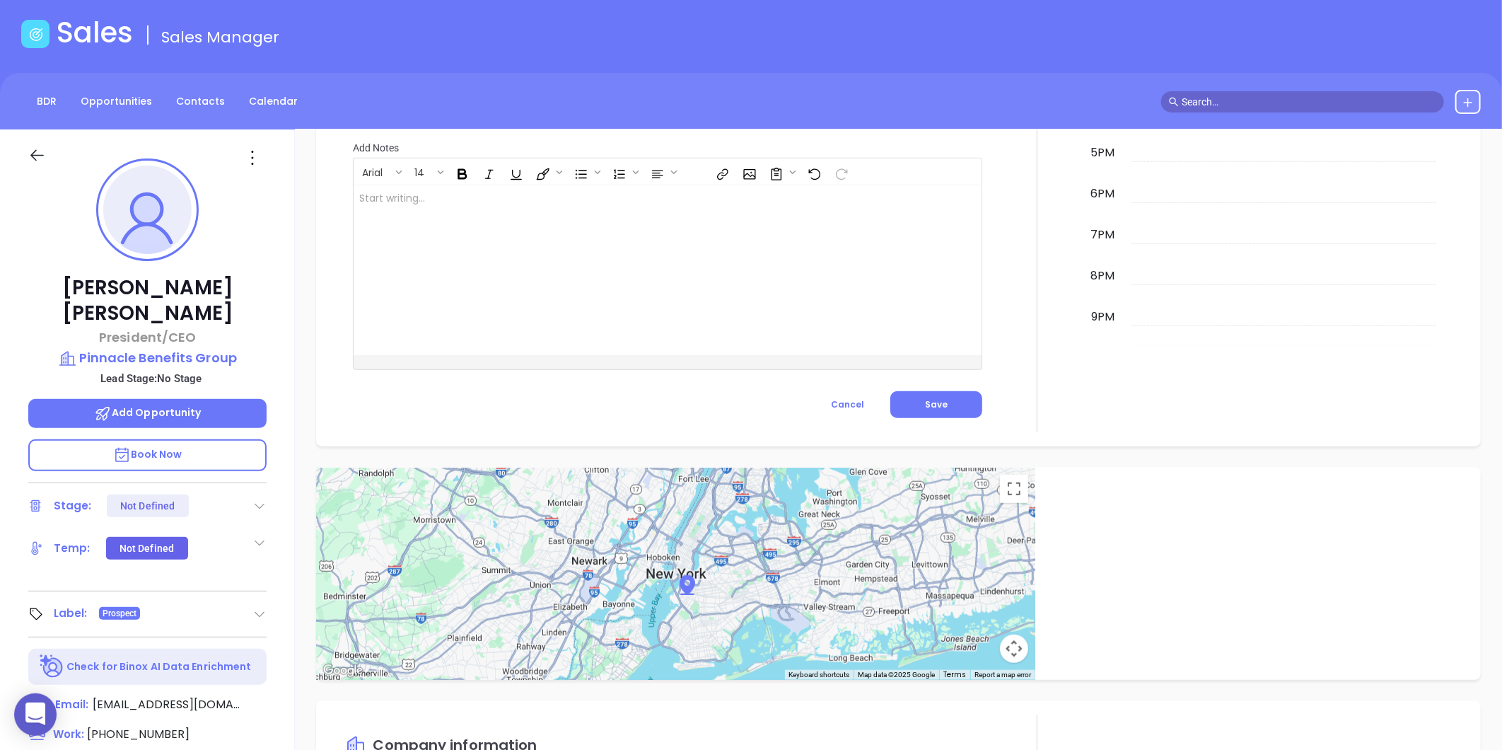
scroll to position [0, 0]
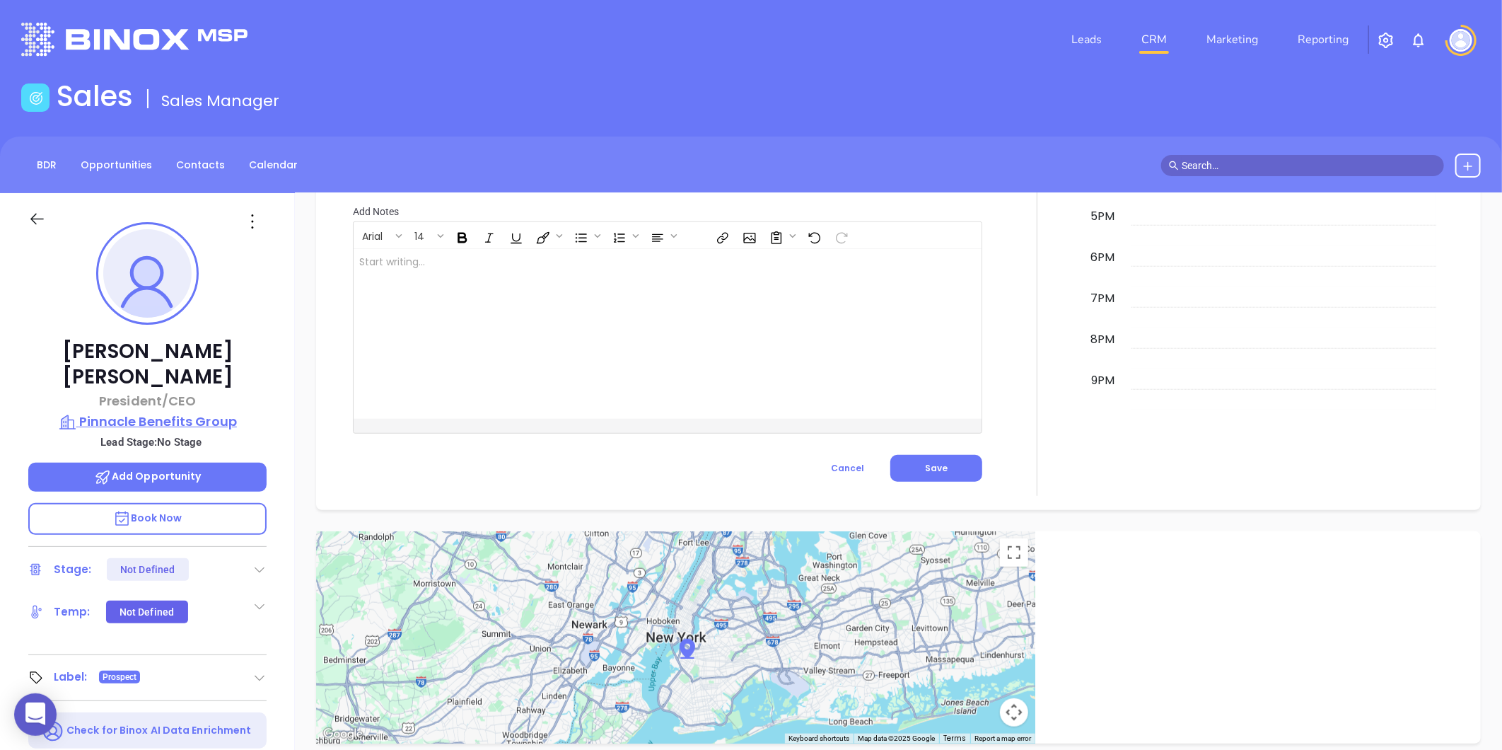
click at [146, 412] on p "Pinnacle Benefits Group" at bounding box center [147, 422] width 238 height 20
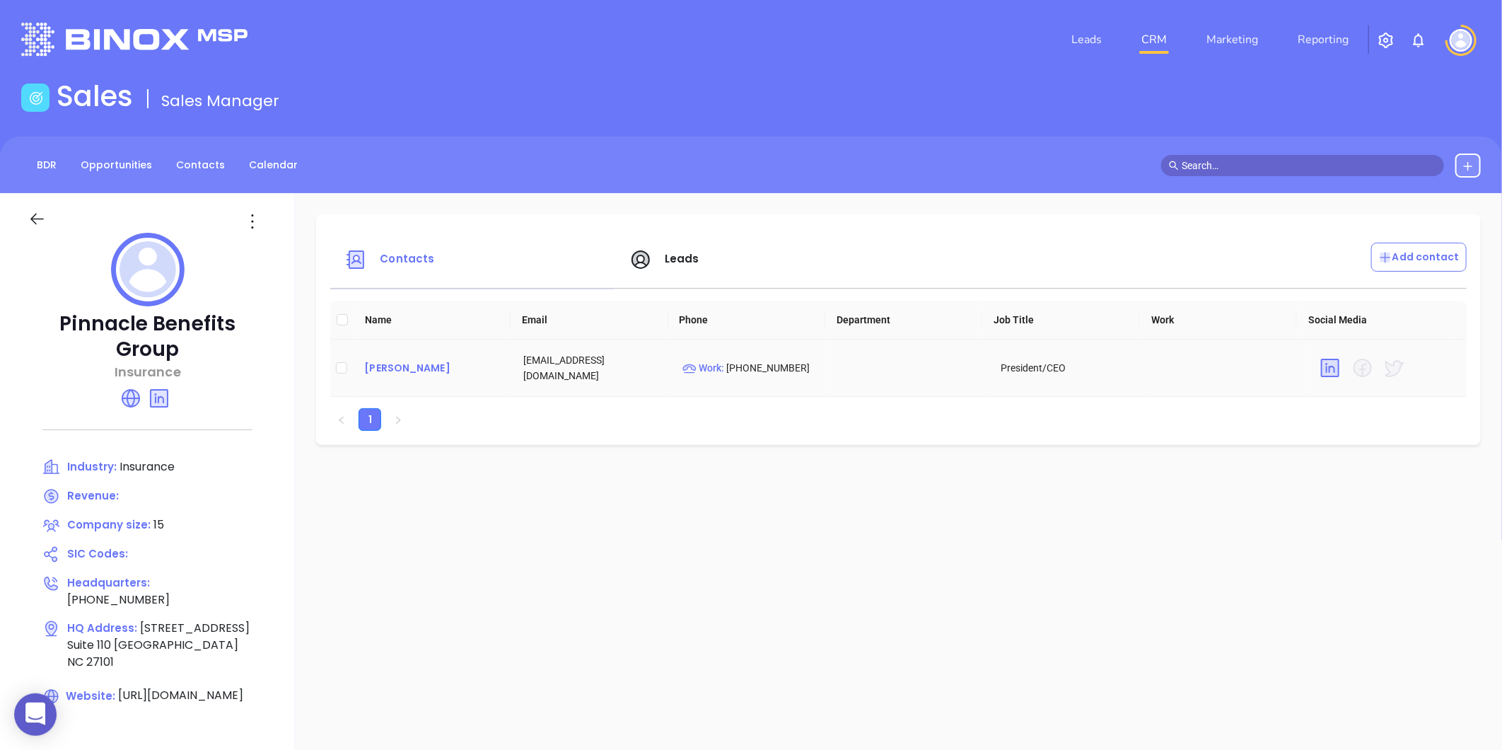
click at [386, 365] on div "Raymond C. Richard" at bounding box center [432, 367] width 136 height 17
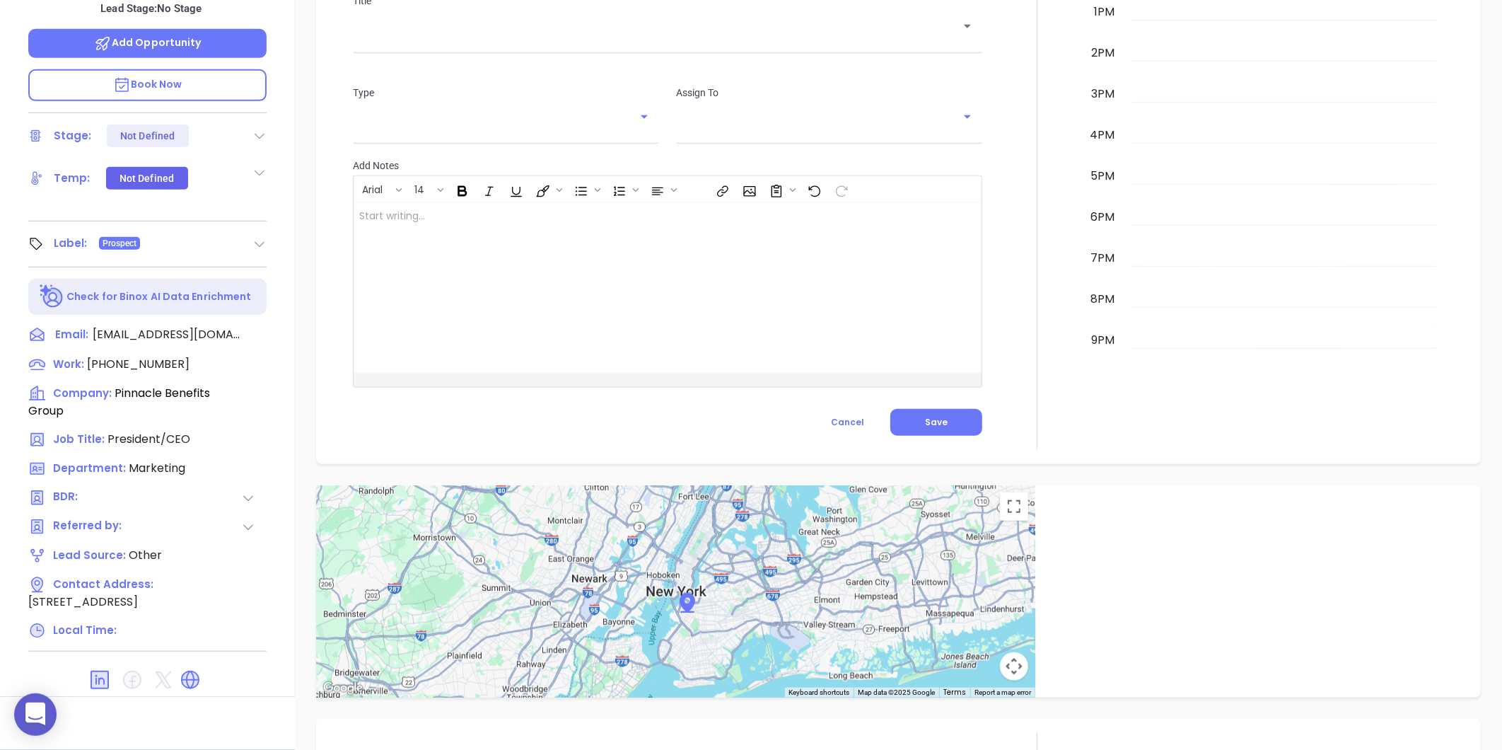
scroll to position [780, 0]
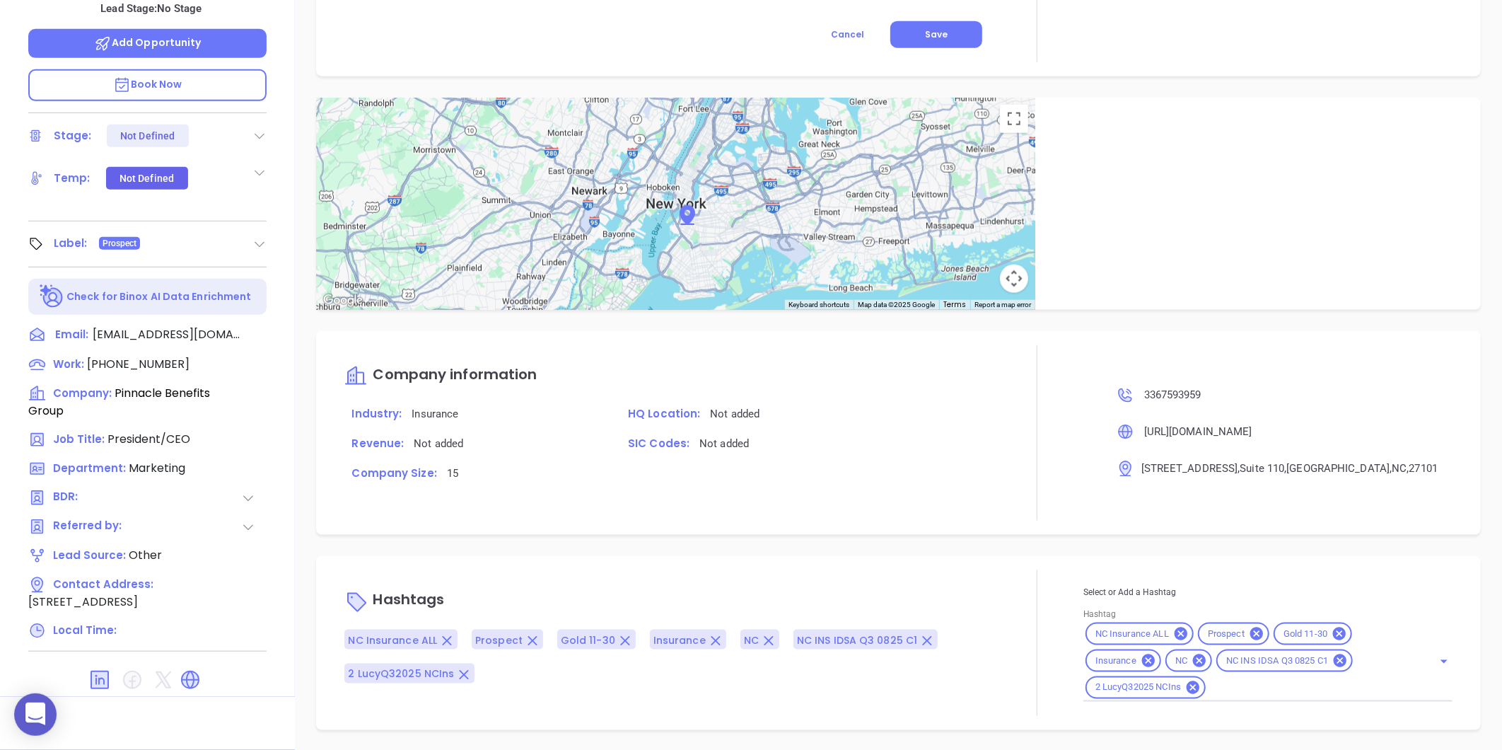
type input "[PERSON_NAME]"
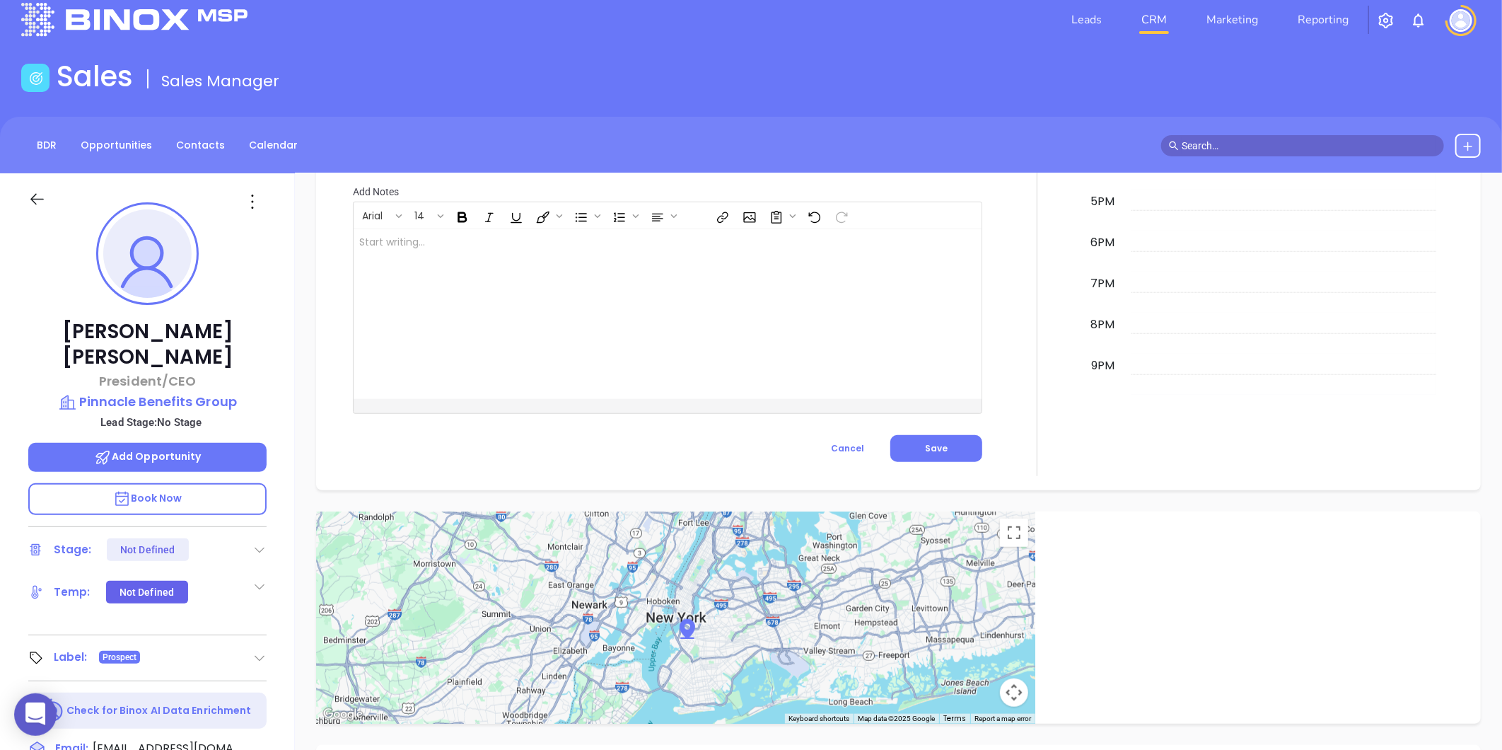
scroll to position [0, 0]
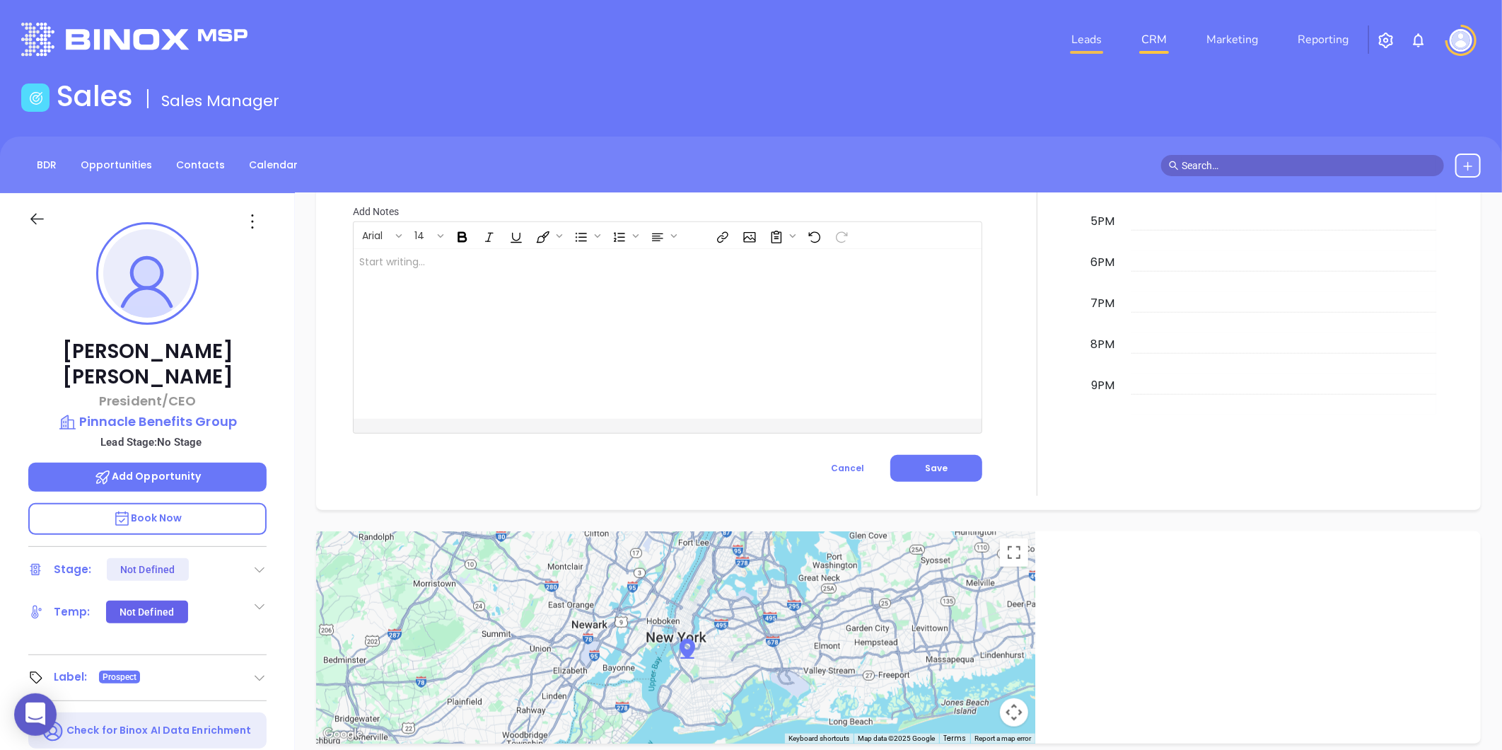
click at [1070, 31] on link "Leads" at bounding box center [1087, 39] width 42 height 28
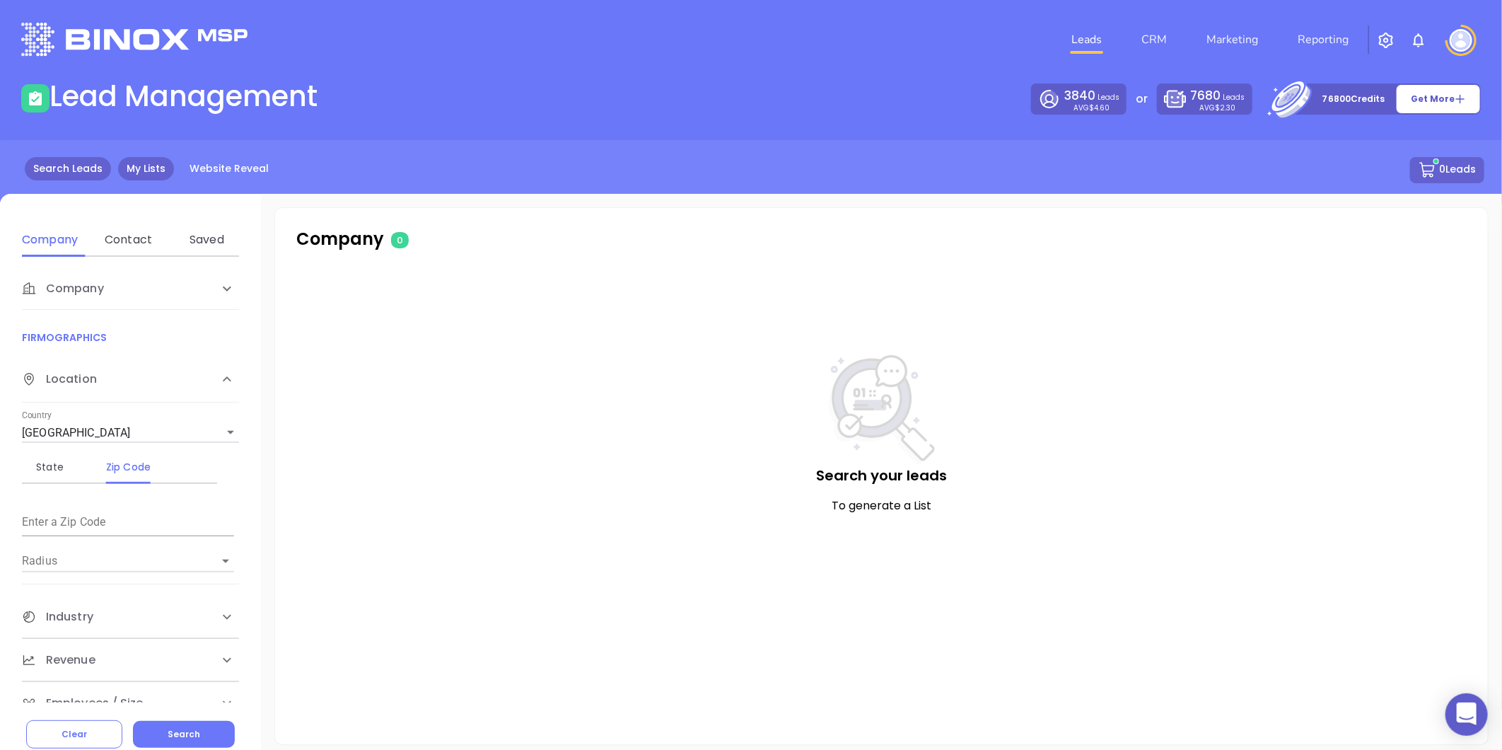
click at [154, 165] on link "My Lists" at bounding box center [146, 168] width 56 height 23
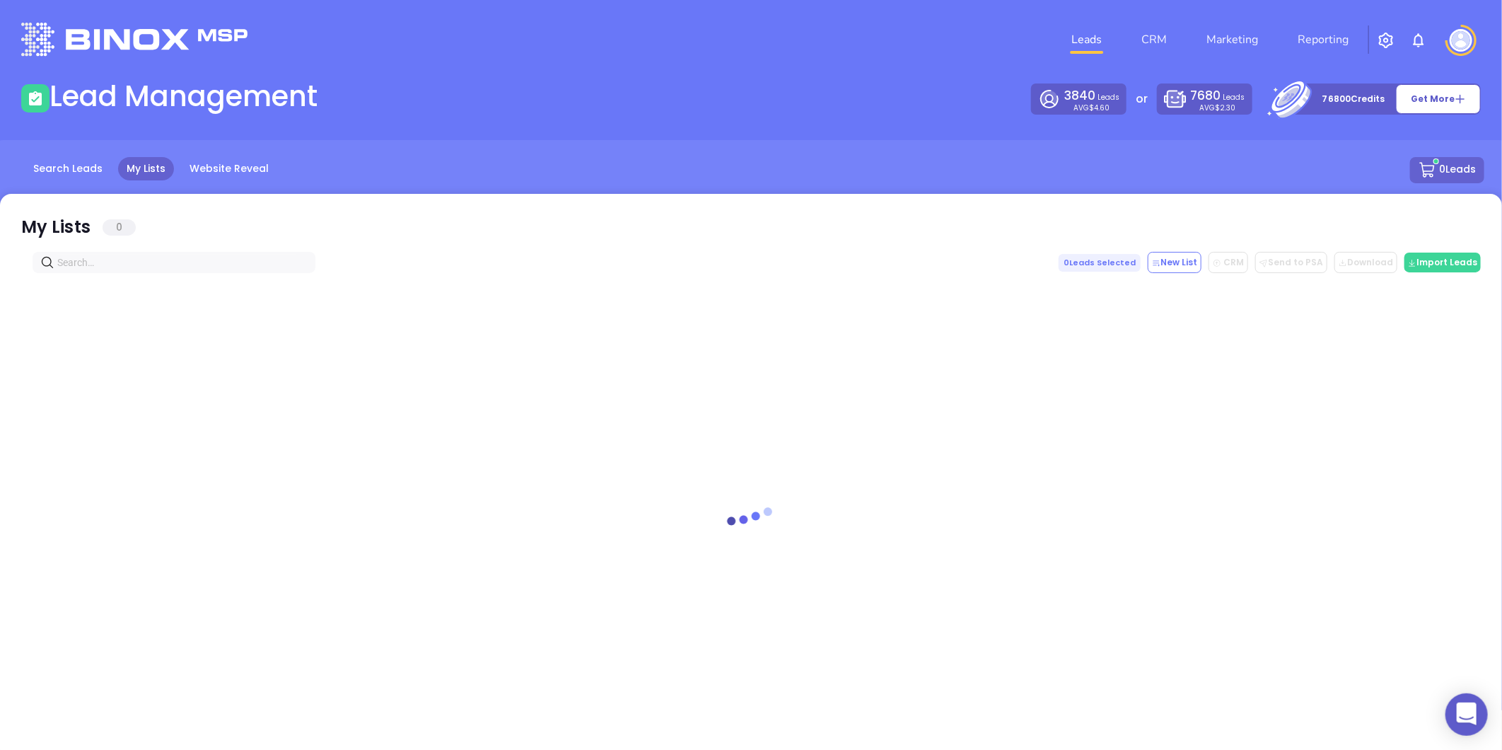
click at [107, 262] on input "text" at bounding box center [176, 263] width 239 height 16
paste input "[DOMAIN_NAME]"
drag, startPoint x: 163, startPoint y: 263, endPoint x: 42, endPoint y: 301, distance: 125.9
click at [42, 301] on div "Found Leads 0 mottomortgage.com 0 Leads Selected New List CRM Send to PSA Downl…" at bounding box center [751, 477] width 1502 height 566
type input "[DOMAIN_NAME]"
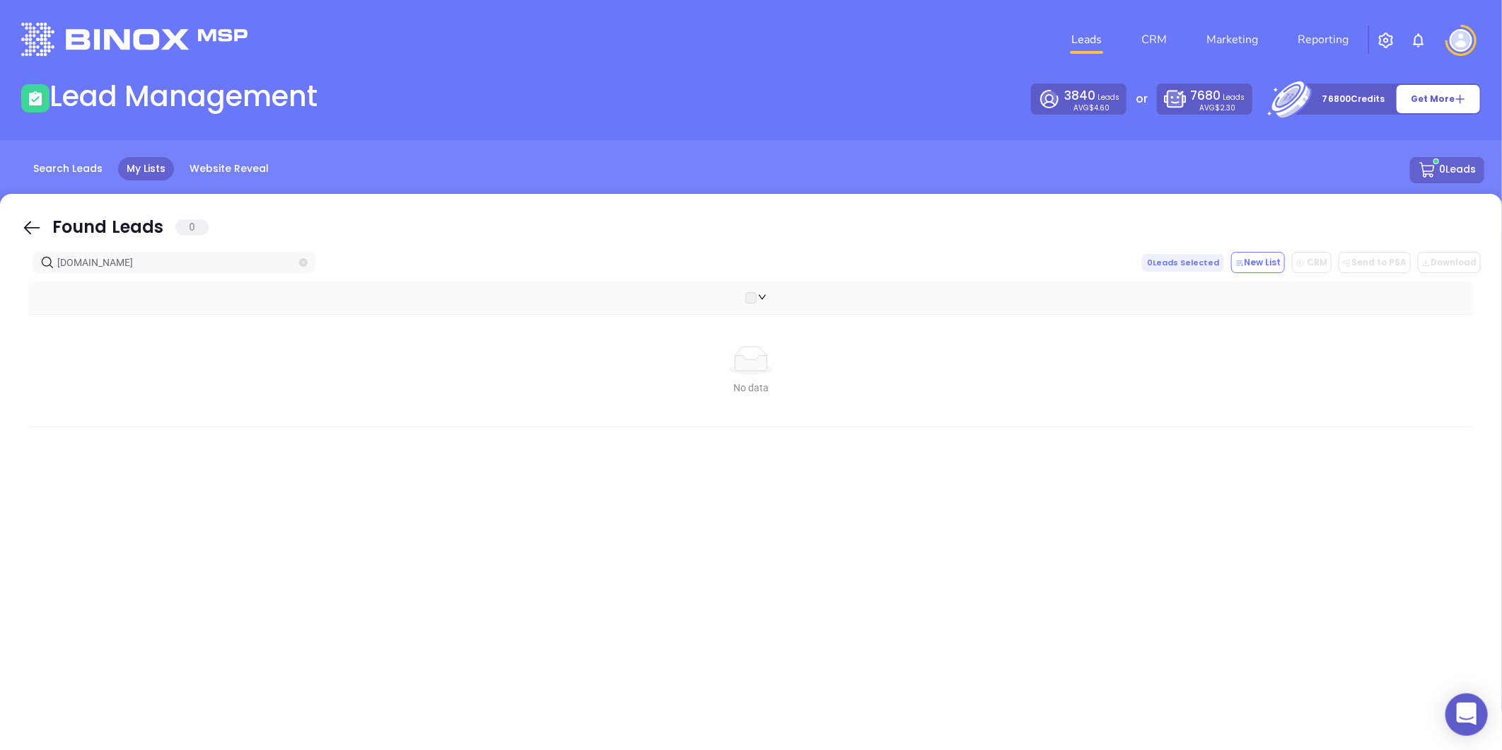
click at [306, 263] on icon "close-circle" at bounding box center [303, 262] width 8 height 8
paste input "[DOMAIN_NAME]"
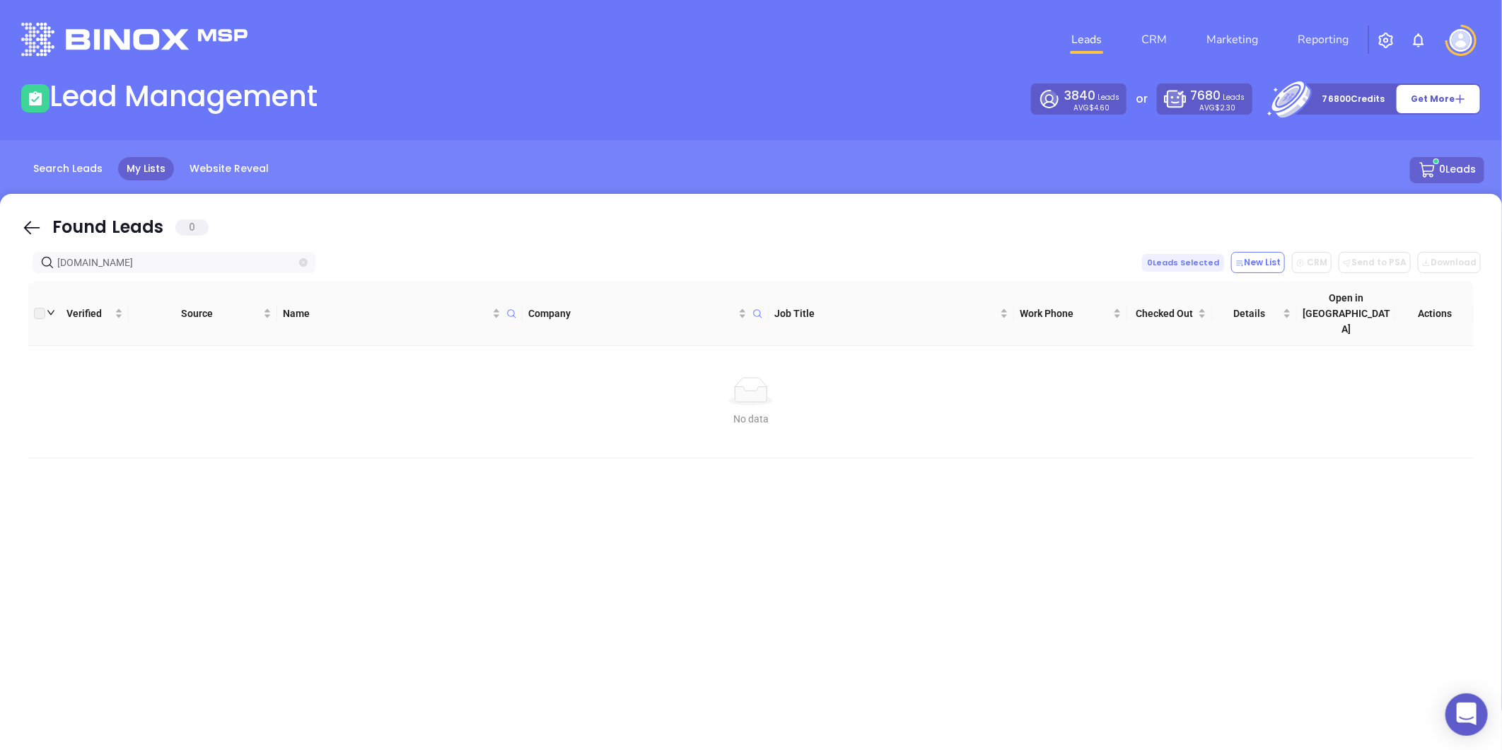
type input "[DOMAIN_NAME]"
click at [302, 264] on icon "close-circle" at bounding box center [303, 262] width 8 height 8
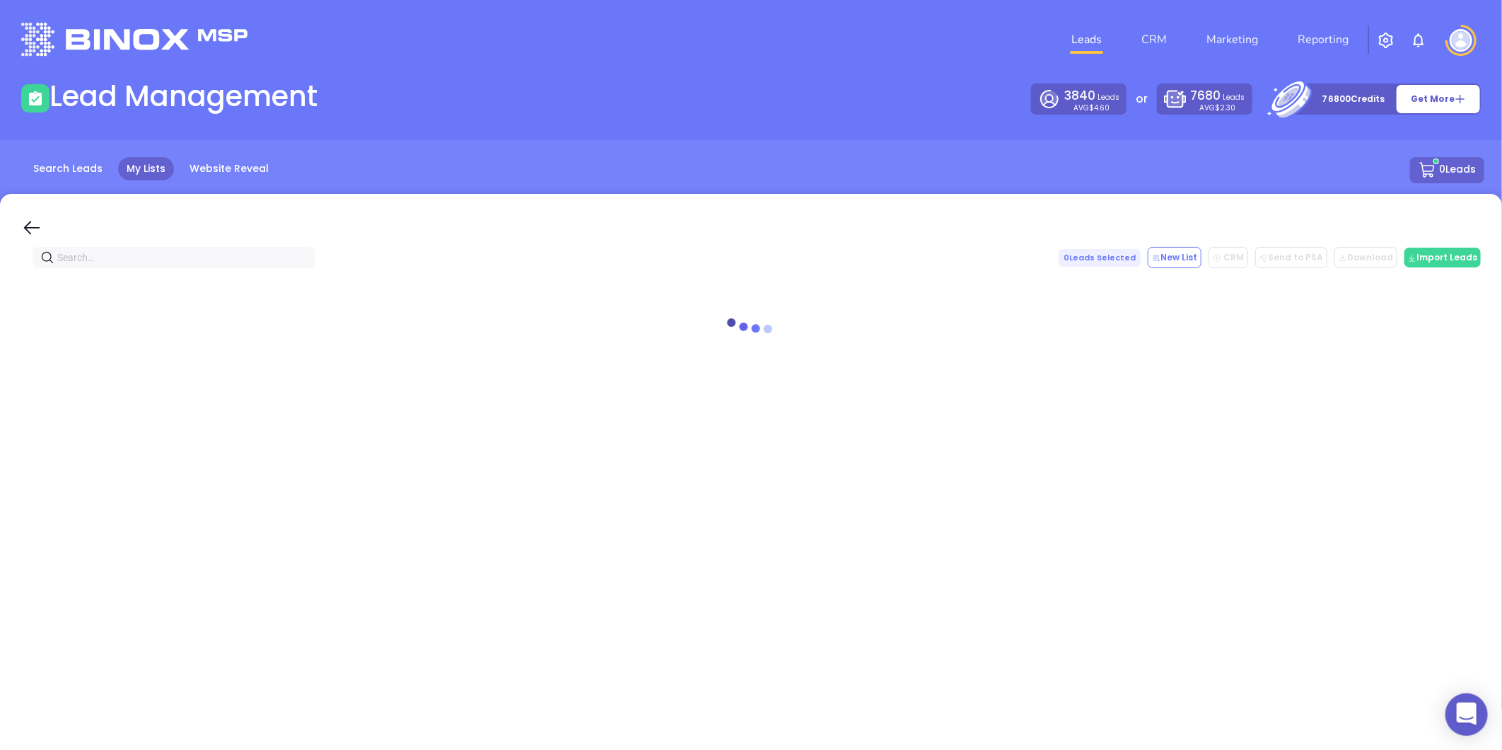
paste input "[DOMAIN_NAME]"
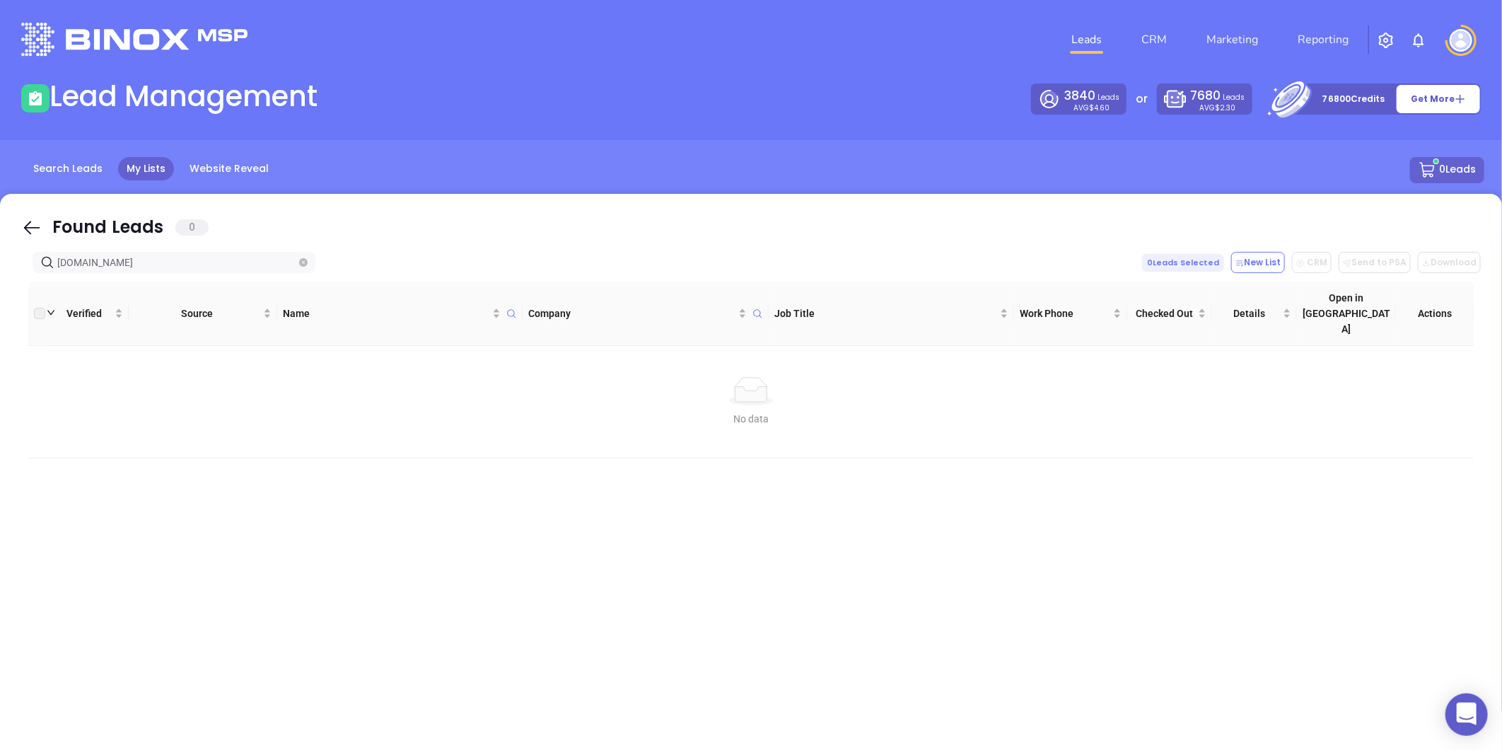
click at [305, 267] on span at bounding box center [303, 263] width 8 height 16
paste input "Legendary Mortgage"
type input "guildmortgage.netLegendary Mortgage"
click at [305, 267] on span at bounding box center [303, 263] width 8 height 16
click at [305, 264] on icon "close-circle" at bounding box center [303, 262] width 8 height 8
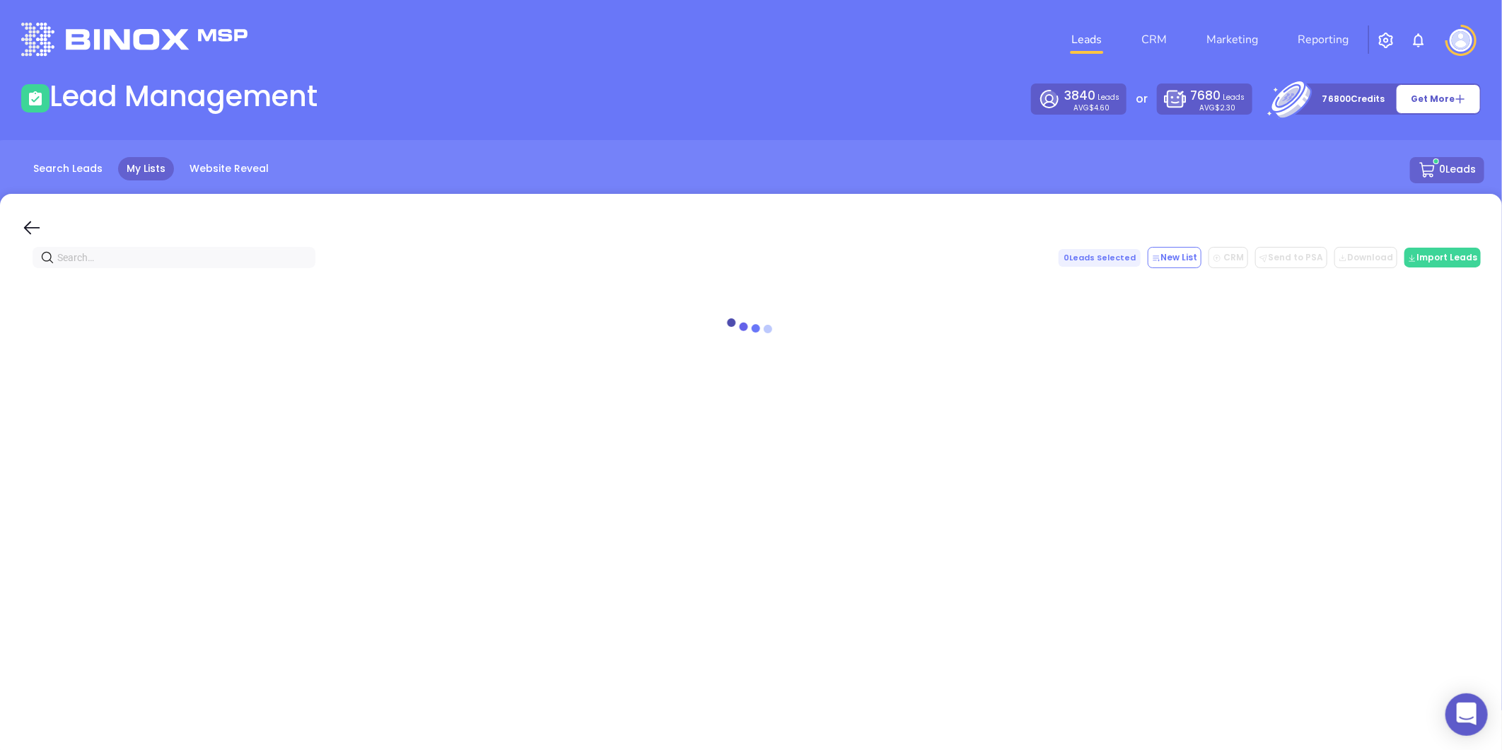
paste input "Legendary Mortgage"
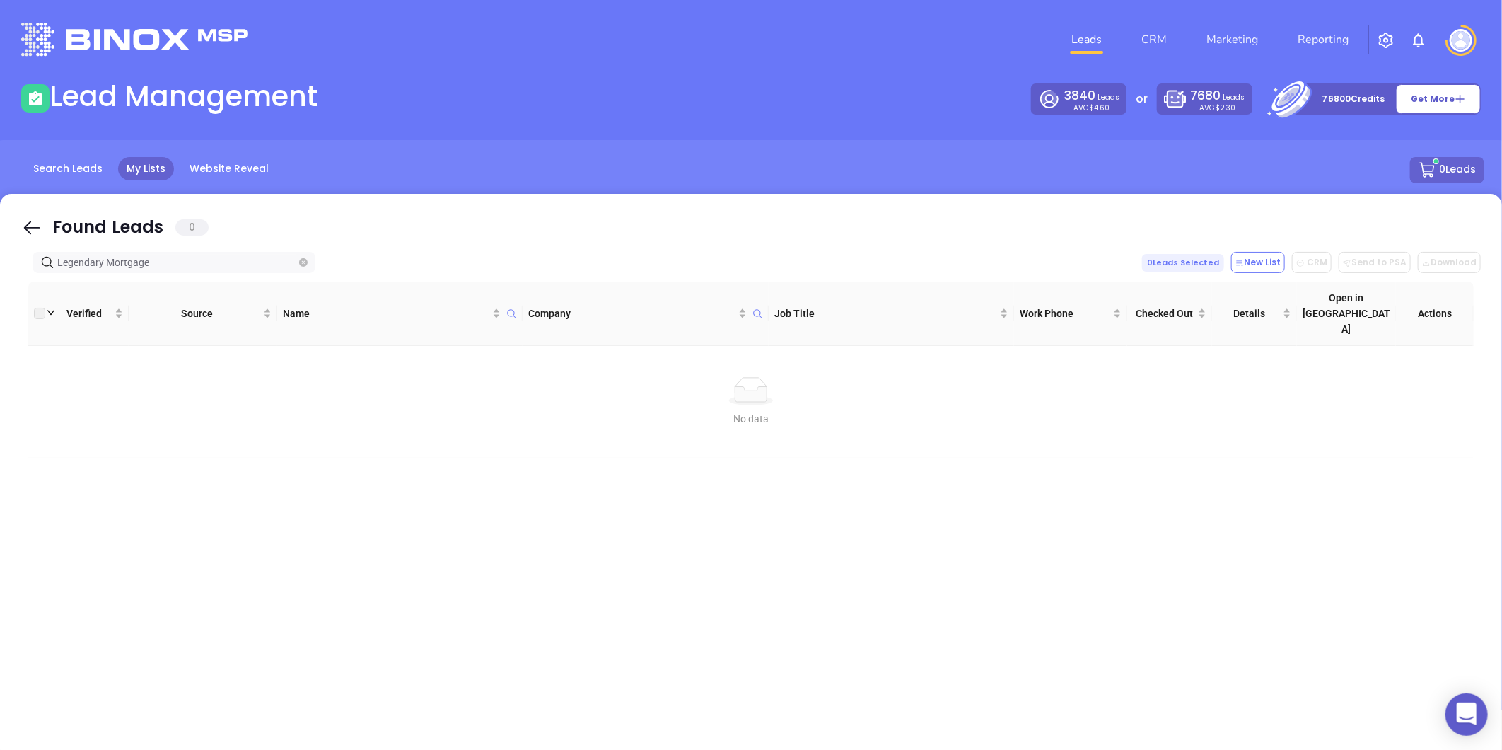
type input "Legendary Mortgage"
click at [300, 262] on icon "close-circle" at bounding box center [303, 262] width 8 height 8
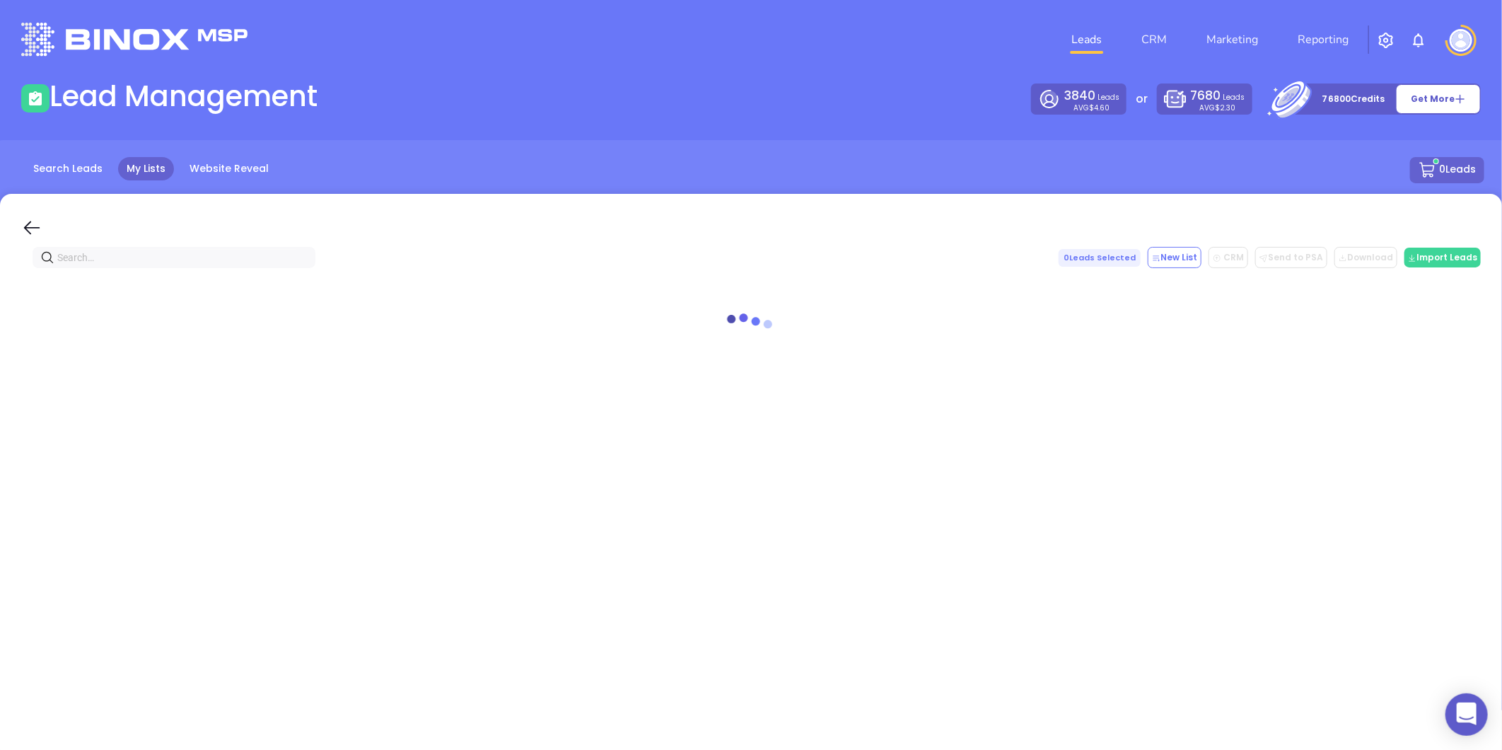
paste input "[DOMAIN_NAME]"
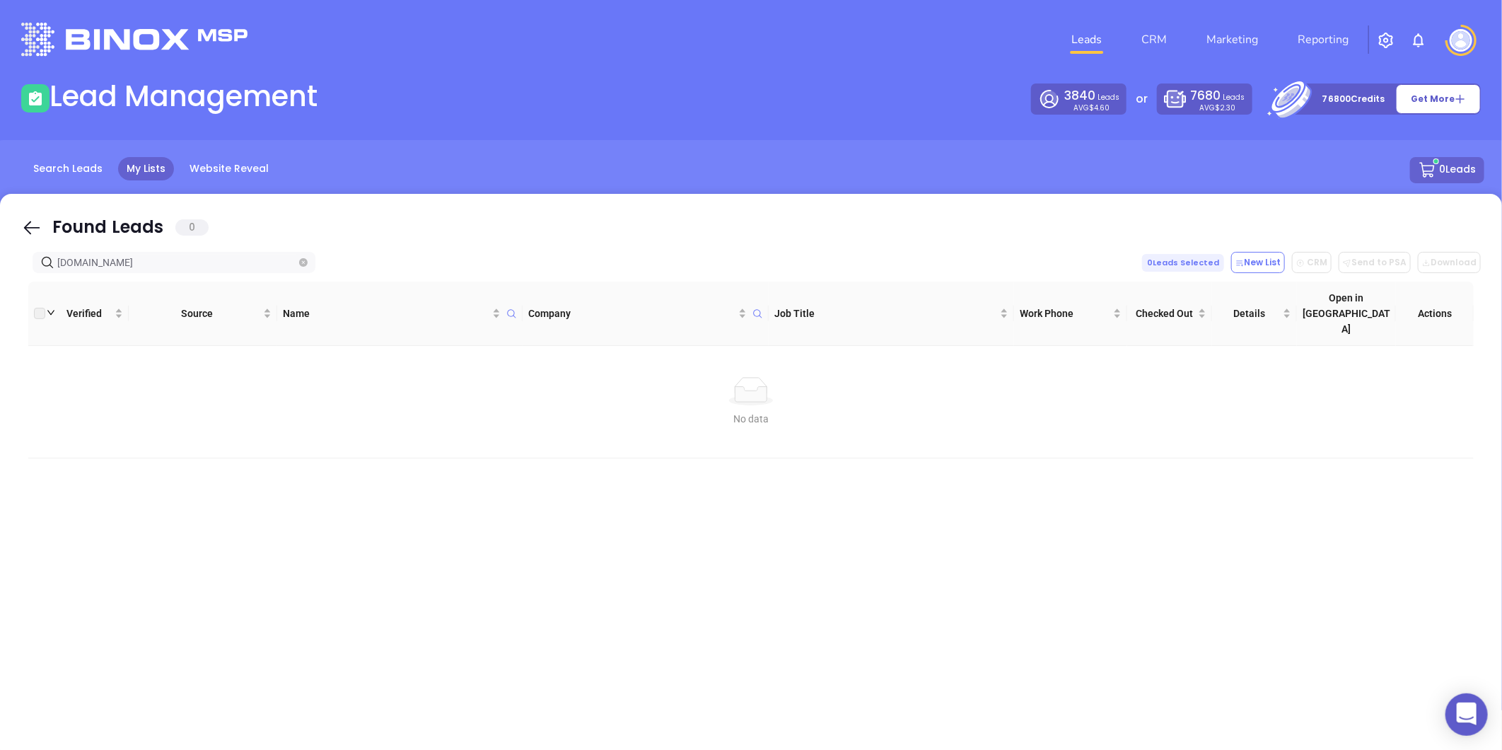
type input "[DOMAIN_NAME]"
click at [300, 259] on icon "close-circle" at bounding box center [303, 262] width 8 height 8
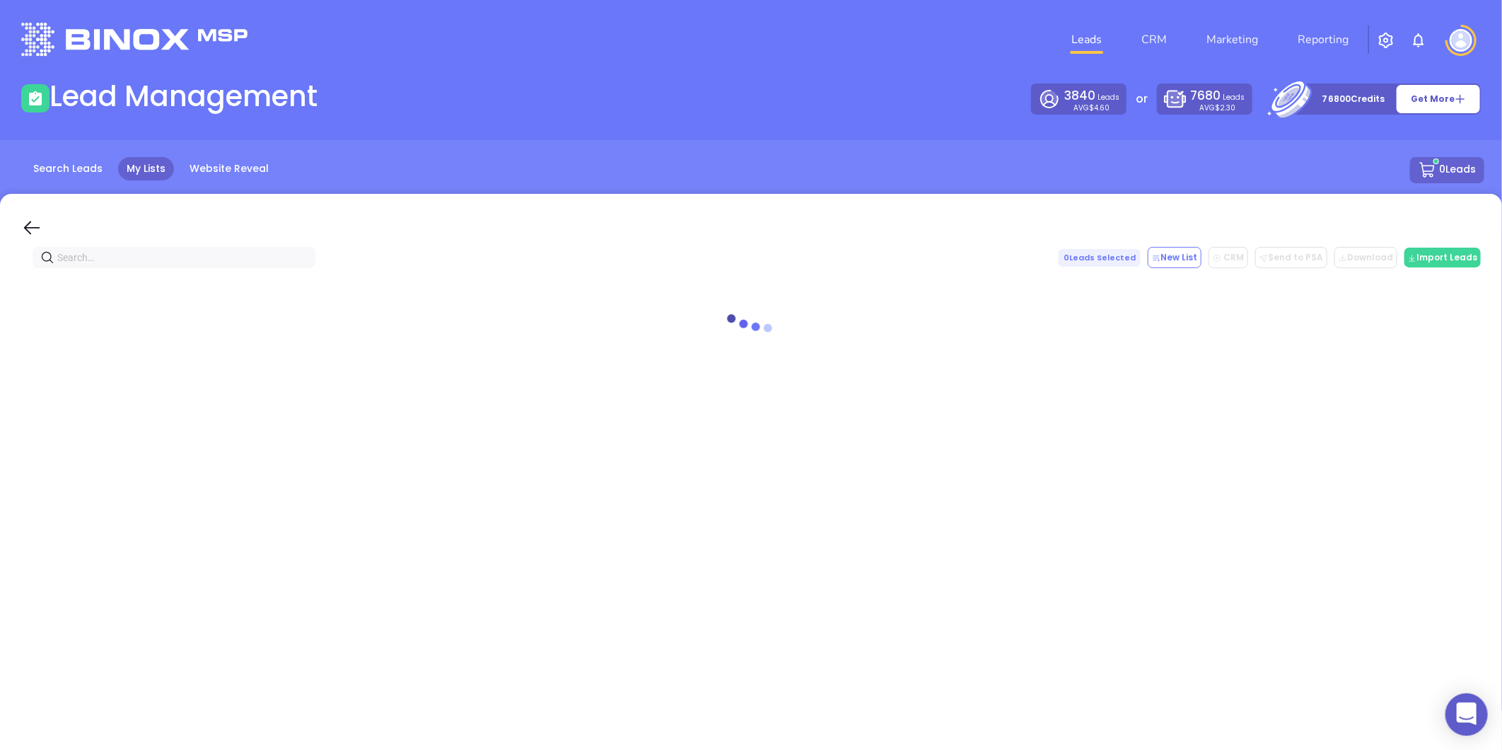
paste input "[DOMAIN_NAME]"
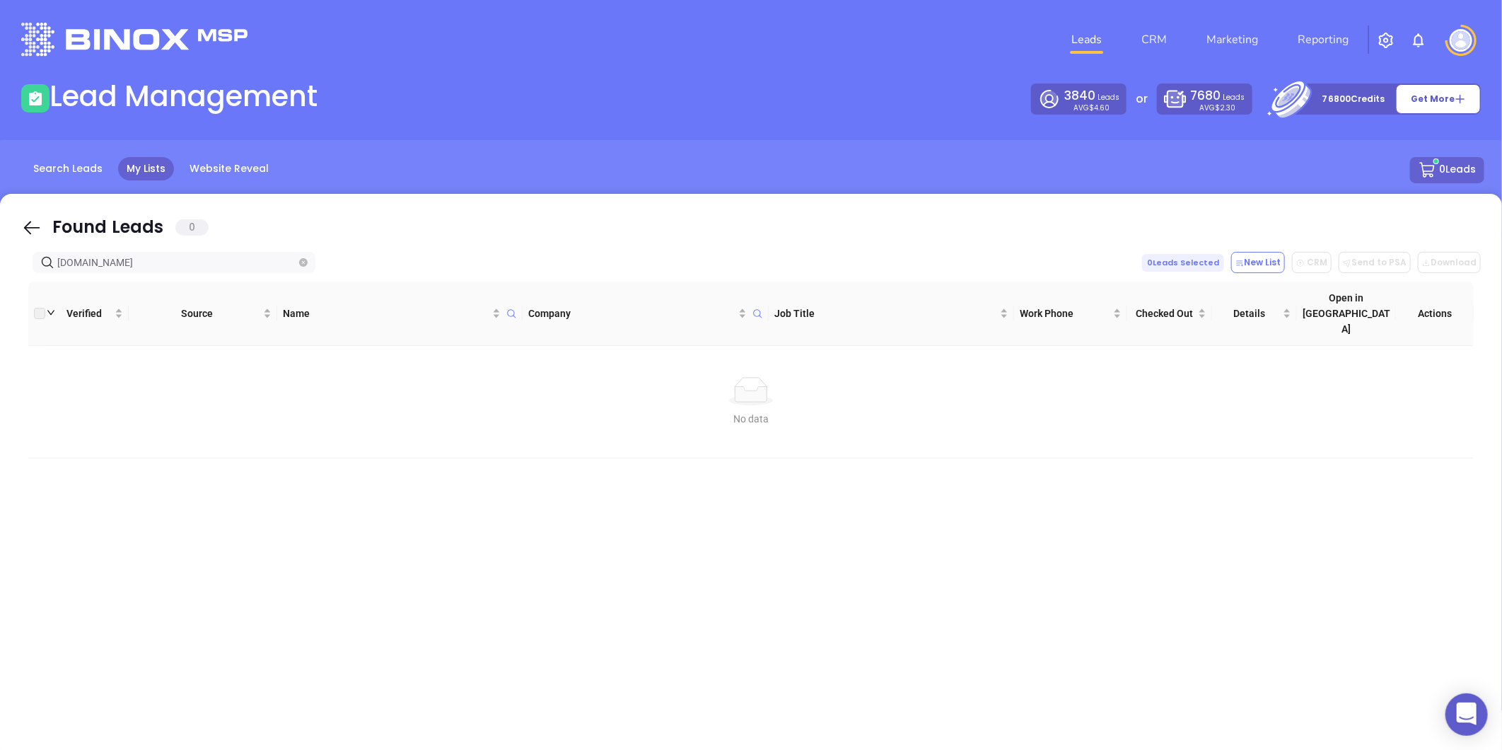
type input "[DOMAIN_NAME]"
click at [304, 260] on icon "close-circle" at bounding box center [303, 262] width 8 height 8
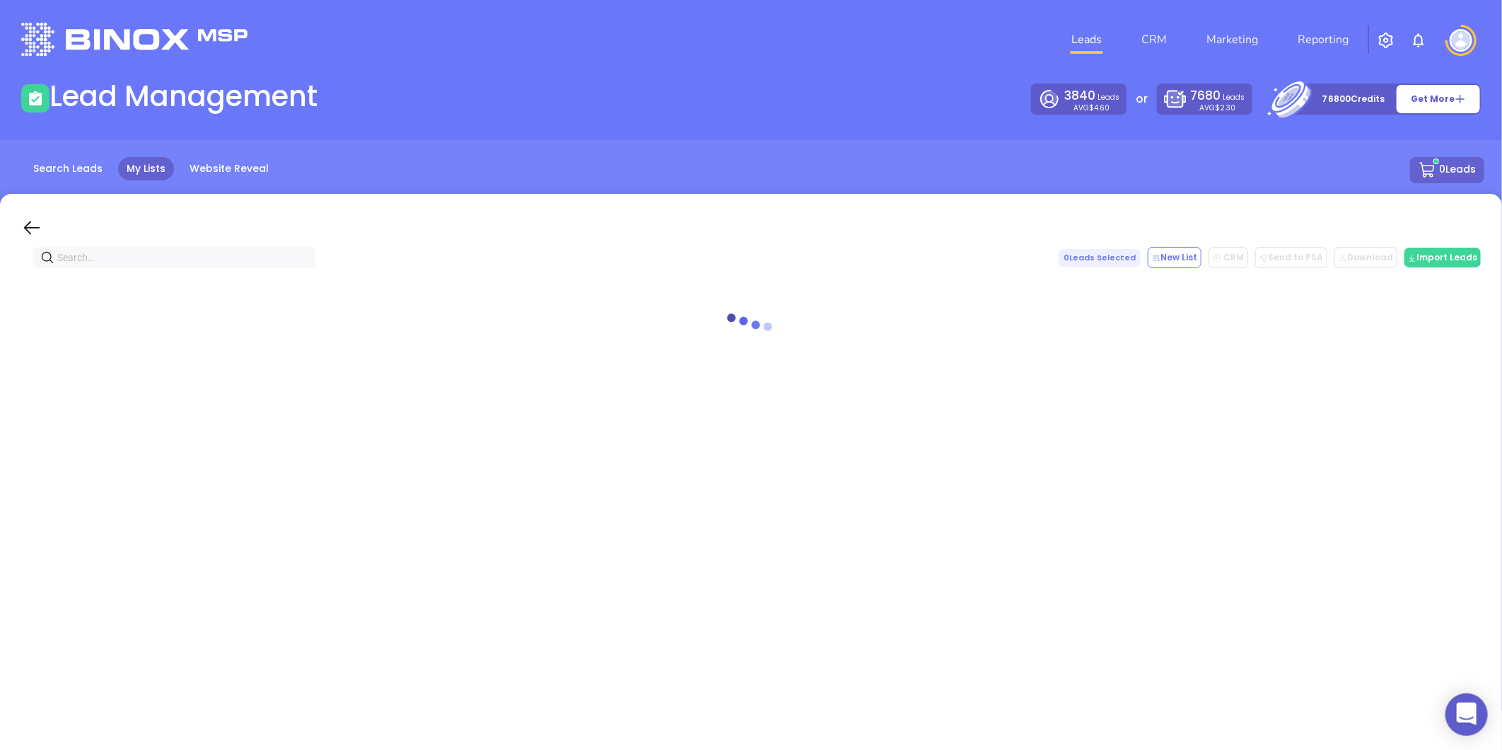
paste input "[DOMAIN_NAME]"
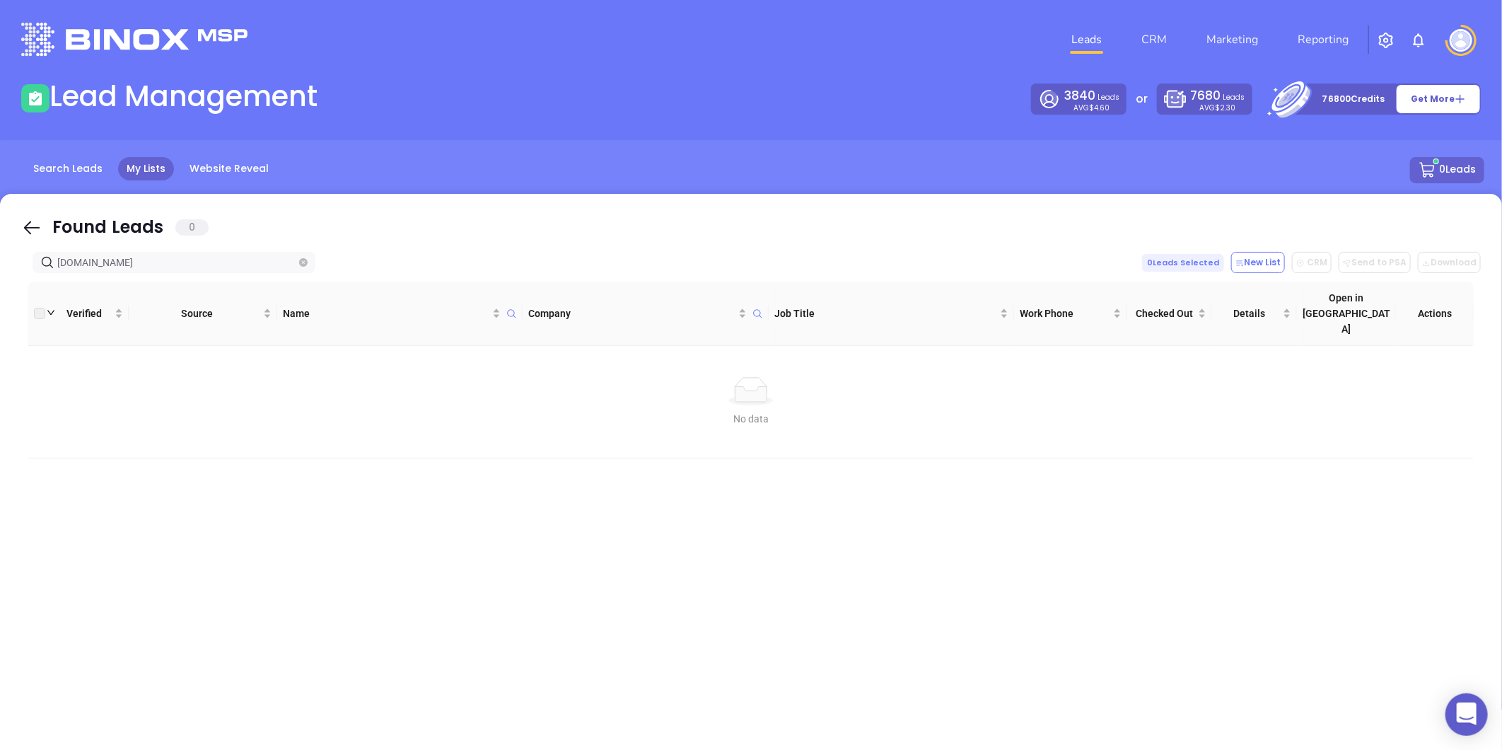
type input "[DOMAIN_NAME]"
drag, startPoint x: 311, startPoint y: 265, endPoint x: 301, endPoint y: 266, distance: 9.9
click at [301, 266] on span "[DOMAIN_NAME]" at bounding box center [174, 262] width 283 height 21
click at [301, 266] on icon "close-circle" at bounding box center [303, 262] width 8 height 8
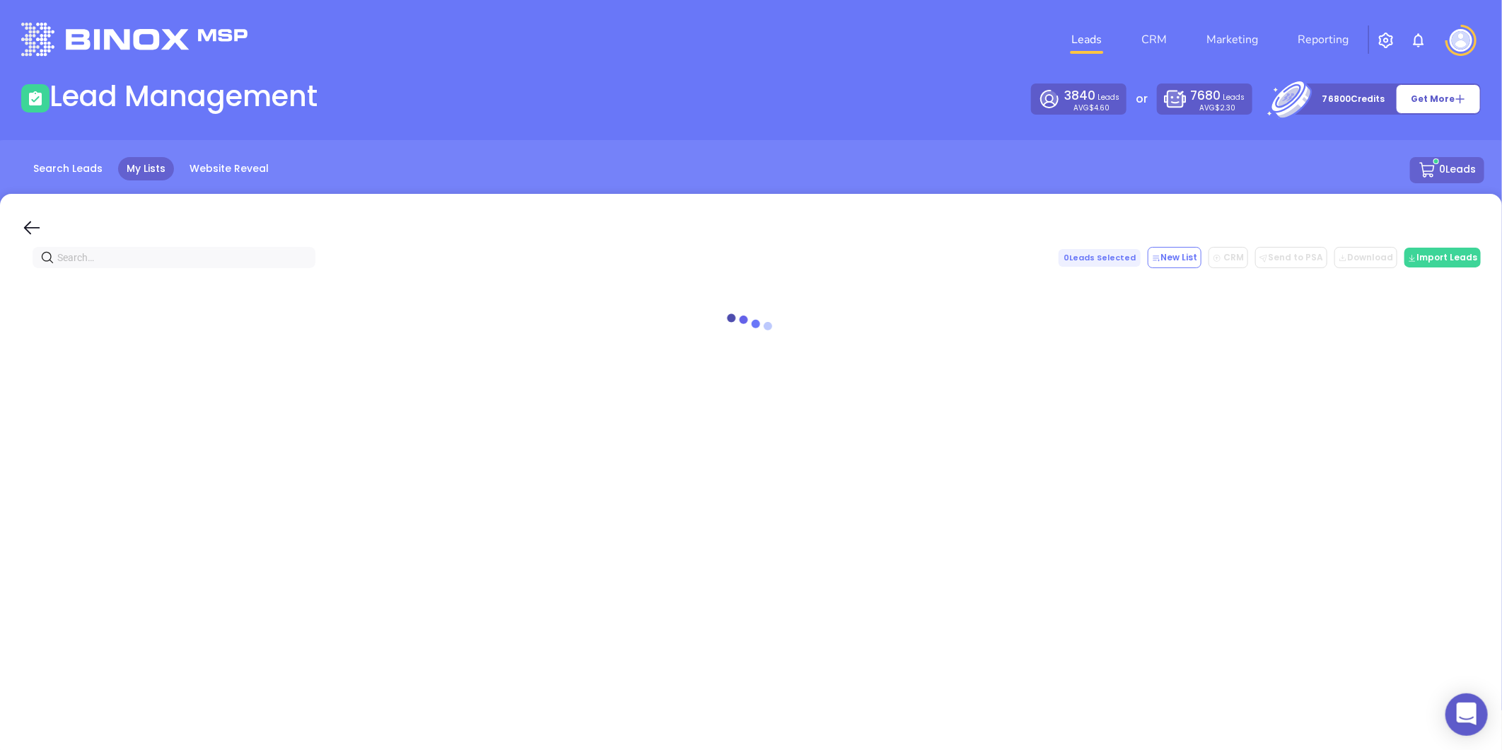
paste input "[DOMAIN_NAME]"
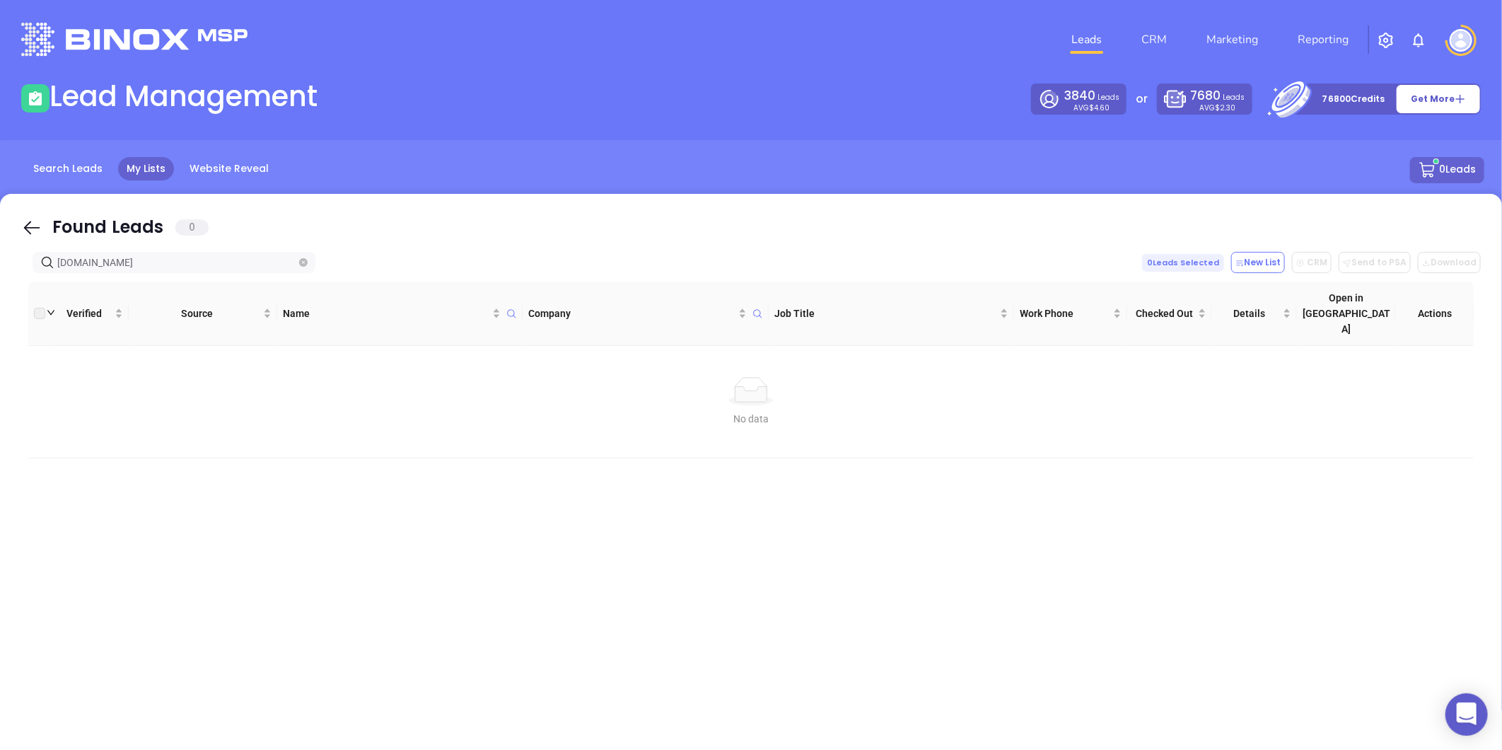
type input "[DOMAIN_NAME]"
click at [306, 262] on icon "close-circle" at bounding box center [303, 262] width 8 height 8
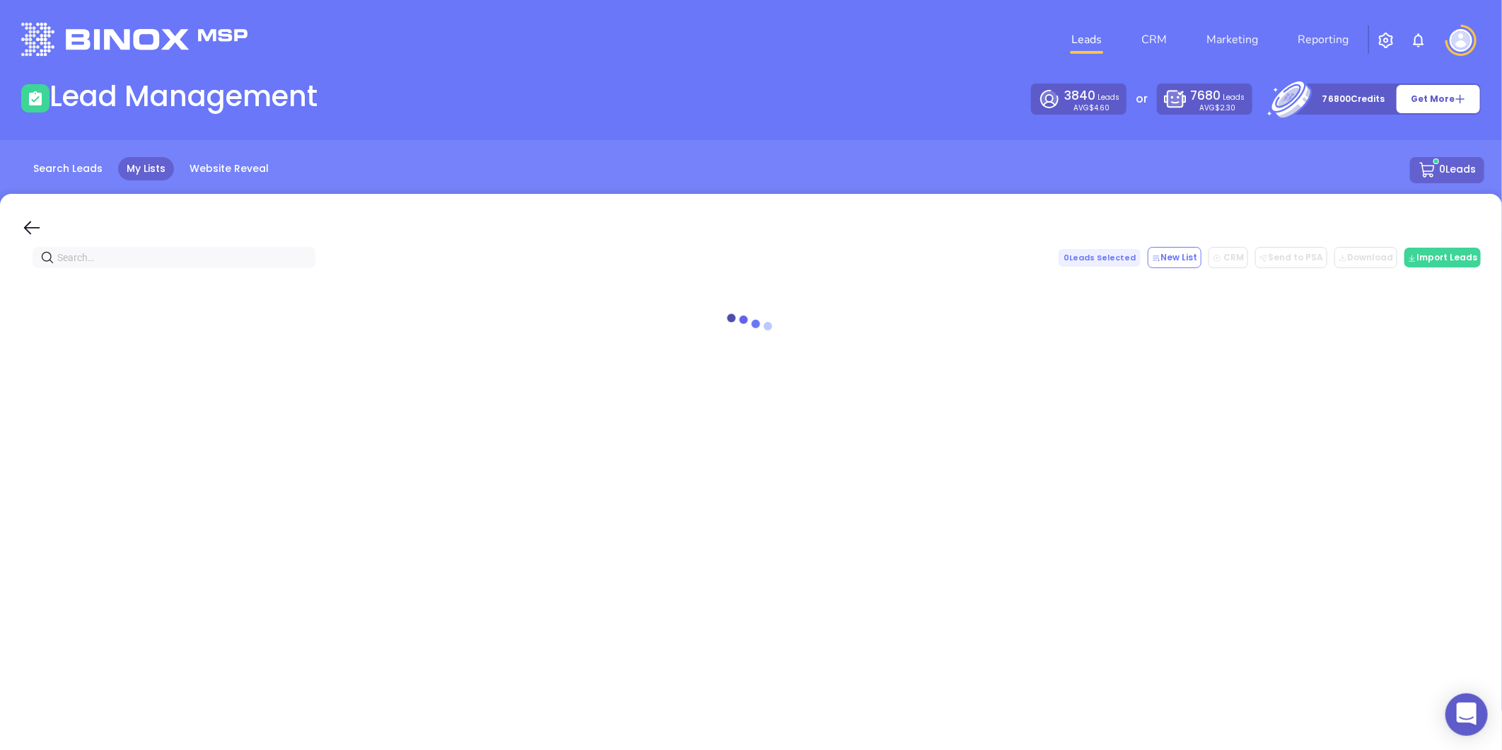
paste input "[DOMAIN_NAME]"
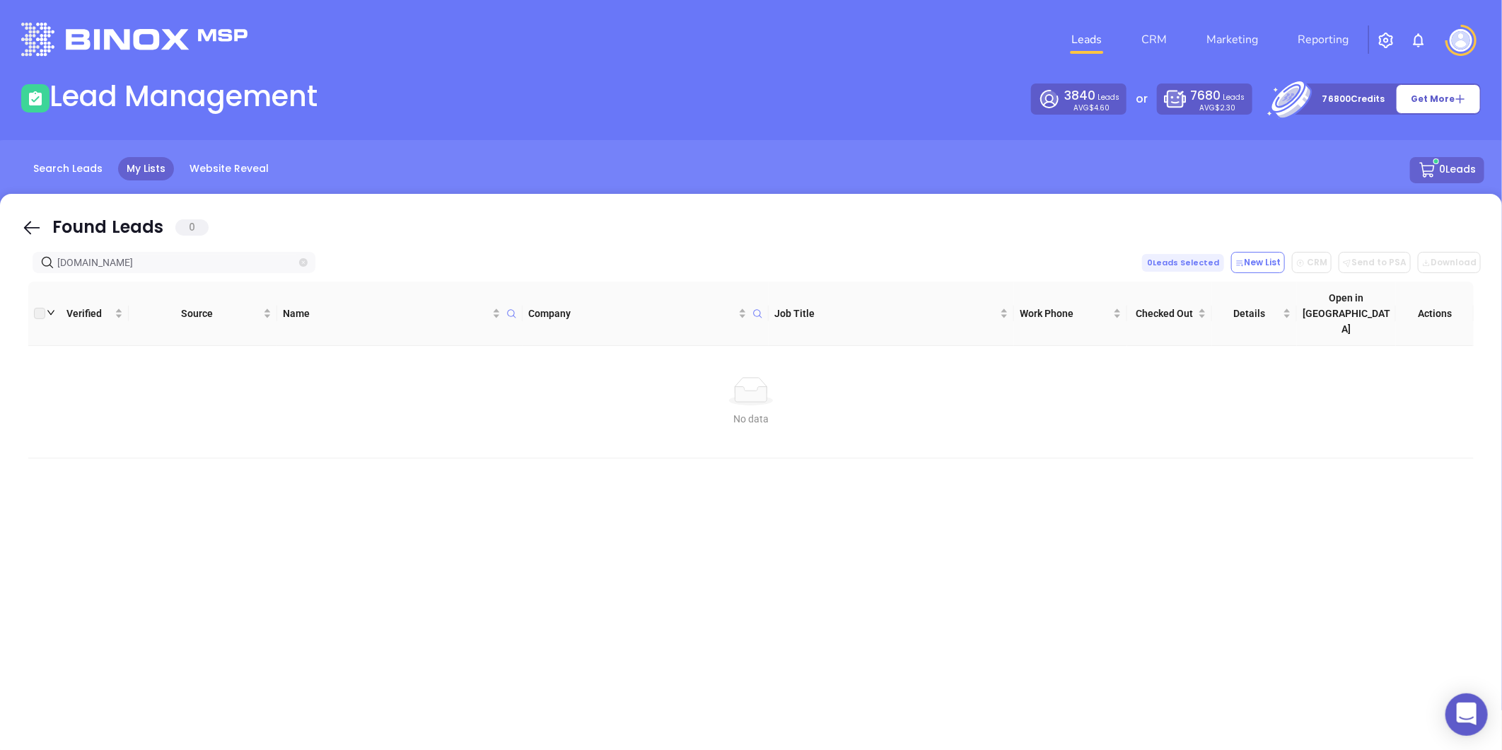
type input "[DOMAIN_NAME]"
click at [302, 259] on icon "close-circle" at bounding box center [303, 262] width 8 height 8
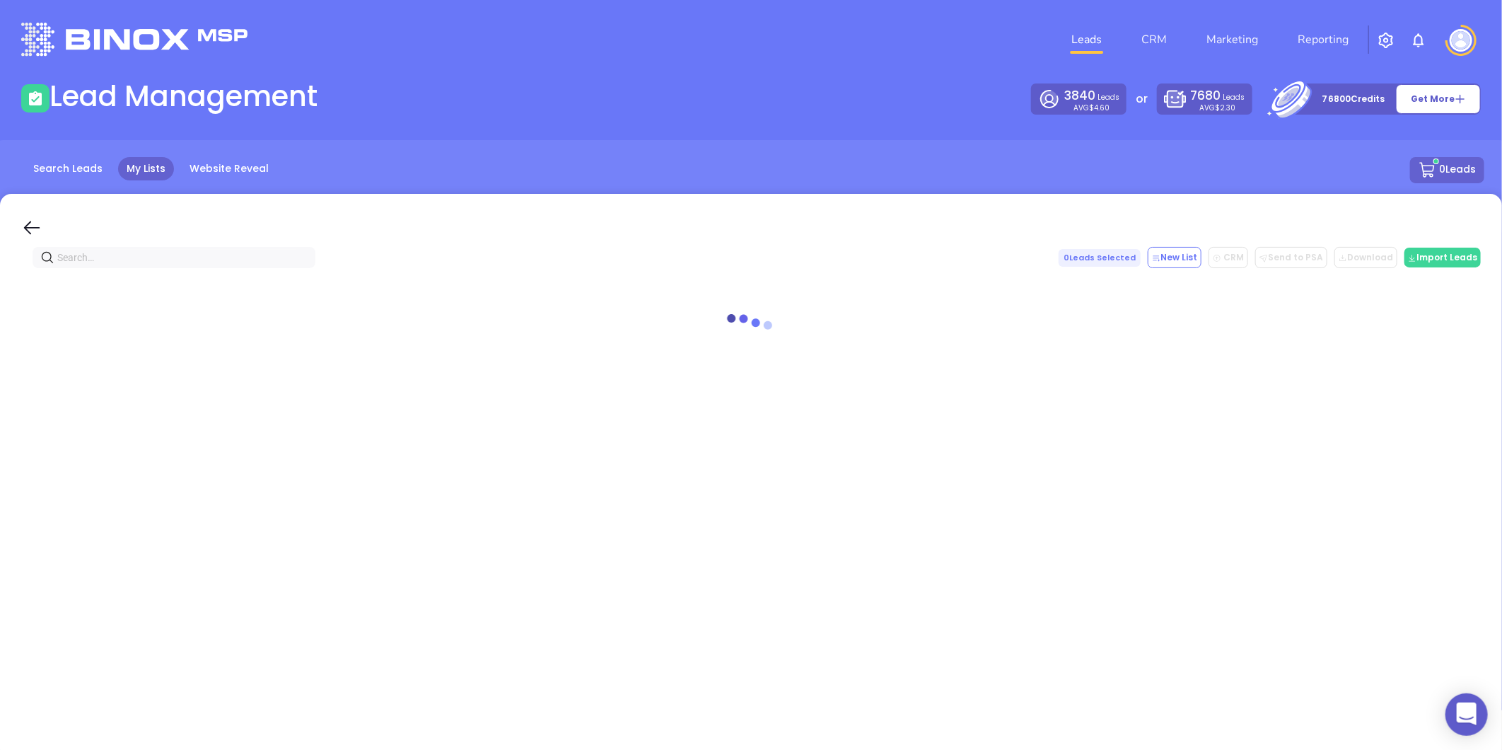
paste input "[DOMAIN_NAME]"
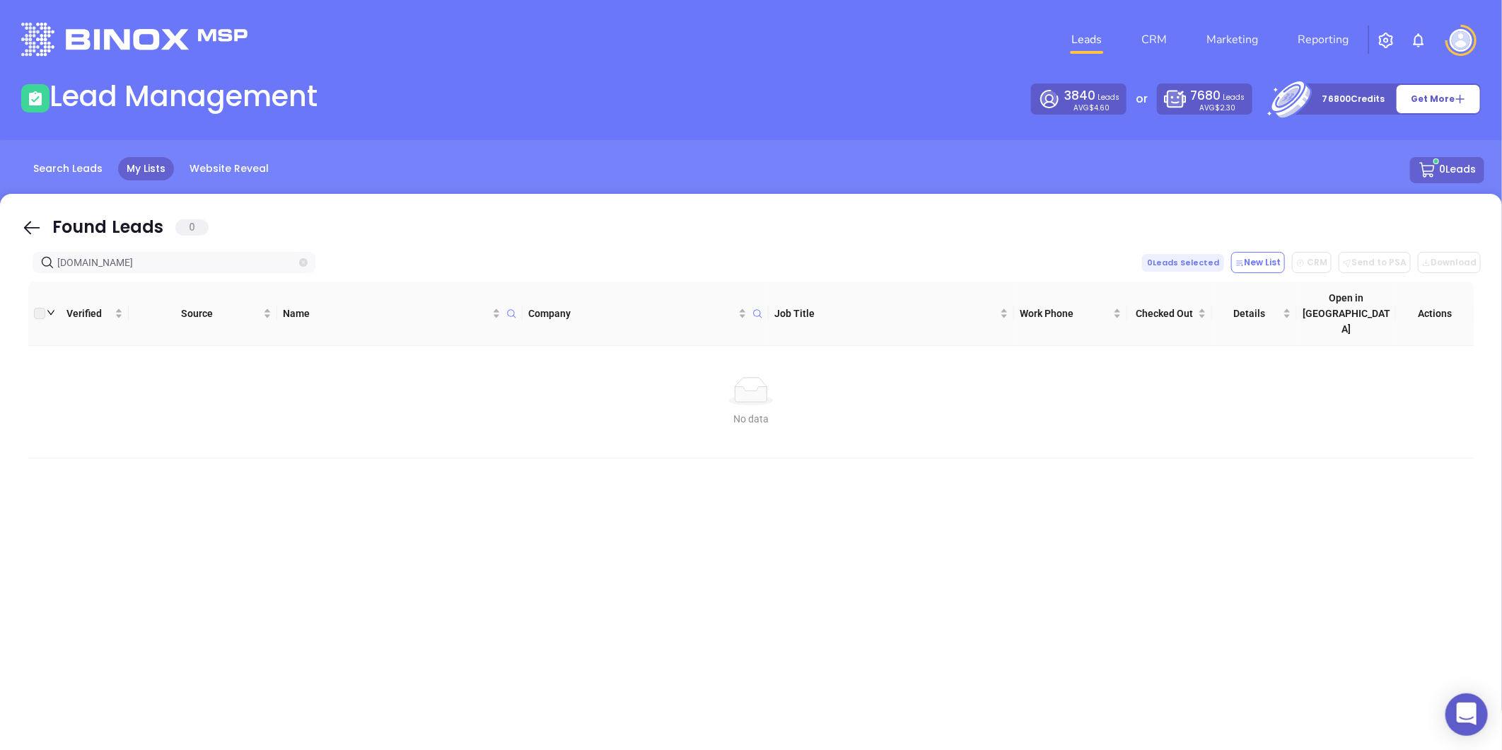
type input "[DOMAIN_NAME]"
click at [304, 258] on icon "close-circle" at bounding box center [303, 262] width 8 height 8
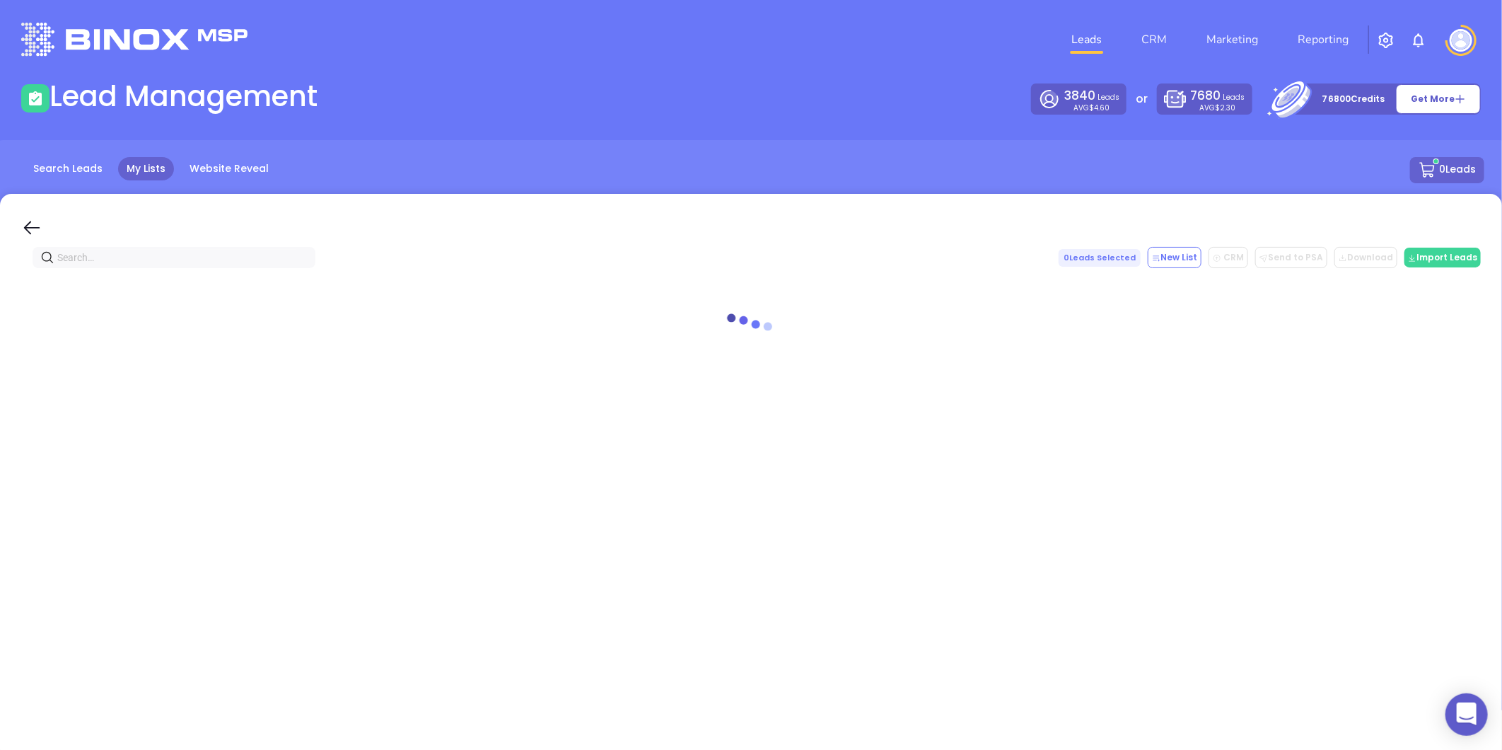
paste input "[DOMAIN_NAME]"
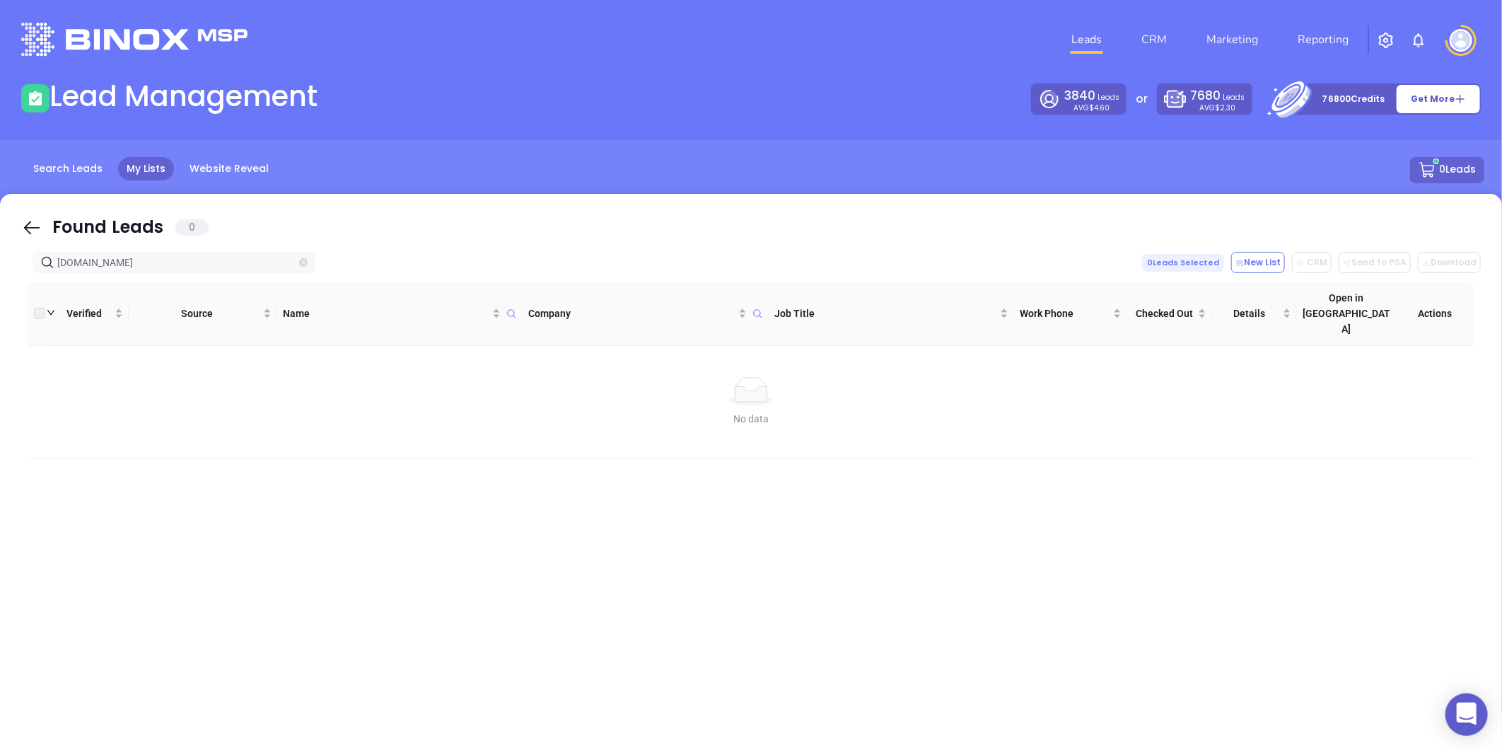
type input "[DOMAIN_NAME]"
click at [305, 260] on icon "close-circle" at bounding box center [303, 262] width 8 height 8
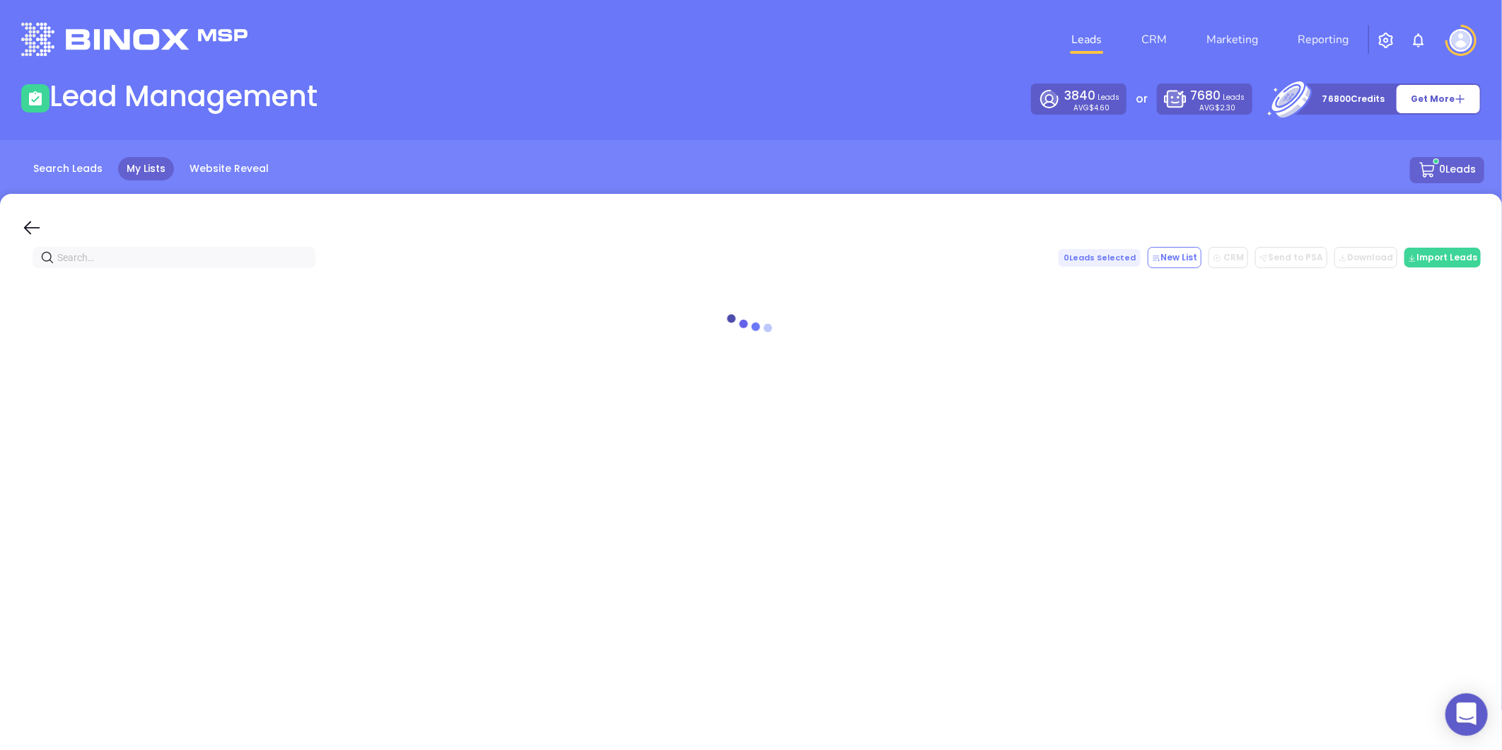
paste input "[DOMAIN_NAME]"
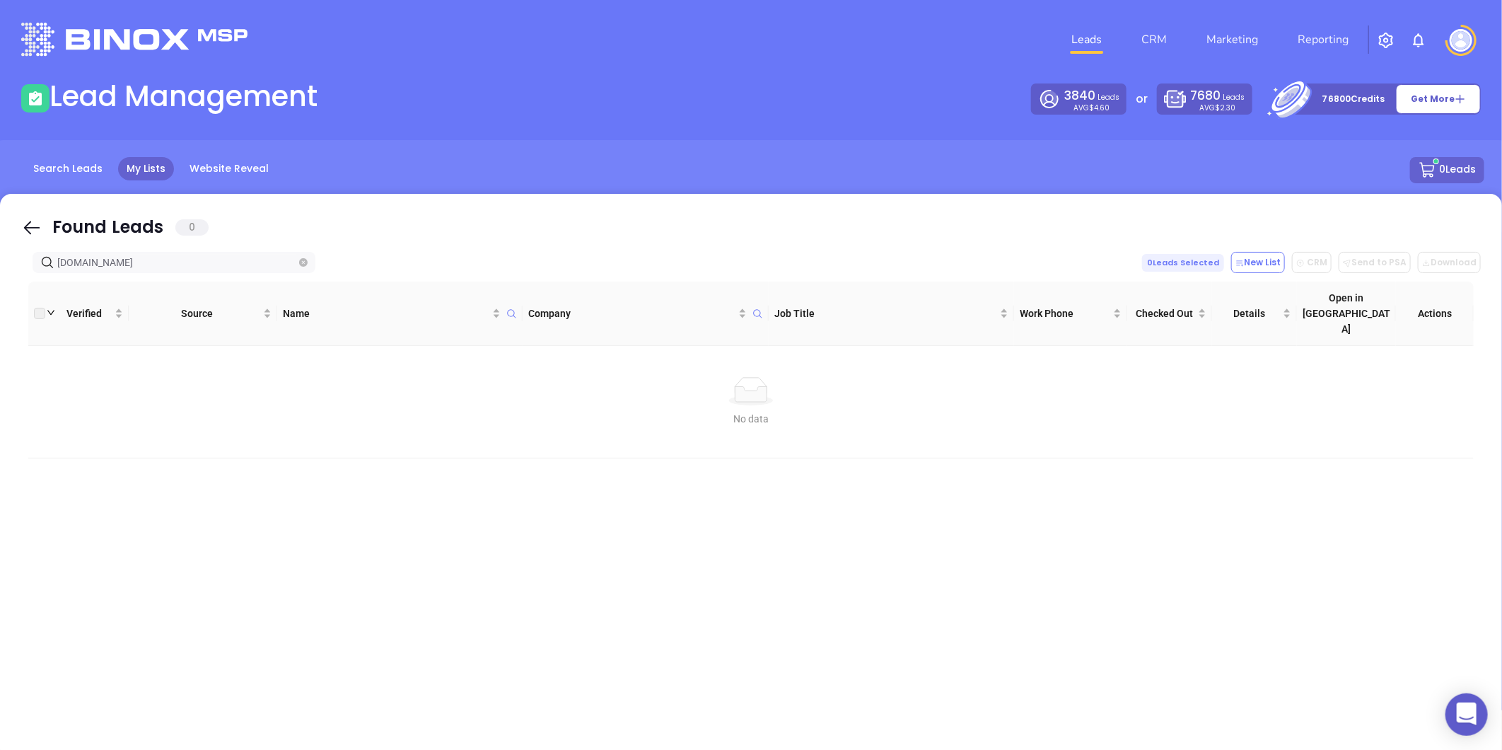
type input "[DOMAIN_NAME]"
click at [299, 259] on icon "close-circle" at bounding box center [303, 262] width 8 height 8
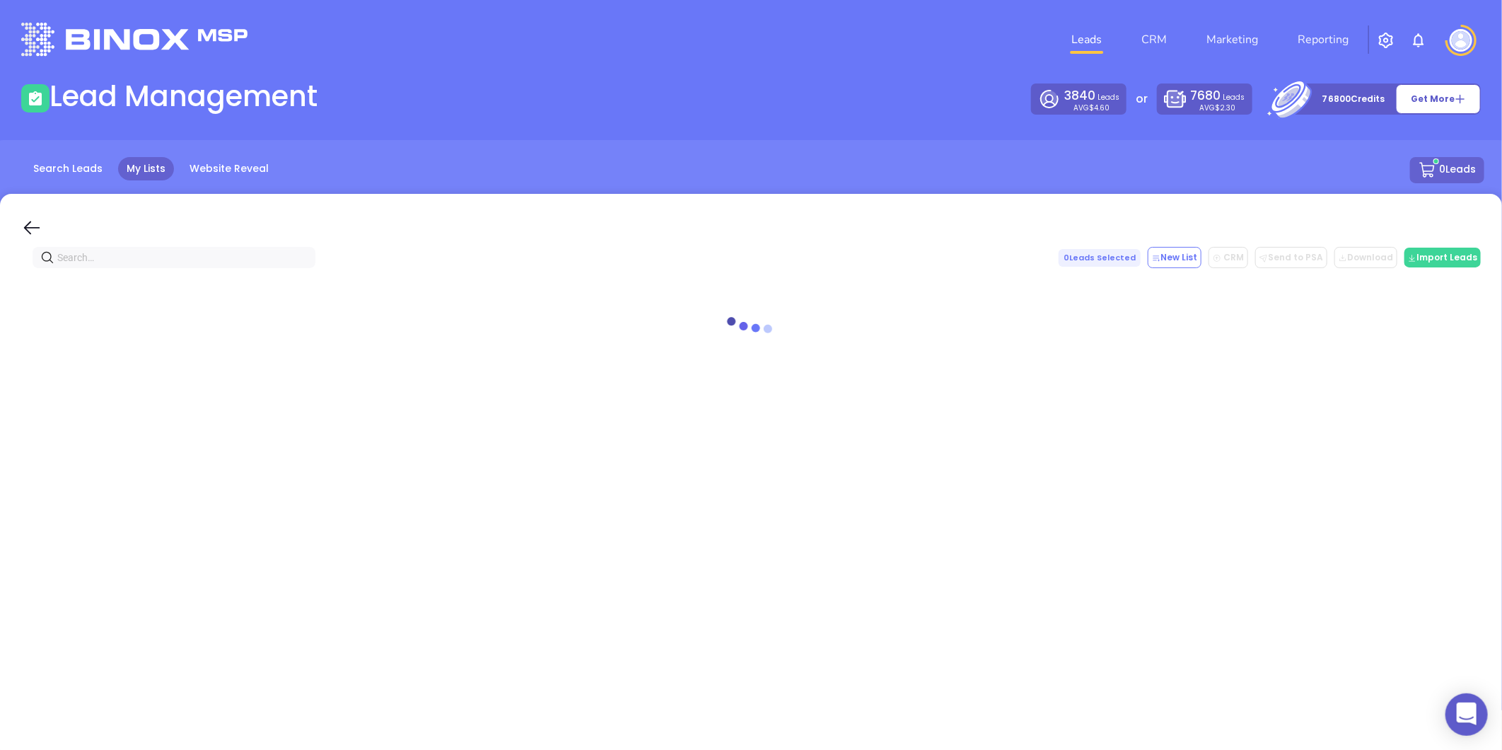
paste input "[DOMAIN_NAME]"
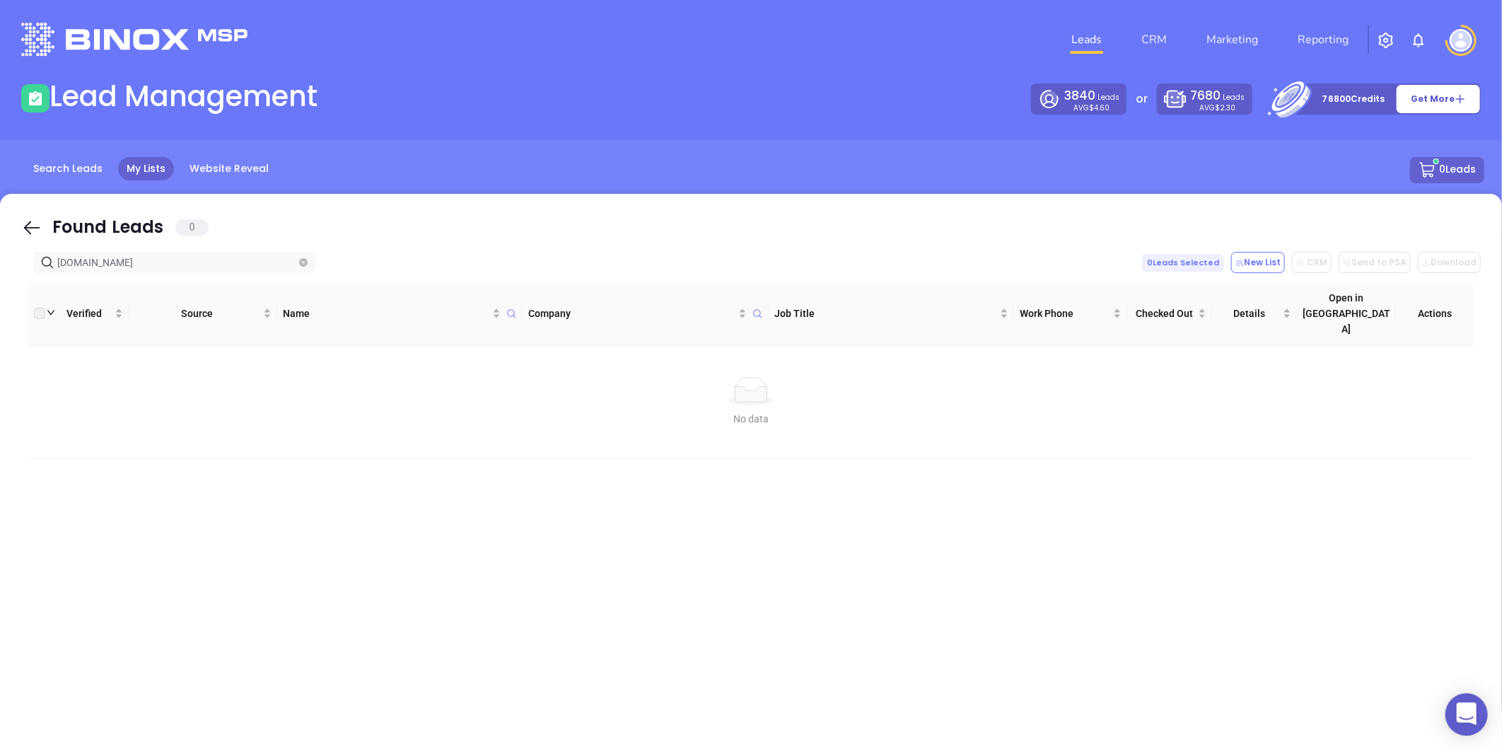
type input "[DOMAIN_NAME]"
click at [304, 263] on icon "close-circle" at bounding box center [303, 262] width 8 height 8
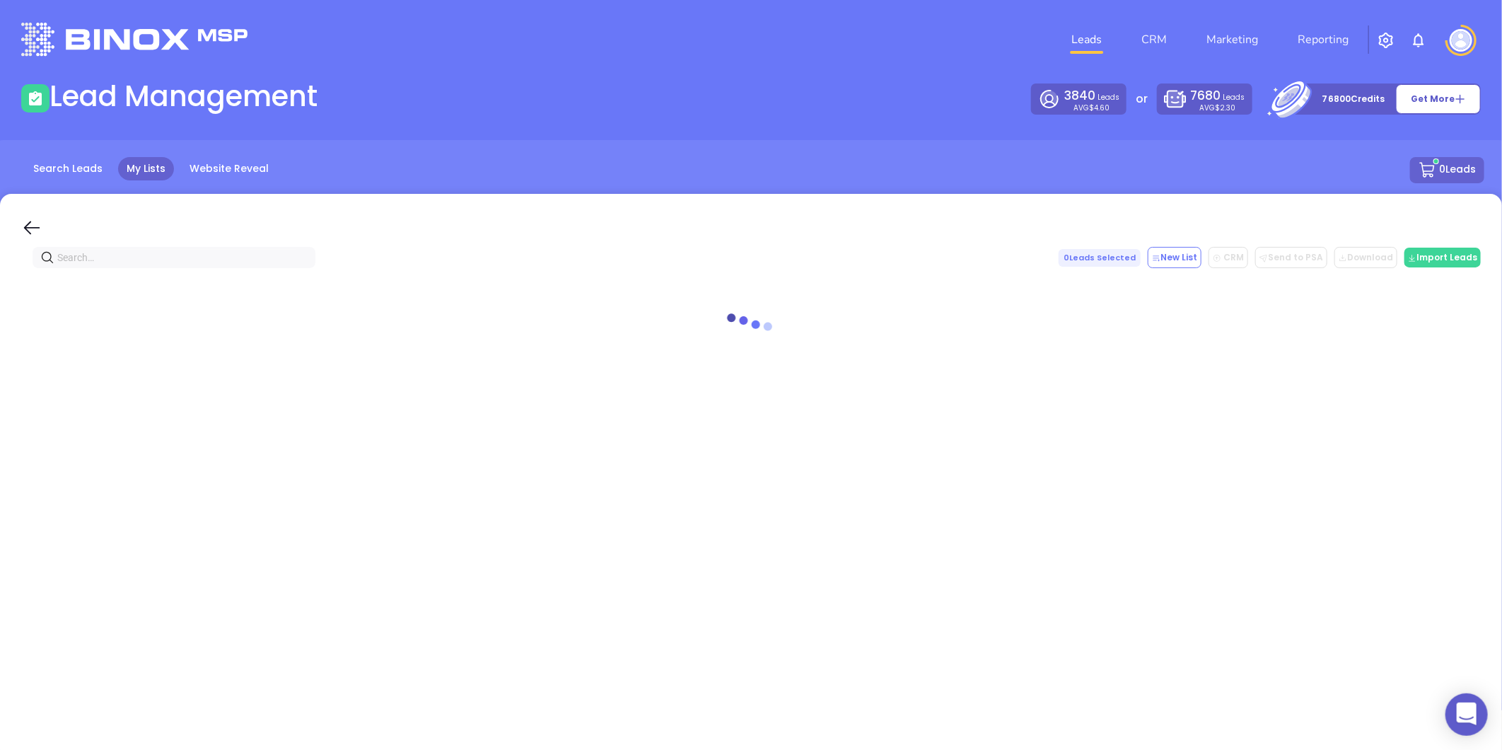
paste input "[DOMAIN_NAME]"
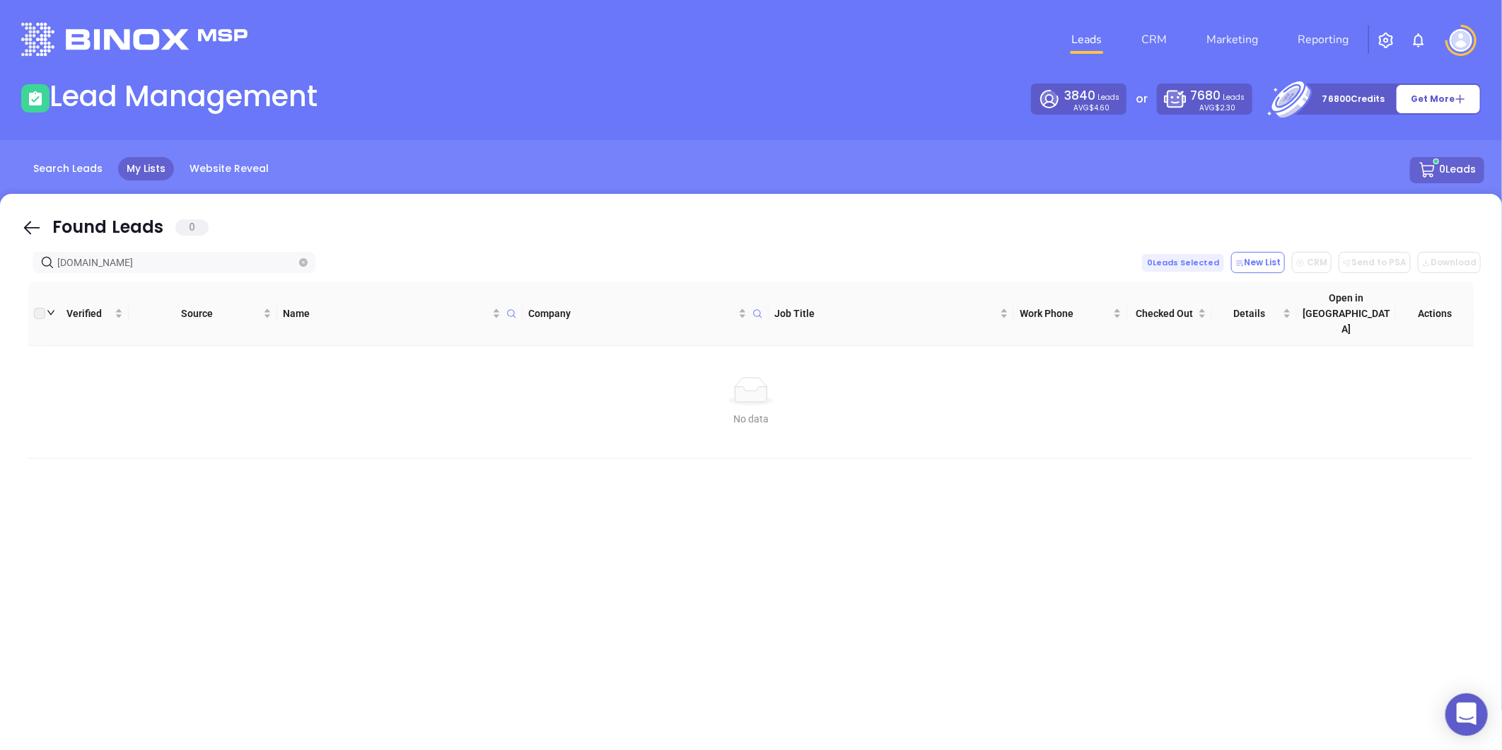
type input "[DOMAIN_NAME]"
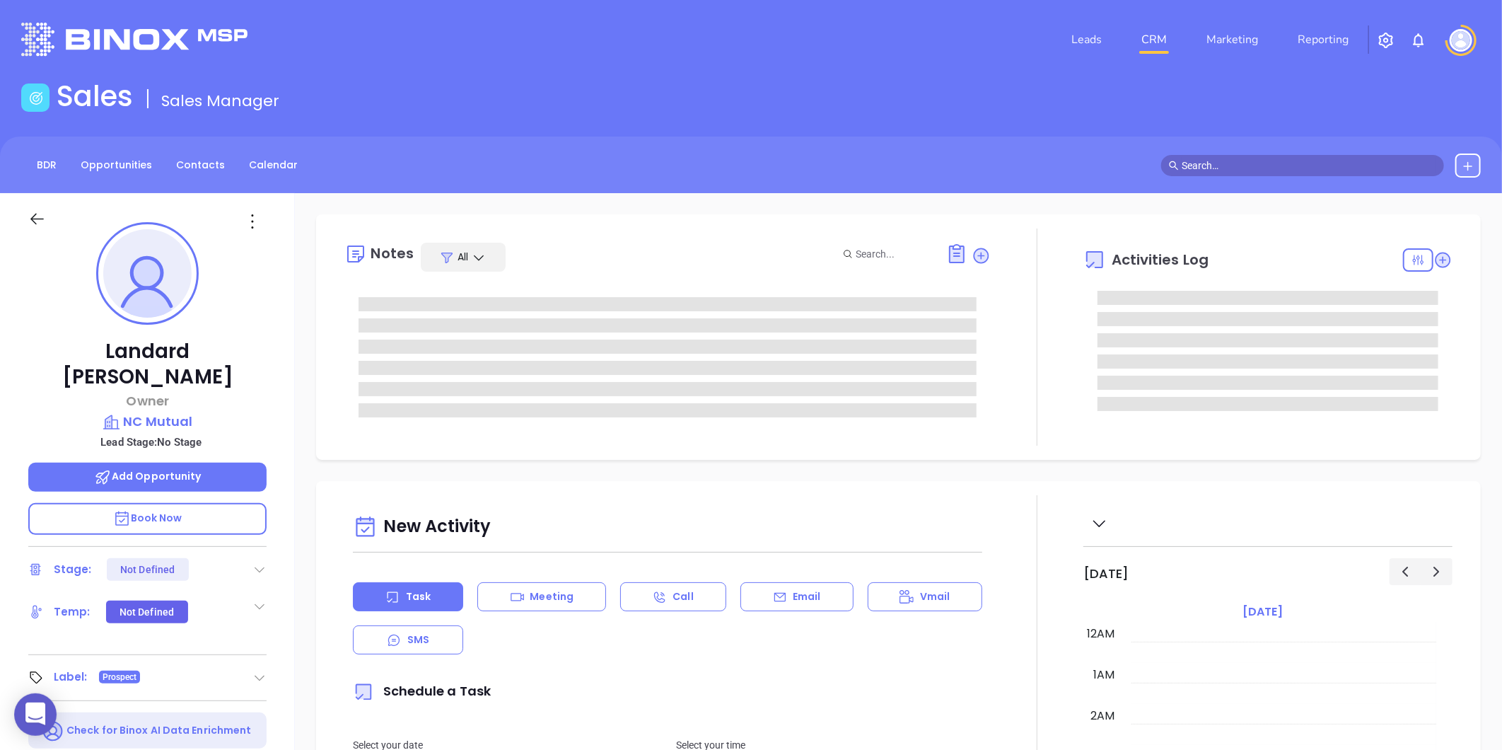
type input "[DATE]"
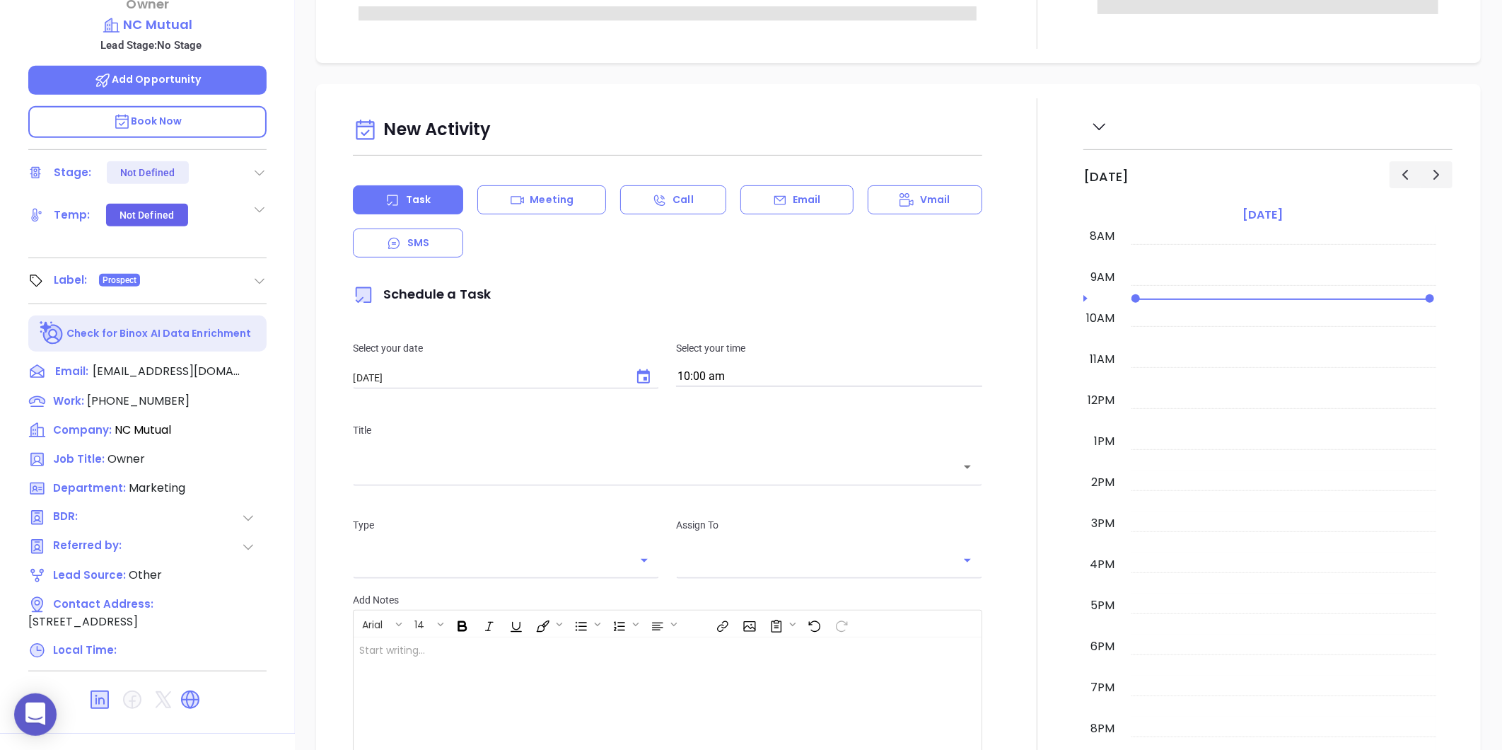
scroll to position [433, 0]
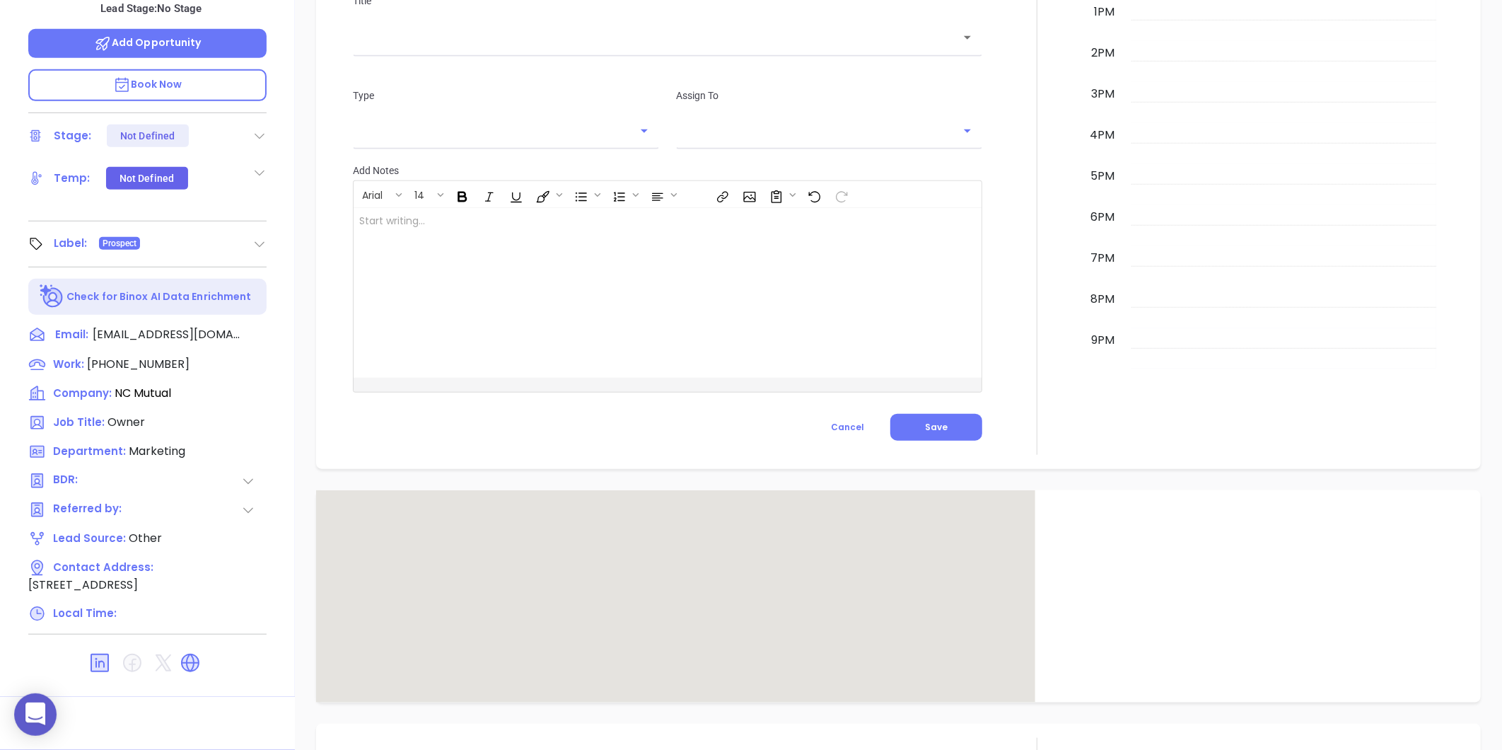
type input "[PERSON_NAME]"
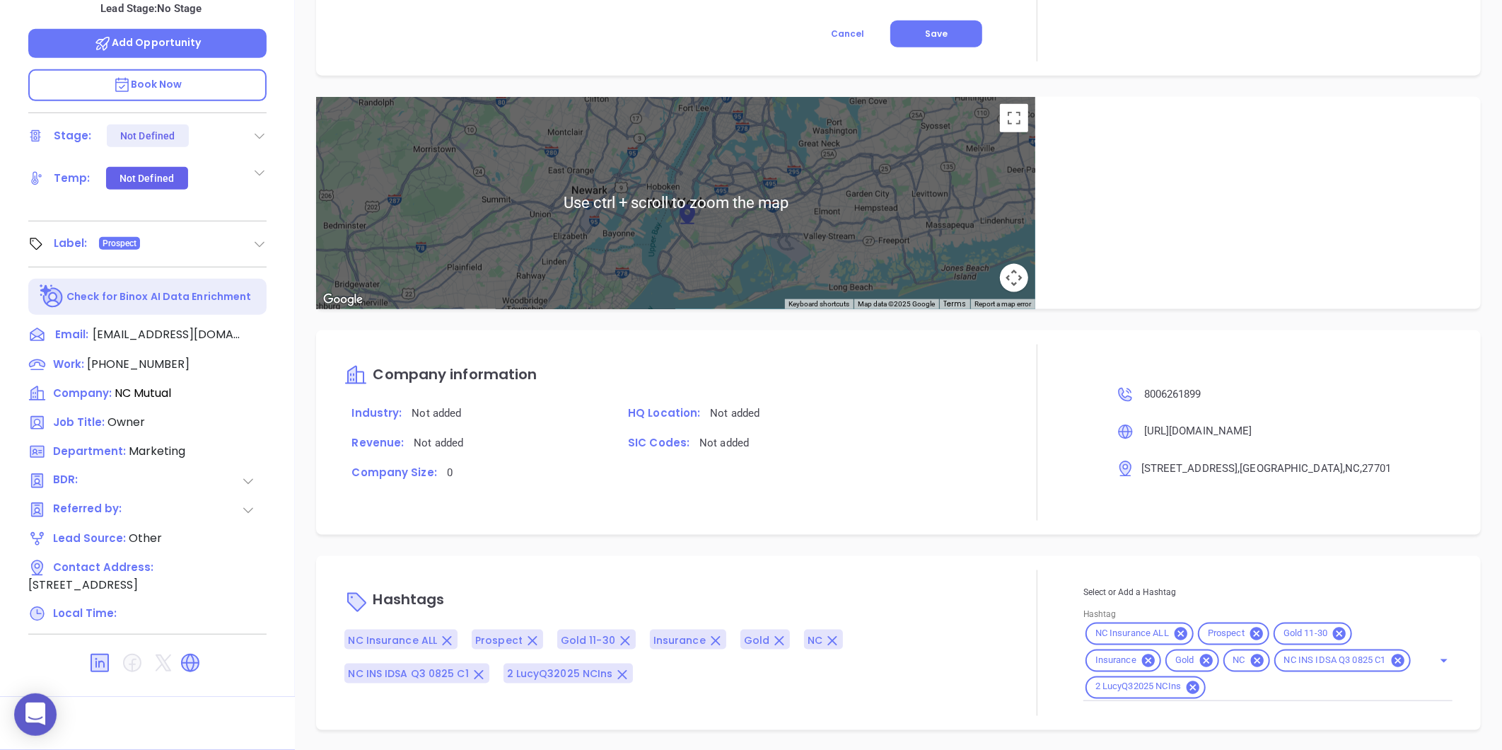
scroll to position [706, 0]
click at [1199, 654] on icon at bounding box center [1205, 660] width 13 height 13
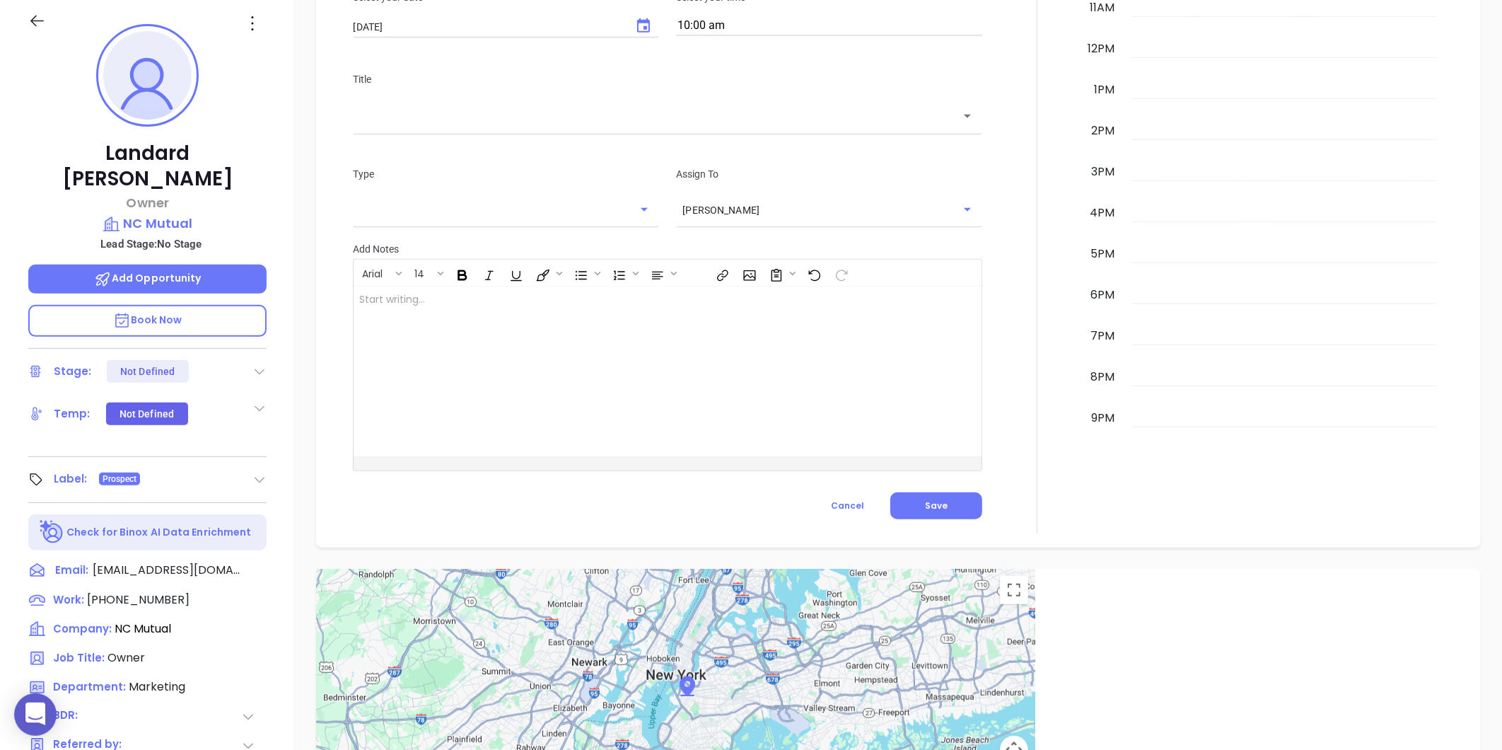
scroll to position [0, 0]
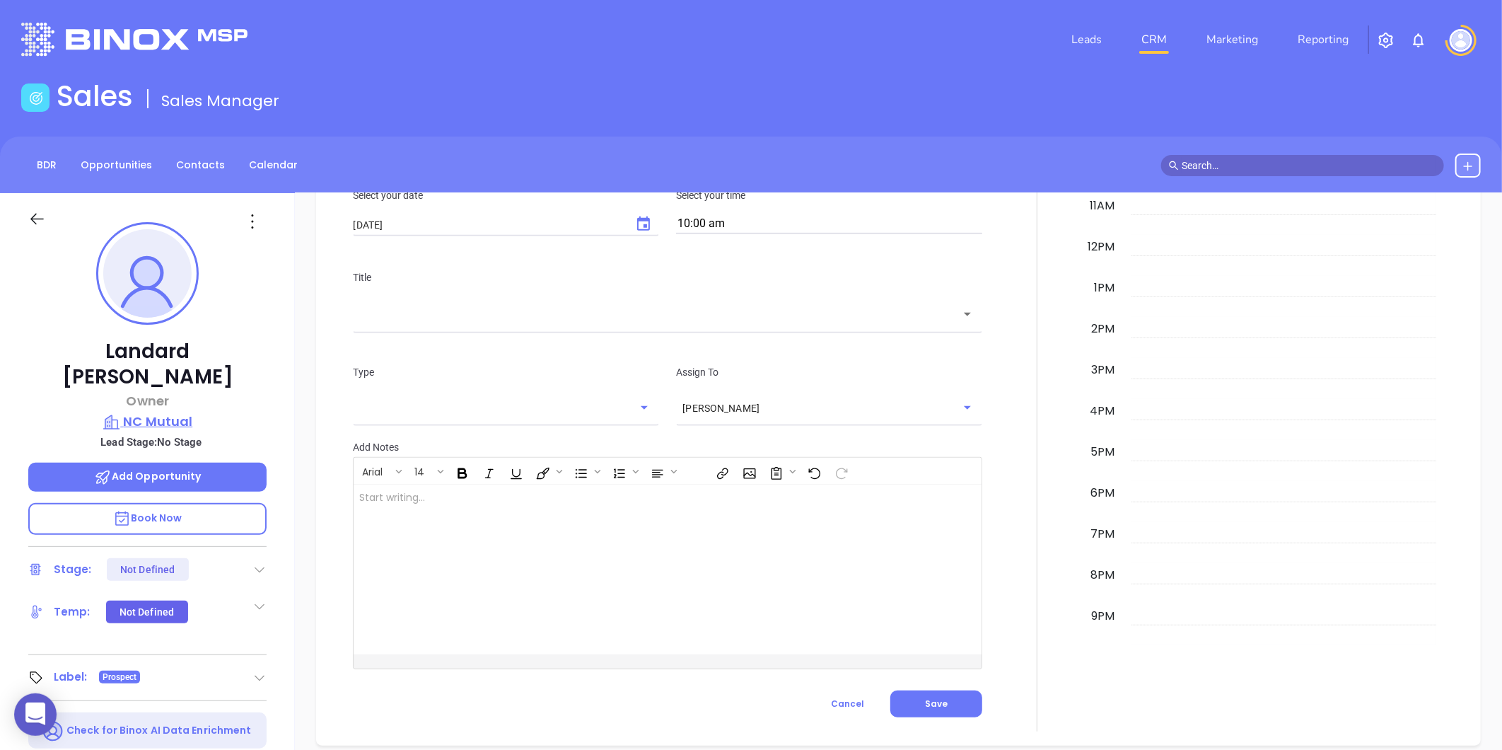
click at [163, 412] on p "NC Mutual" at bounding box center [147, 422] width 238 height 20
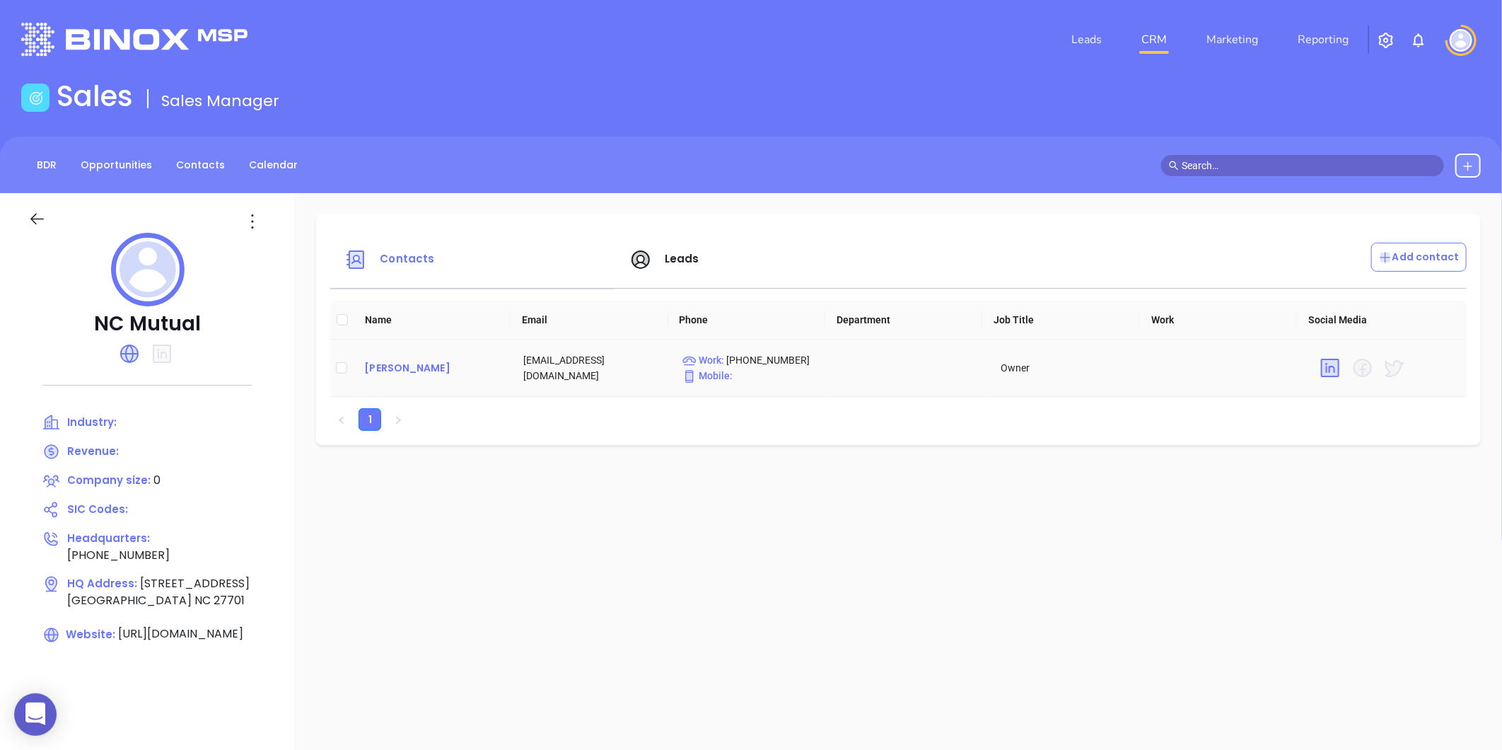
click at [373, 361] on div "[PERSON_NAME]" at bounding box center [432, 367] width 136 height 17
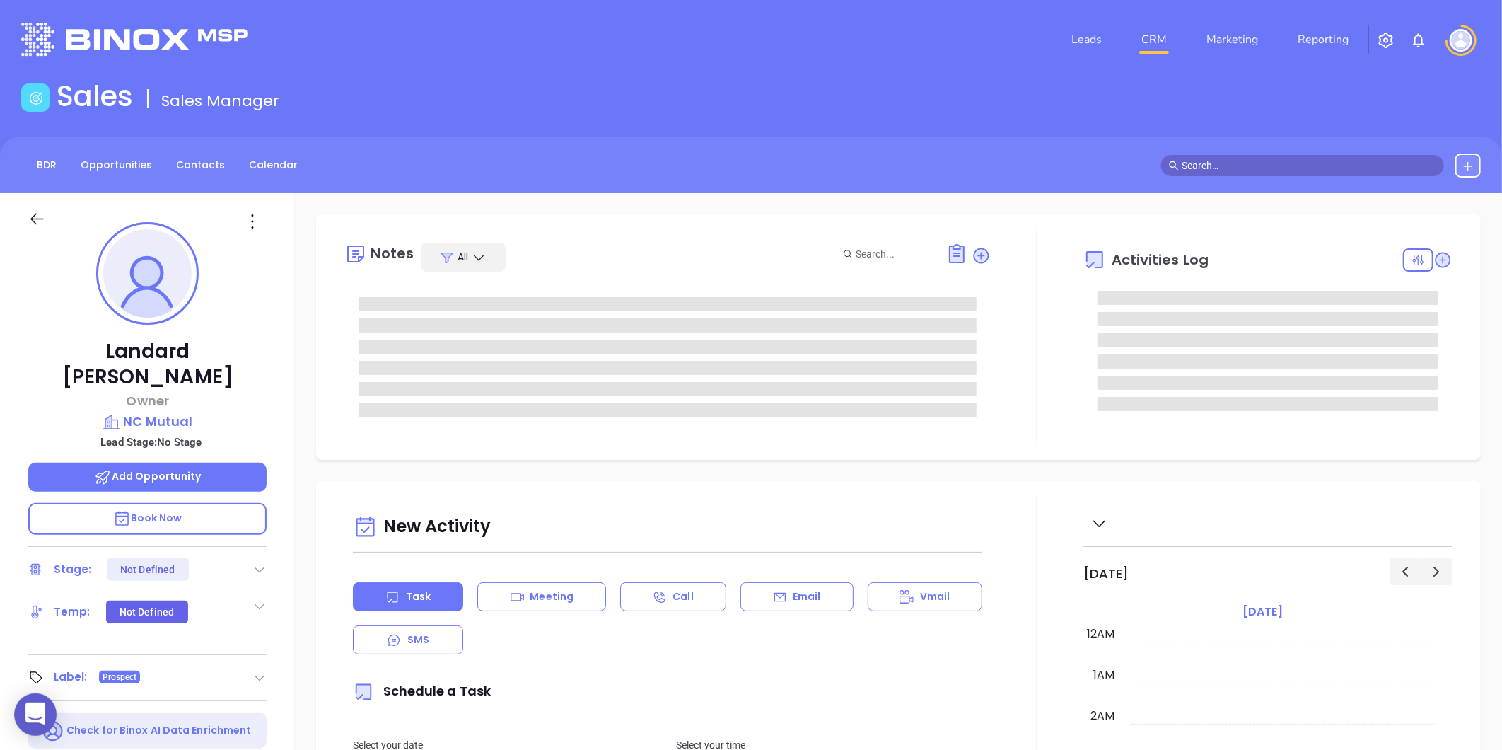
scroll to position [329, 0]
type input "[PERSON_NAME]"
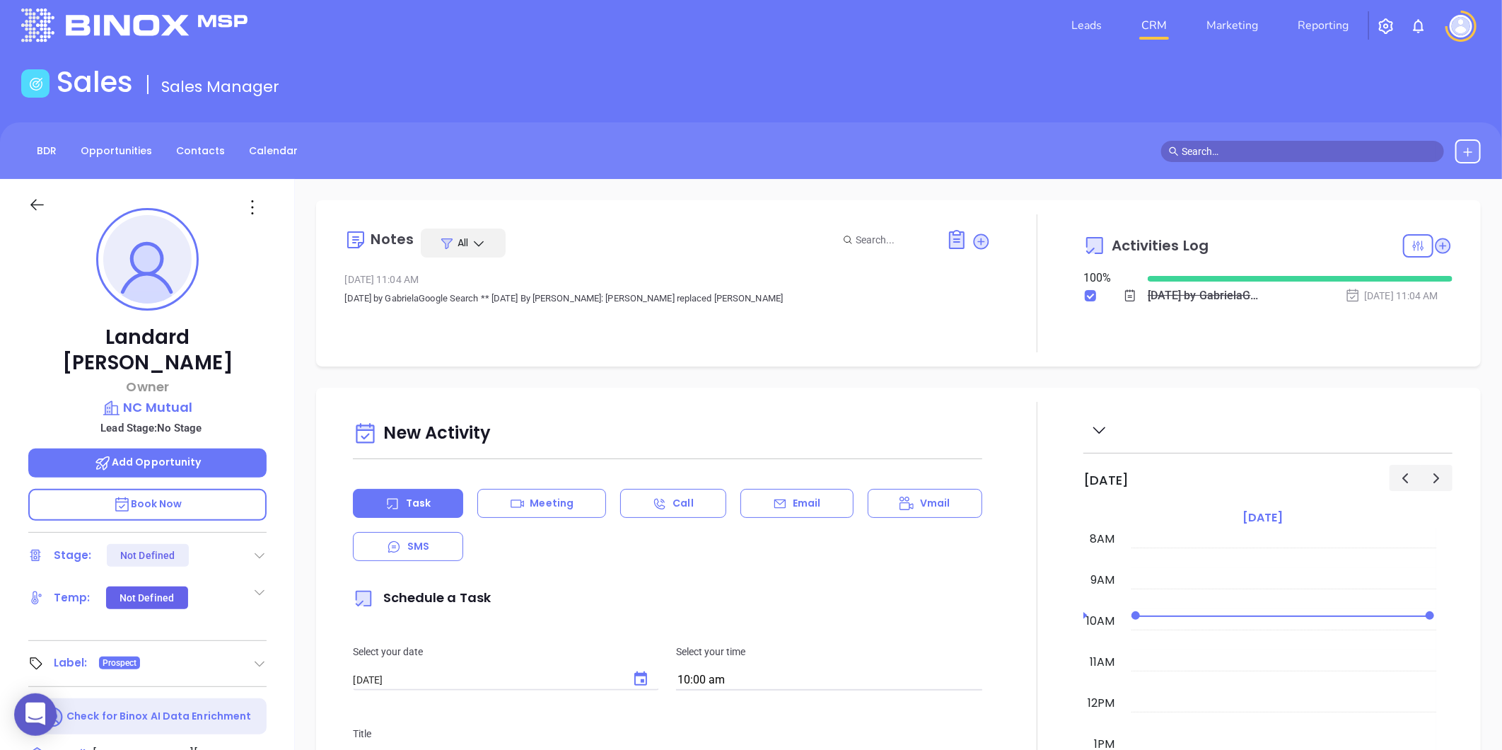
scroll to position [0, 0]
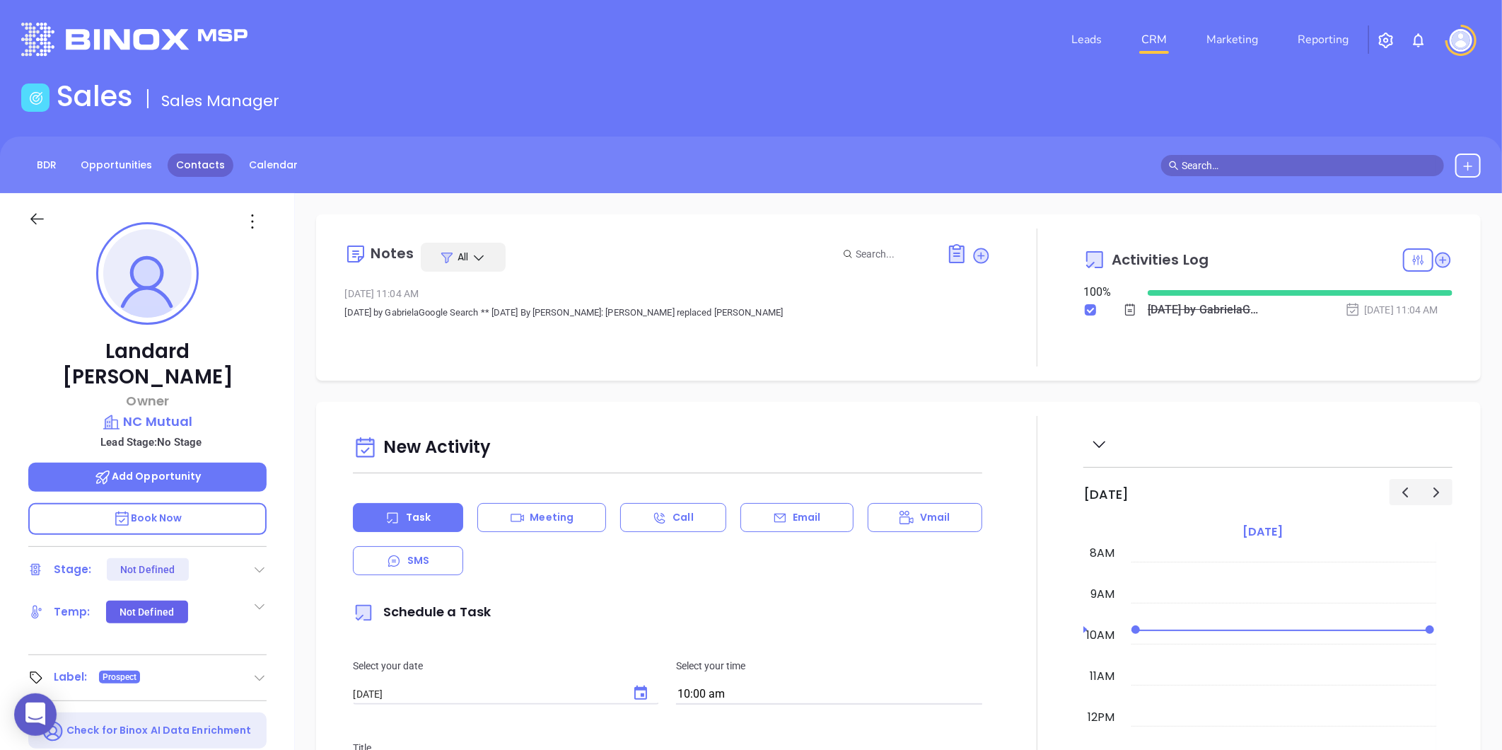
click at [184, 173] on link "Contacts" at bounding box center [201, 164] width 66 height 23
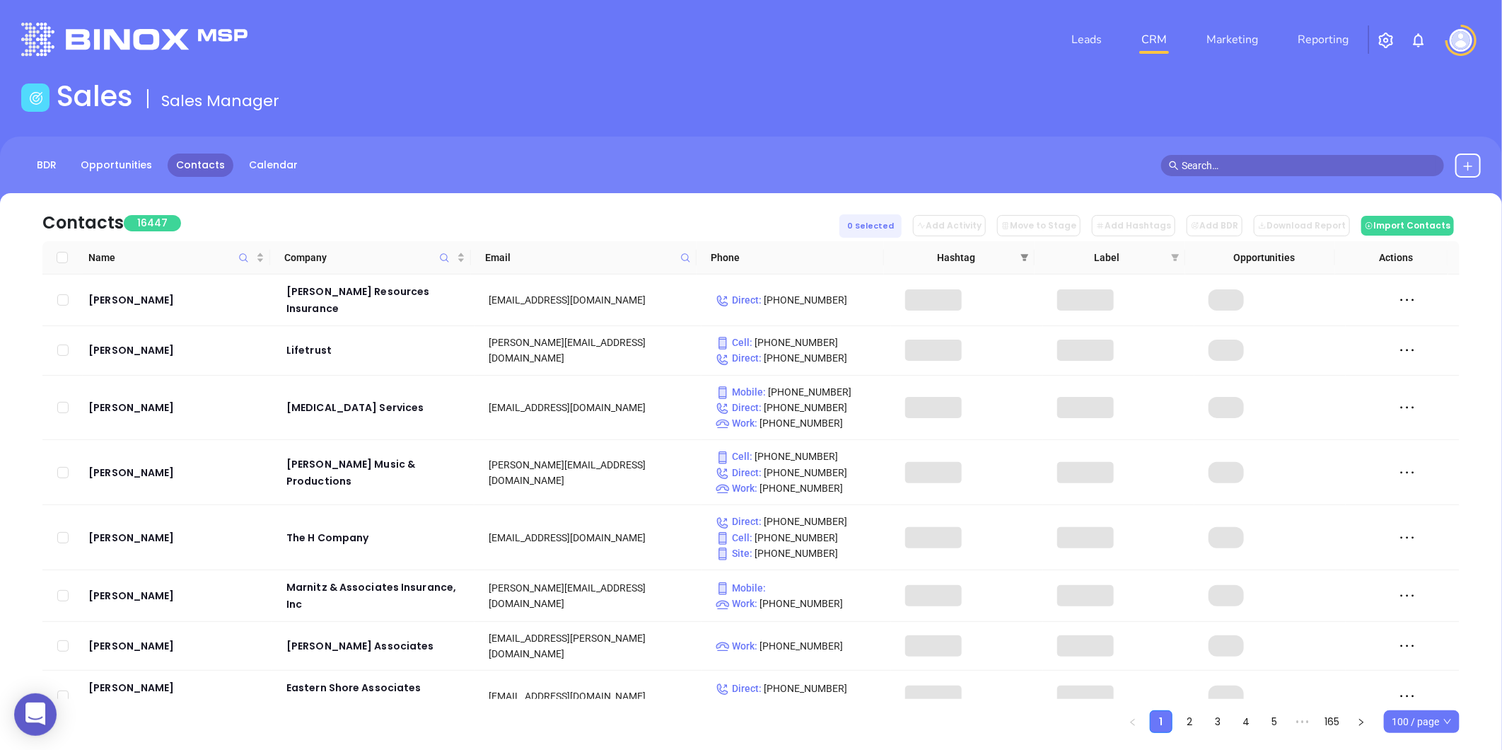
drag, startPoint x: 1030, startPoint y: 246, endPoint x: 1020, endPoint y: 257, distance: 14.0
click at [1027, 248] on th "Hashtag" at bounding box center [959, 257] width 151 height 33
click at [1020, 257] on icon "filter" at bounding box center [1024, 257] width 8 height 8
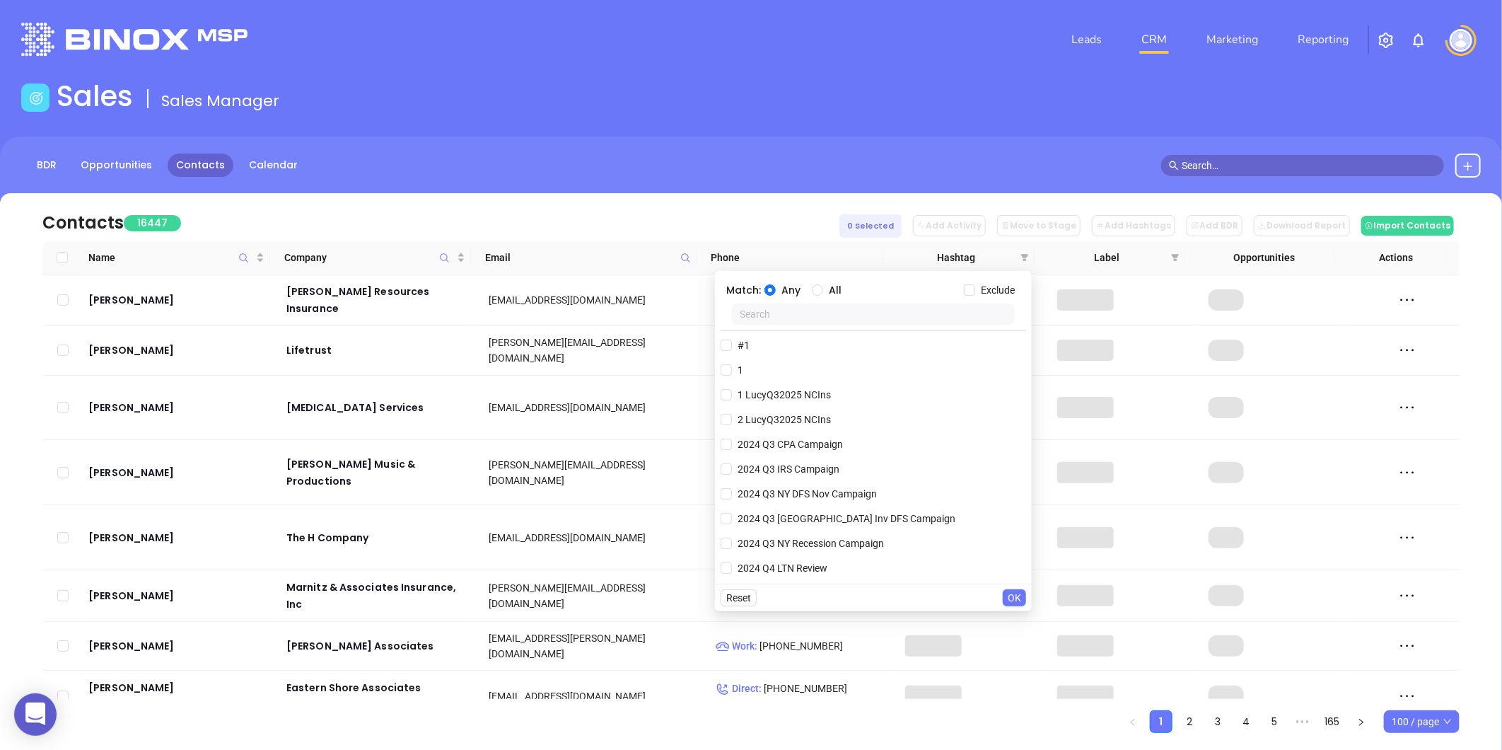
click at [817, 322] on input "text" at bounding box center [873, 313] width 283 height 21
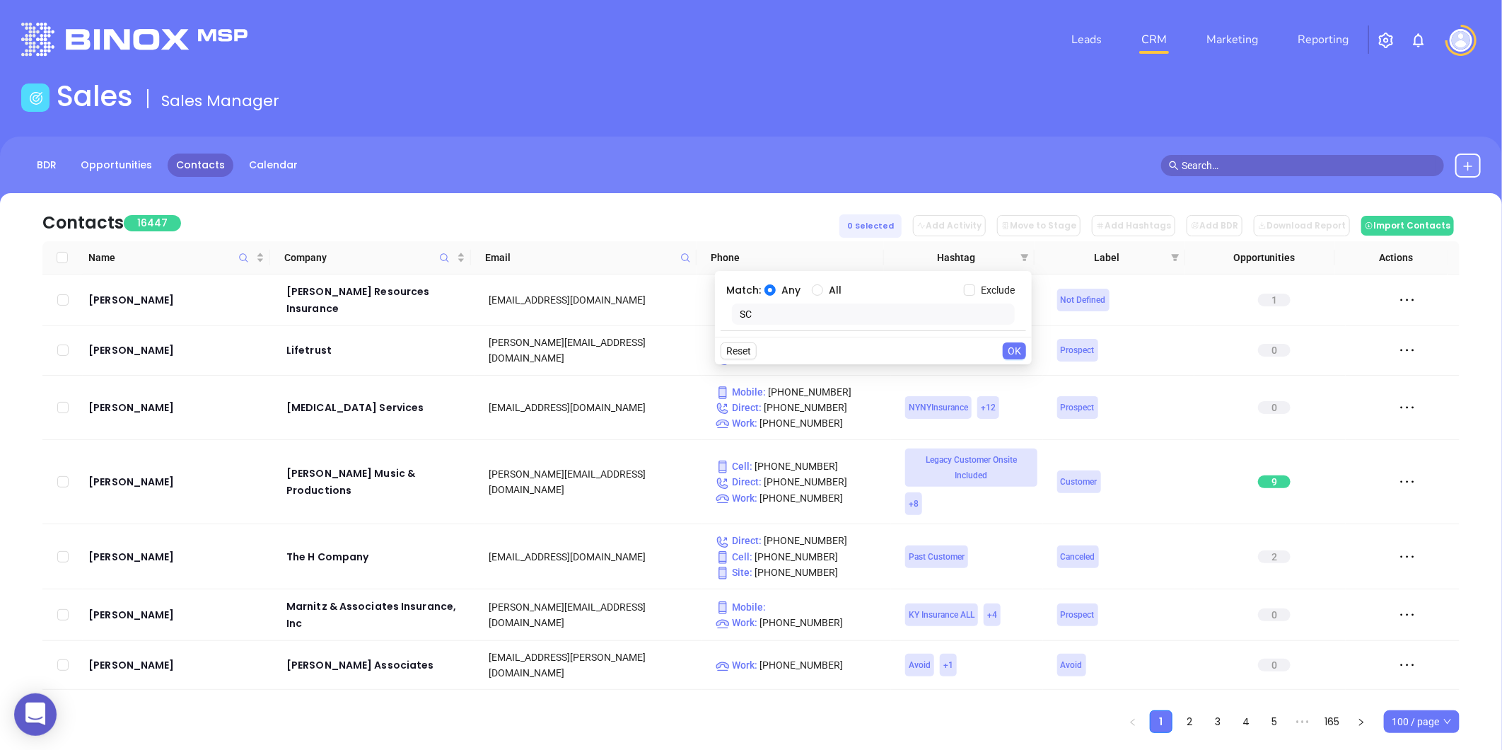
type input "S"
type input "mortgage SC"
click at [768, 345] on span "Mortgage SC" at bounding box center [766, 345] width 69 height 16
click at [732, 345] on input "Mortgage SC" at bounding box center [726, 344] width 11 height 11
checkbox input "true"
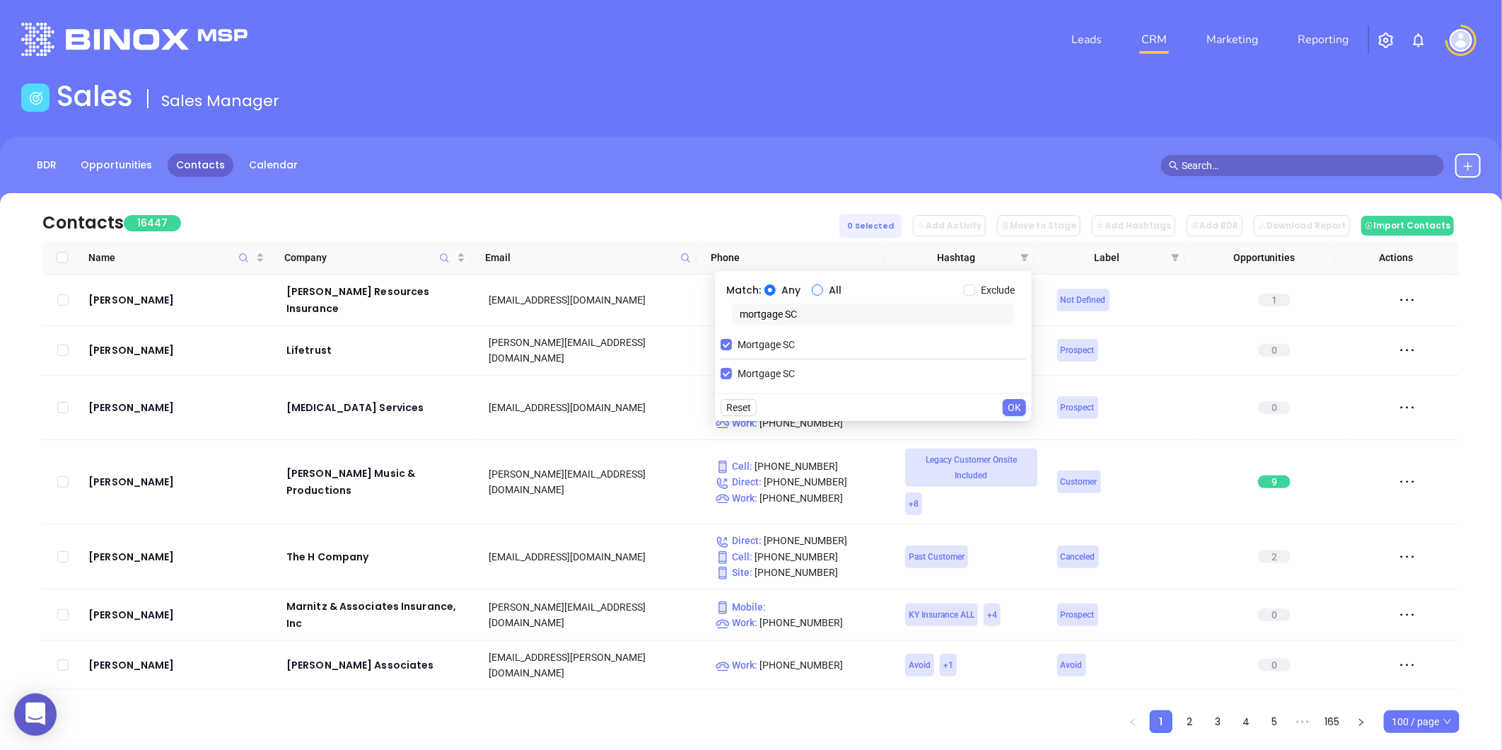
click at [824, 286] on span "All" at bounding box center [835, 290] width 24 height 16
click at [823, 286] on input "All" at bounding box center [817, 289] width 11 height 11
radio input "true"
drag, startPoint x: 805, startPoint y: 315, endPoint x: 717, endPoint y: 329, distance: 88.7
click at [717, 329] on div "Match: Any All Exclude mortgage SC Mortgage SC Mortgage SC" at bounding box center [873, 332] width 317 height 122
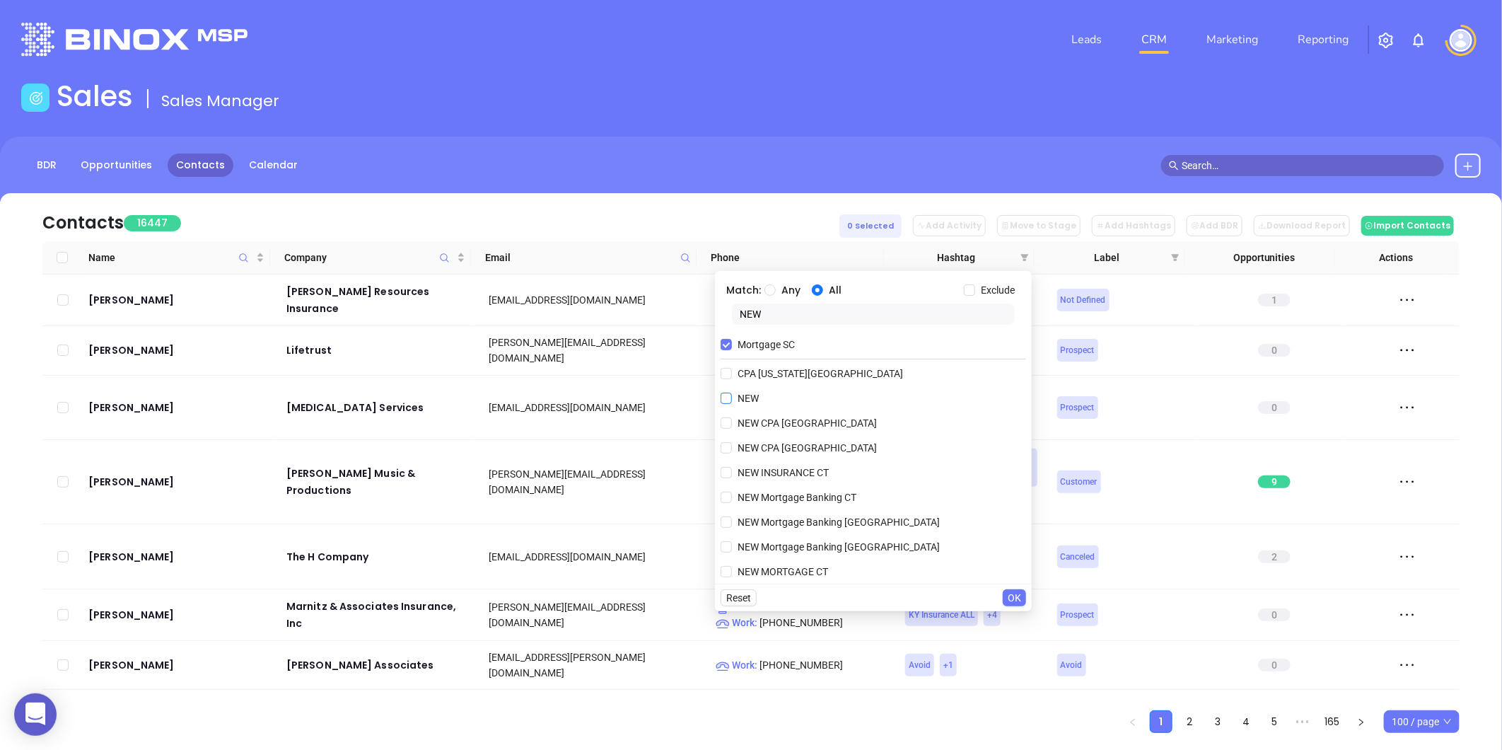
type input "NEW"
click at [737, 392] on span "NEW" at bounding box center [748, 398] width 33 height 16
click at [732, 392] on input "NEW" at bounding box center [726, 397] width 11 height 11
click at [1017, 594] on span "OK" at bounding box center [1014, 598] width 13 height 16
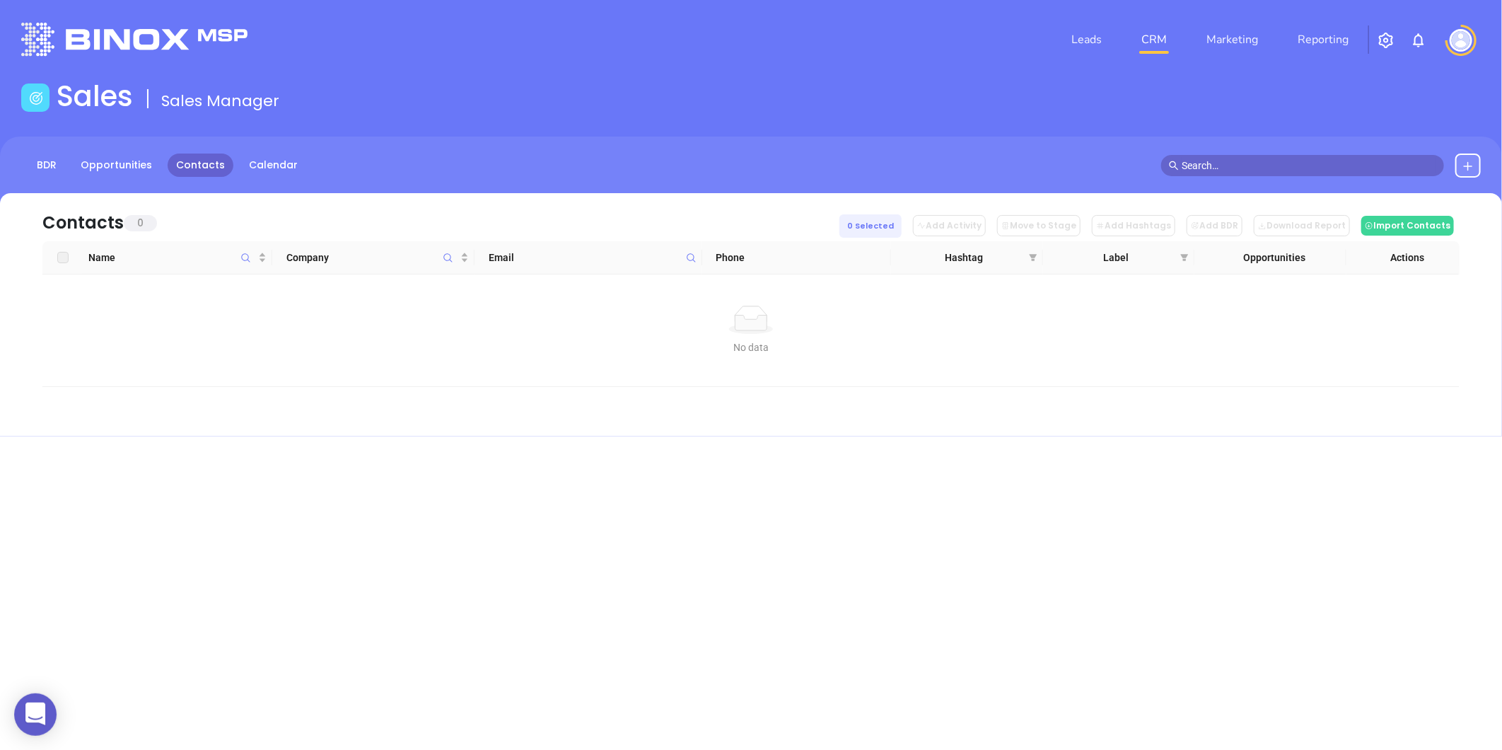
click at [1041, 255] on th "Hashtag" at bounding box center [966, 257] width 151 height 33
click at [1035, 255] on icon "filter" at bounding box center [1033, 257] width 8 height 7
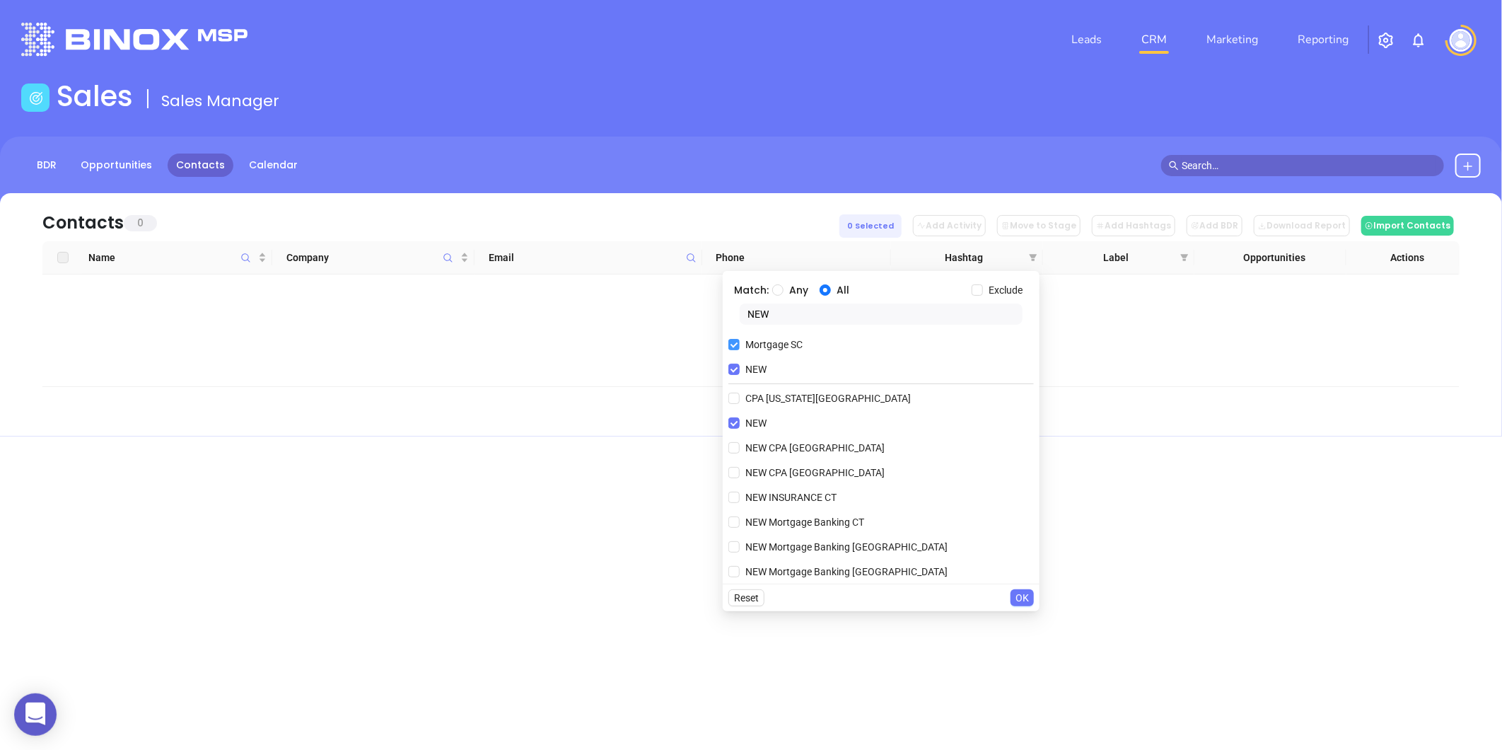
click at [738, 355] on label "Mortgage SC" at bounding box center [768, 344] width 80 height 21
click at [738, 350] on input "Mortgage SC" at bounding box center [733, 344] width 11 height 11
click at [730, 343] on input "NEW" at bounding box center [733, 344] width 11 height 11
checkbox input "false"
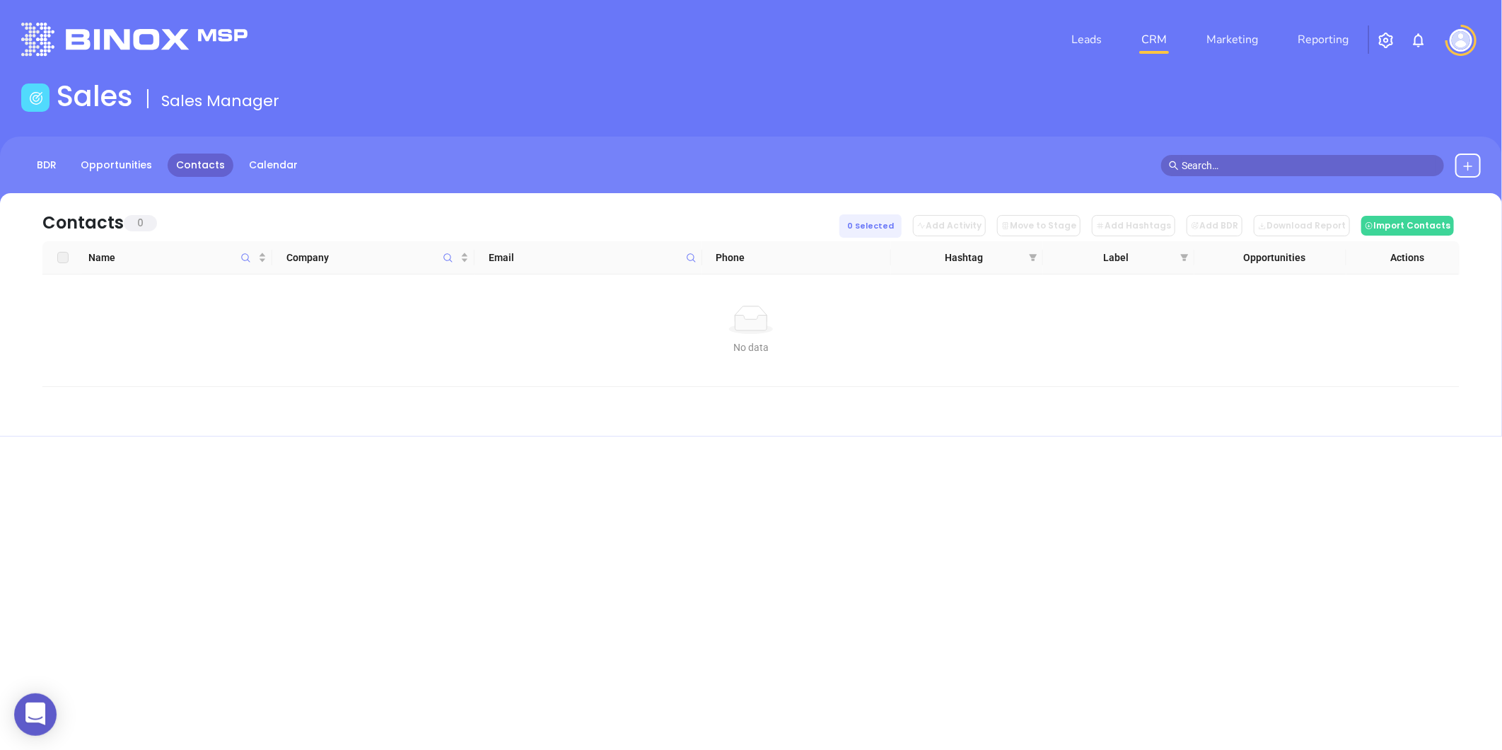
click at [683, 253] on span at bounding box center [691, 257] width 16 height 21
click at [1170, 44] on link "CRM" at bounding box center [1154, 39] width 37 height 28
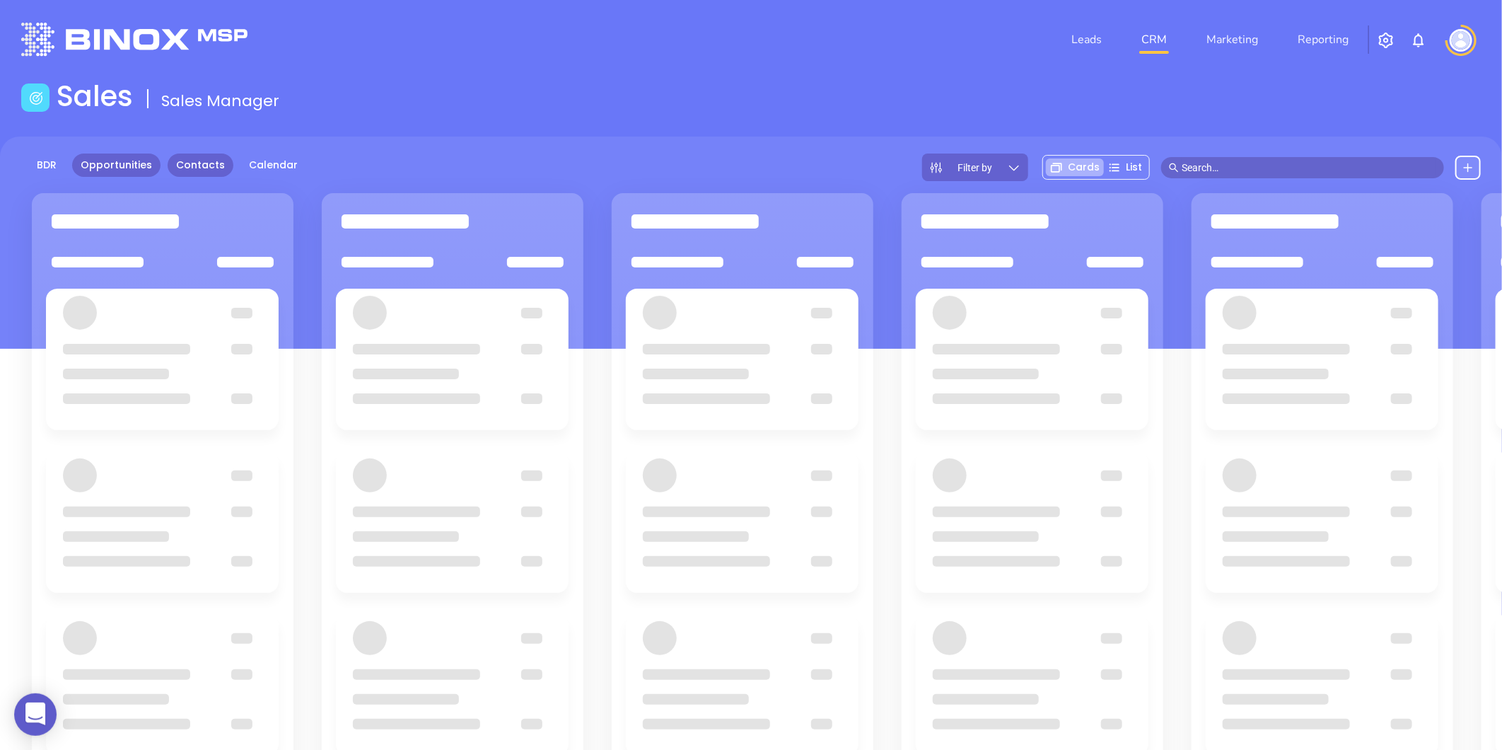
click at [171, 166] on link "Contacts" at bounding box center [201, 164] width 66 height 23
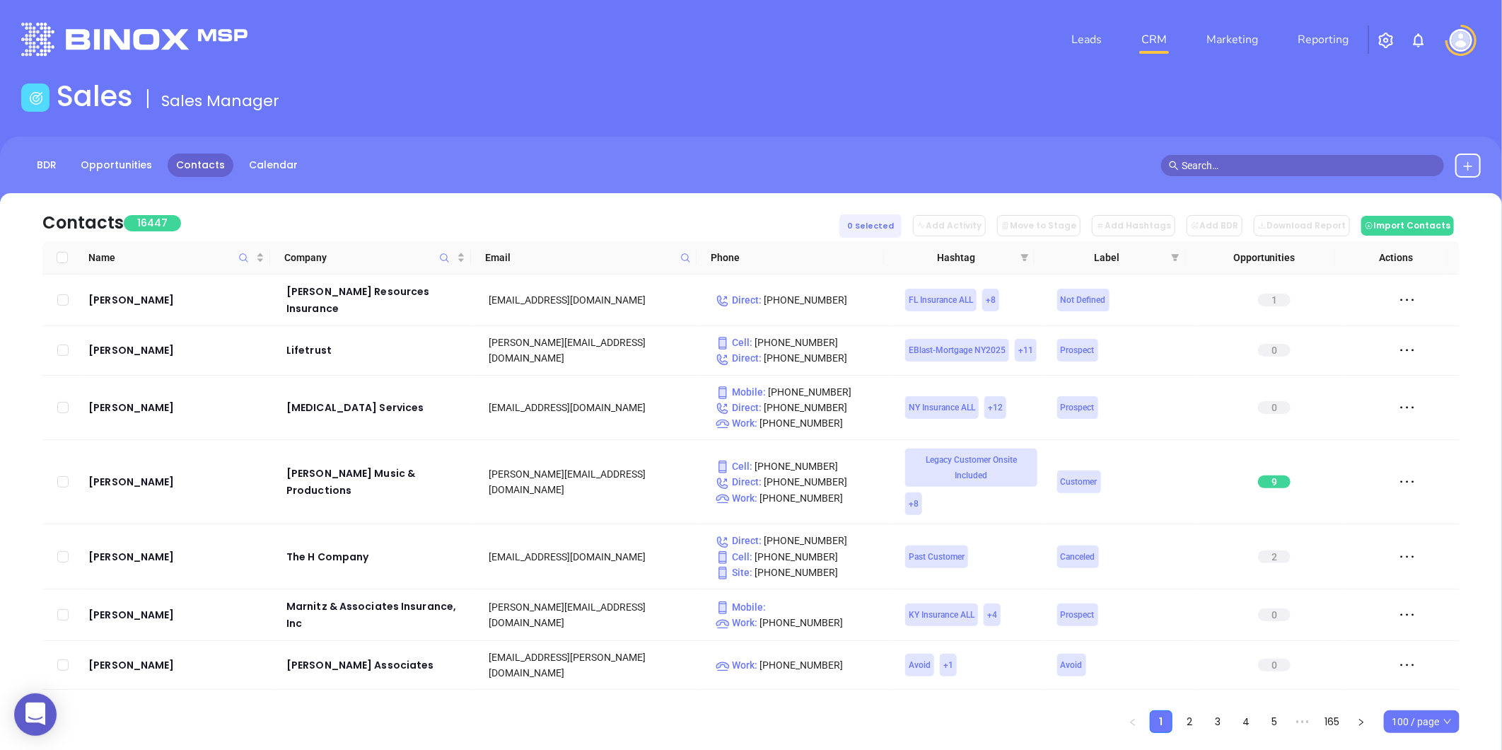
click at [687, 250] on span at bounding box center [685, 257] width 16 height 21
paste input "[DOMAIN_NAME]"
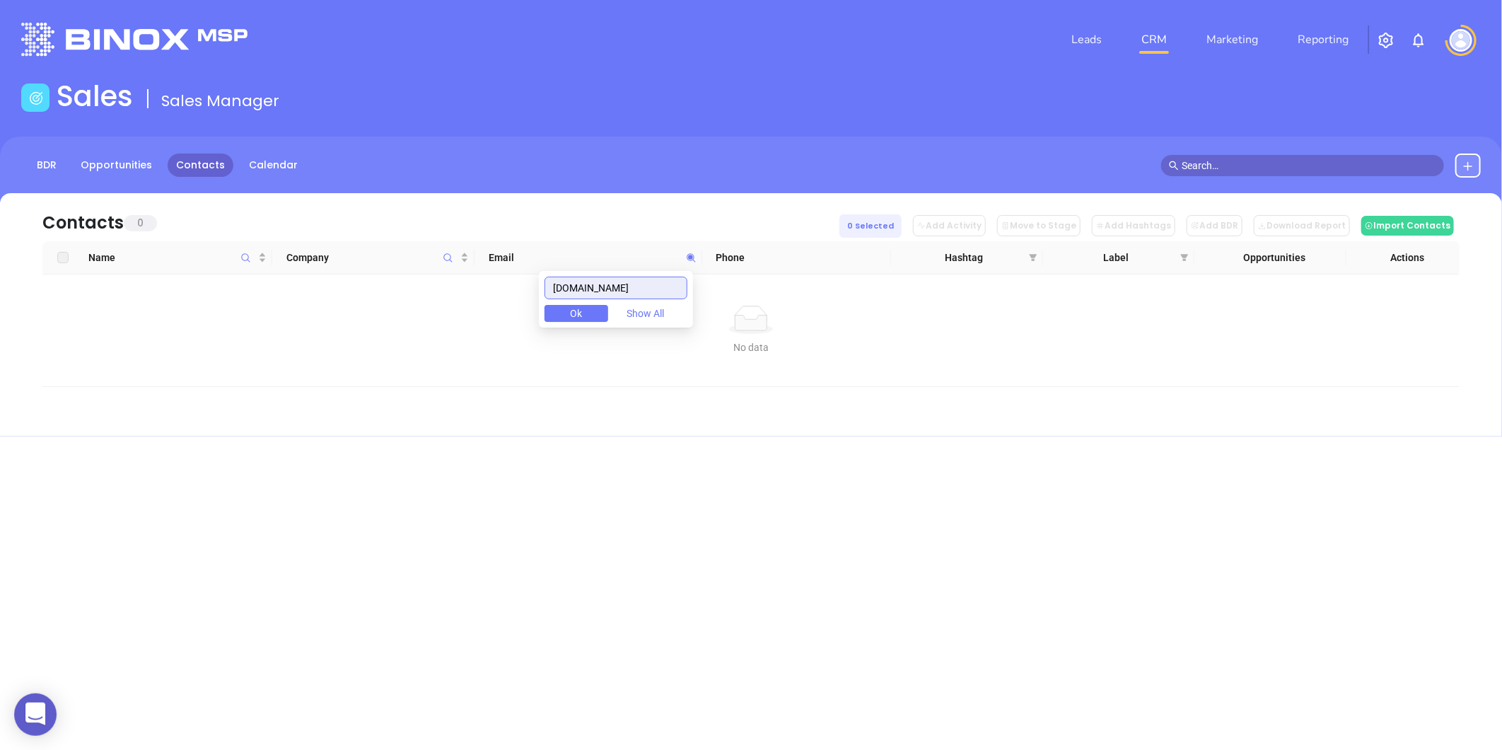
type input "[DOMAIN_NAME]"
drag, startPoint x: 661, startPoint y: 293, endPoint x: 506, endPoint y: 298, distance: 155.7
click at [506, 298] on body "0 Leads CRM Marketing Reporting Financial Leads Leads Sales Sales Manager BDR O…" at bounding box center [751, 375] width 1502 height 750
paste input "[DOMAIN_NAME]"
type input "[DOMAIN_NAME]"
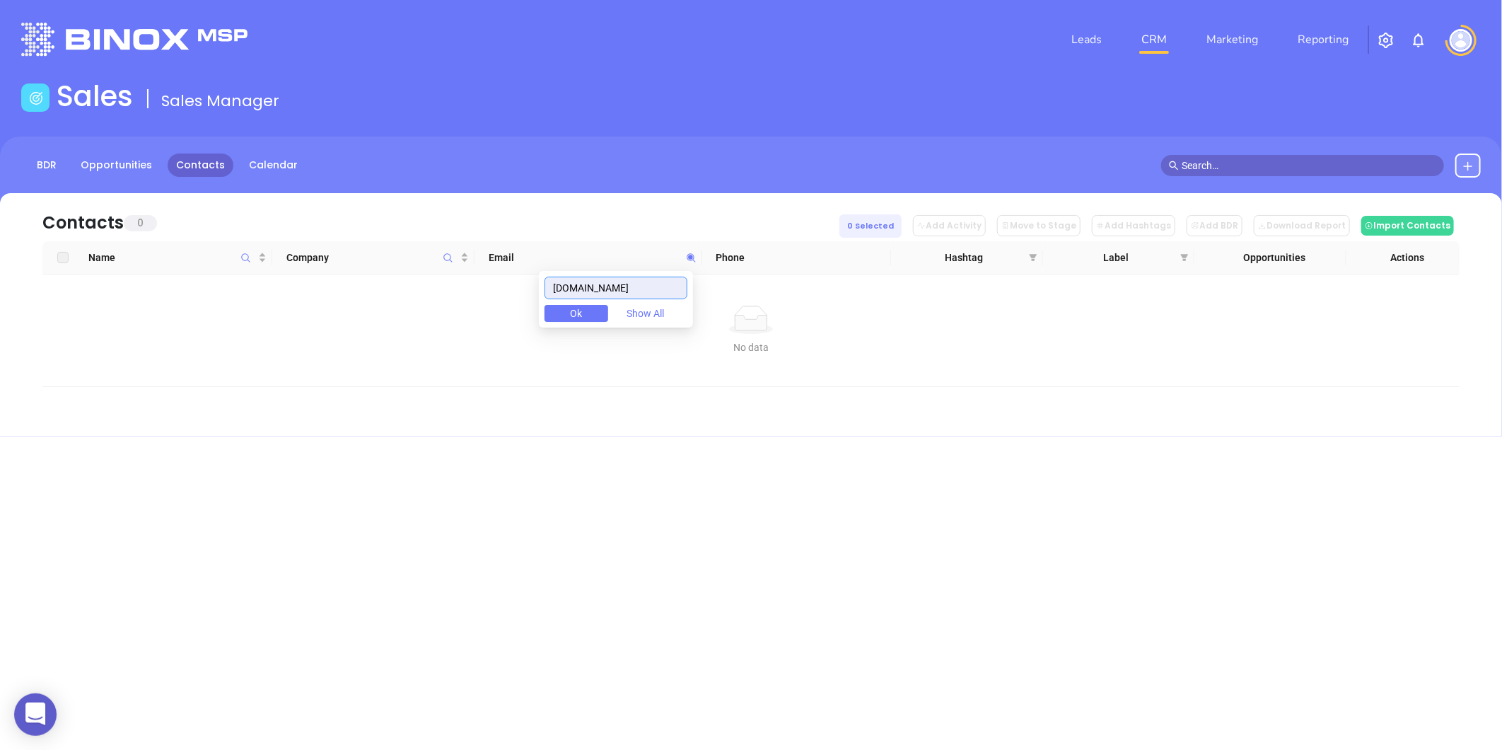
drag, startPoint x: 685, startPoint y: 274, endPoint x: 663, endPoint y: 285, distance: 23.7
click at [668, 281] on div "[DOMAIN_NAME] Ok Show All" at bounding box center [616, 299] width 154 height 57
drag, startPoint x: 663, startPoint y: 285, endPoint x: 532, endPoint y: 305, distance: 133.1
click at [532, 305] on body "0 Leads CRM Marketing Reporting Financial Leads Leads Sales Sales Manager BDR O…" at bounding box center [751, 375] width 1502 height 750
paste input "[DOMAIN_NAME]"
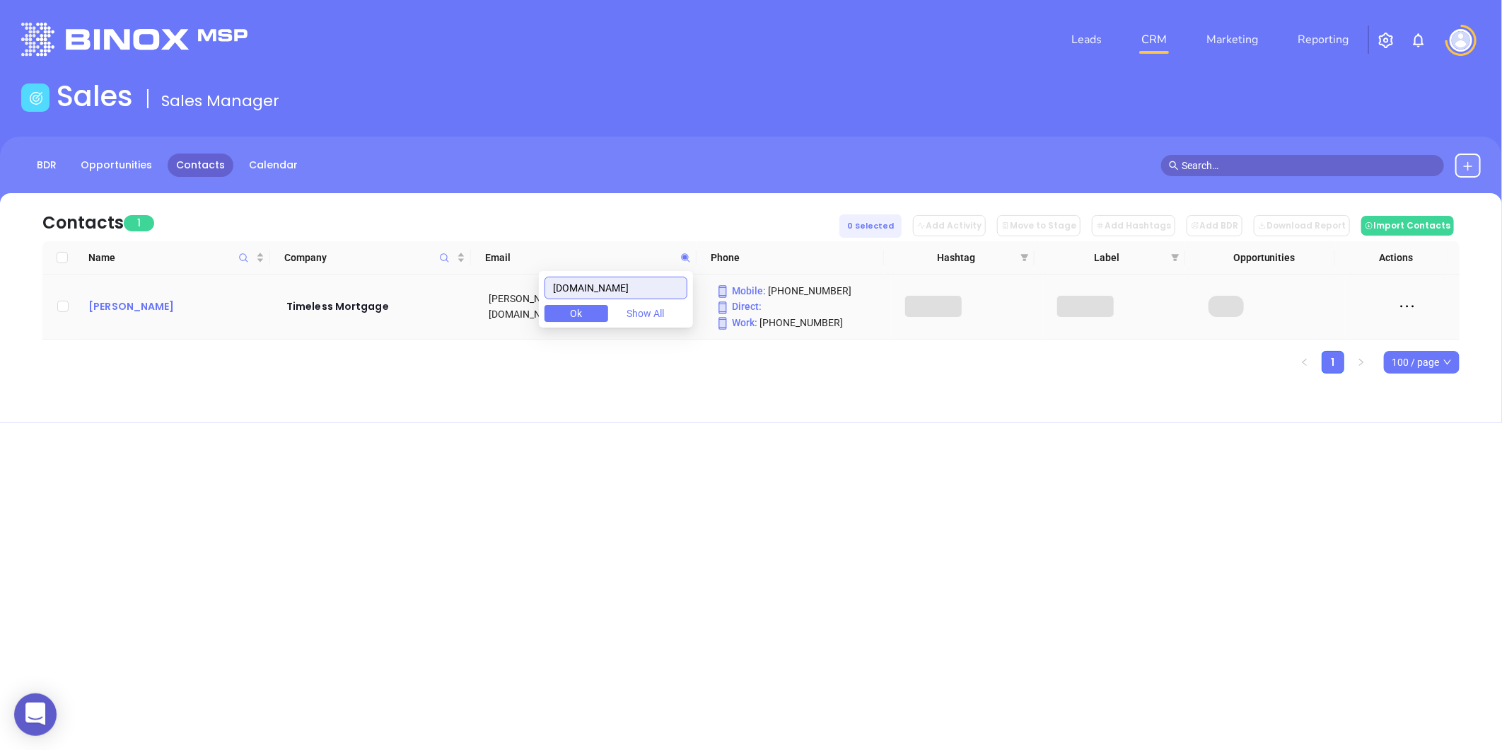
type input "[DOMAIN_NAME]"
click at [173, 308] on div "[PERSON_NAME]" at bounding box center [177, 306] width 178 height 17
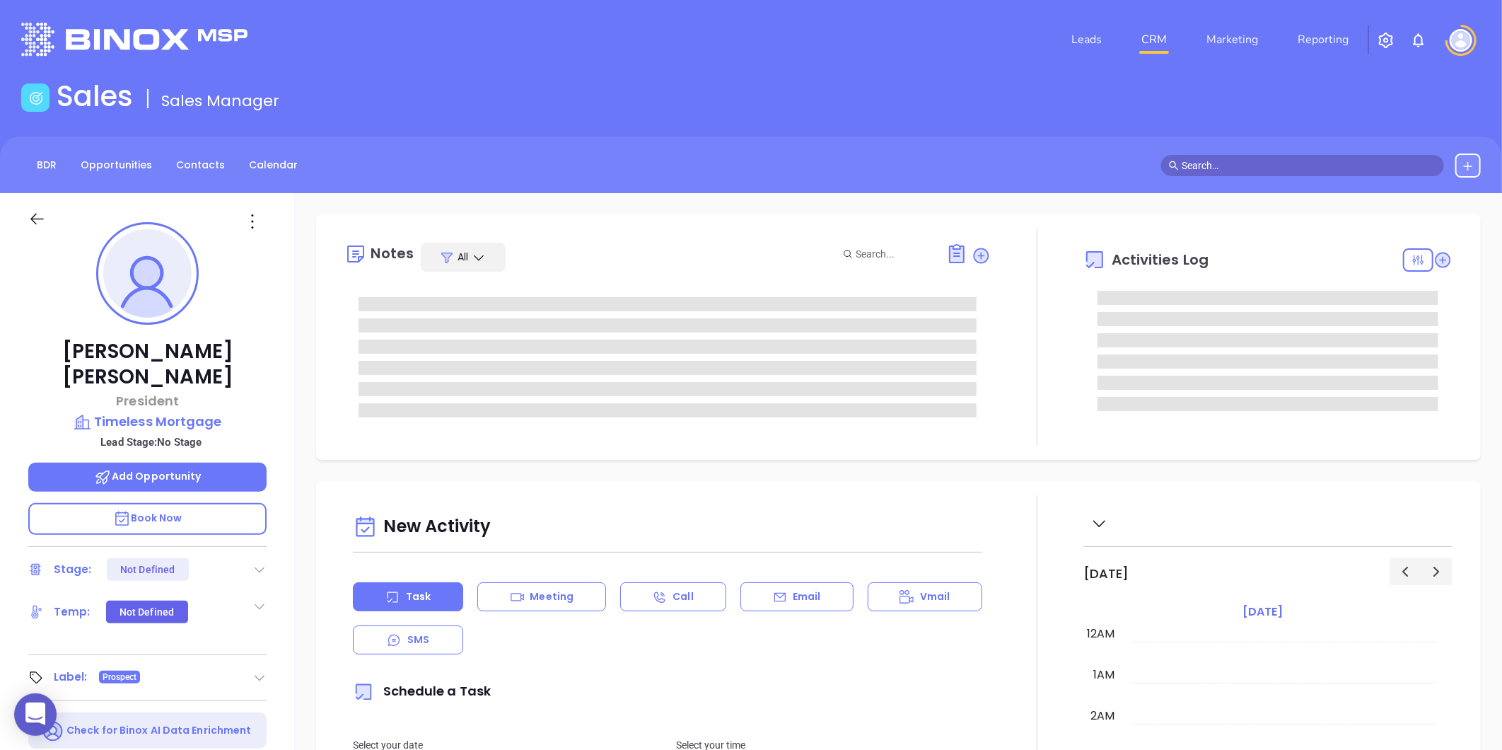
type input "[DATE]"
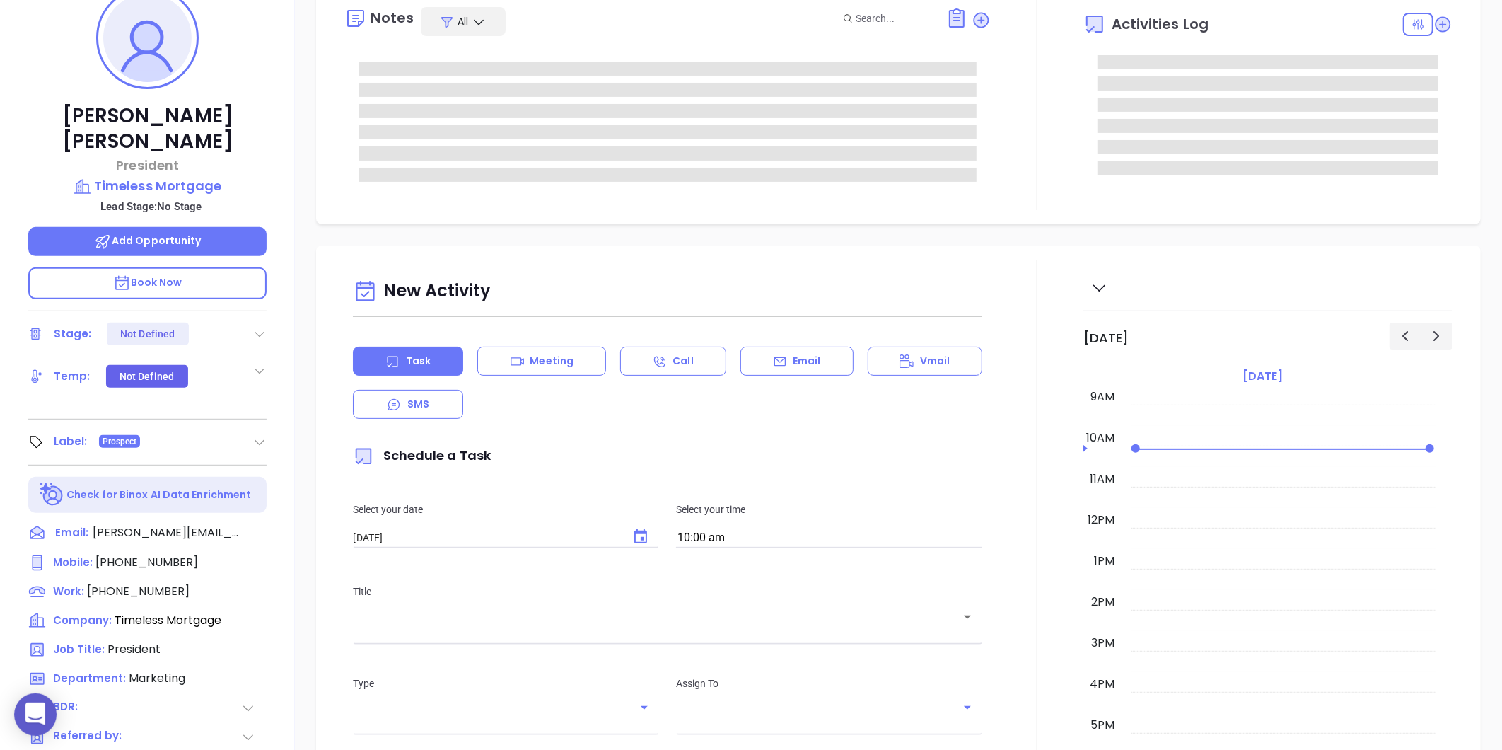
scroll to position [433, 0]
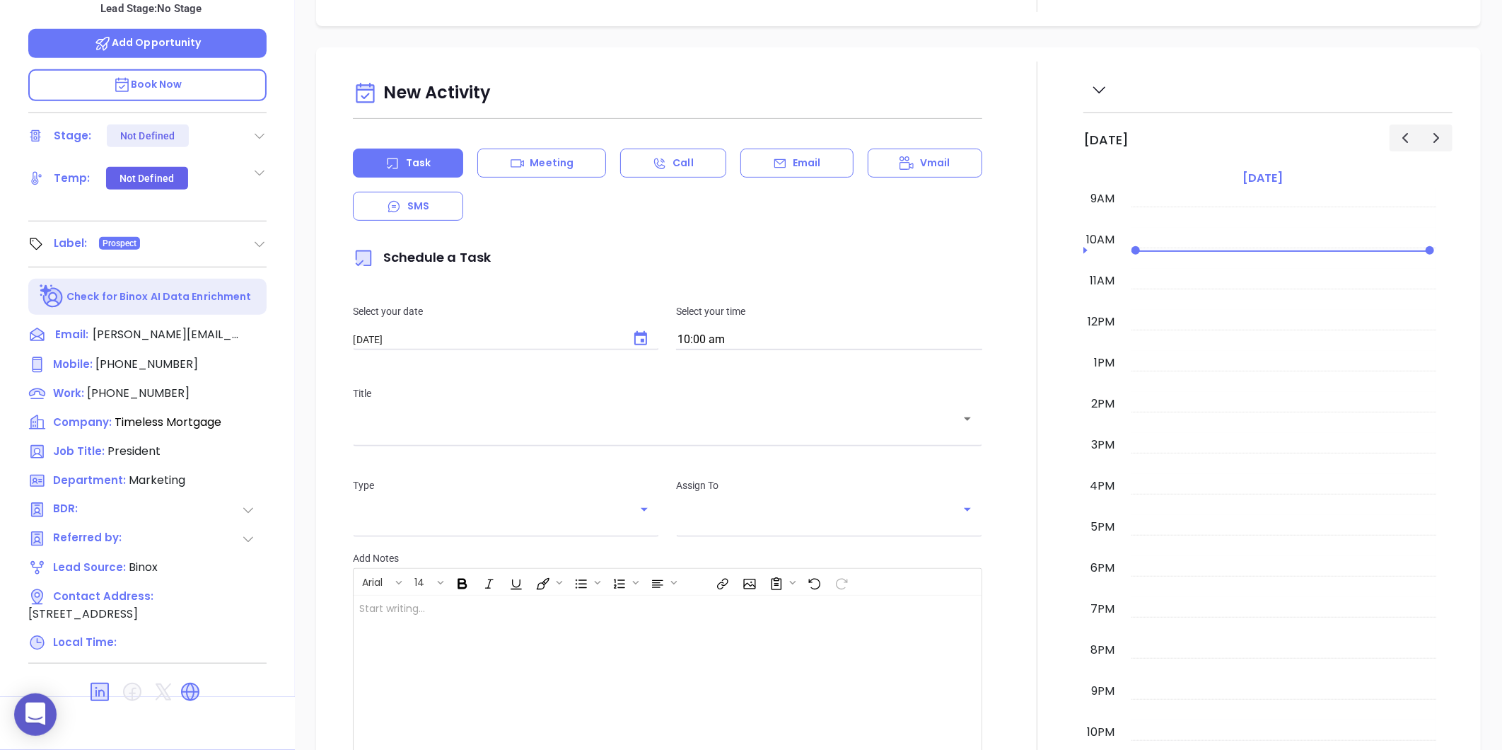
type input "[PERSON_NAME]"
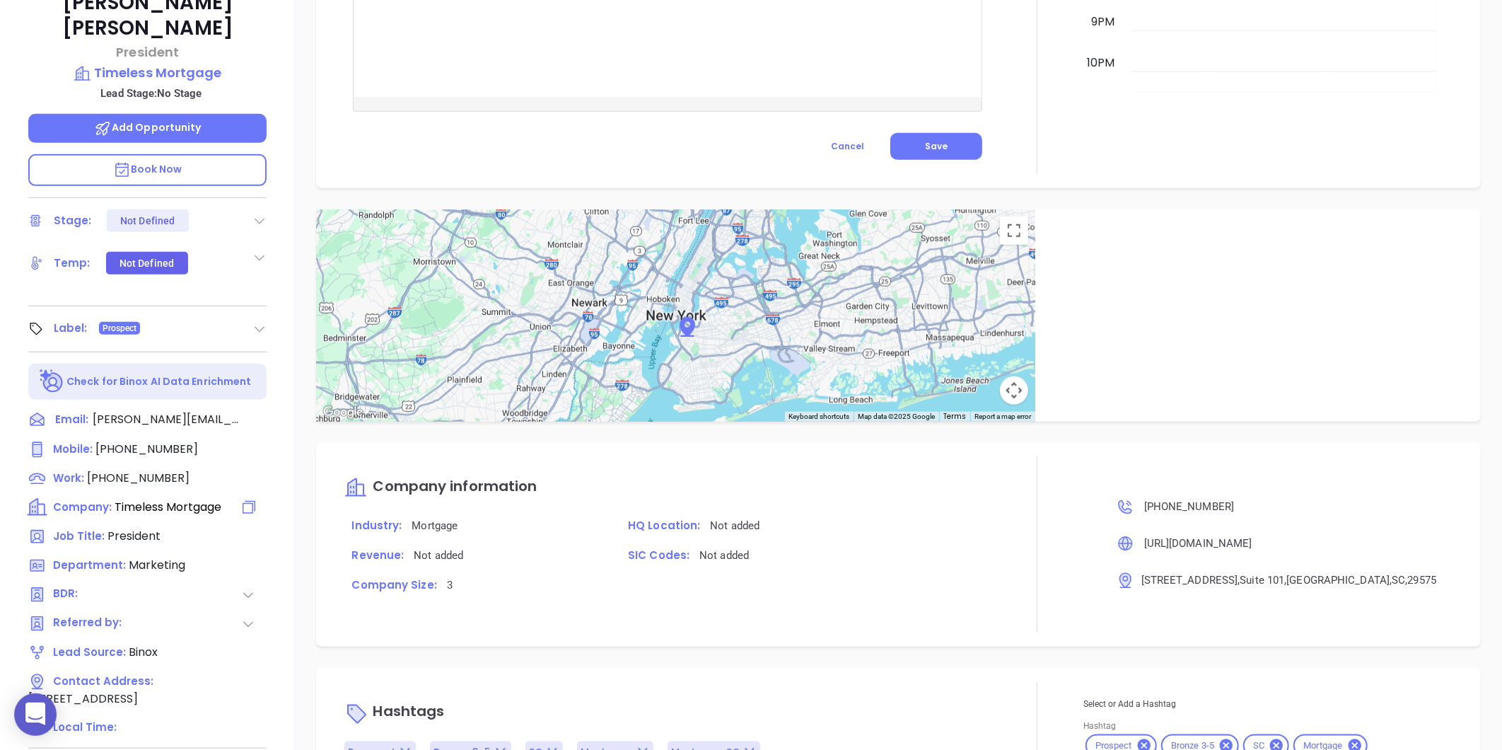
scroll to position [198, 0]
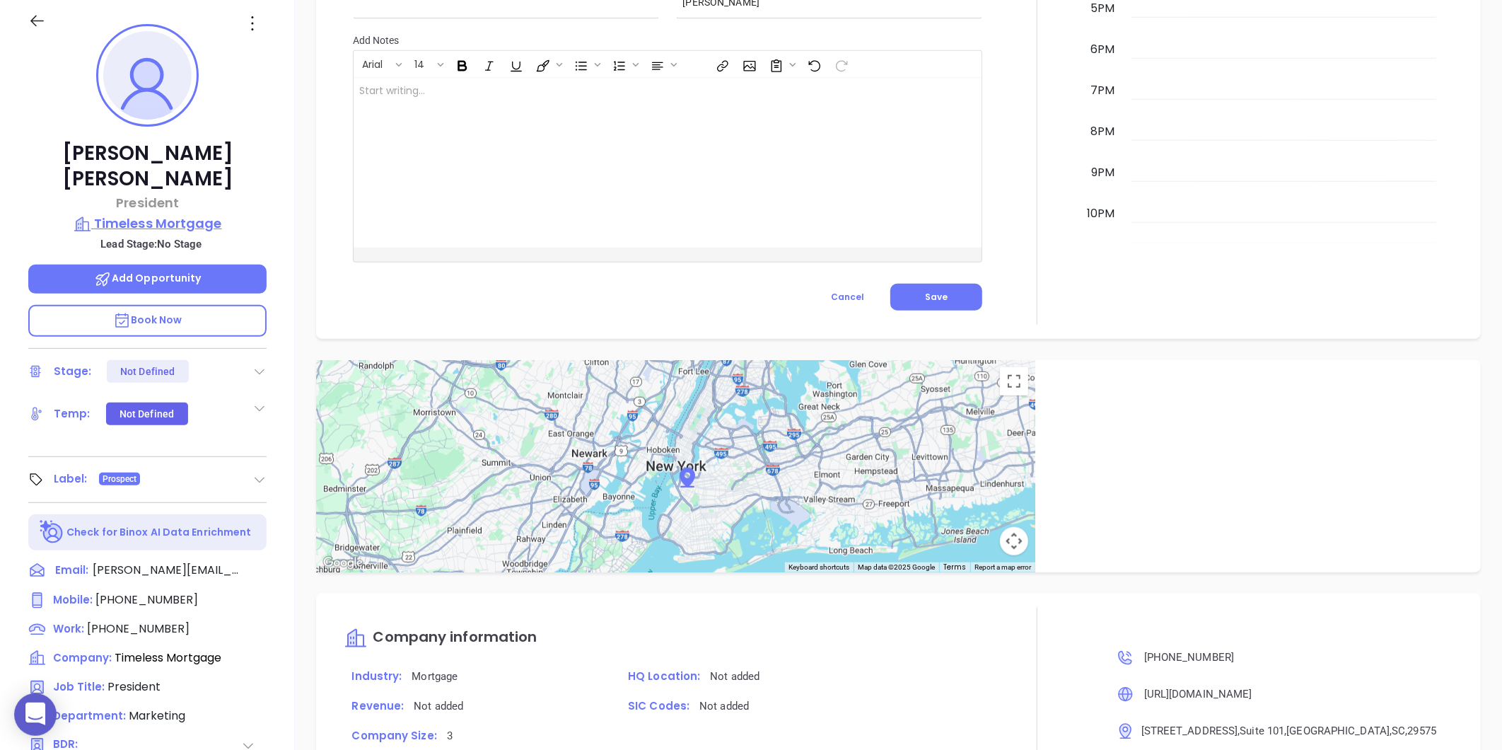
click at [150, 214] on p "Timeless Mortgage" at bounding box center [147, 224] width 238 height 20
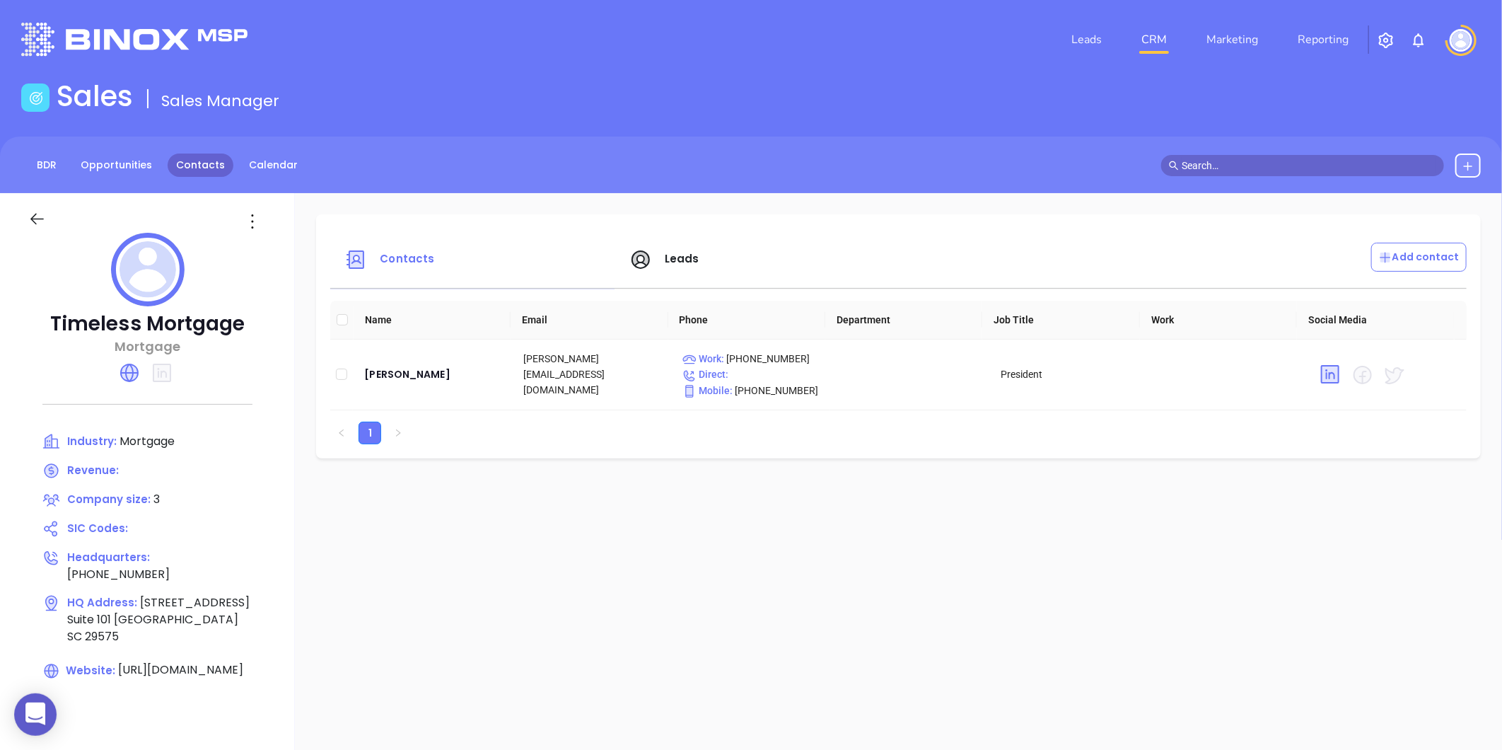
click at [185, 165] on link "Contacts" at bounding box center [201, 164] width 66 height 23
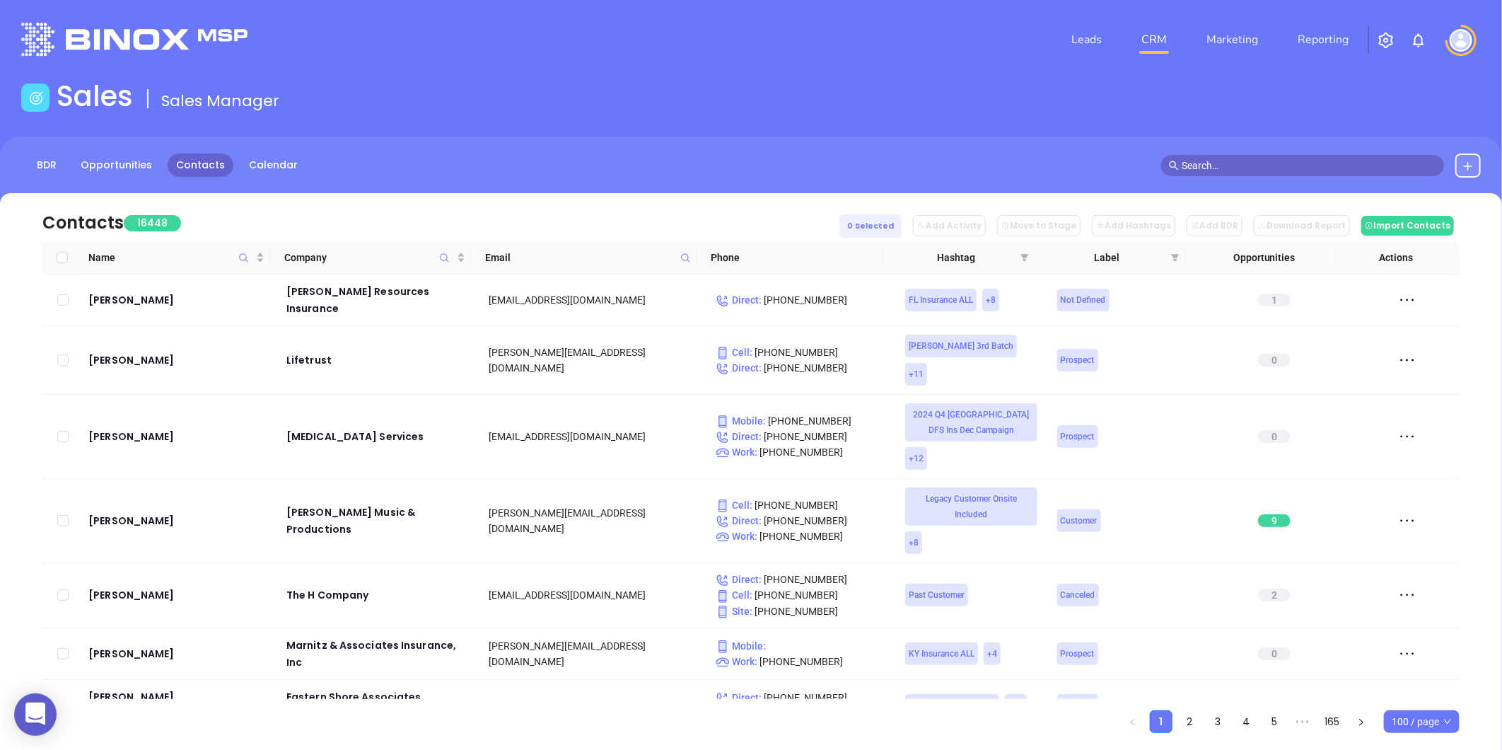
click at [668, 260] on span "Email" at bounding box center [580, 258] width 190 height 16
click at [677, 260] on span at bounding box center [685, 257] width 16 height 21
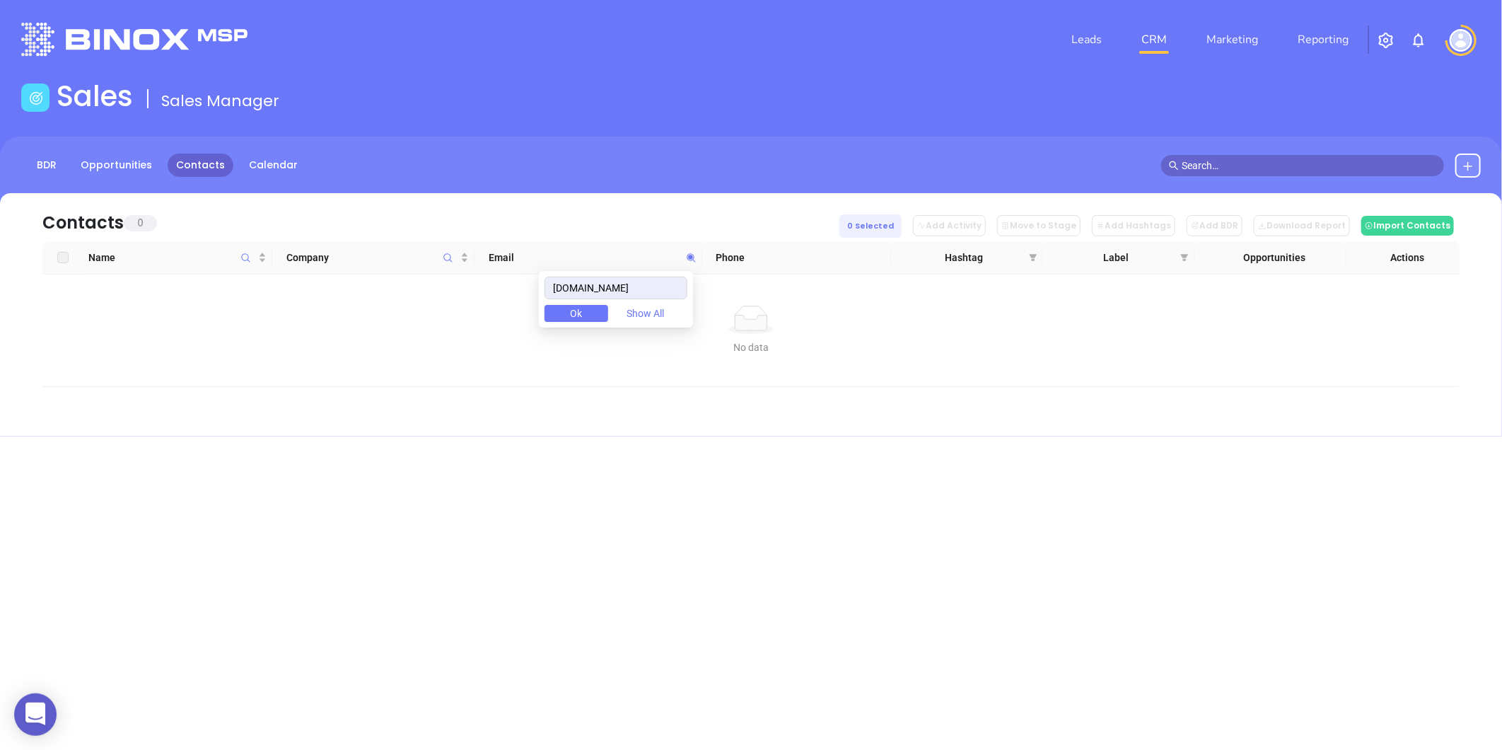
drag, startPoint x: 665, startPoint y: 281, endPoint x: 503, endPoint y: 314, distance: 165.2
click at [503, 314] on body "0 Leads CRM Marketing Reporting Financial Leads Leads Sales Sales Manager BDR O…" at bounding box center [751, 375] width 1502 height 750
type input "[DOMAIN_NAME]"
click at [447, 252] on icon "Company" at bounding box center [448, 257] width 11 height 11
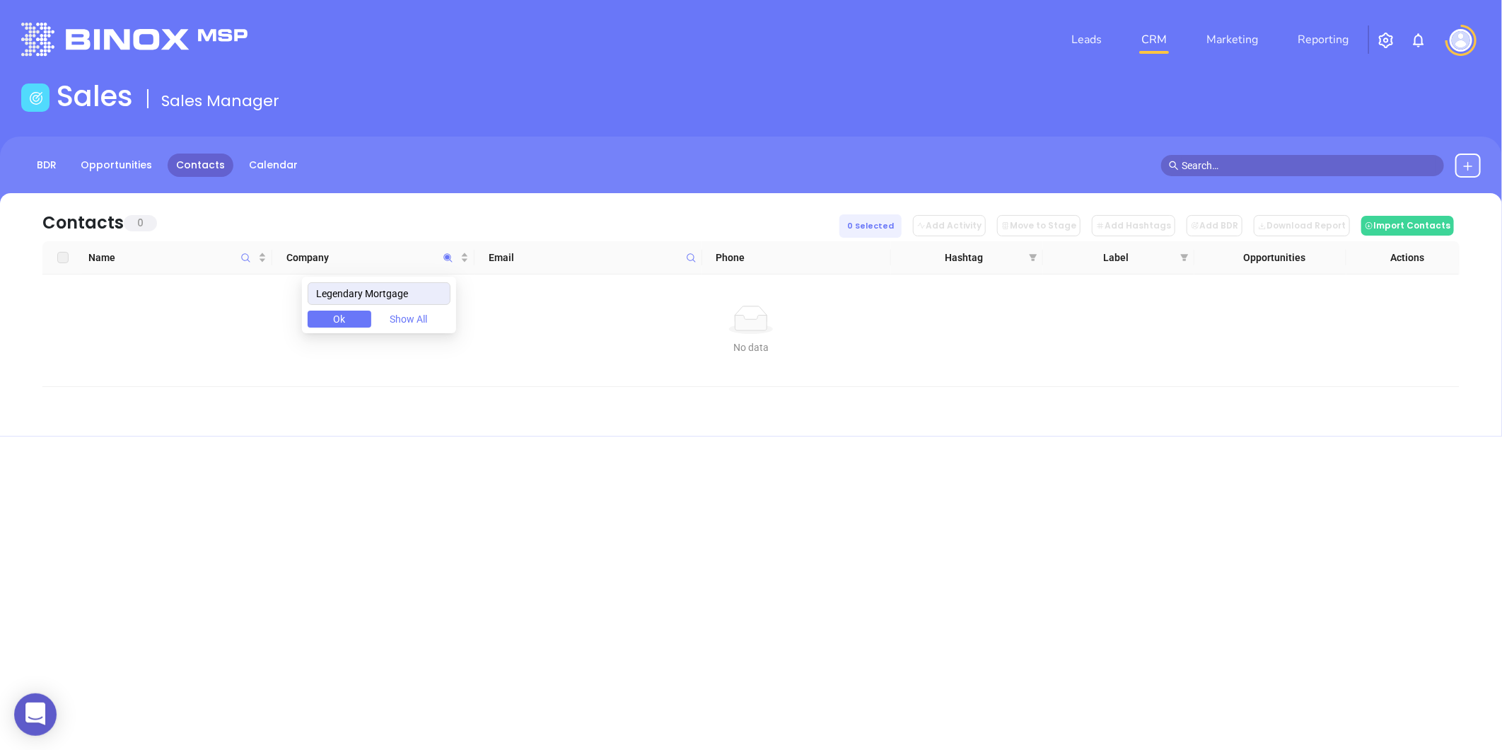
drag, startPoint x: 429, startPoint y: 293, endPoint x: 319, endPoint y: 320, distance: 112.9
click at [319, 320] on div "Legendary Mortgage Ok Show All" at bounding box center [379, 304] width 154 height 57
type input "Legendary Mortgage"
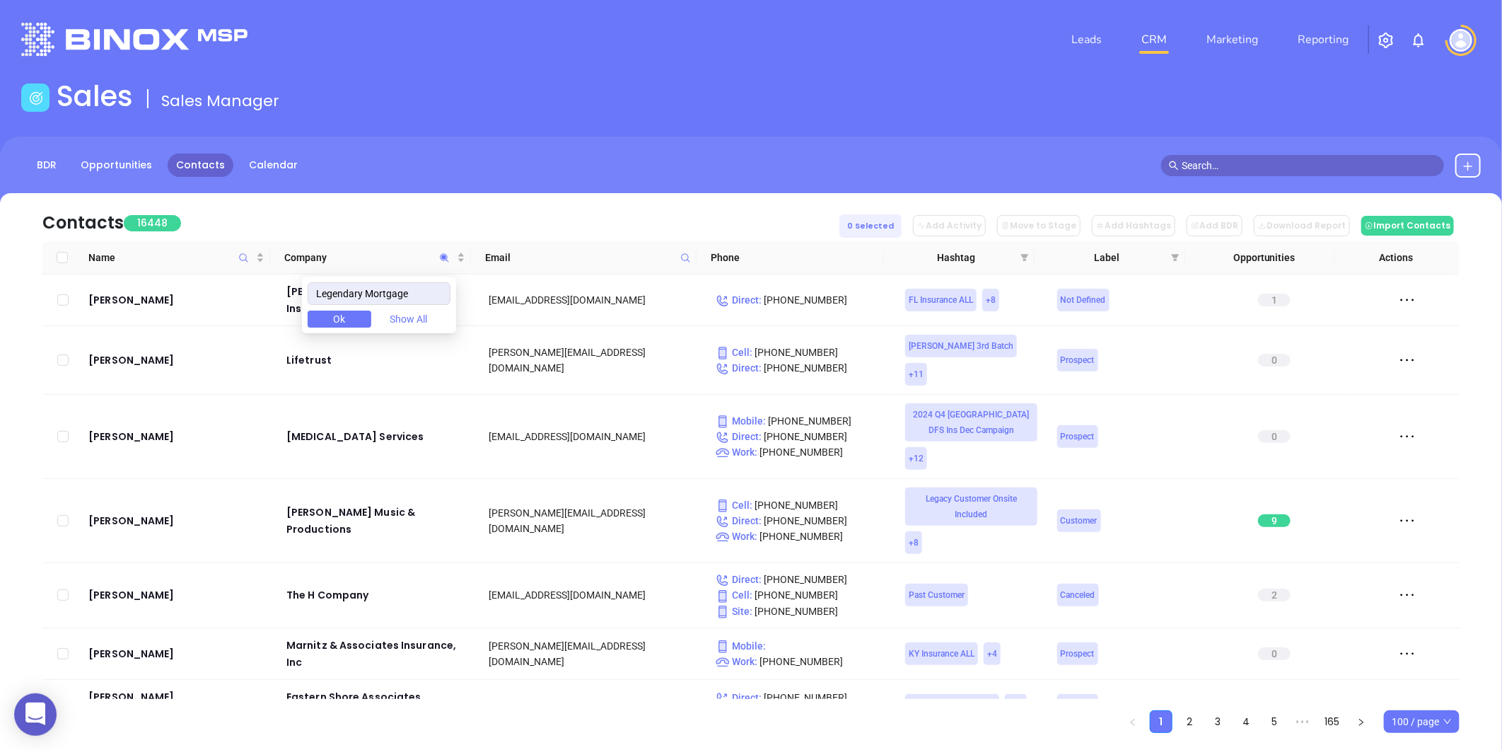
click at [1462, 161] on icon at bounding box center [1467, 166] width 11 height 11
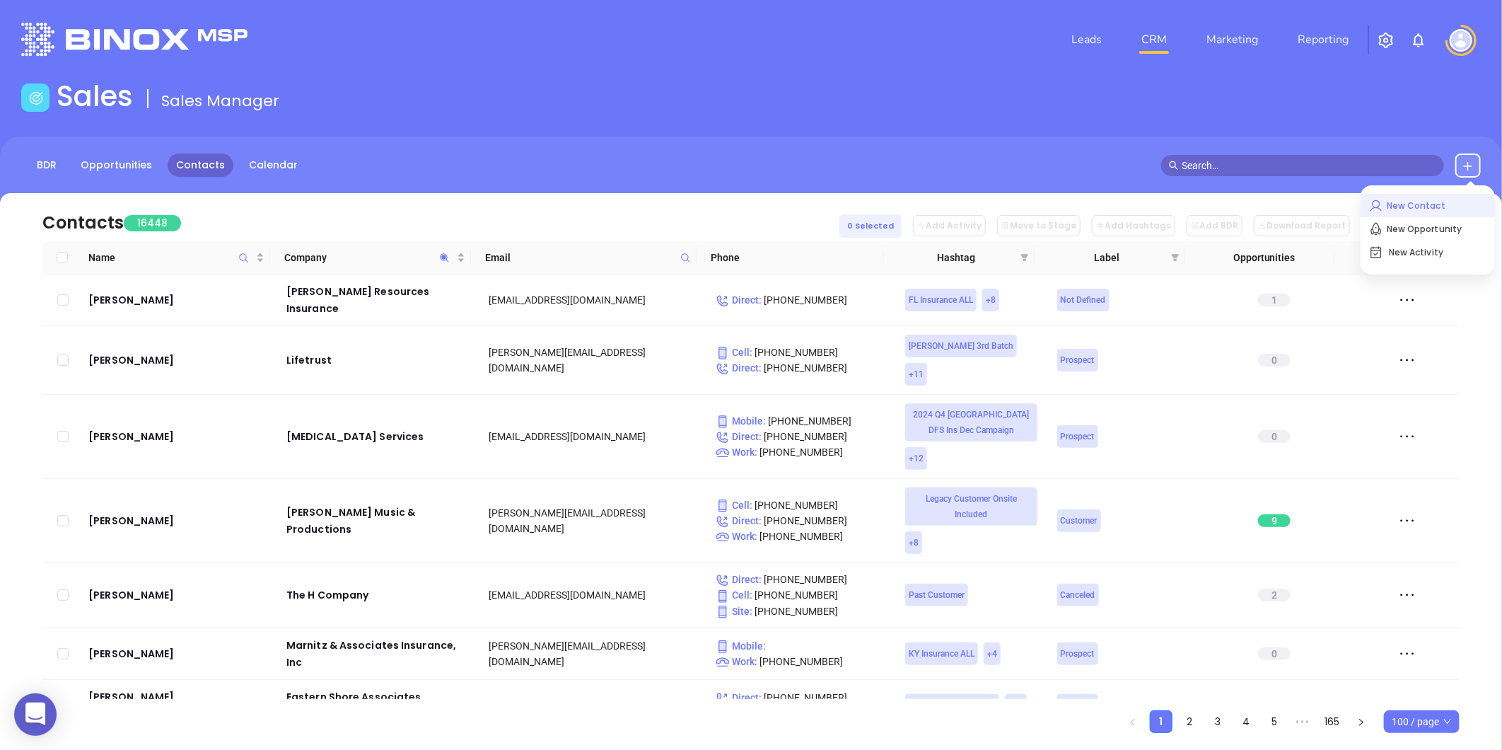
click at [1397, 203] on p "New Contact" at bounding box center [1427, 205] width 117 height 23
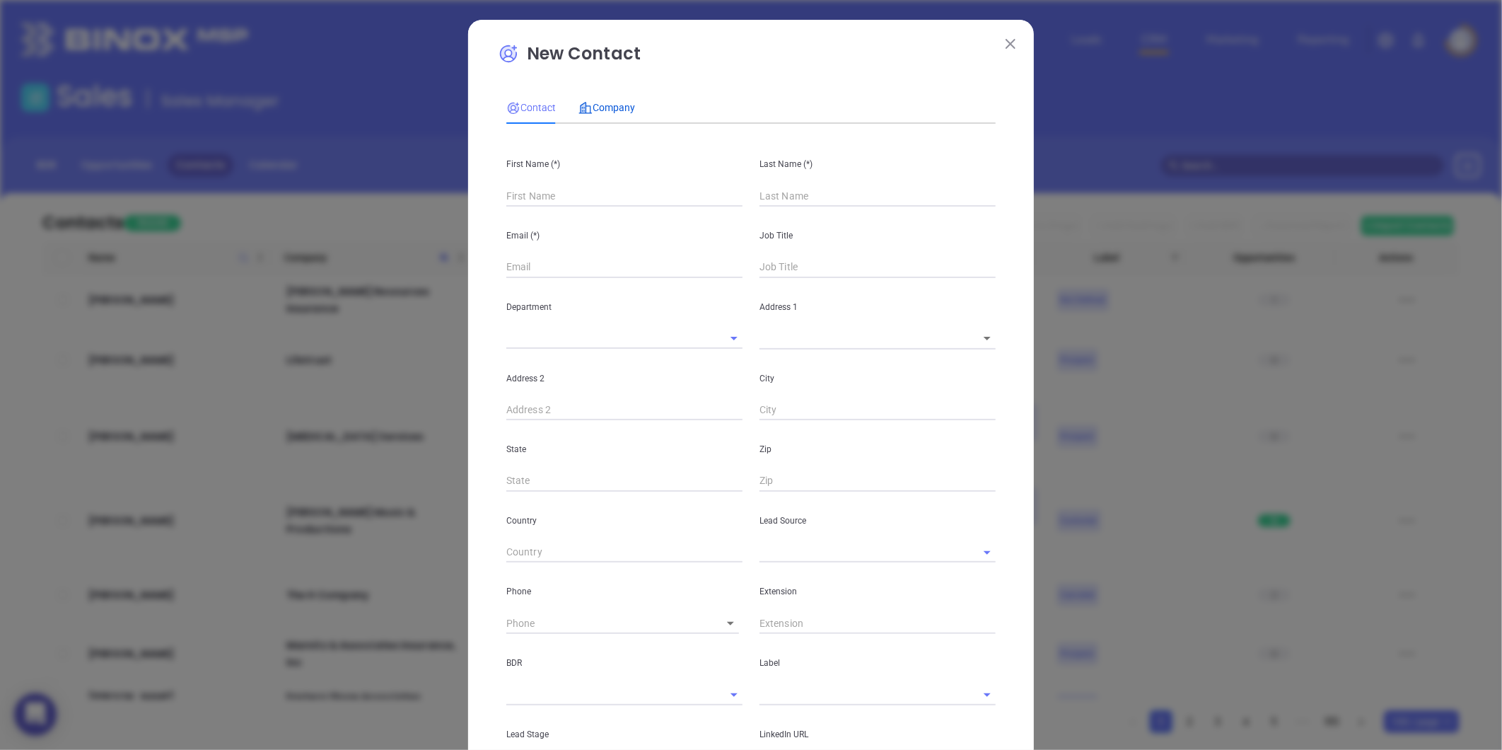
click at [598, 107] on span "Company" at bounding box center [606, 107] width 57 height 11
click at [518, 187] on input "text" at bounding box center [604, 195] width 197 height 21
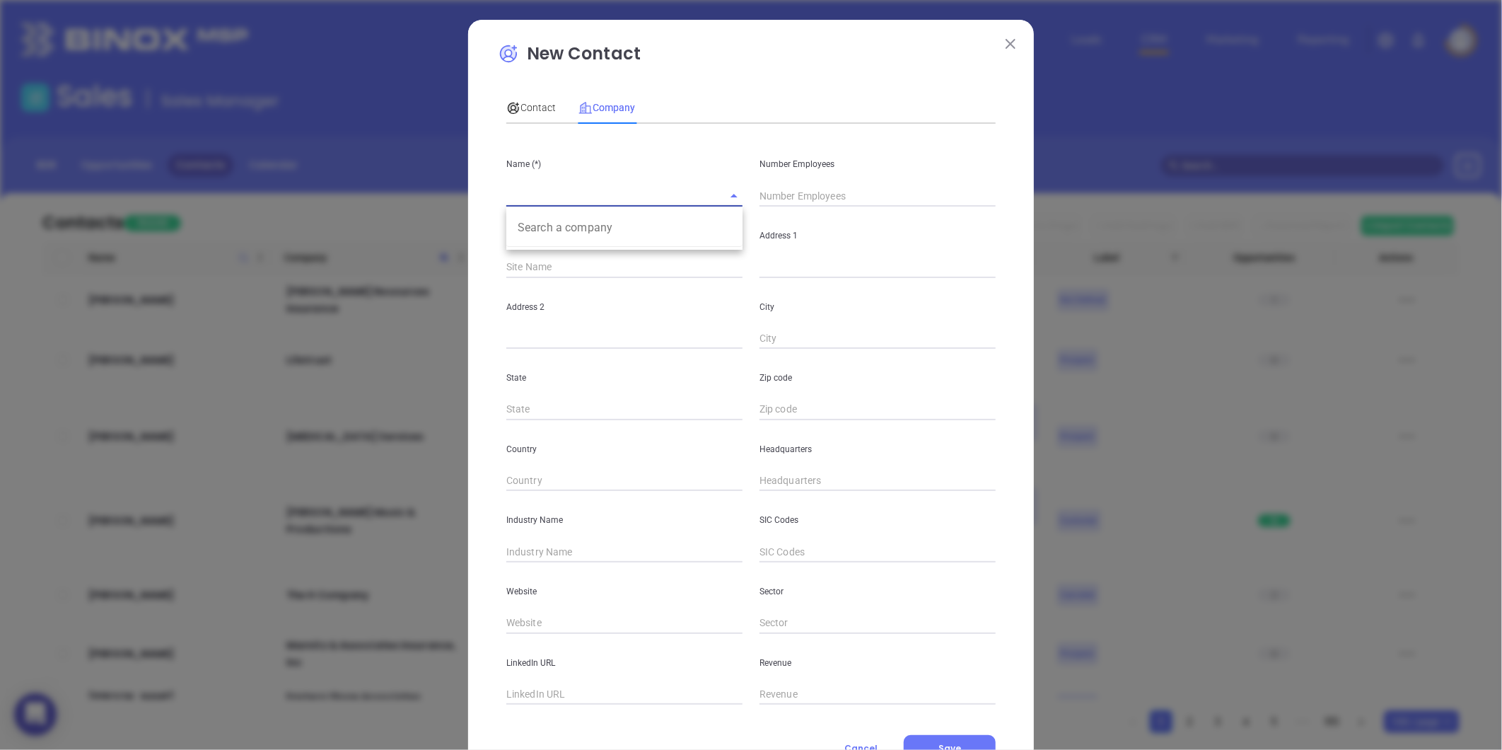
paste input "Legendary Mortgage"
type input "Legendary Mortgage"
click at [800, 189] on input "text" at bounding box center [877, 195] width 236 height 21
type input "11"
click at [759, 263] on input "text" at bounding box center [877, 267] width 236 height 21
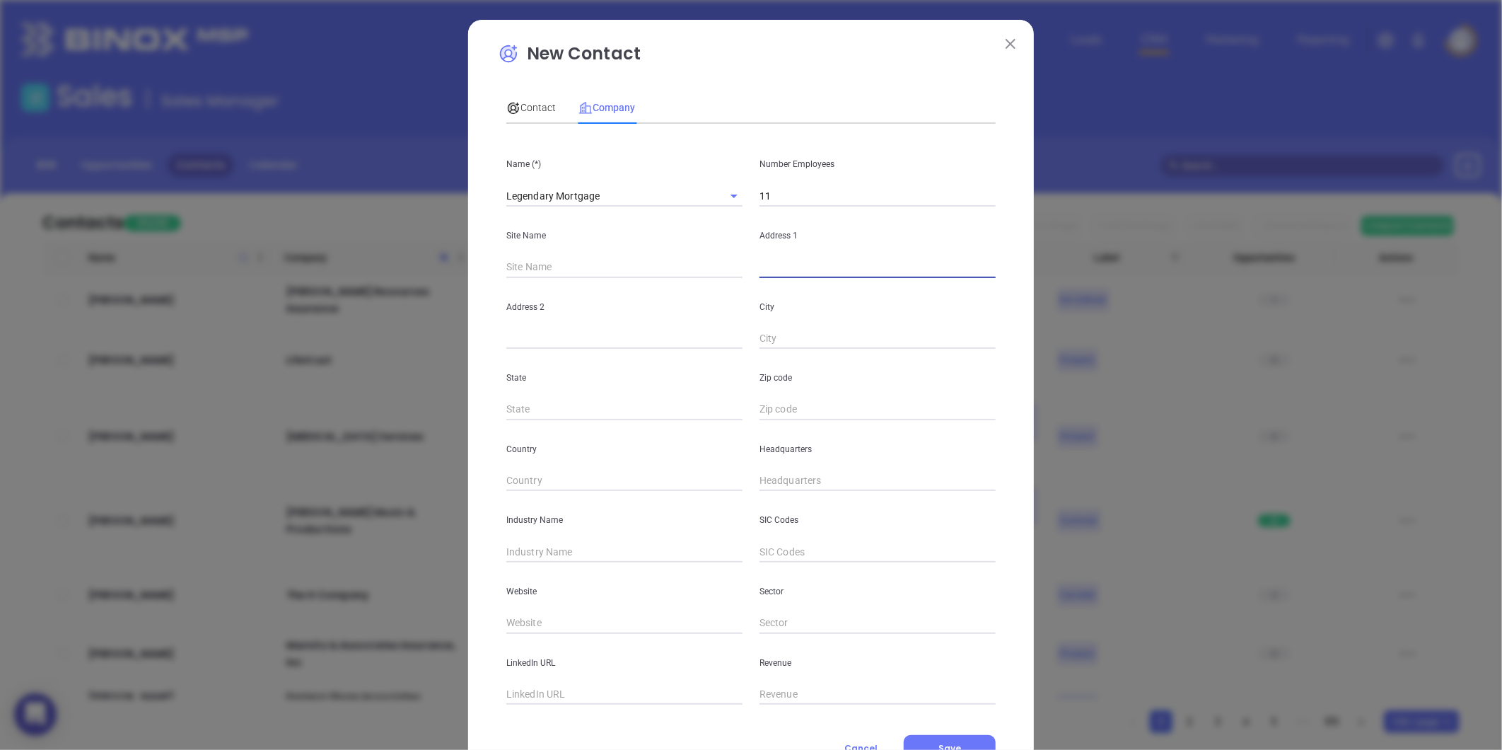
paste input "[STREET_ADDRESS]. [GEOGRAPHIC_DATA], [GEOGRAPHIC_DATA] - [US_STATE] 29579"
drag, startPoint x: 963, startPoint y: 262, endPoint x: 994, endPoint y: 267, distance: 30.8
click at [994, 267] on div "Address [STREET_ADDRESS]. [GEOGRAPHIC_DATA], [GEOGRAPHIC_DATA] - [US_STATE] 295…" at bounding box center [877, 241] width 253 height 71
type input "[STREET_ADDRESS]. [GEOGRAPHIC_DATA], [GEOGRAPHIC_DATA] - [US_STATE] 29579"
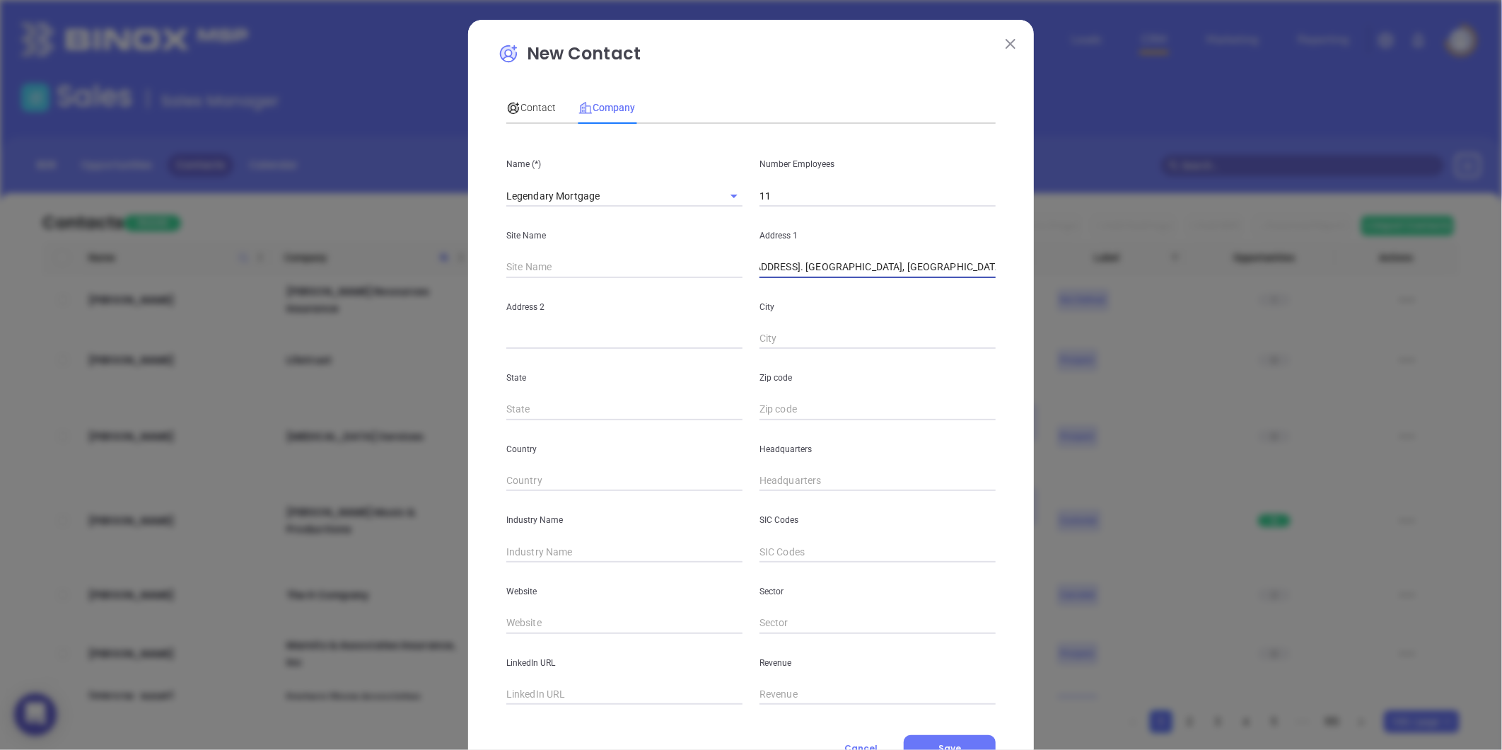
click at [759, 417] on input "text" at bounding box center [877, 409] width 236 height 21
paste input "29579"
type input "29579"
click at [593, 408] on input "text" at bounding box center [624, 409] width 236 height 21
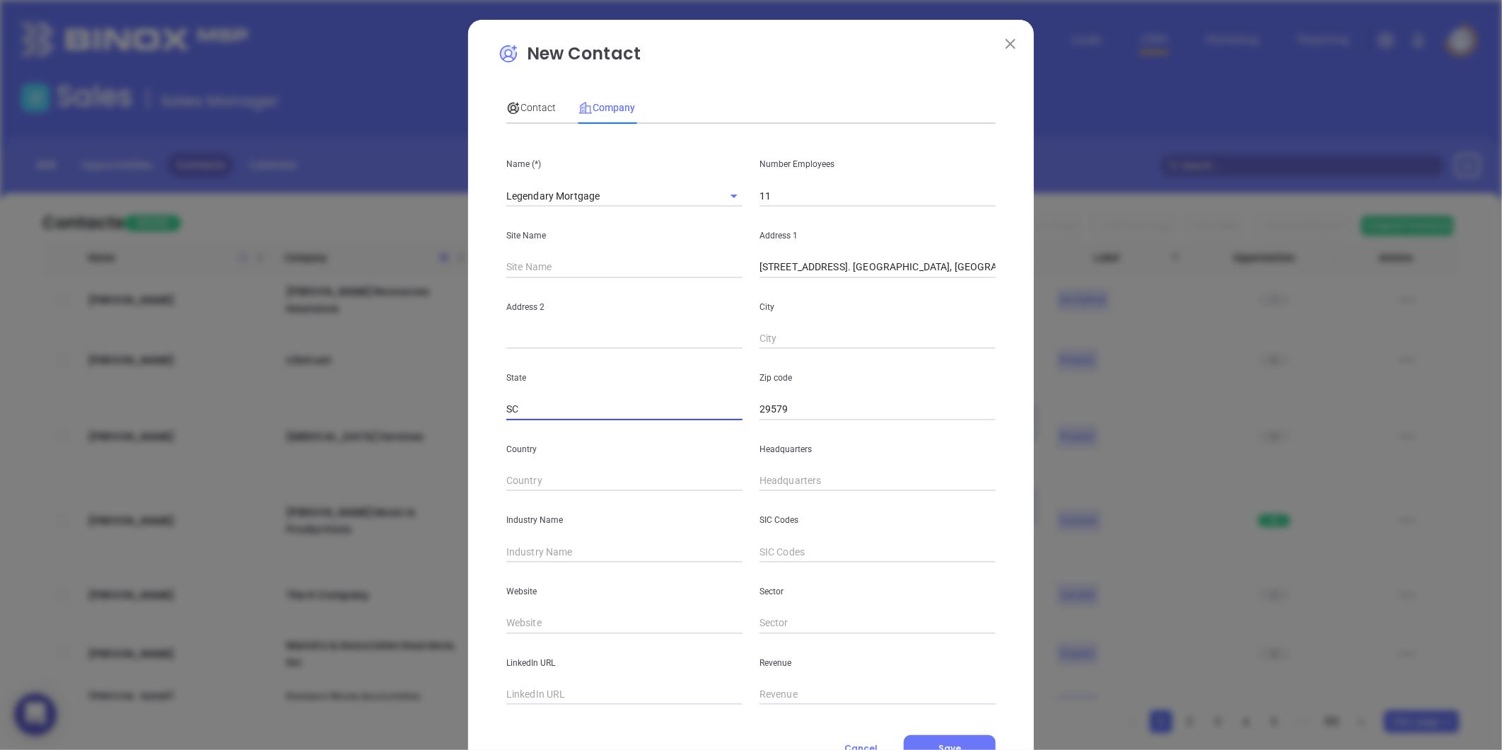
type input "SC"
drag, startPoint x: 846, startPoint y: 272, endPoint x: 915, endPoint y: 287, distance: 70.3
click at [915, 287] on div "Name (*) Legendary Mortgage Number Employees 11 Site Name Address [STREET_ADDRE…" at bounding box center [750, 419] width 489 height 569
click at [825, 324] on div "City" at bounding box center [877, 313] width 253 height 71
click at [818, 332] on input "text" at bounding box center [877, 338] width 236 height 21
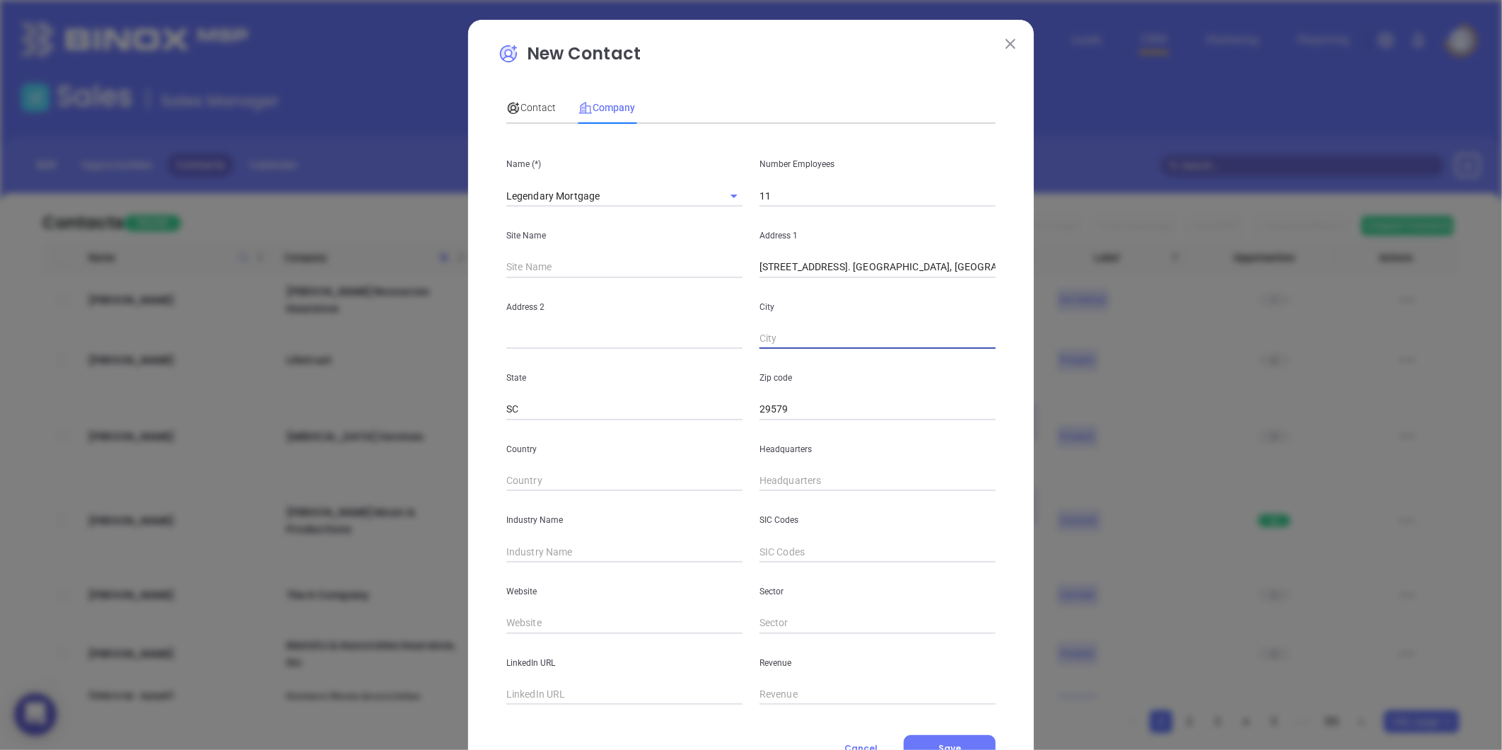
paste input "[GEOGRAPHIC_DATA]"
type input "[GEOGRAPHIC_DATA]"
drag, startPoint x: 844, startPoint y: 265, endPoint x: 1066, endPoint y: 300, distance: 224.7
click at [1066, 300] on div "New Contact Contact Company First Name (*) Last Name (*) Email (*) Job Title De…" at bounding box center [751, 375] width 1502 height 750
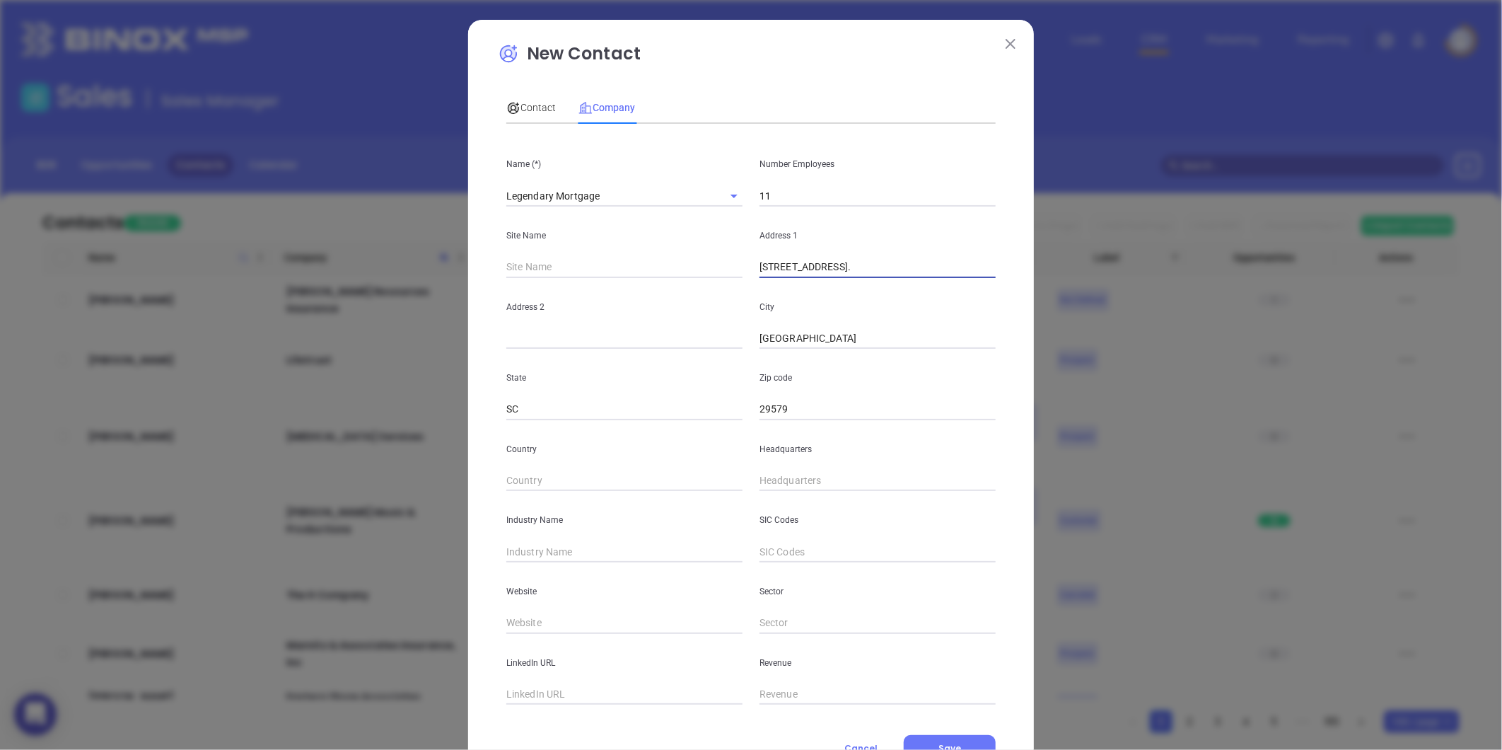
scroll to position [0, 0]
type input "[STREET_ADDRESS]."
click at [751, 462] on div "Headquarters" at bounding box center [877, 455] width 253 height 71
type input "( ) -"
click at [759, 474] on input "( ) -" at bounding box center [877, 480] width 236 height 21
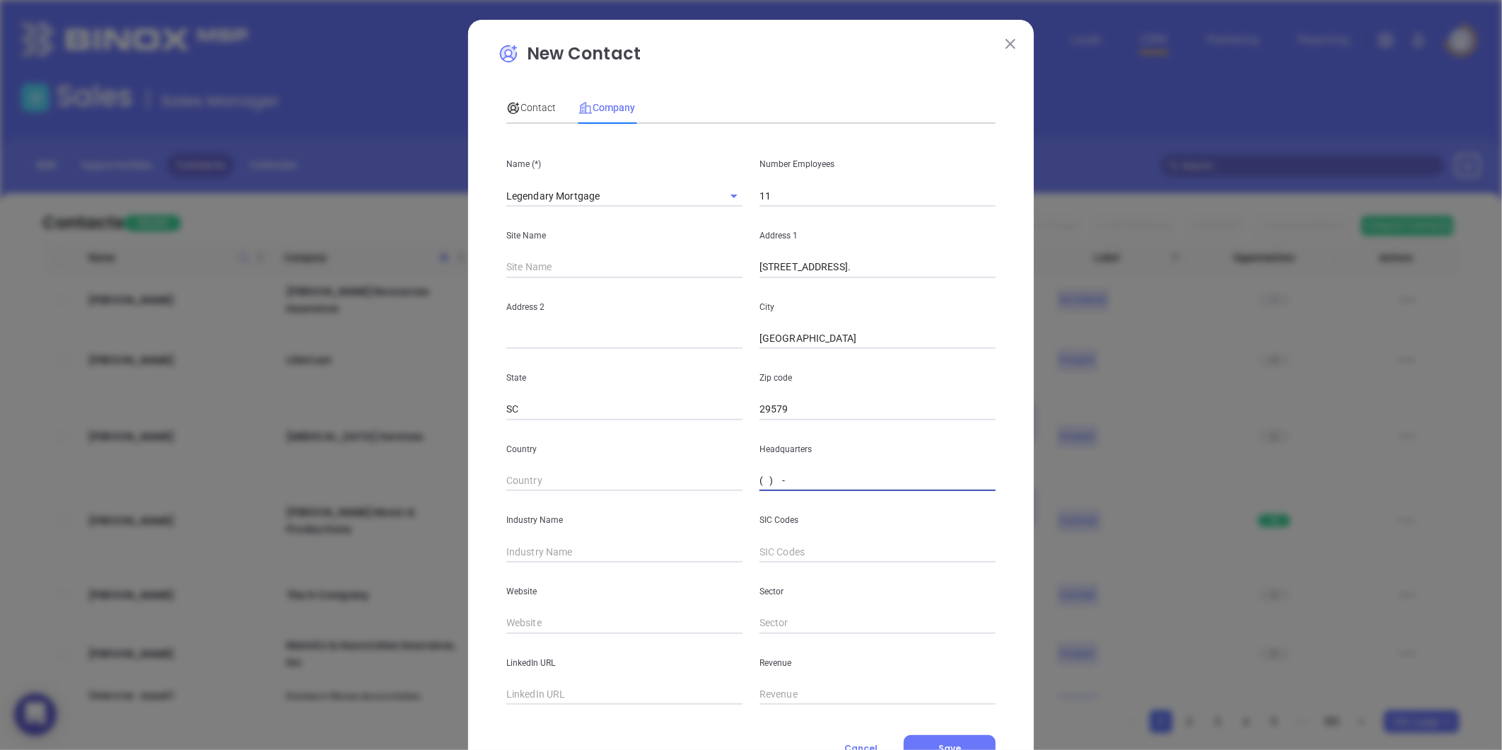
paste input "843) 580-2490"
type input "(843) 580-2490"
click at [529, 547] on input "text" at bounding box center [624, 551] width 236 height 21
type input "Insurance"
click at [542, 634] on div "LinkedIn URL" at bounding box center [624, 669] width 253 height 71
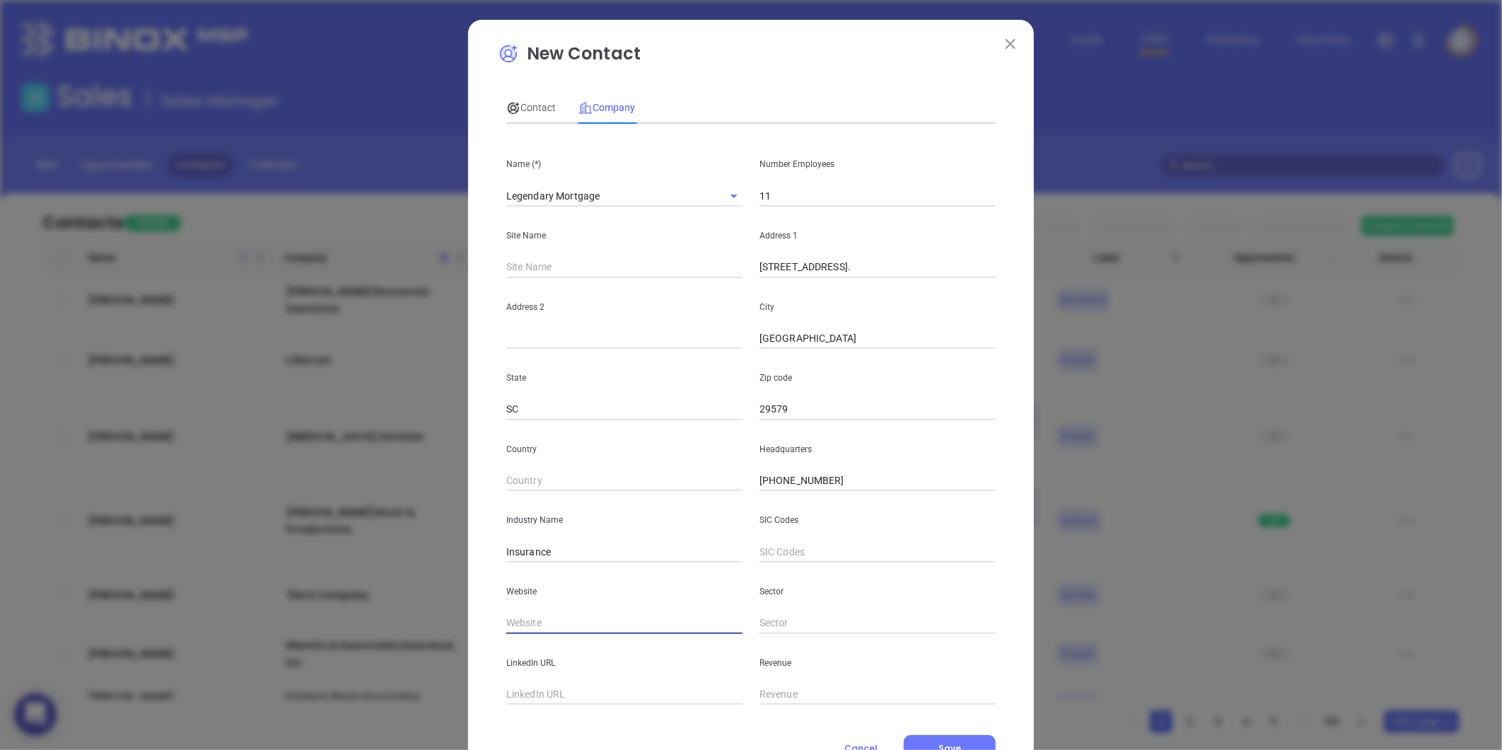
click at [535, 625] on input "text" at bounding box center [624, 622] width 236 height 21
paste input "https://www.legendarymortgage.com/"
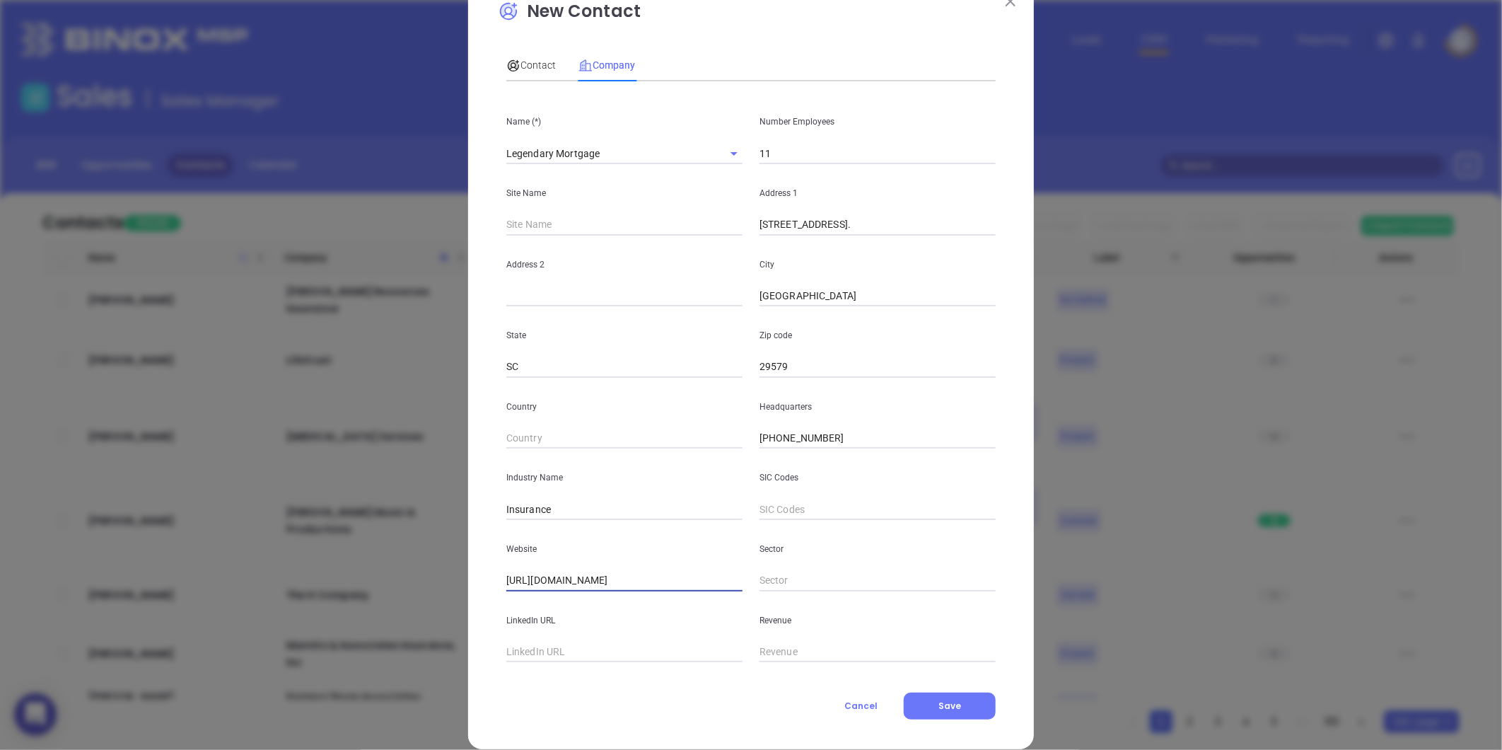
scroll to position [62, 0]
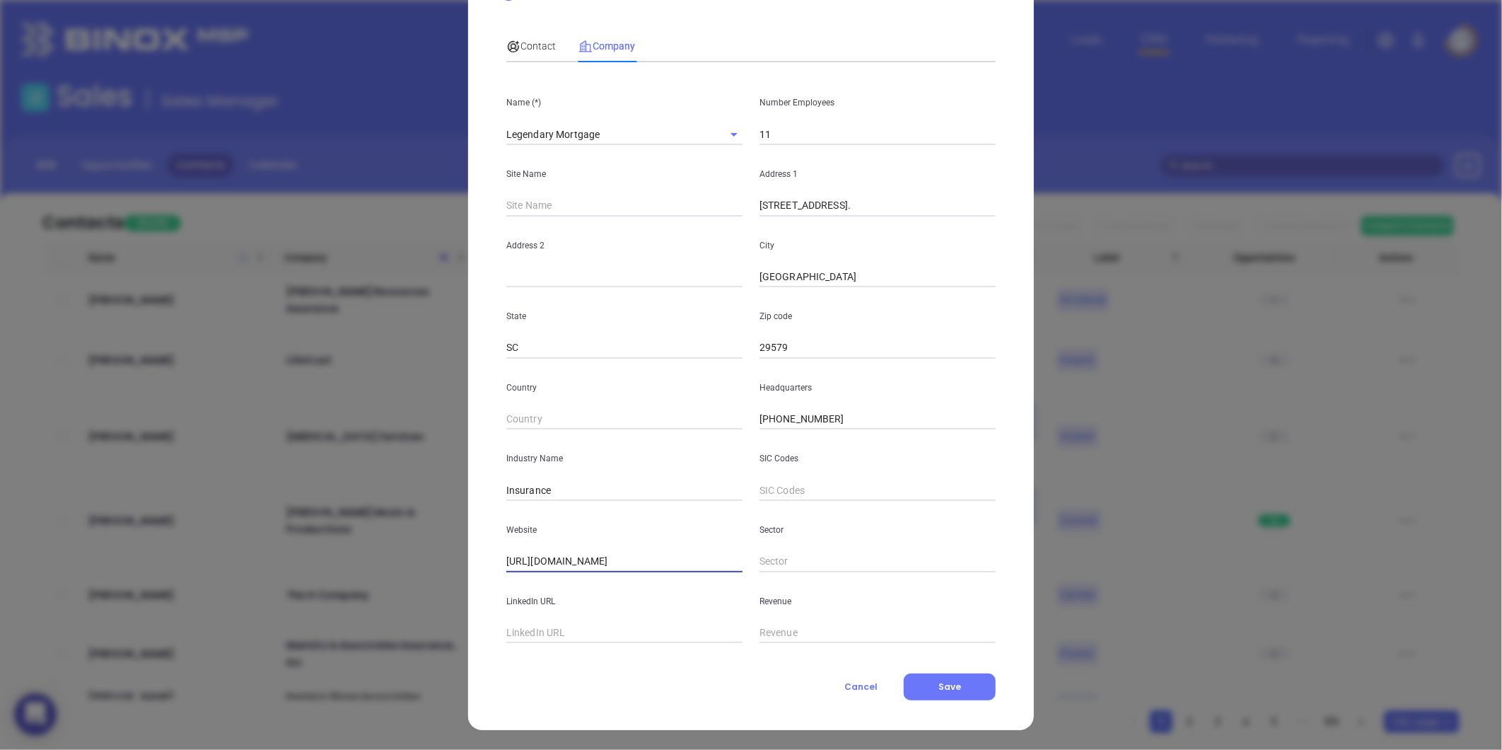
type input "https://www.legendarymortgage.com/"
click at [556, 628] on input "text" at bounding box center [624, 632] width 236 height 21
paste input "https://www.linkedin.com/company/legendarymortgage/"
type input "https://www.linkedin.com/company/legendarymortgage/"
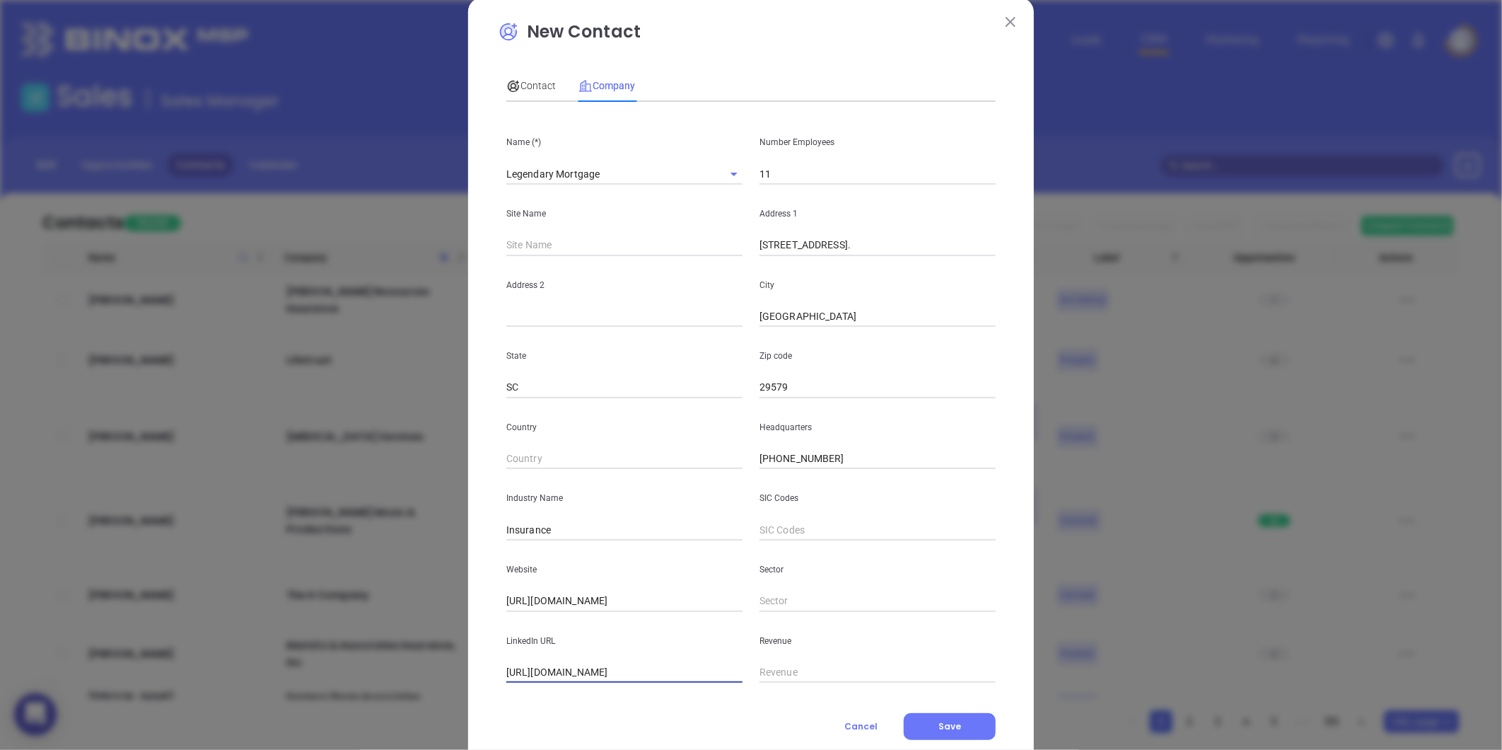
scroll to position [0, 0]
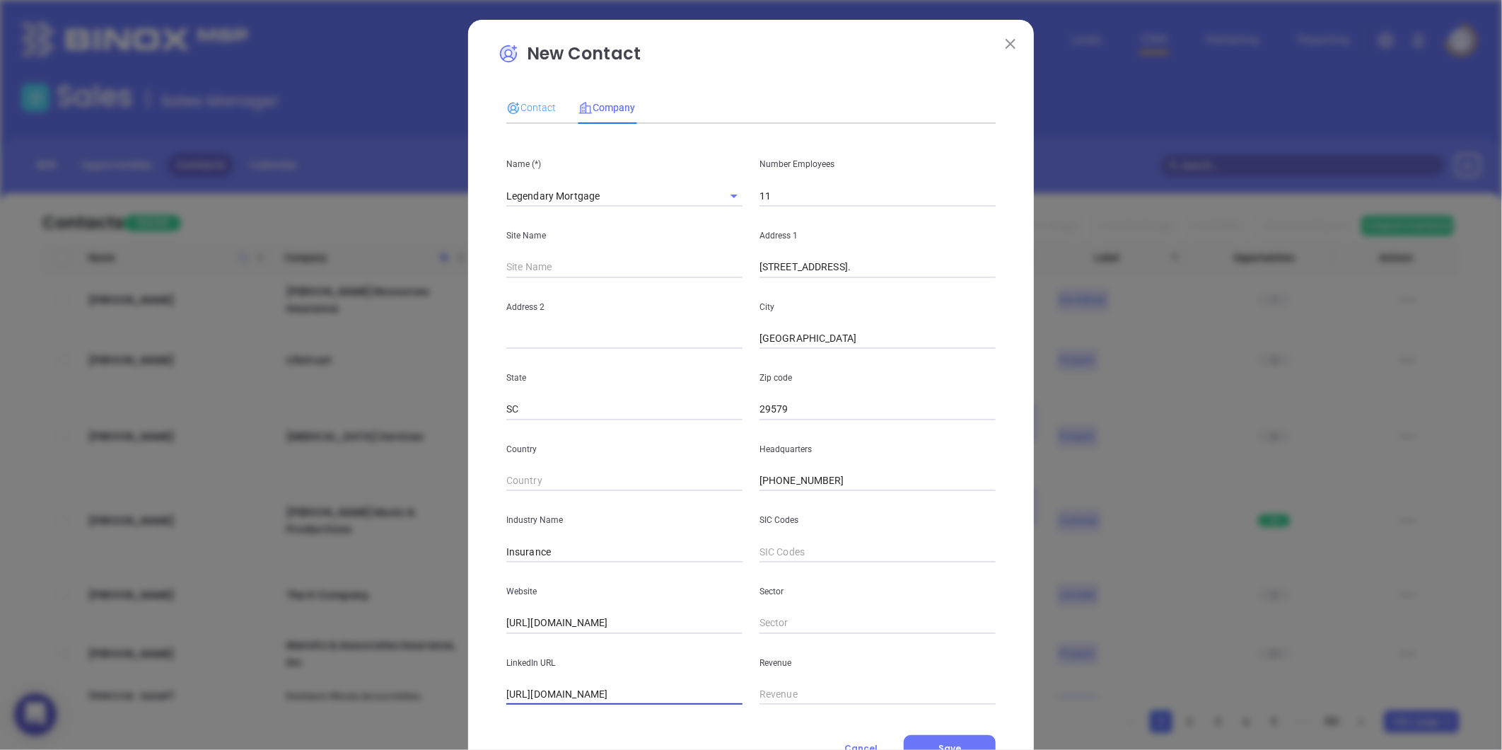
click at [535, 97] on div "Contact" at bounding box center [531, 107] width 50 height 33
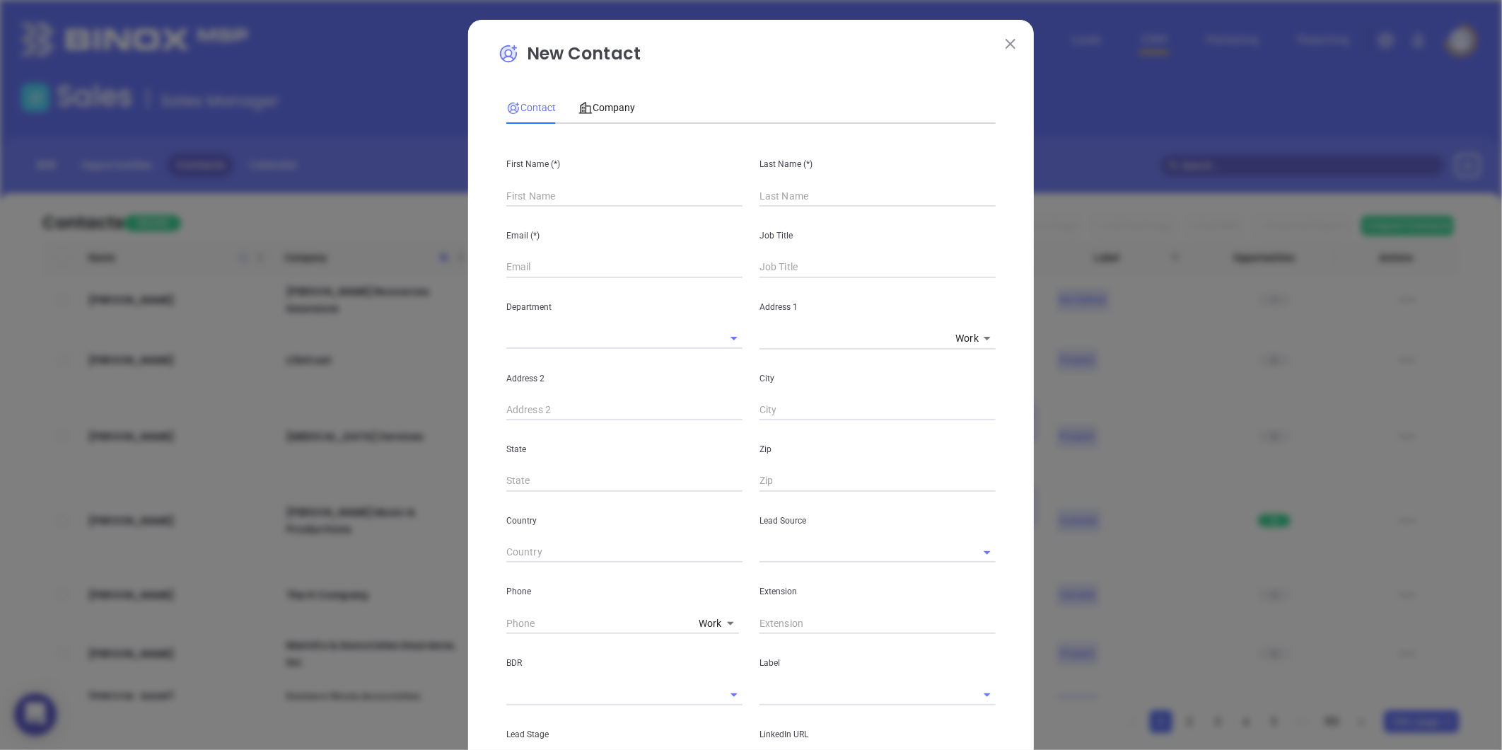
click at [516, 173] on div "First Name (*)" at bounding box center [624, 170] width 253 height 71
click at [525, 194] on input "text" at bounding box center [624, 195] width 236 height 21
paste input "Michael Fitzpatrick"
drag, startPoint x: 539, startPoint y: 197, endPoint x: 689, endPoint y: 209, distance: 151.1
click at [689, 209] on div "First Name (*) Michael Fitzpatrick Last Name (*) Email (*) Job Title Department…" at bounding box center [750, 526] width 489 height 783
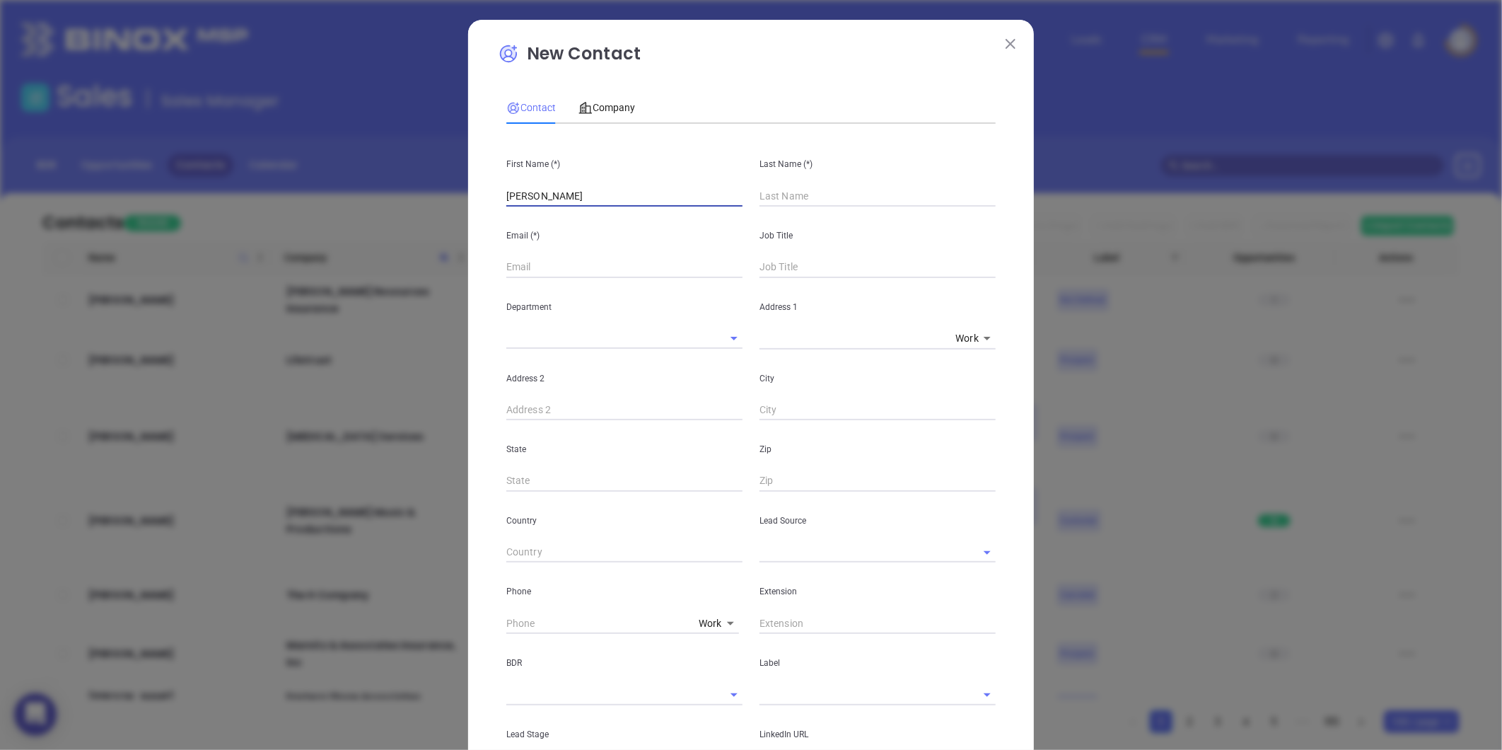
type input "Michael Fitzpatrick"
click at [776, 191] on input "text" at bounding box center [877, 195] width 236 height 21
paste input "Fitzpatrick"
type input "Fitzpatrick"
drag, startPoint x: 625, startPoint y: 192, endPoint x: 535, endPoint y: 216, distance: 93.0
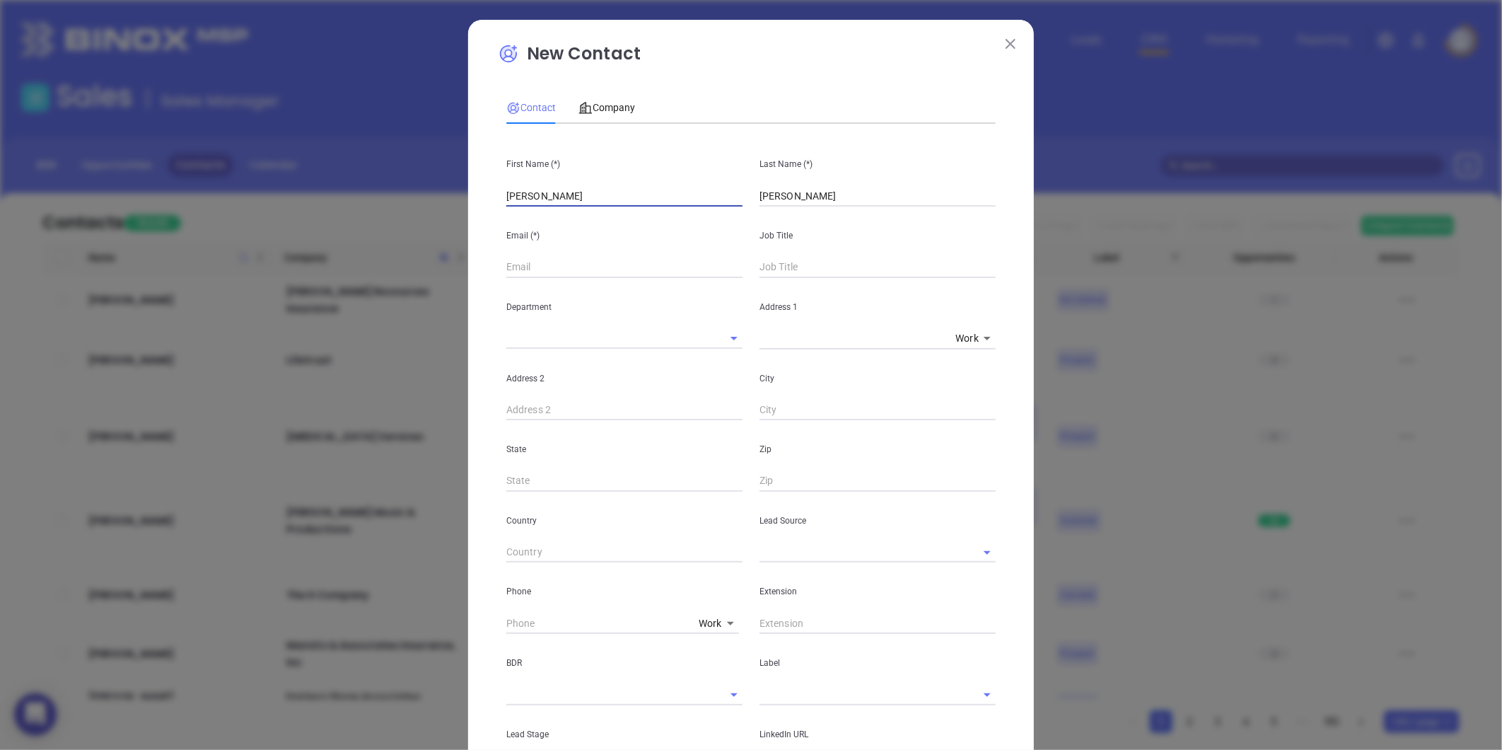
click at [535, 216] on div "First Name (*) Michael Fitzpatrick Last Name (*) Fitzpatrick Email (*) Job Titl…" at bounding box center [750, 526] width 489 height 783
type input "Michael"
click at [479, 267] on div "New Contact Contact Company First Name (*) Michael Last Name (*) Fitzpatrick Em…" at bounding box center [751, 513] width 566 height 986
click at [506, 274] on input "text" at bounding box center [624, 267] width 236 height 21
paste input "mfitzpatrick@legendarymortgage.com"
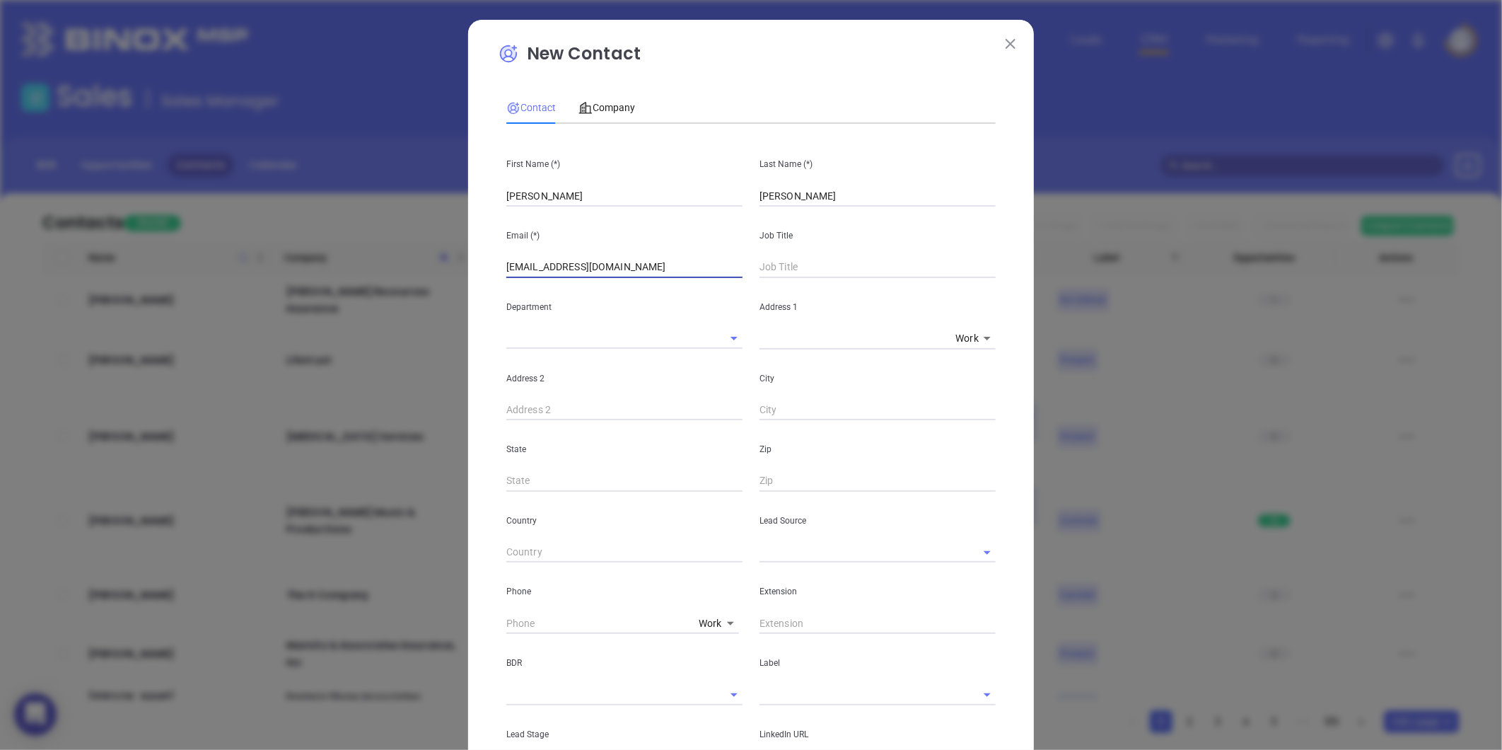
type input "mfitzpatrick@legendarymortgage.com"
click at [759, 264] on input "text" at bounding box center [877, 267] width 236 height 21
type input "Owner"
click at [779, 563] on div "Extension" at bounding box center [877, 597] width 253 height 71
click at [793, 547] on input "text" at bounding box center [857, 552] width 197 height 21
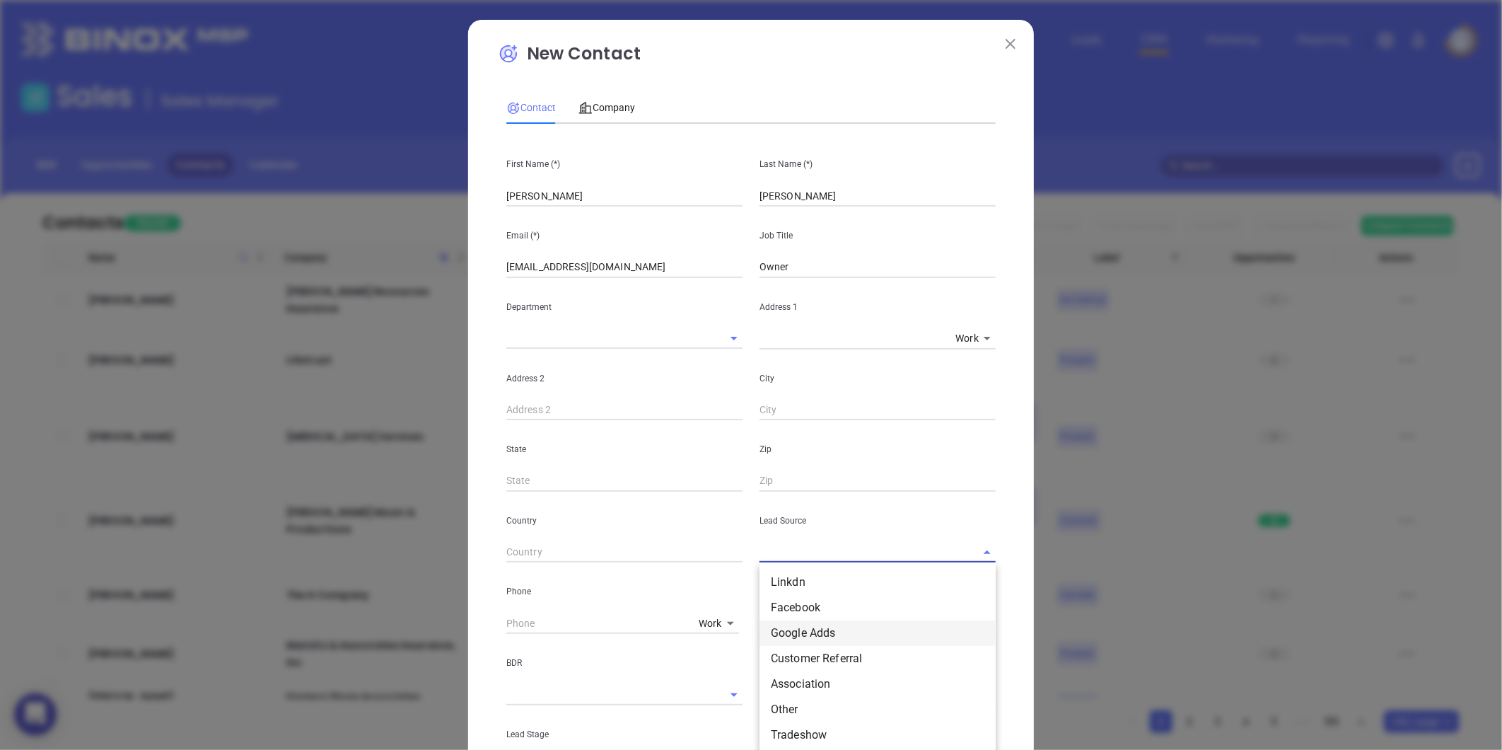
scroll to position [78, 0]
click at [792, 704] on li "Other" at bounding box center [877, 708] width 236 height 25
type input "Other"
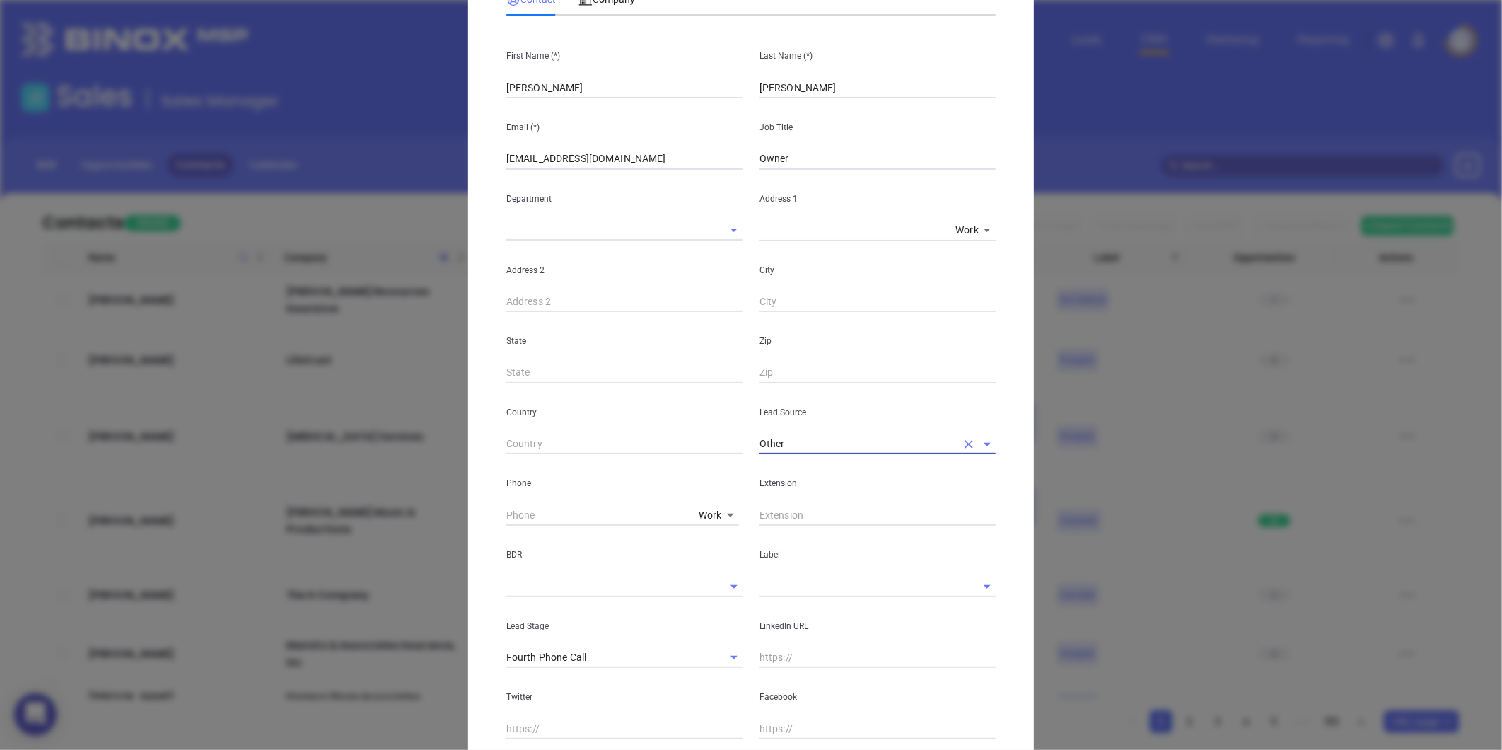
scroll to position [157, 0]
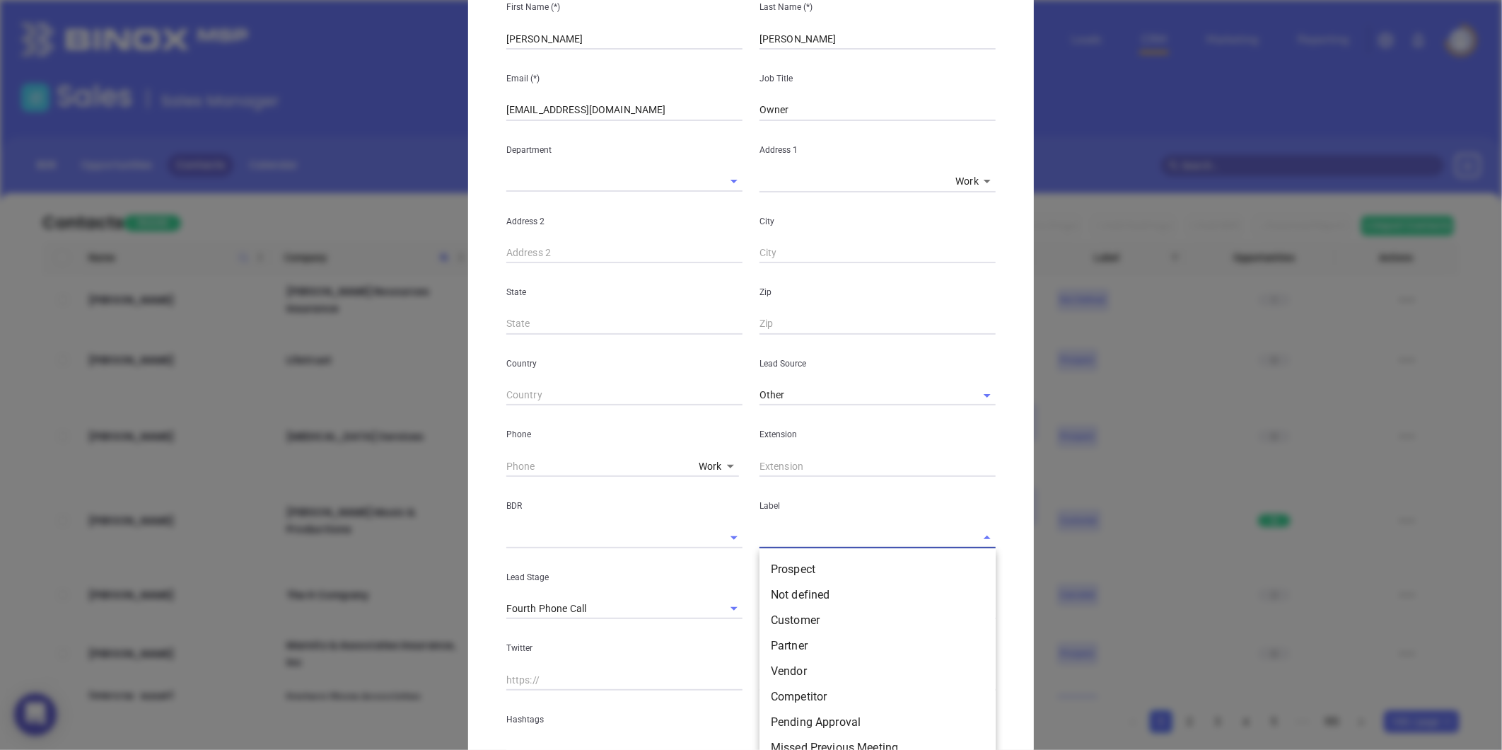
click at [784, 531] on input "text" at bounding box center [857, 537] width 197 height 21
click at [773, 566] on li "Prospect" at bounding box center [877, 569] width 236 height 25
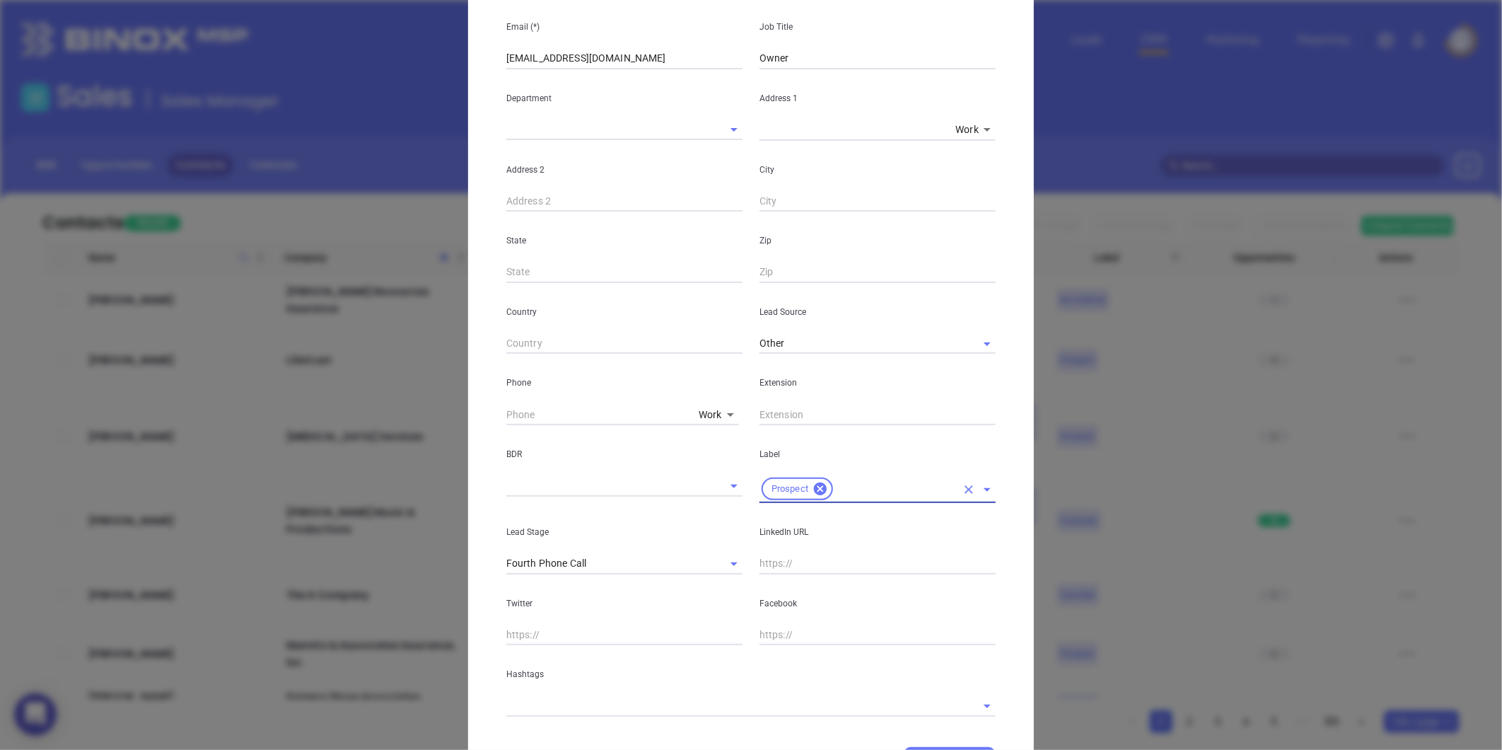
scroll to position [281, 0]
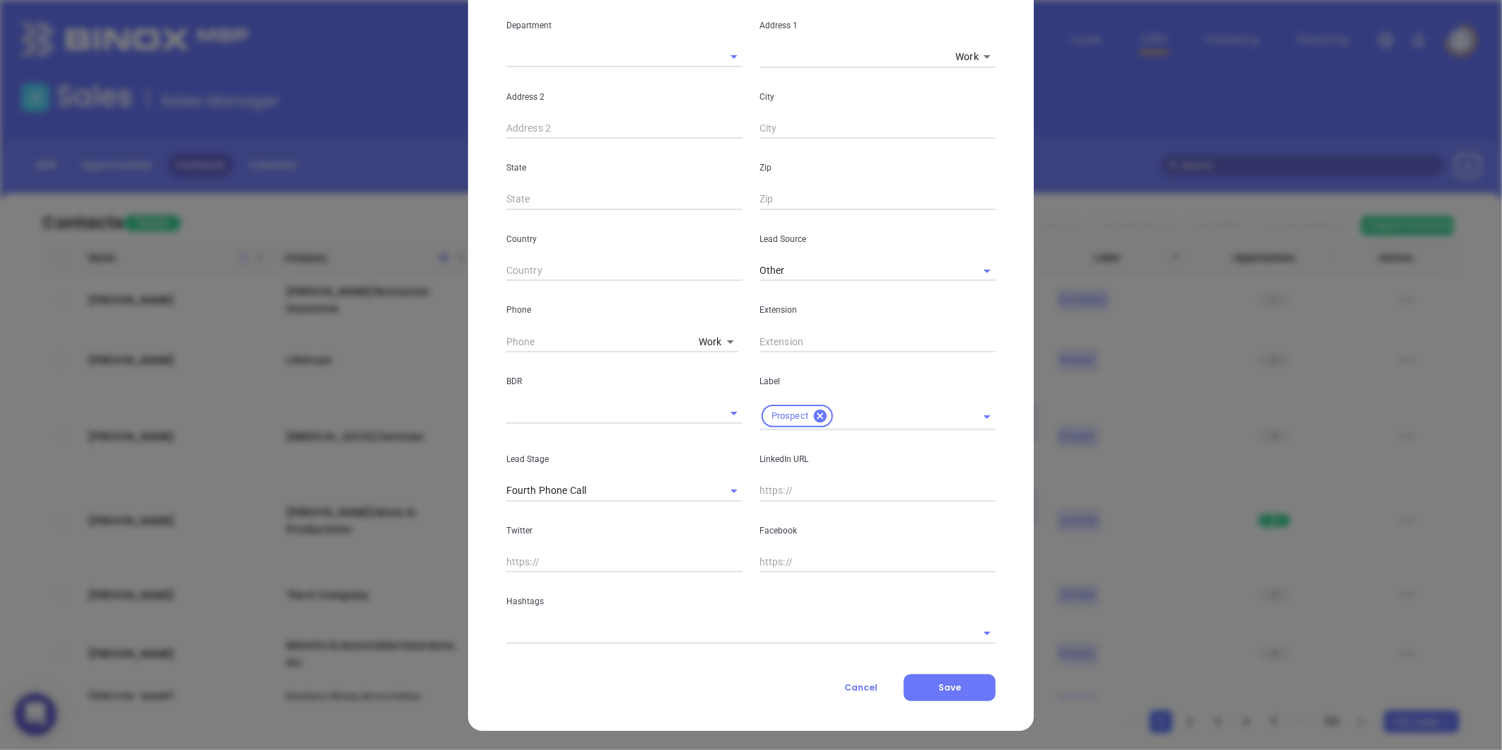
click at [774, 501] on div "Facebook" at bounding box center [877, 536] width 253 height 71
click at [772, 491] on input "text" at bounding box center [877, 490] width 236 height 21
paste input "linkedin.com/in/mike-f-372b2478"
type input "www.linkedin.com/in/mike-f-372b2478"
click at [509, 636] on div "Contact Company First Name (*) Michael Last Name (*) Fitzpatrick Email (*) mfit…" at bounding box center [750, 252] width 489 height 898
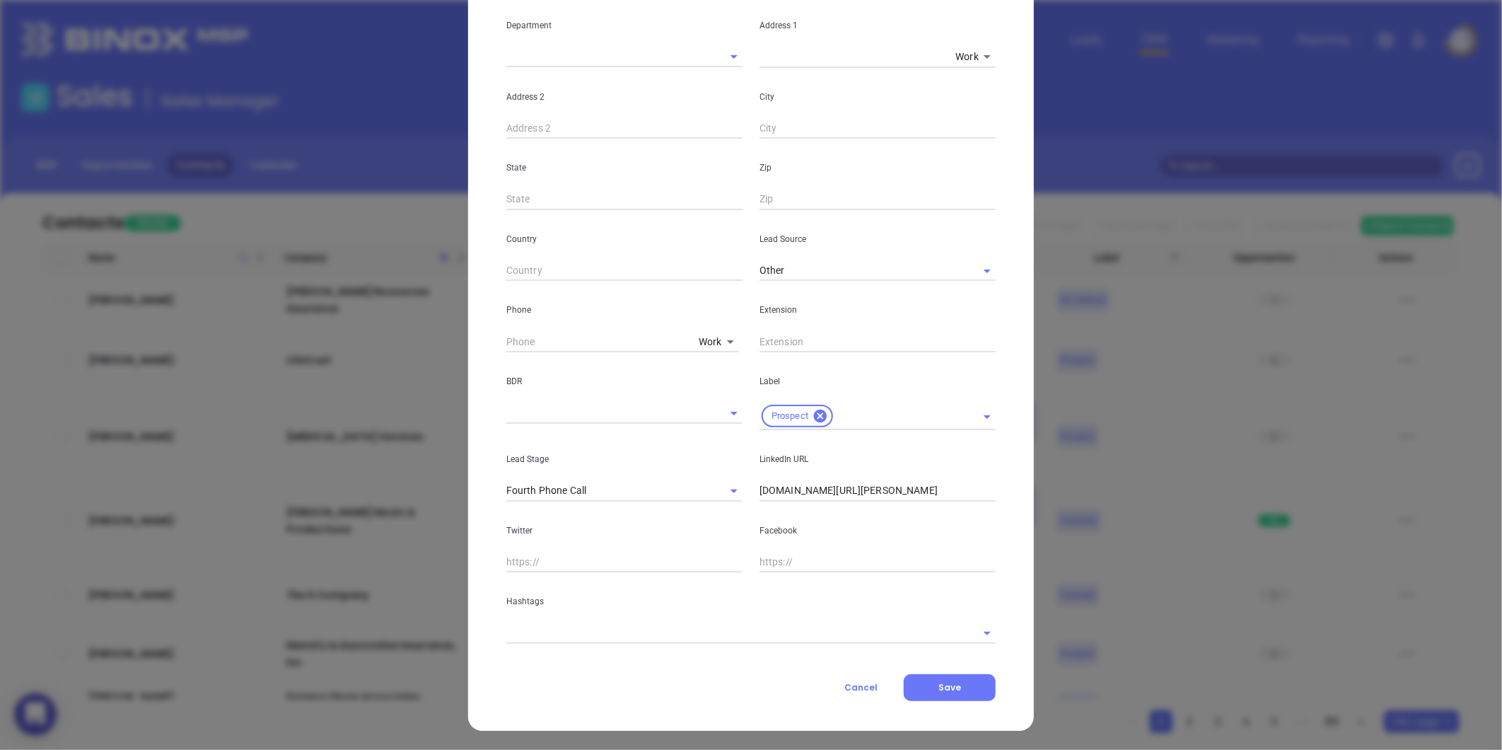
click at [510, 633] on input "text" at bounding box center [731, 632] width 450 height 21
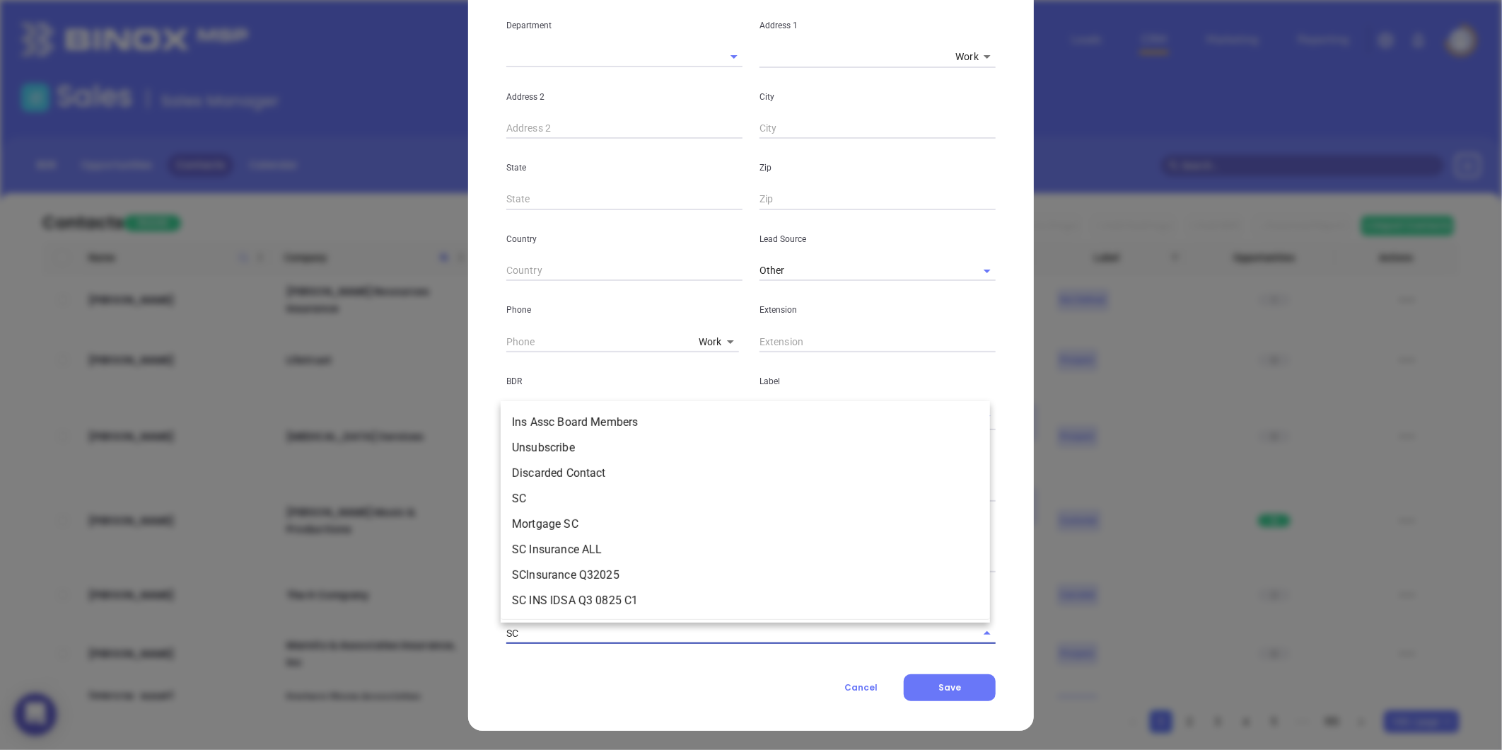
type input "S"
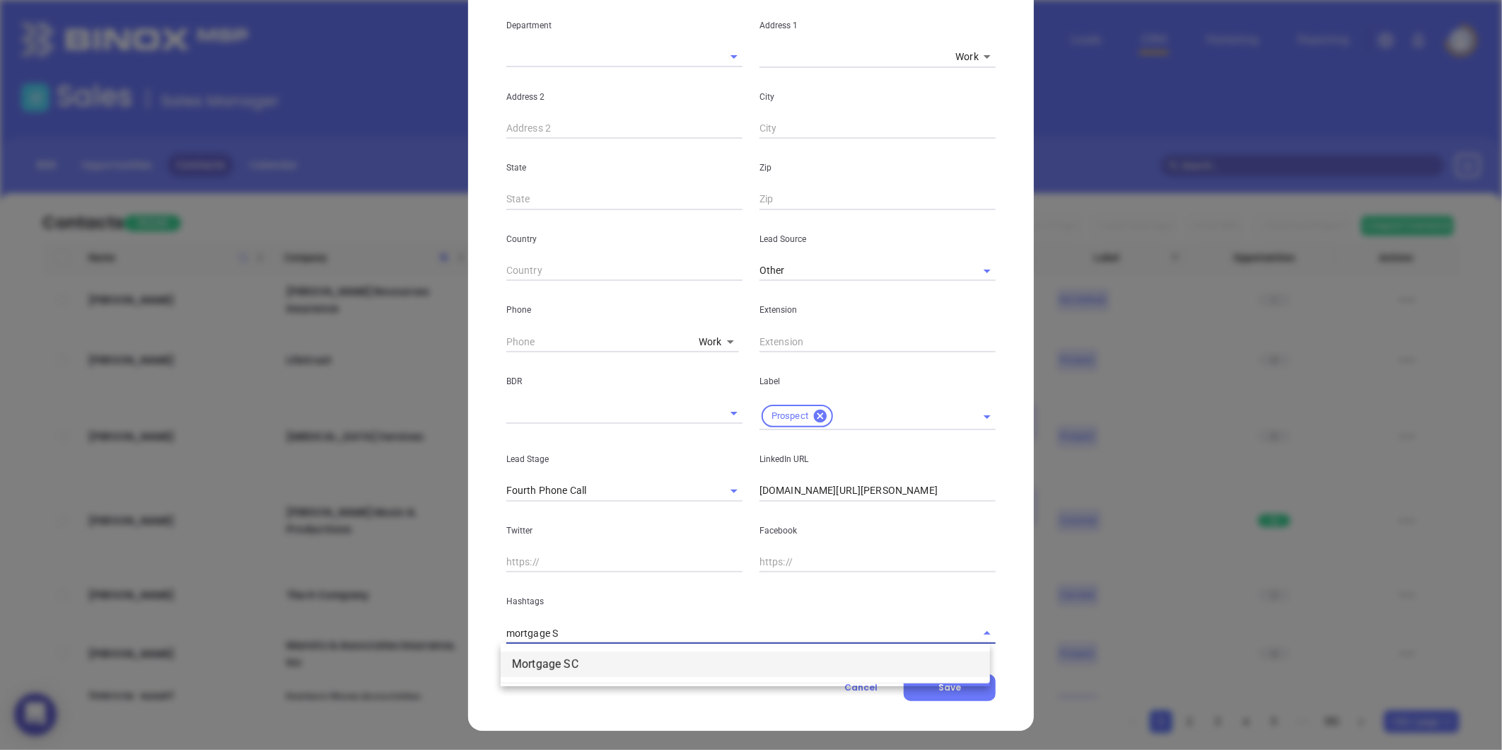
type input "mortgage SC"
click at [510, 673] on li "Mortgage SC" at bounding box center [745, 663] width 489 height 25
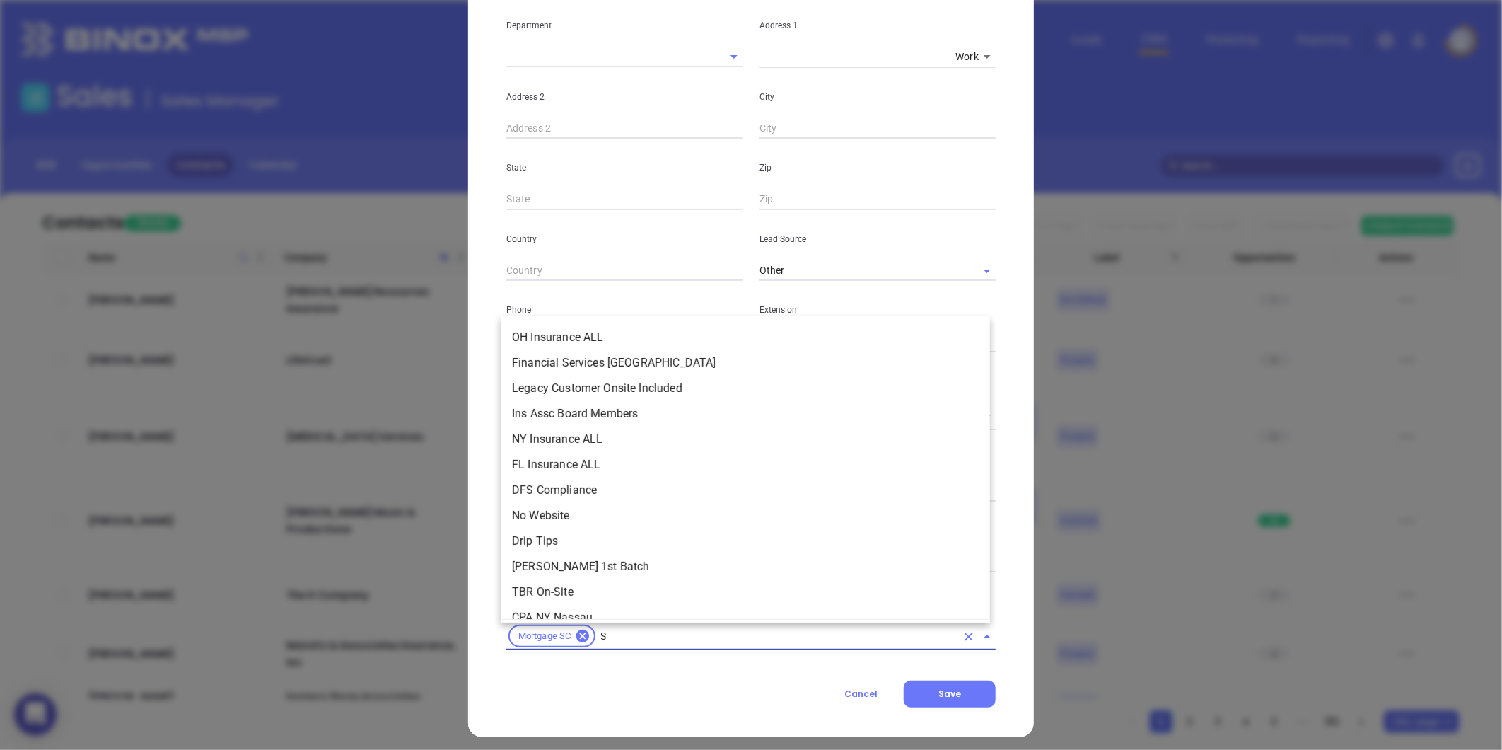
scroll to position [5282, 0]
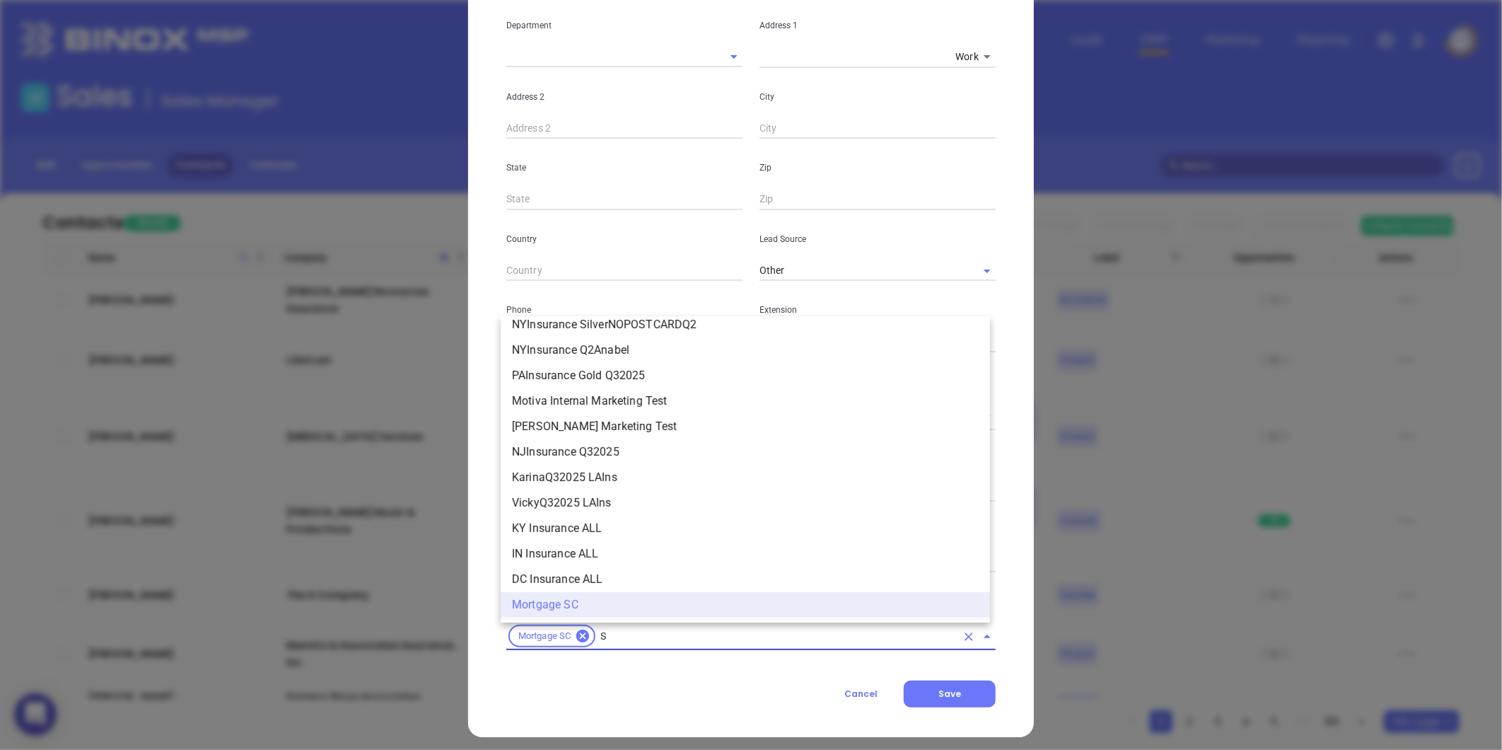
type input "SC"
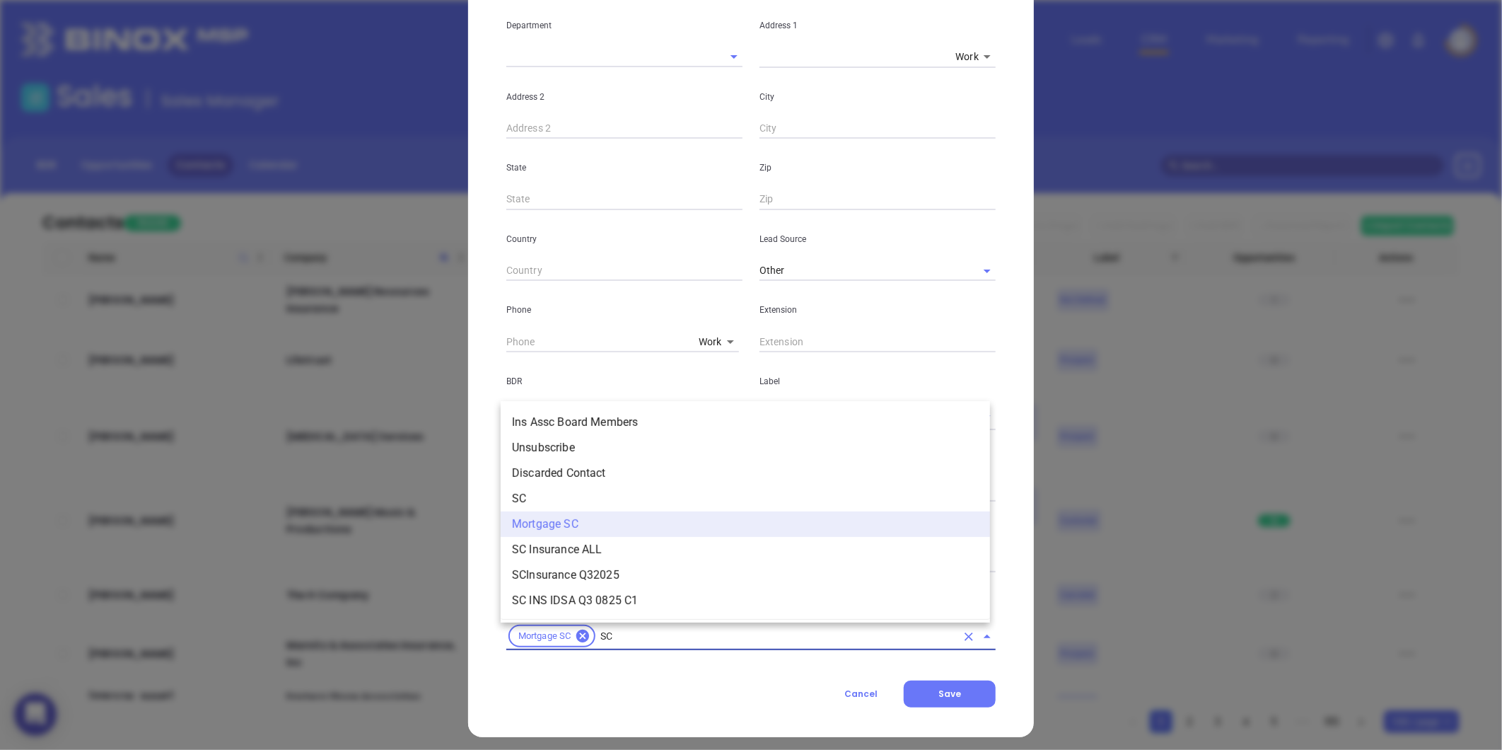
scroll to position [0, 0]
click at [533, 496] on li "SC" at bounding box center [745, 498] width 489 height 25
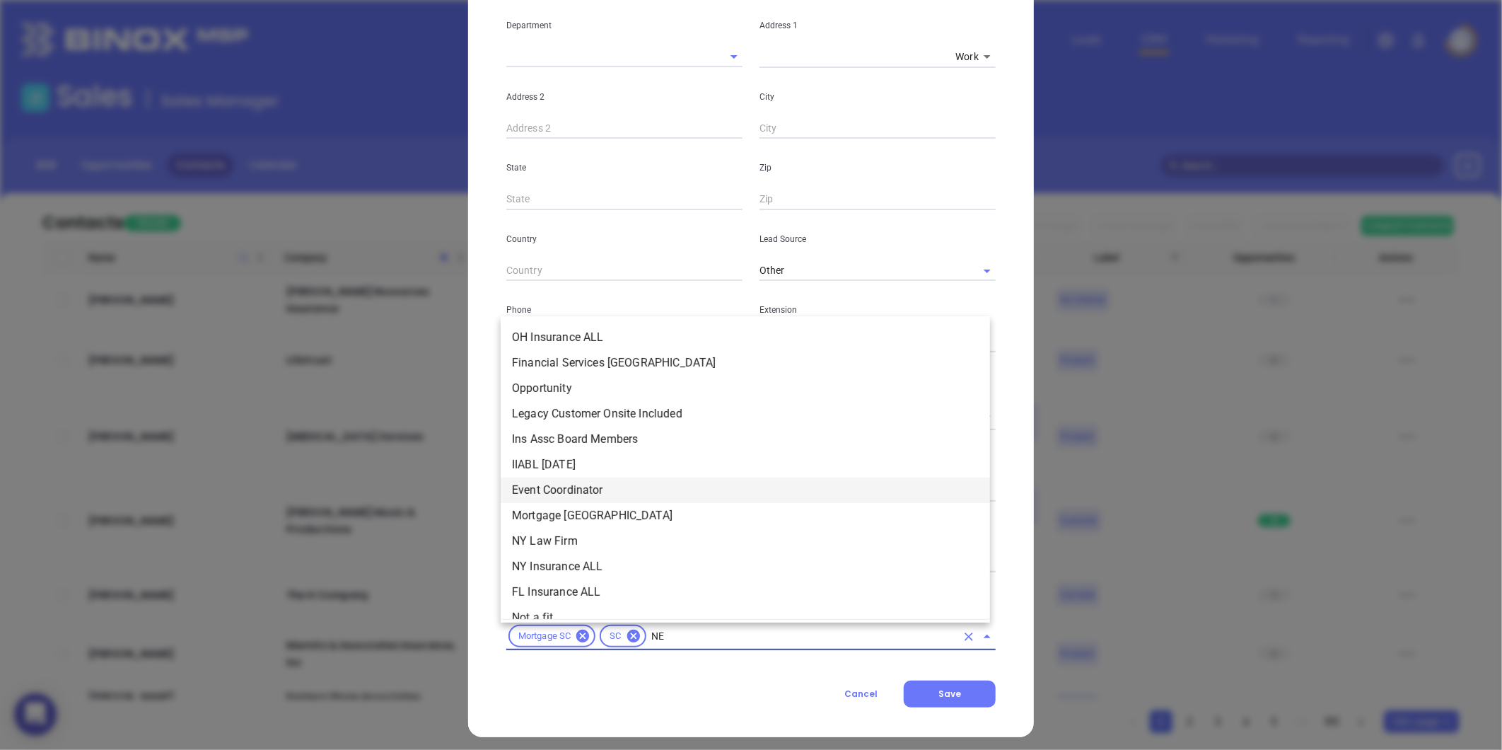
type input "NEW"
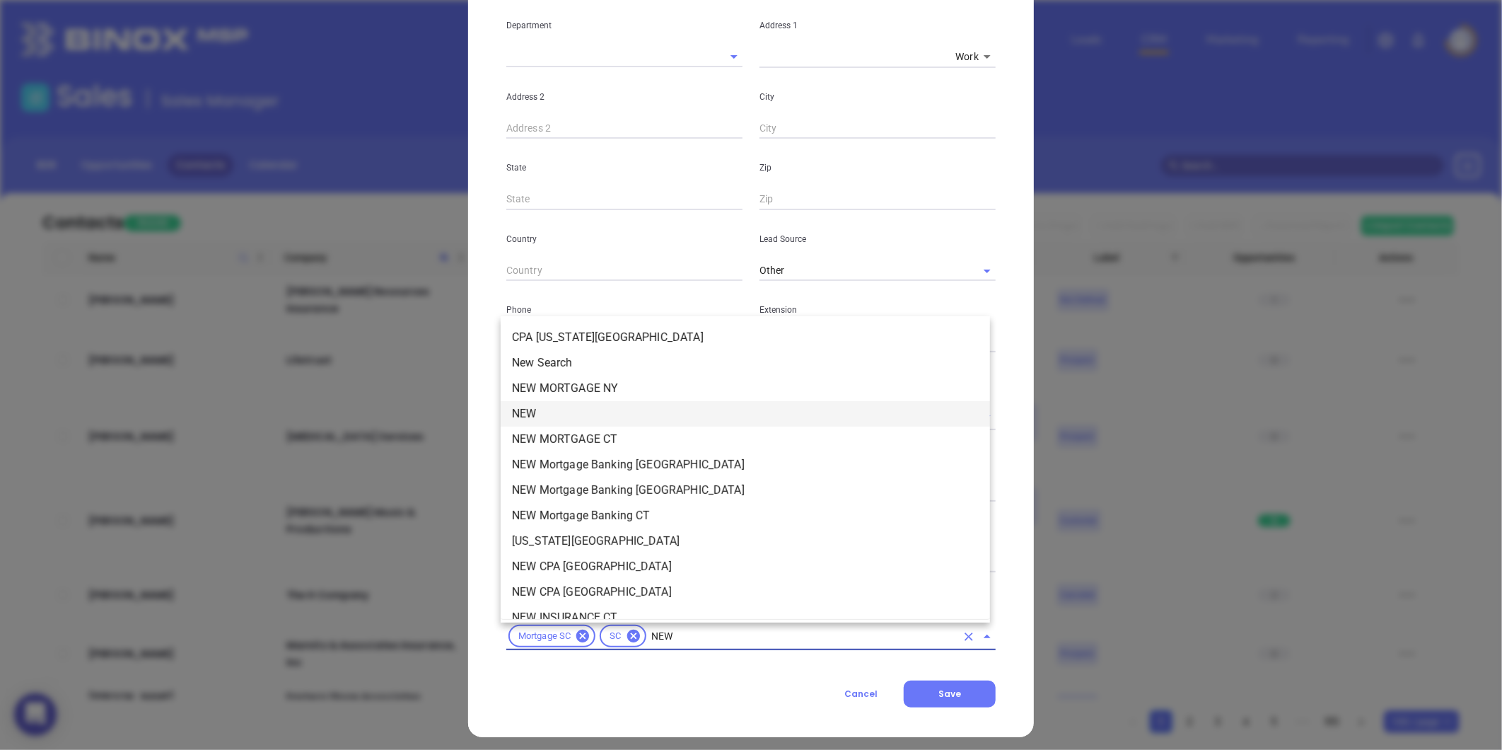
click at [545, 414] on li "NEW" at bounding box center [745, 413] width 489 height 25
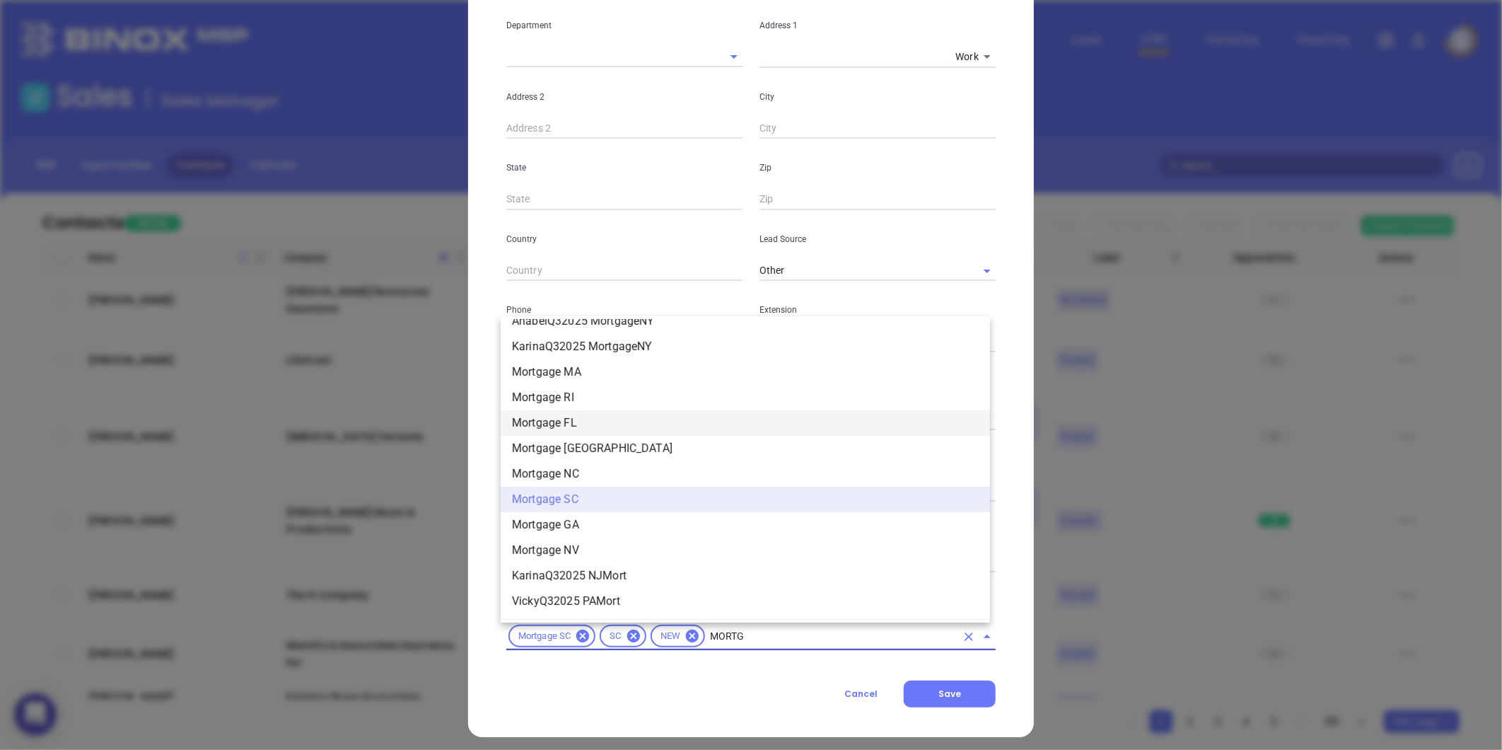
scroll to position [1366, 0]
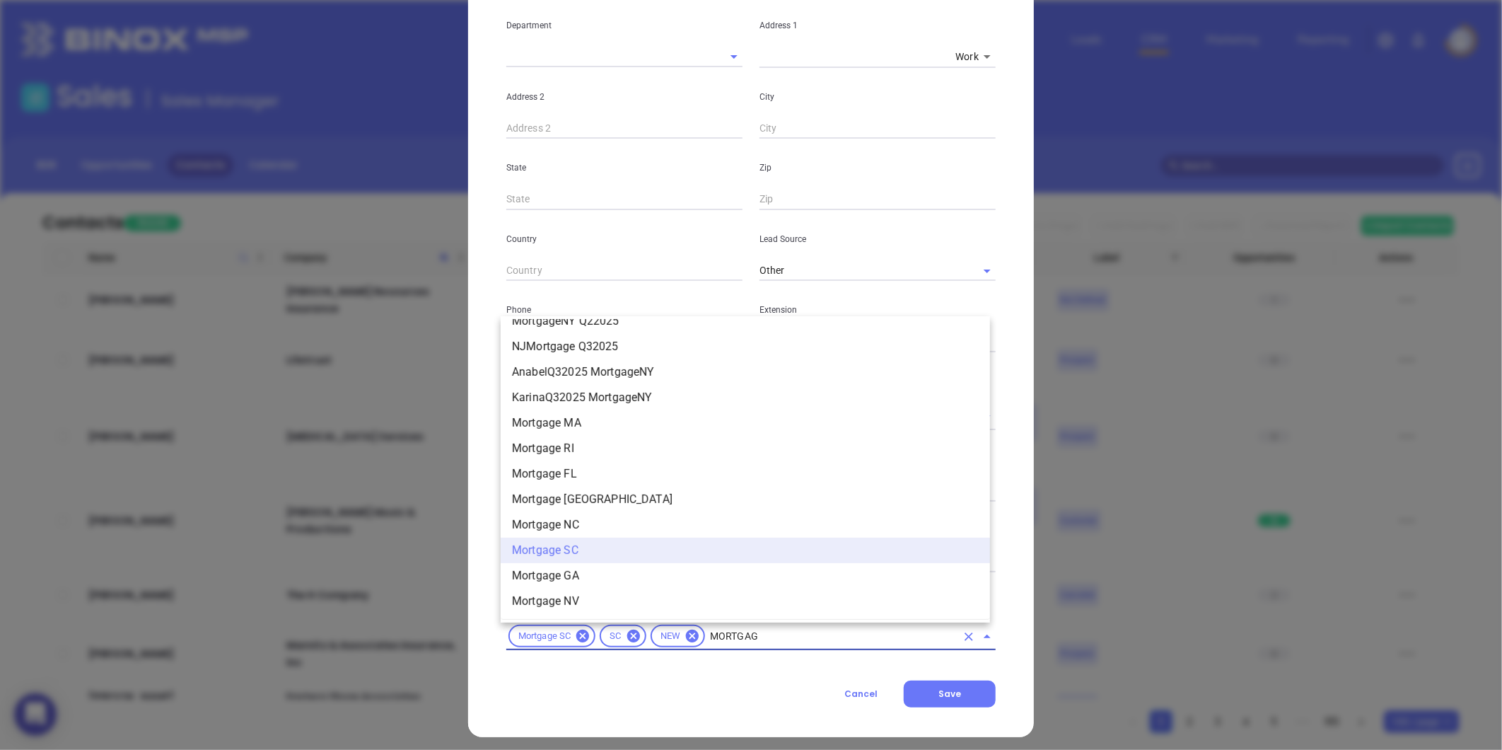
type input "MORTGAGE"
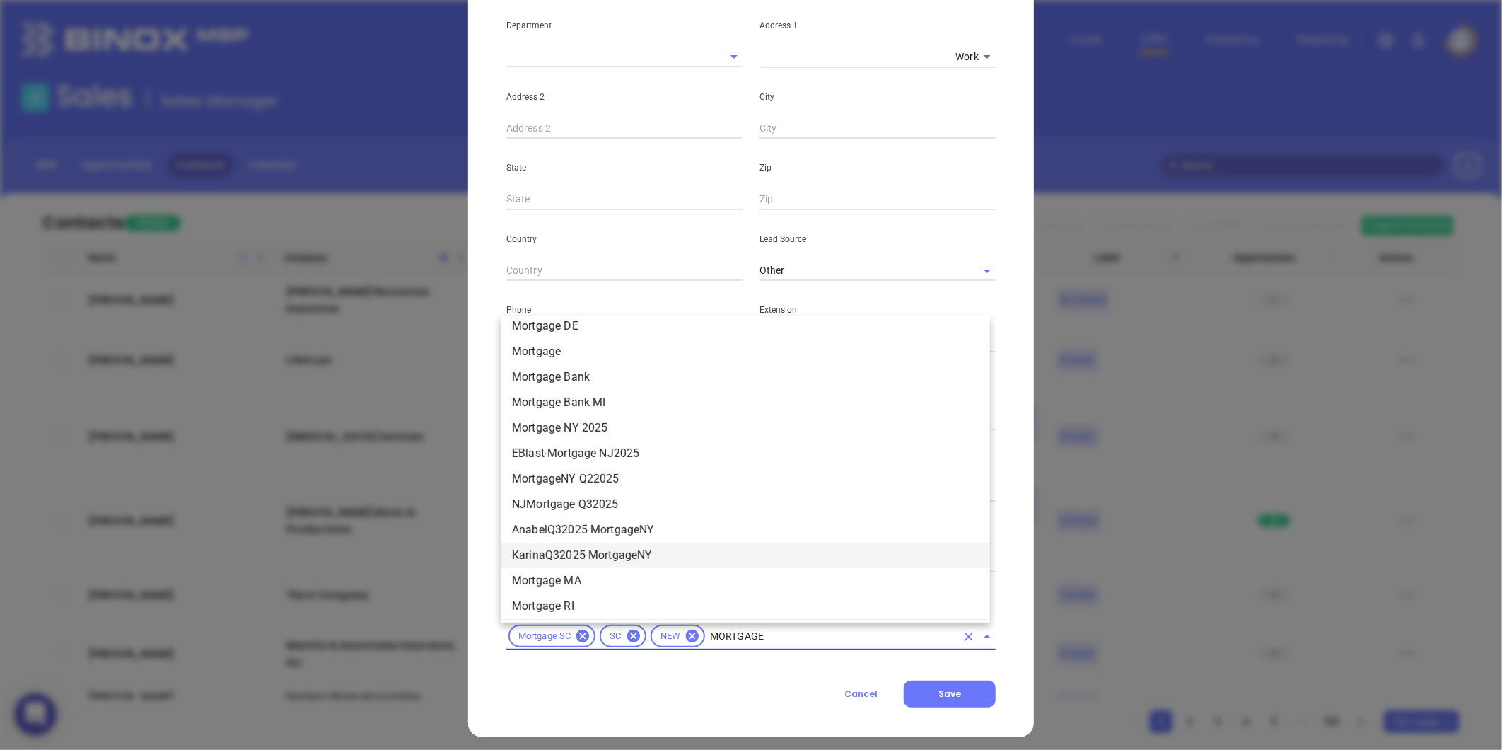
scroll to position [1051, 0]
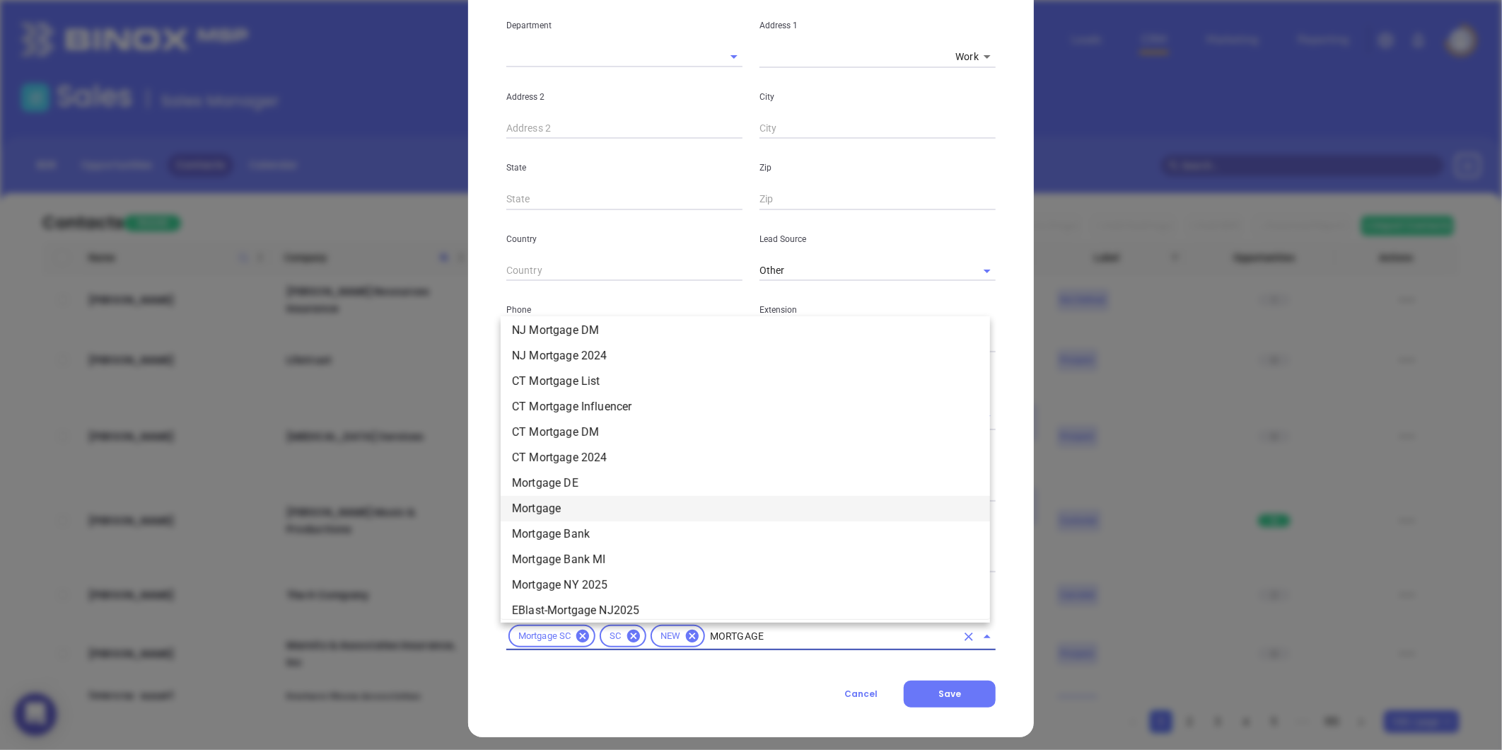
click at [569, 508] on li "Mortgage" at bounding box center [745, 508] width 489 height 25
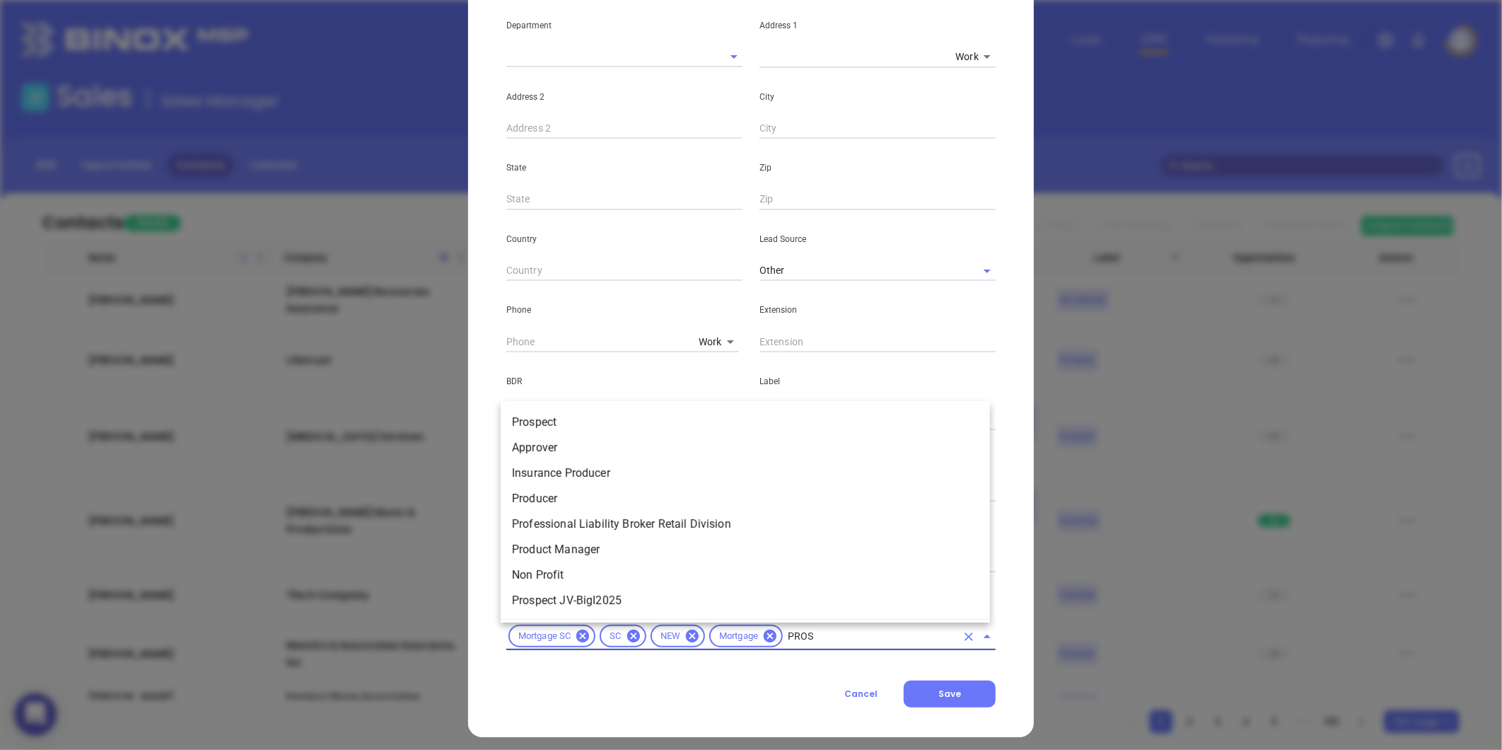
type input "PROSP"
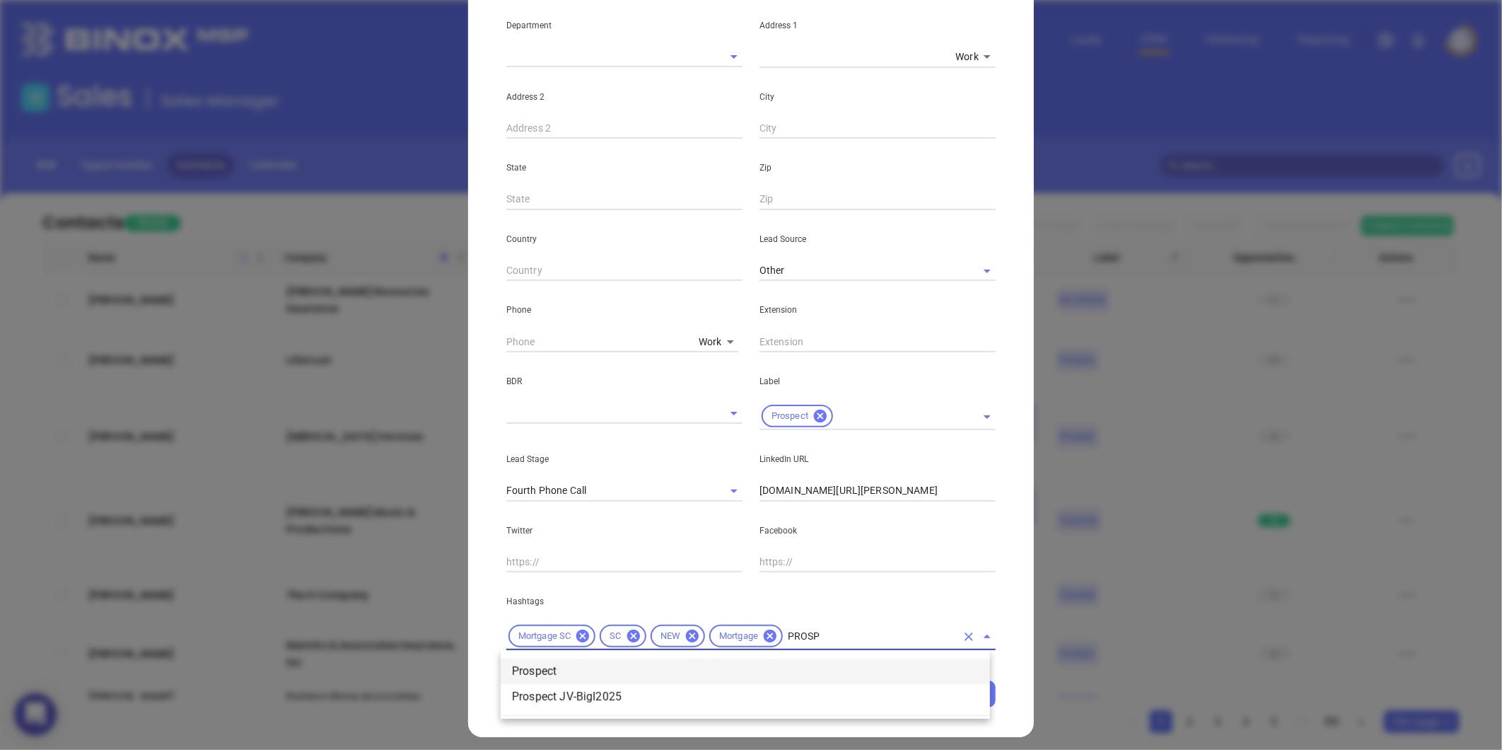
click at [722, 673] on li "Prospect" at bounding box center [745, 670] width 489 height 25
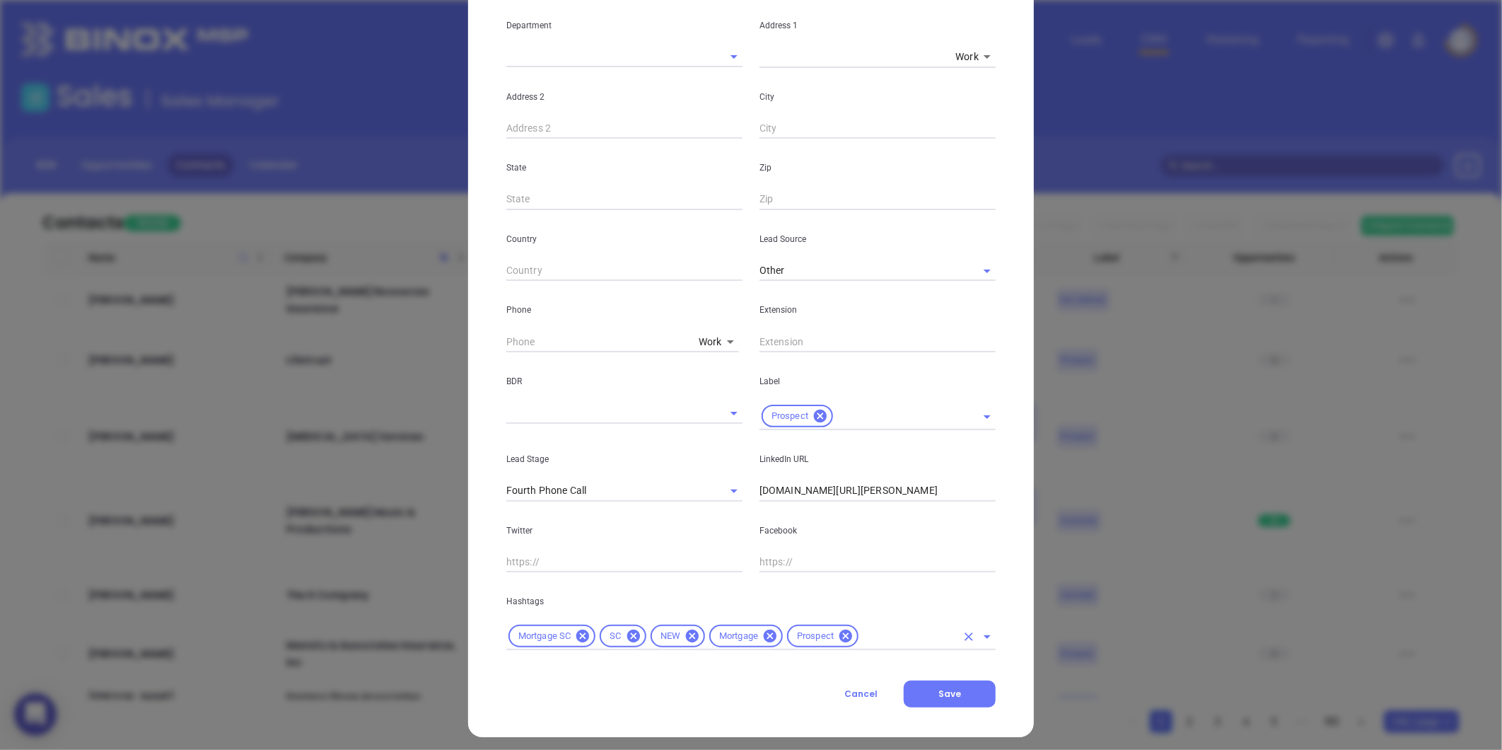
click at [893, 641] on input "text" at bounding box center [908, 636] width 95 height 18
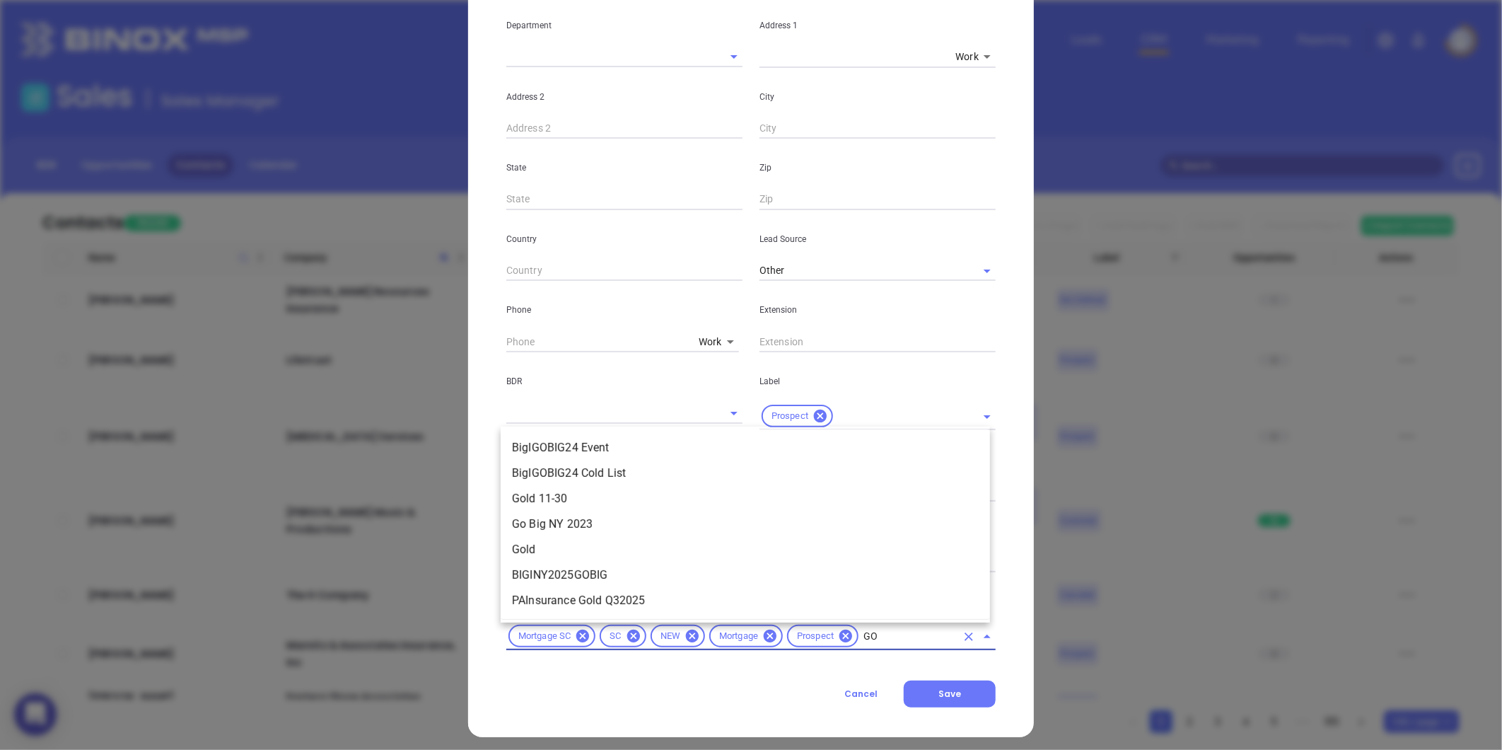
scroll to position [0, 0]
type input "GOL"
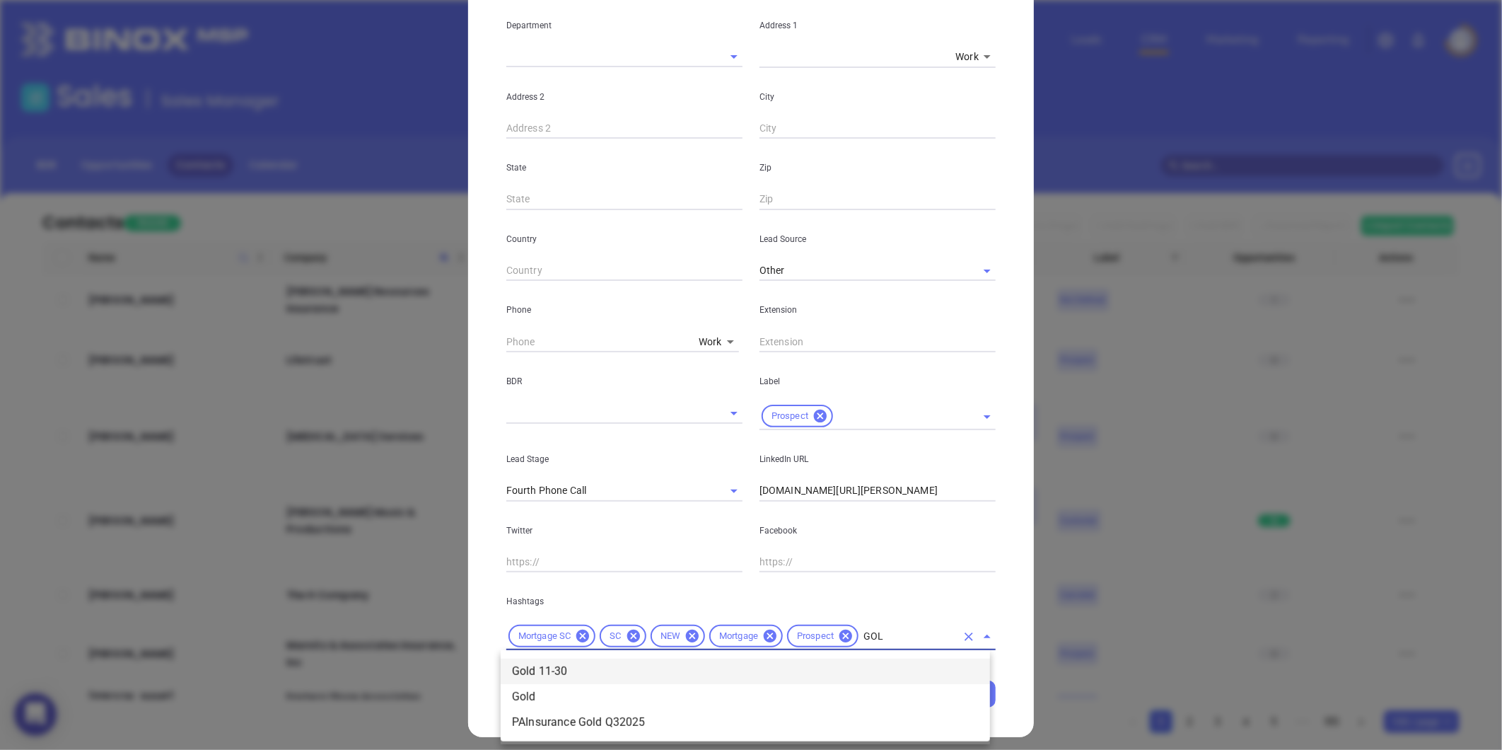
click at [845, 670] on li "Gold 11-30" at bounding box center [745, 670] width 489 height 25
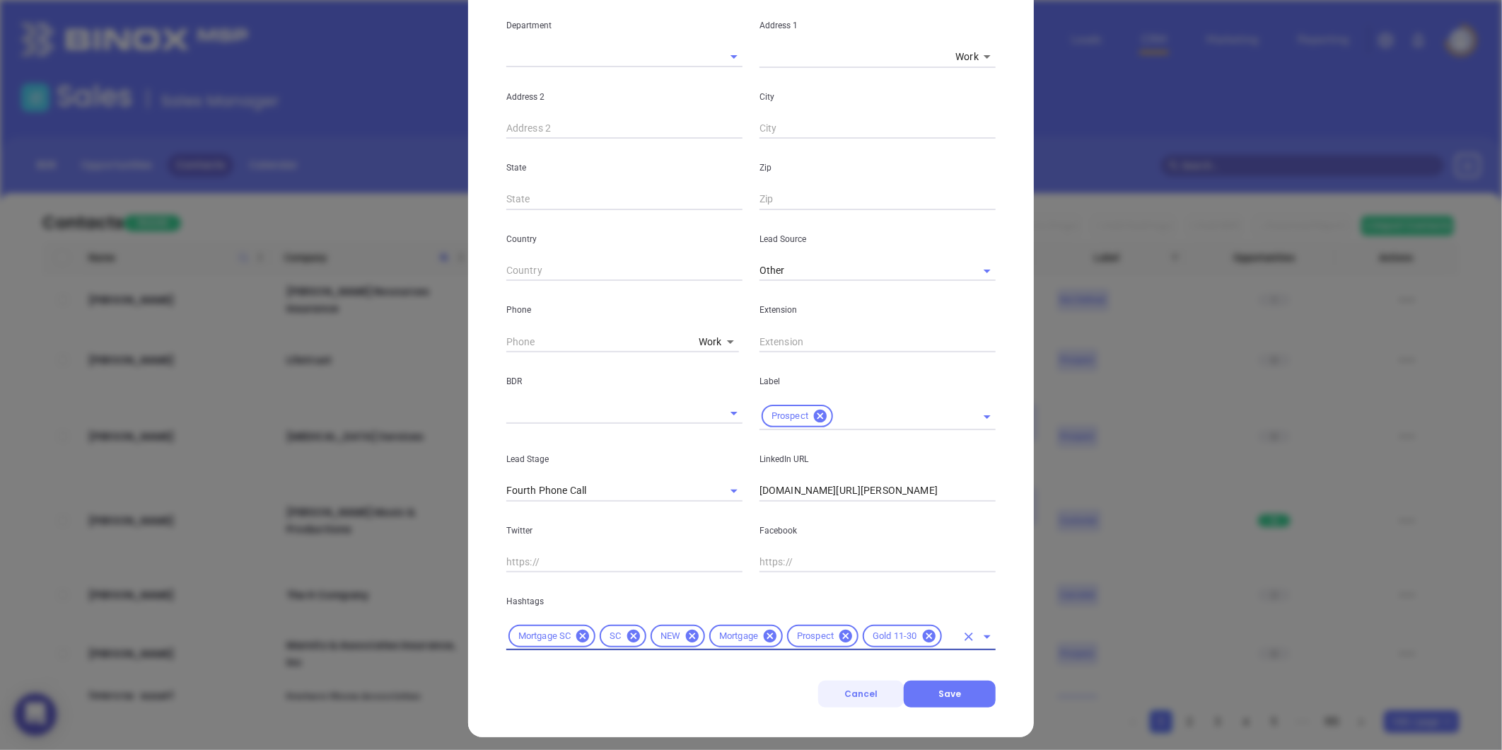
click at [938, 690] on span "Save" at bounding box center [949, 693] width 23 height 12
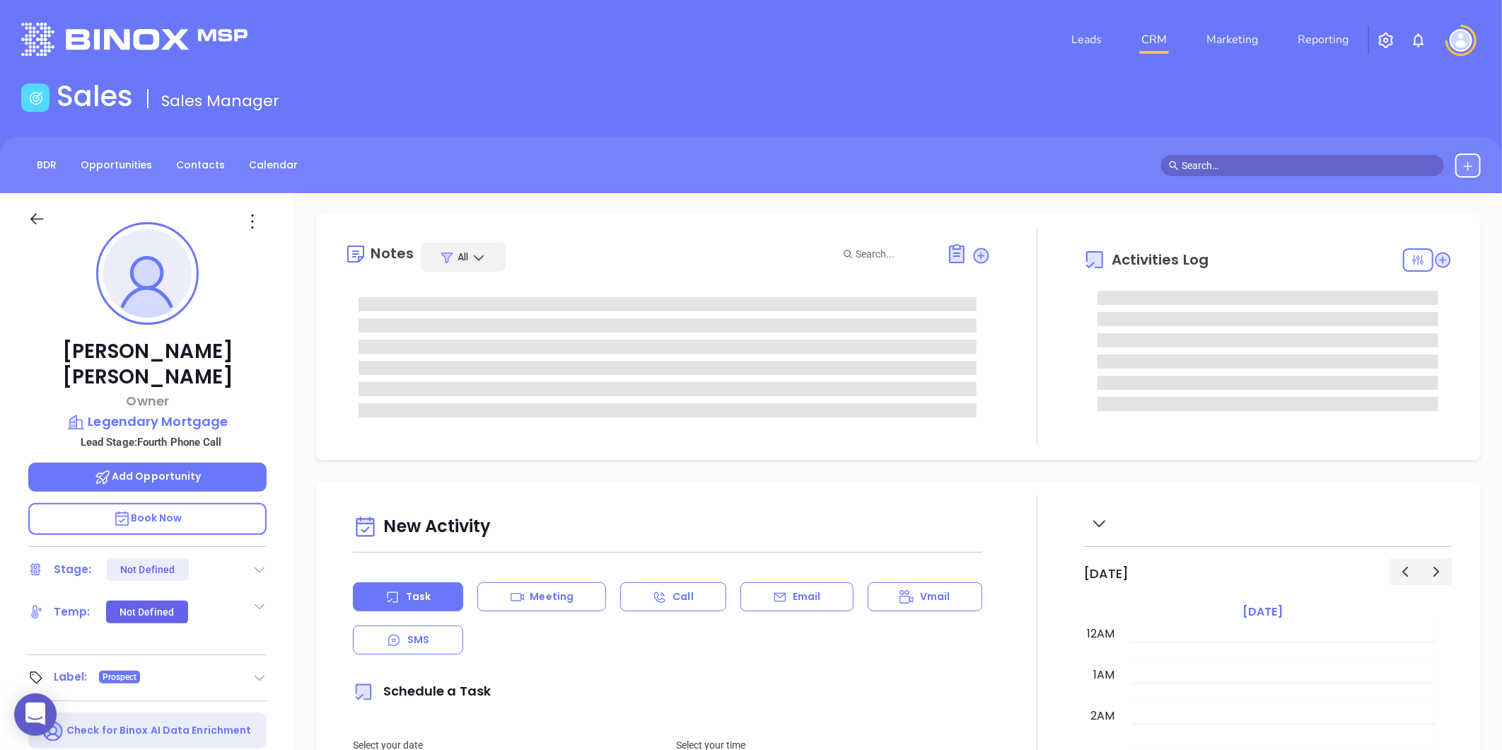
type input "08/21/2025"
type input "Gissela Vargas"
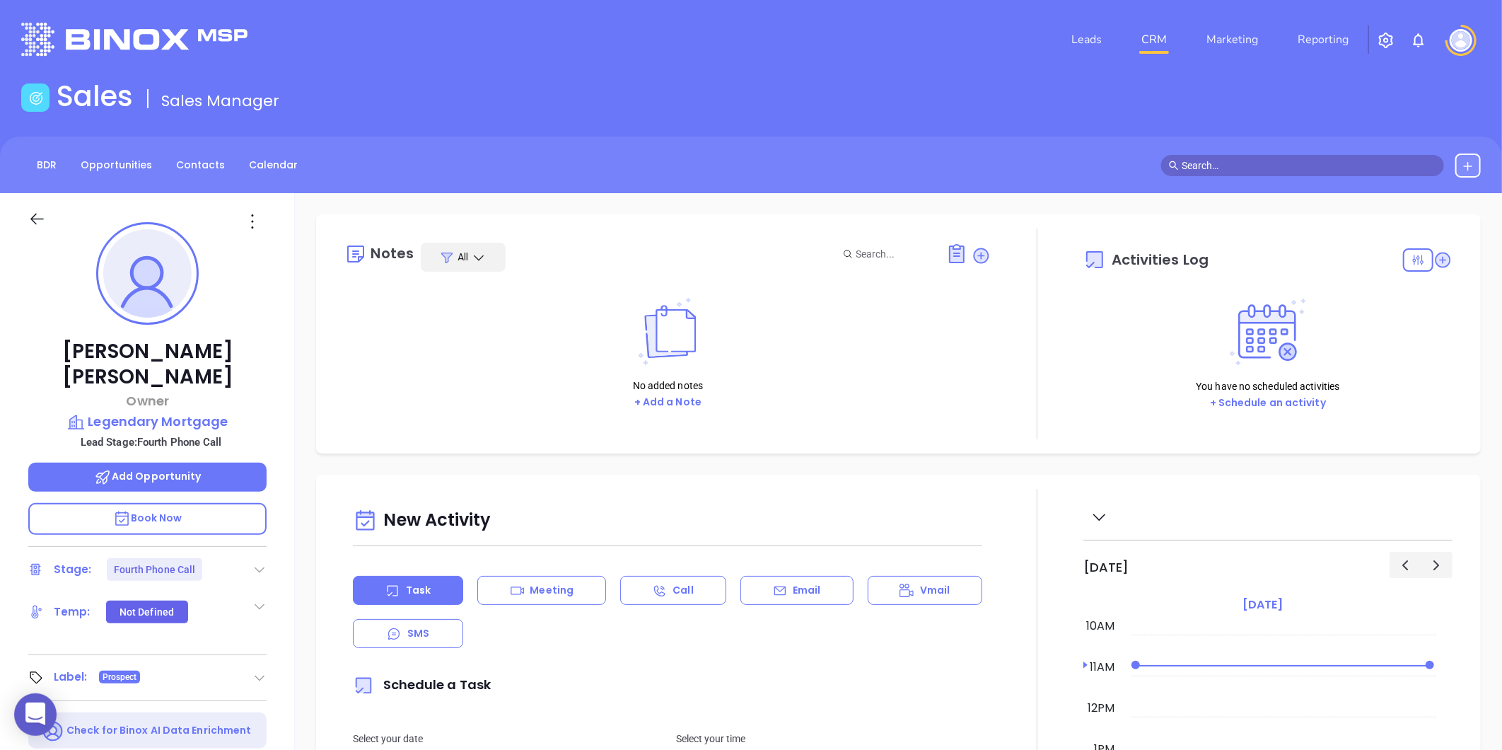
click at [250, 558] on div "Stage: Fourth Phone Call" at bounding box center [147, 569] width 238 height 23
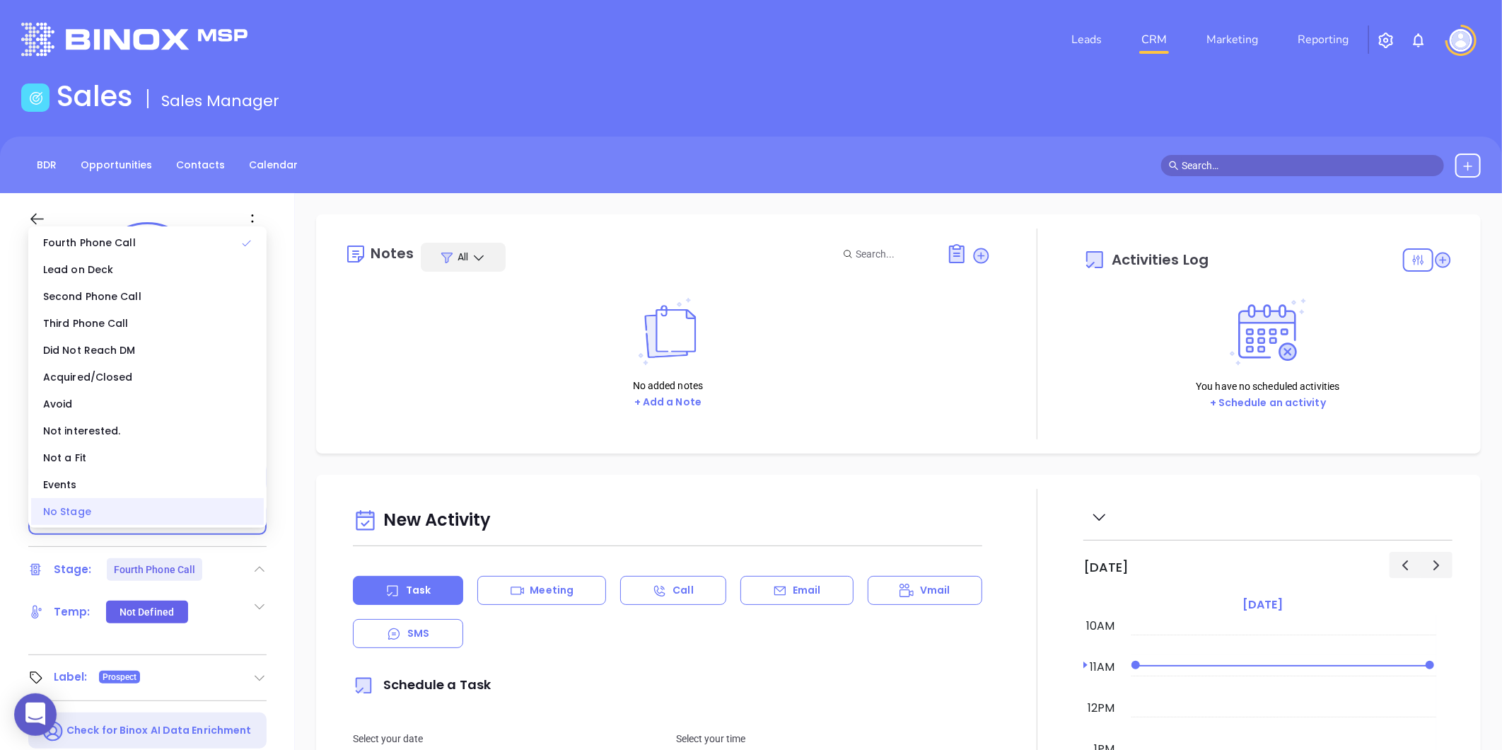
click at [136, 506] on div "No Stage" at bounding box center [147, 511] width 233 height 27
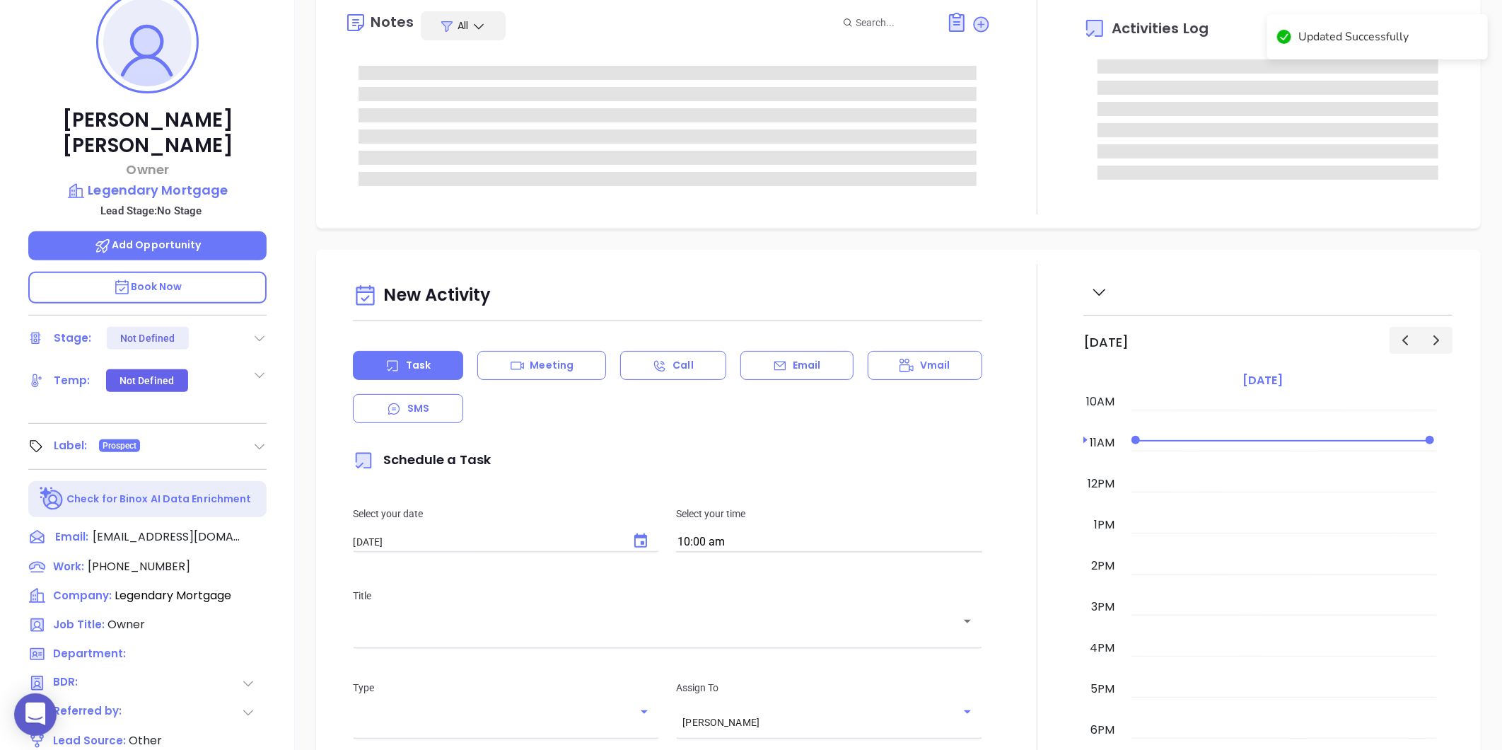
scroll to position [119, 0]
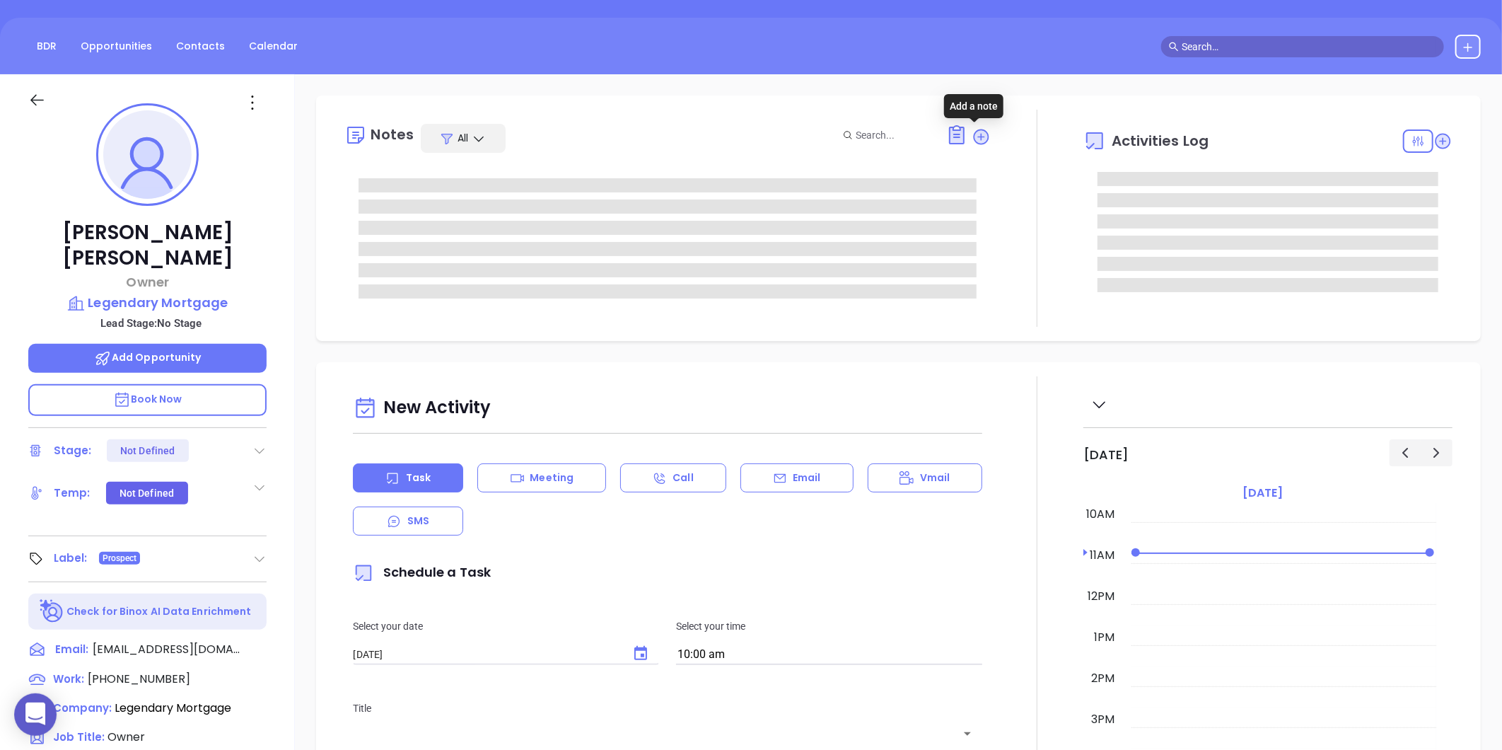
click at [972, 138] on icon at bounding box center [981, 136] width 19 height 19
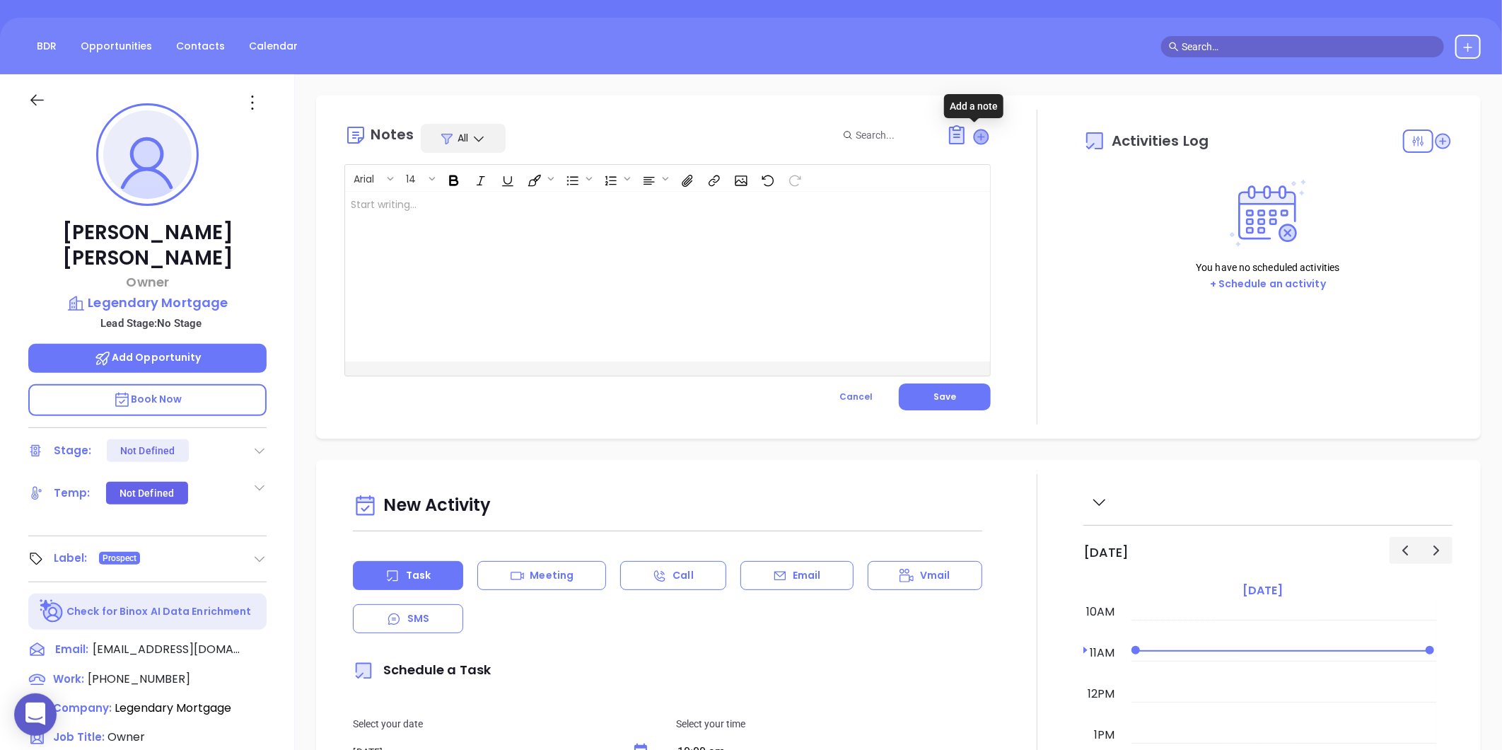
click at [974, 131] on icon at bounding box center [981, 136] width 14 height 14
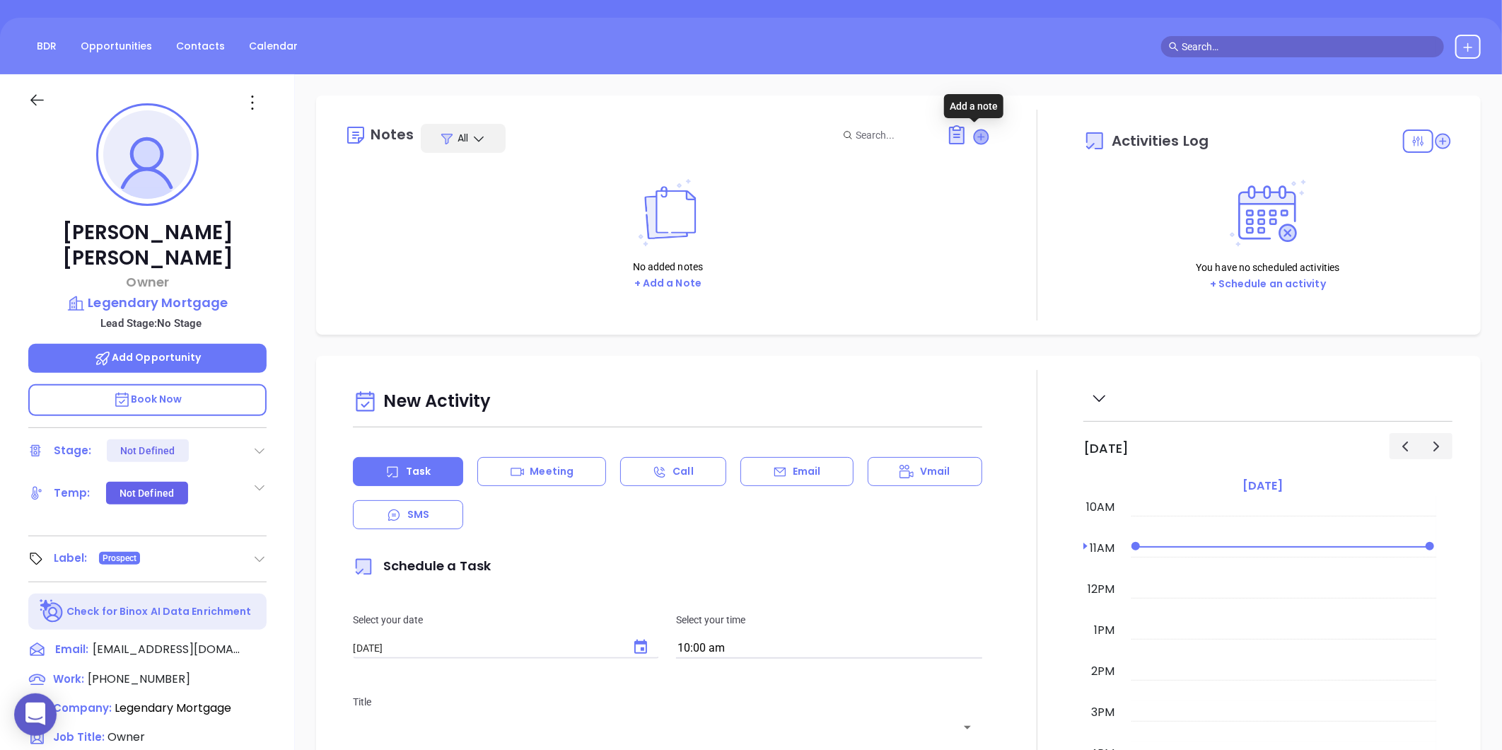
click at [974, 131] on icon at bounding box center [981, 136] width 14 height 14
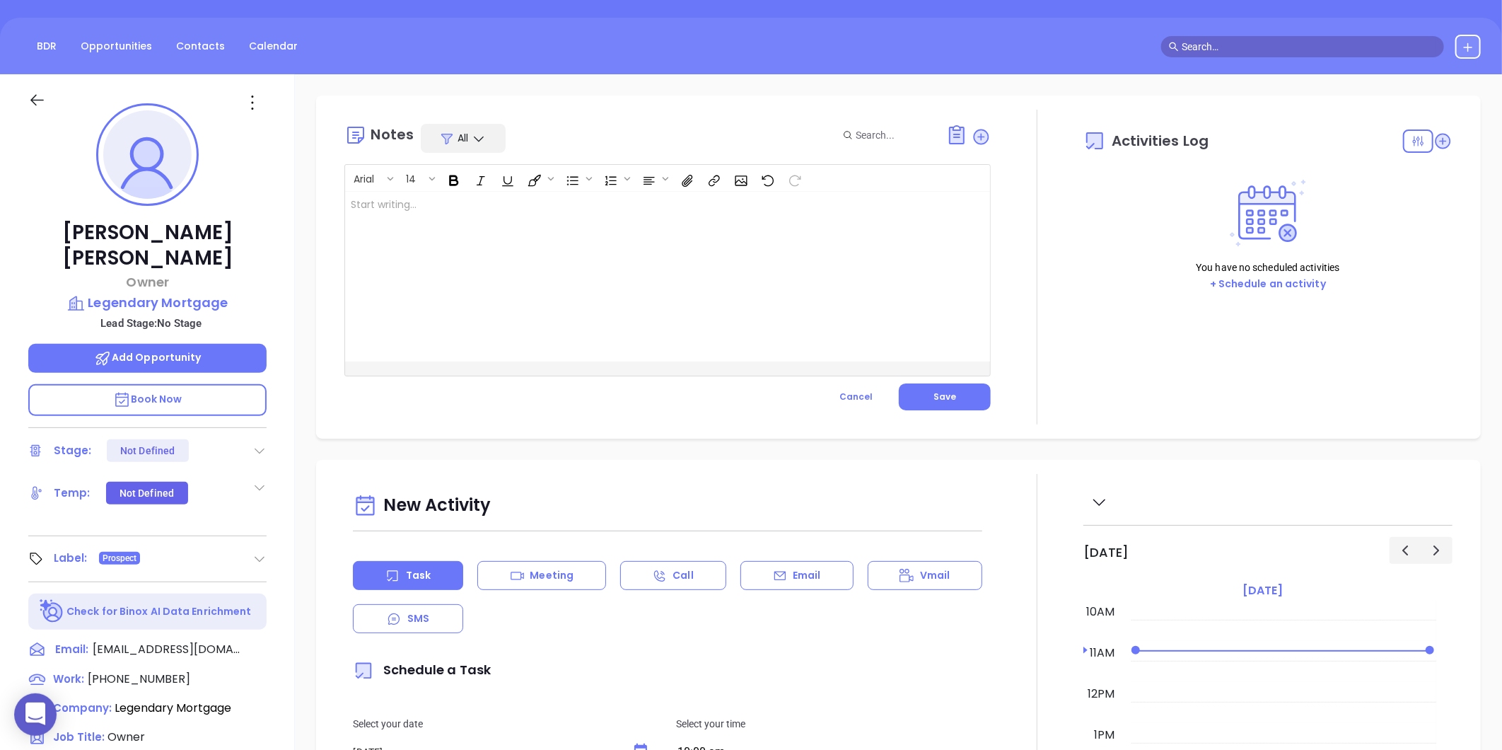
click at [537, 317] on div at bounding box center [645, 277] width 600 height 170
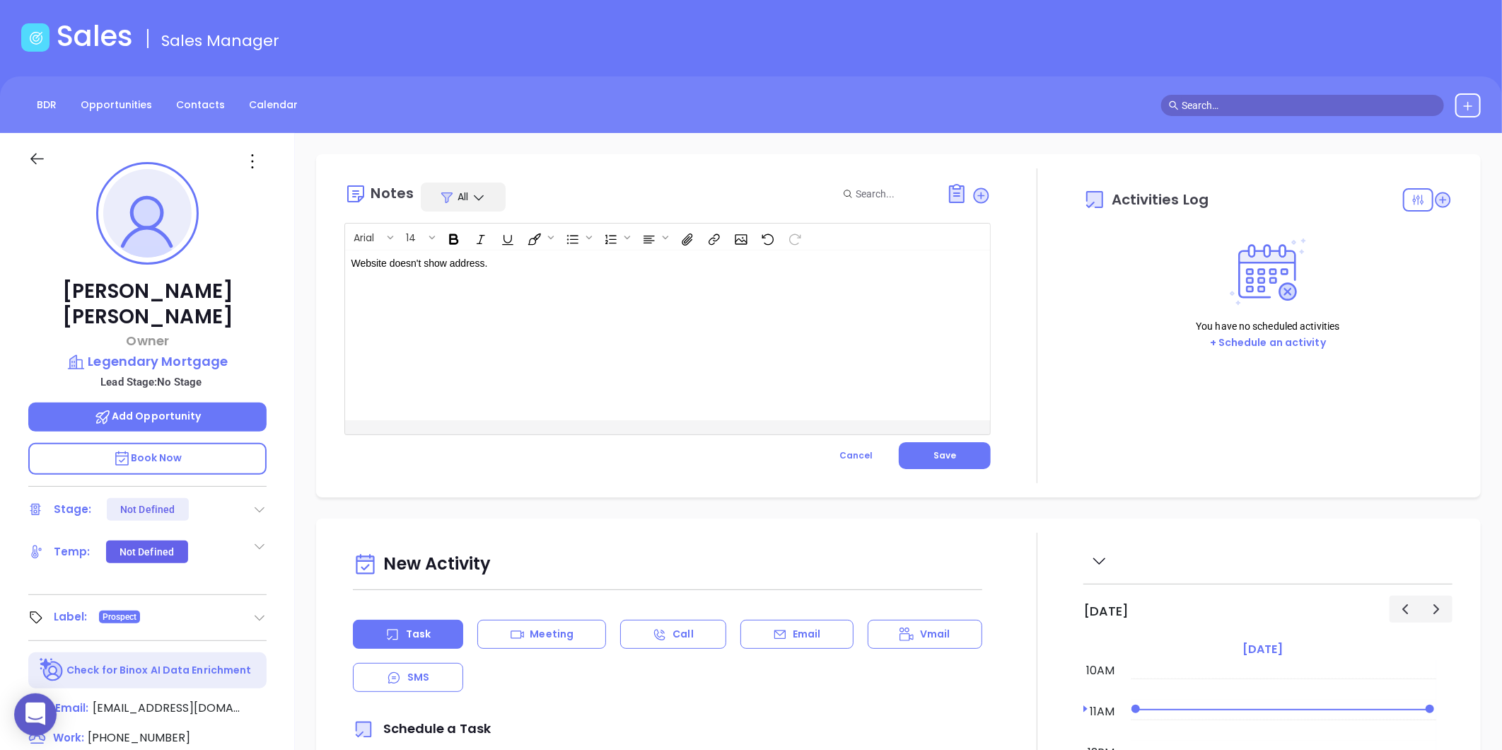
scroll to position [0, 0]
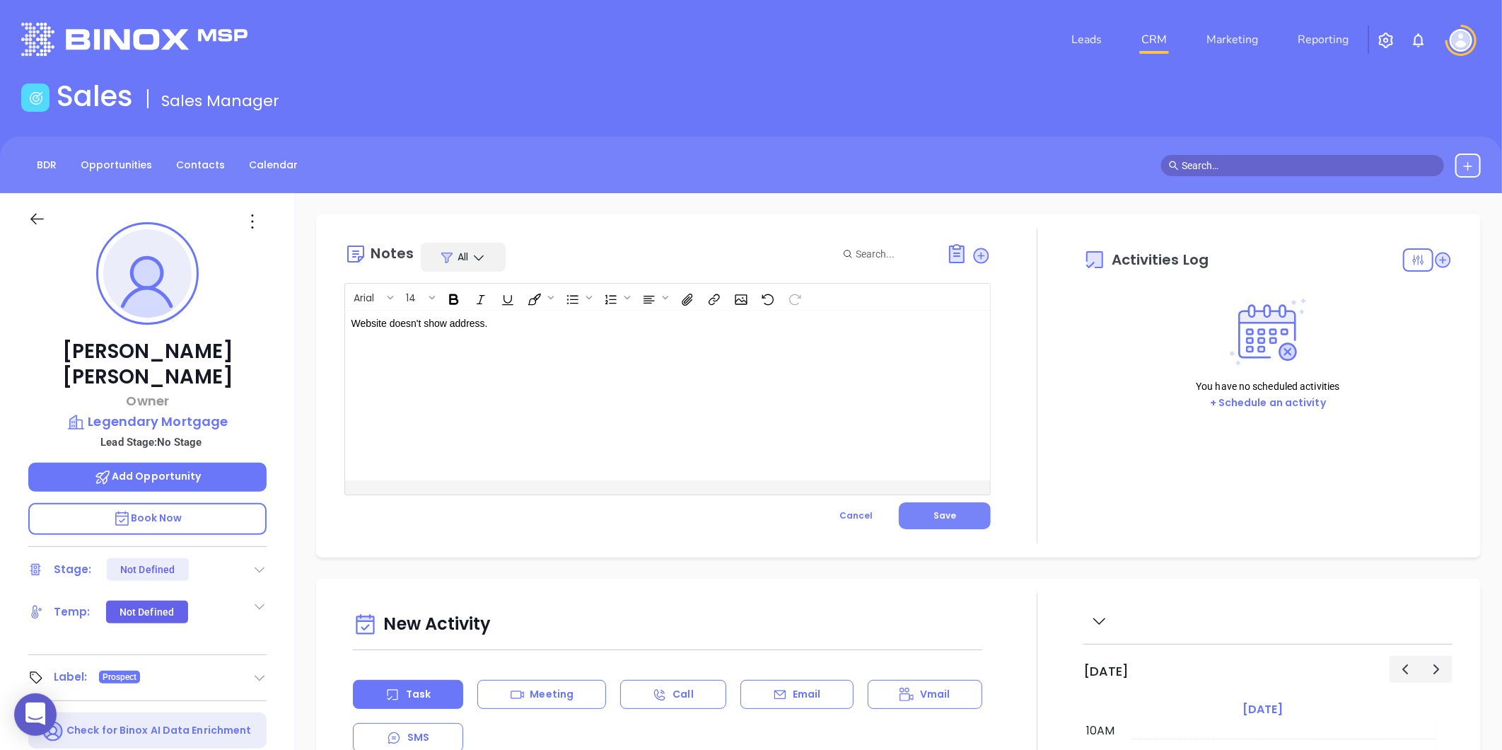
click at [958, 521] on button "Save" at bounding box center [945, 515] width 92 height 27
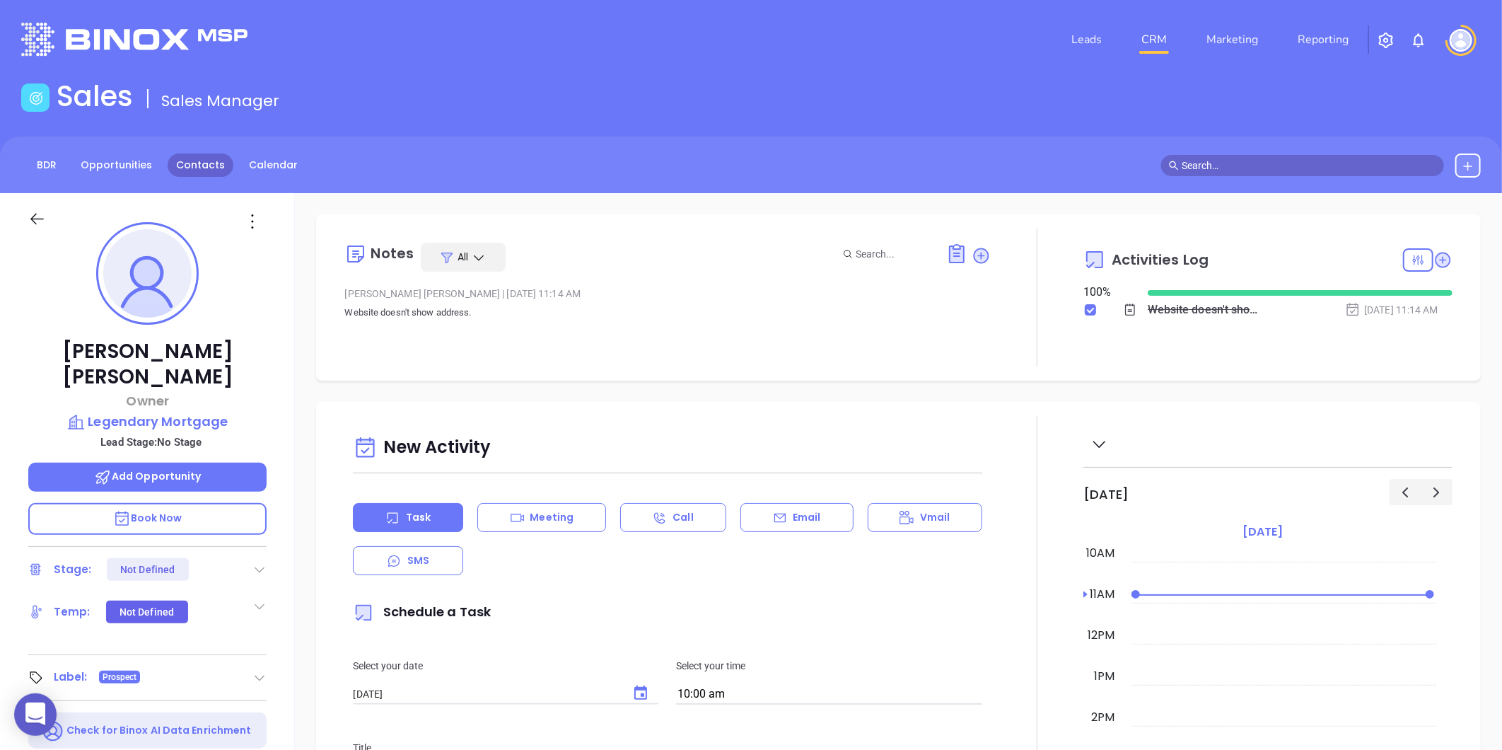
click at [213, 156] on link "Contacts" at bounding box center [201, 164] width 66 height 23
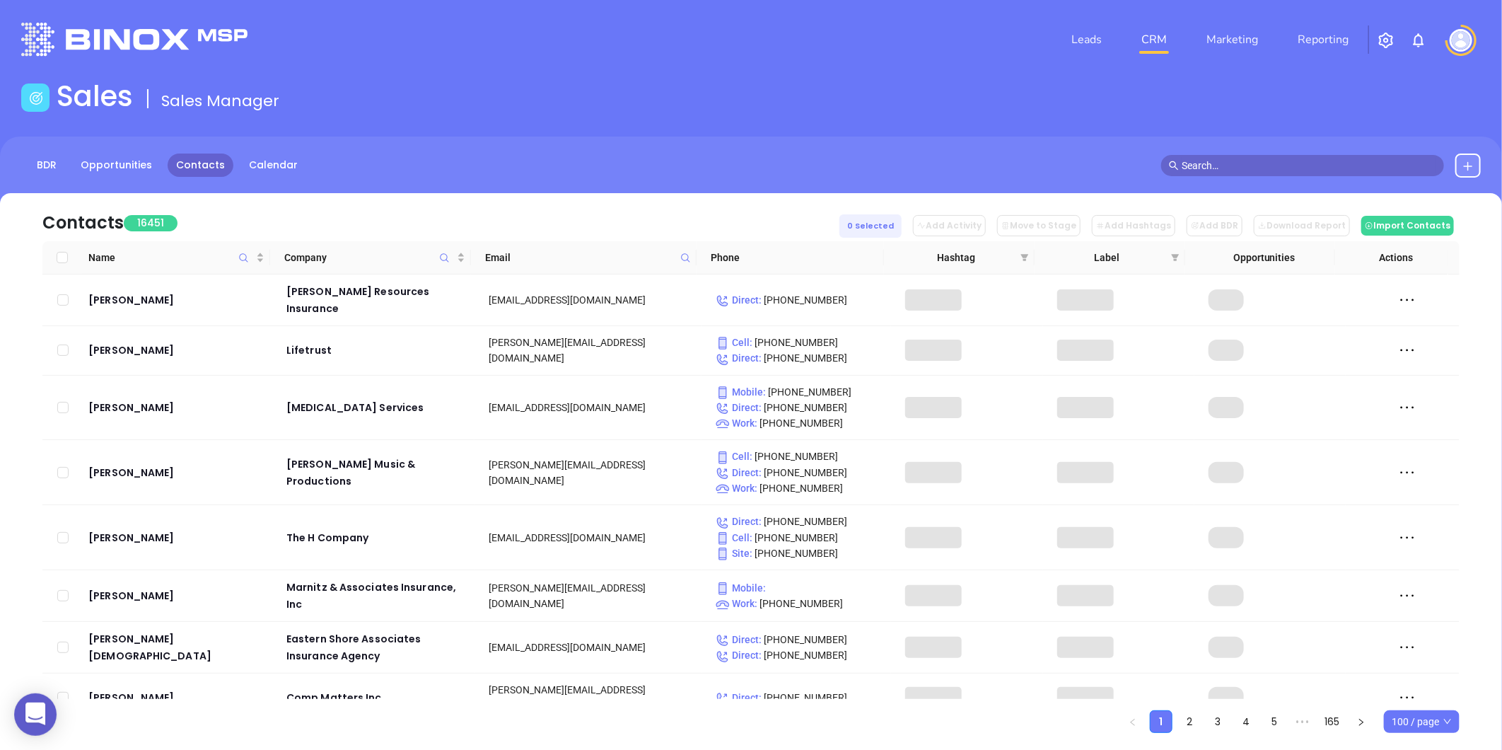
click at [692, 250] on span at bounding box center [685, 257] width 16 height 21
paste input "afncorp.com"
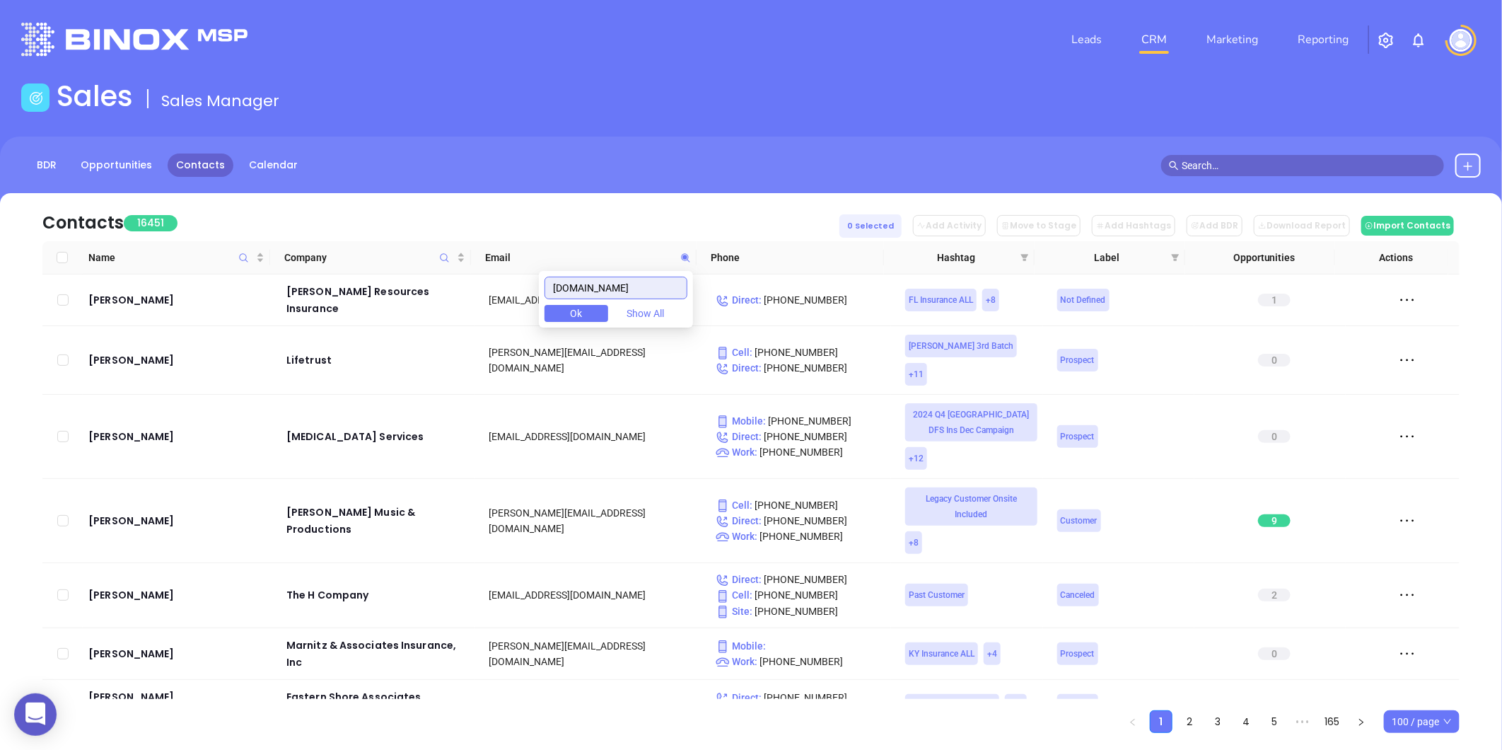
type input "afncorp.com"
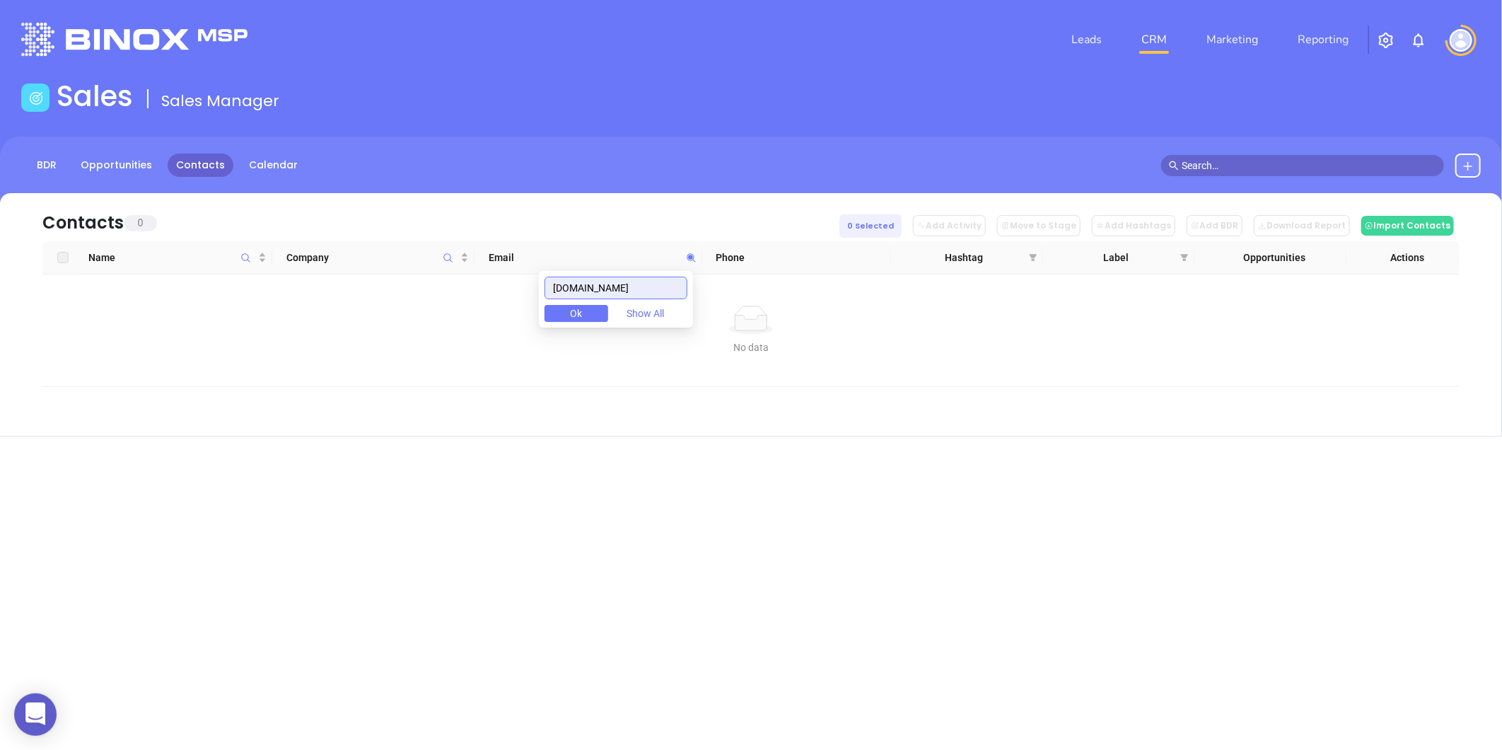
drag, startPoint x: 634, startPoint y: 291, endPoint x: 525, endPoint y: 305, distance: 109.8
click at [525, 305] on body "0 Leads CRM Marketing Reporting Financial Leads Leads Sales Sales Manager BDR O…" at bounding box center [751, 375] width 1502 height 750
paste input "brickwoodinc.com"
type input "brickwoodinc.com"
drag, startPoint x: 665, startPoint y: 274, endPoint x: 646, endPoint y: 280, distance: 19.9
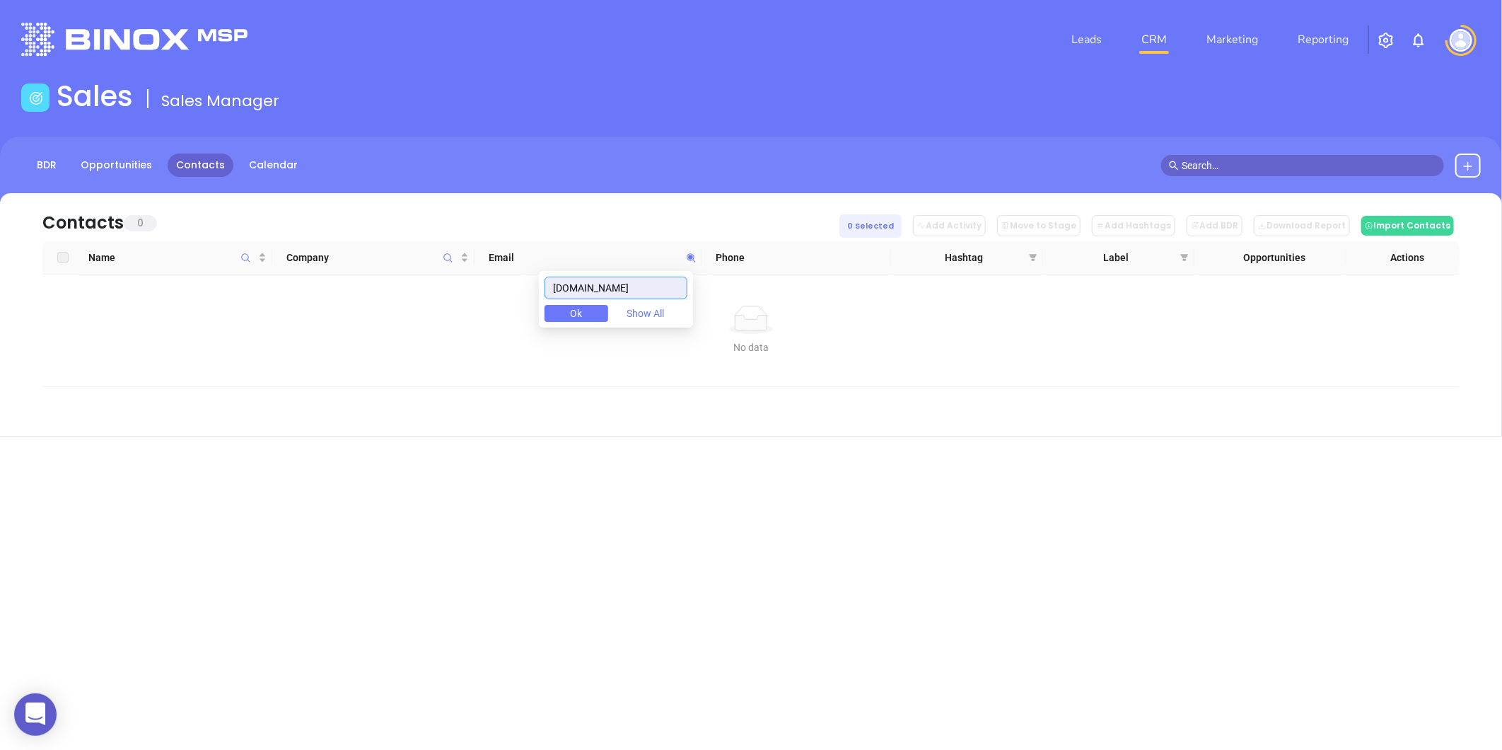
click at [646, 280] on div "brickwoodinc.com Ok Show All" at bounding box center [616, 299] width 154 height 57
drag, startPoint x: 672, startPoint y: 291, endPoint x: 518, endPoint y: 330, distance: 158.8
click at [518, 330] on body "0 Leads CRM Marketing Reporting Financial Leads Leads Sales Sales Manager BDR O…" at bounding box center [751, 375] width 1502 height 750
paste input "abcsaysyes.com"
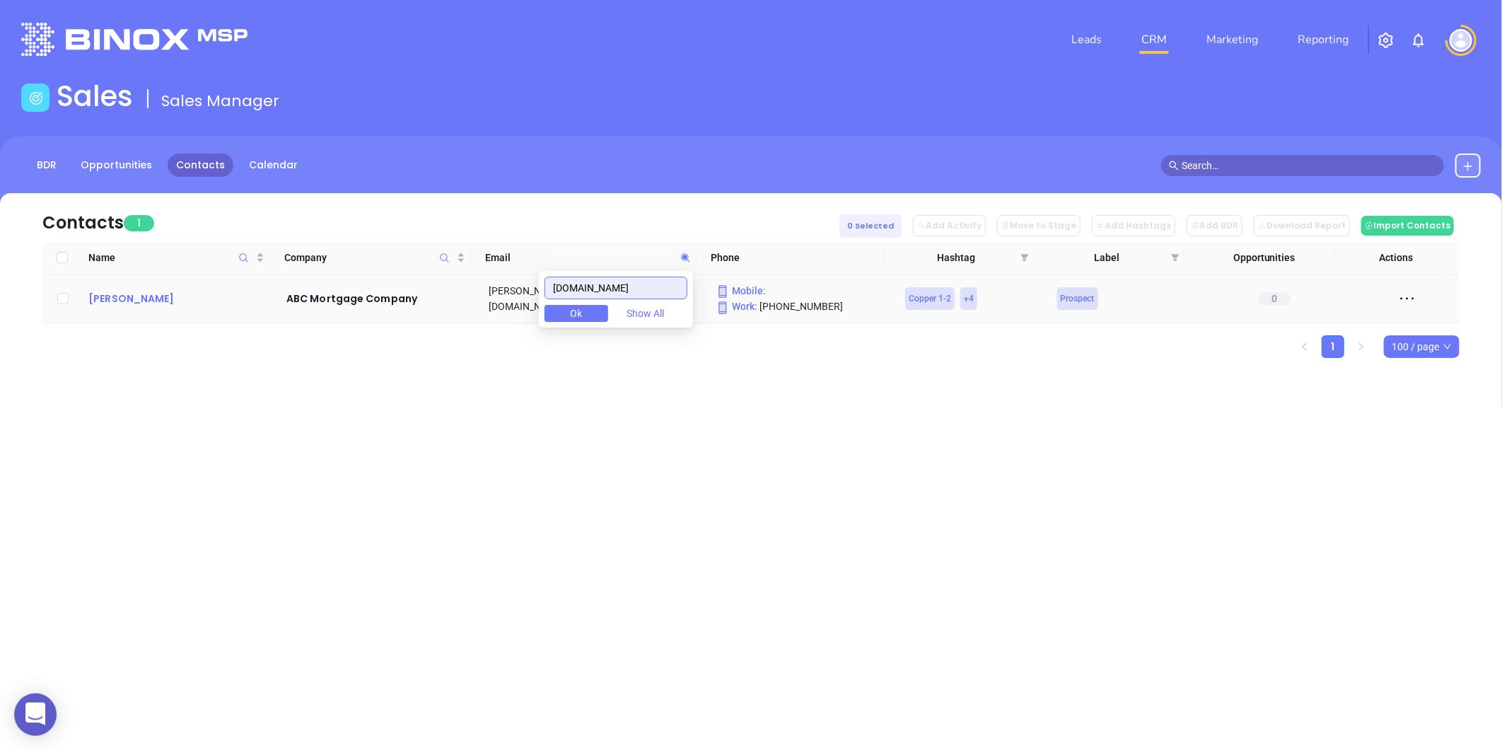
type input "abcsaysyes.com"
click at [151, 303] on div "Scott Krumwiede" at bounding box center [177, 298] width 178 height 17
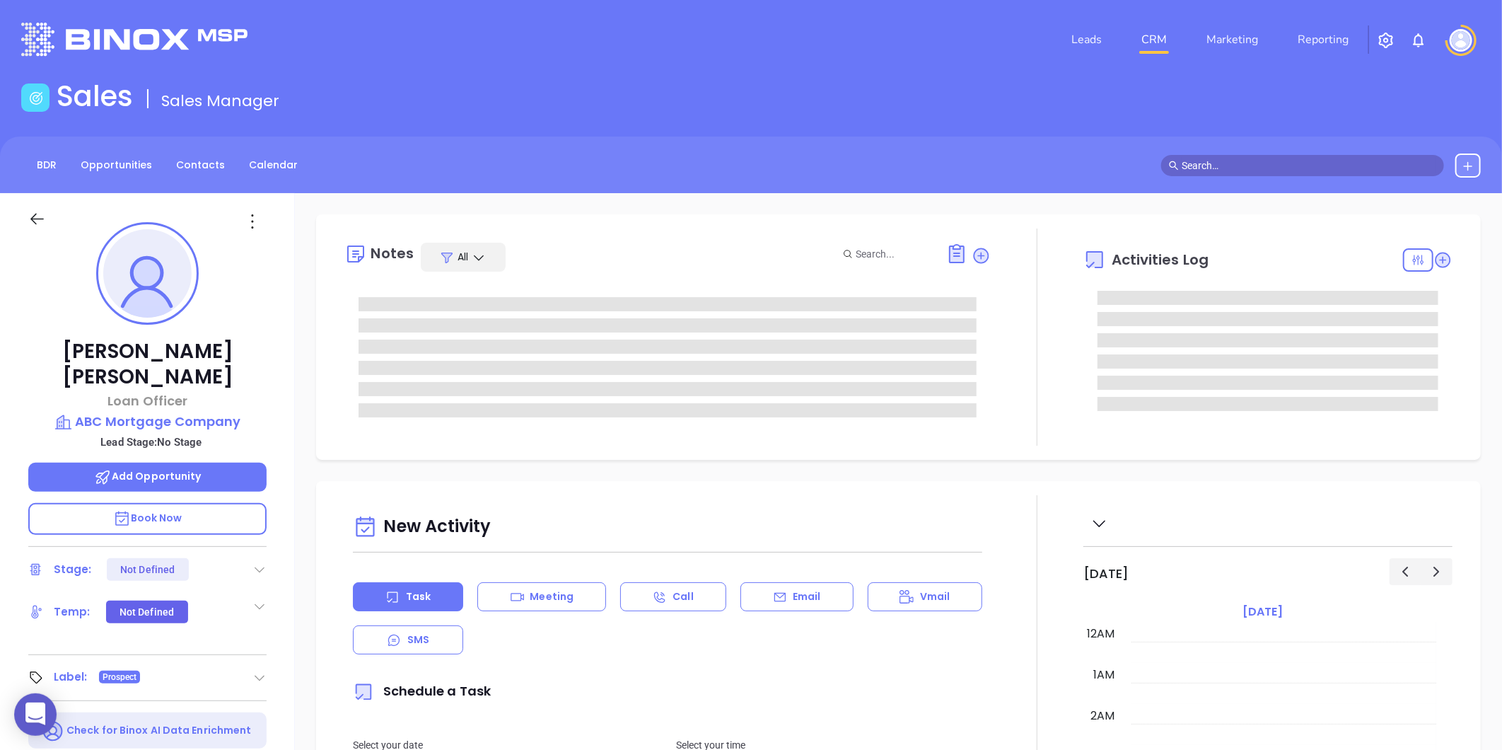
type input "Gissela Vargas"
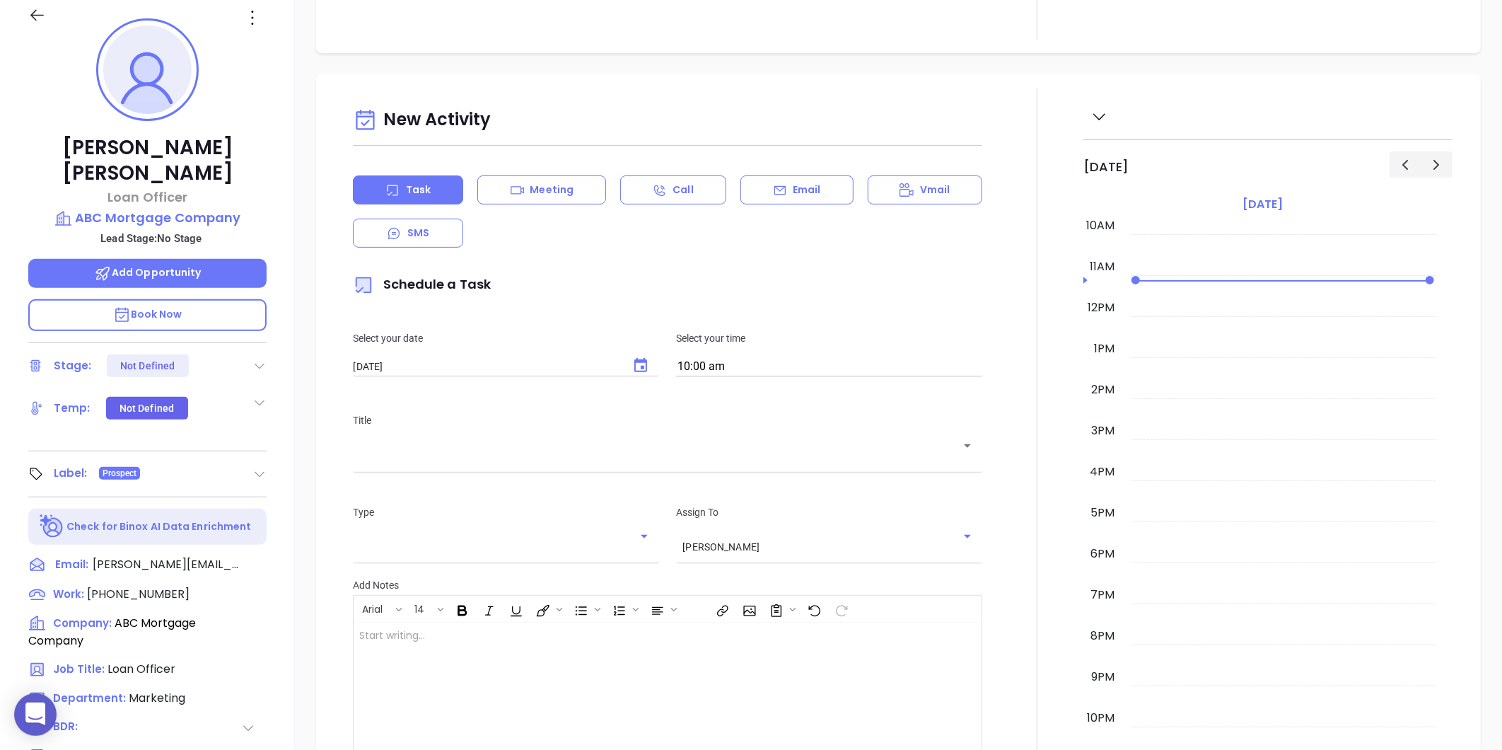
scroll to position [198, 0]
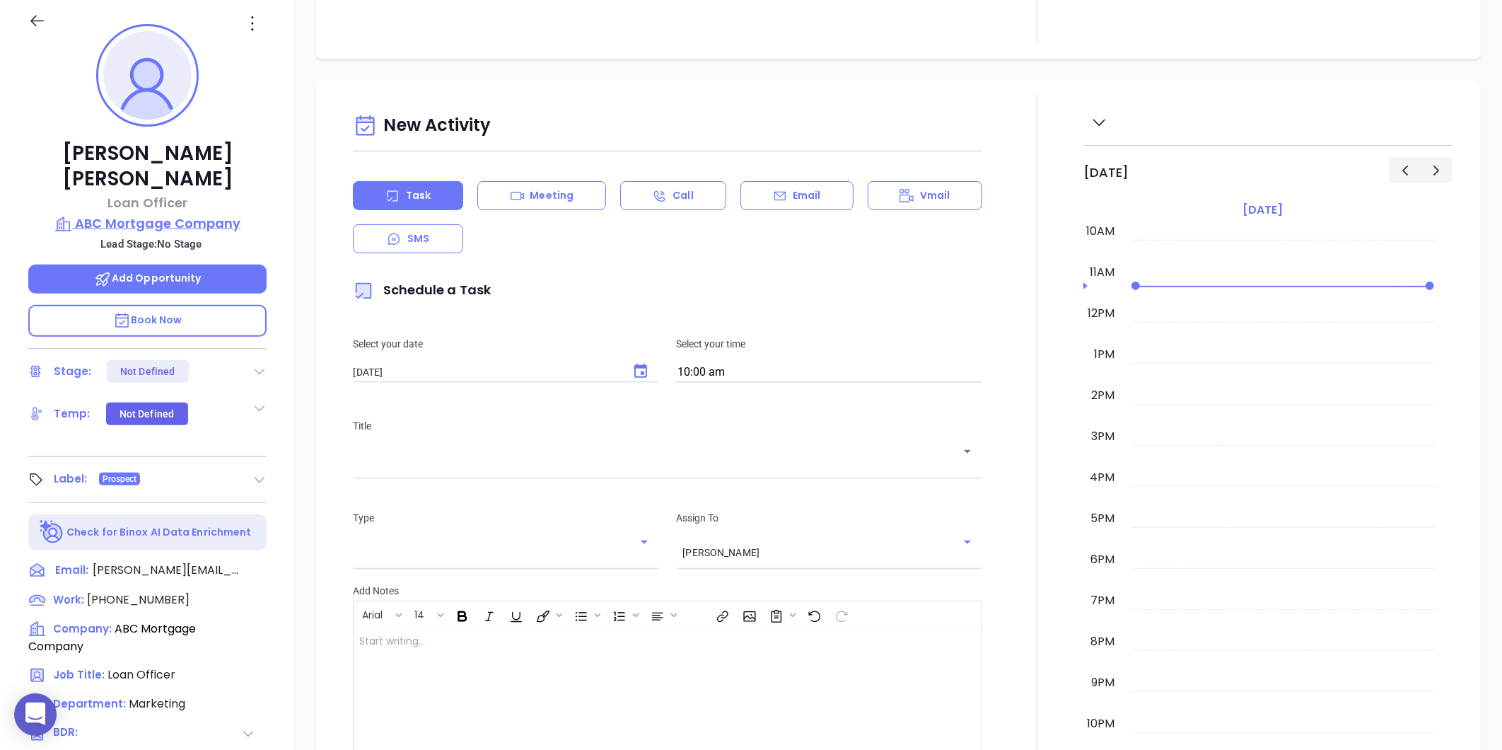
click at [182, 214] on p "ABC Mortgage Company" at bounding box center [147, 224] width 238 height 20
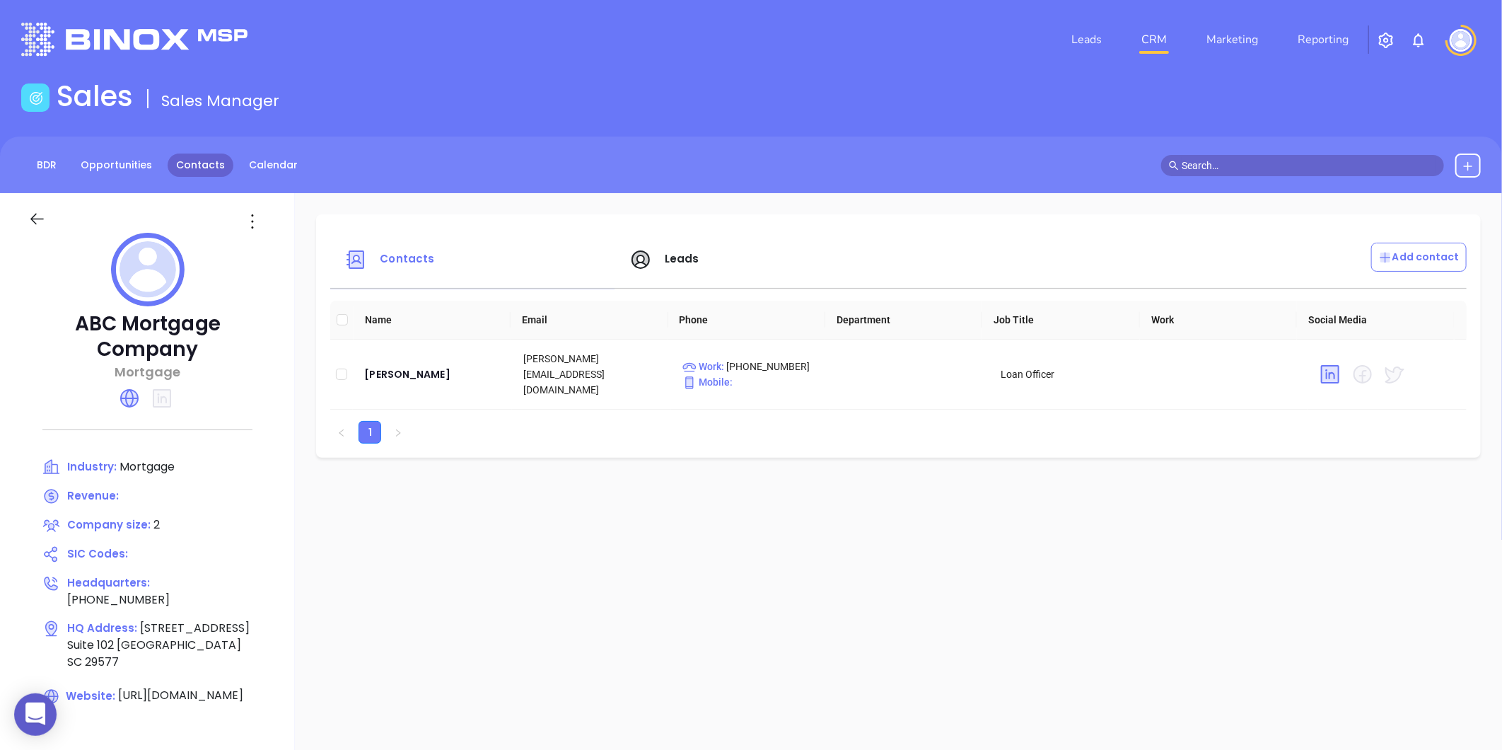
click at [214, 157] on link "Contacts" at bounding box center [201, 164] width 66 height 23
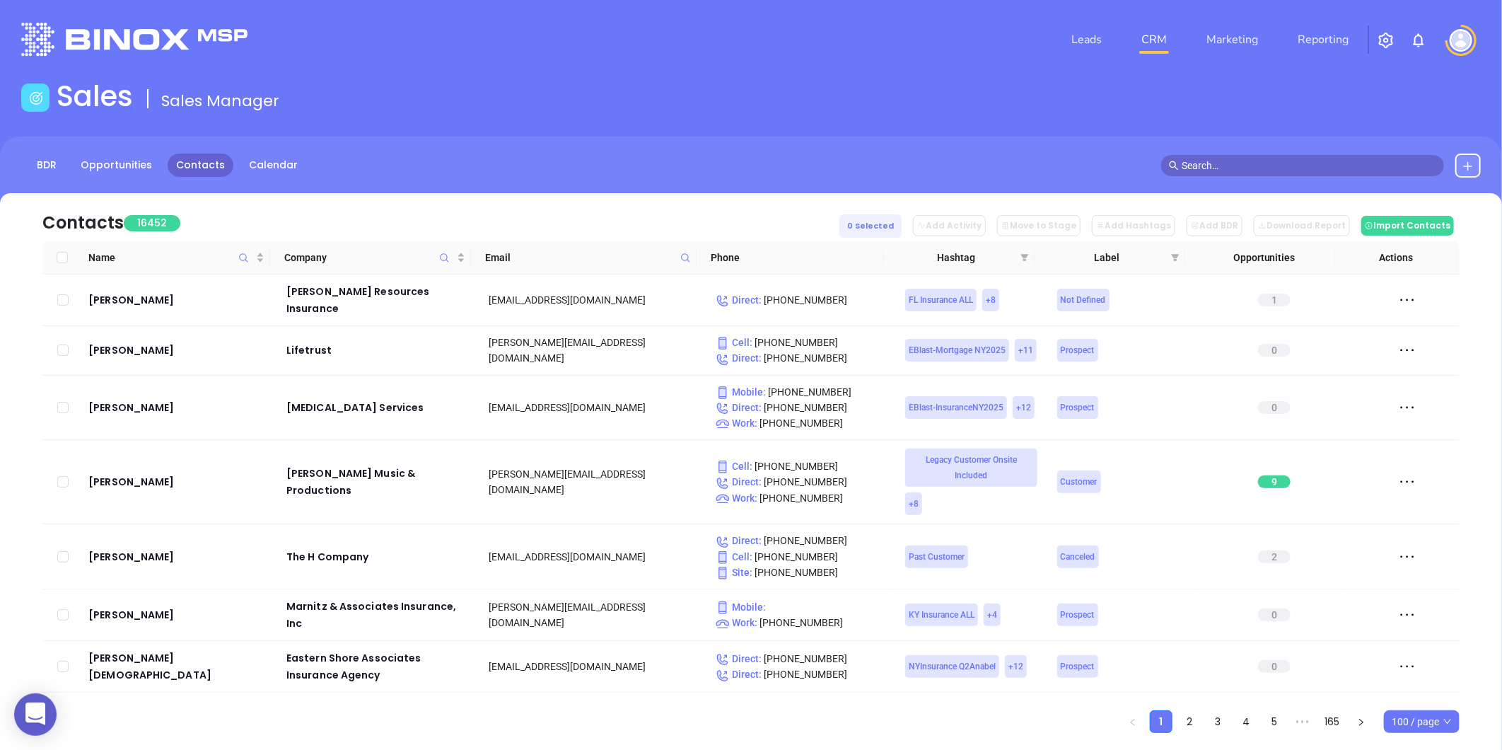
click at [686, 255] on icon at bounding box center [685, 257] width 11 height 11
paste input "boemortgage.com"
type input "boemortgage.com"
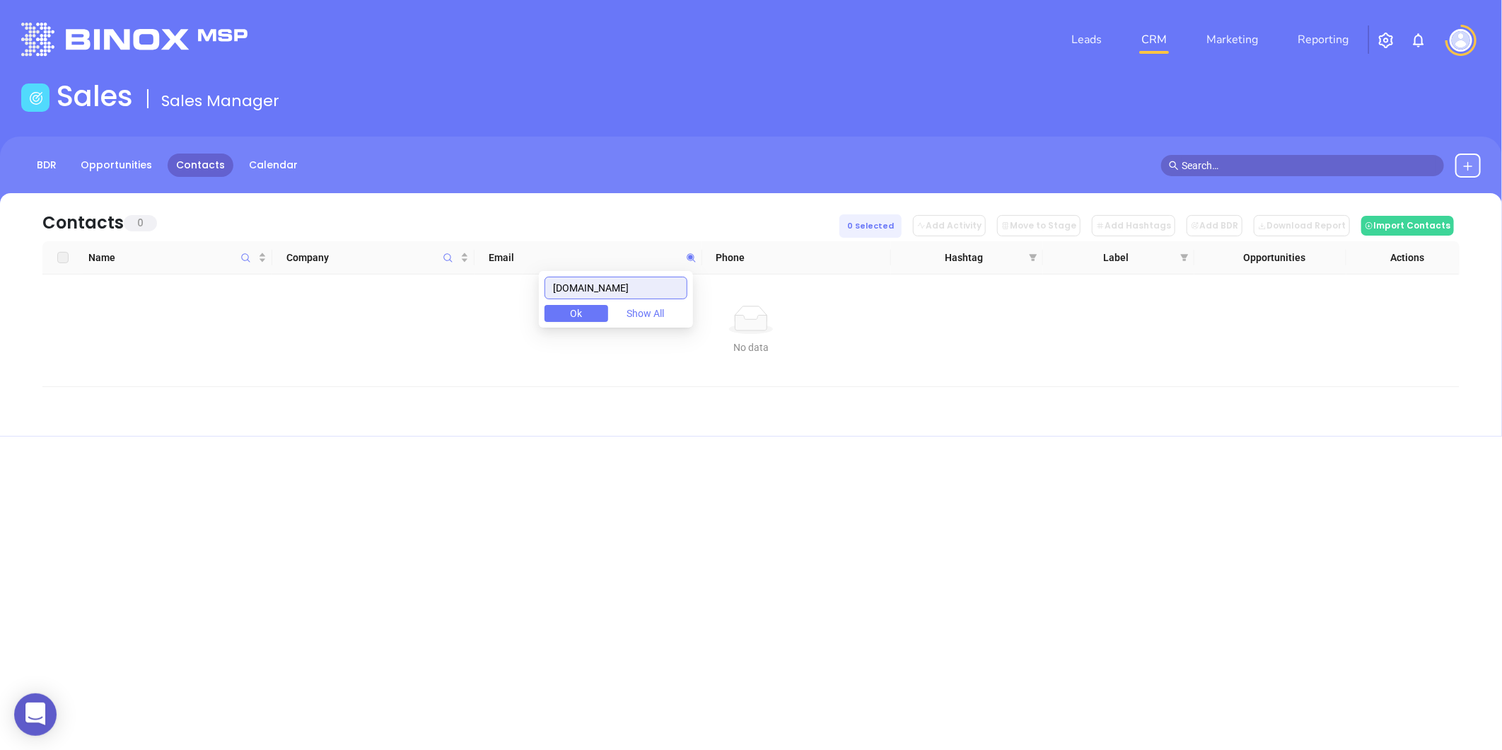
drag, startPoint x: 653, startPoint y: 290, endPoint x: 559, endPoint y: 309, distance: 96.0
click at [559, 309] on div "boemortgage.com Ok Show All" at bounding box center [616, 299] width 154 height 57
paste input "[DOMAIN_NAME]"
type input "[DOMAIN_NAME]"
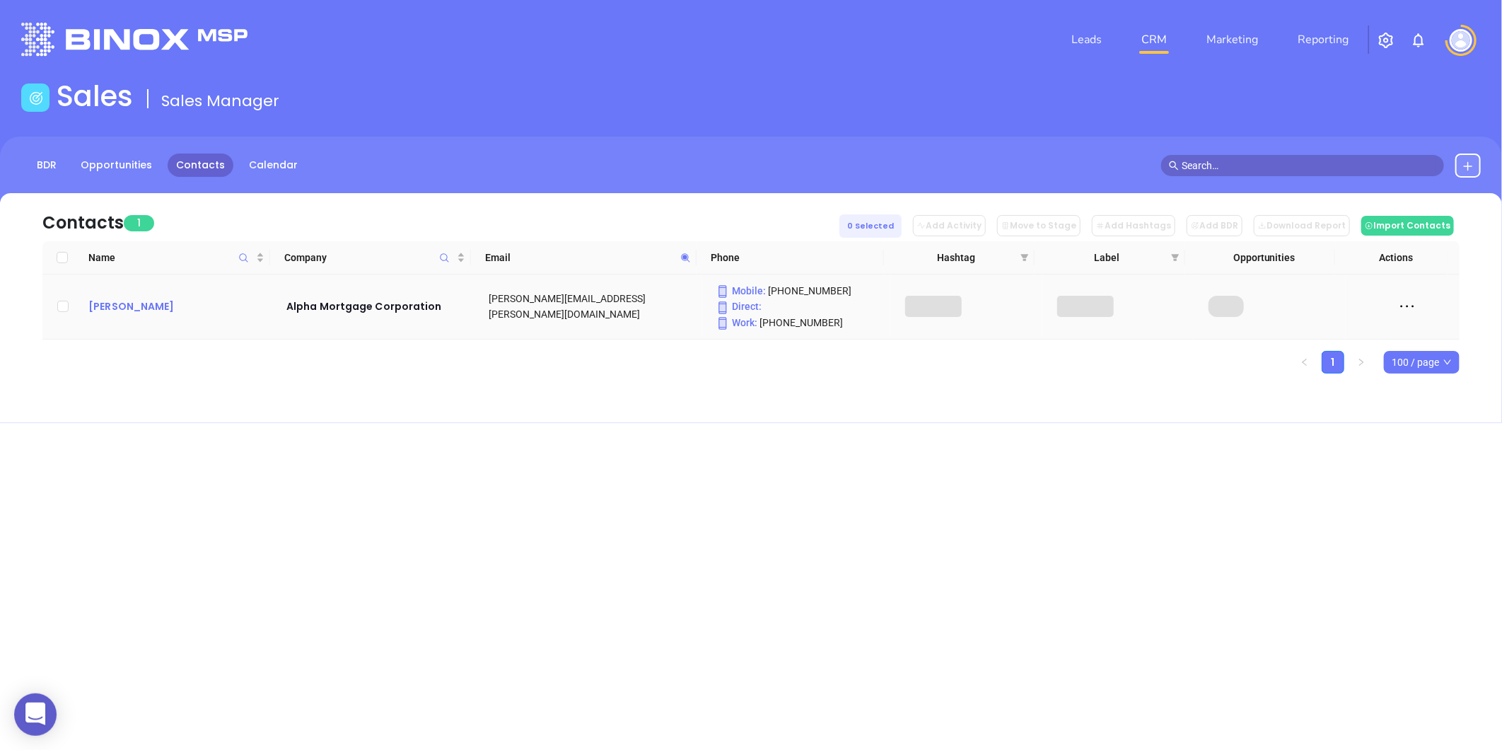
click at [119, 301] on div "Ken Szymonowicz" at bounding box center [177, 306] width 178 height 17
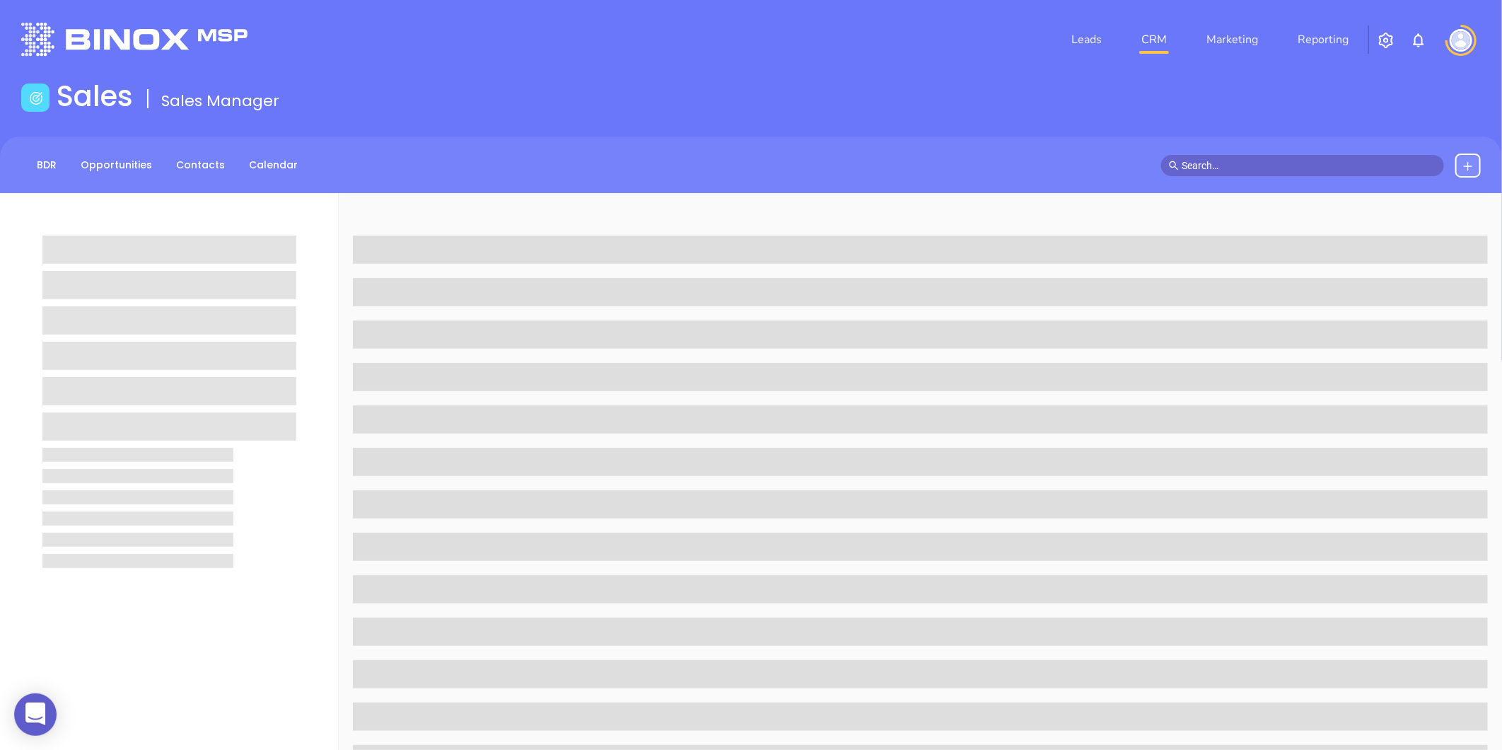
scroll to position [433, 0]
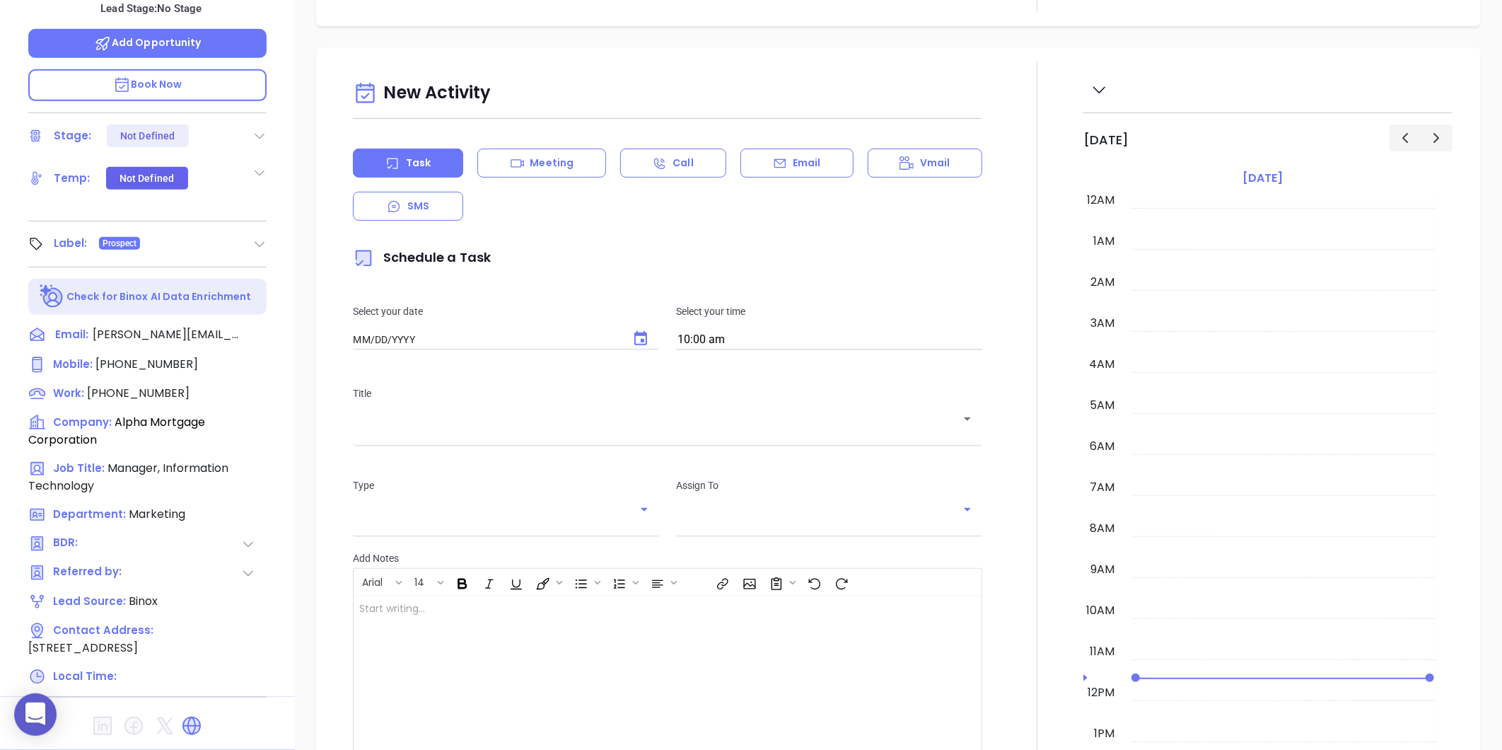
type input "08/21/2025"
type input "Gissela Vargas"
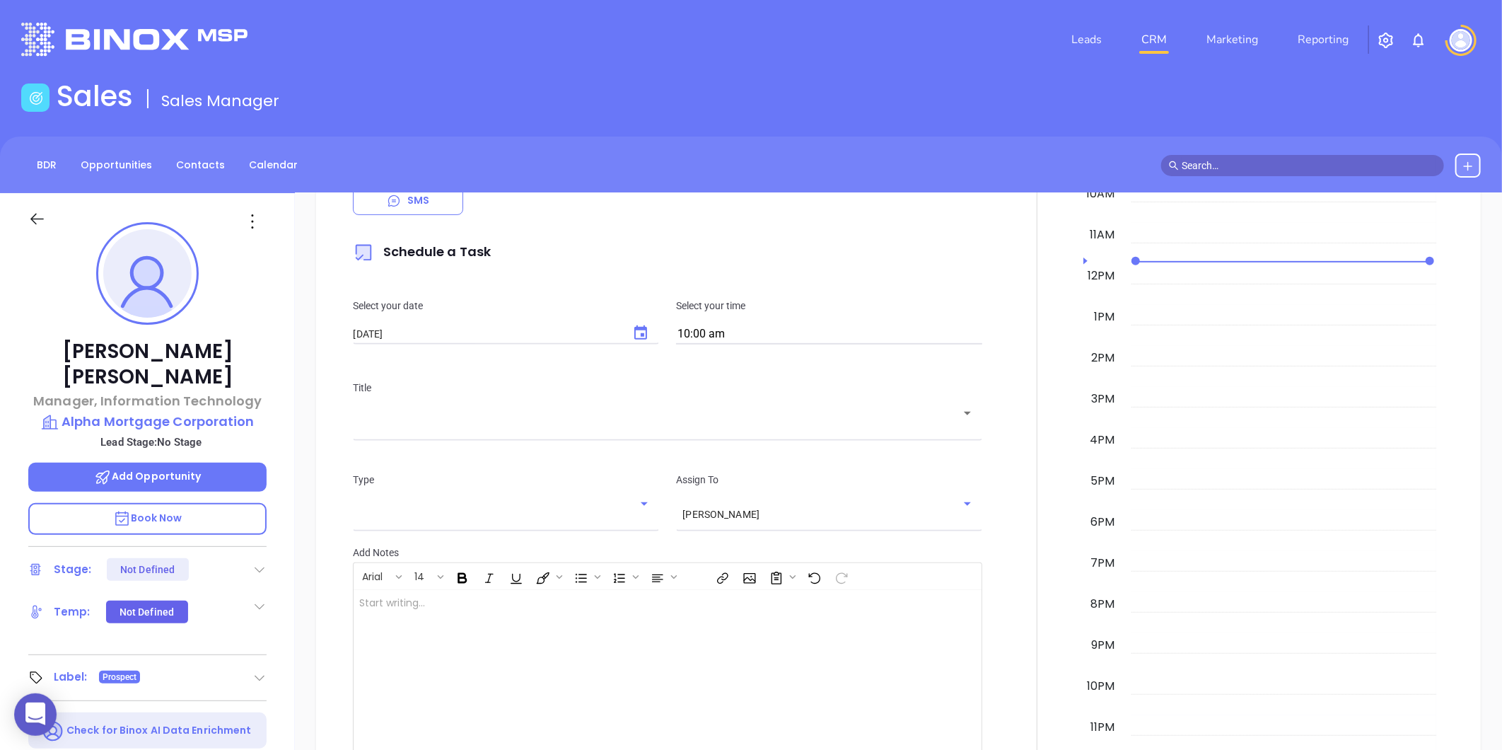
scroll to position [359, 0]
click at [202, 412] on p "Alpha Mortgage Corporation" at bounding box center [147, 422] width 238 height 20
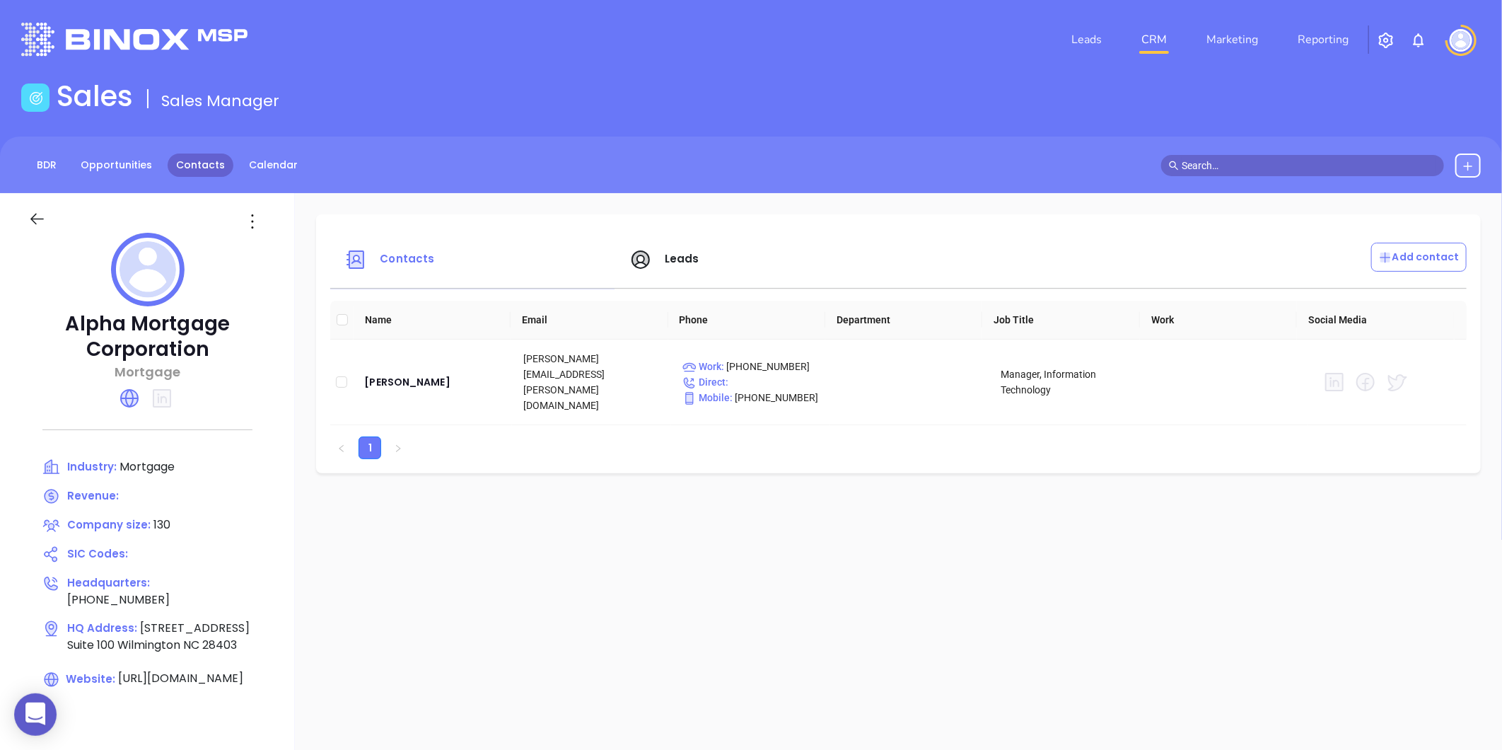
click at [200, 165] on link "Contacts" at bounding box center [201, 164] width 66 height 23
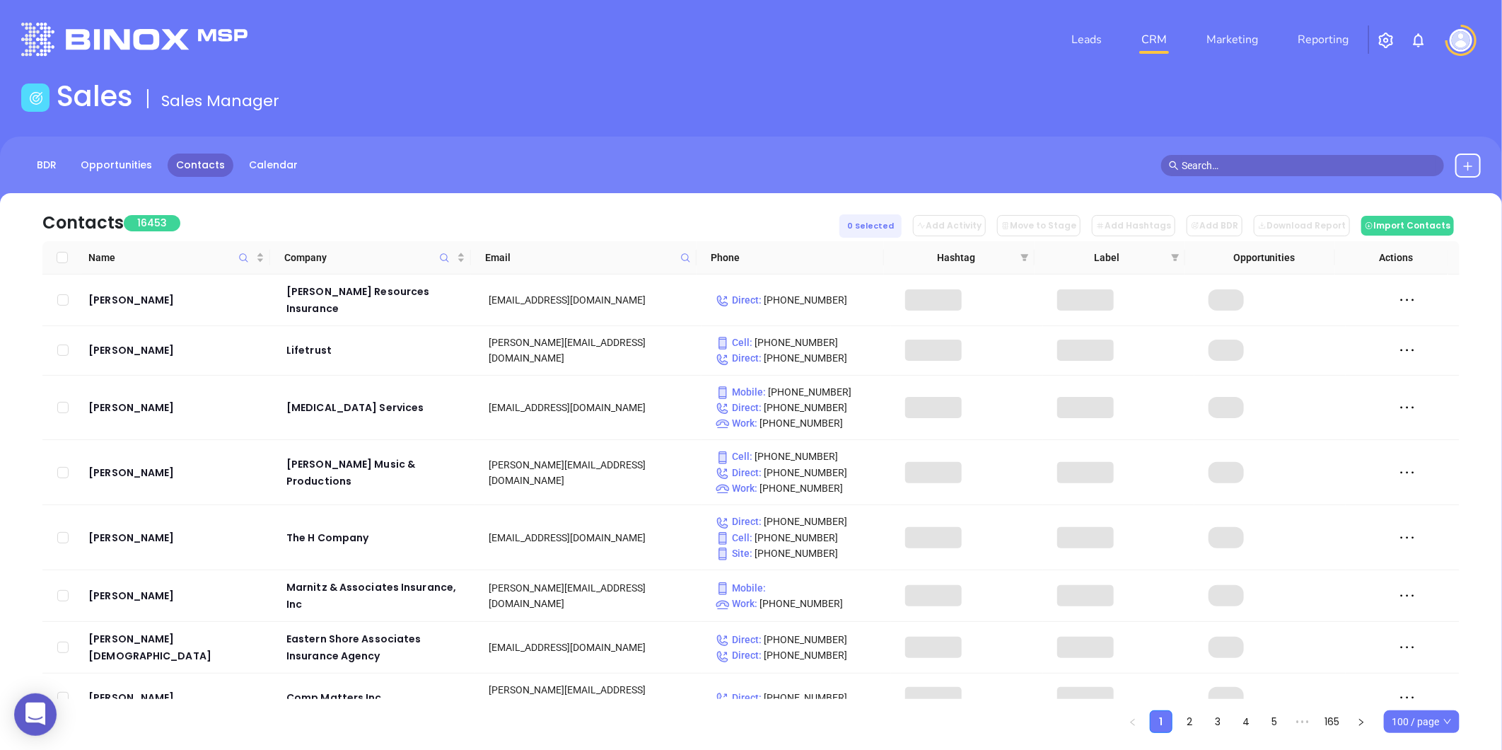
click at [677, 252] on span at bounding box center [685, 257] width 16 height 21
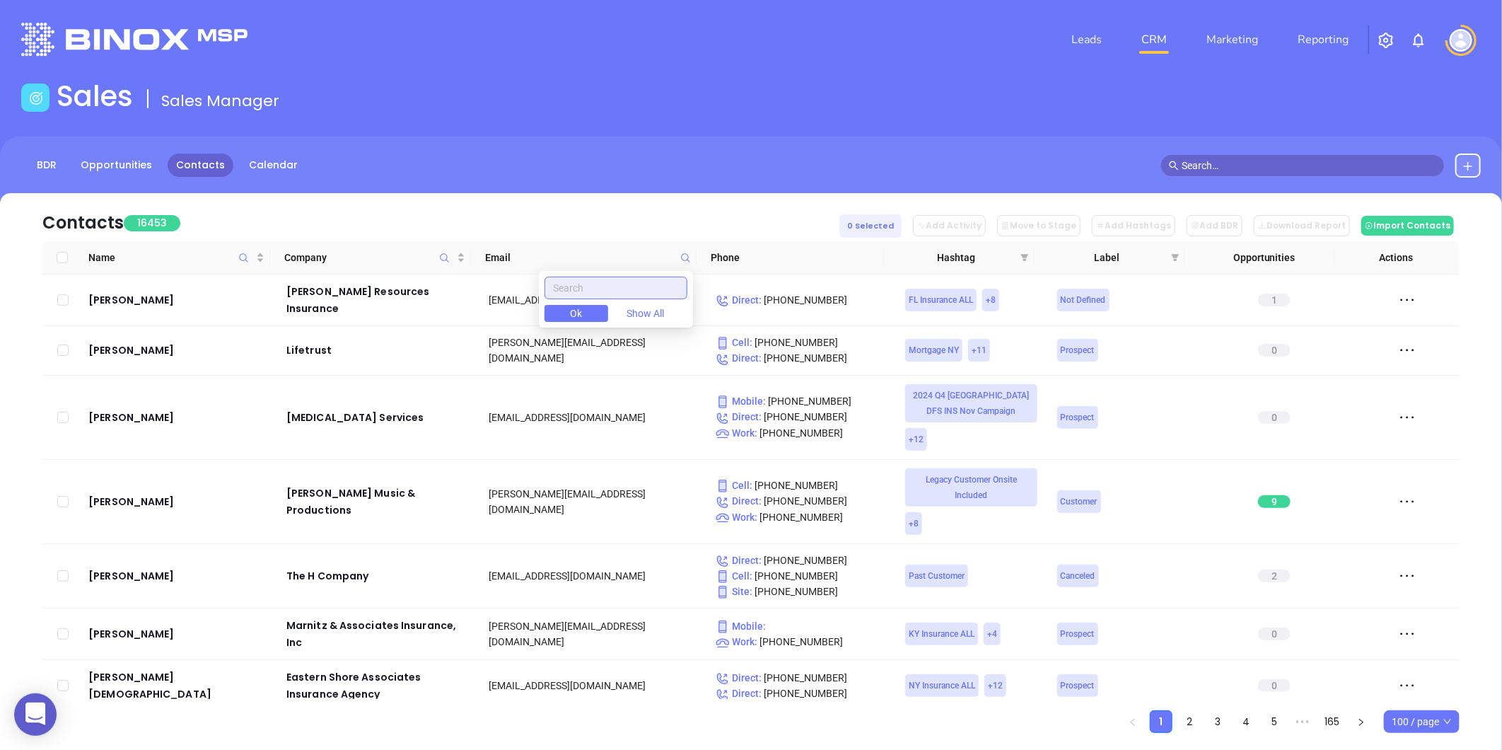
paste input "innovatecoastal.com"
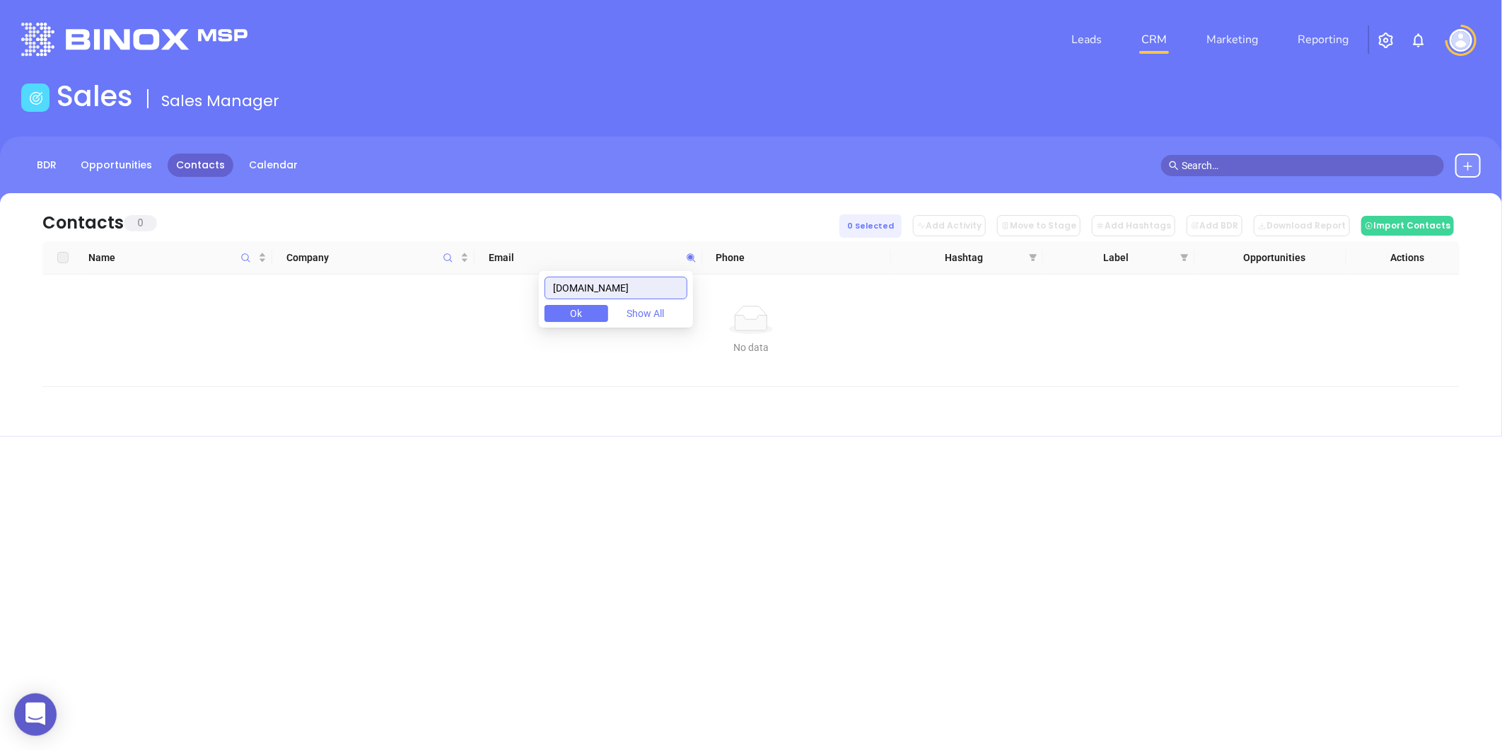
drag, startPoint x: 672, startPoint y: 281, endPoint x: 506, endPoint y: 323, distance: 171.3
click at [508, 322] on body "0 Leads CRM Marketing Reporting Financial Leads Leads Sales Sales Manager BDR O…" at bounding box center [751, 375] width 1502 height 750
type input "innovatecoastal.com"
paste input "ourmortgageloan.com"
type input "ourmortgageloan.com"
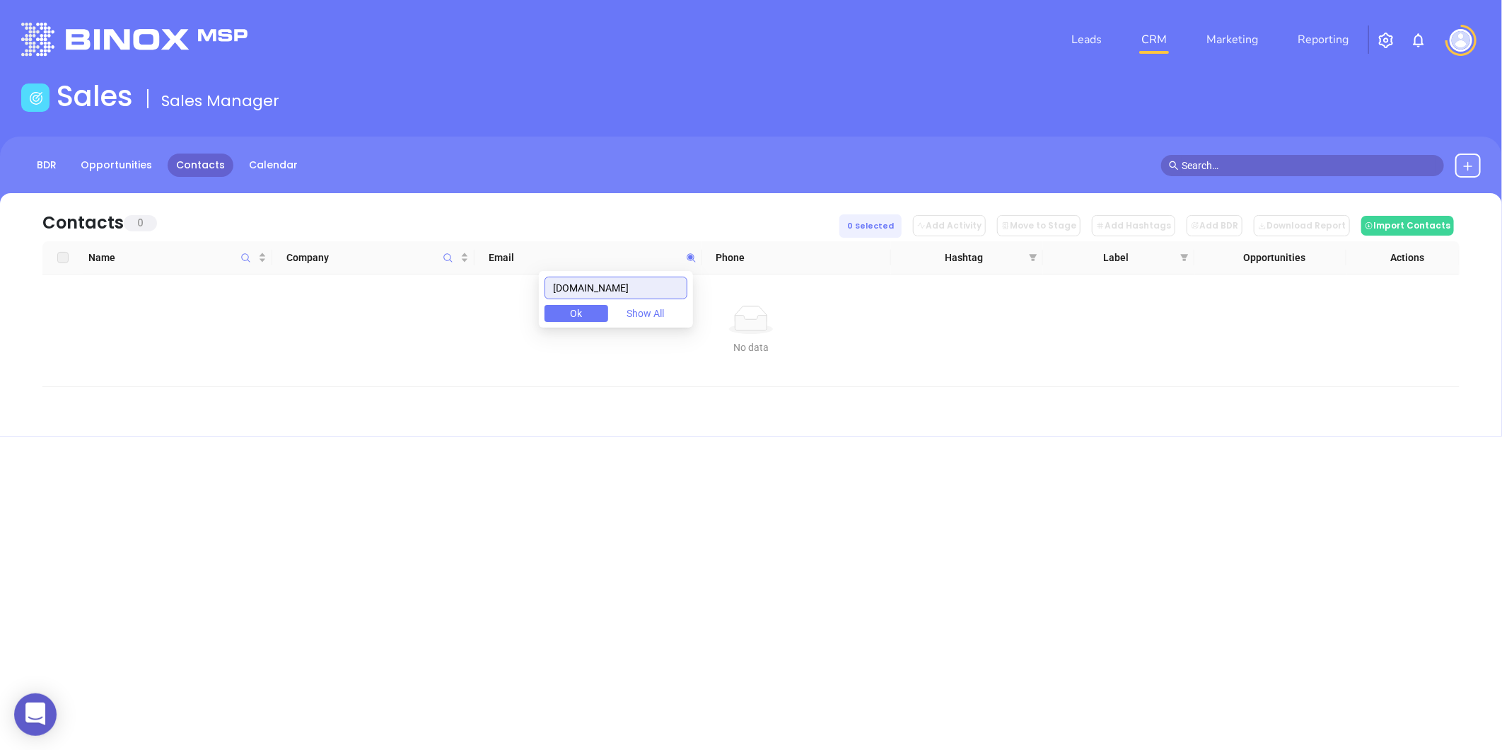
drag, startPoint x: 660, startPoint y: 285, endPoint x: 495, endPoint y: 330, distance: 171.4
click at [495, 330] on body "0 Leads CRM Marketing Reporting Financial Leads Leads Sales Sales Manager BDR O…" at bounding box center [751, 375] width 1502 height 750
click at [443, 259] on icon "Company" at bounding box center [448, 257] width 11 height 11
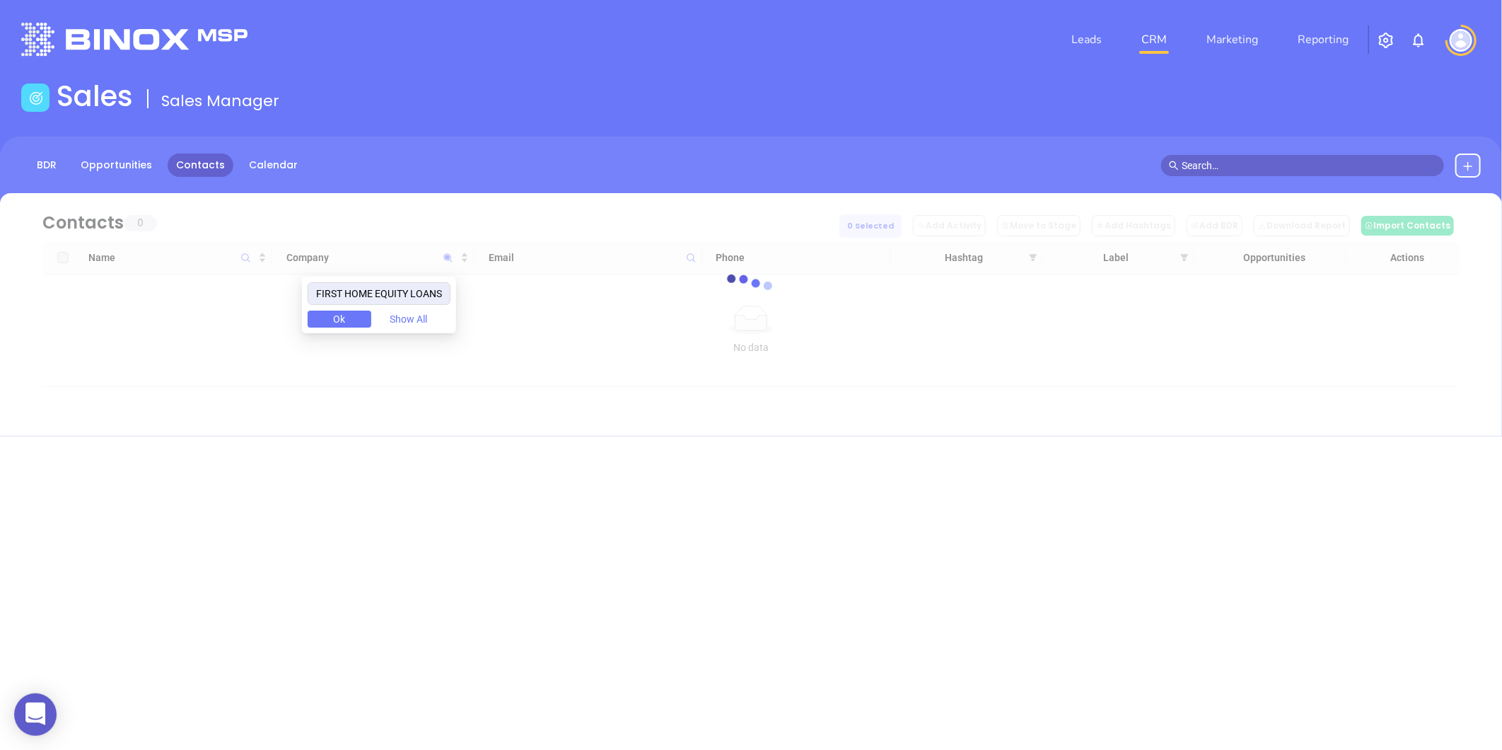
drag, startPoint x: 446, startPoint y: 293, endPoint x: 264, endPoint y: 342, distance: 188.4
click at [264, 342] on body "0 Leads CRM Marketing Reporting Financial Leads Leads Sales Sales Manager BDR O…" at bounding box center [751, 375] width 1502 height 750
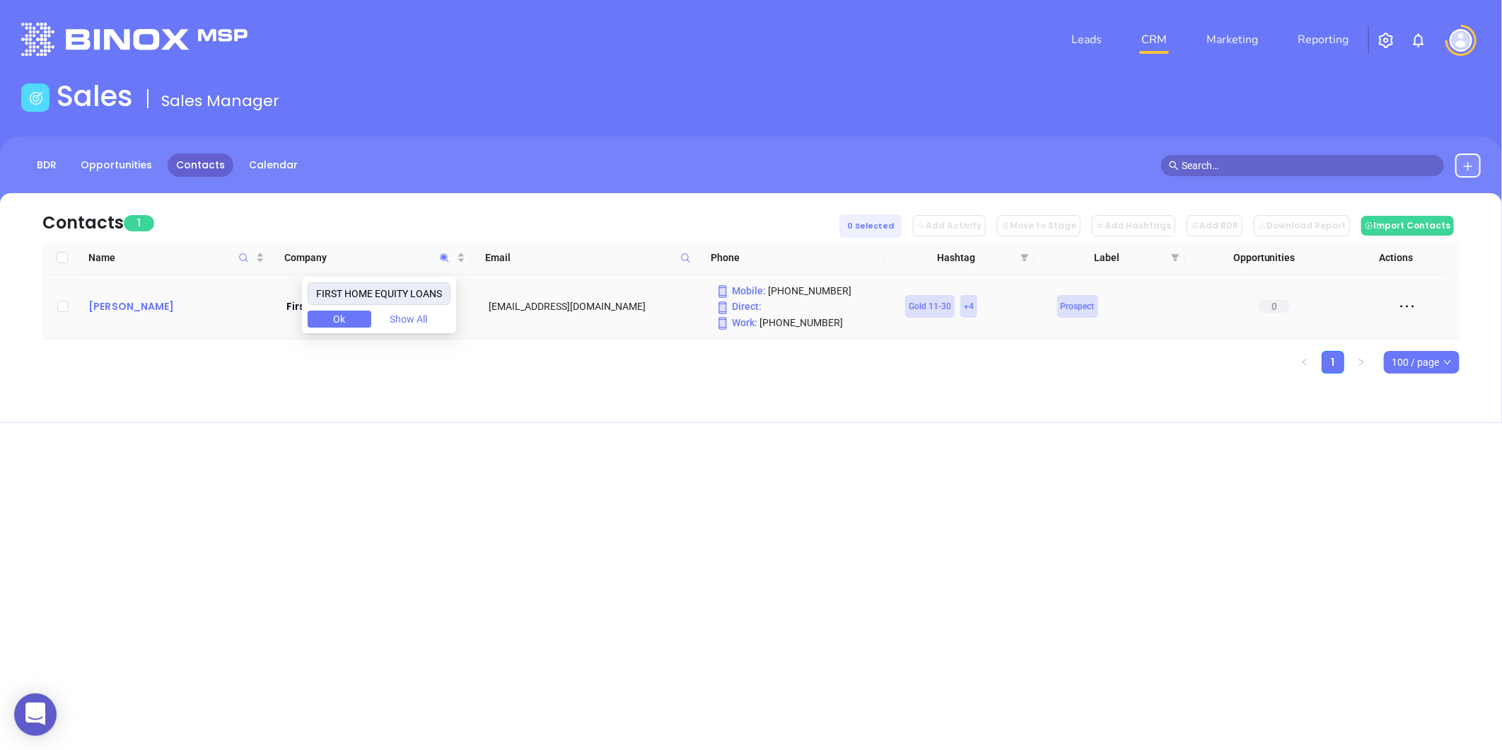
type input "FIRST HOME EQUITY LOANS"
click at [140, 306] on div "Todd Glassman" at bounding box center [177, 306] width 178 height 17
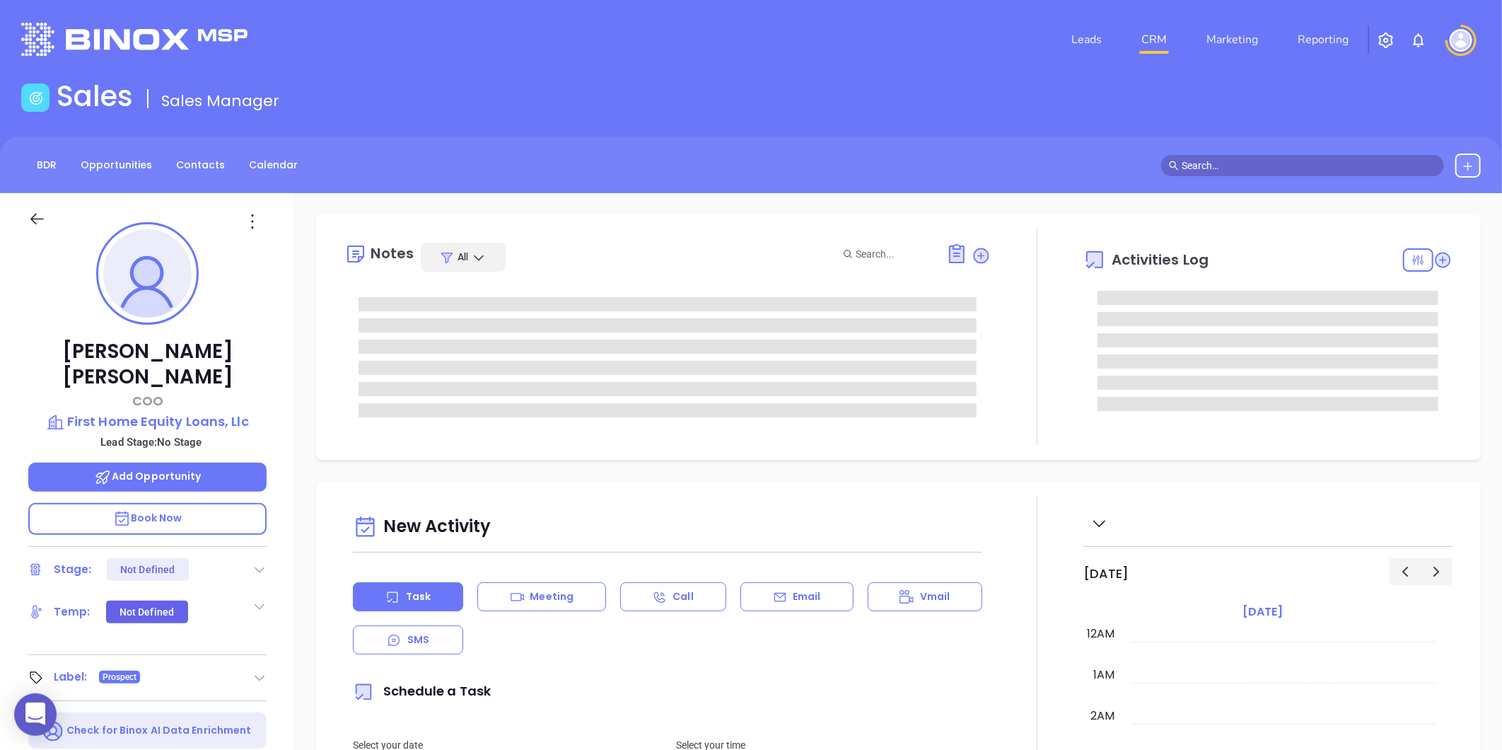
type input "08/21/2025"
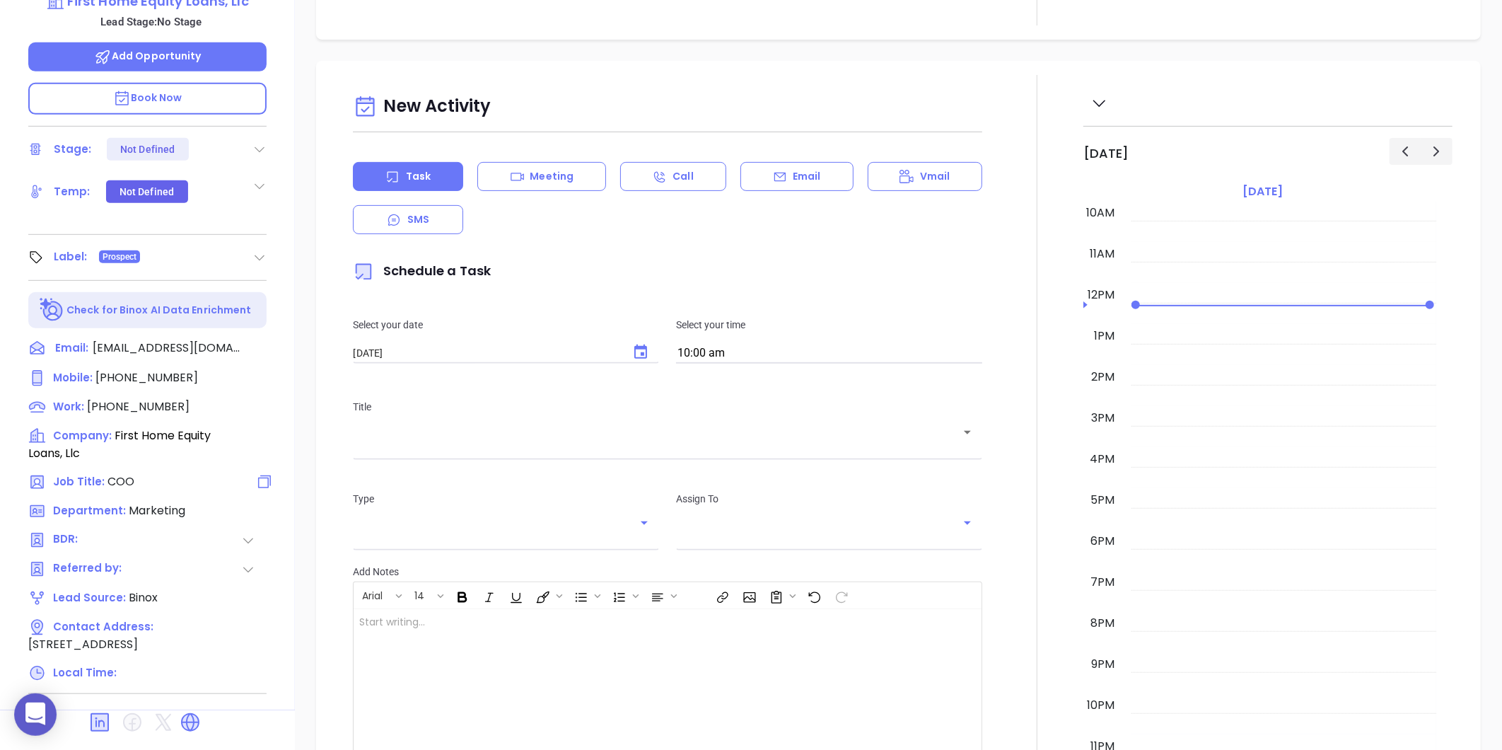
type input "Gissela Vargas"
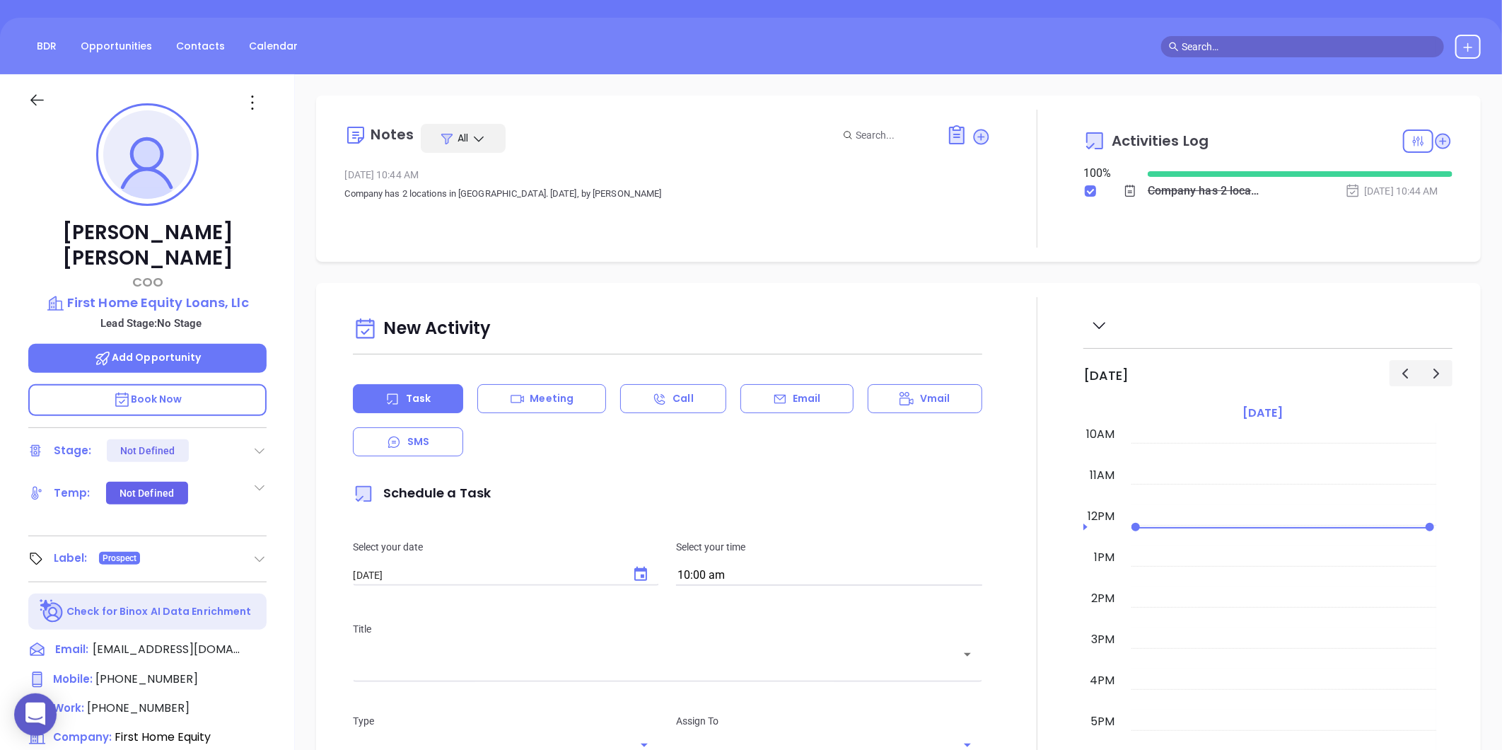
scroll to position [0, 0]
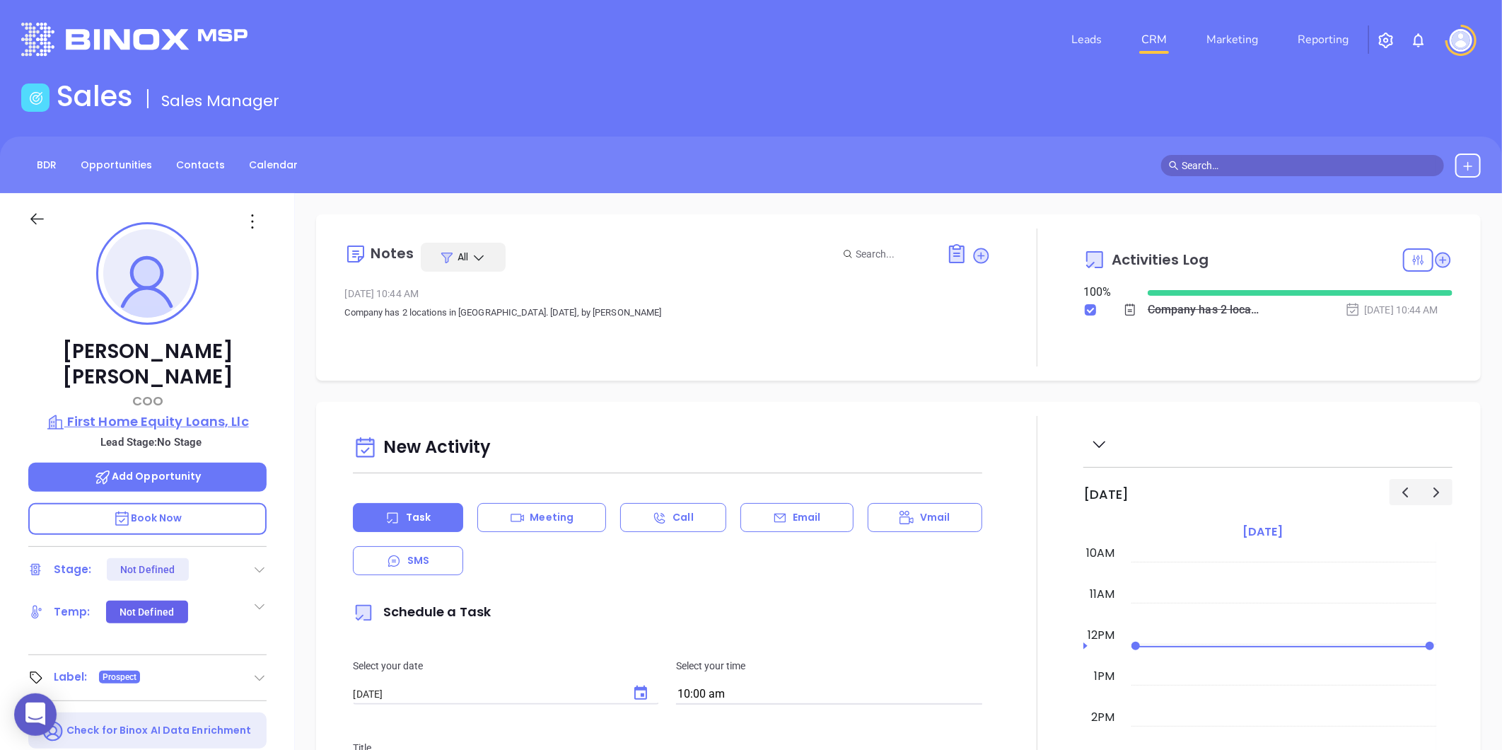
click at [208, 412] on p "First Home Equity Loans, Llc" at bounding box center [147, 422] width 238 height 20
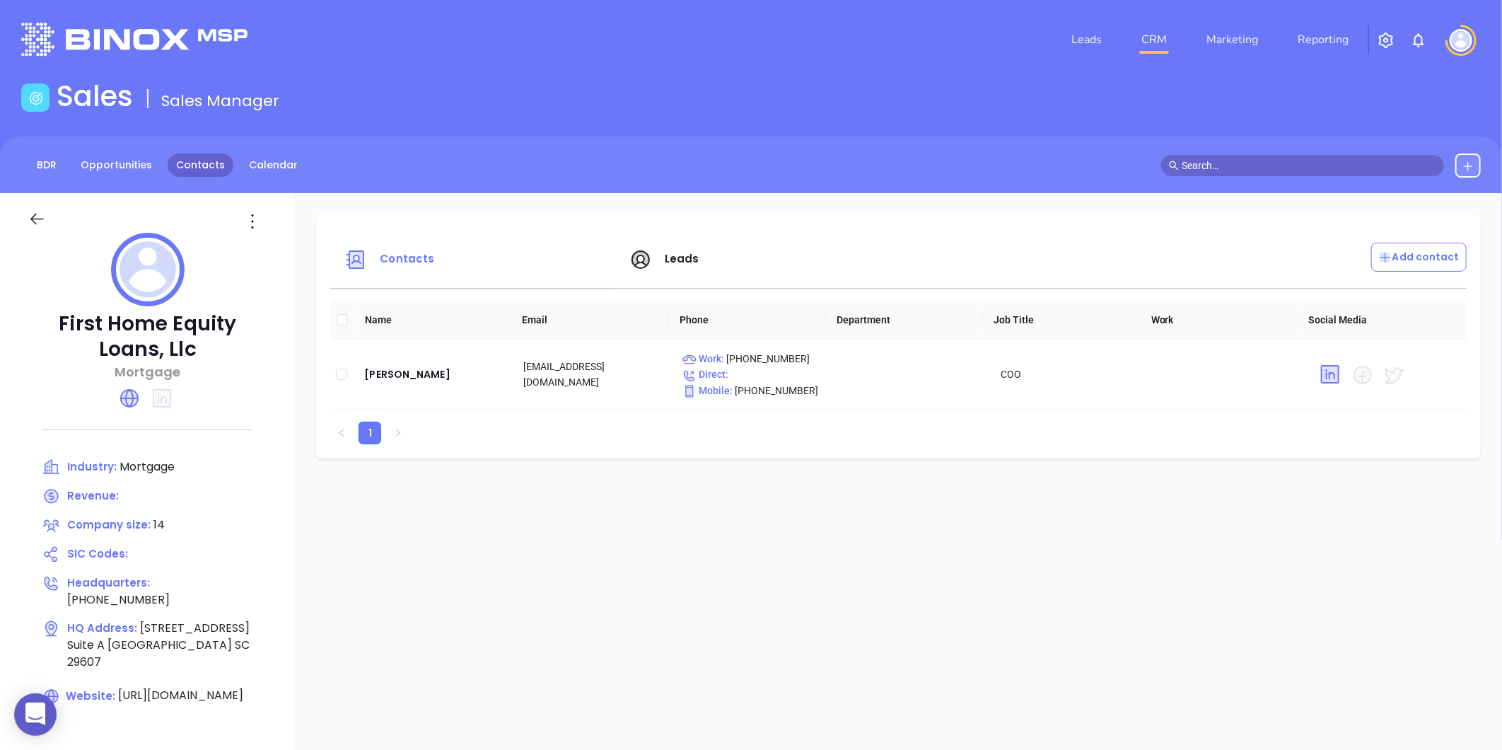
click at [196, 173] on link "Contacts" at bounding box center [201, 164] width 66 height 23
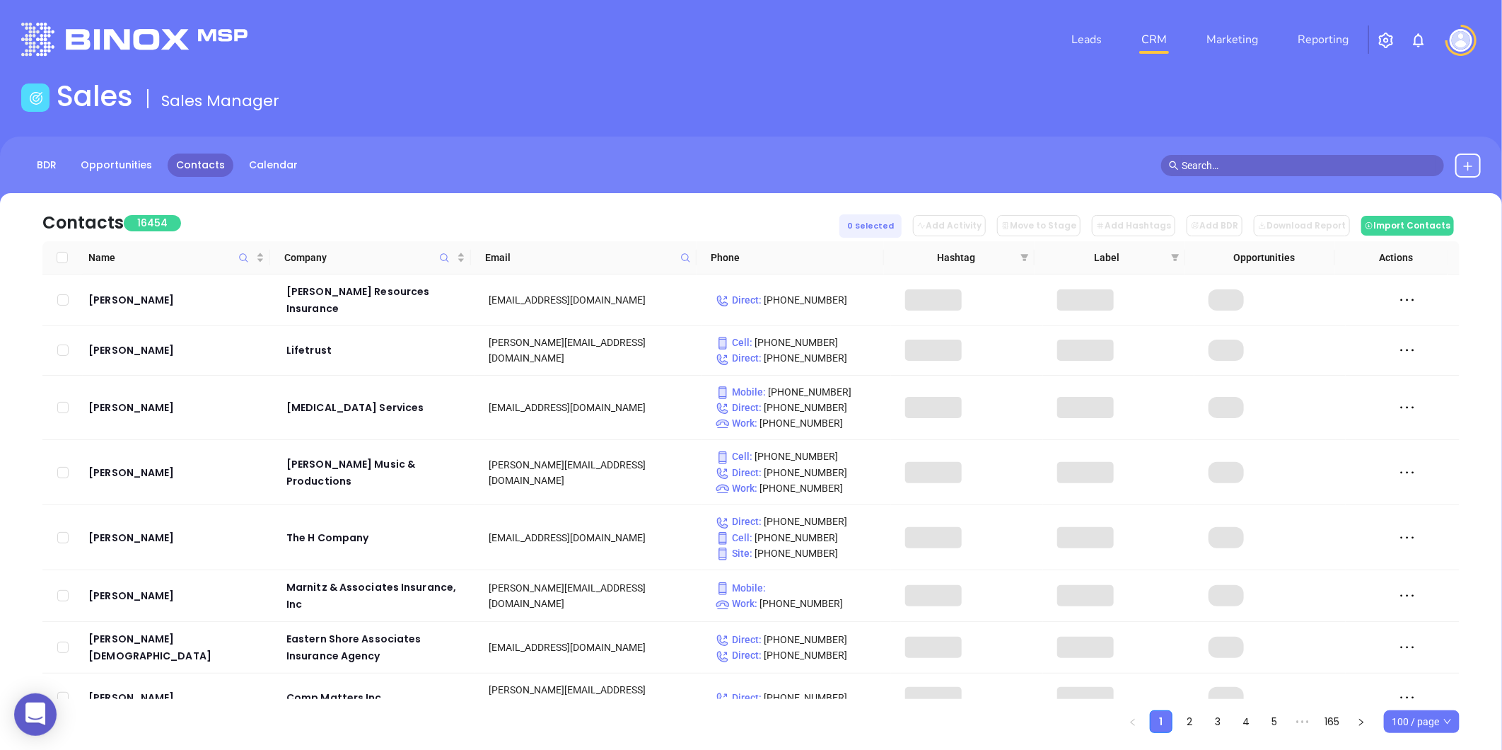
click at [680, 258] on icon at bounding box center [685, 257] width 11 height 11
paste input "palmettofirstmortgage.com"
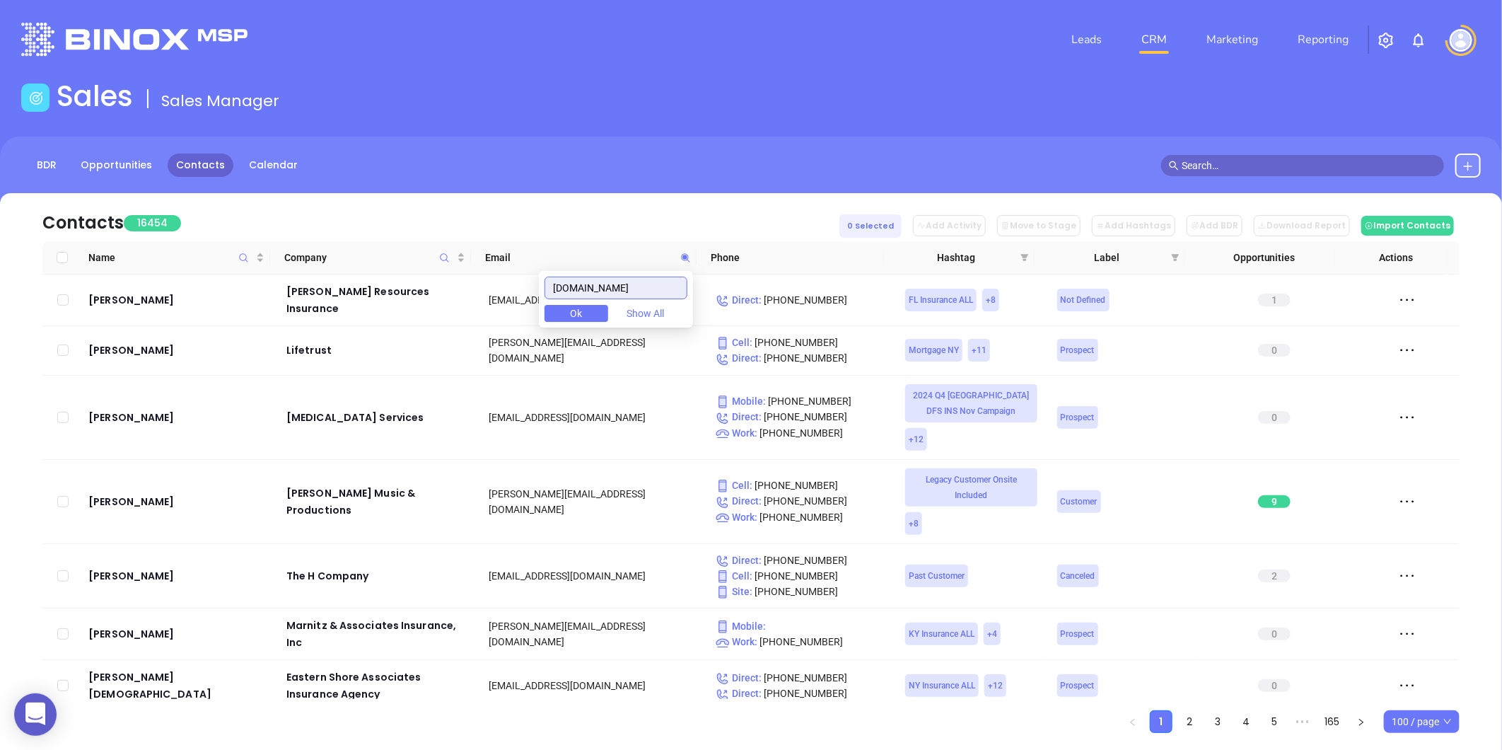
scroll to position [0, 4]
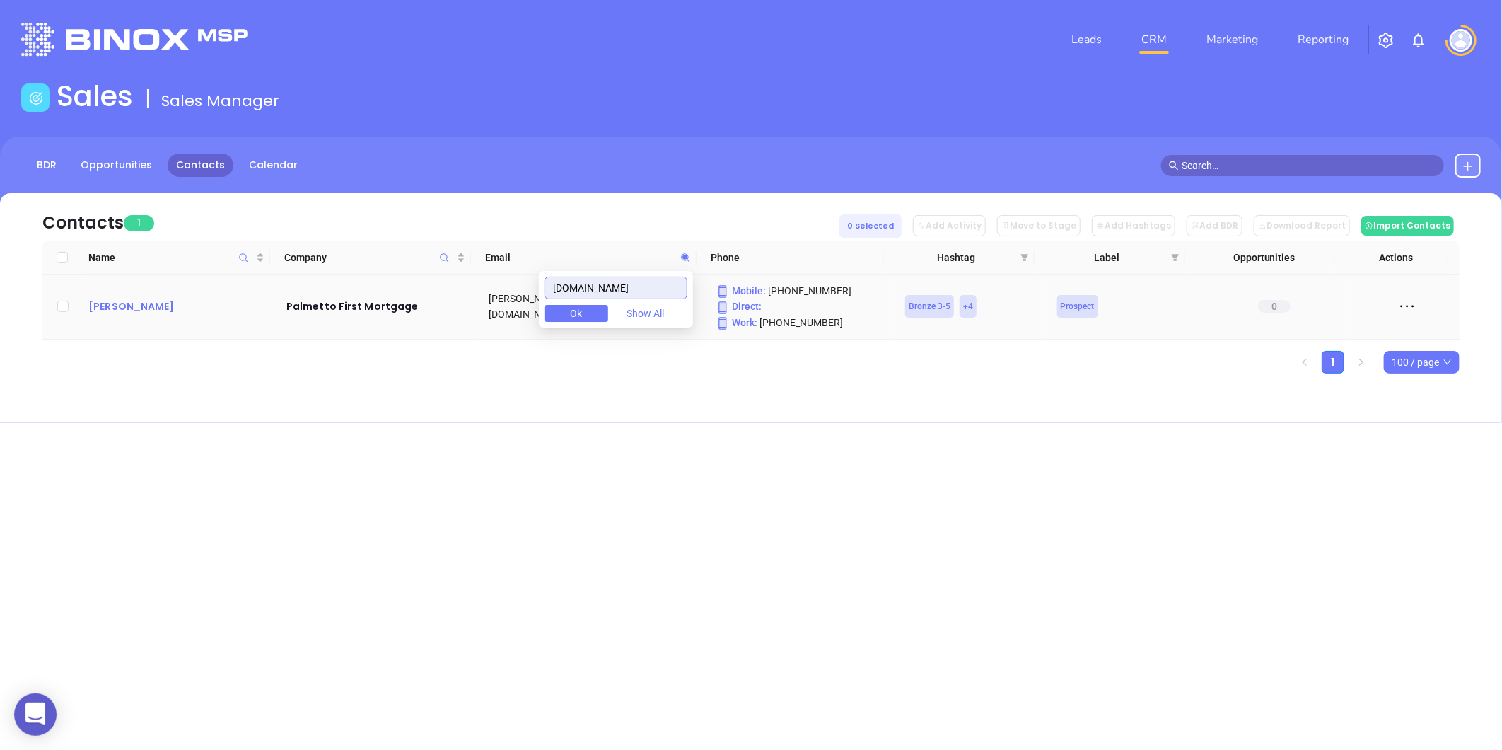
type input "palmettofirstmortgage.com"
click at [181, 310] on div "Wanda Lindstrand" at bounding box center [177, 306] width 178 height 17
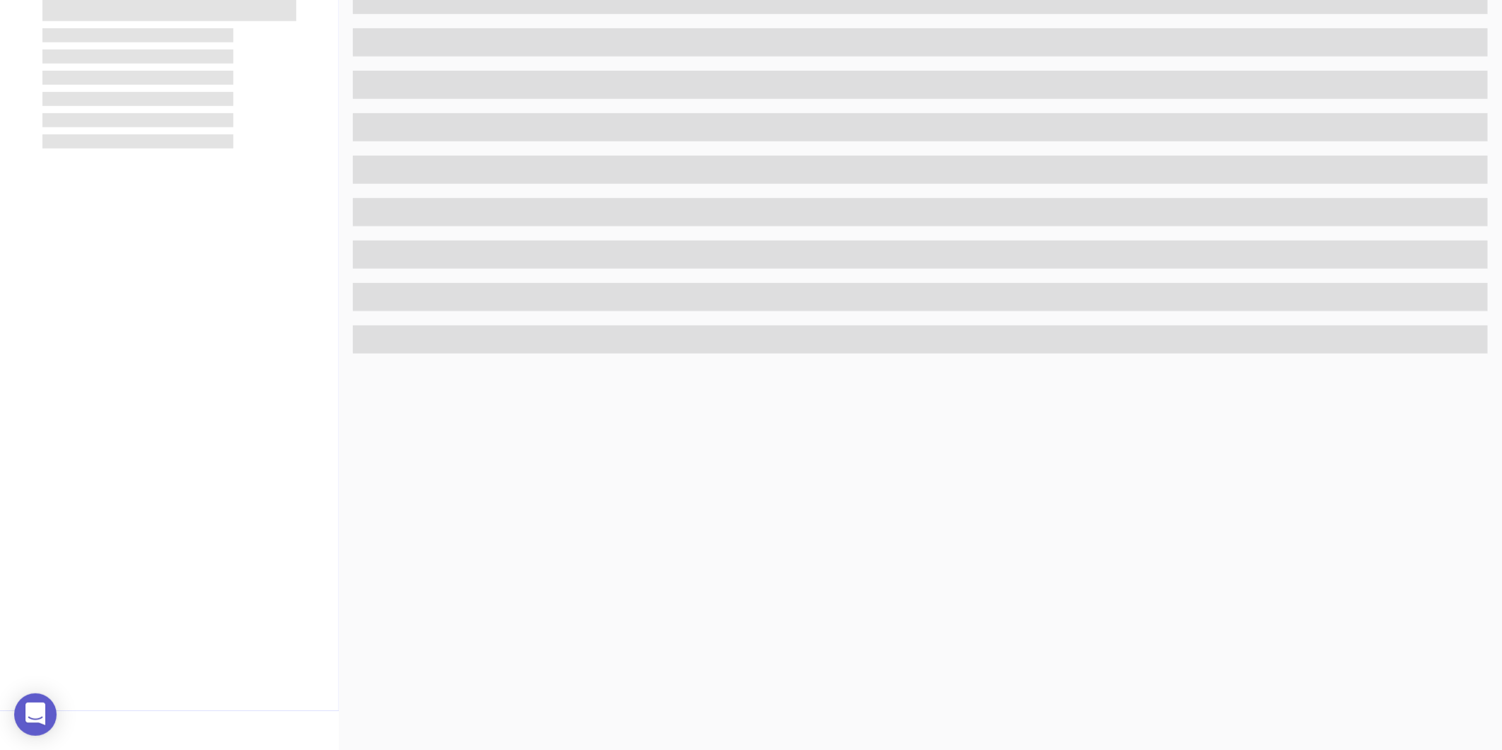
scroll to position [433, 0]
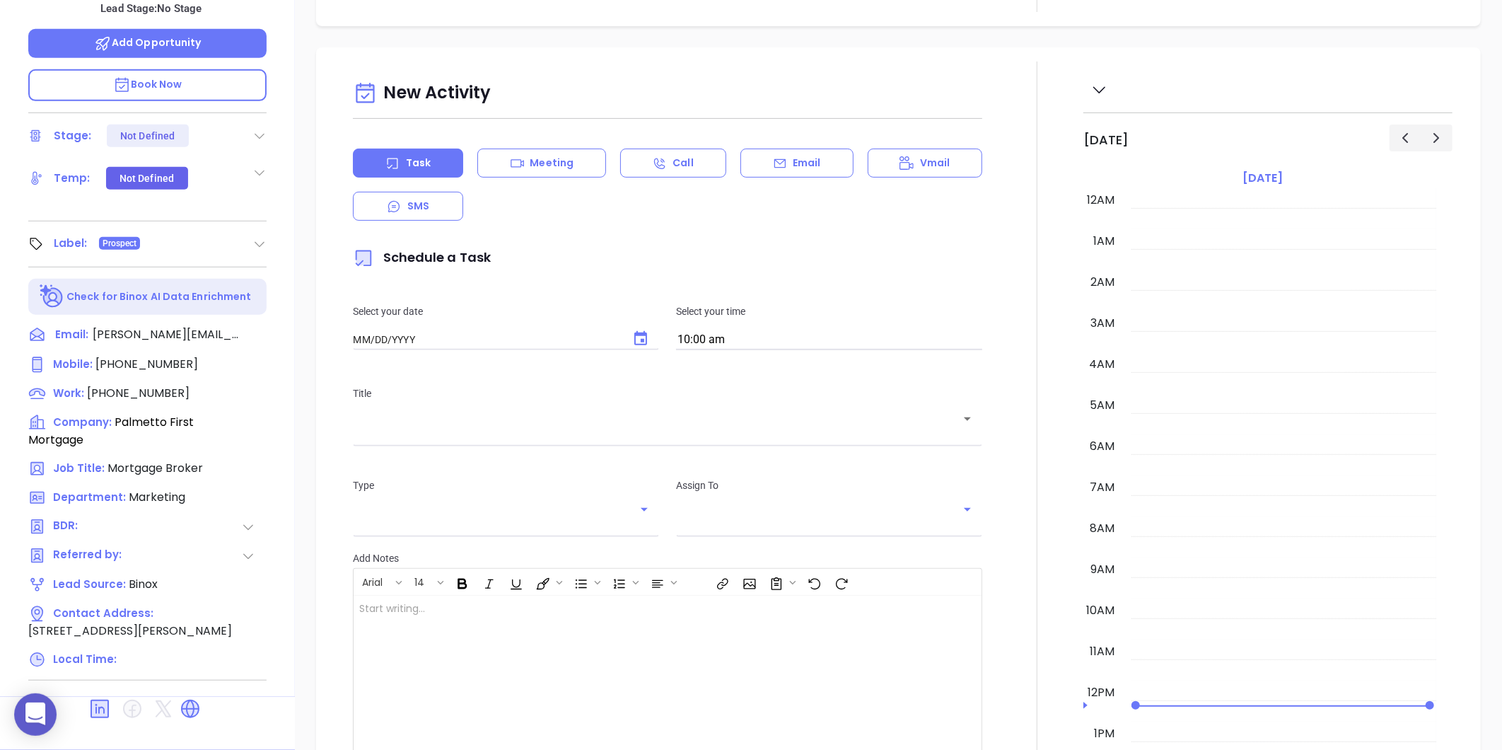
type input "08/21/2025"
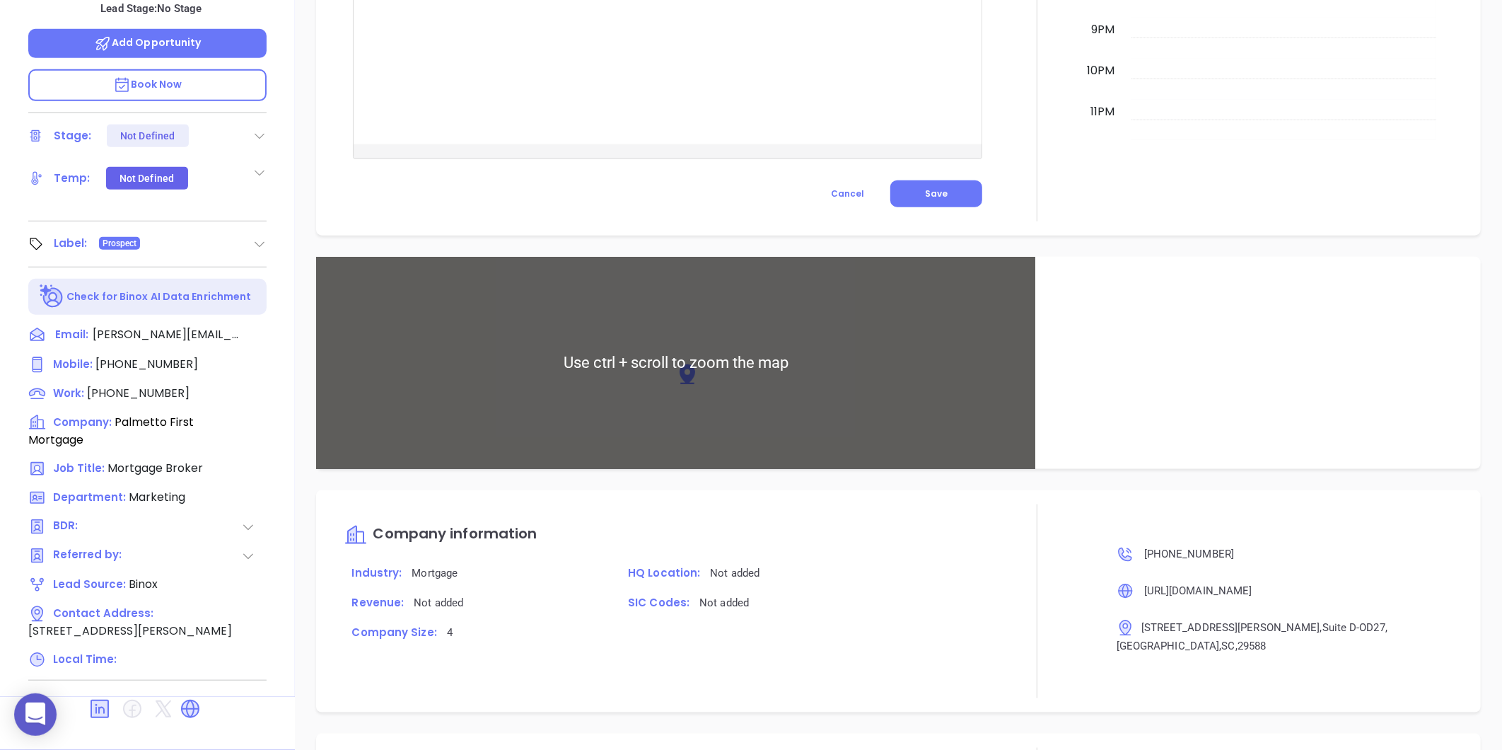
scroll to position [753, 0]
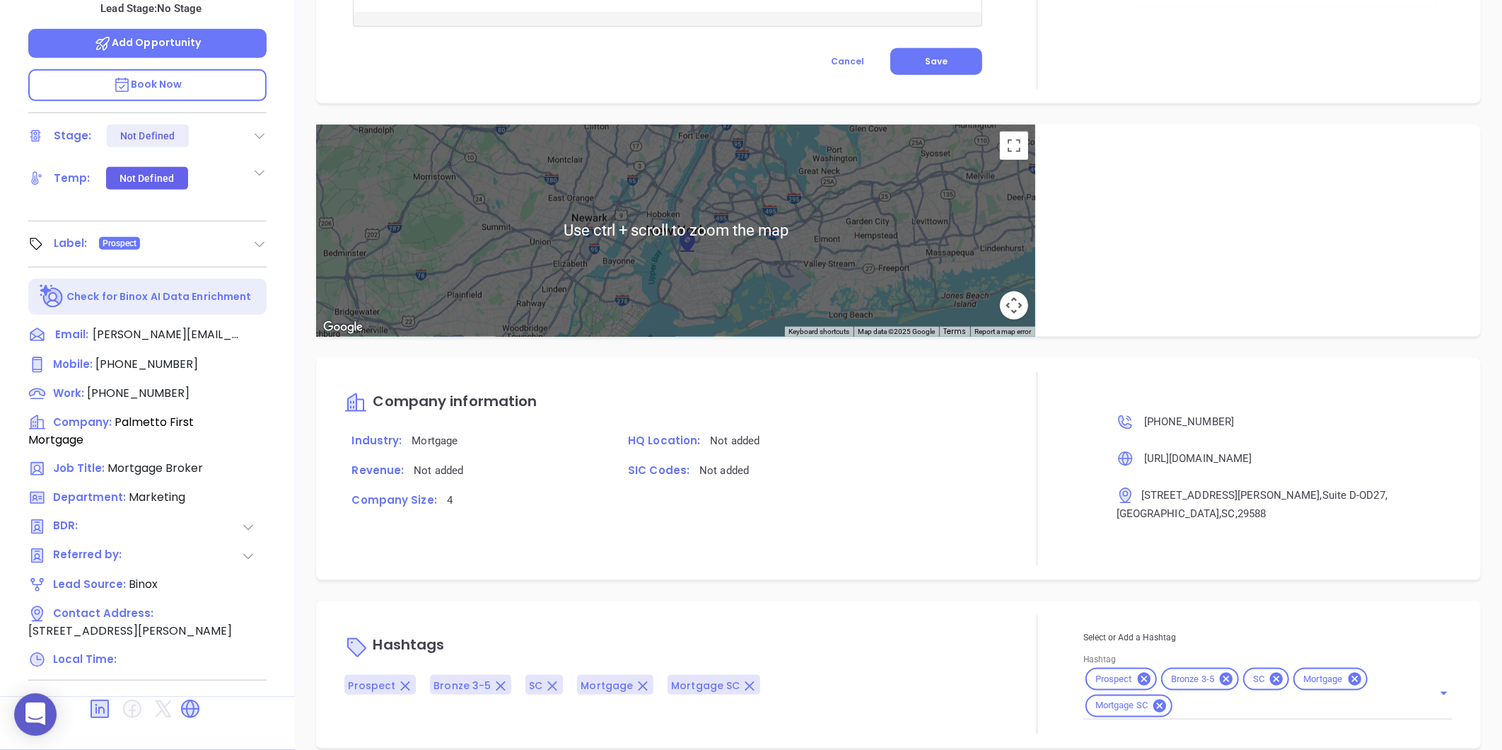
type input "Gissela Vargas"
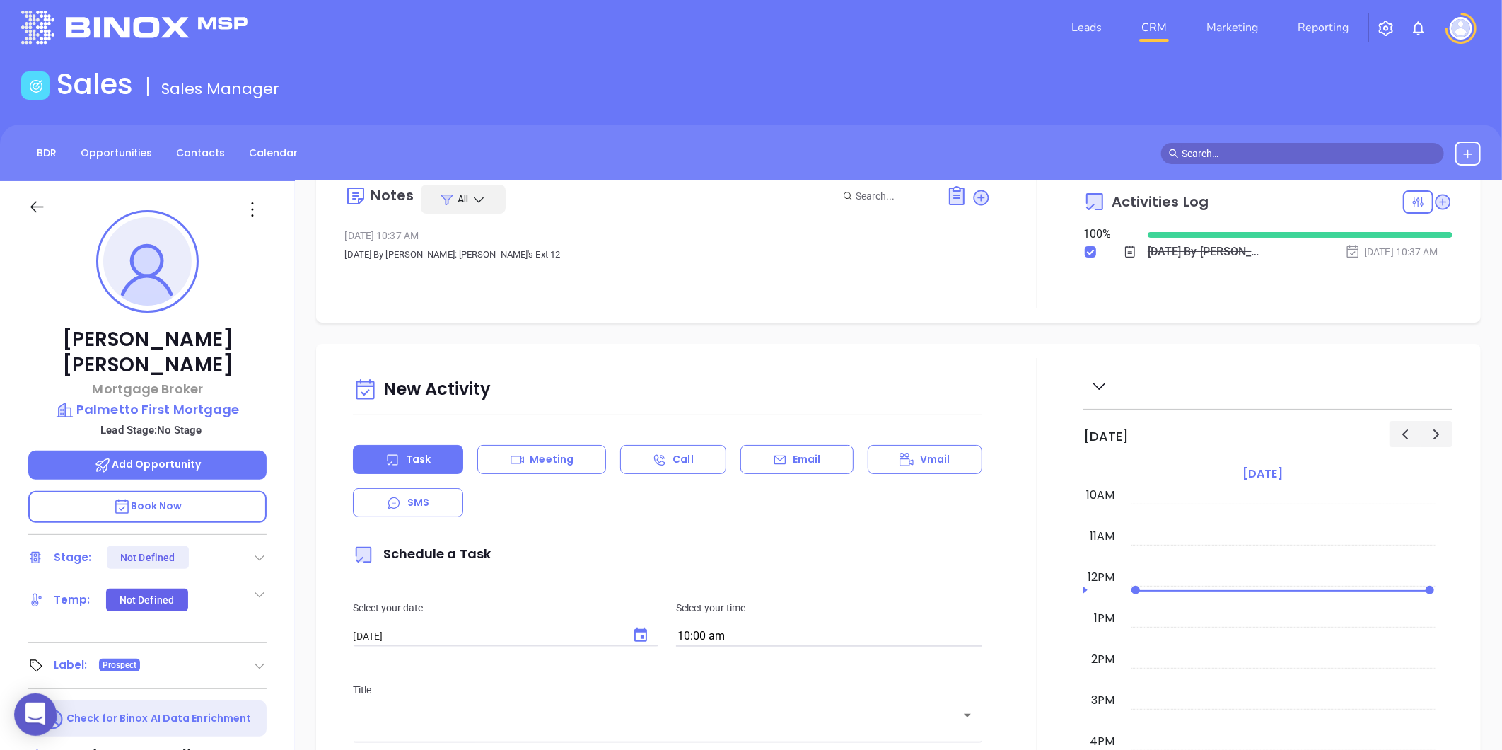
scroll to position [0, 0]
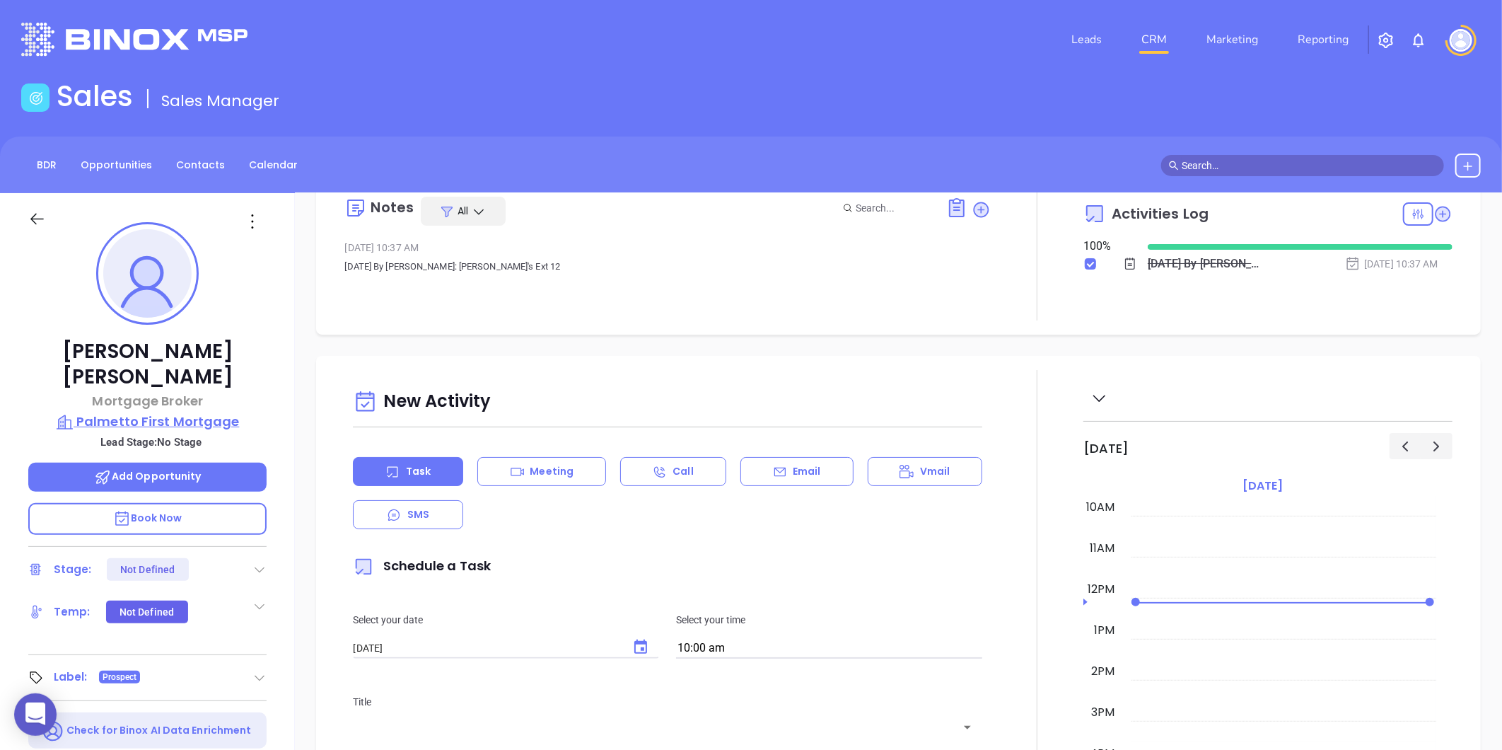
click at [213, 412] on p "Palmetto First Mortgage" at bounding box center [147, 422] width 238 height 20
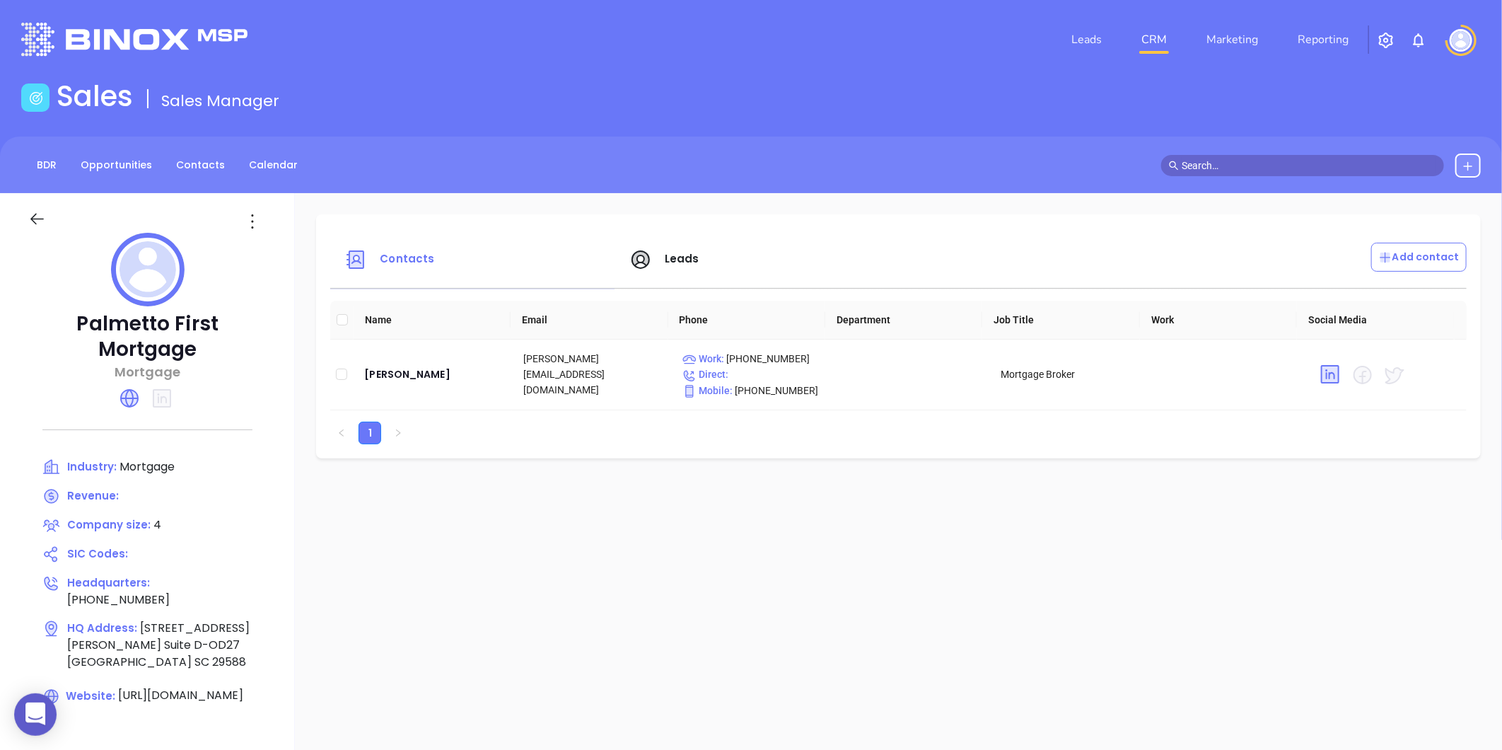
click at [32, 221] on icon at bounding box center [37, 219] width 18 height 18
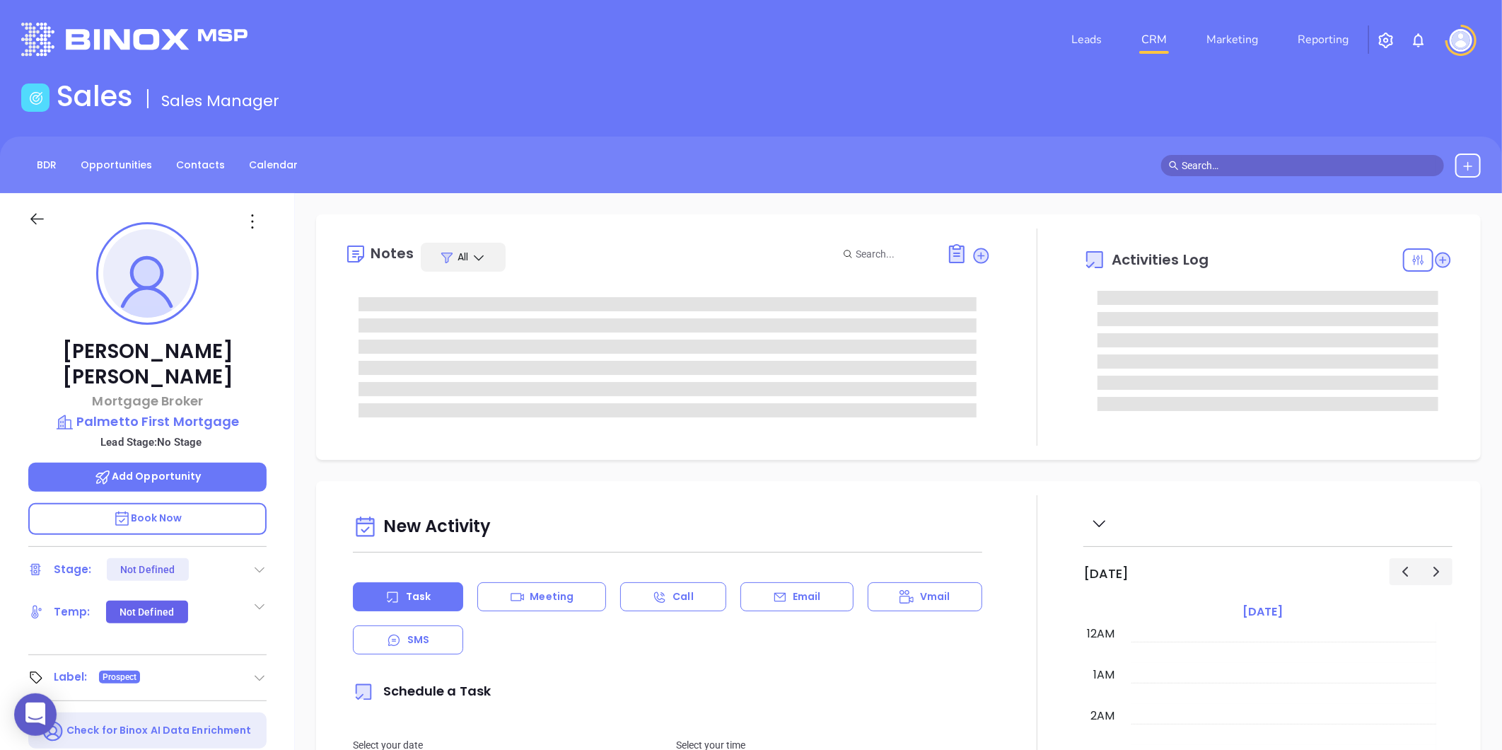
type input "08/21/2025"
type input "Gissela Vargas"
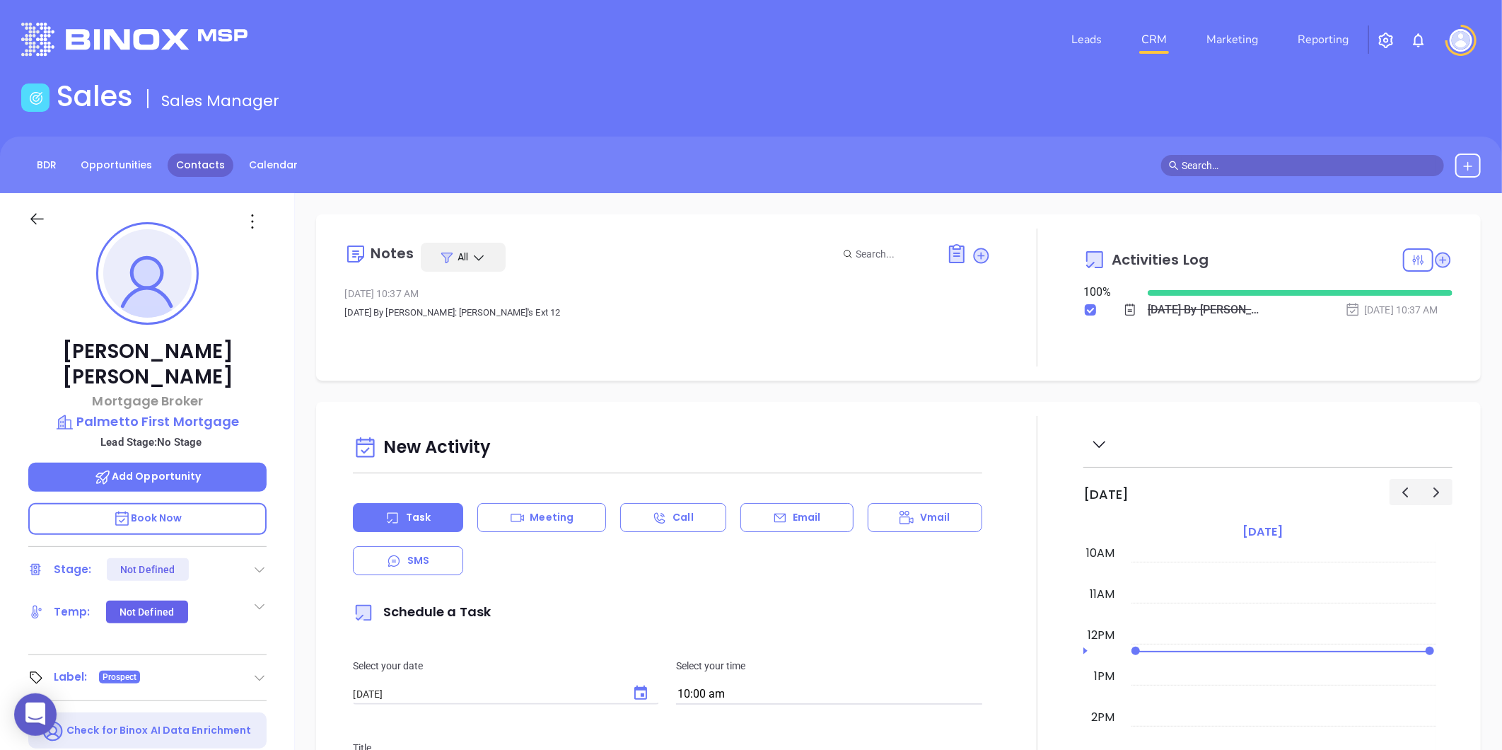
click at [205, 165] on link "Contacts" at bounding box center [201, 164] width 66 height 23
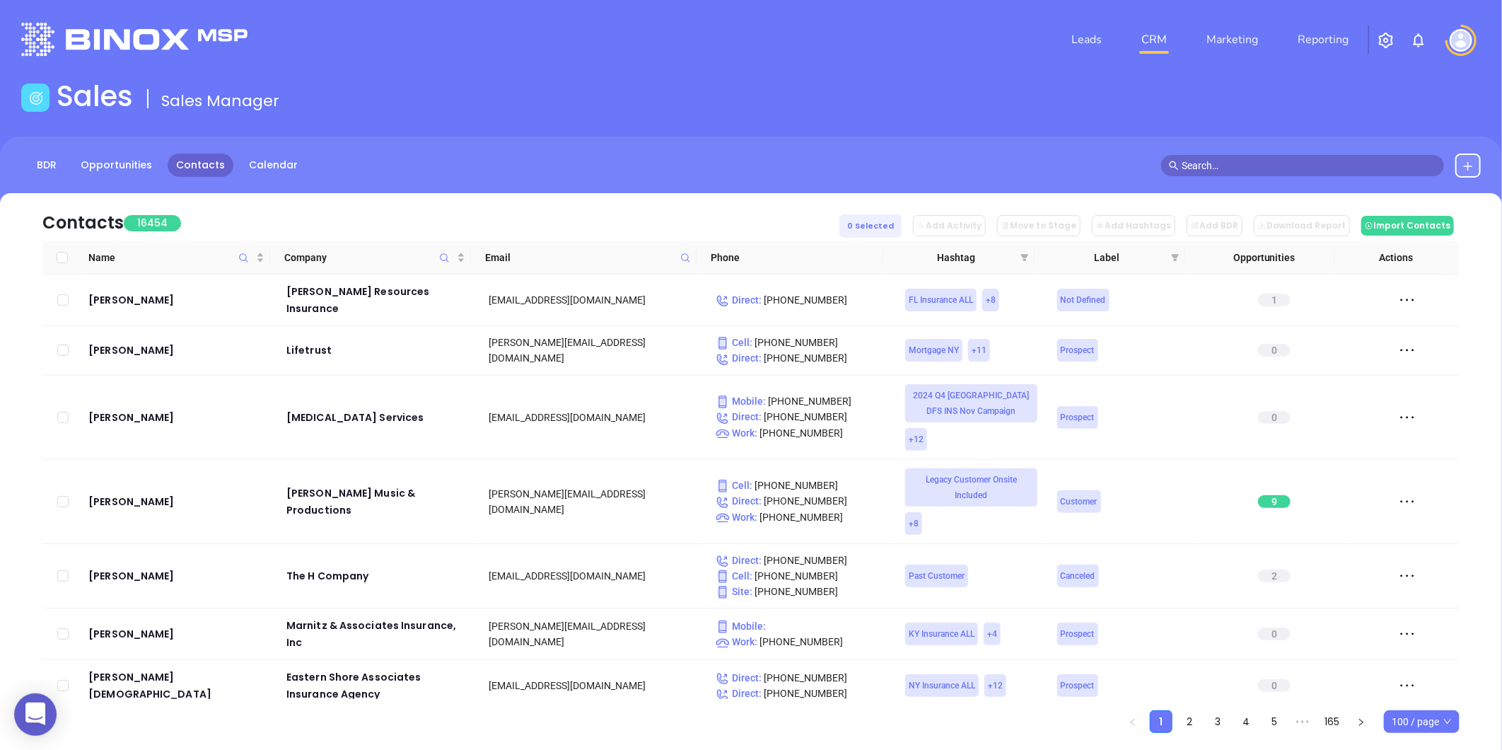
click at [683, 257] on icon at bounding box center [685, 257] width 11 height 11
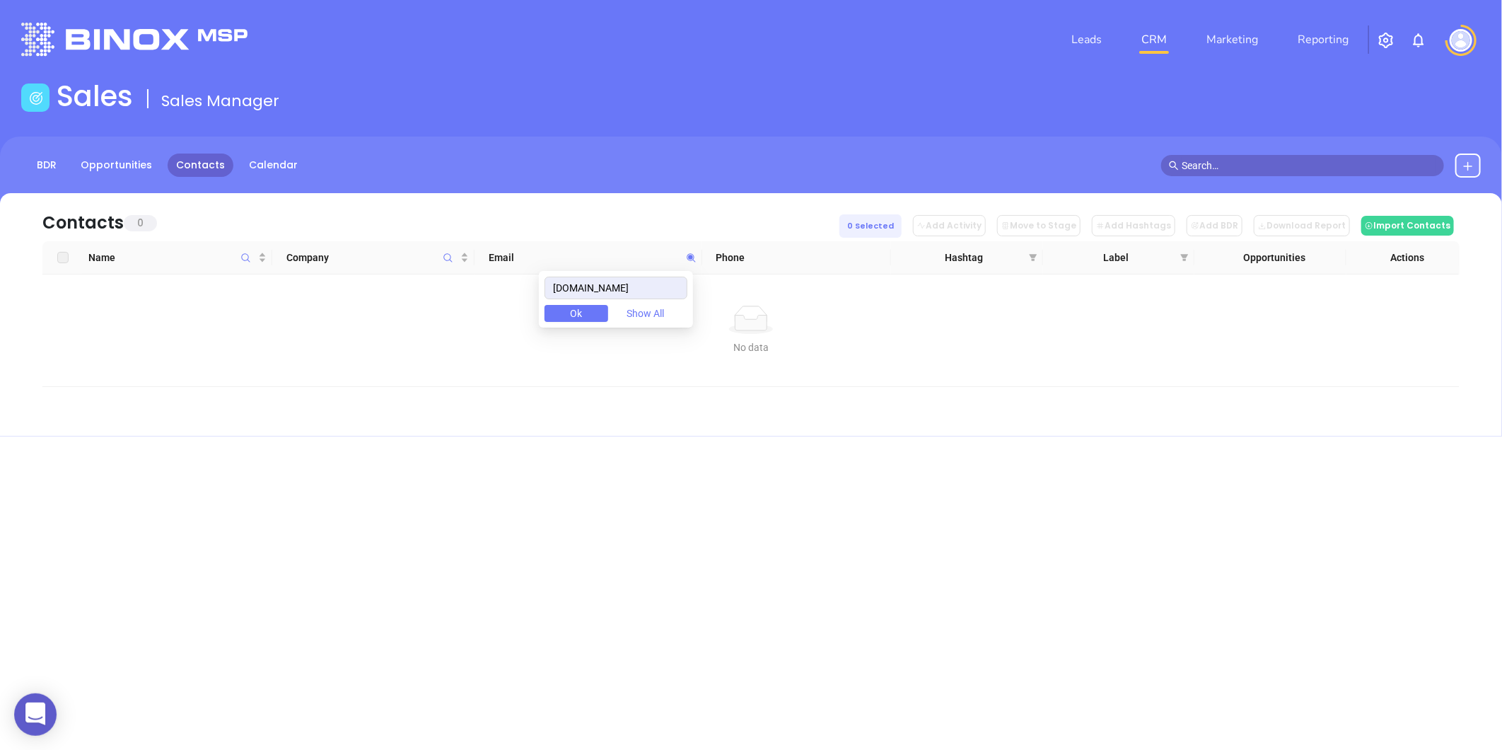
type input "neighborhoodloans.com"
drag, startPoint x: 667, startPoint y: 286, endPoint x: 520, endPoint y: 313, distance: 149.4
click at [520, 313] on body "0 Leads CRM Marketing Reporting Financial Leads Leads Sales Sales Manager BDR O…" at bounding box center [751, 375] width 1502 height 750
paste input "717mortgagegroup.com"
drag, startPoint x: 679, startPoint y: 284, endPoint x: 509, endPoint y: 316, distance: 172.8
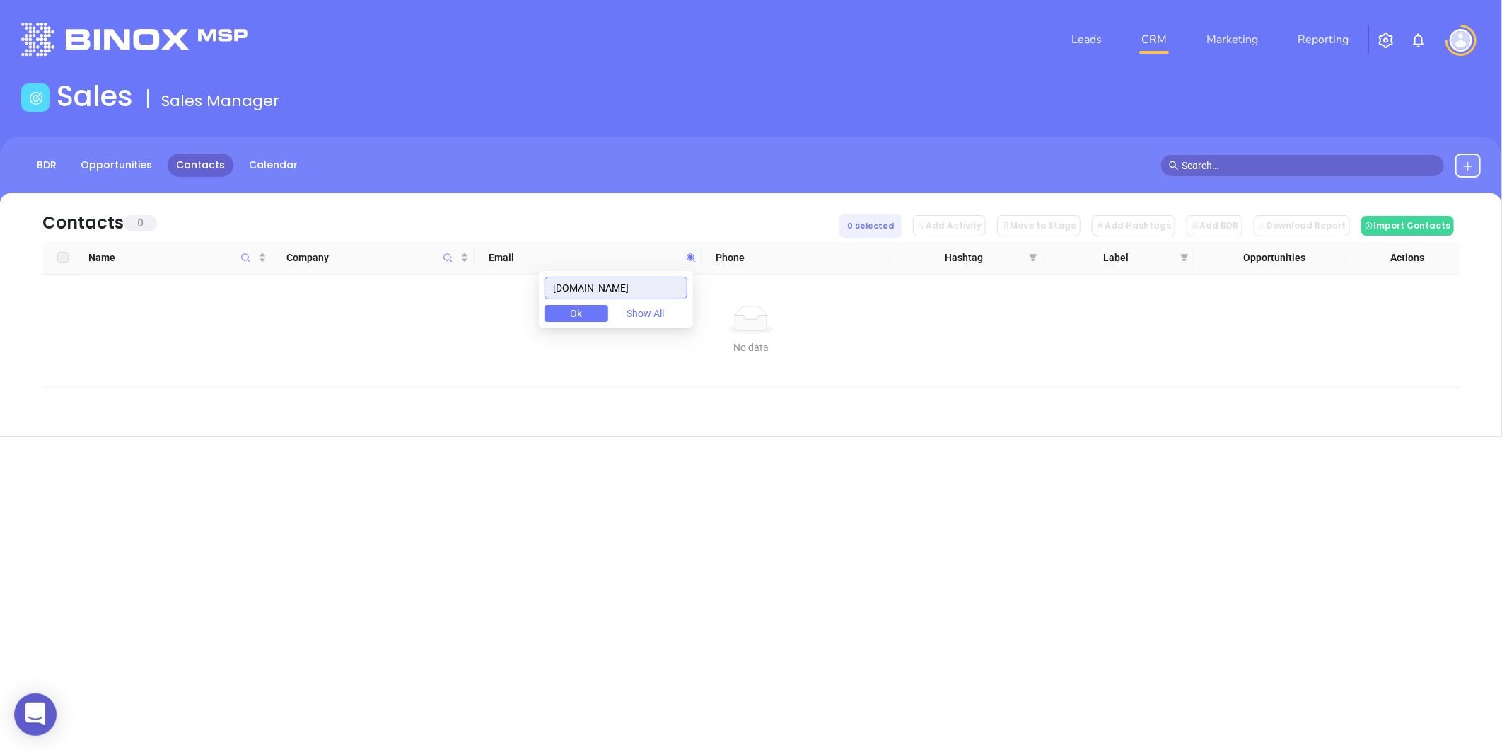
click at [509, 316] on body "0 Leads CRM Marketing Reporting Financial Leads Leads Sales Sales Manager BDR O…" at bounding box center [751, 375] width 1502 height 750
type input "717mortgagegroup.com"
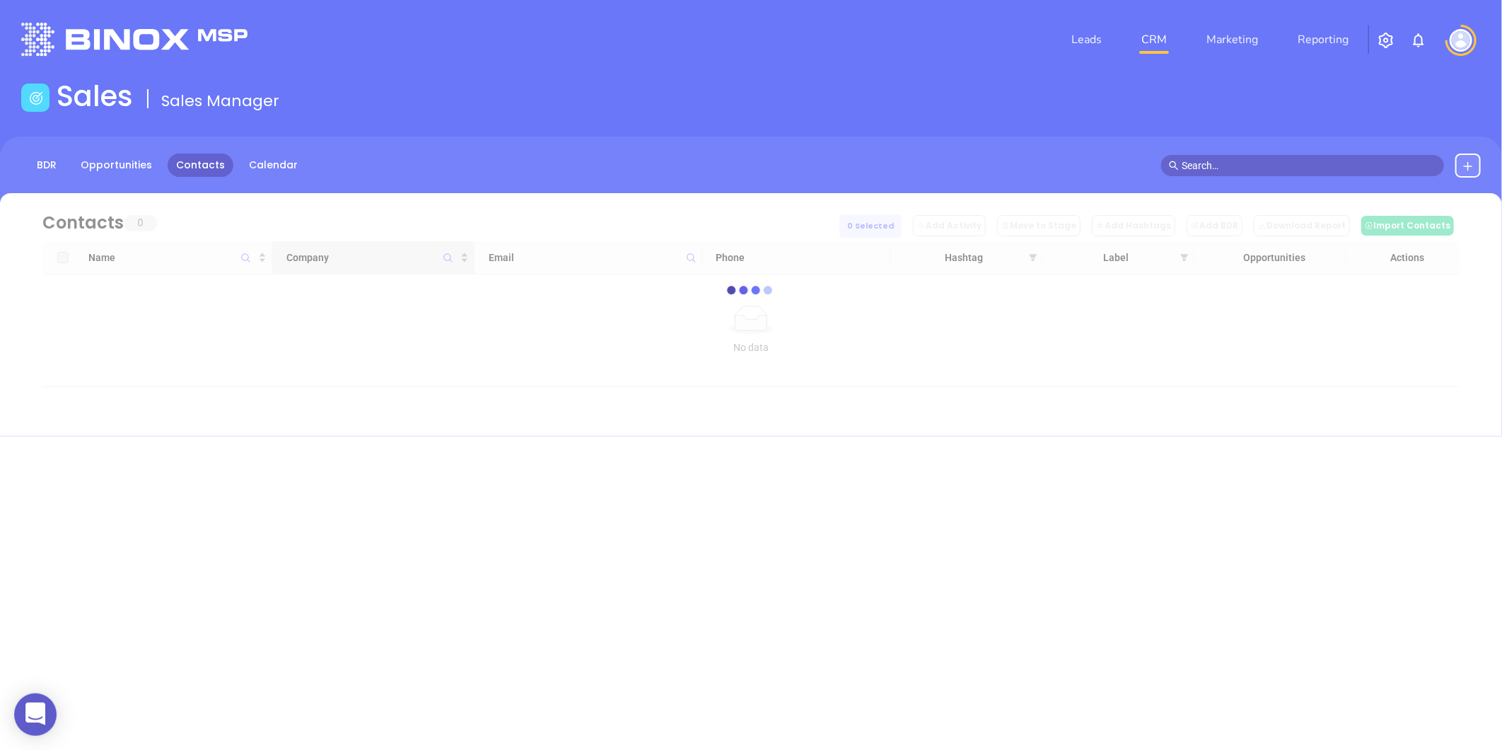
click at [446, 257] on div "loading Contacts 0 0 Selected Add Activity Move to Stage Add Hashtags Add BDR D…" at bounding box center [751, 290] width 1460 height 194
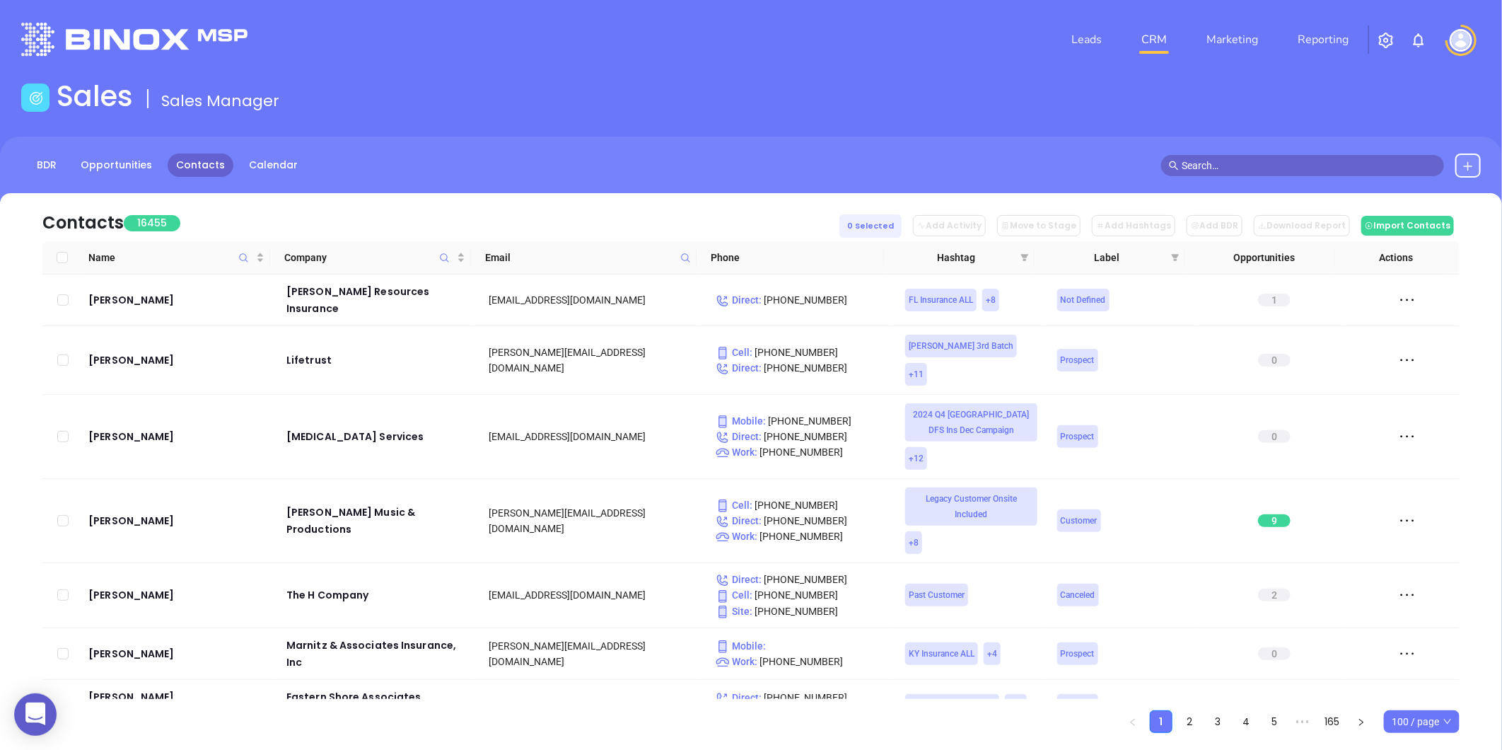
click at [682, 252] on icon at bounding box center [685, 257] width 11 height 11
paste input "Alpha Mortgage"
type input "Alpha Mortgage"
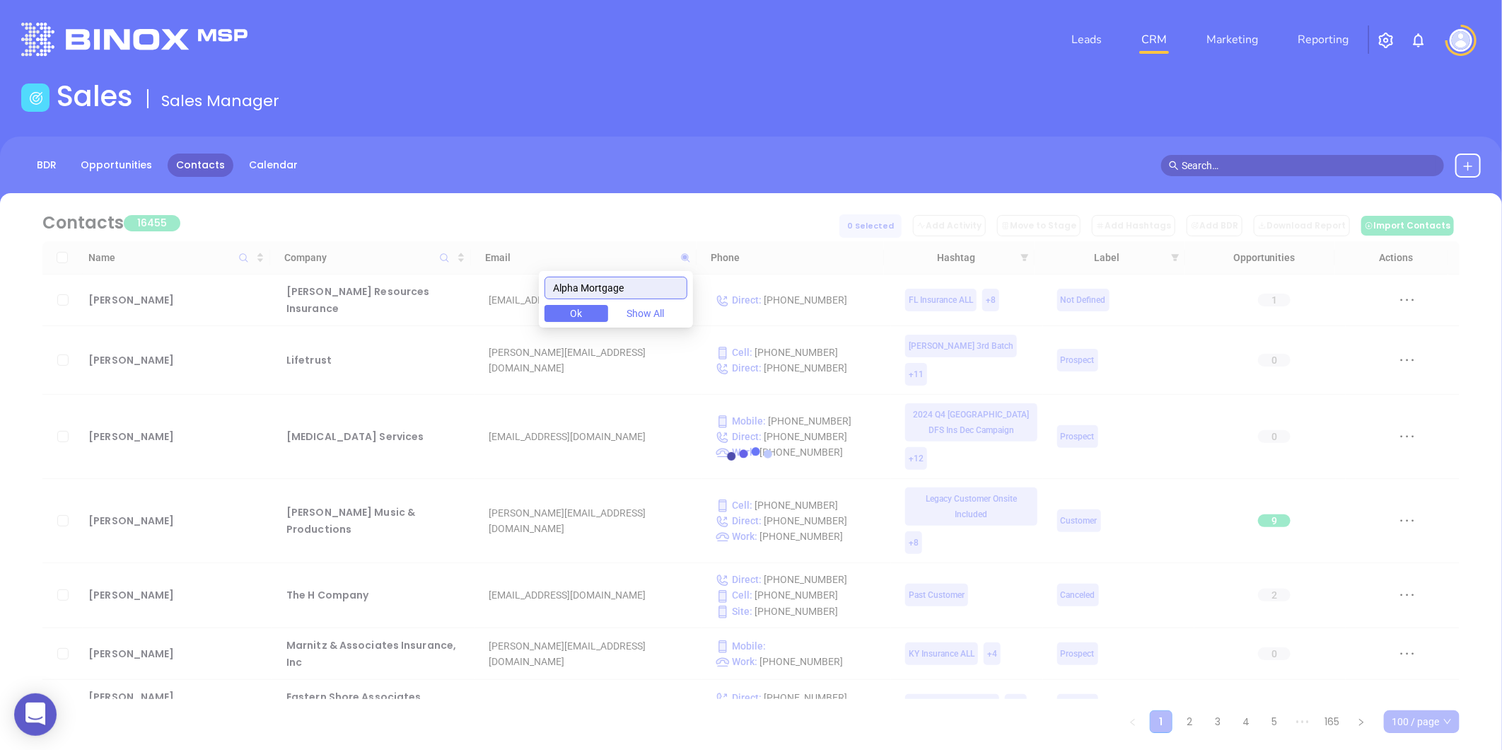
drag, startPoint x: 658, startPoint y: 287, endPoint x: 485, endPoint y: 320, distance: 176.3
click at [485, 320] on body "0 Leads CRM Marketing Reporting Financial Leads Leads Sales Sales Manager BDR O…" at bounding box center [751, 375] width 1502 height 750
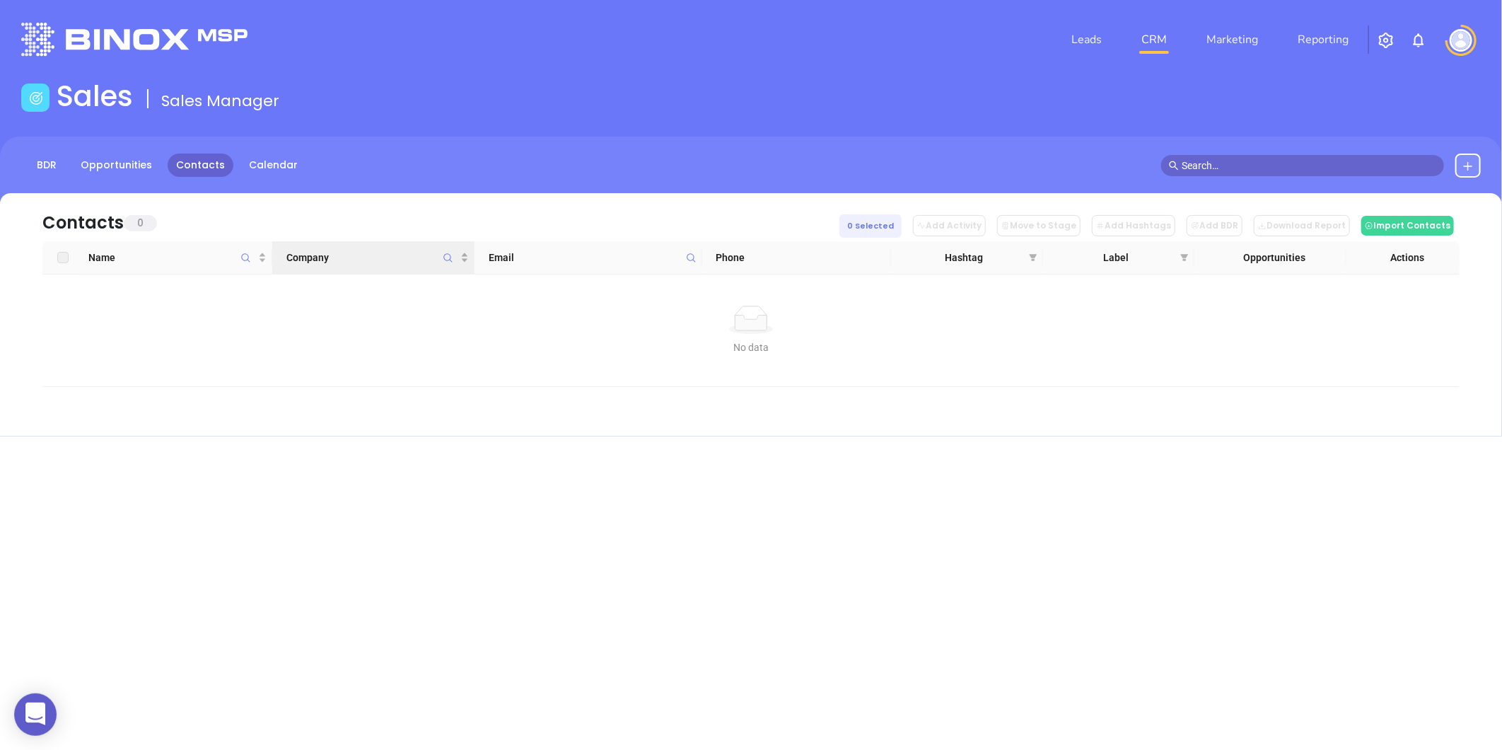
click at [446, 260] on icon "Company" at bounding box center [448, 257] width 11 height 11
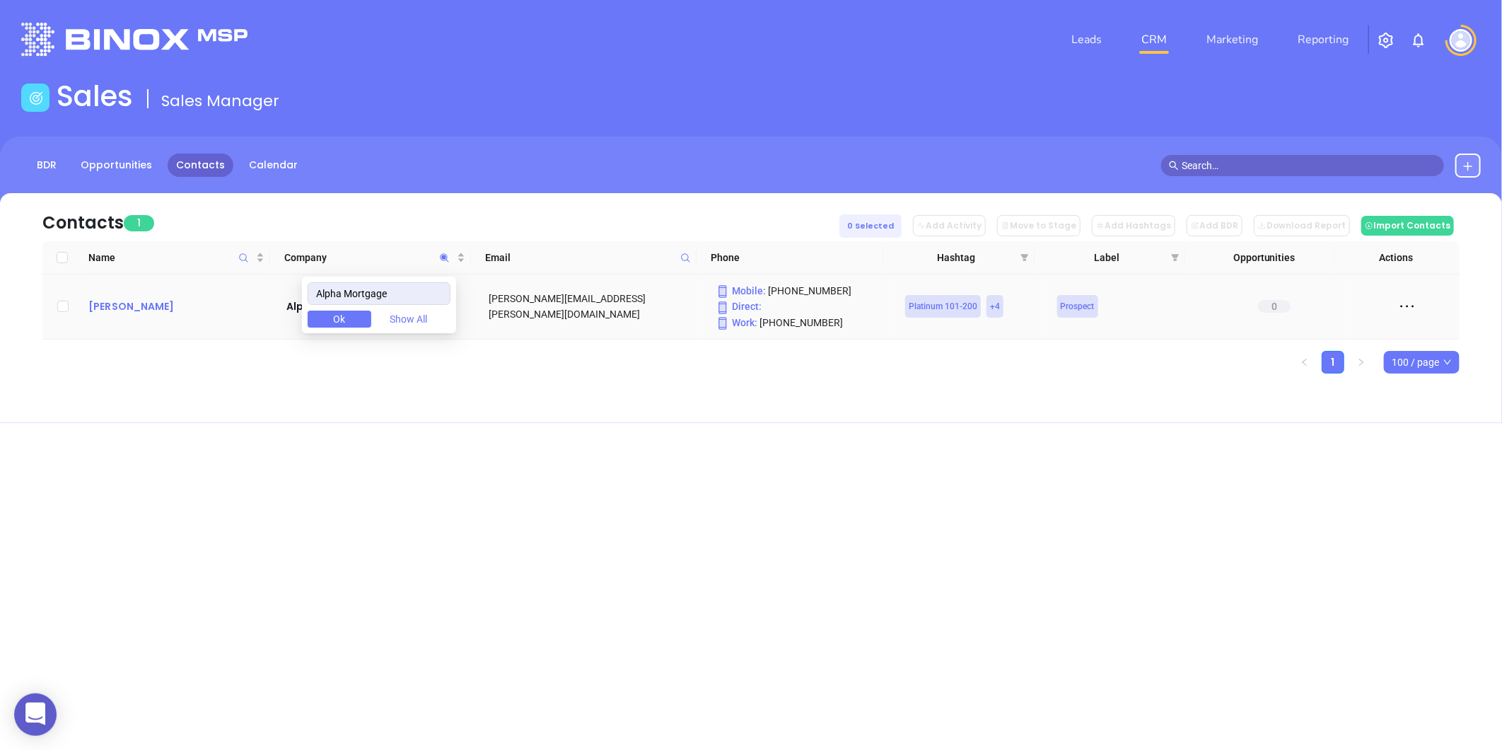
type input "Alpha Mortgage"
click at [146, 314] on div "Ken Szymonowicz" at bounding box center [177, 306] width 178 height 17
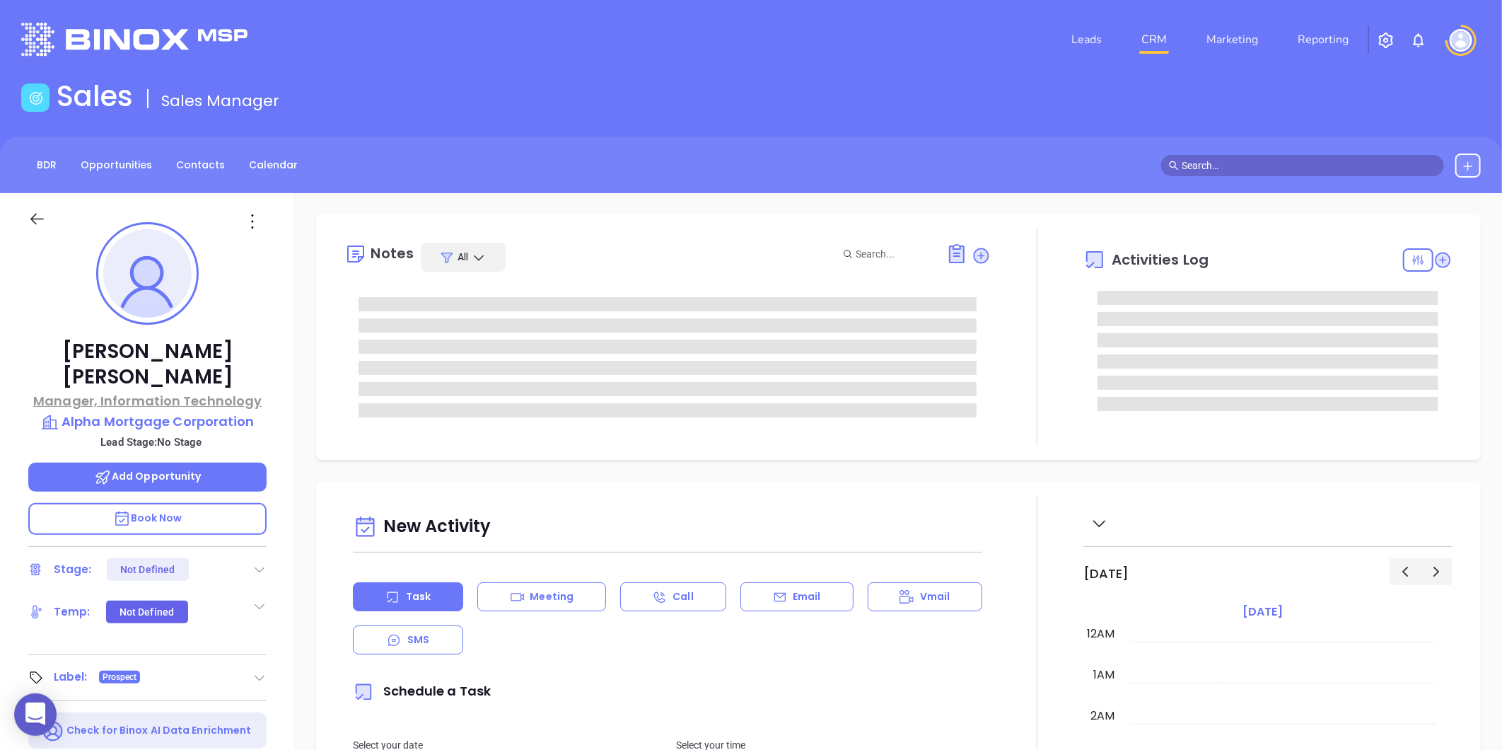
type input "08/21/2025"
type input "Gissela Vargas"
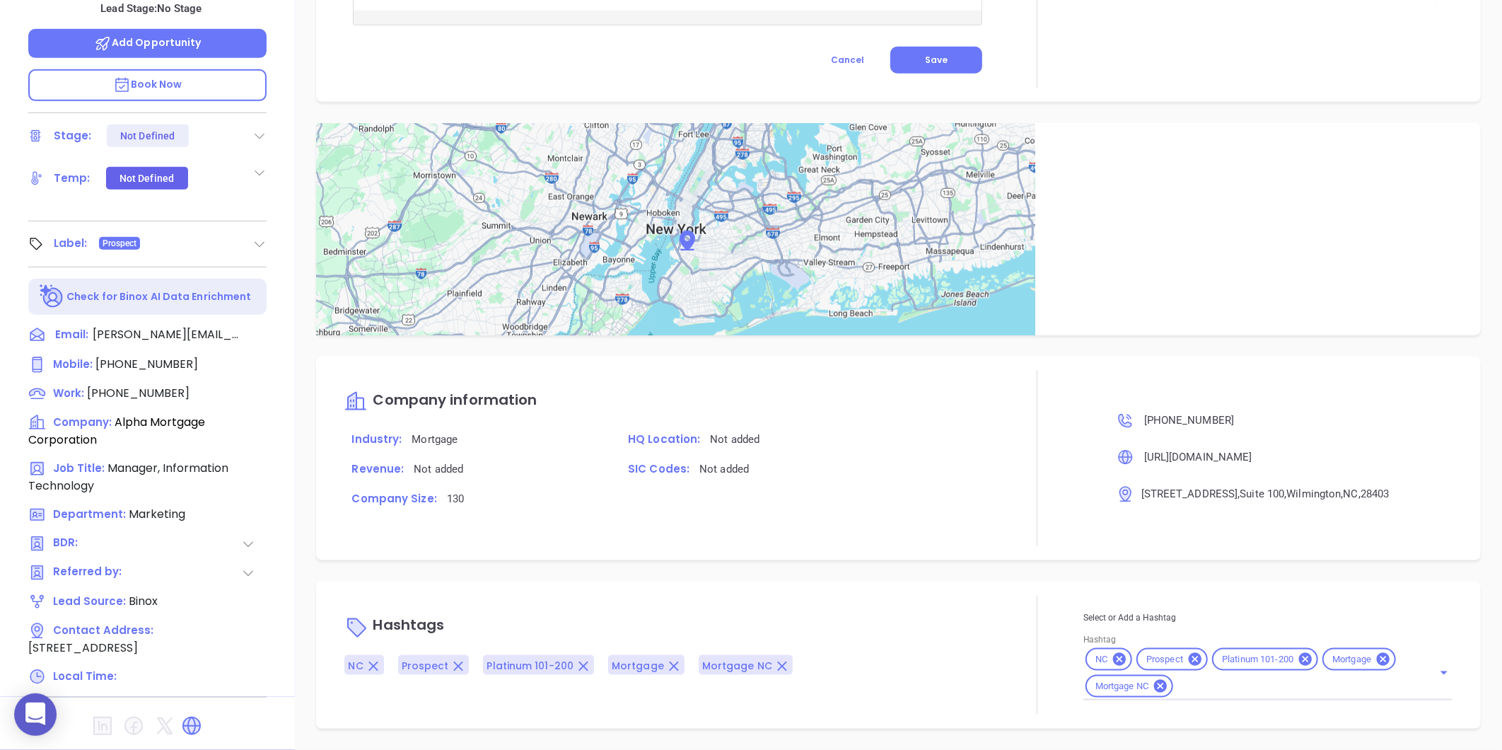
scroll to position [674, 0]
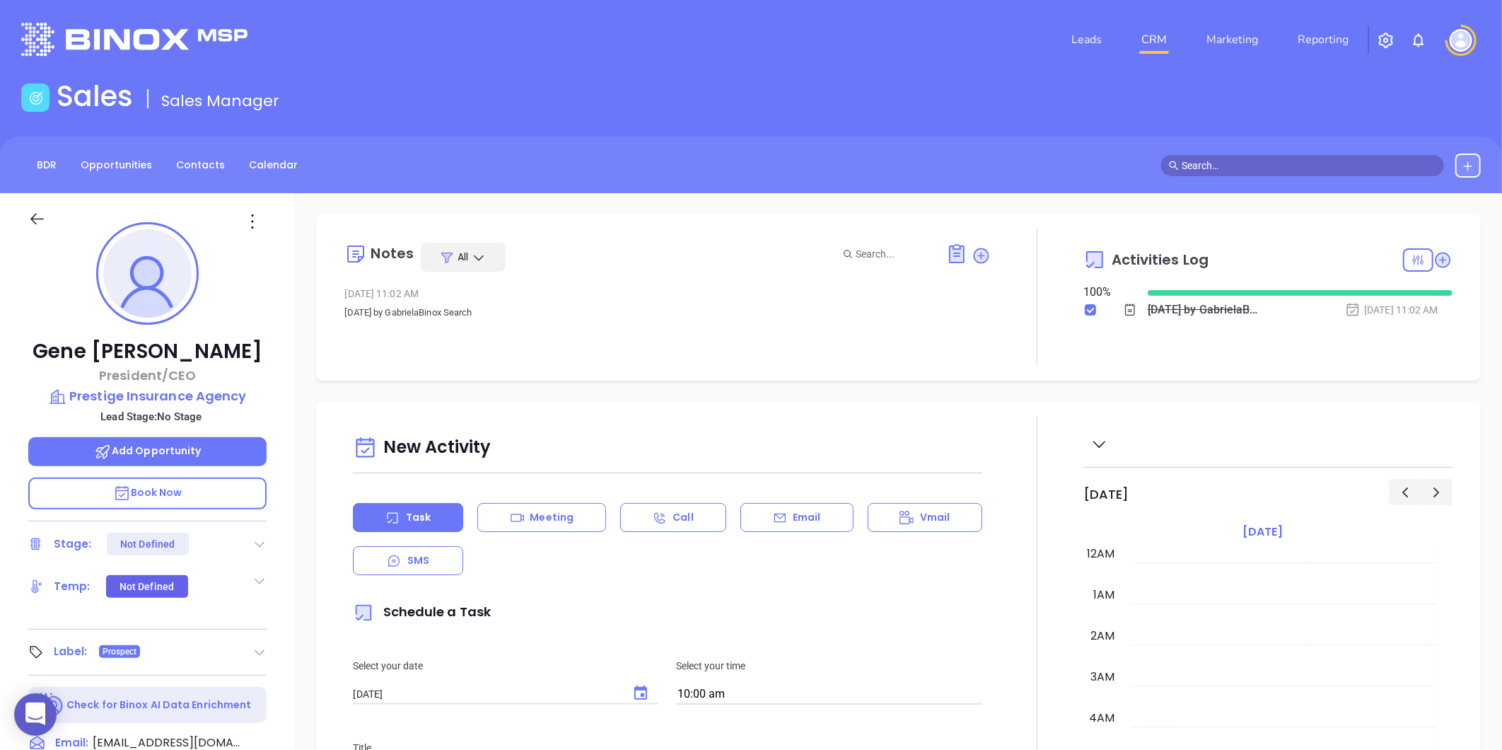
scroll to position [329, 0]
click at [202, 163] on link "Contacts" at bounding box center [201, 164] width 66 height 23
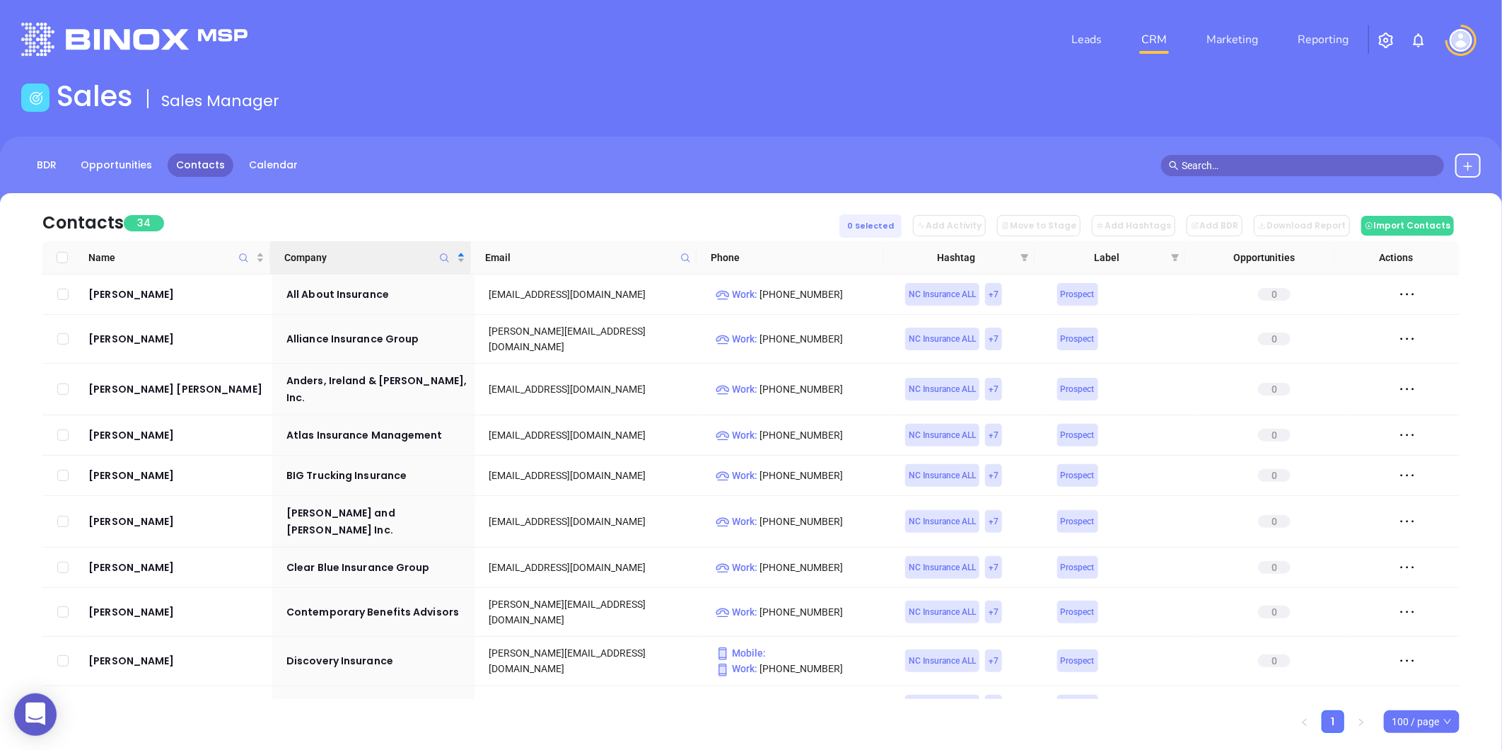
scroll to position [1037, 0]
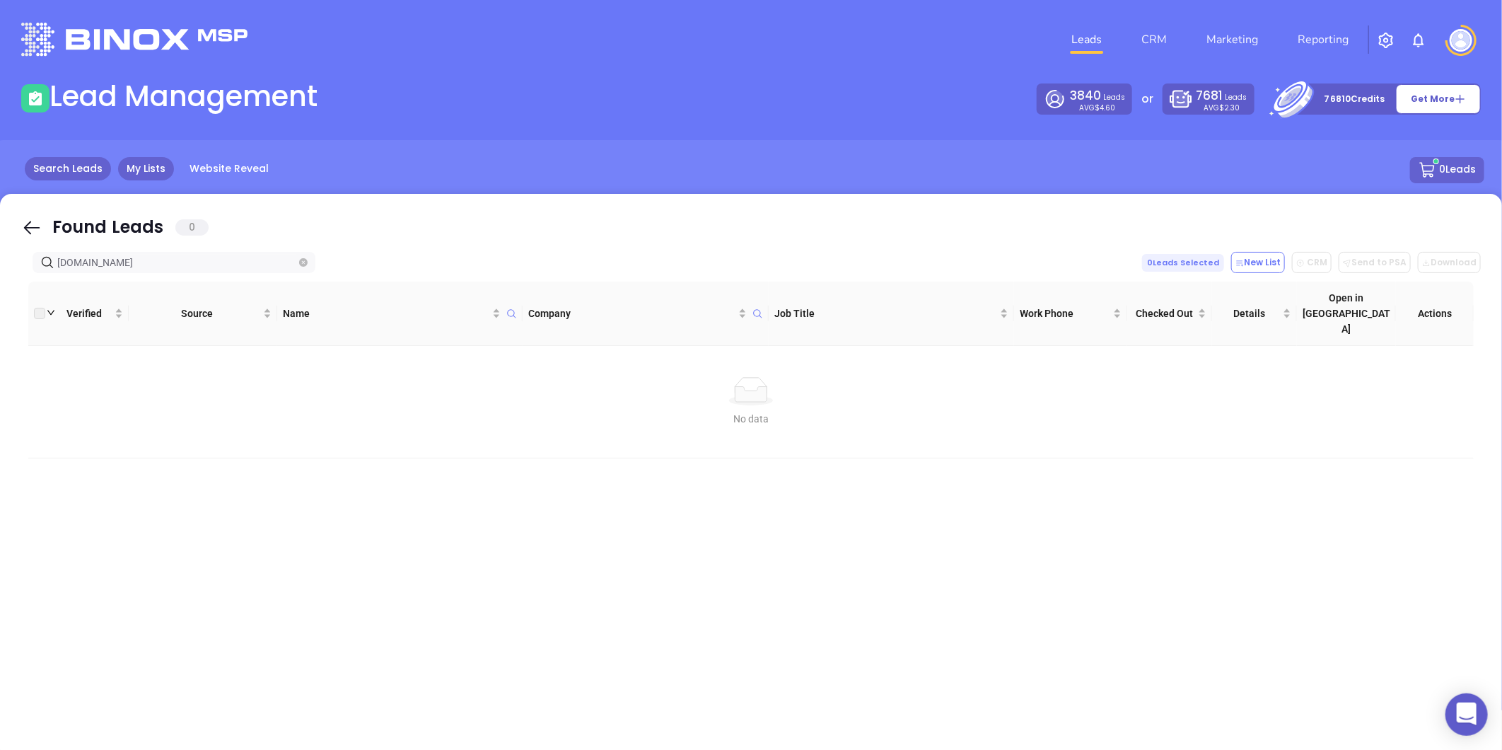
click at [55, 163] on link "Search Leads" at bounding box center [68, 168] width 86 height 23
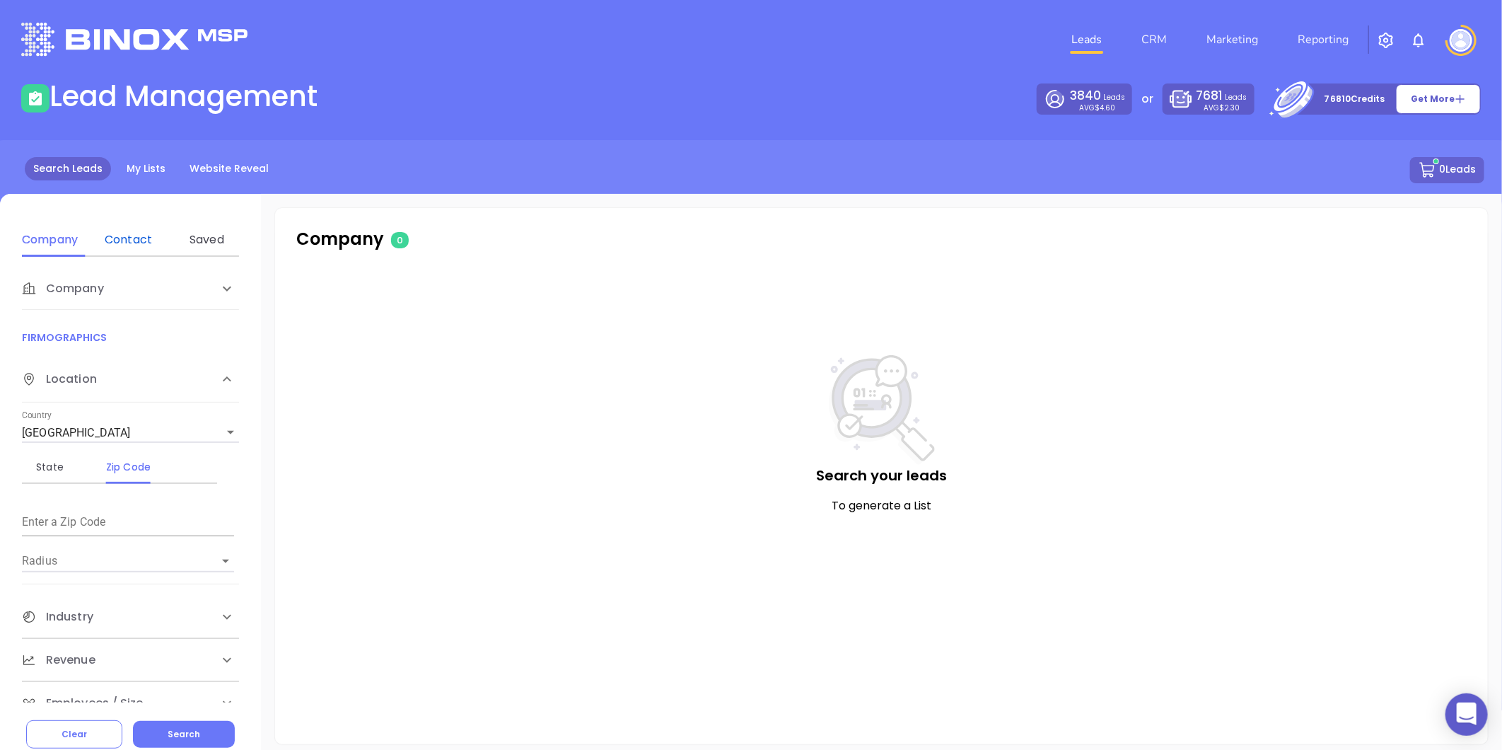
click at [119, 236] on div "Contact" at bounding box center [128, 239] width 56 height 17
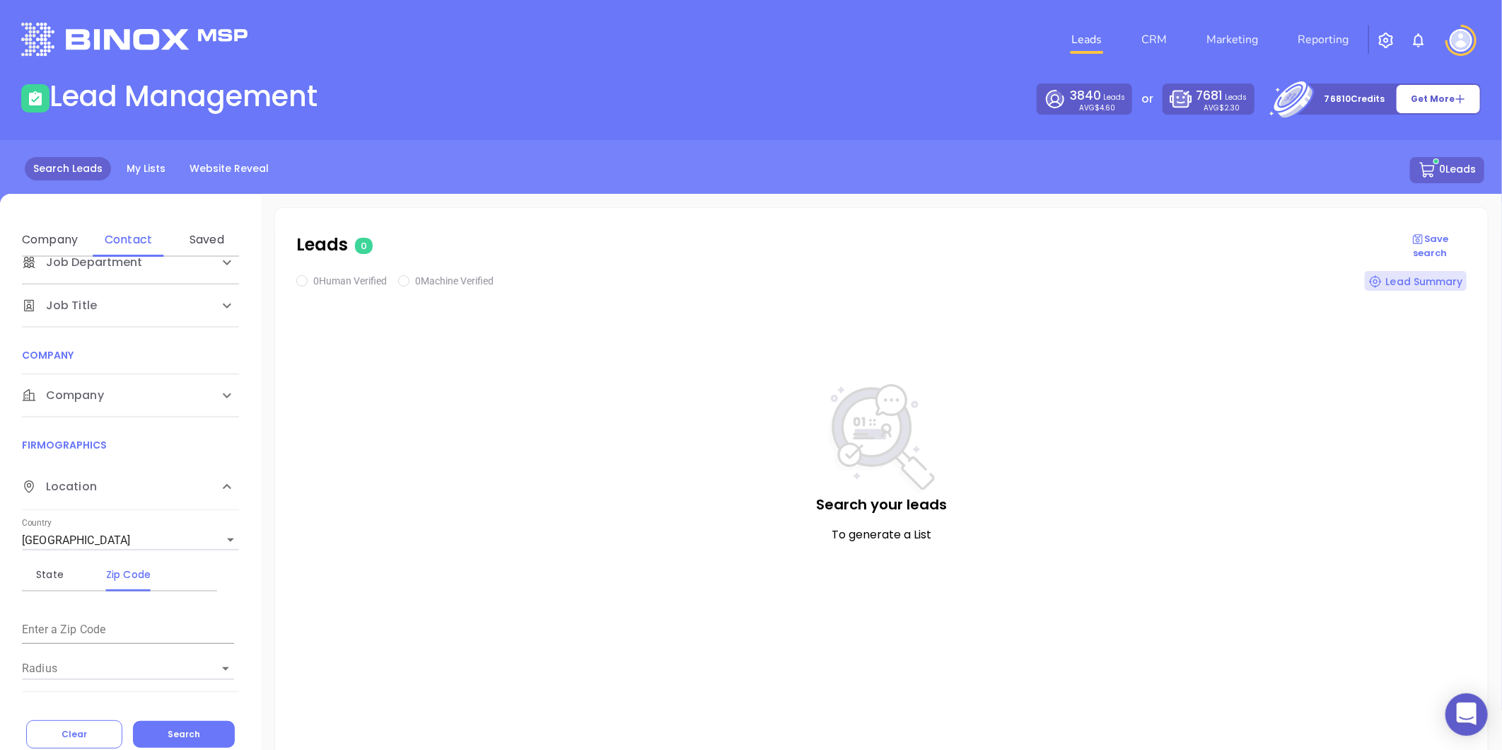
scroll to position [157, 0]
click at [95, 153] on div "Company" at bounding box center [130, 131] width 217 height 42
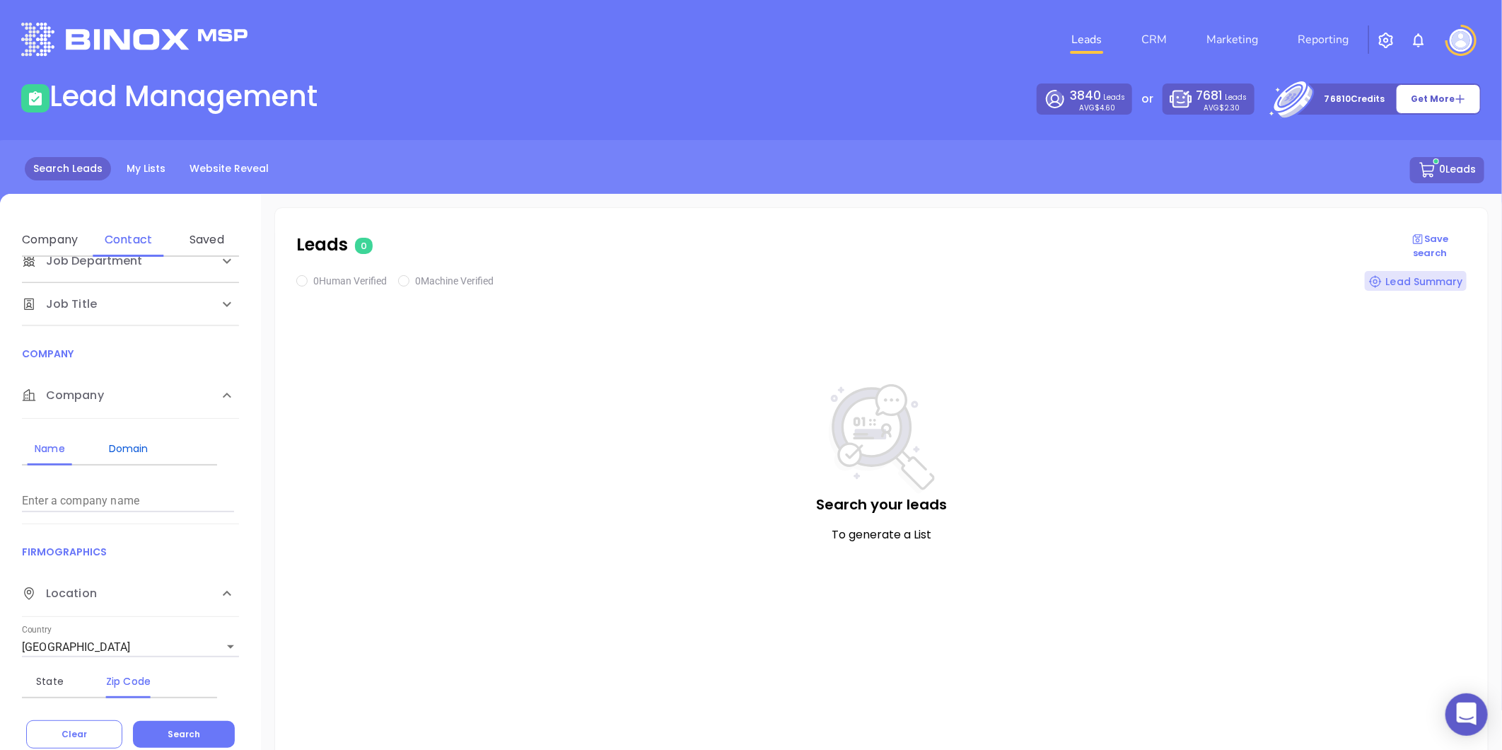
click at [125, 441] on div "Domain" at bounding box center [128, 448] width 56 height 17
click at [62, 508] on input "Enter a company name" at bounding box center [128, 500] width 212 height 23
click at [66, 499] on input "Enter a company name" at bounding box center [128, 500] width 212 height 23
paste input "[DOMAIN_NAME]"
type input "[DOMAIN_NAME]"
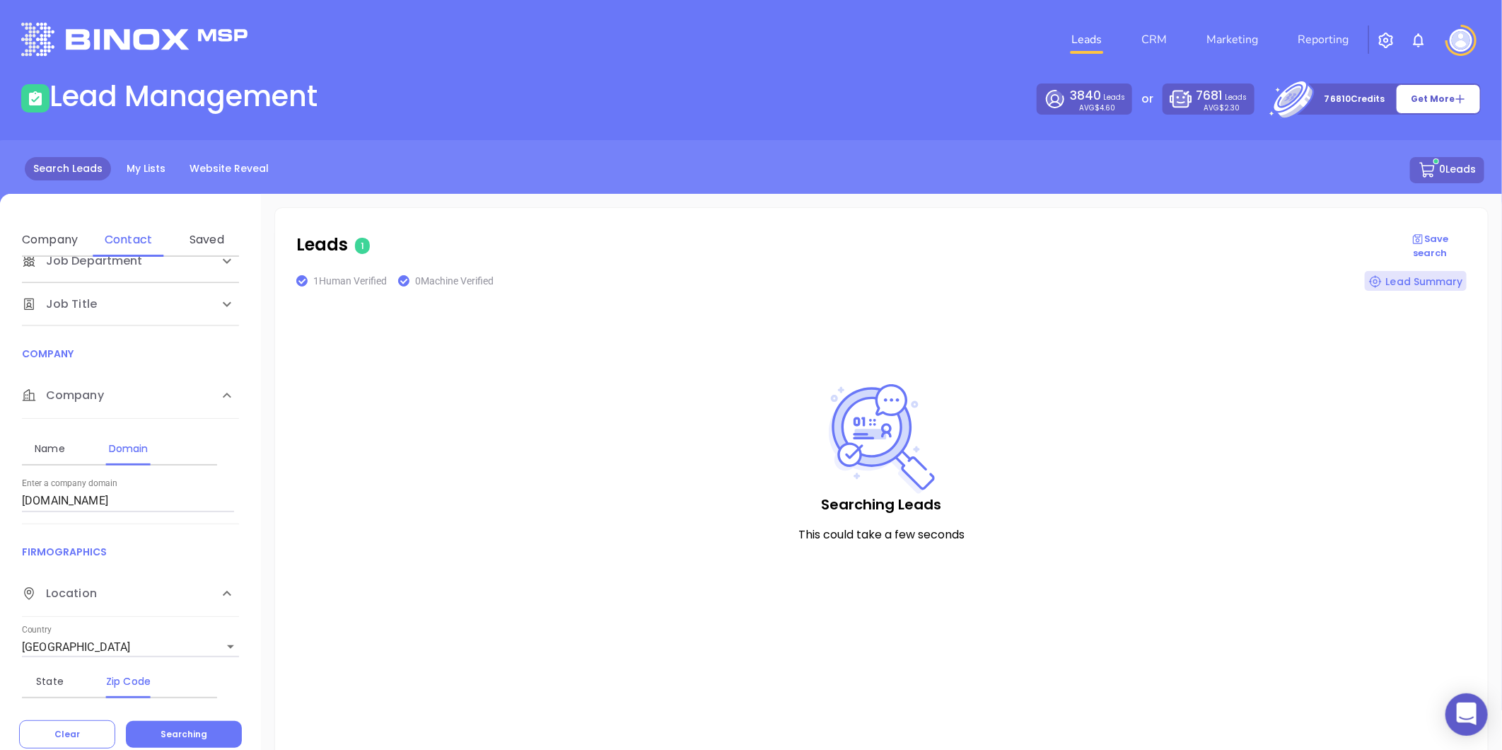
checkbox input "true"
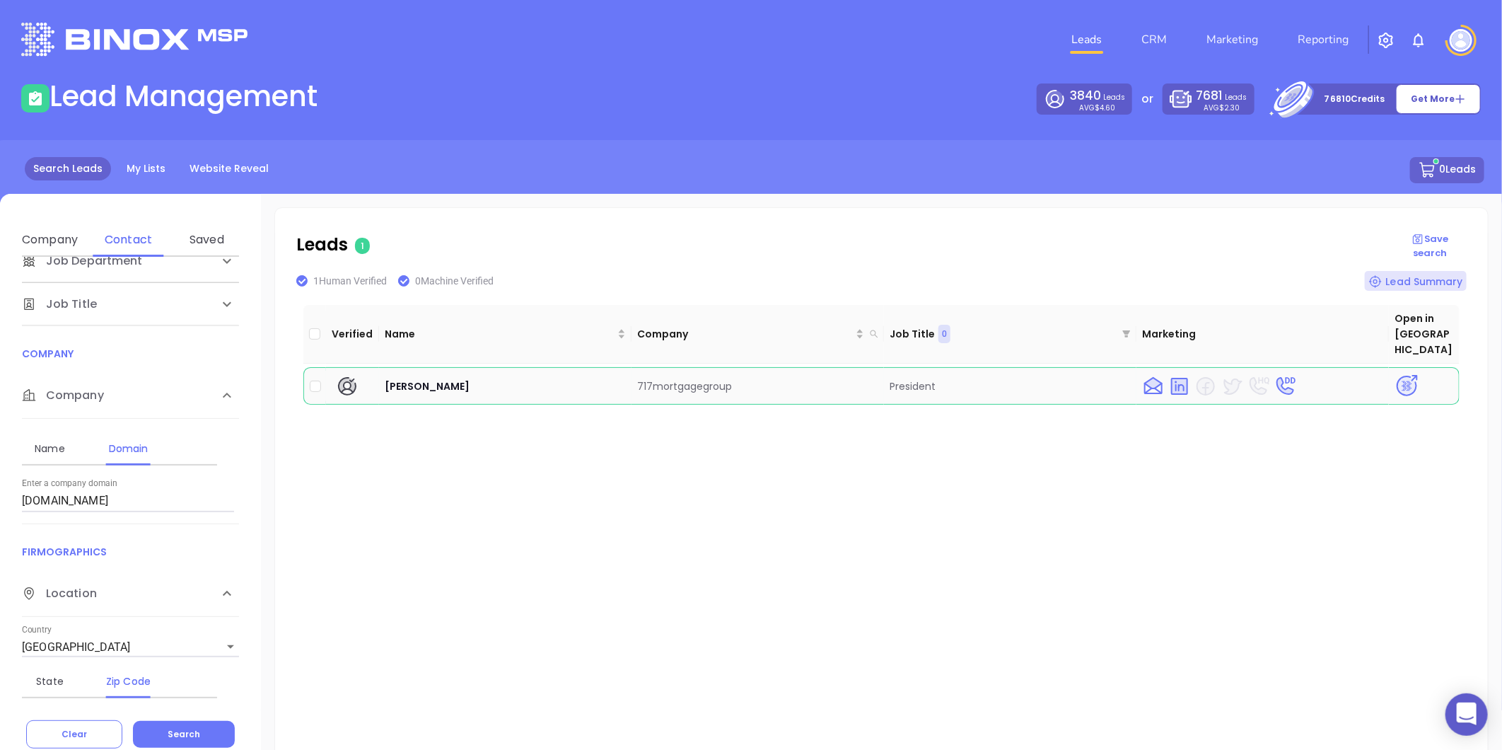
click at [1394, 373] on img at bounding box center [1406, 385] width 25 height 25
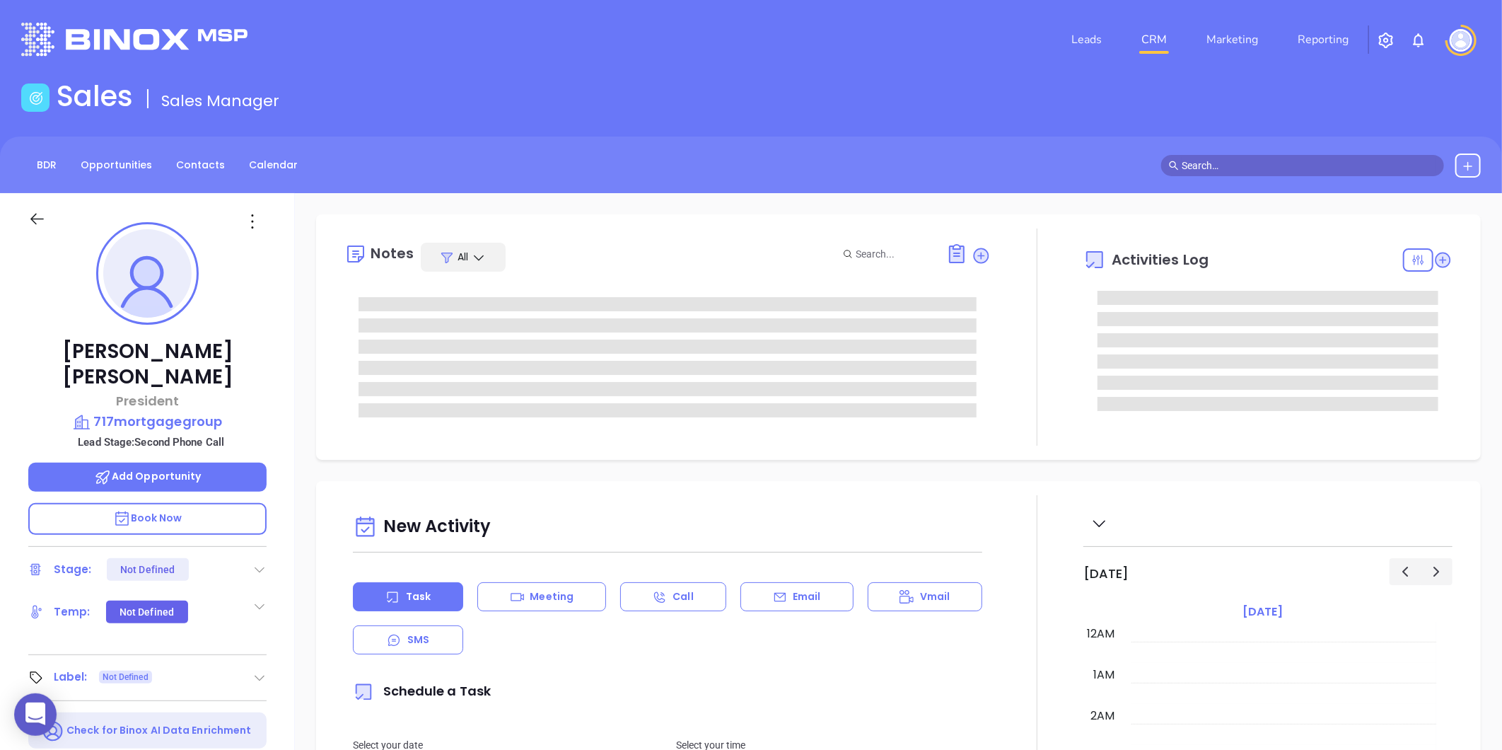
type input "[DATE]"
type input "[PERSON_NAME]"
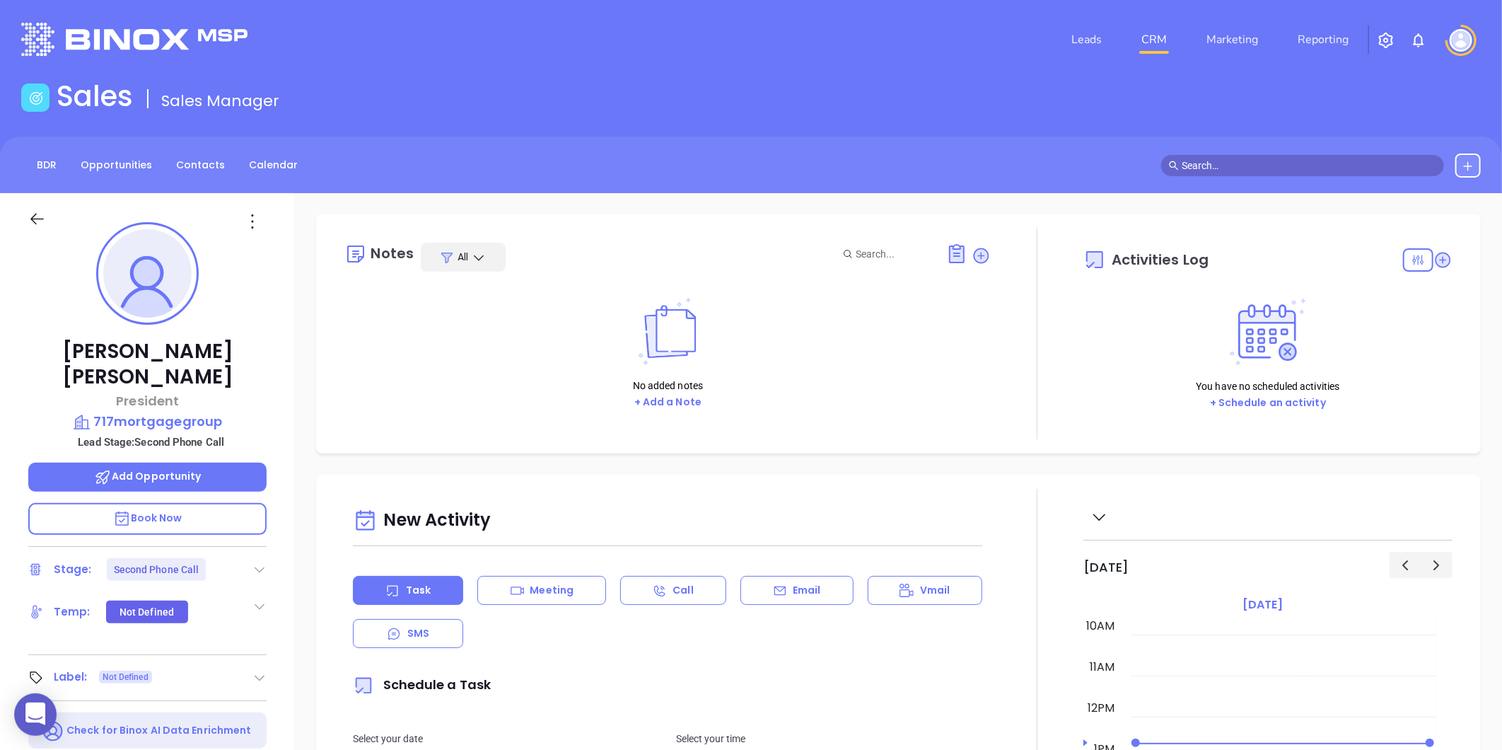
drag, startPoint x: 260, startPoint y: 542, endPoint x: 250, endPoint y: 543, distance: 9.3
click at [260, 562] on icon at bounding box center [259, 569] width 14 height 14
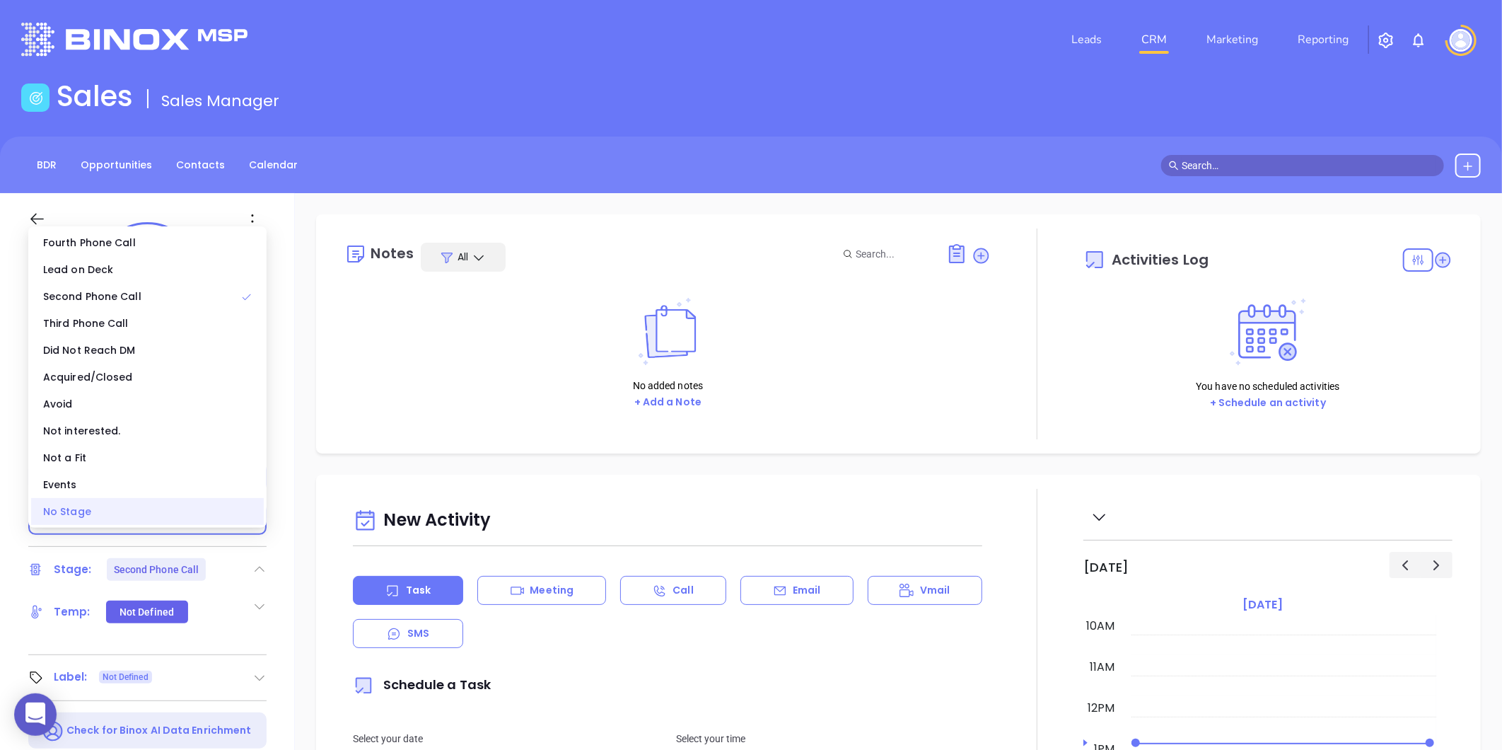
click at [93, 507] on div "No Stage" at bounding box center [147, 511] width 233 height 27
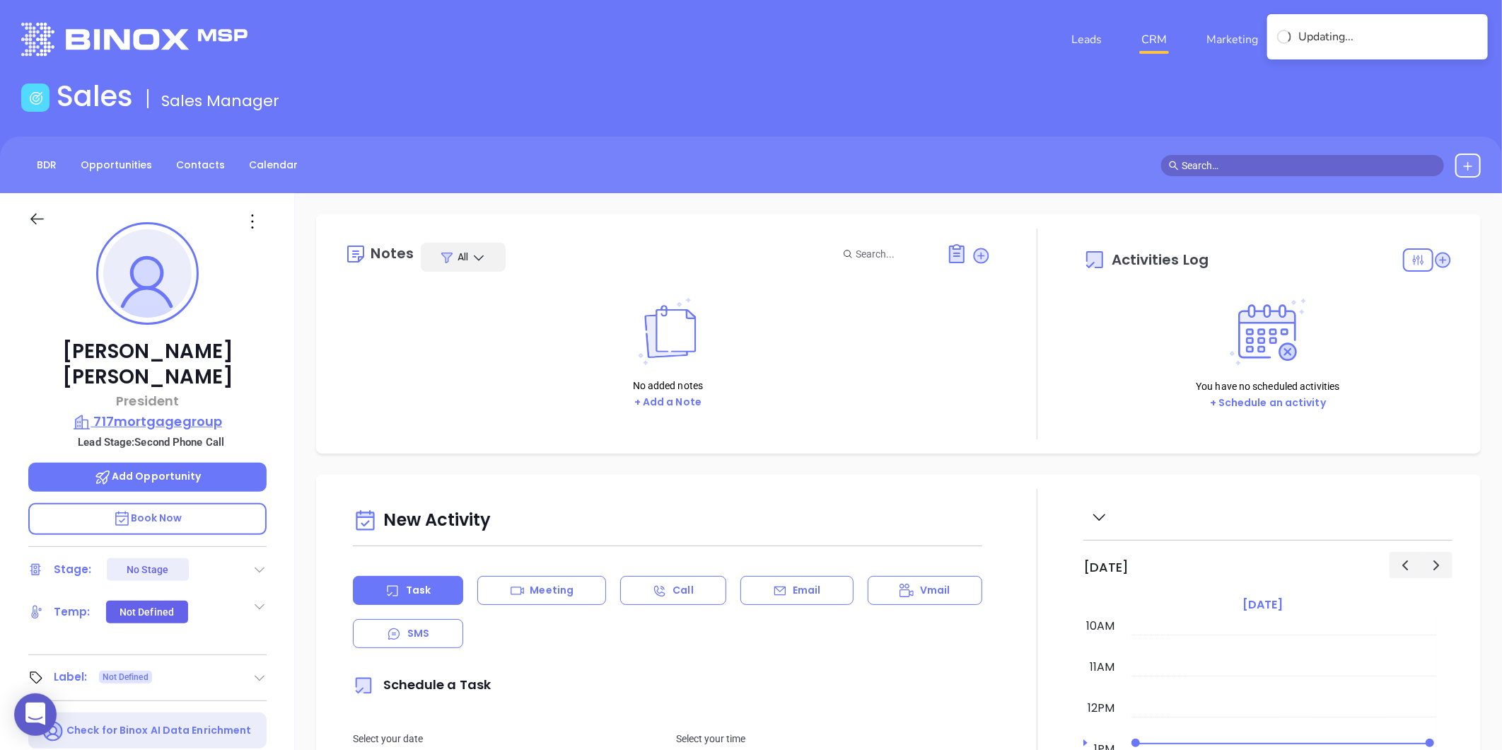
click at [157, 412] on p "717mortgagegroup" at bounding box center [147, 422] width 238 height 20
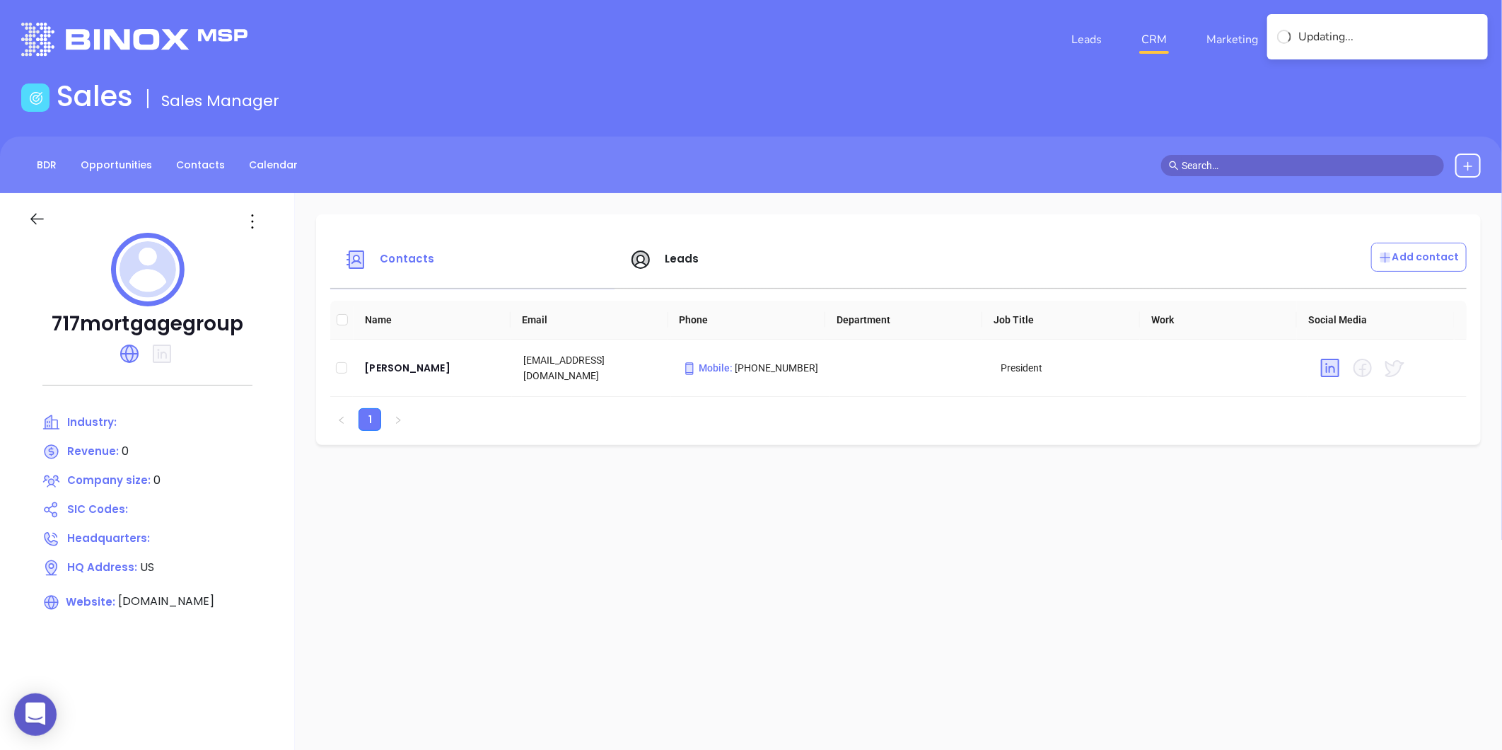
click at [258, 221] on icon at bounding box center [252, 221] width 23 height 23
click at [260, 262] on li "Edit" at bounding box center [316, 249] width 145 height 30
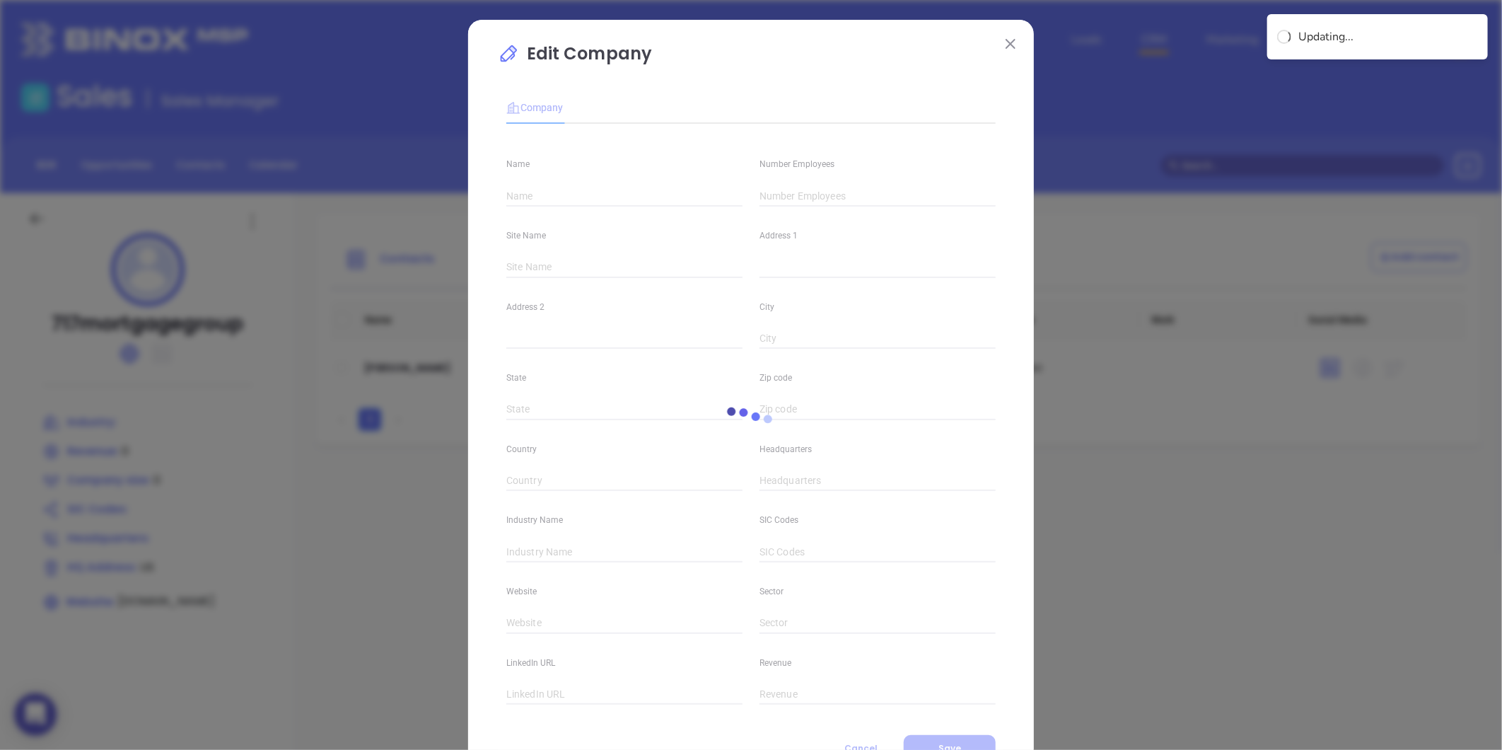
type input "717mortgagegroup"
type input "0"
type input "[DOMAIN_NAME]"
type input "0"
drag, startPoint x: 625, startPoint y: 199, endPoint x: 395, endPoint y: 209, distance: 230.7
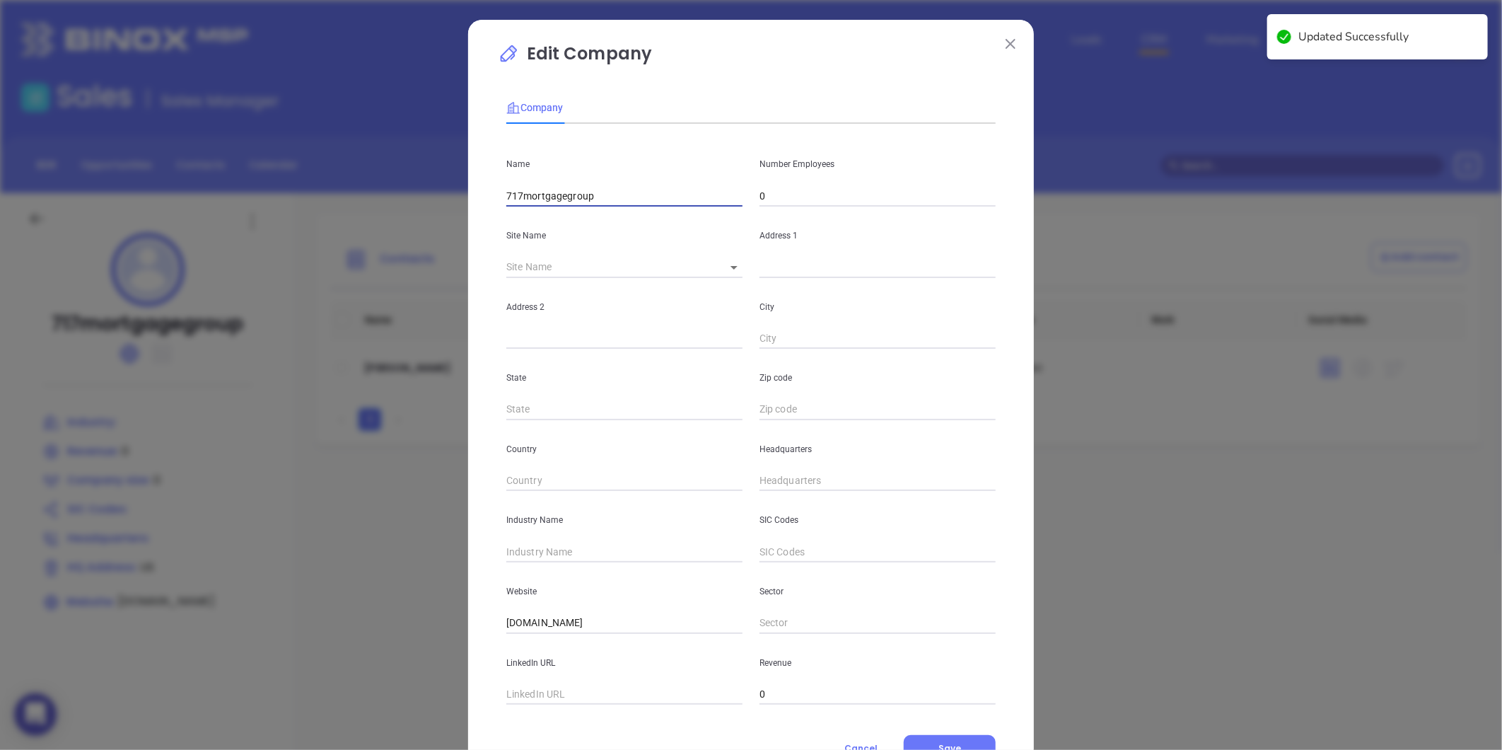
click at [395, 209] on div "Edit Company Company Name 717mortgagegroup Number Employees 0 Site Name ​ Addre…" at bounding box center [751, 375] width 1502 height 750
paste input "717 Mortgage Group"
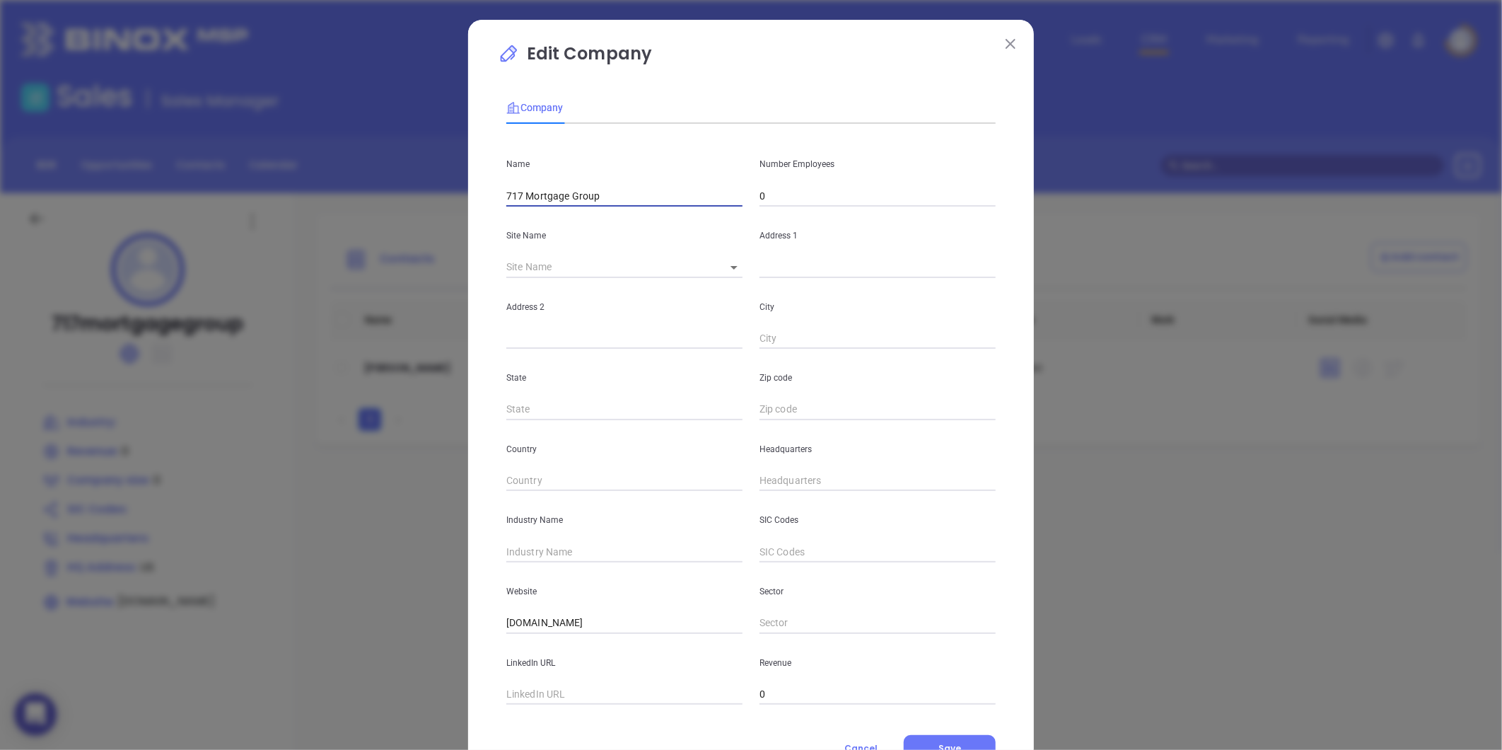
type input "717 Mortgage Group"
click at [774, 197] on input "0" at bounding box center [877, 195] width 236 height 21
type input "12"
click at [743, 279] on div "Address 2" at bounding box center [624, 313] width 253 height 71
click at [772, 260] on input "text" at bounding box center [877, 267] width 236 height 21
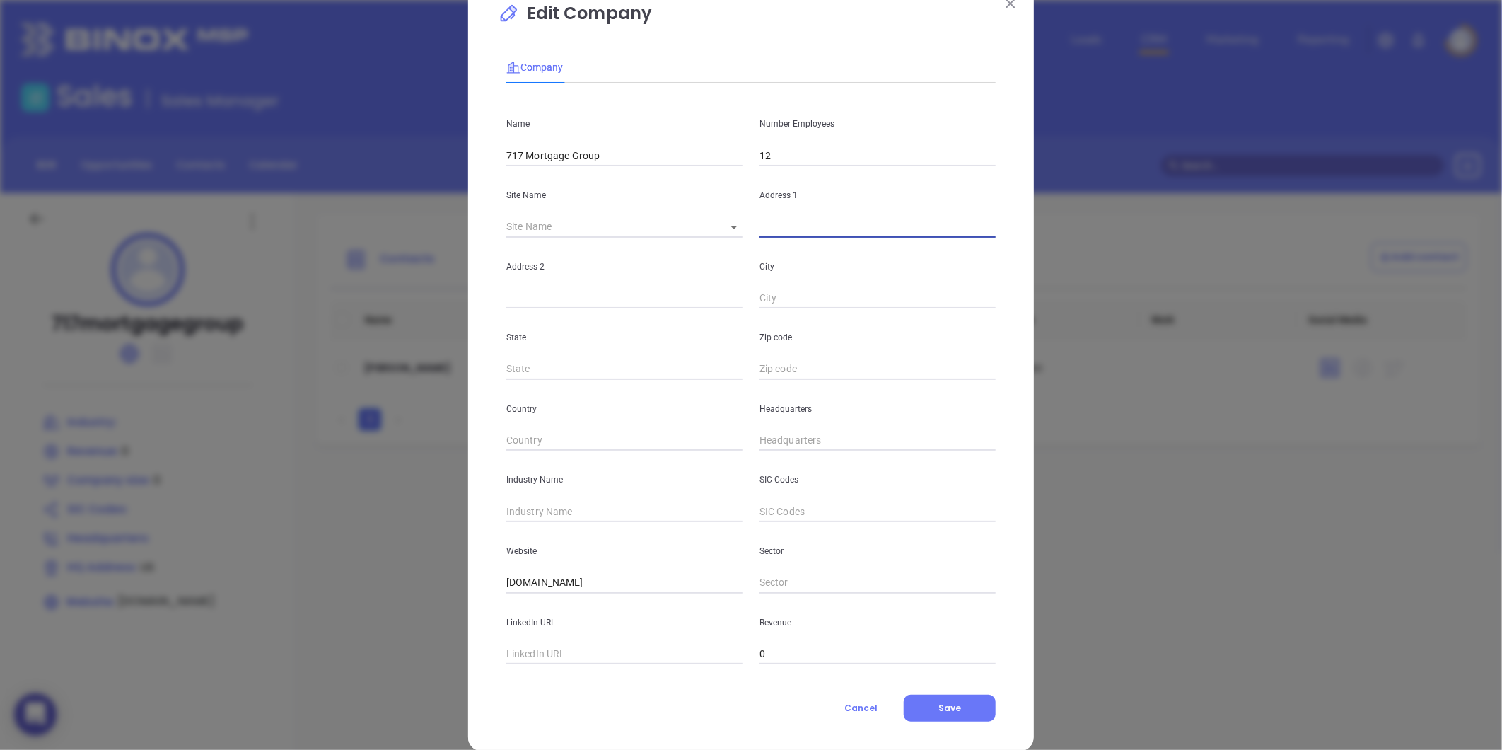
scroll to position [62, 0]
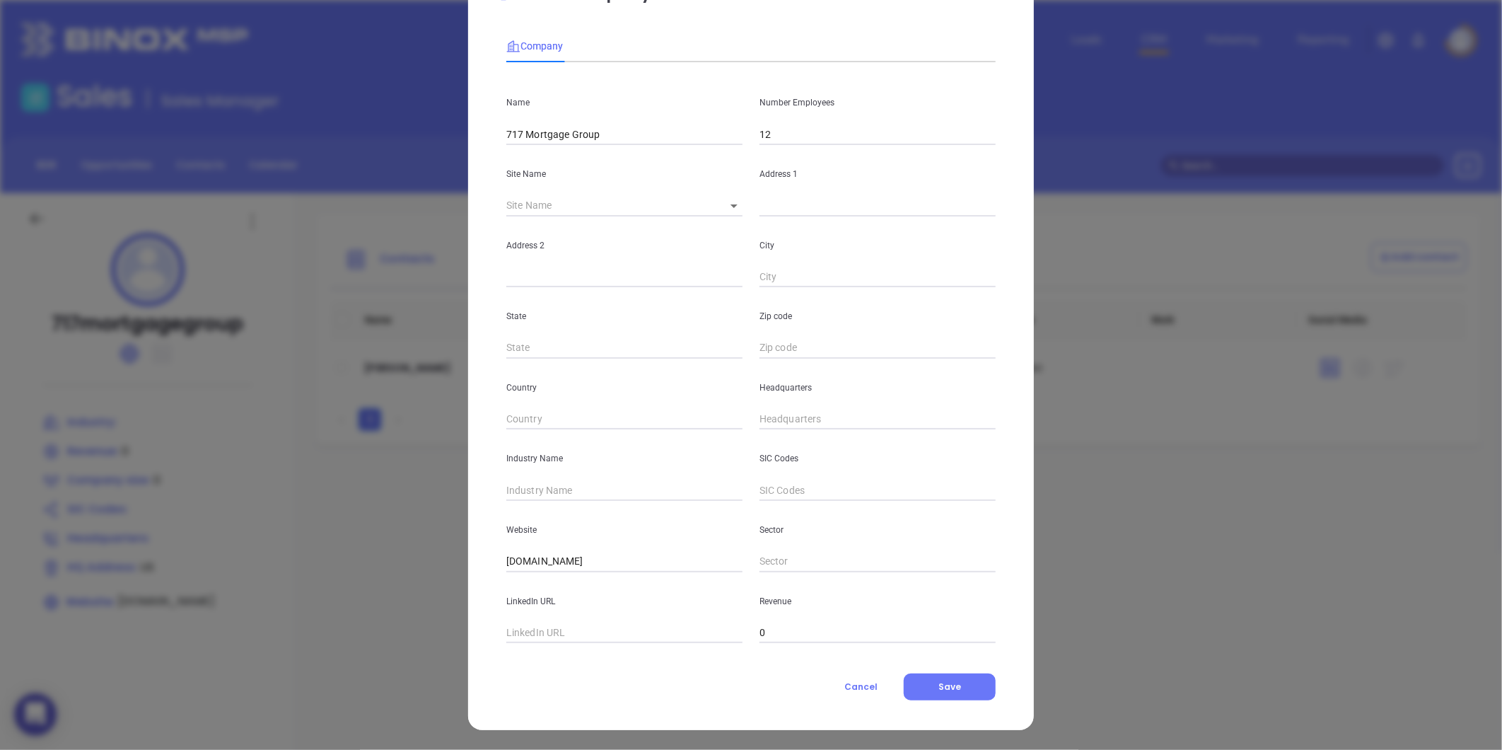
click at [915, 703] on div "Edit Company Company Name 717 Mortgage Group Number Employees 12 Site Name ​ Ad…" at bounding box center [751, 344] width 566 height 772
click at [921, 697] on button "Save" at bounding box center [950, 686] width 92 height 27
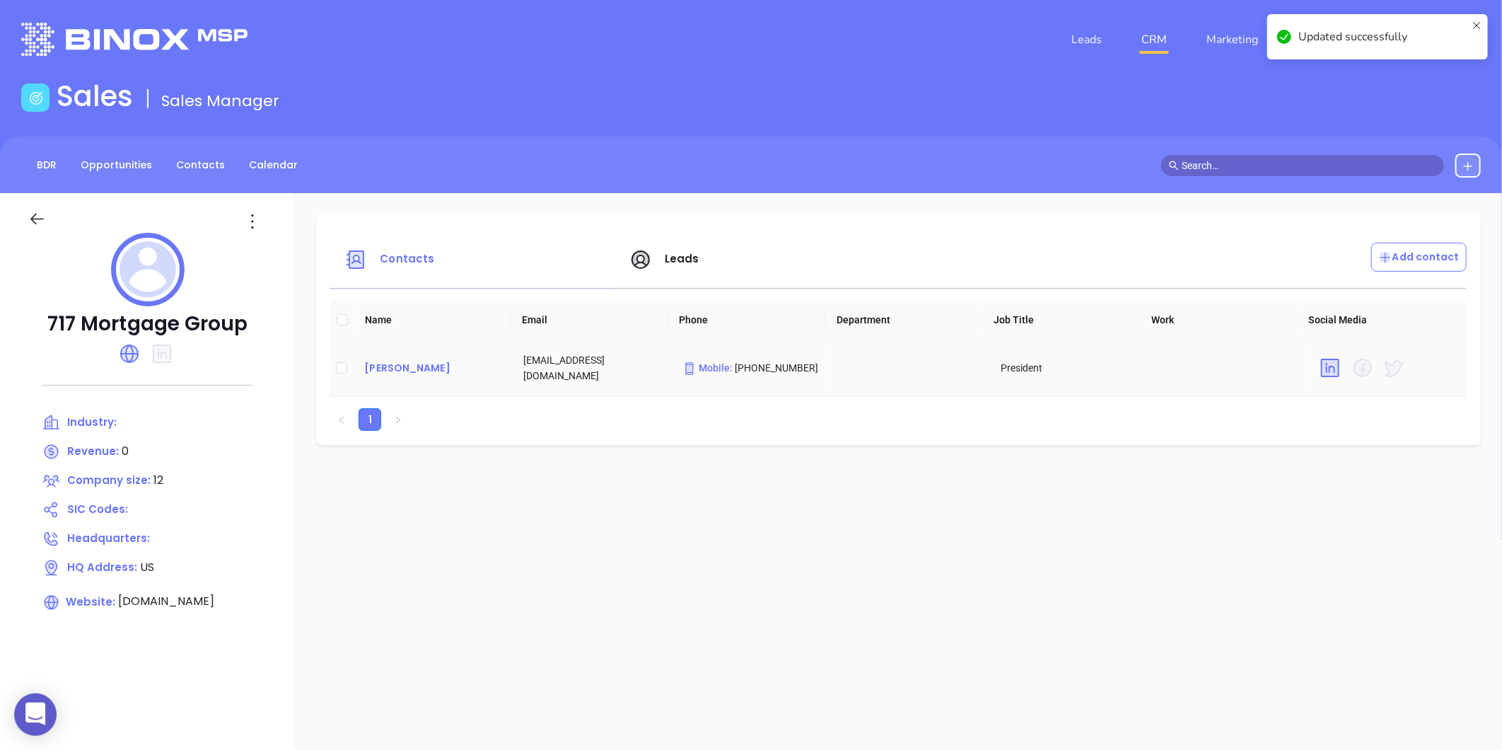
click at [400, 372] on div "Justin Robitaille" at bounding box center [432, 367] width 136 height 17
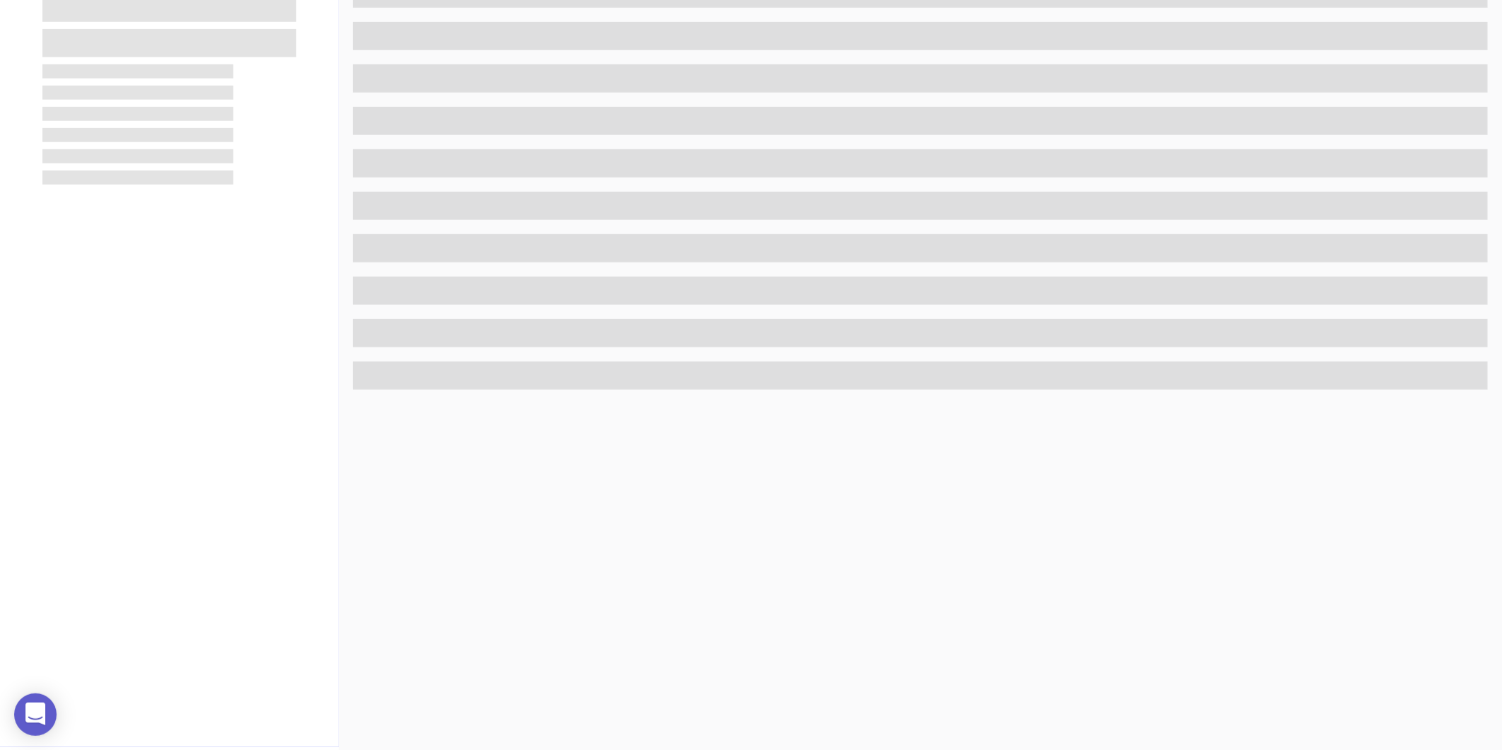
scroll to position [433, 0]
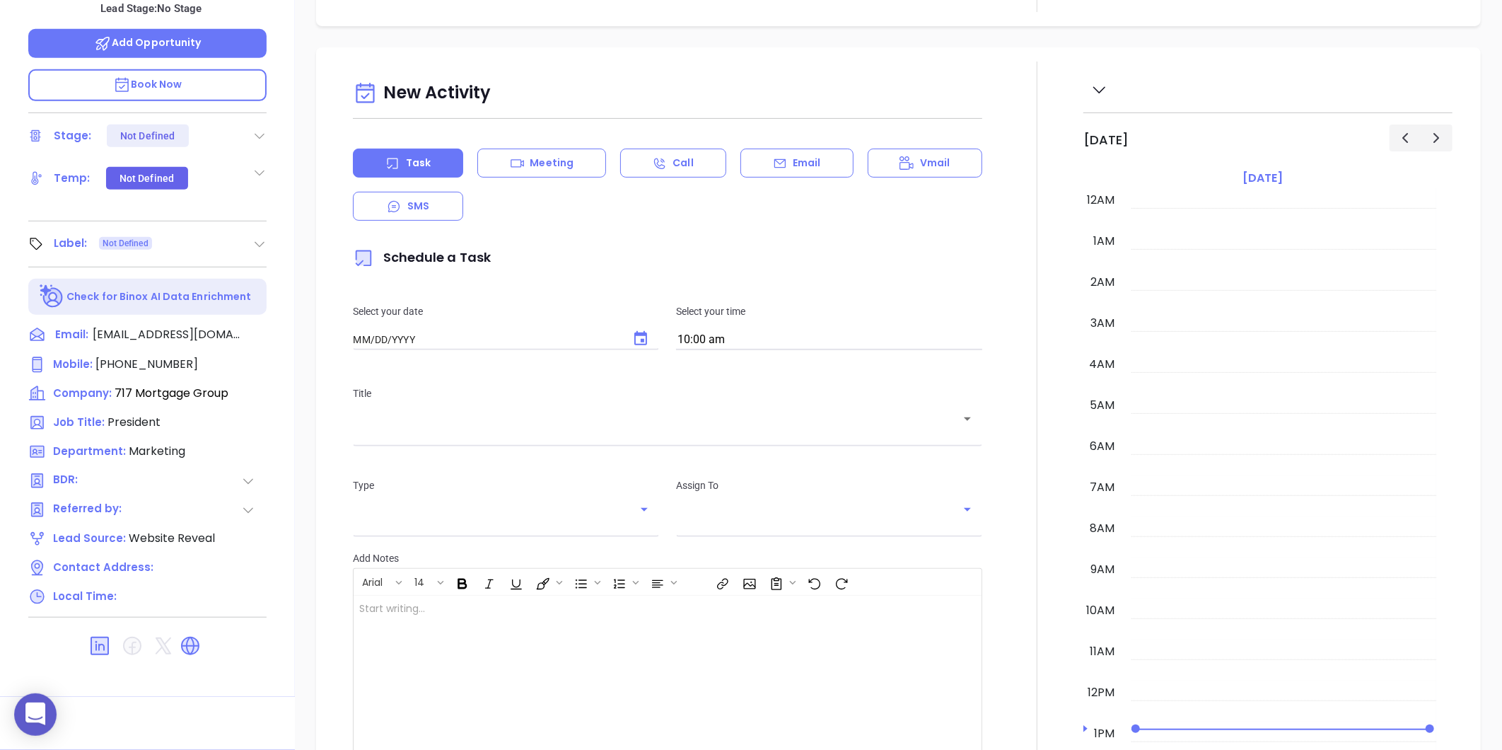
type input "08/21/2025"
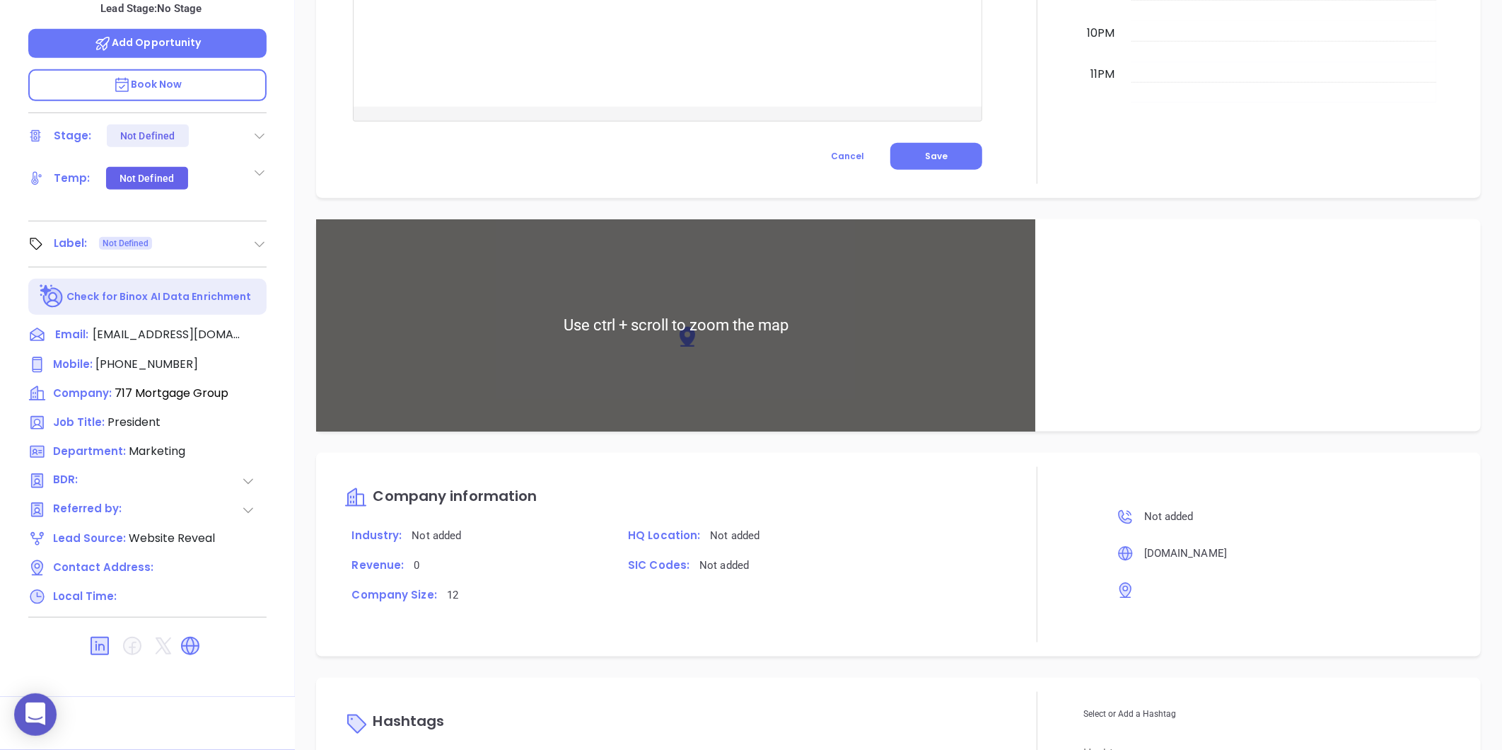
scroll to position [850, 0]
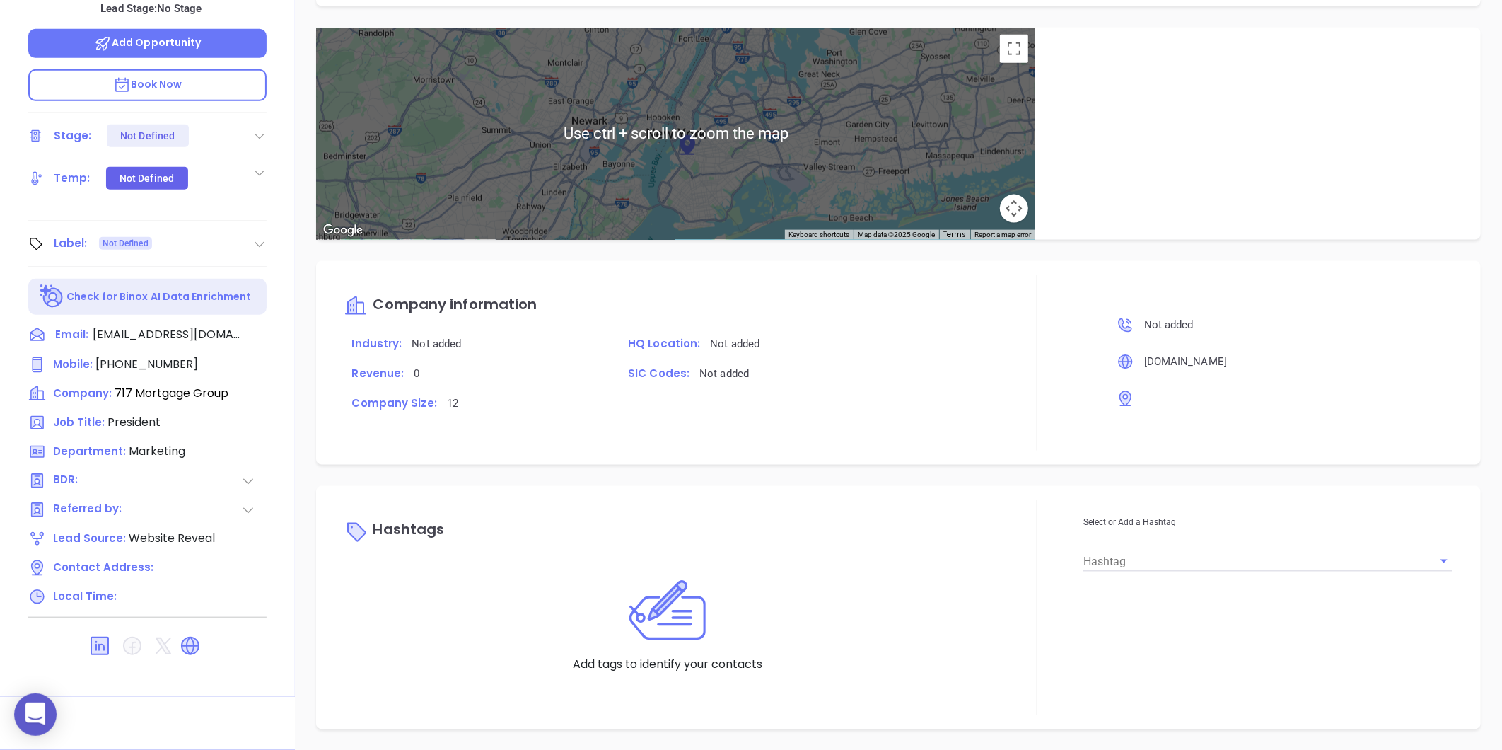
type input "Gissela Vargas"
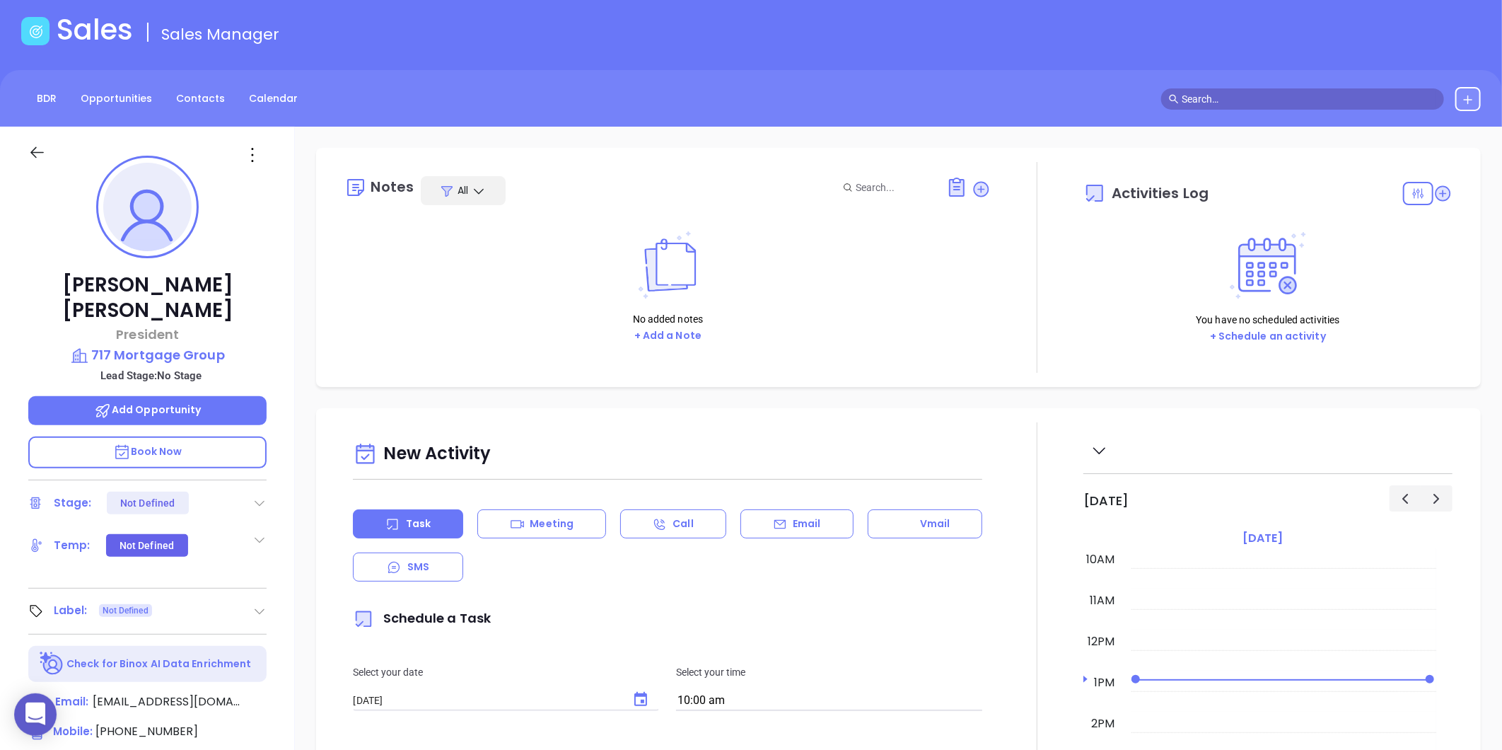
scroll to position [0, 0]
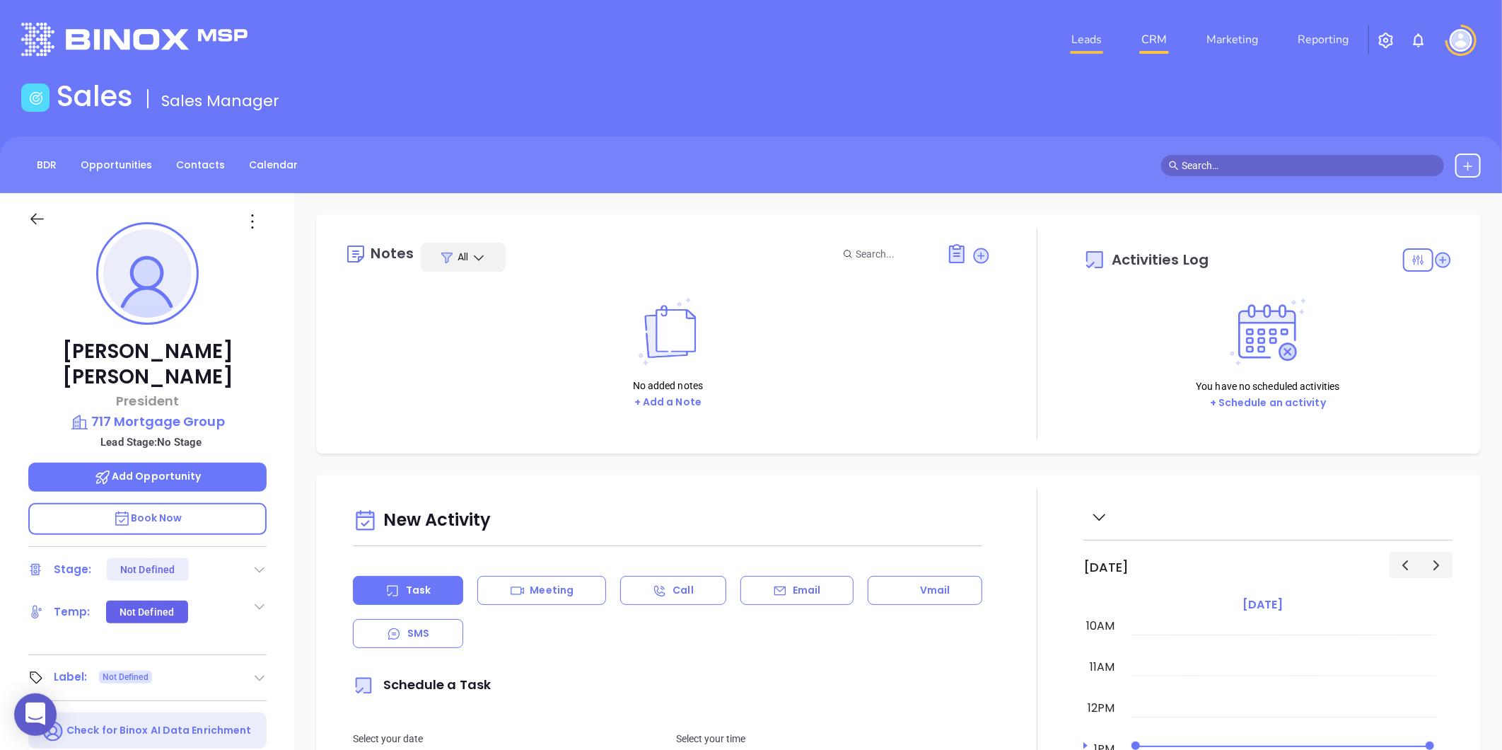
click at [1069, 45] on link "Leads" at bounding box center [1087, 39] width 42 height 28
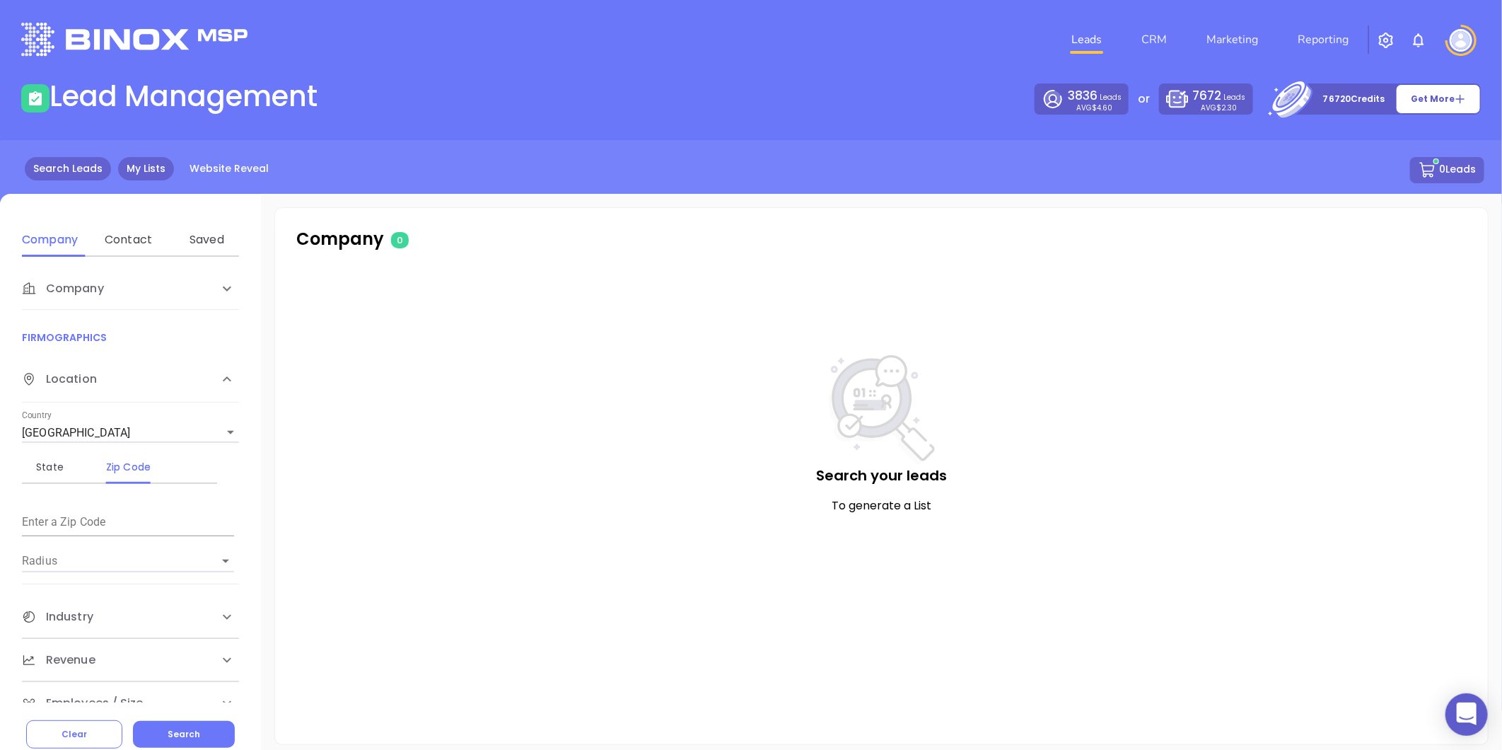
click at [133, 172] on link "My Lists" at bounding box center [146, 168] width 56 height 23
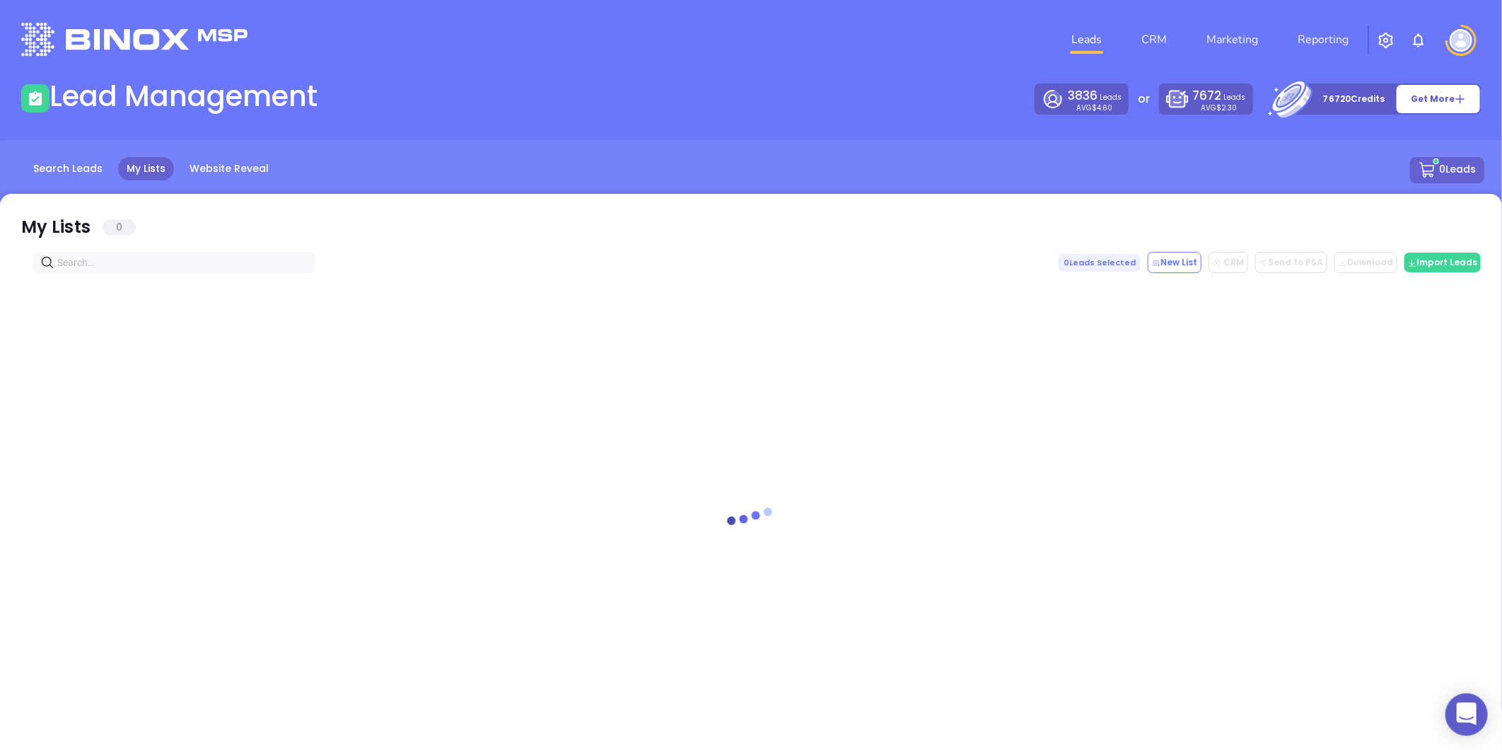
click at [98, 260] on input "text" at bounding box center [176, 263] width 239 height 16
paste input "[DOMAIN_NAME]"
type input "[DOMAIN_NAME]"
click at [299, 263] on icon "close-circle" at bounding box center [303, 262] width 8 height 8
paste input "[DOMAIN_NAME]"
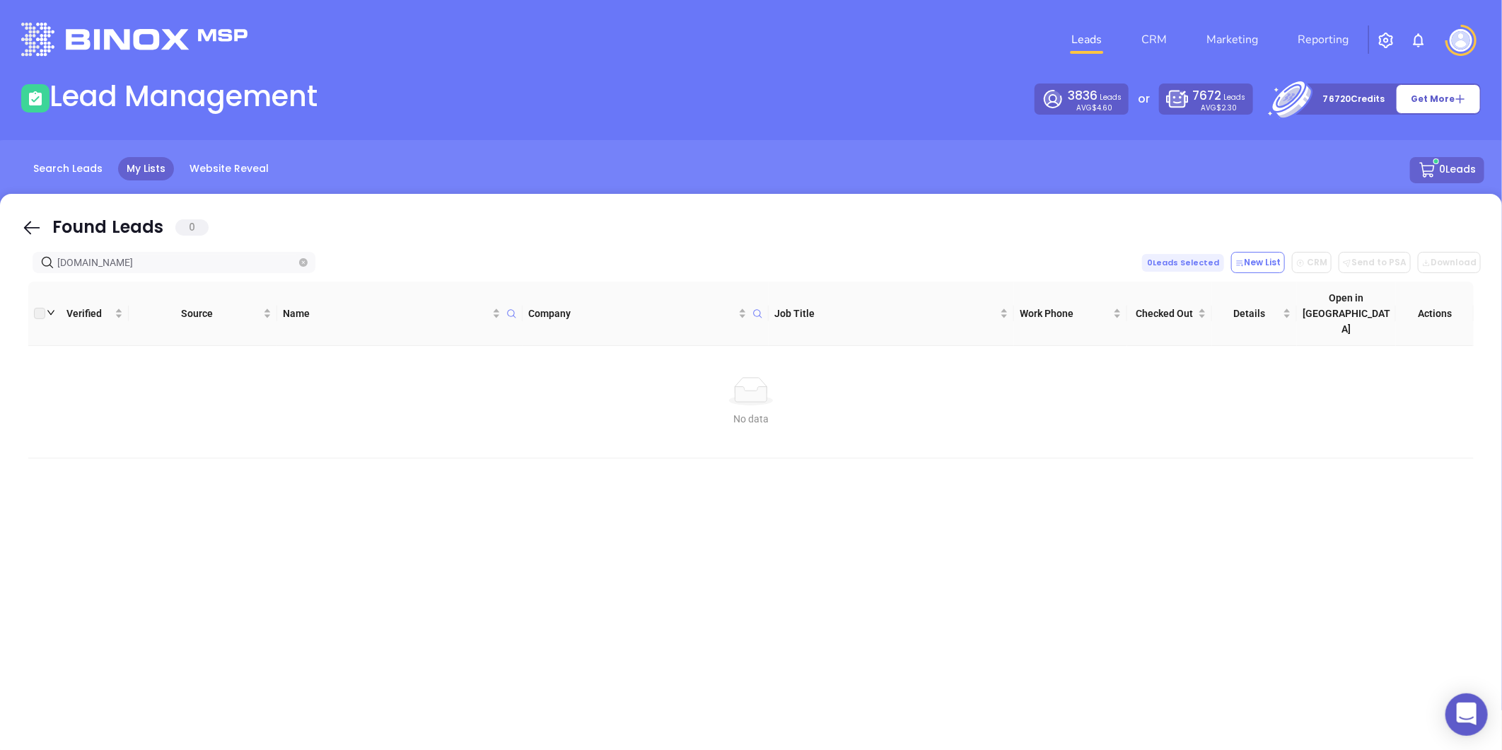
type input "[DOMAIN_NAME]"
click at [299, 269] on span at bounding box center [303, 263] width 8 height 16
click at [301, 264] on icon "close-circle" at bounding box center [303, 262] width 8 height 8
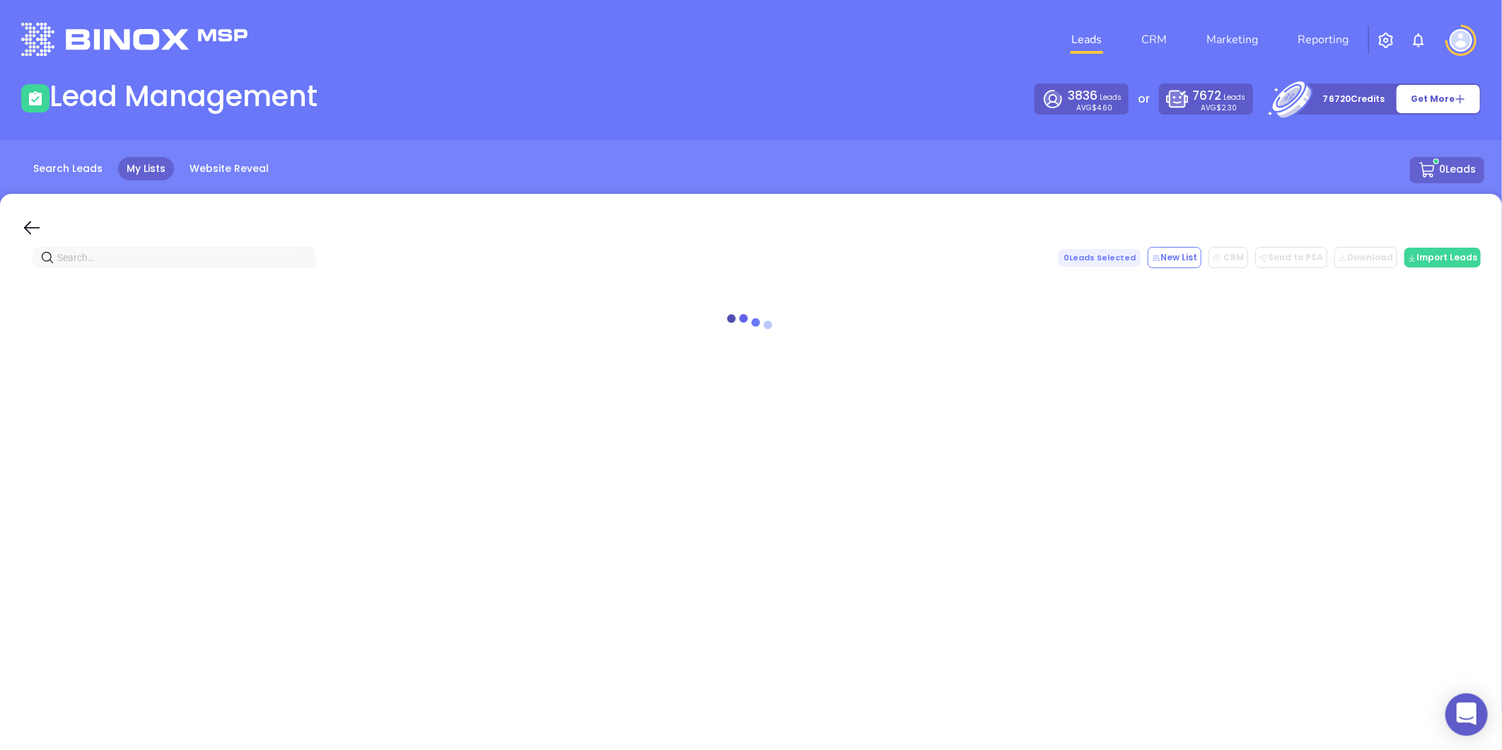
paste input "[DOMAIN_NAME]"
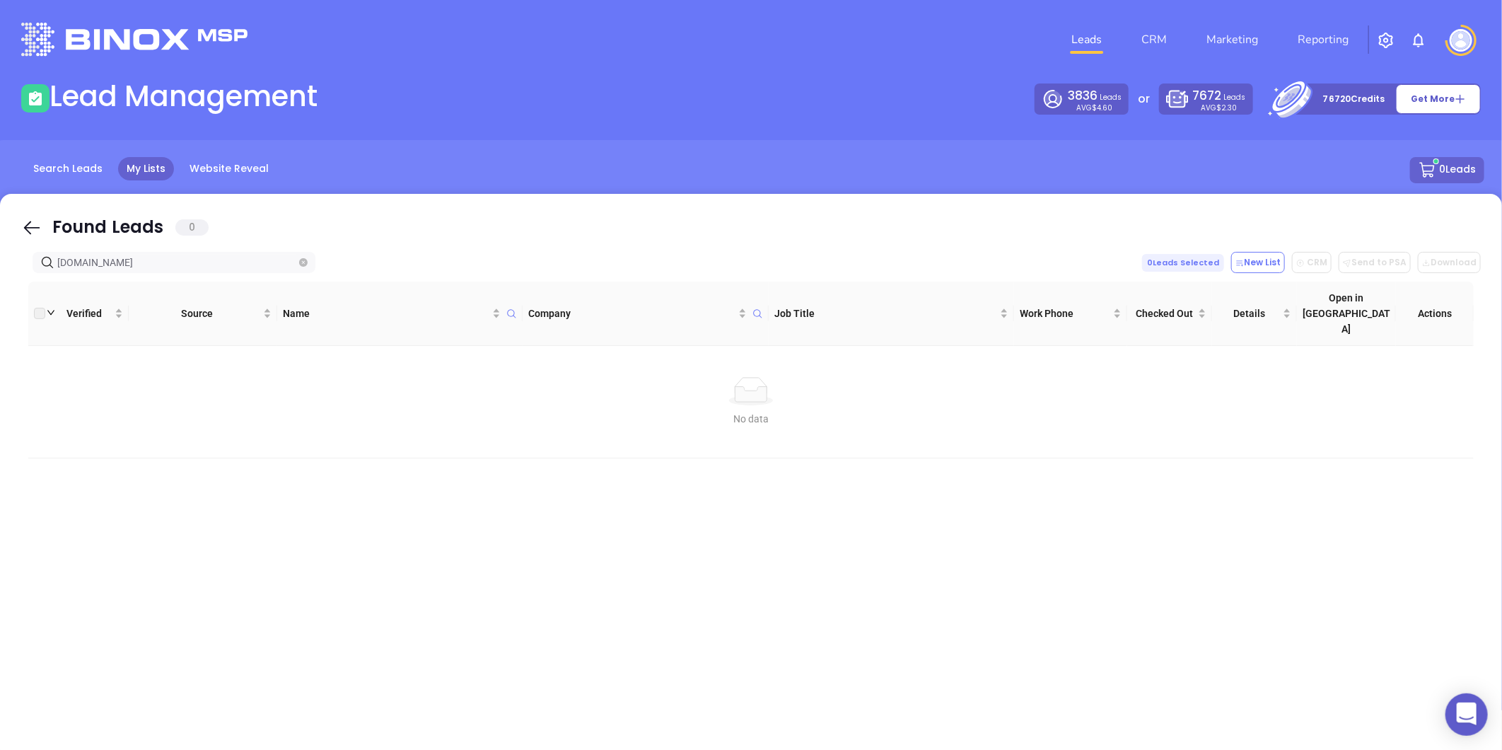
type input "[DOMAIN_NAME]"
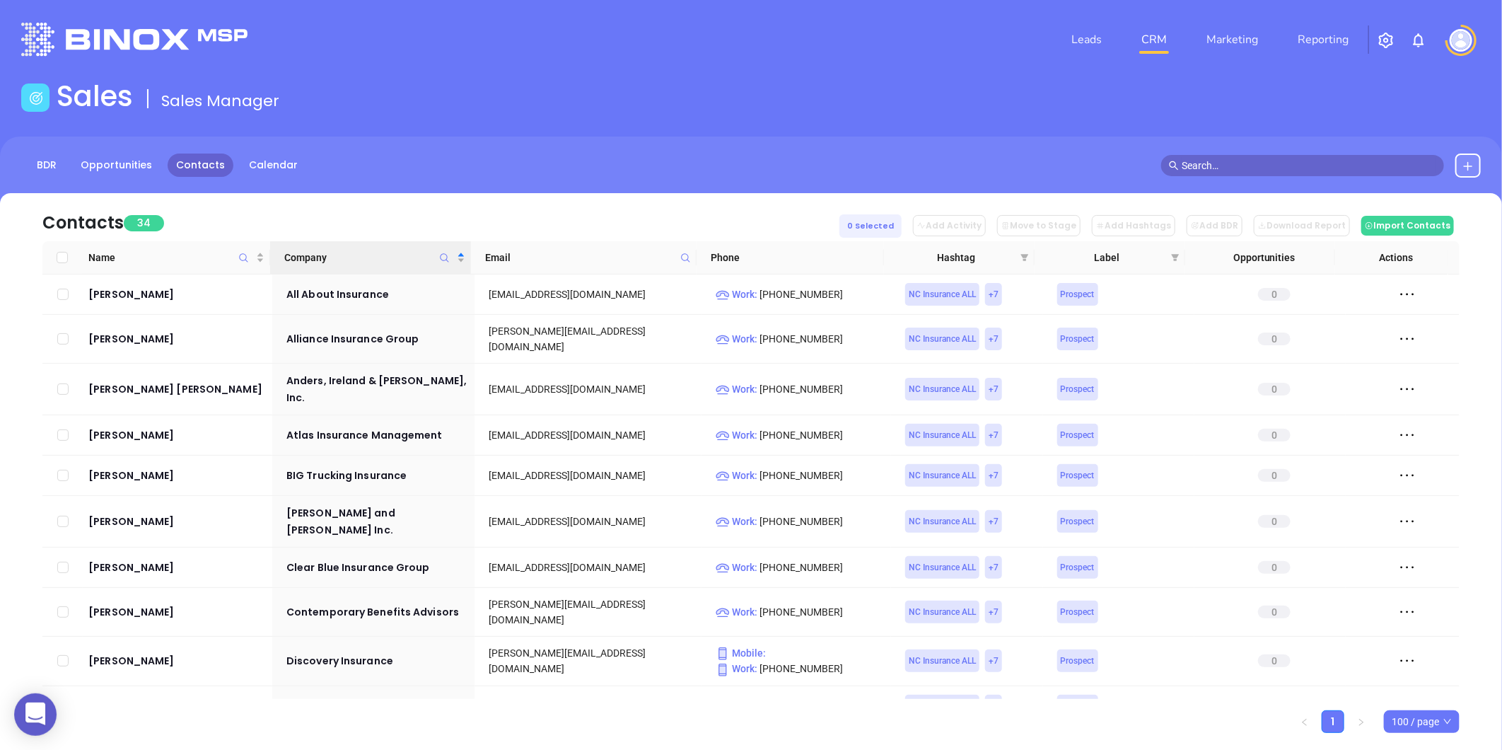
scroll to position [1037, 0]
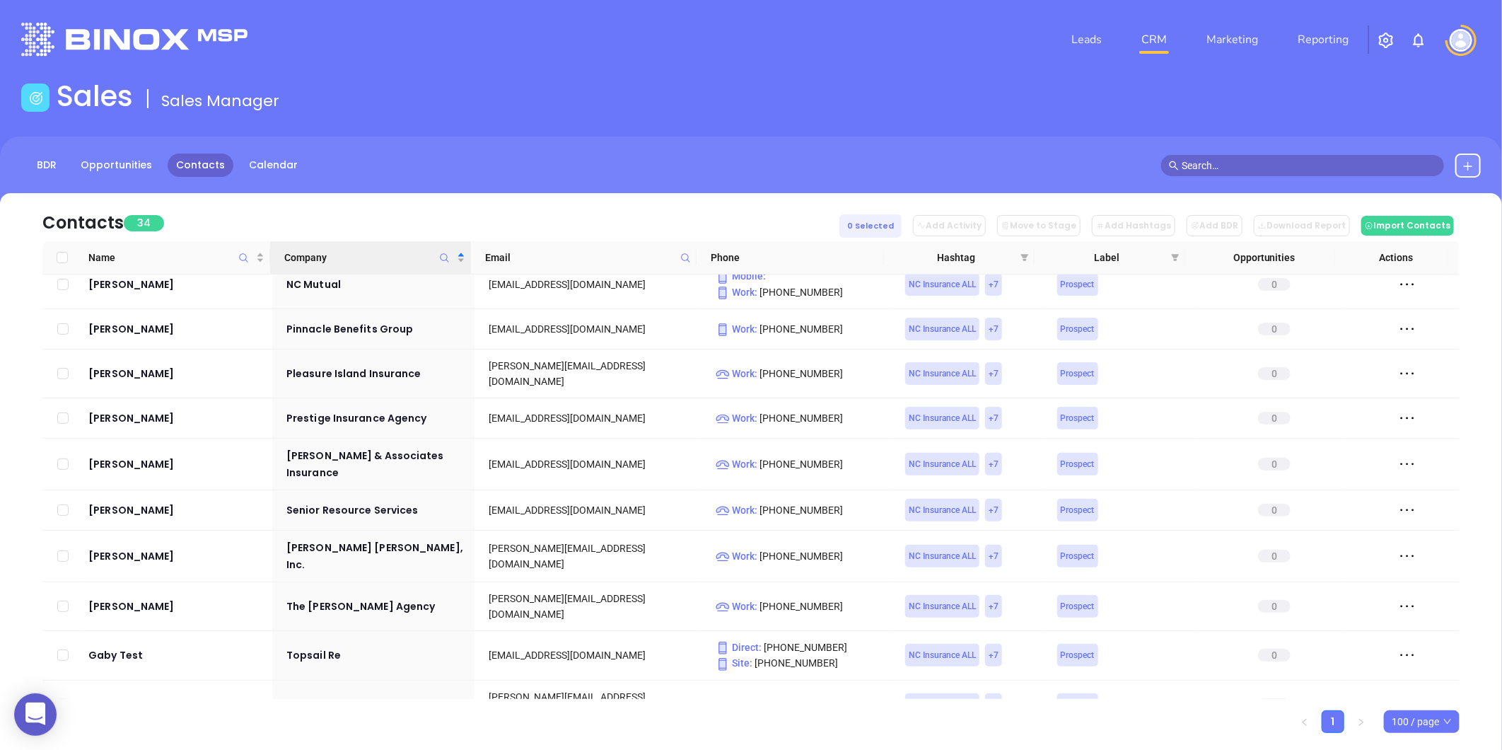
click at [683, 260] on icon at bounding box center [685, 257] width 11 height 11
paste input "[DOMAIN_NAME]"
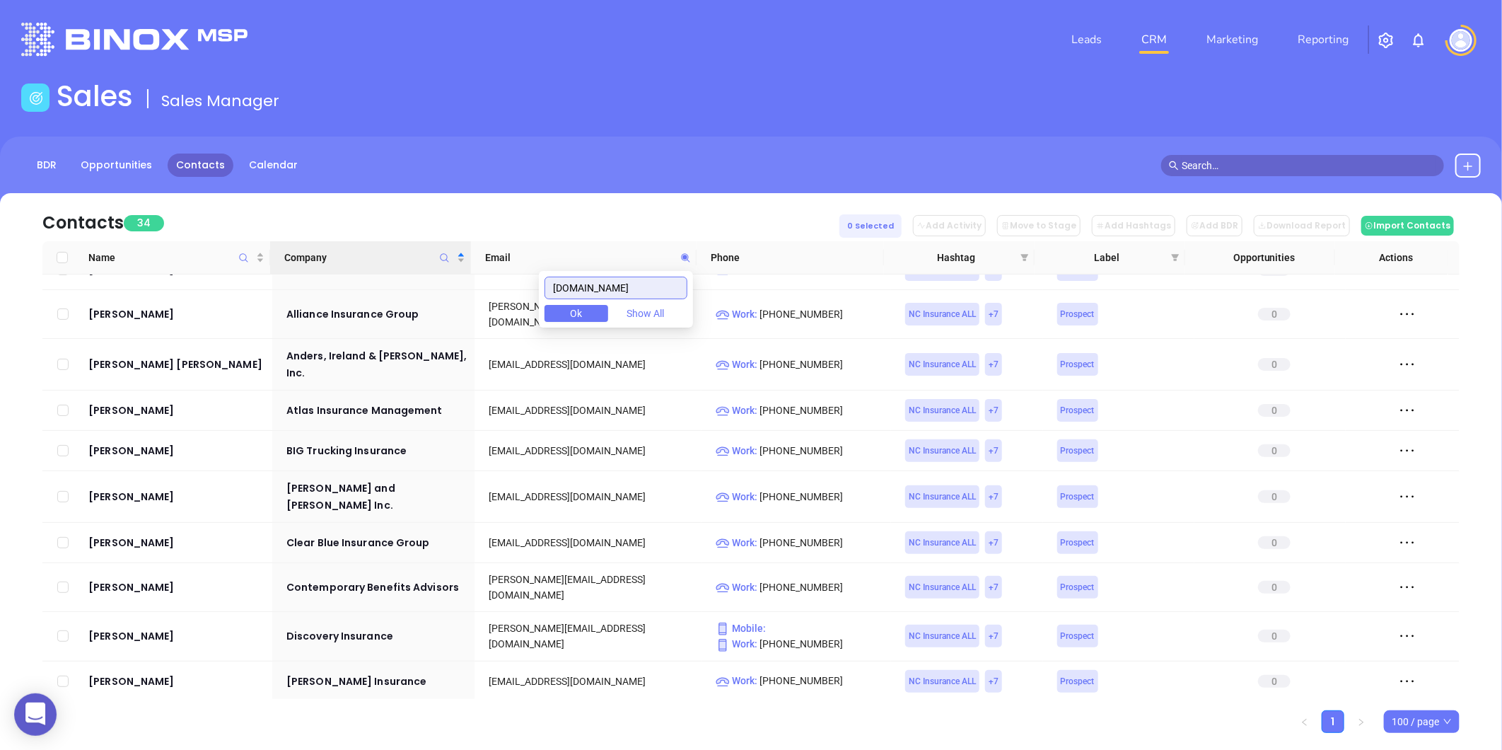
scroll to position [0, 0]
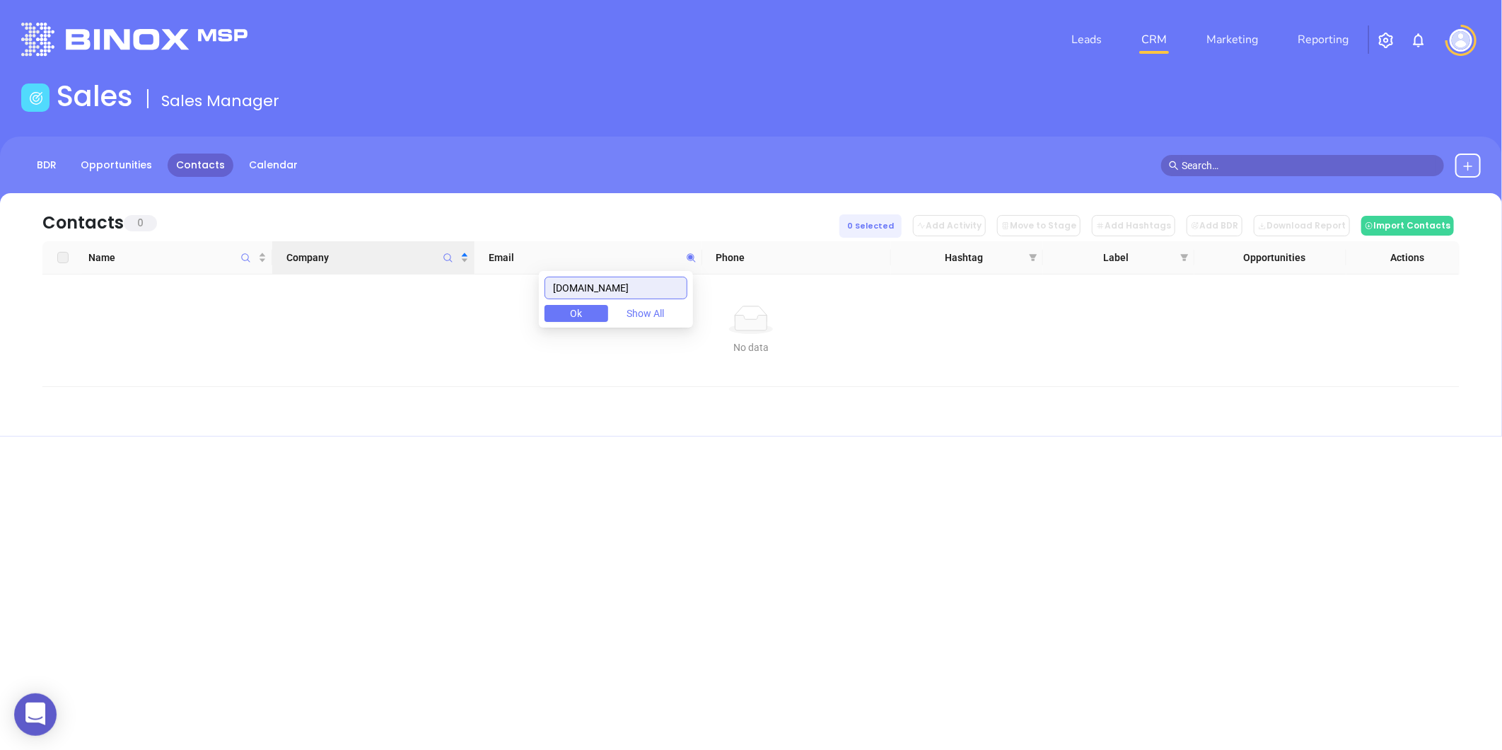
type input "[DOMAIN_NAME]"
drag, startPoint x: 660, startPoint y: 296, endPoint x: 408, endPoint y: 327, distance: 253.7
click at [408, 327] on body "0 Leads CRM Marketing Reporting Financial Leads Leads Sales Sales Manager BDR O…" at bounding box center [751, 375] width 1502 height 750
paste input "[DOMAIN_NAME]"
type input "[DOMAIN_NAME]"
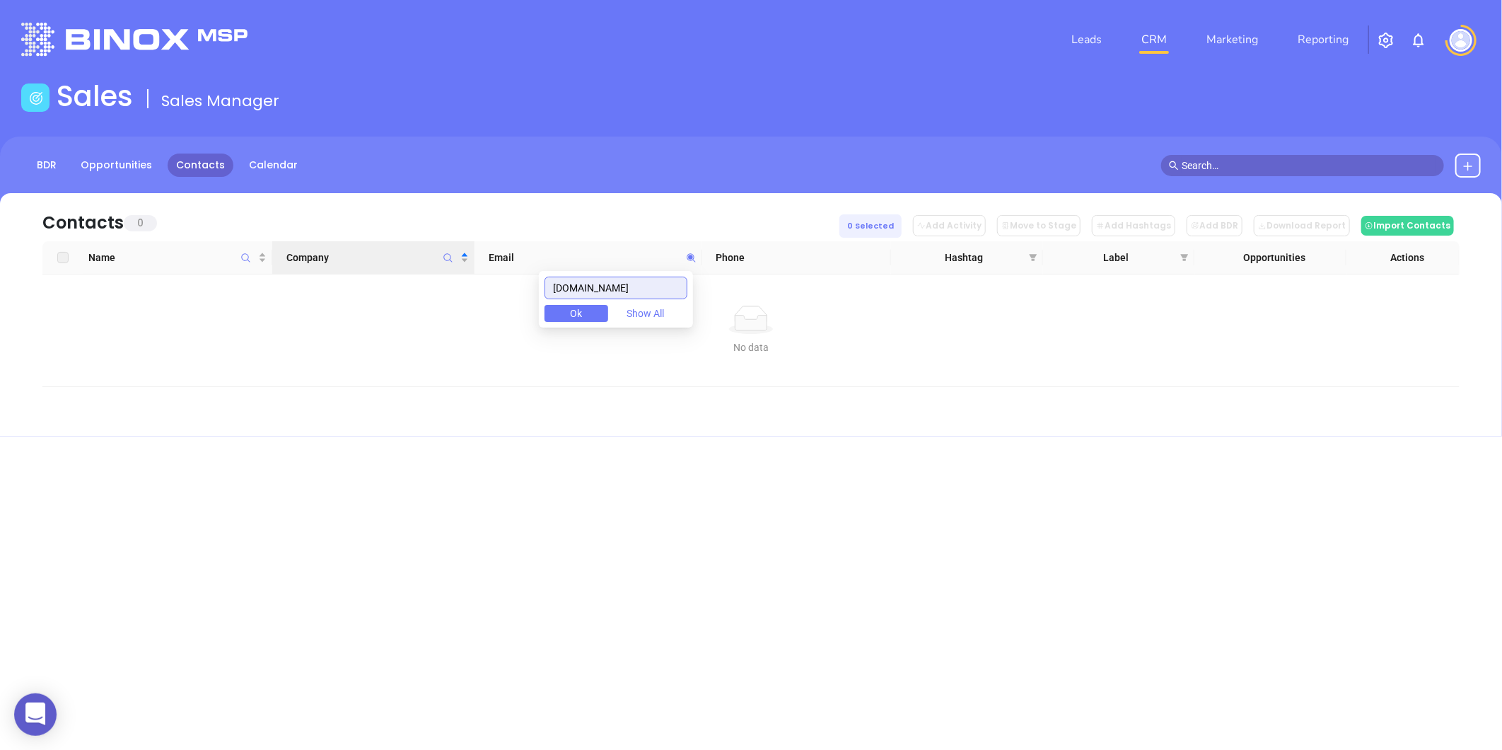
drag, startPoint x: 661, startPoint y: 284, endPoint x: 379, endPoint y: 355, distance: 291.1
click at [379, 355] on body "0 Leads CRM Marketing Reporting Financial Leads Leads Sales Sales Manager BDR O…" at bounding box center [751, 375] width 1502 height 750
paste input "[DOMAIN_NAME]"
type input "[DOMAIN_NAME]"
